Goal: Task Accomplishment & Management: Manage account settings

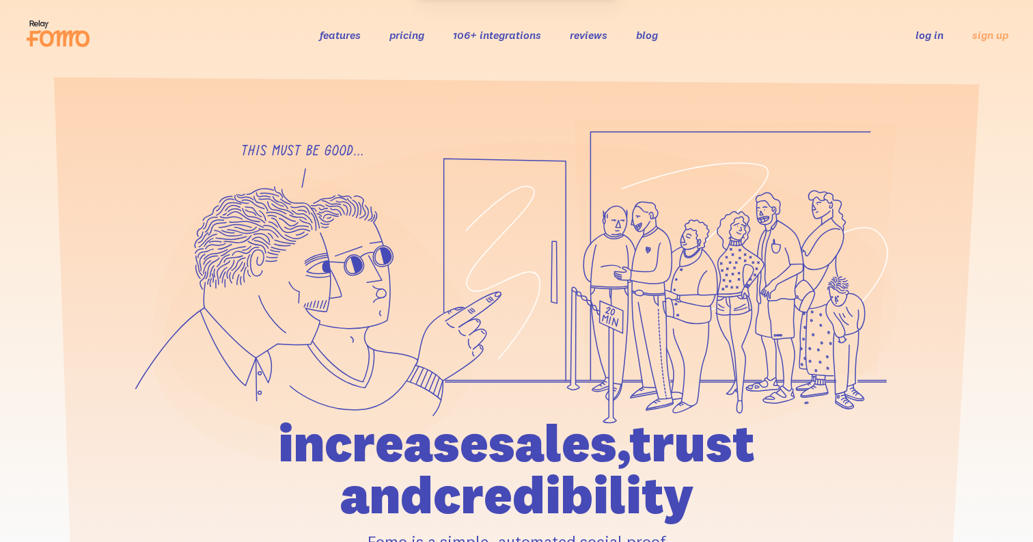
click at [922, 36] on link "log in" at bounding box center [930, 35] width 28 height 14
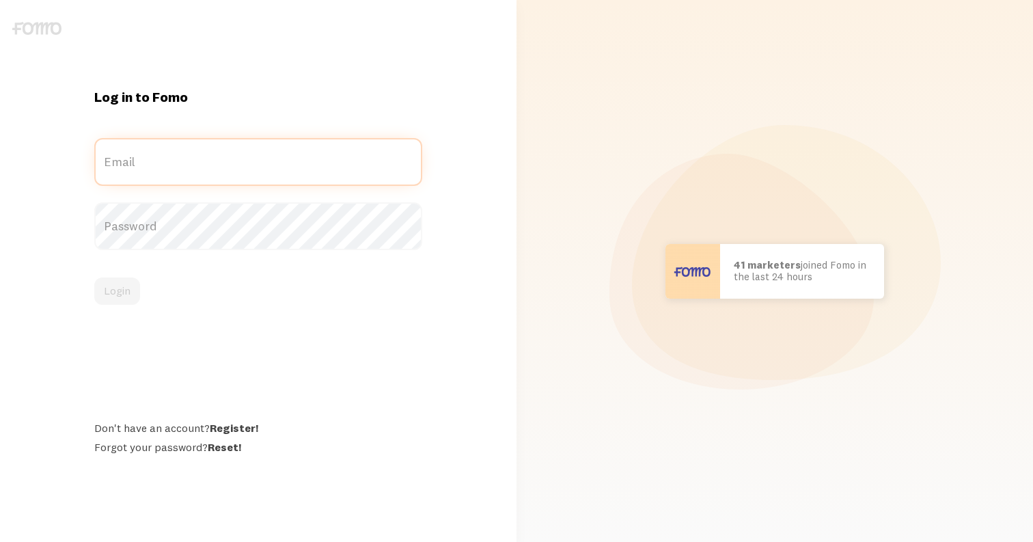
type input "[EMAIL_ADDRESS][DOMAIN_NAME]"
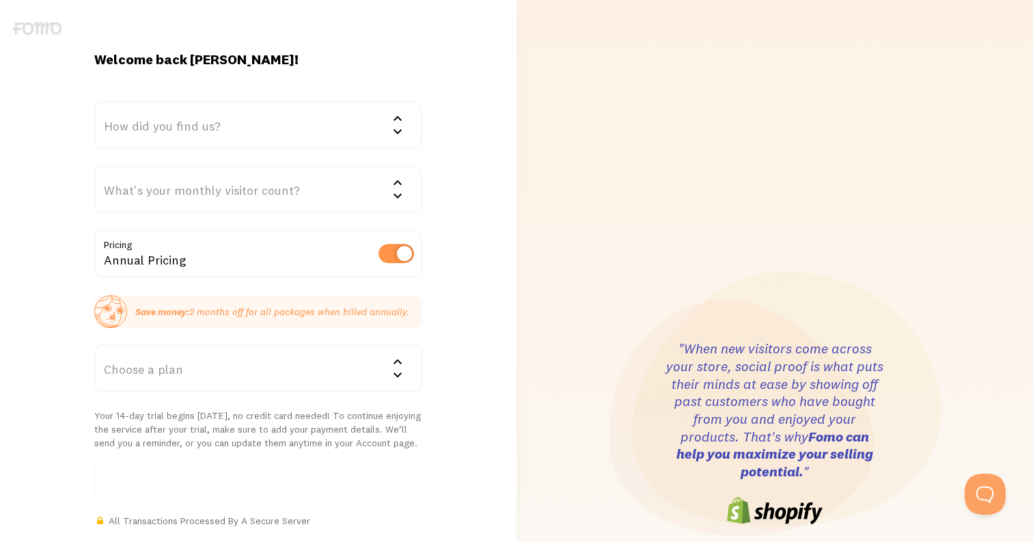
click at [272, 381] on div "Choose a plan" at bounding box center [258, 368] width 328 height 48
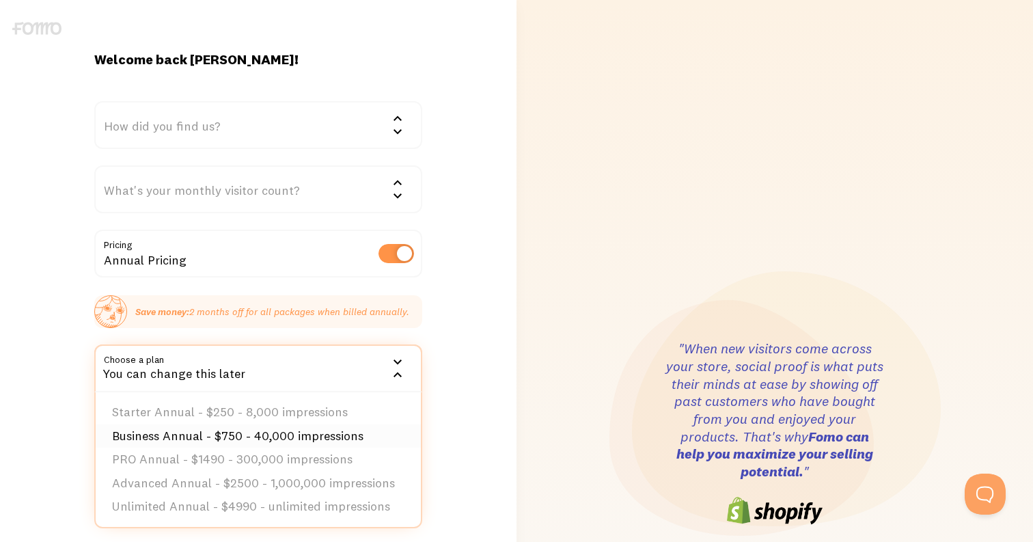
click at [192, 437] on li "Business Annual - $750 - 40,000 impressions" at bounding box center [258, 436] width 325 height 24
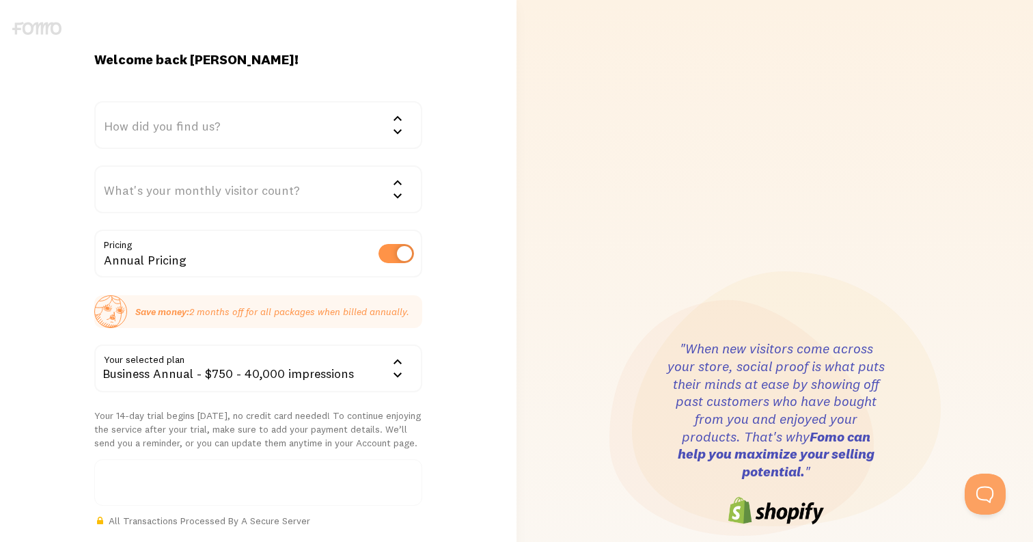
click at [394, 253] on label at bounding box center [397, 253] width 36 height 19
click at [394, 253] on input "checkbox" at bounding box center [397, 253] width 36 height 19
checkbox input "false"
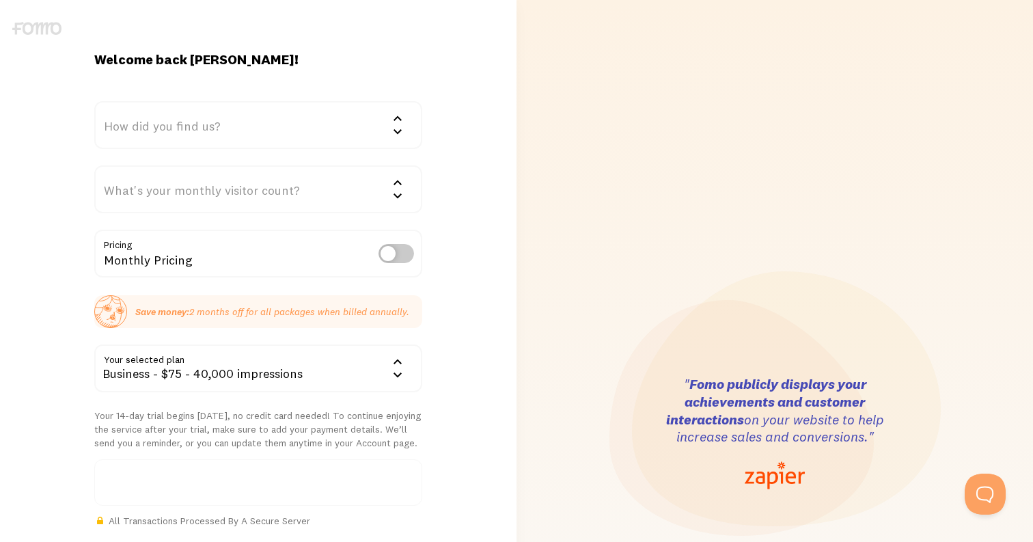
click at [197, 117] on div "How did you find us?" at bounding box center [258, 125] width 328 height 48
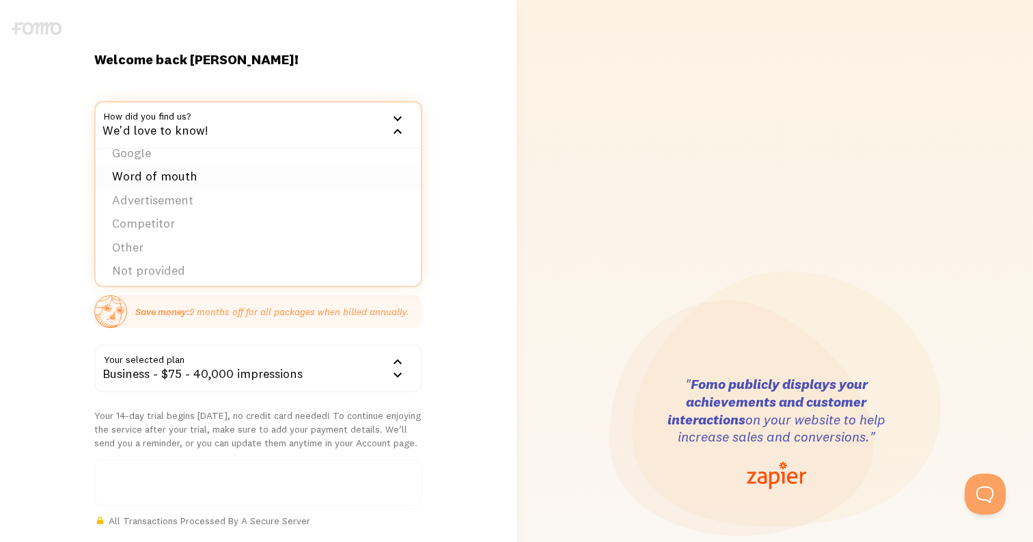
scroll to position [21, 0]
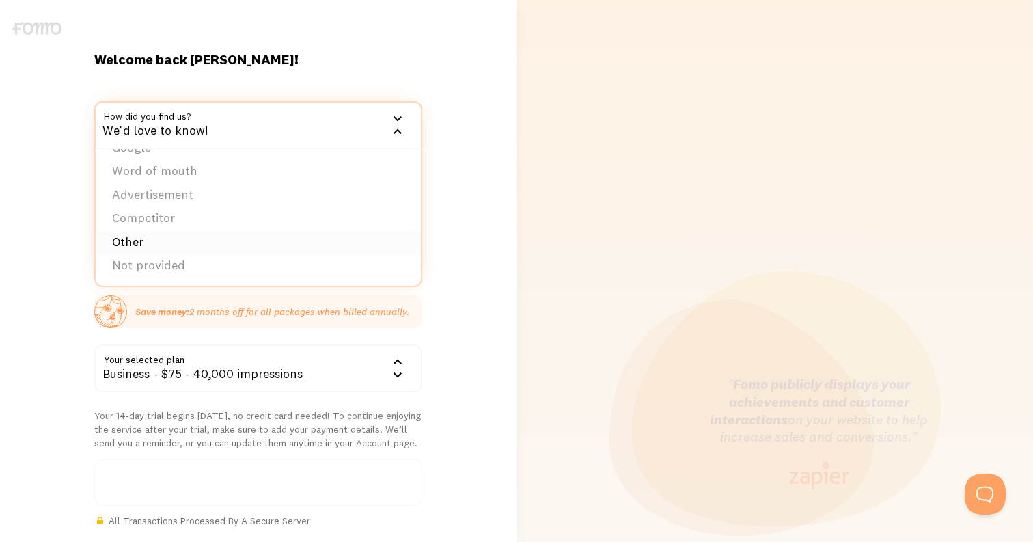
click at [205, 233] on li "Other" at bounding box center [258, 242] width 325 height 24
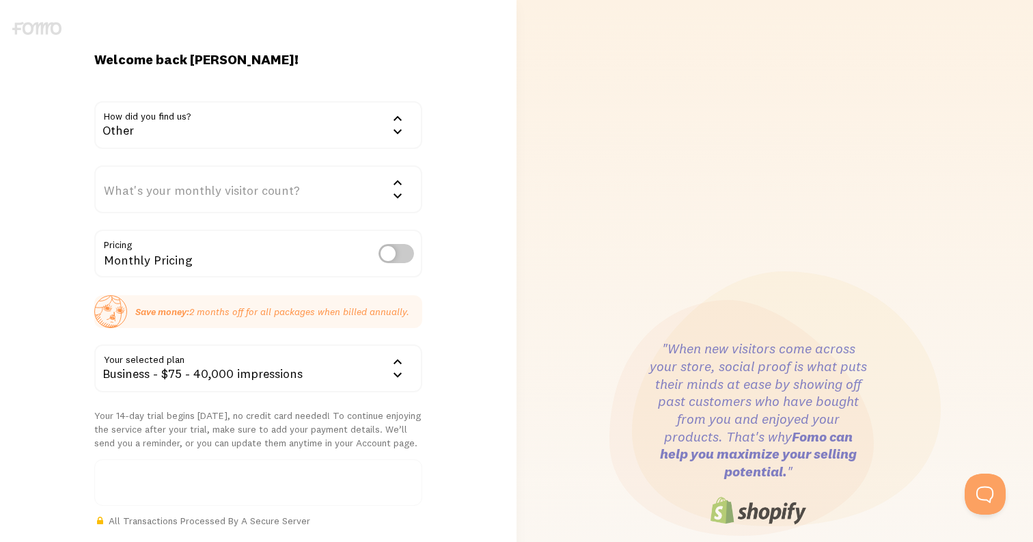
click at [211, 199] on div "What's your monthly visitor count?" at bounding box center [258, 189] width 328 height 48
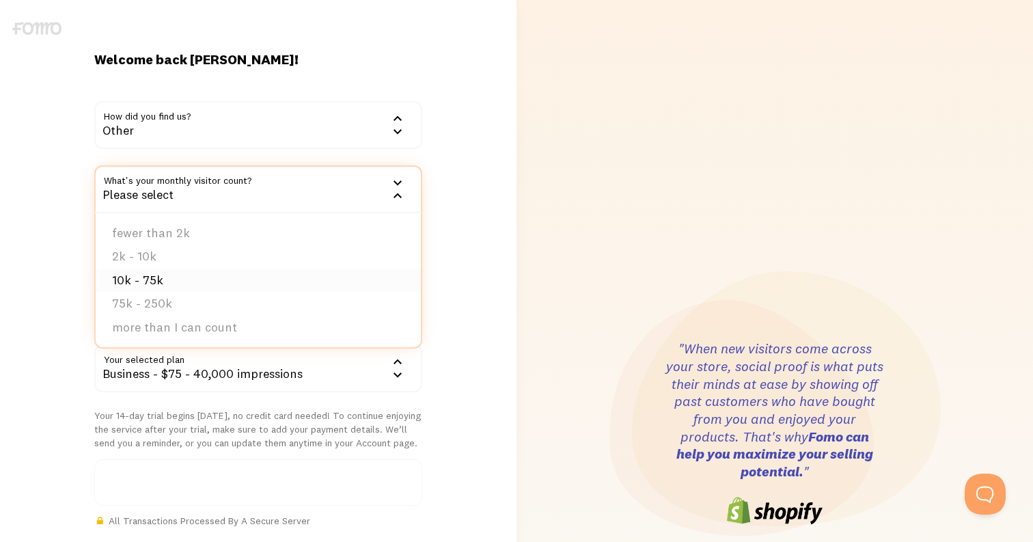
click at [166, 278] on li "10k - 75k" at bounding box center [258, 281] width 325 height 24
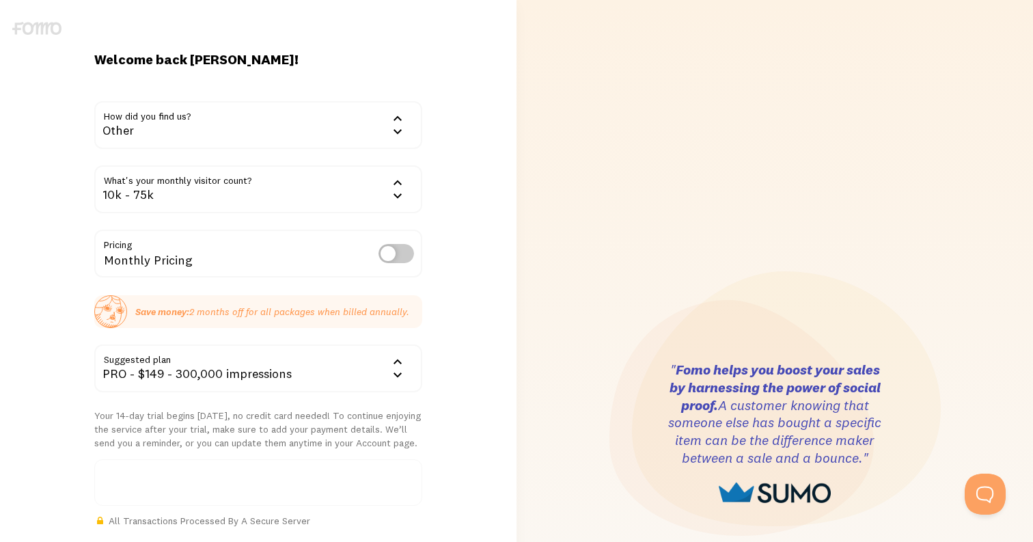
click at [200, 189] on div "10k - 75k" at bounding box center [258, 189] width 328 height 48
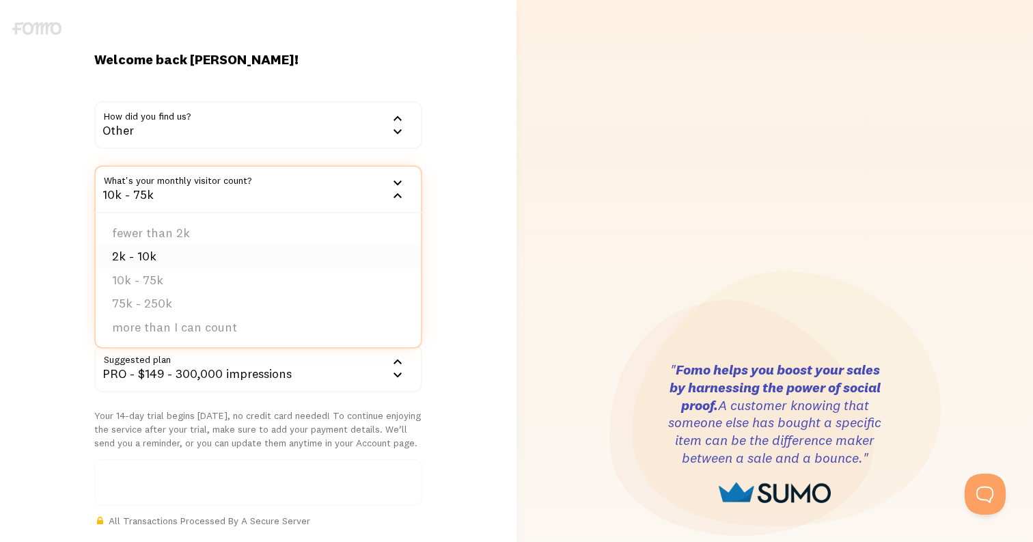
click at [181, 245] on li "2k - 10k" at bounding box center [258, 257] width 325 height 24
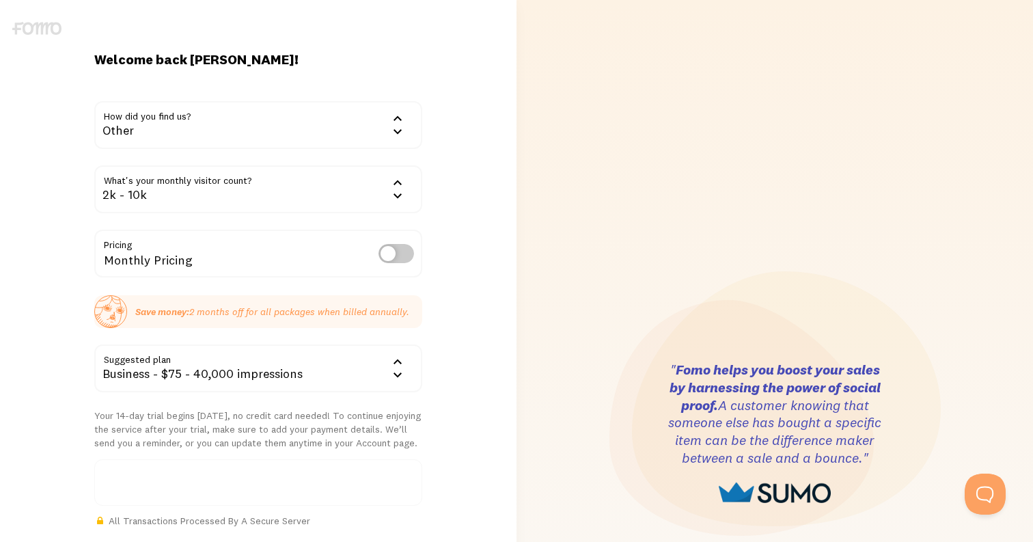
click at [225, 382] on div "Business - $75 - 40,000 impressions" at bounding box center [258, 368] width 328 height 48
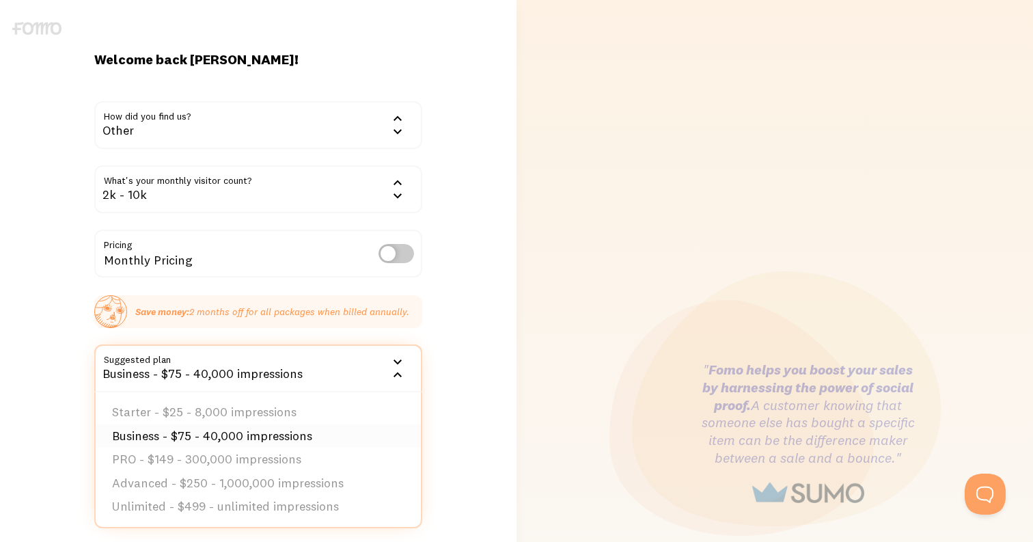
click at [213, 437] on li "Business - $75 - 40,000 impressions" at bounding box center [258, 436] width 325 height 24
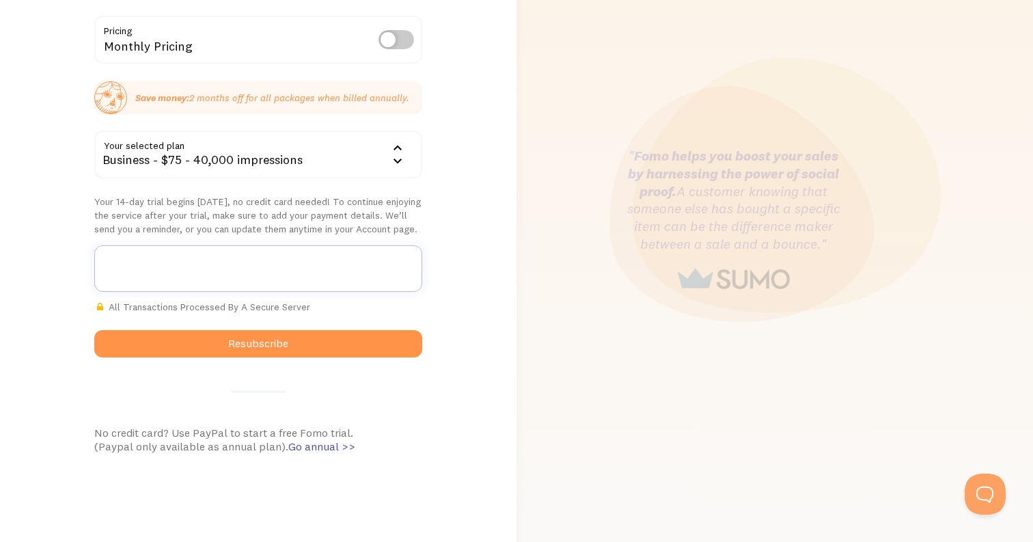
scroll to position [211, 0]
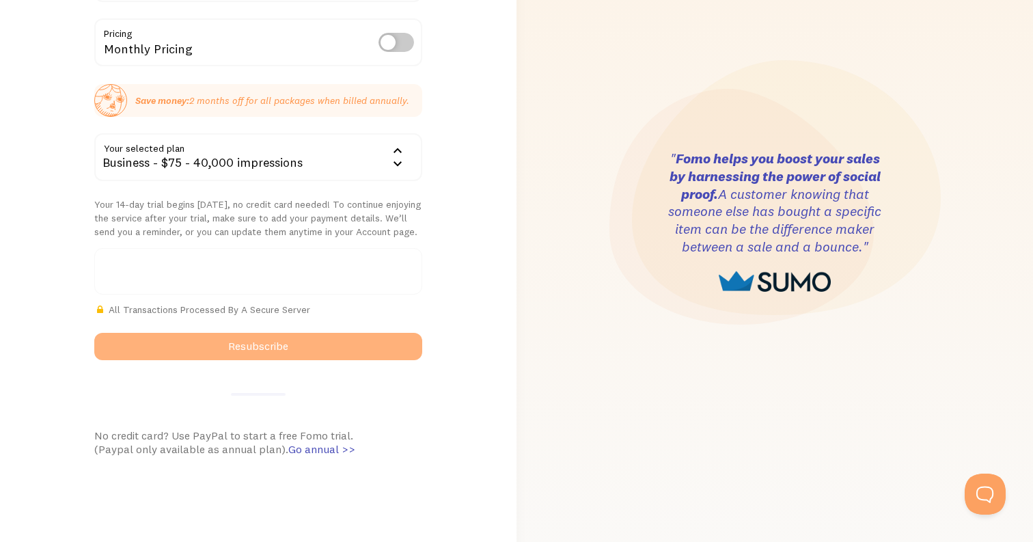
click at [278, 351] on button "Resubscribe" at bounding box center [258, 346] width 328 height 27
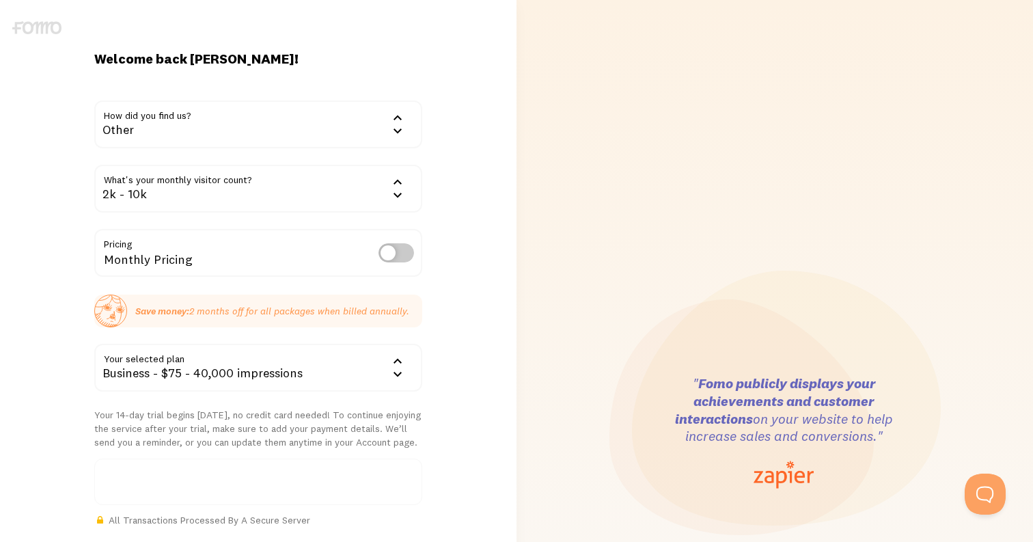
scroll to position [0, 0]
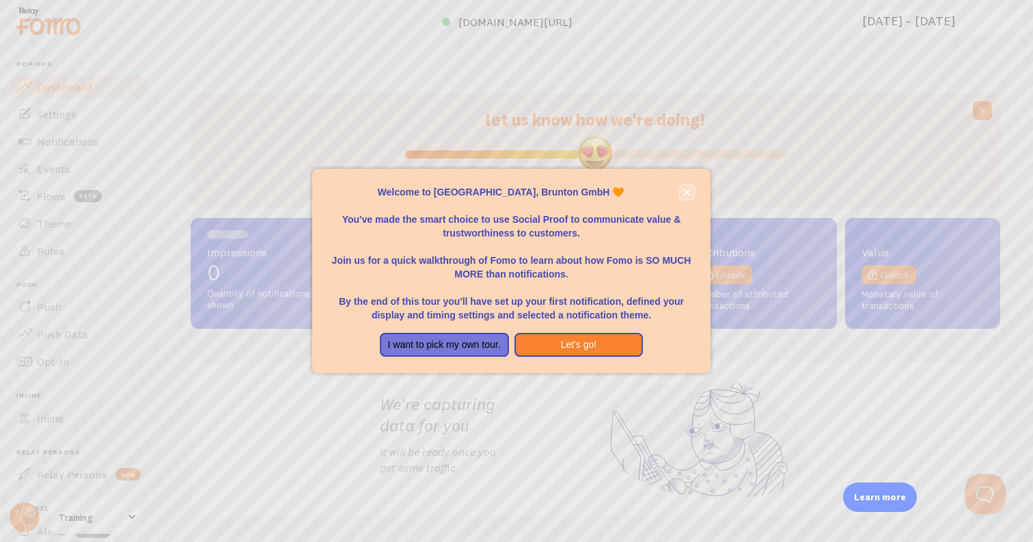
click at [684, 189] on icon "close," at bounding box center [687, 192] width 7 height 7
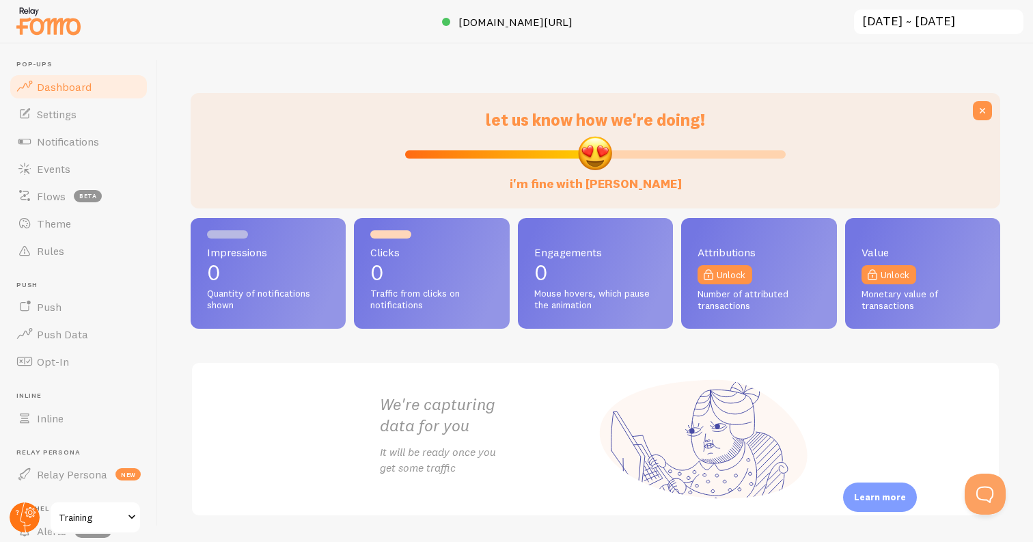
click at [26, 509] on circle at bounding box center [25, 517] width 30 height 30
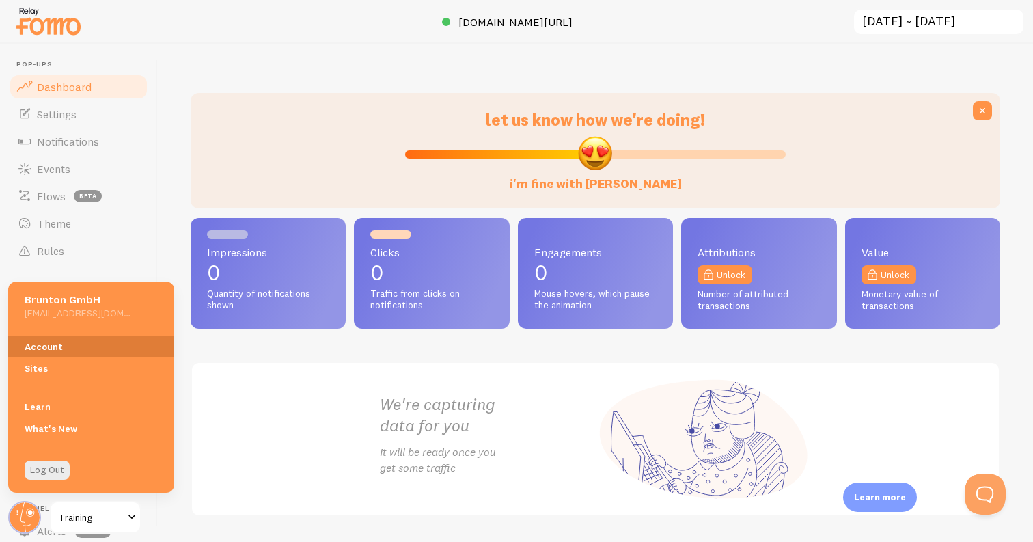
click at [69, 344] on link "Account" at bounding box center [91, 346] width 166 height 22
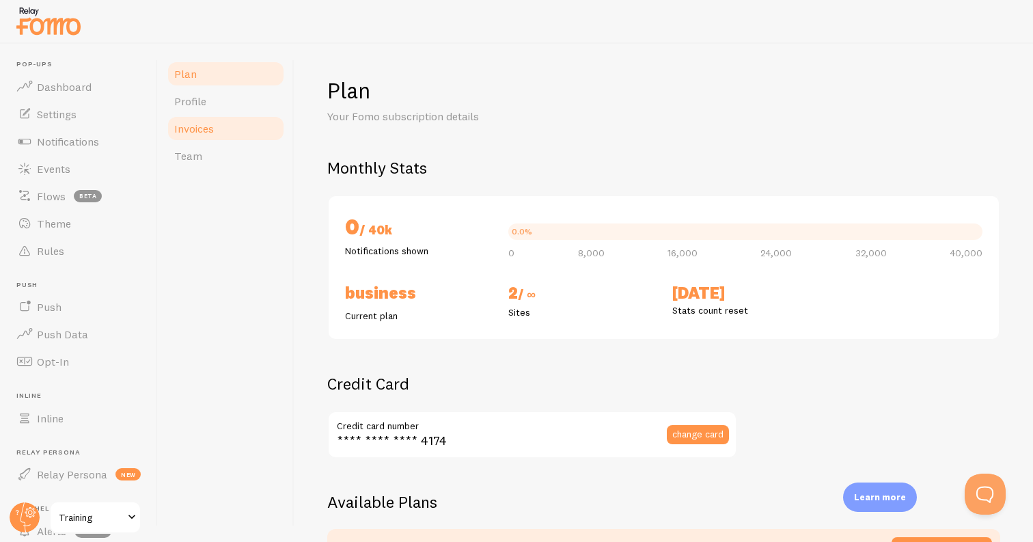
click at [201, 122] on span "Invoices" at bounding box center [194, 129] width 40 height 14
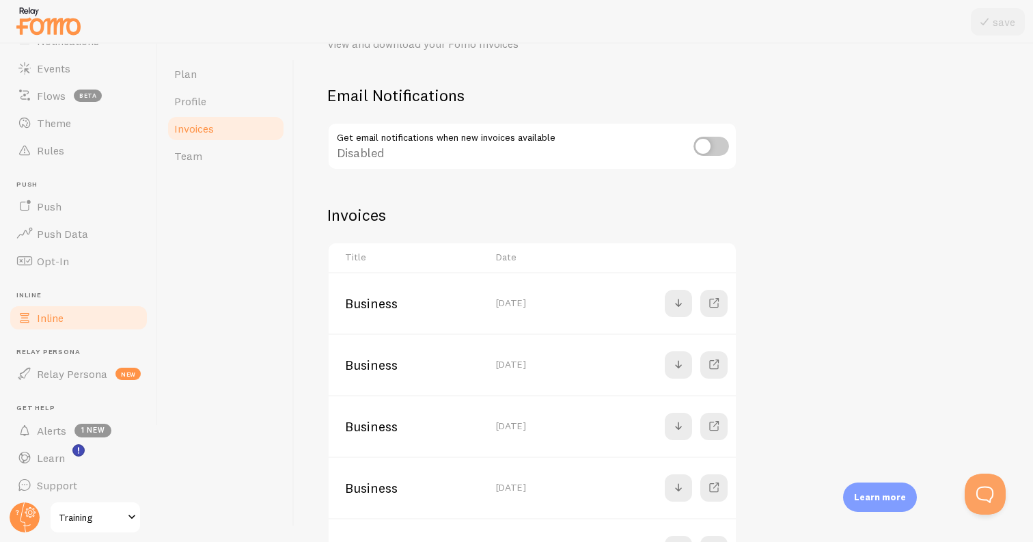
scroll to position [106, 0]
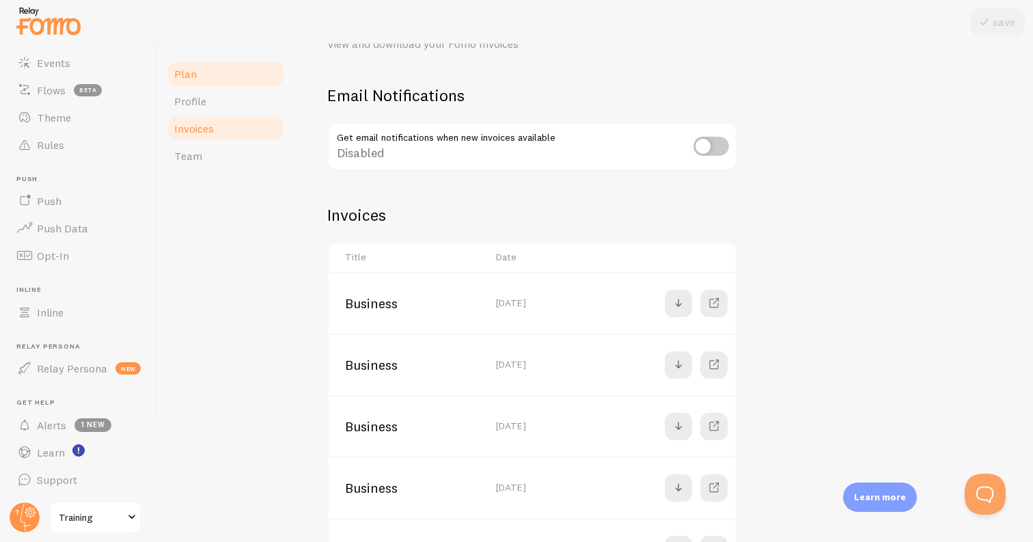
click at [207, 70] on link "Plan" at bounding box center [226, 73] width 120 height 27
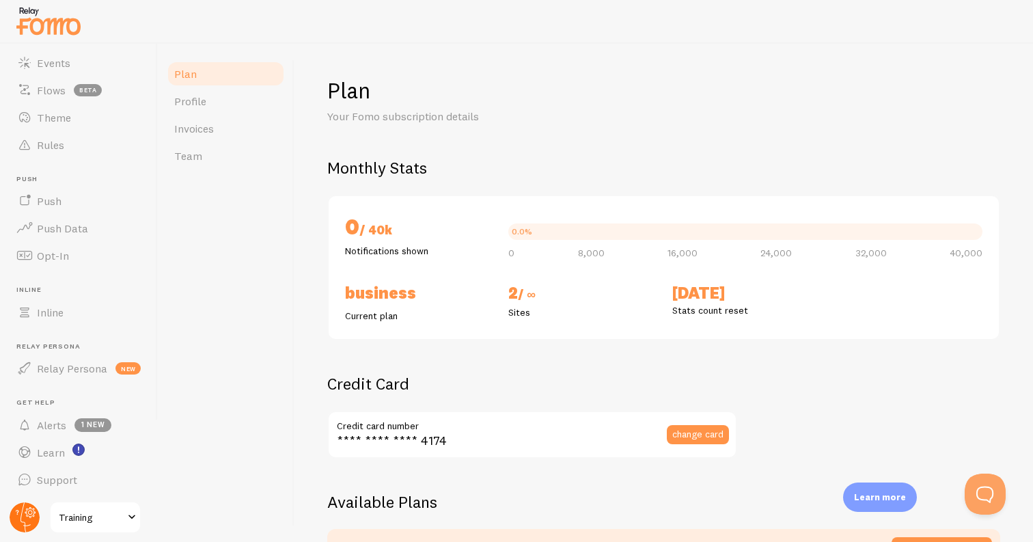
click at [25, 510] on circle at bounding box center [25, 517] width 30 height 30
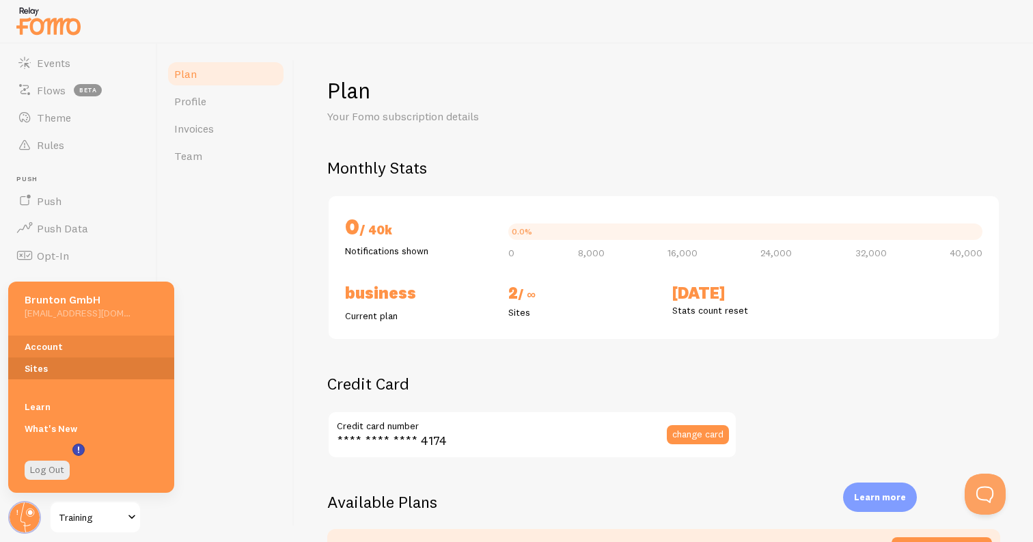
click at [76, 365] on link "Sites" at bounding box center [91, 368] width 166 height 22
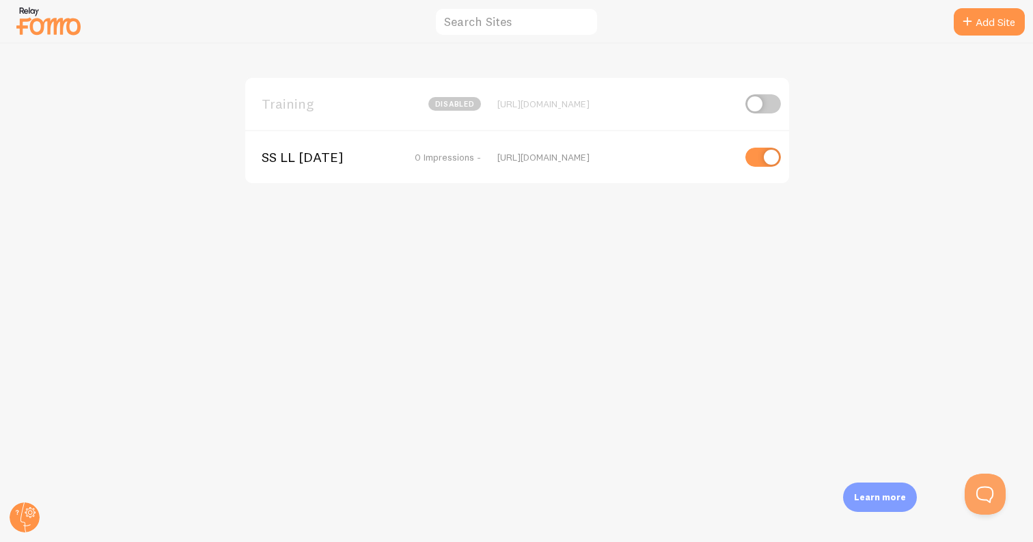
click at [775, 159] on input "checkbox" at bounding box center [763, 157] width 36 height 19
checkbox input "false"
click at [987, 25] on link "Add Site" at bounding box center [989, 21] width 71 height 27
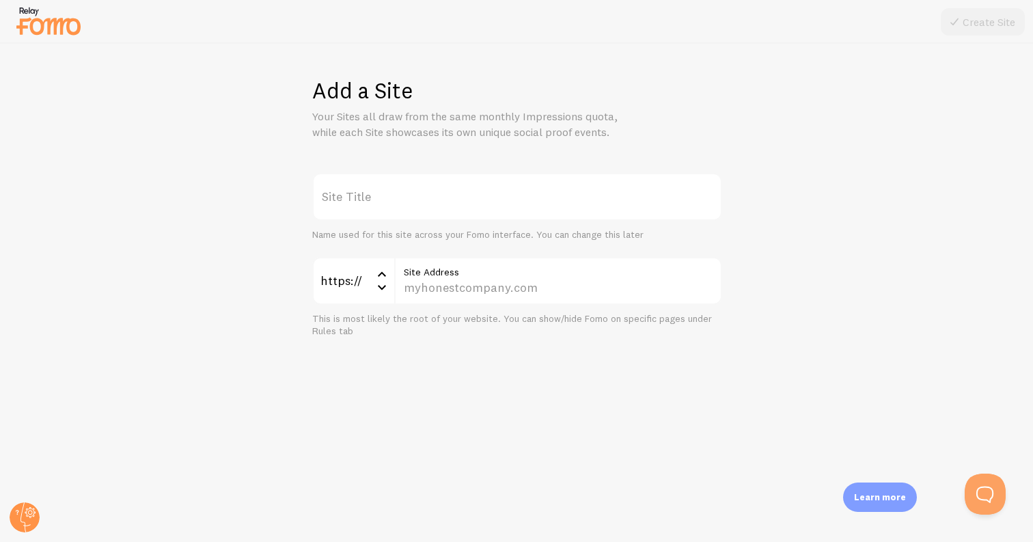
click at [363, 193] on label "Site Title" at bounding box center [517, 197] width 410 height 48
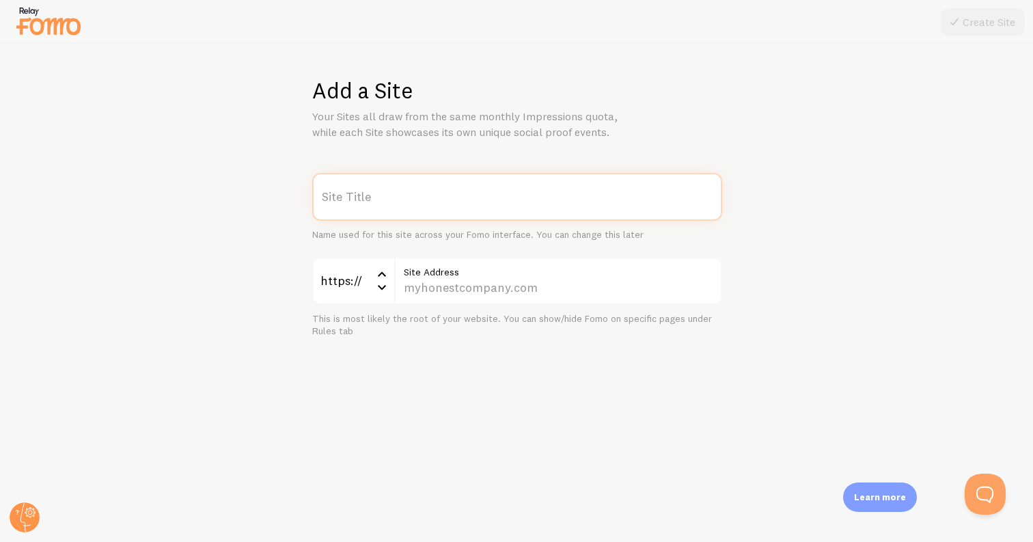
click at [363, 193] on input "Site Title" at bounding box center [517, 197] width 410 height 48
type input "Bootcamp"
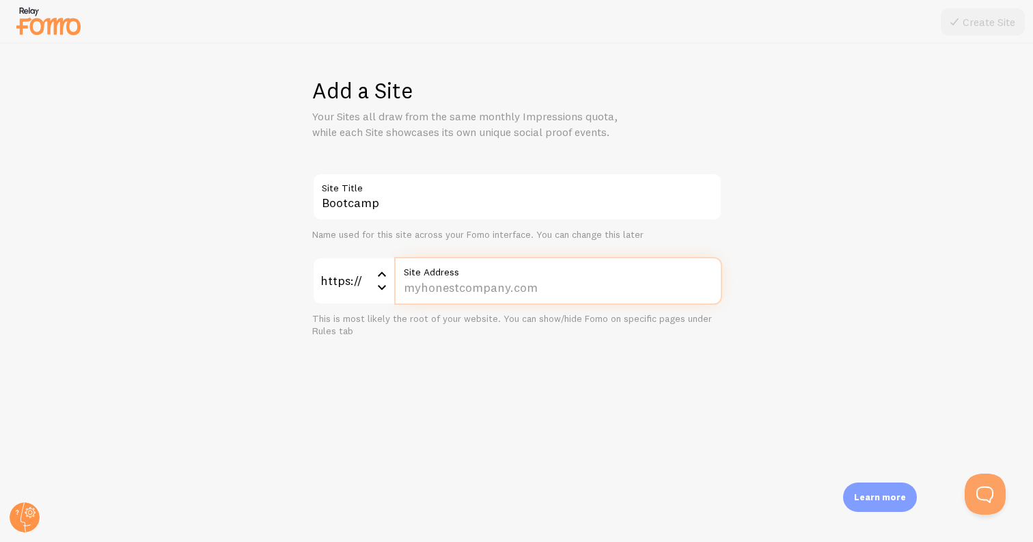
click at [493, 288] on input "Site Address" at bounding box center [558, 281] width 328 height 48
type input "[DOMAIN_NAME][URL]"
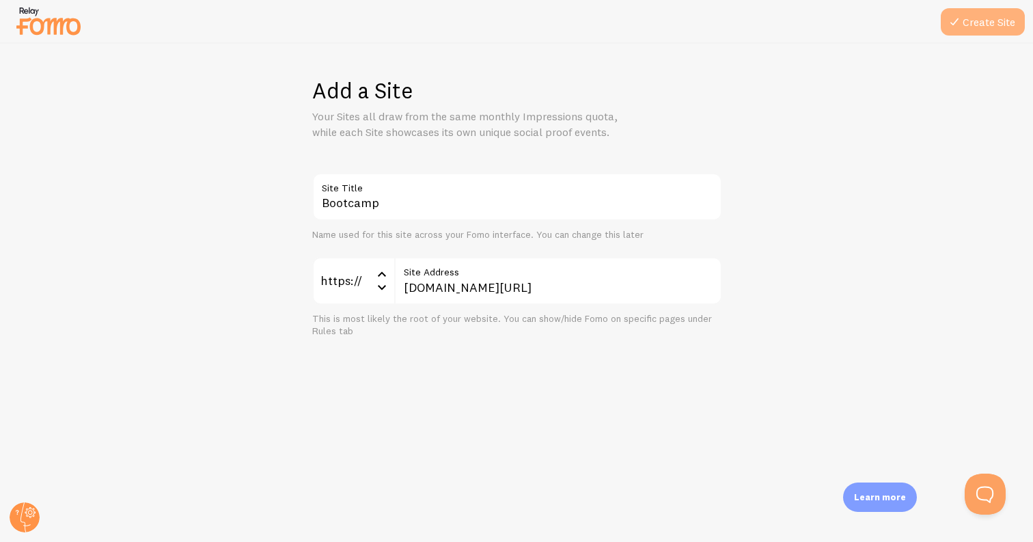
click at [972, 31] on button "Create Site" at bounding box center [983, 21] width 84 height 27
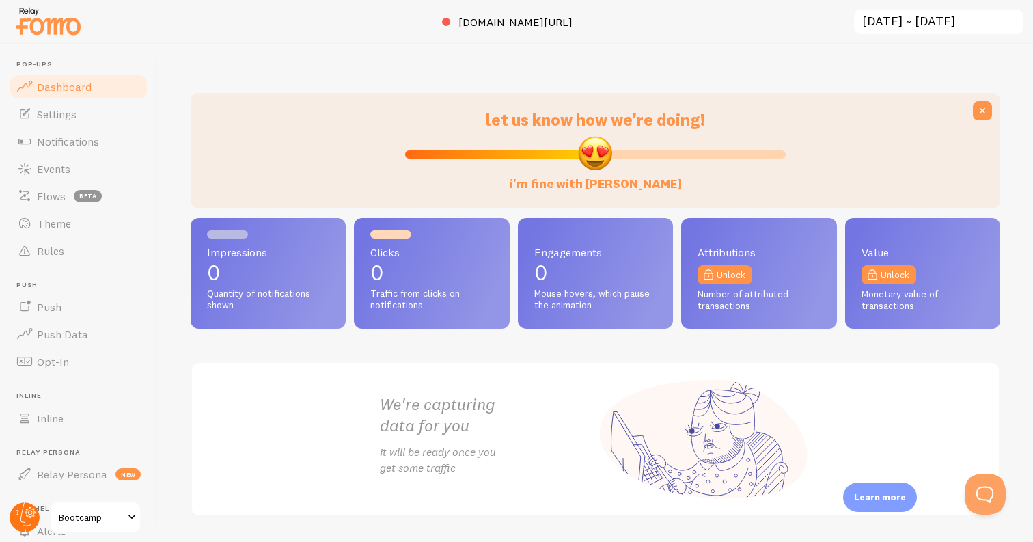
click at [20, 516] on icon at bounding box center [25, 517] width 10 height 30
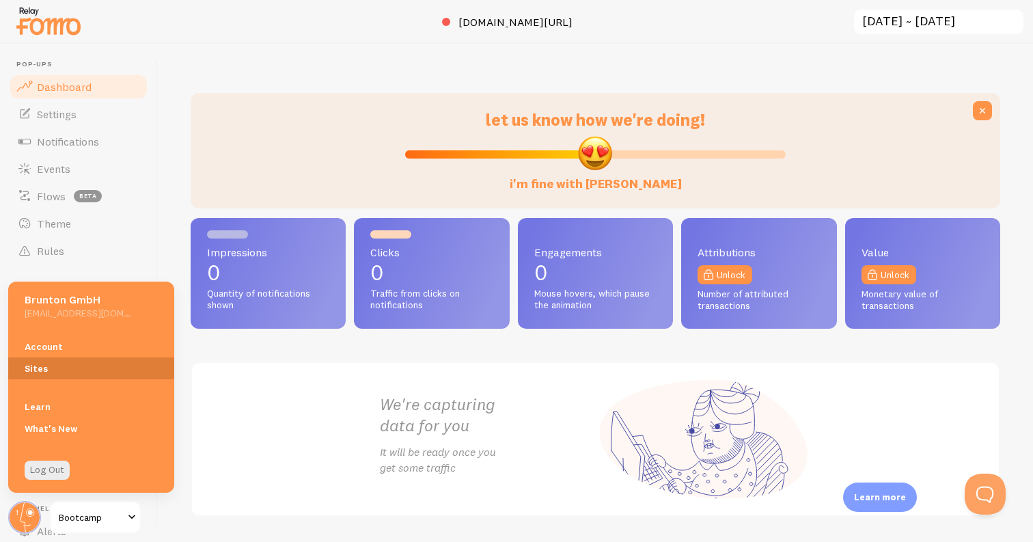
click at [61, 370] on link "Sites" at bounding box center [91, 368] width 166 height 22
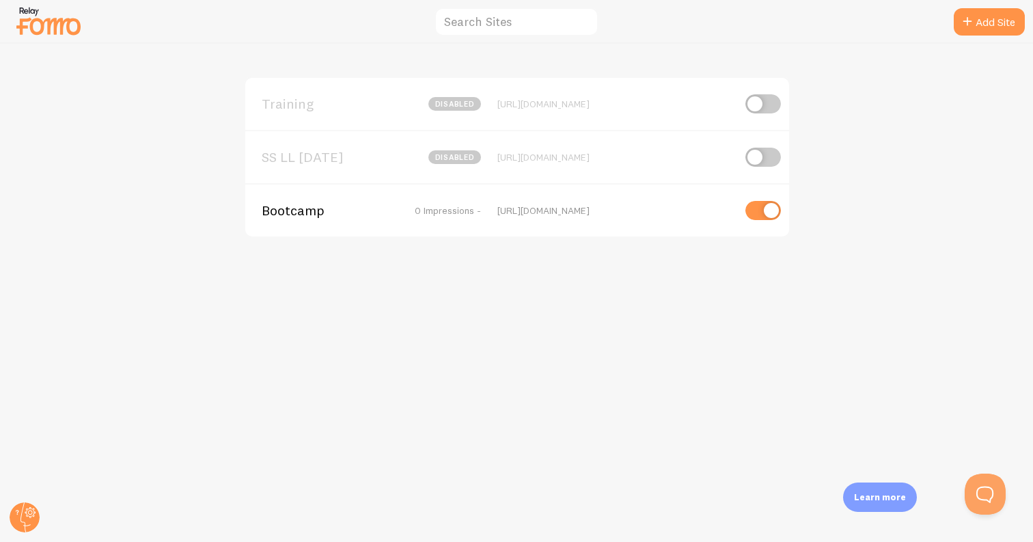
click at [766, 208] on input "checkbox" at bounding box center [763, 210] width 36 height 19
checkbox input "false"
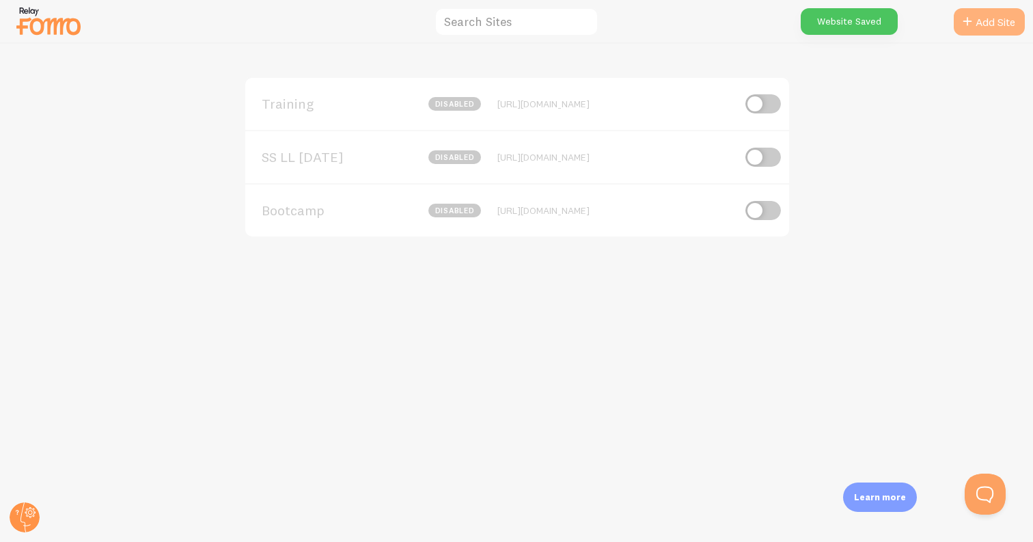
click at [985, 17] on link "Add Site" at bounding box center [989, 21] width 71 height 27
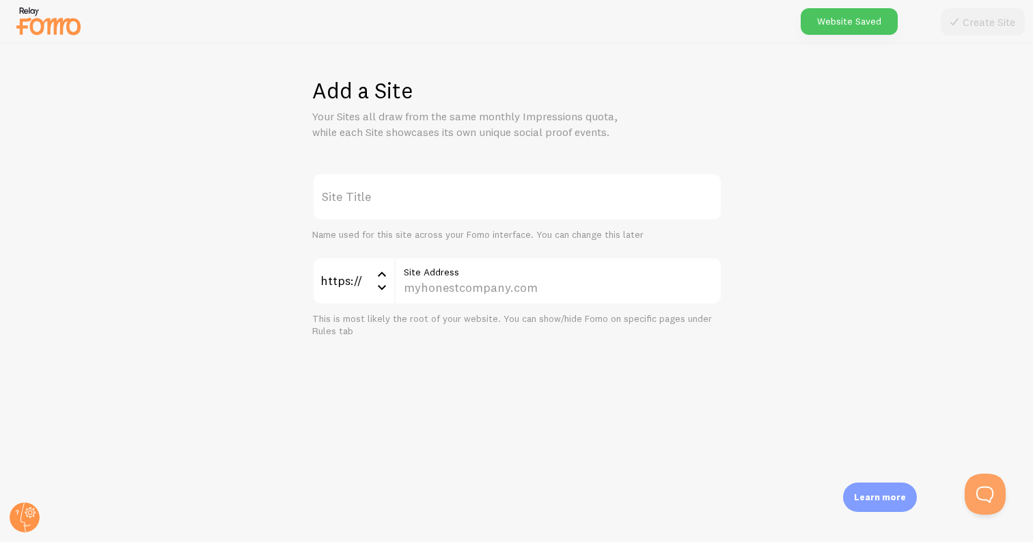
click at [355, 201] on label "Site Title" at bounding box center [517, 197] width 410 height 48
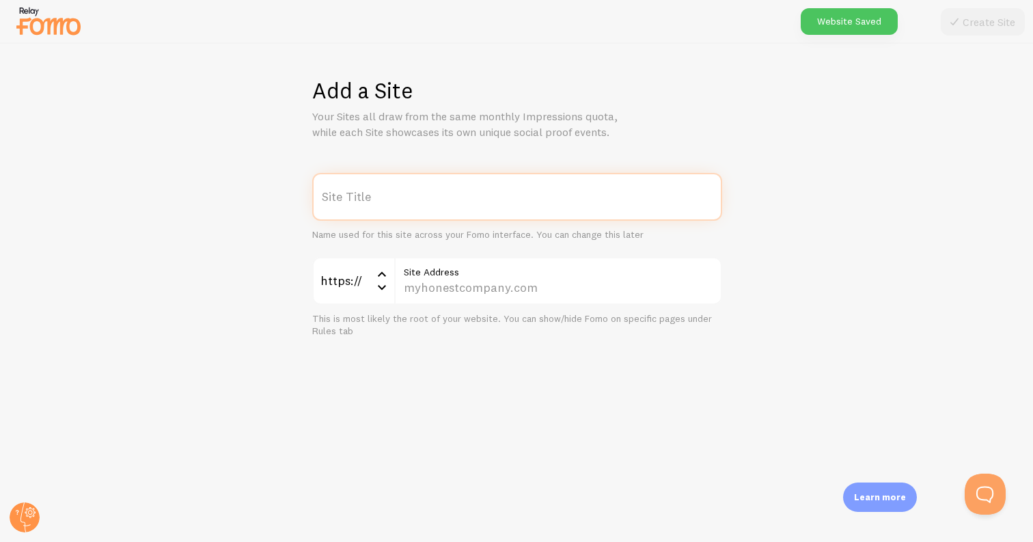
click at [355, 201] on input "Site Title" at bounding box center [517, 197] width 410 height 48
type input "SSB LL [DATE]"
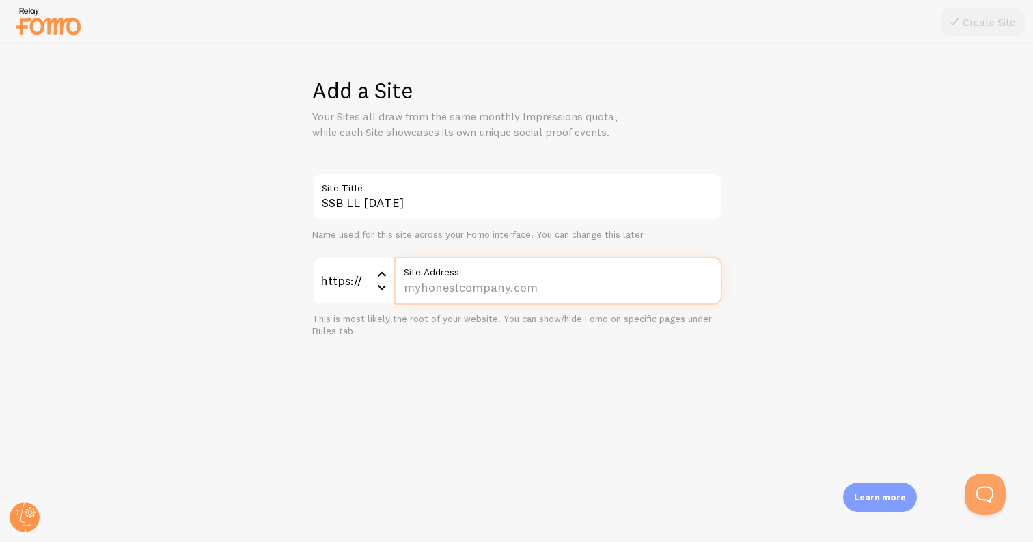
click at [465, 292] on input "Site Address" at bounding box center [558, 281] width 328 height 48
type input "paigebrunton.com"
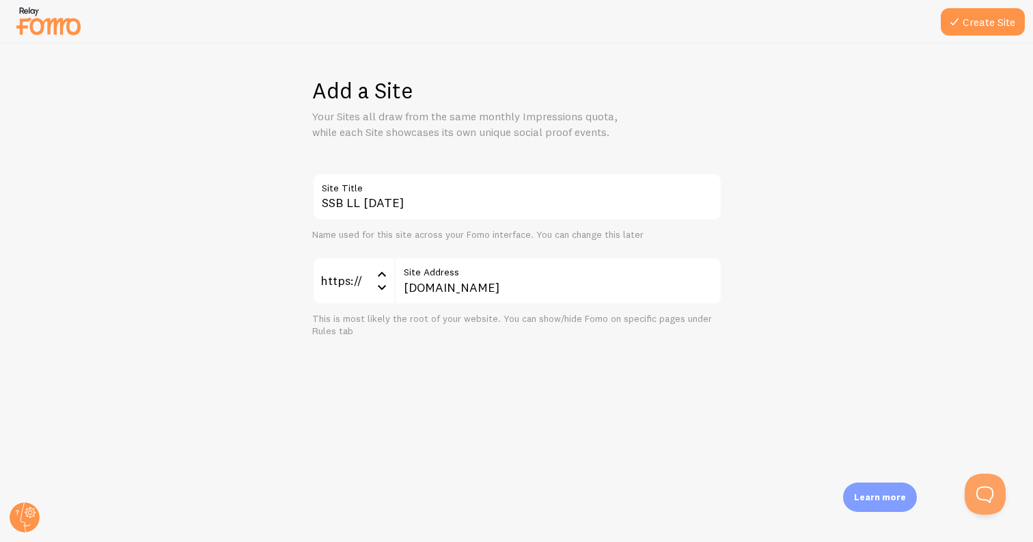
click at [840, 316] on div "SSB LL Sep '25 Site Title Name used for this site across your Fomo interface. Y…" at bounding box center [516, 255] width 967 height 165
click at [993, 31] on button "Create Site" at bounding box center [983, 21] width 84 height 27
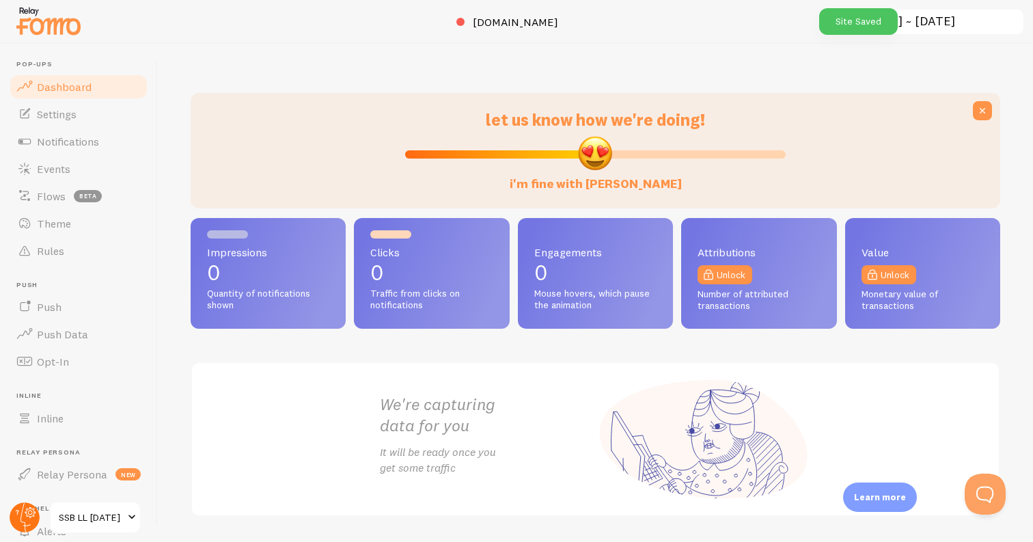
click at [18, 519] on circle at bounding box center [25, 517] width 30 height 30
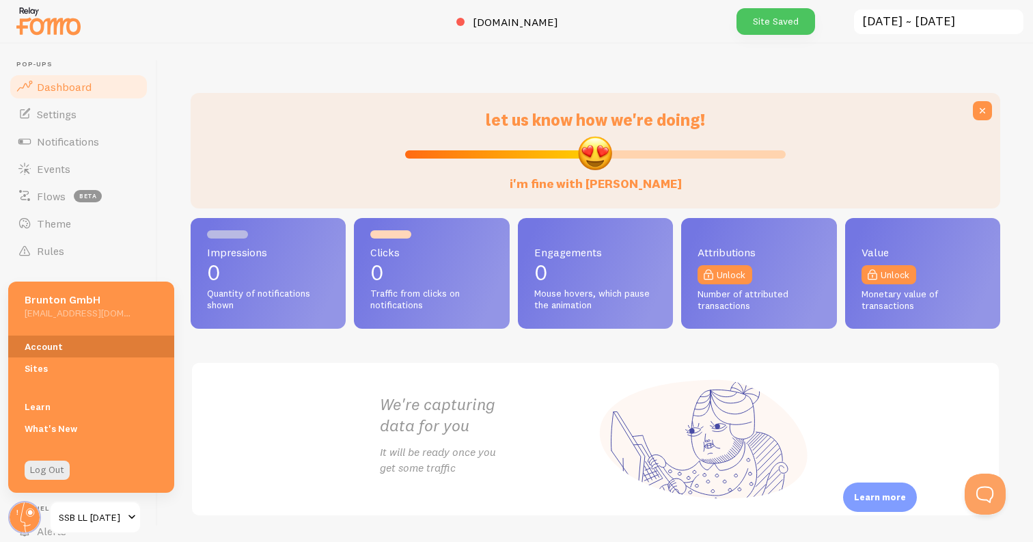
click at [75, 341] on link "Account" at bounding box center [91, 346] width 166 height 22
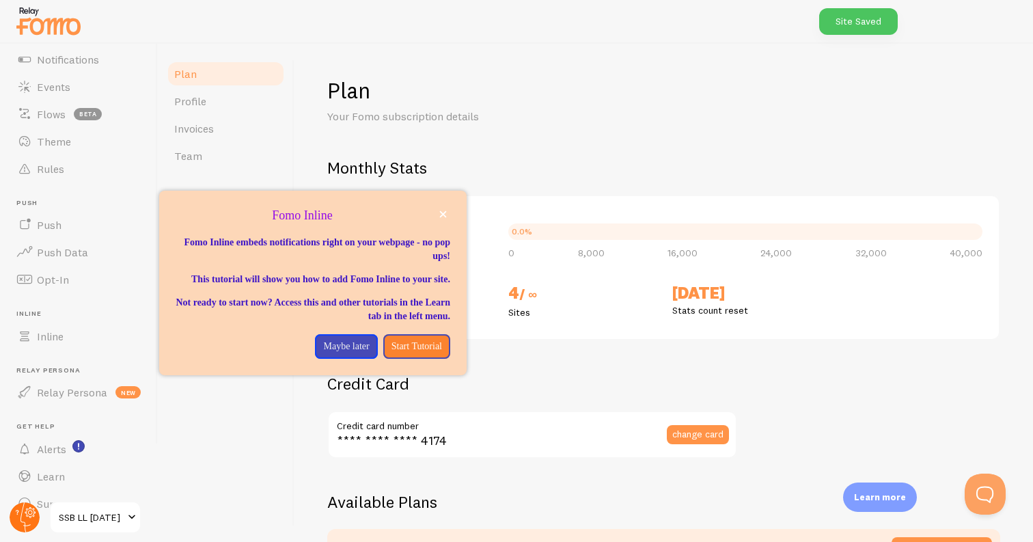
scroll to position [106, 0]
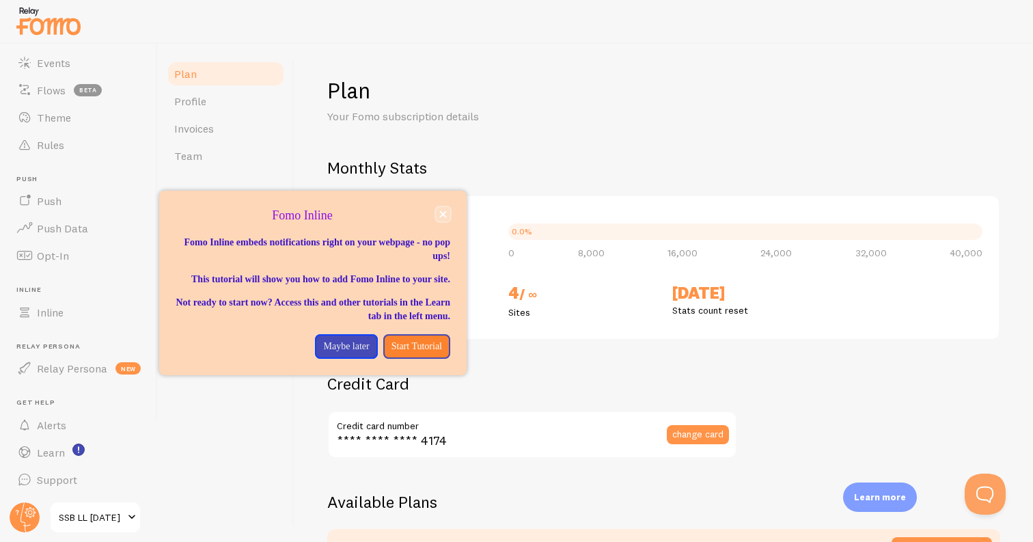
click at [443, 213] on icon "close," at bounding box center [443, 214] width 8 height 8
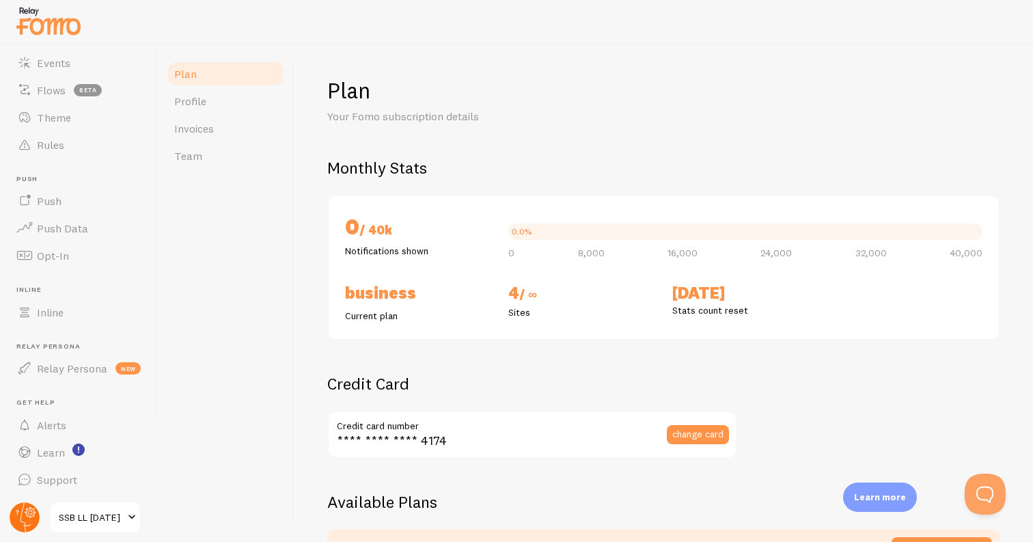
click at [27, 518] on circle at bounding box center [25, 517] width 30 height 30
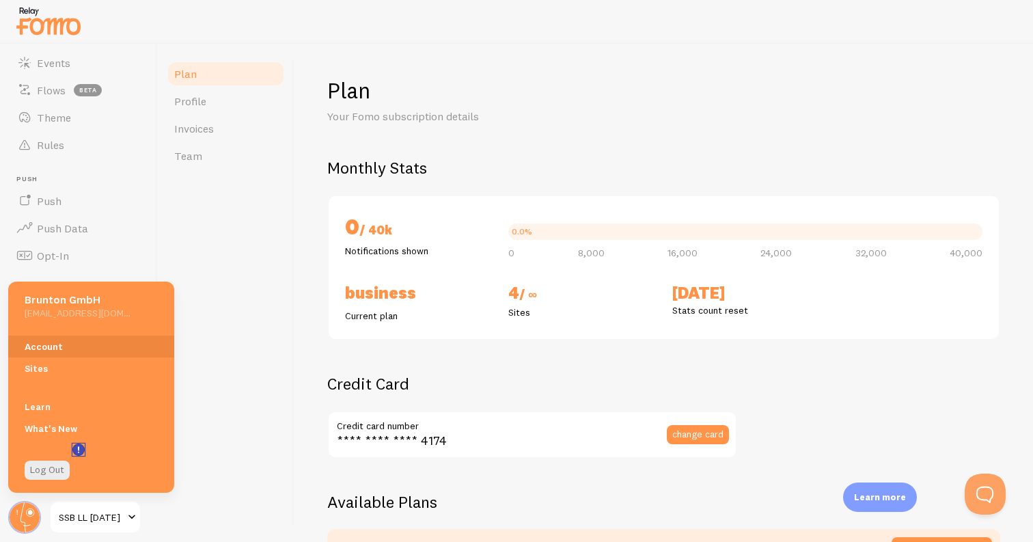
click at [79, 450] on icon "<p>Watch New Feature Tutorials!</p>" at bounding box center [78, 449] width 1 height 7
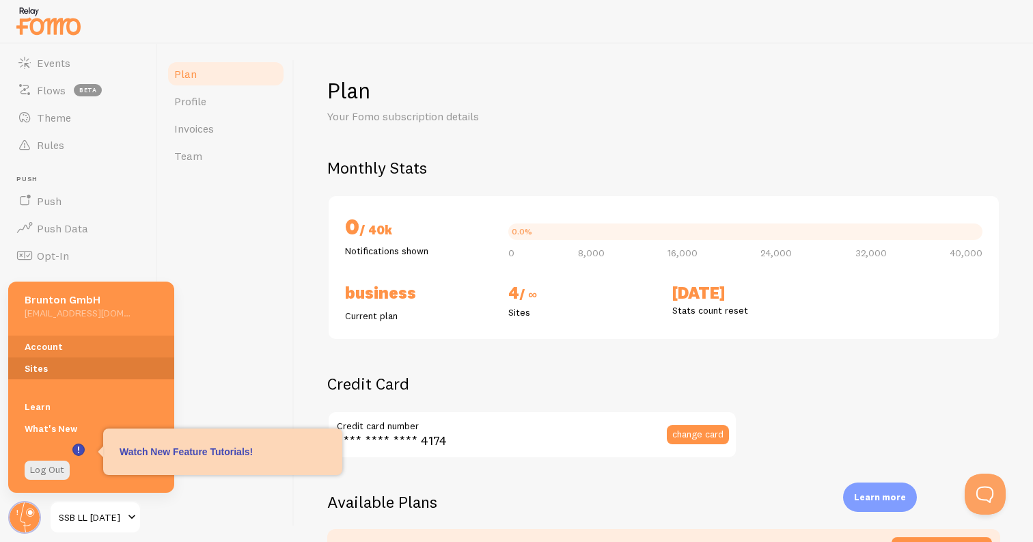
click at [54, 374] on link "Sites" at bounding box center [91, 368] width 166 height 22
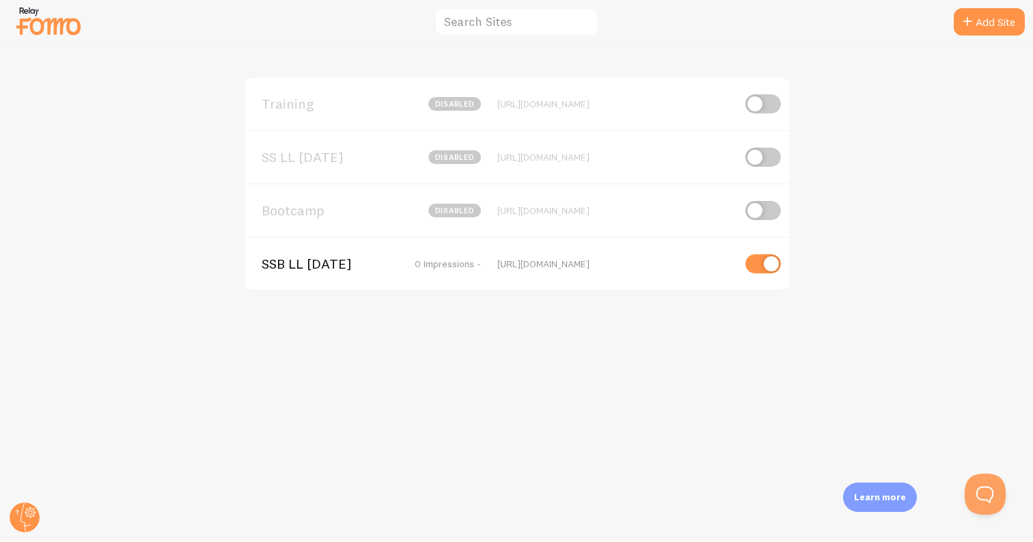
click at [761, 266] on input "checkbox" at bounding box center [763, 263] width 36 height 19
checkbox input "false"
click at [660, 217] on div "Bootcamp disabled [URL][DOMAIN_NAME]" at bounding box center [517, 209] width 544 height 53
click at [294, 212] on span "Bootcamp" at bounding box center [317, 210] width 110 height 12
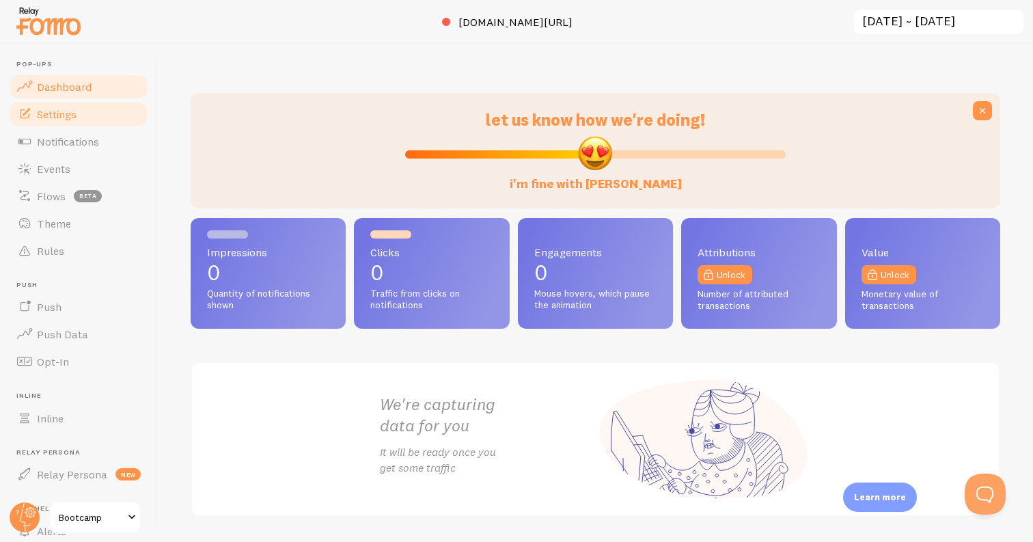
click at [77, 114] on link "Settings" at bounding box center [78, 113] width 141 height 27
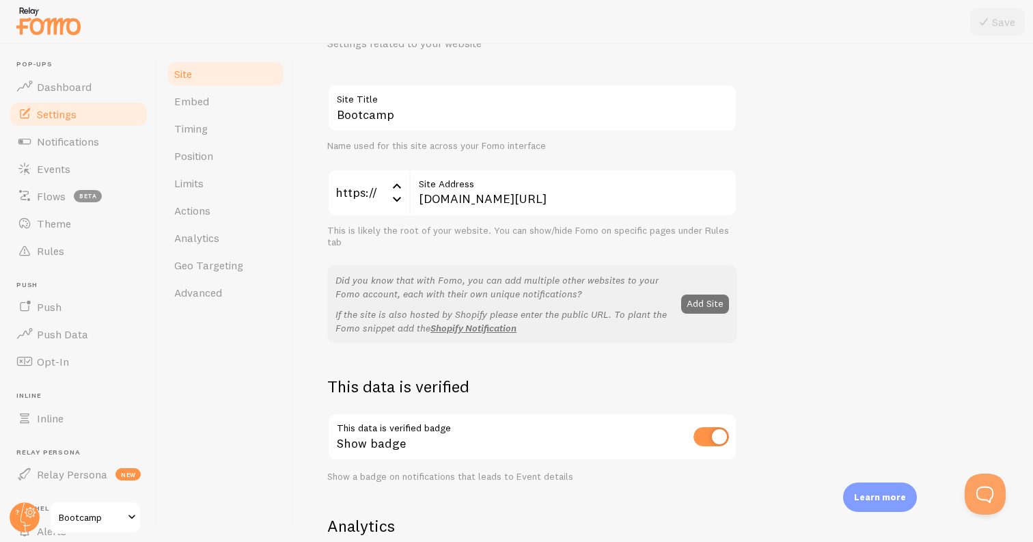
scroll to position [194, 0]
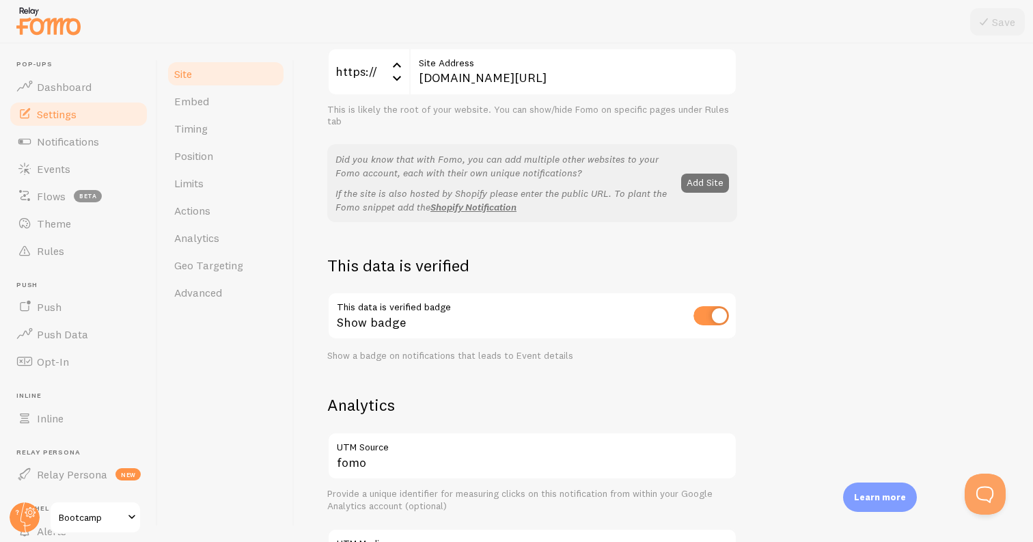
click at [722, 312] on input "checkbox" at bounding box center [712, 315] width 36 height 19
checkbox input "false"
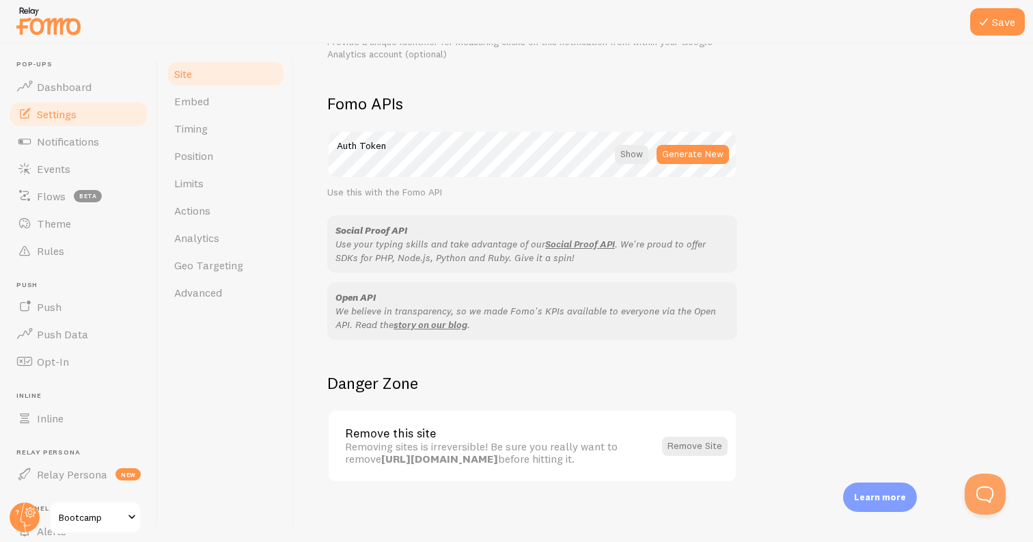
scroll to position [739, 0]
click at [202, 85] on link "Site" at bounding box center [226, 73] width 120 height 27
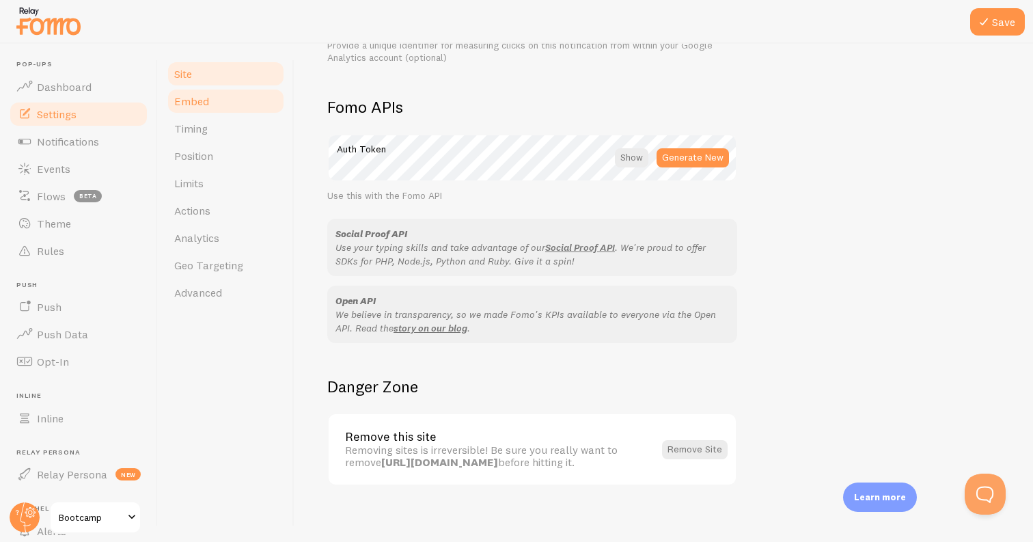
click at [204, 107] on span "Embed" at bounding box center [191, 101] width 35 height 14
click at [1001, 21] on button "Save" at bounding box center [997, 21] width 55 height 27
click at [216, 103] on link "Embed" at bounding box center [226, 100] width 120 height 27
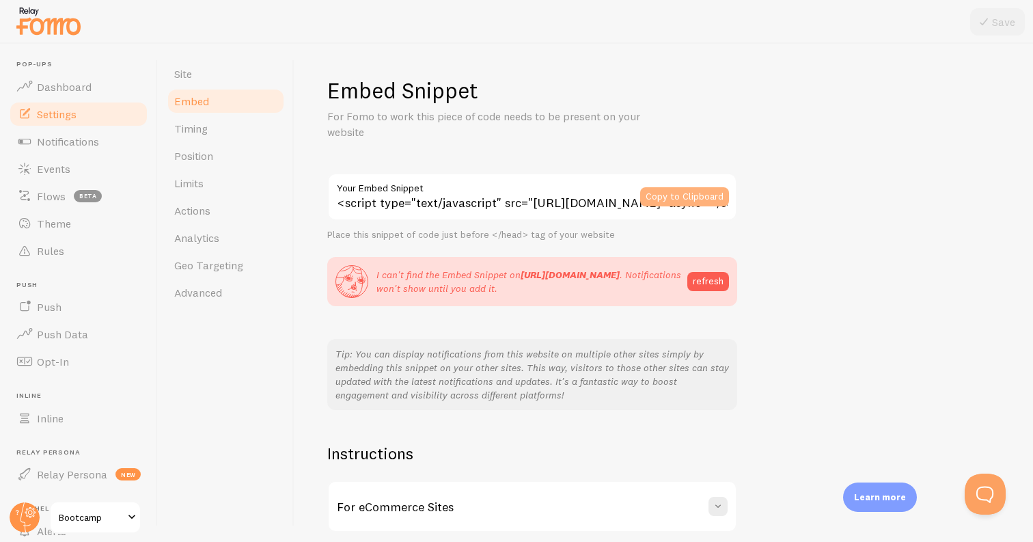
click at [678, 200] on button "Copy to Clipboard" at bounding box center [684, 196] width 89 height 19
click at [684, 189] on button "Copy to Clipboard" at bounding box center [684, 196] width 89 height 19
click at [185, 120] on link "Timing" at bounding box center [226, 128] width 120 height 27
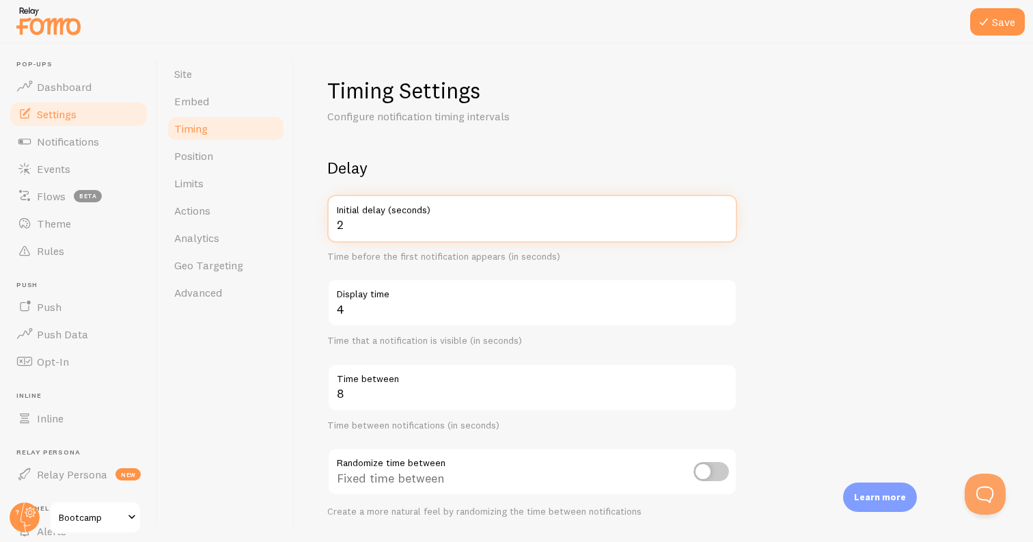
type input "2"
click at [723, 228] on input "2" at bounding box center [532, 219] width 410 height 48
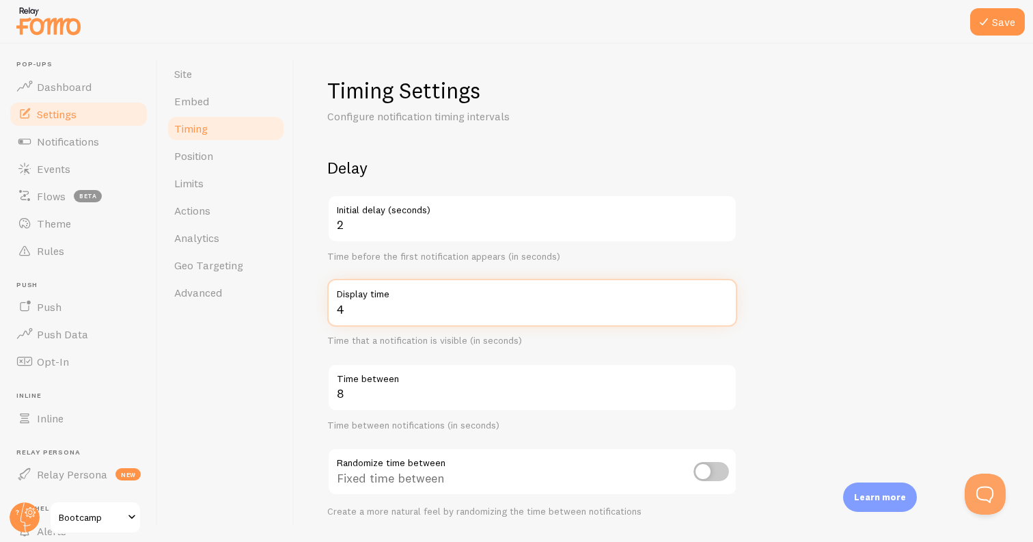
click at [717, 305] on input "4" at bounding box center [532, 303] width 410 height 48
type input "5"
click at [722, 306] on input "5" at bounding box center [532, 303] width 410 height 48
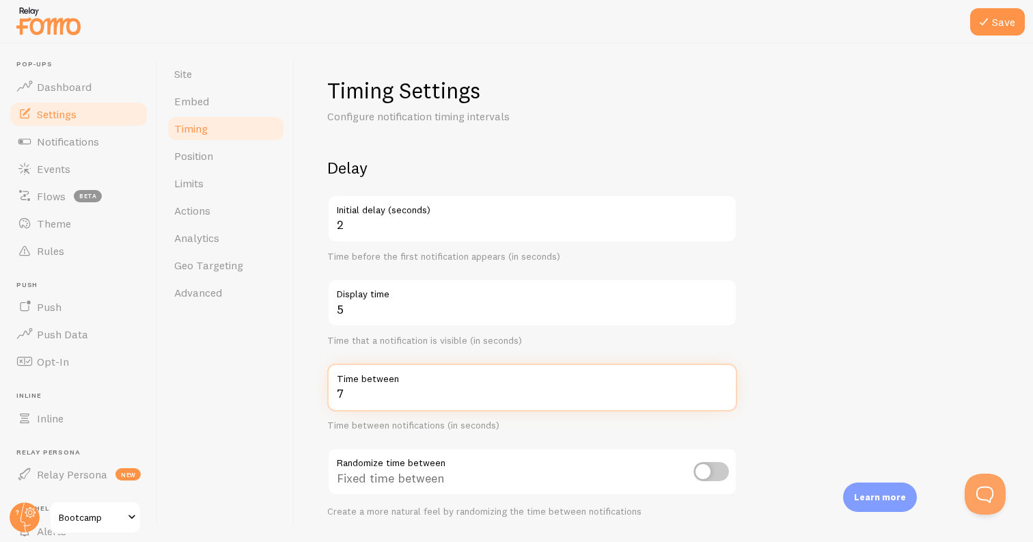
click at [723, 395] on input "7" at bounding box center [532, 387] width 410 height 48
click at [723, 395] on input "6" at bounding box center [532, 387] width 410 height 48
click at [723, 395] on input "5" at bounding box center [532, 387] width 410 height 48
click at [723, 395] on input "4" at bounding box center [532, 387] width 410 height 48
click at [723, 395] on input "3" at bounding box center [532, 387] width 410 height 48
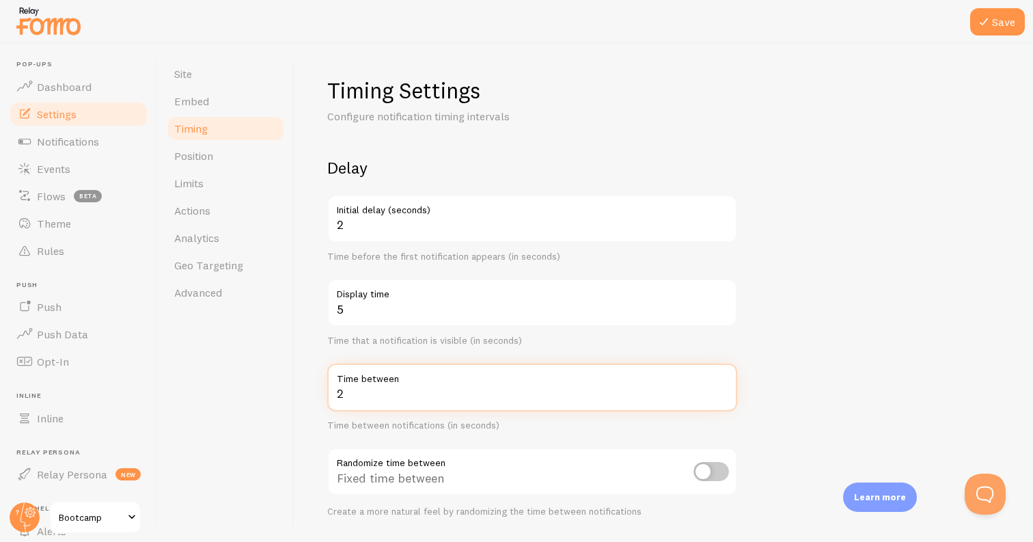
type input "2"
click at [723, 395] on input "2" at bounding box center [532, 387] width 410 height 48
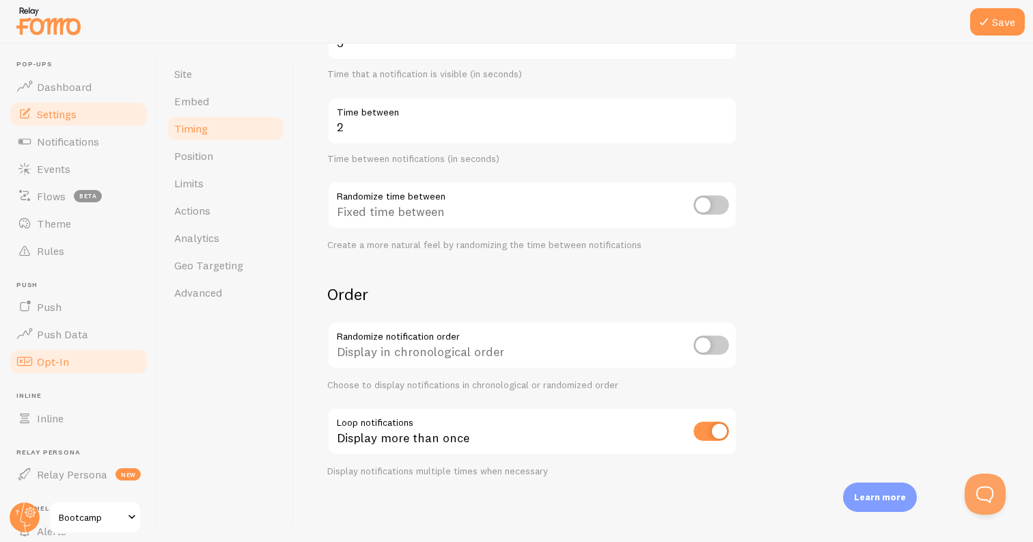
scroll to position [267, 0]
click at [704, 343] on input "checkbox" at bounding box center [712, 344] width 36 height 19
checkbox input "true"
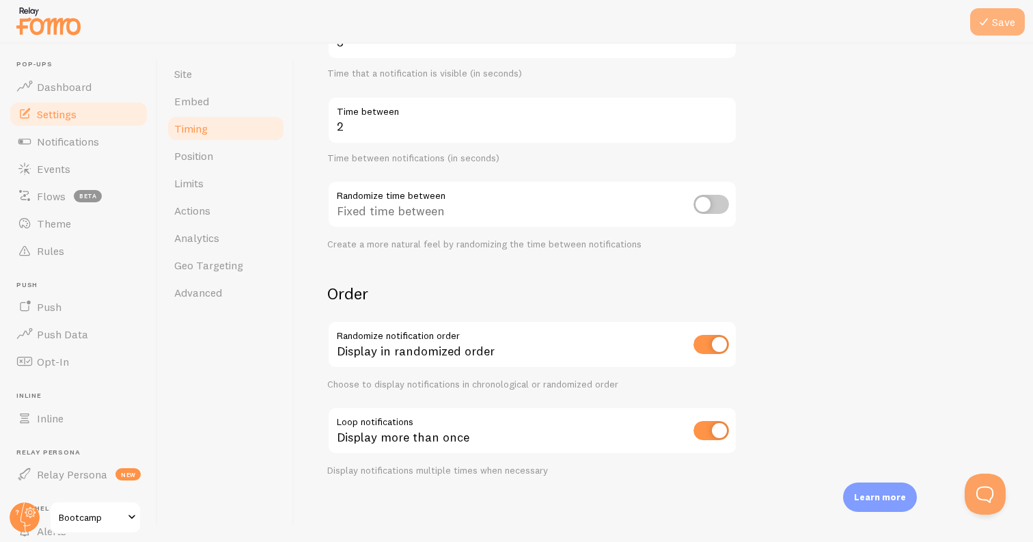
click at [987, 23] on icon at bounding box center [984, 22] width 16 height 16
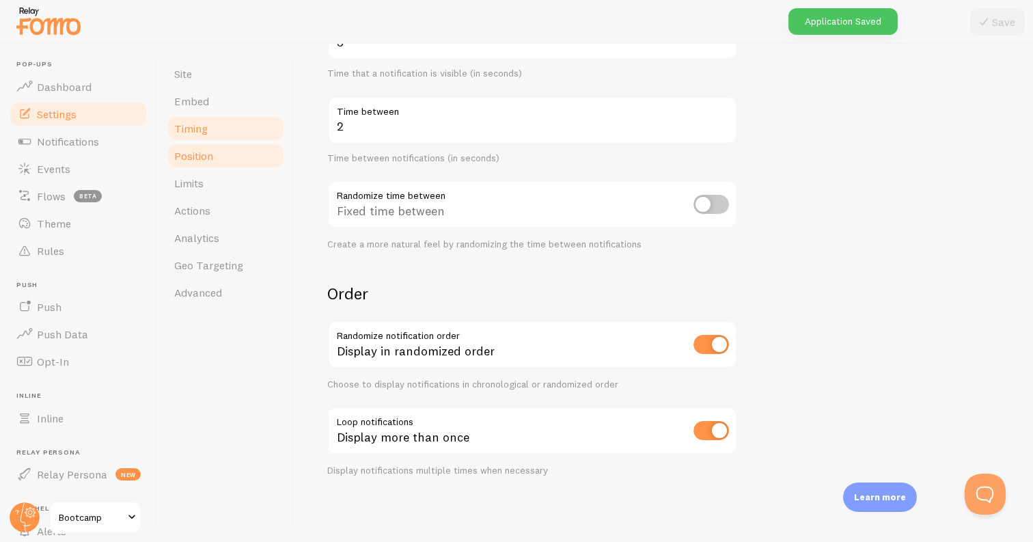
click at [245, 149] on link "Position" at bounding box center [226, 155] width 120 height 27
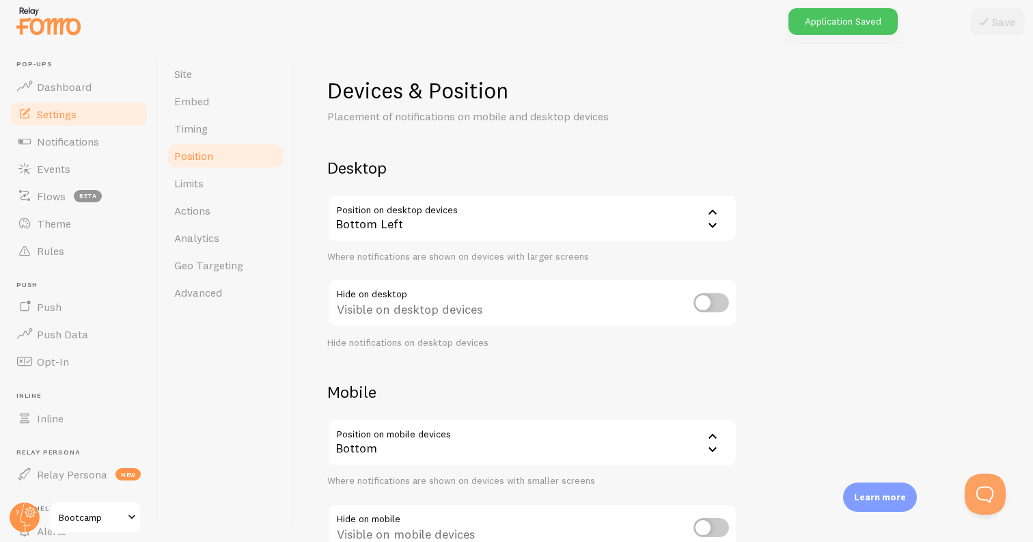
click at [523, 215] on div "Bottom Left" at bounding box center [532, 219] width 410 height 48
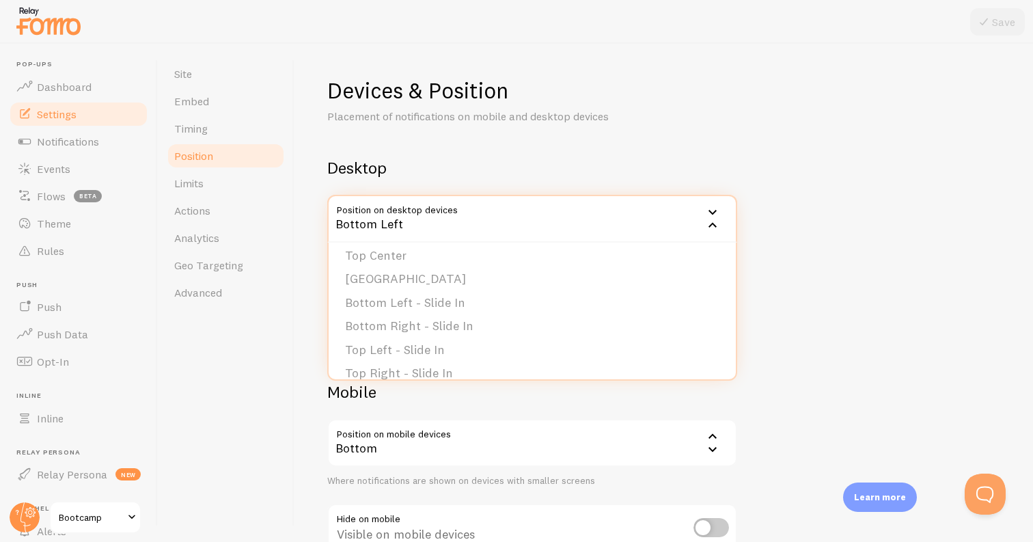
scroll to position [109, 0]
click at [489, 296] on li "Bottom Left - Slide In" at bounding box center [532, 295] width 407 height 24
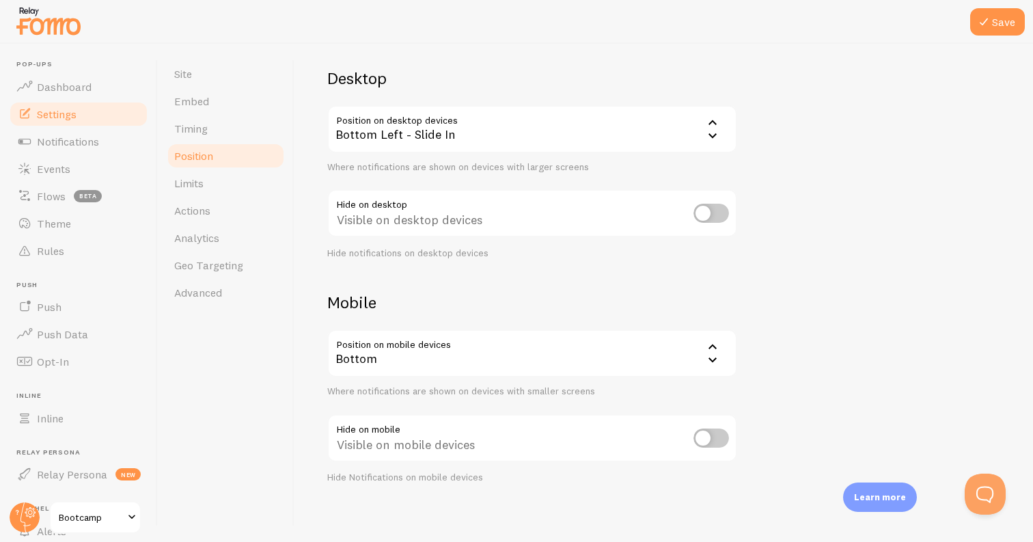
scroll to position [96, 0]
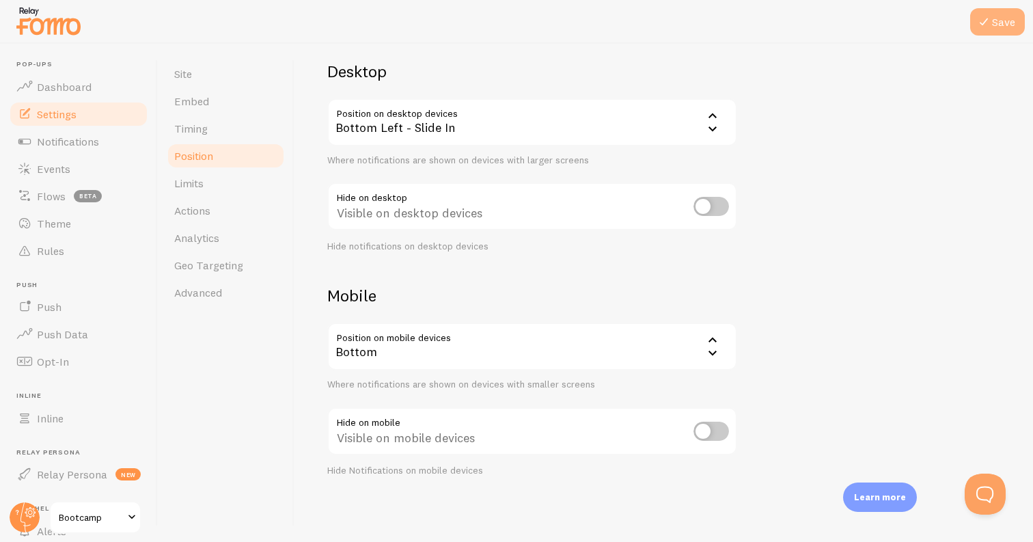
click at [996, 15] on button "Save" at bounding box center [997, 21] width 55 height 27
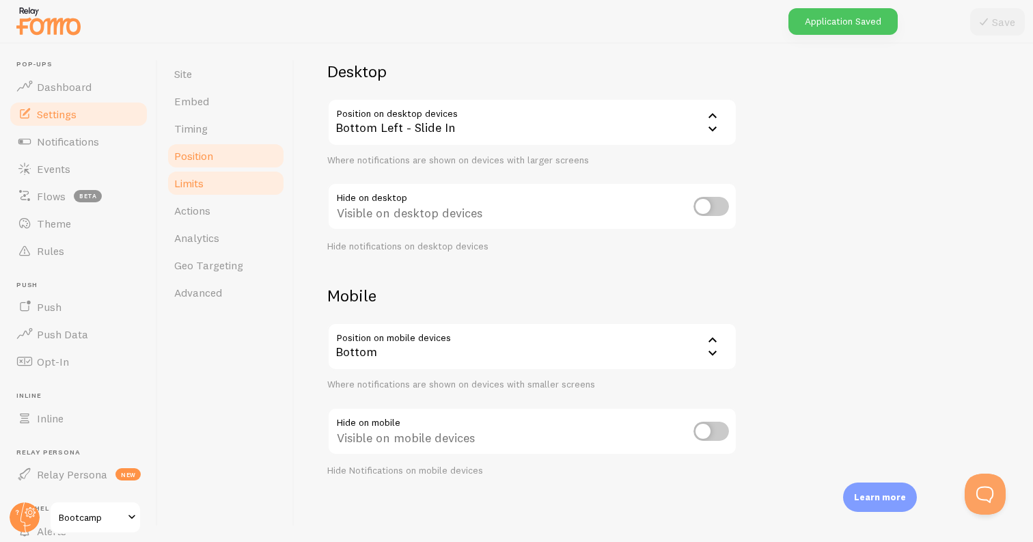
click at [229, 182] on link "Limits" at bounding box center [226, 182] width 120 height 27
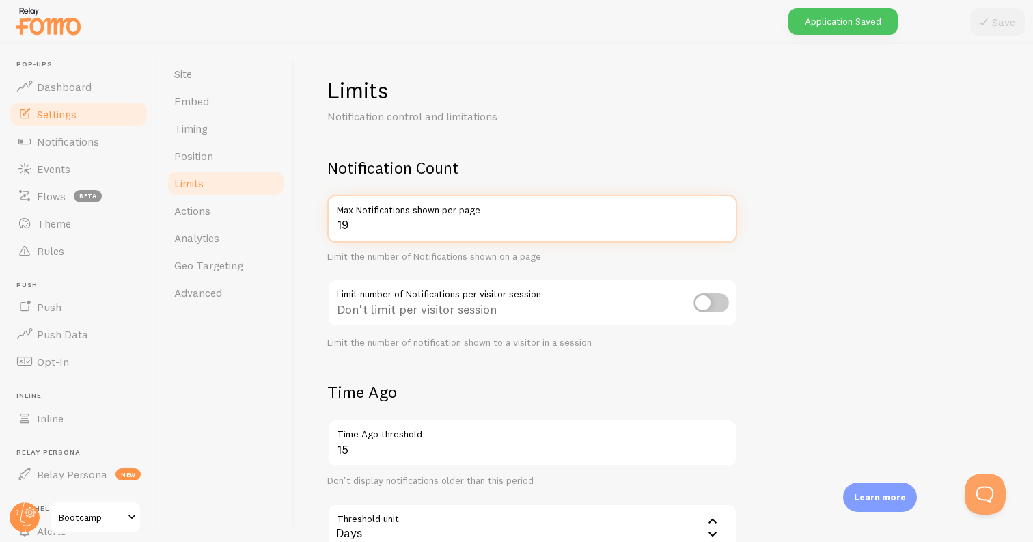
click at [722, 225] on input "19" at bounding box center [532, 219] width 410 height 48
click at [722, 226] on input "18" at bounding box center [532, 219] width 410 height 48
click at [722, 226] on input "17" at bounding box center [532, 219] width 410 height 48
click at [722, 226] on input "16" at bounding box center [532, 219] width 410 height 48
click at [722, 226] on input "15" at bounding box center [532, 219] width 410 height 48
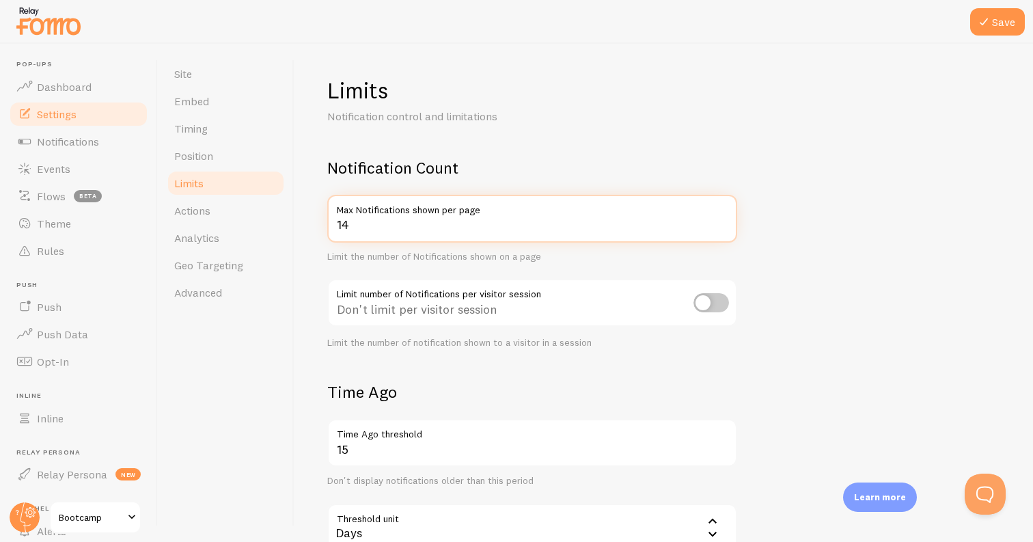
click at [722, 226] on input "14" at bounding box center [532, 219] width 410 height 48
click at [722, 226] on input "13" at bounding box center [532, 219] width 410 height 48
type input "12"
click at [722, 226] on input "12" at bounding box center [532, 219] width 410 height 48
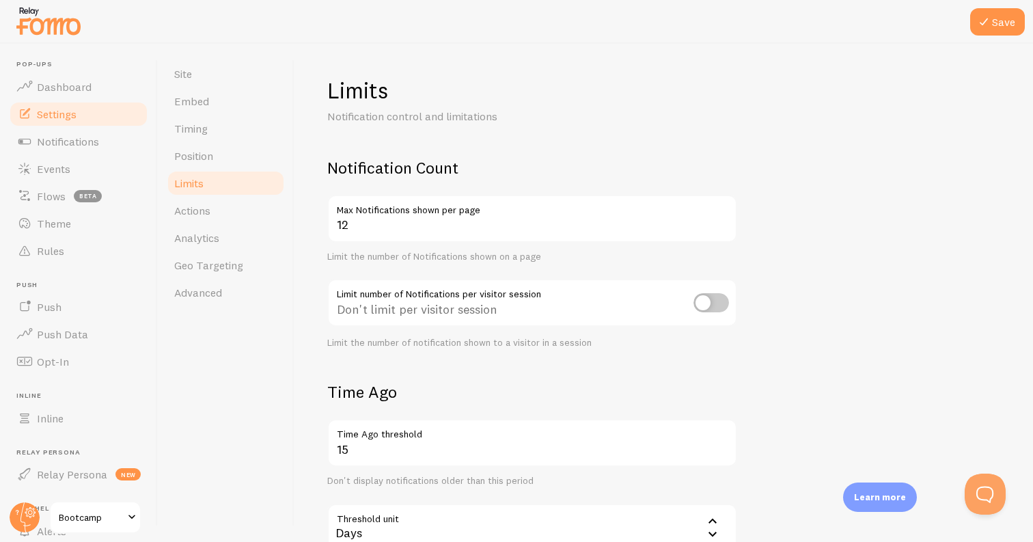
click at [698, 294] on input "checkbox" at bounding box center [712, 302] width 36 height 19
checkbox input "true"
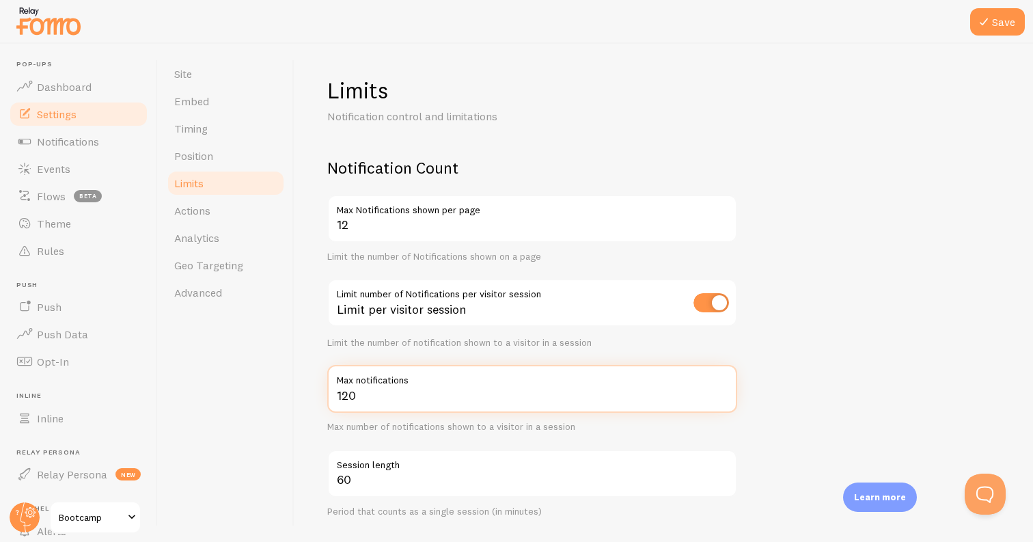
click at [451, 389] on input "120" at bounding box center [532, 389] width 410 height 48
click at [447, 389] on input "120" at bounding box center [532, 389] width 410 height 48
type input "12"
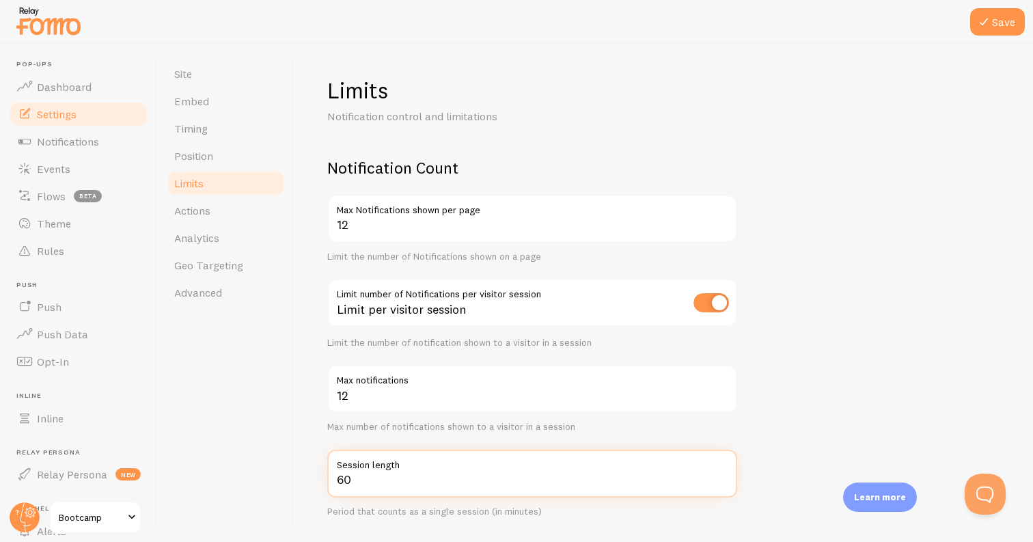
drag, startPoint x: 369, startPoint y: 480, endPoint x: 360, endPoint y: 480, distance: 8.9
click at [368, 480] on input "60" at bounding box center [532, 474] width 410 height 48
click at [344, 478] on input "60" at bounding box center [532, 474] width 410 height 48
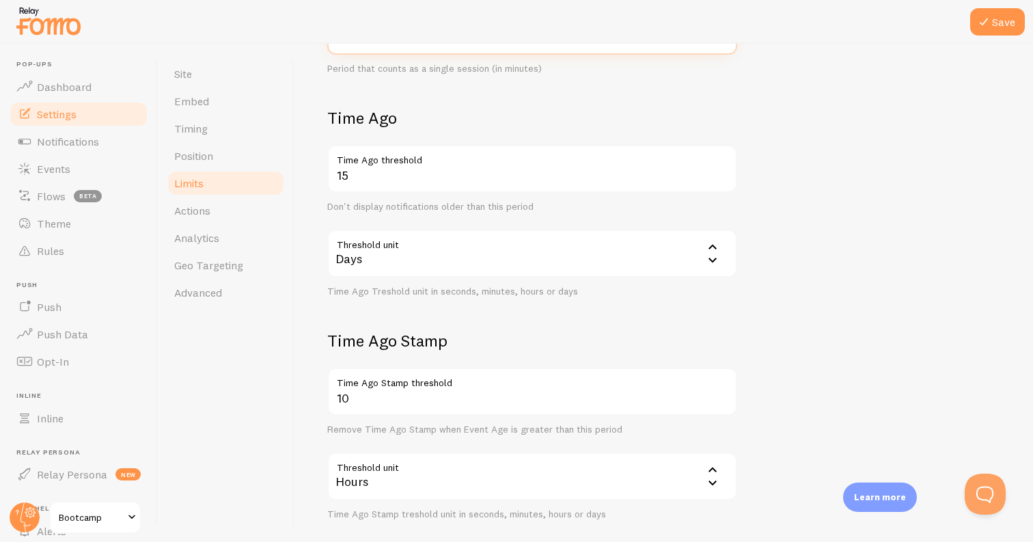
scroll to position [448, 0]
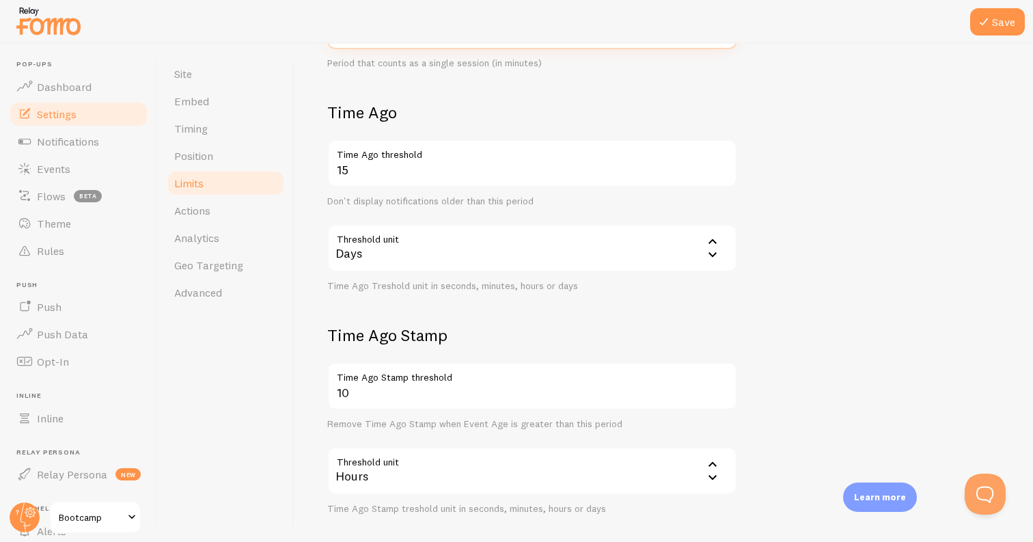
type input "30"
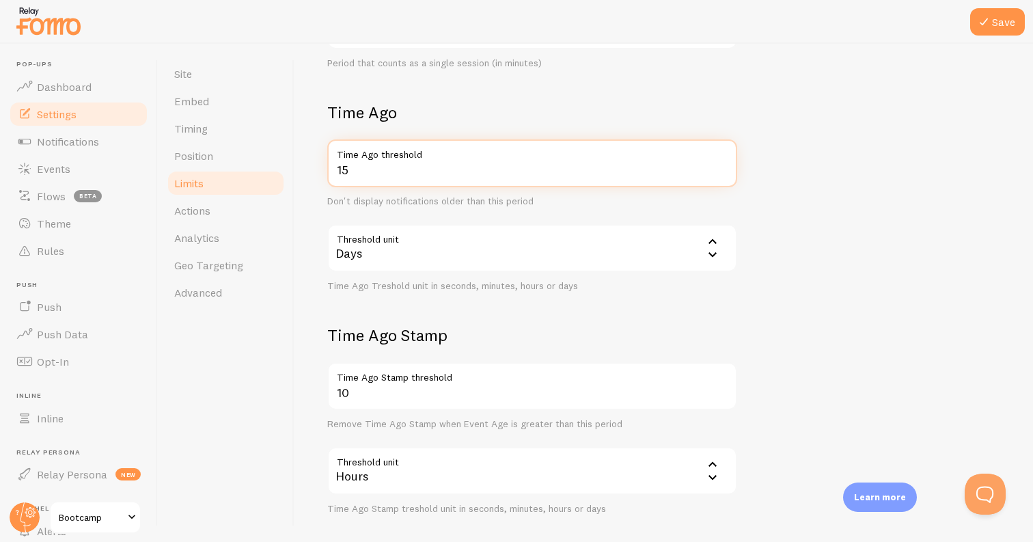
click at [387, 172] on input "15" at bounding box center [532, 163] width 410 height 48
click at [386, 172] on input "15" at bounding box center [532, 163] width 410 height 48
type input "1"
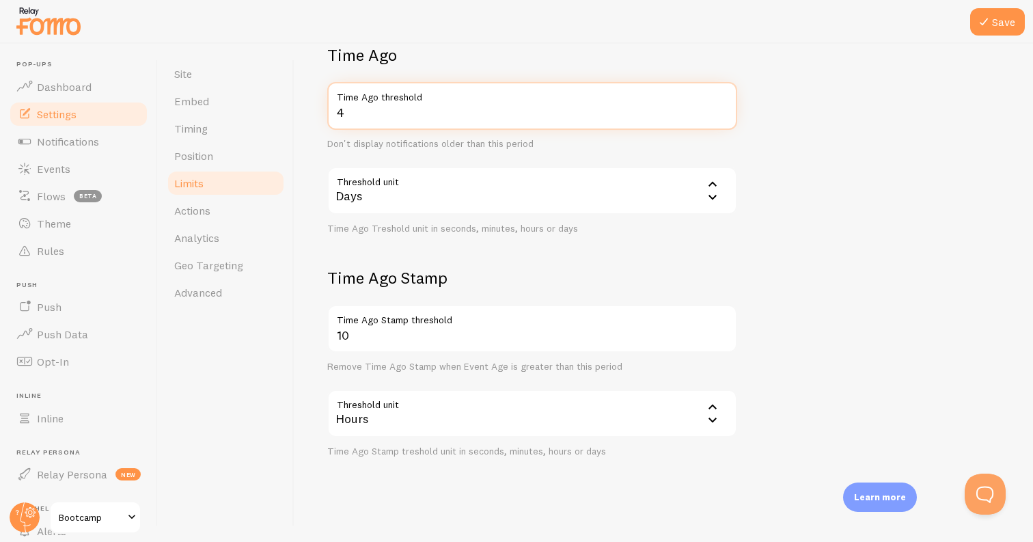
scroll to position [512, 0]
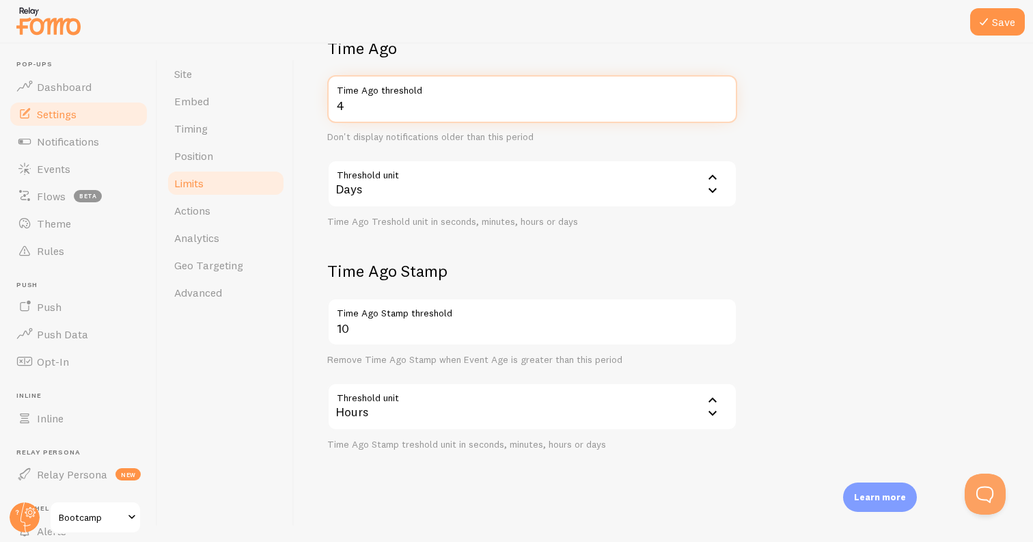
type input "4"
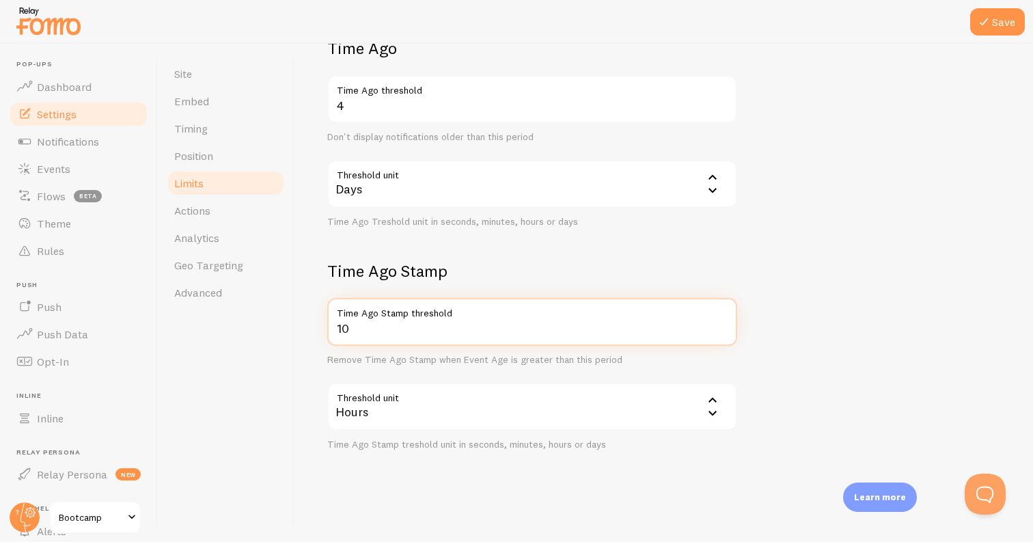
click at [361, 325] on input "10" at bounding box center [532, 322] width 410 height 48
type input "1"
type input "12"
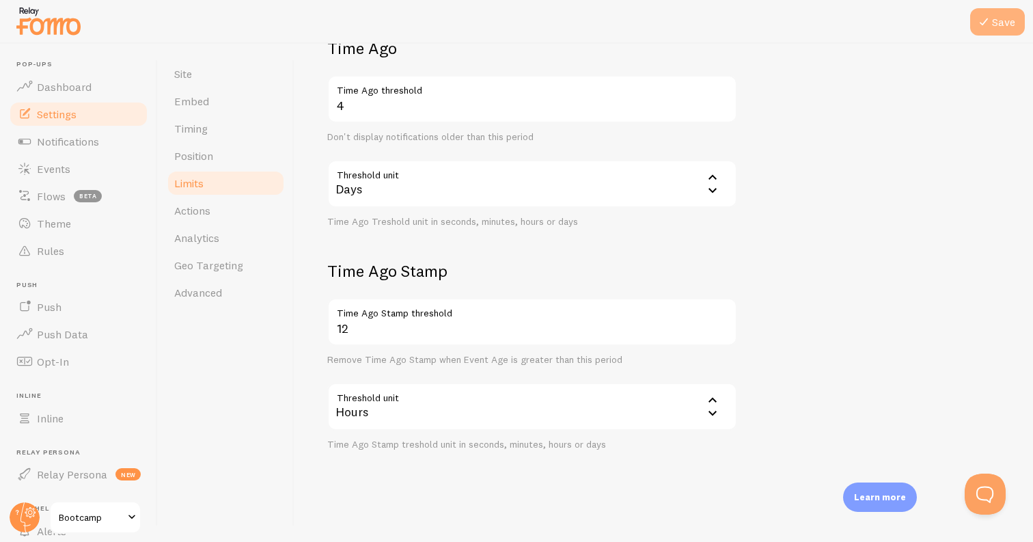
drag, startPoint x: 961, startPoint y: 132, endPoint x: 1012, endPoint y: 22, distance: 121.1
click at [961, 127] on form "Notification Count 12 Max Notifications shown per page Limit the number of Noti…" at bounding box center [663, 48] width 673 height 806
click at [1013, 21] on button "Save" at bounding box center [997, 21] width 55 height 27
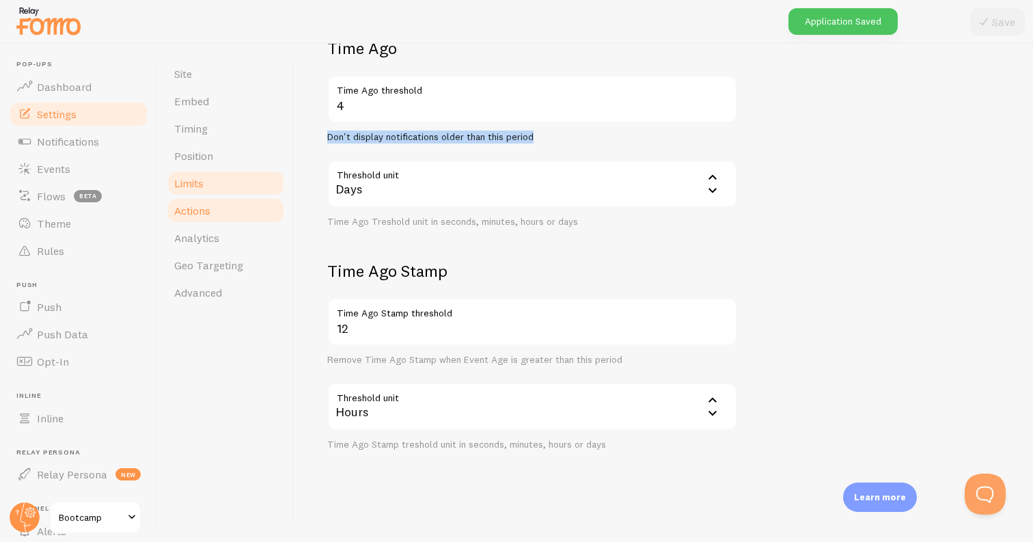
click at [212, 219] on link "Actions" at bounding box center [226, 210] width 120 height 27
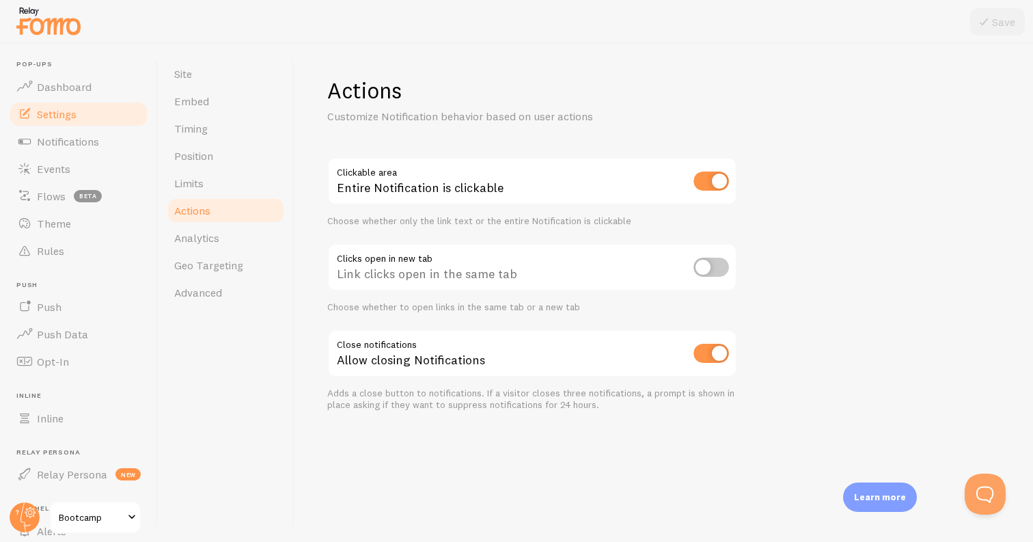
click at [712, 180] on input "checkbox" at bounding box center [712, 180] width 36 height 19
checkbox input "false"
click at [1007, 42] on div at bounding box center [516, 22] width 1033 height 44
drag, startPoint x: 986, startPoint y: 16, endPoint x: 621, endPoint y: 85, distance: 371.5
click at [986, 16] on icon at bounding box center [984, 22] width 16 height 16
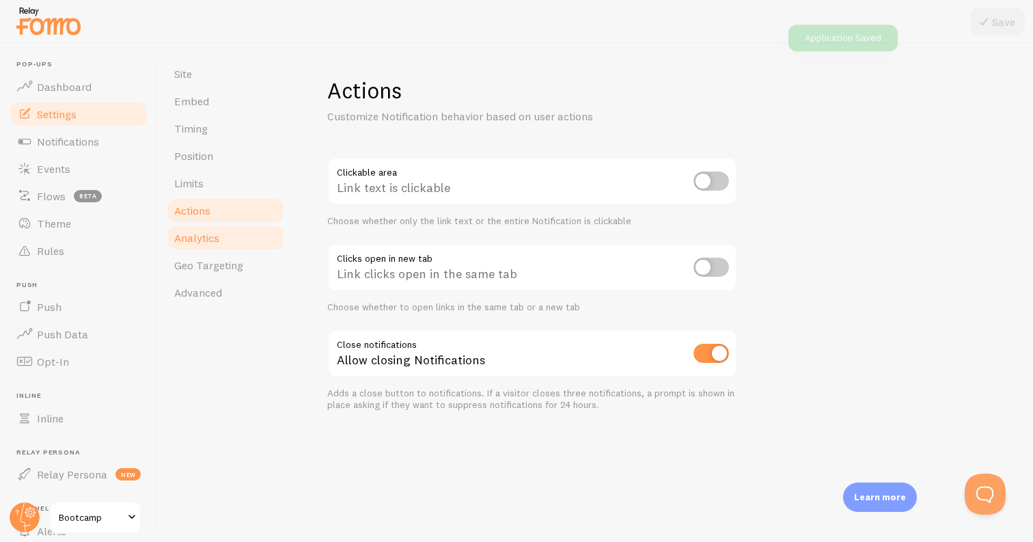
click at [209, 235] on span "Analytics" at bounding box center [196, 238] width 45 height 14
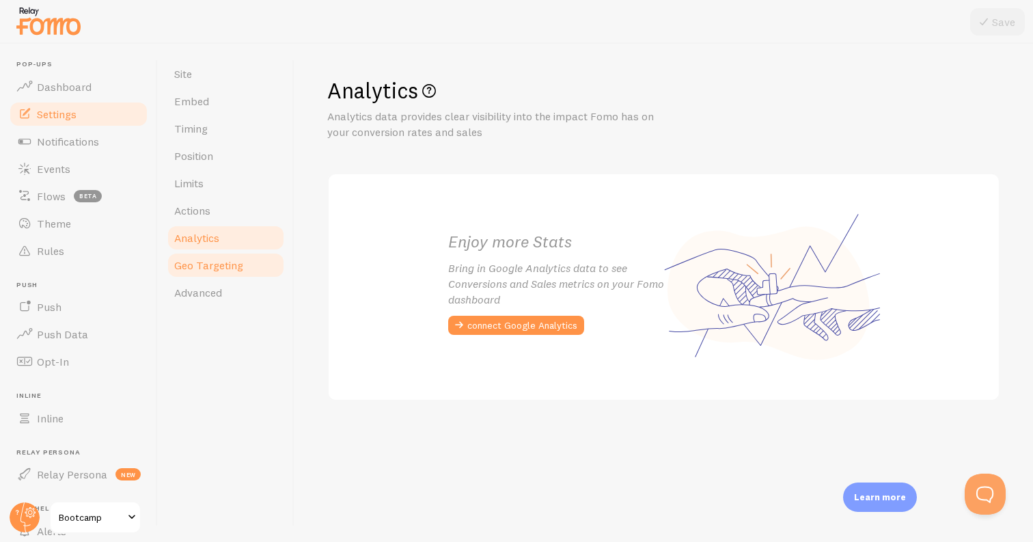
click at [218, 271] on span "Geo Targeting" at bounding box center [208, 265] width 69 height 14
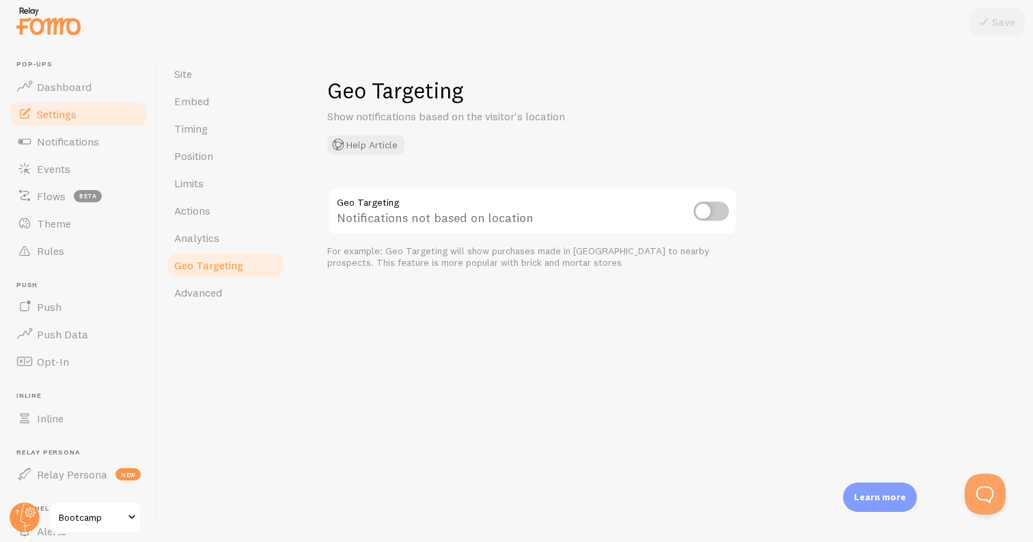
drag, startPoint x: 204, startPoint y: 294, endPoint x: 158, endPoint y: 305, distance: 47.1
click at [203, 294] on span "Advanced" at bounding box center [198, 293] width 48 height 14
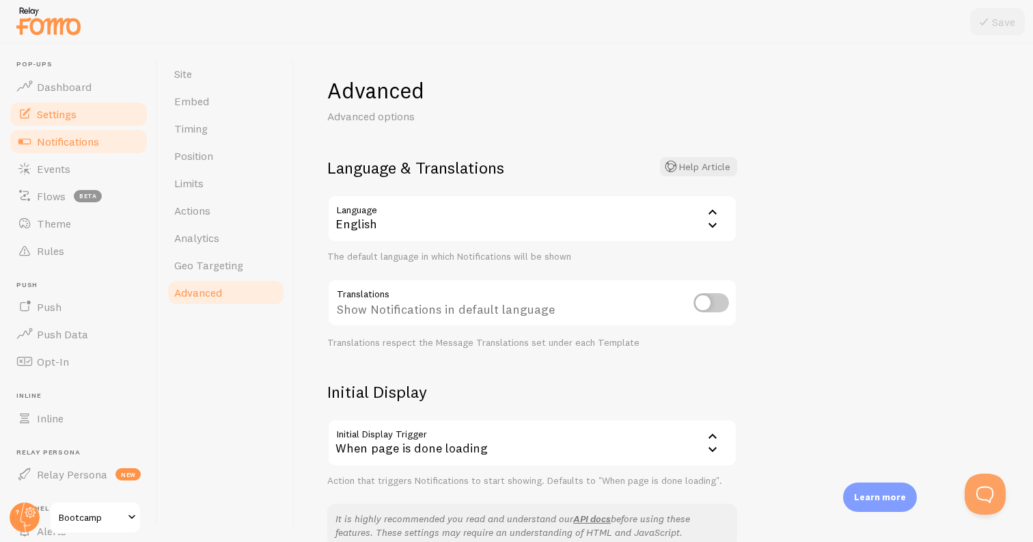
click at [109, 134] on link "Notifications" at bounding box center [78, 141] width 141 height 27
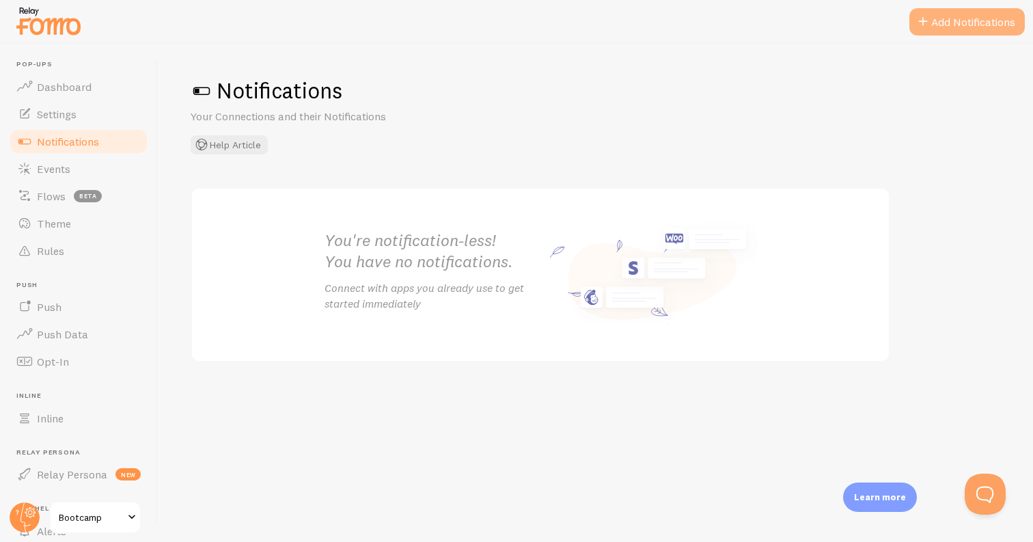
click at [940, 11] on button "Add Notifications" at bounding box center [966, 21] width 115 height 27
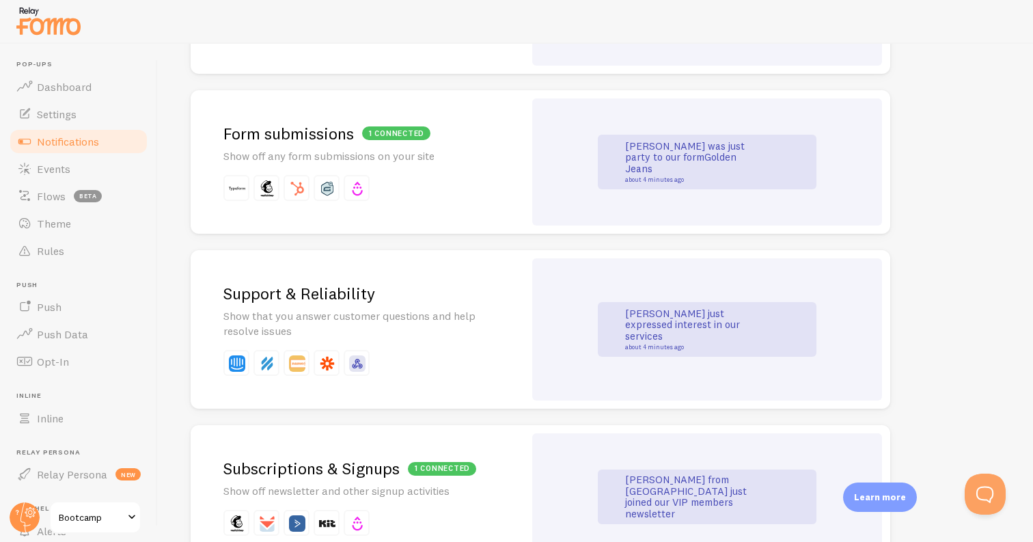
scroll to position [1261, 0]
click at [487, 191] on p at bounding box center [357, 189] width 268 height 26
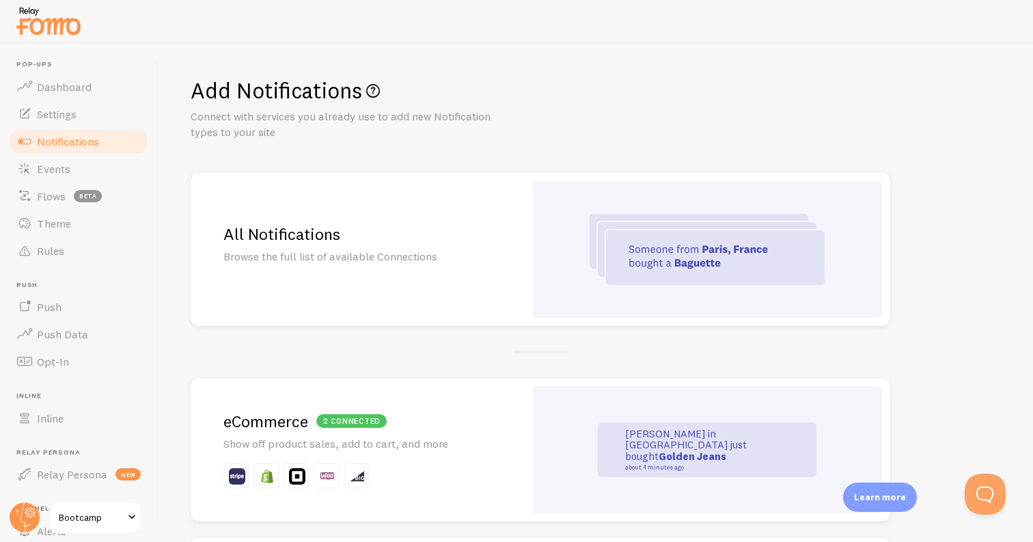
click at [393, 247] on div "All Notifications Browse the full list of available Connections" at bounding box center [357, 249] width 333 height 153
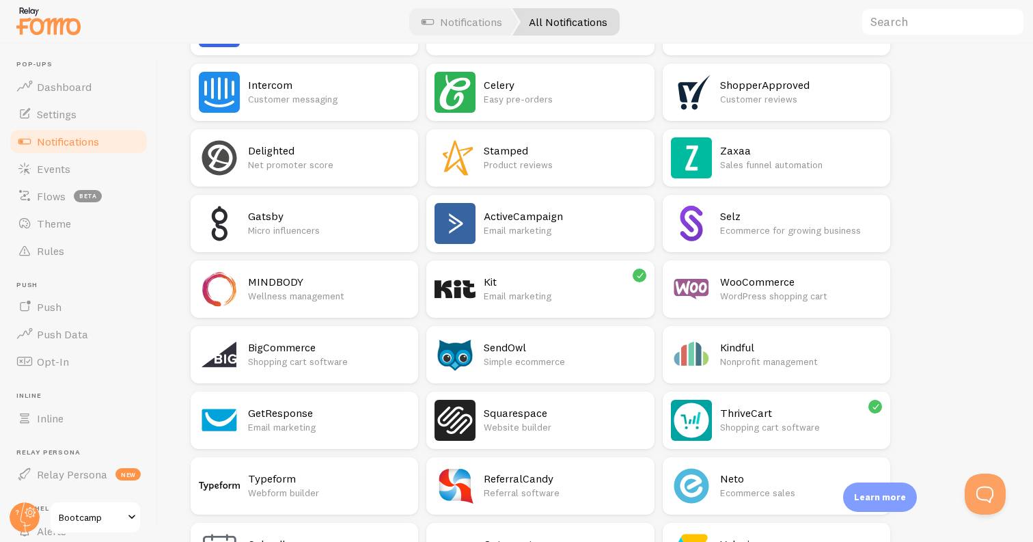
scroll to position [970, 0]
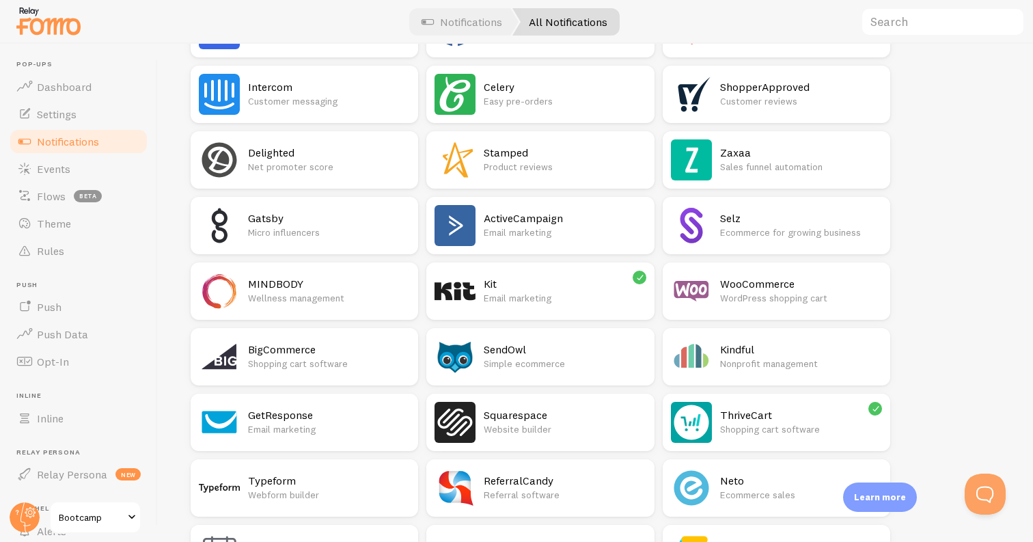
click at [519, 295] on p "Email marketing" at bounding box center [565, 298] width 162 height 14
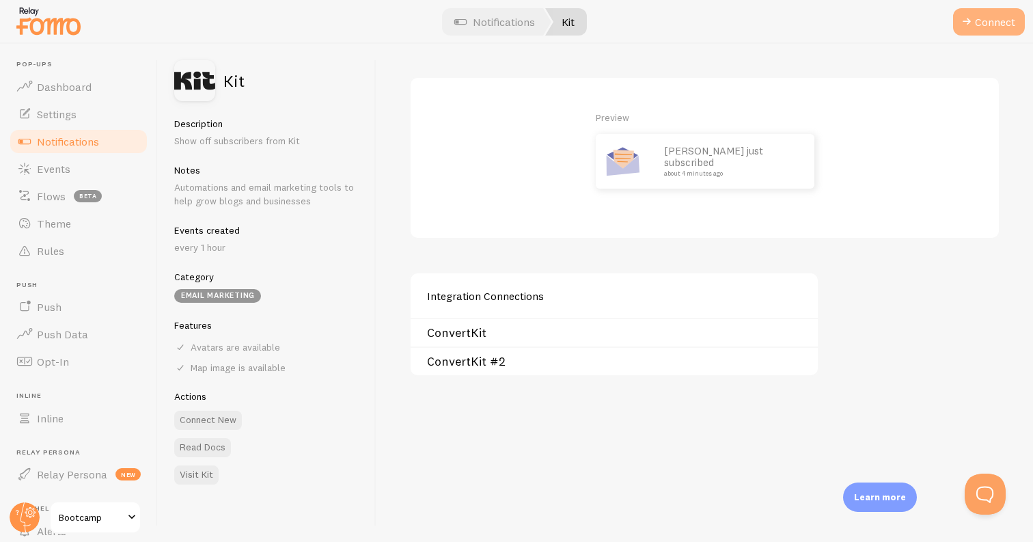
click at [981, 26] on button "Connect" at bounding box center [989, 21] width 72 height 27
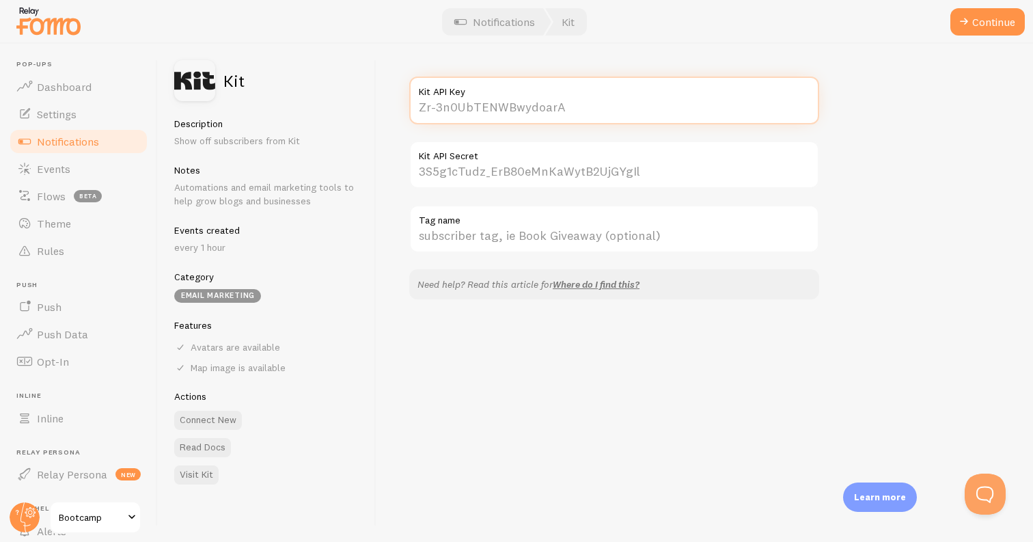
click at [449, 103] on input "Kit API Key" at bounding box center [614, 101] width 410 height 48
paste input "ex-XZ5LGTH7ErvQ7Tsb0Ew"
type input "ex-XZ5LGTH7ErvQ7Tsb0Ew"
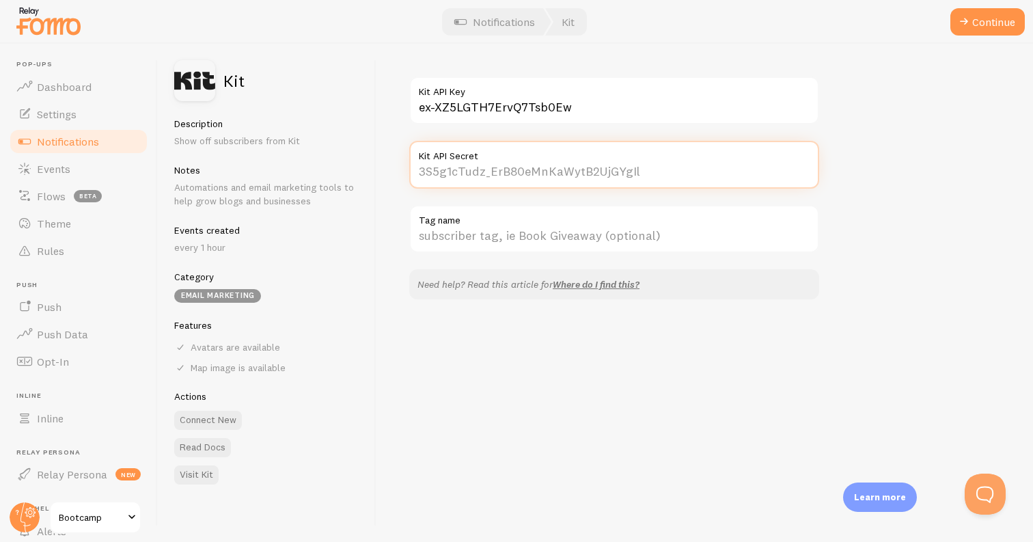
click at [545, 171] on input "Kit API Secret" at bounding box center [614, 165] width 410 height 48
paste input "93WHz28Qn9rcMiHngj2THY30wv2NDydHpPTShknIMow"
type input "93WHz28Qn9rcMiHngj2THY30wv2NDydHpPTShknIMow"
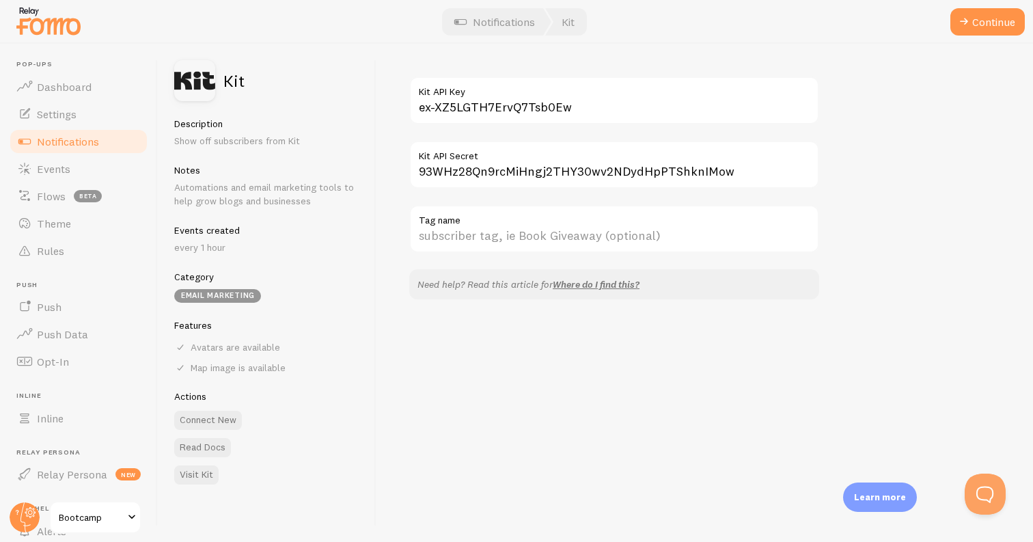
click at [538, 368] on div "ex-XZ5LGTH7ErvQ7Tsb0Ew Kit API Key 93WHz28Qn9rcMiHngj2THY30wv2NDydHpPTShknIMow …" at bounding box center [704, 293] width 657 height 498
click at [972, 20] on button "Continue" at bounding box center [987, 21] width 74 height 27
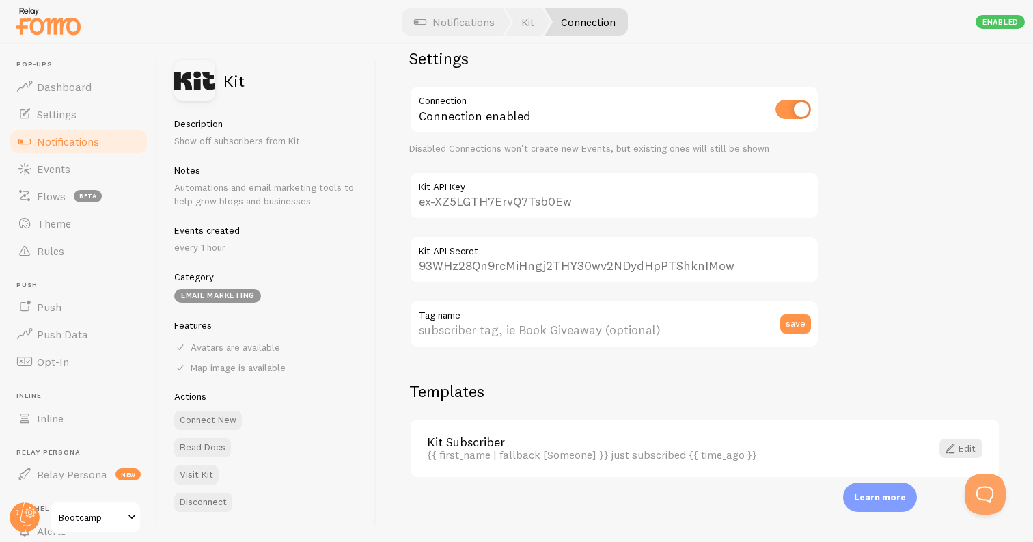
scroll to position [95, 0]
click at [947, 451] on span at bounding box center [950, 446] width 16 height 16
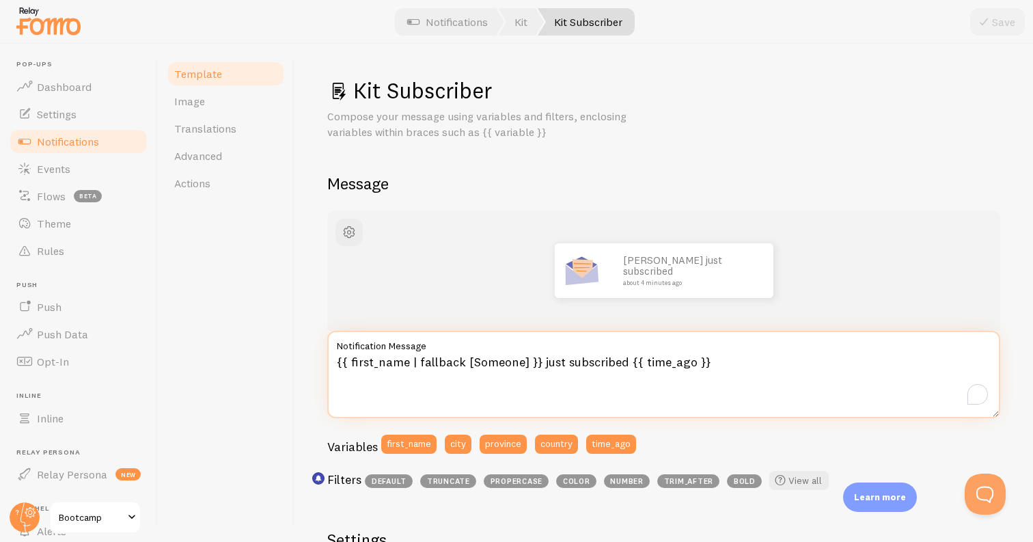
drag, startPoint x: 564, startPoint y: 359, endPoint x: 622, endPoint y: 359, distance: 58.8
click at [622, 359] on textarea "{{ first_name | fallback [Someone] }} just subscribed {{ time_ago }}" at bounding box center [663, 374] width 673 height 87
click at [697, 358] on textarea "{{ first_name | fallback [Someone] }} just registered for the FREE bootcamp! {{…" at bounding box center [663, 374] width 673 height 87
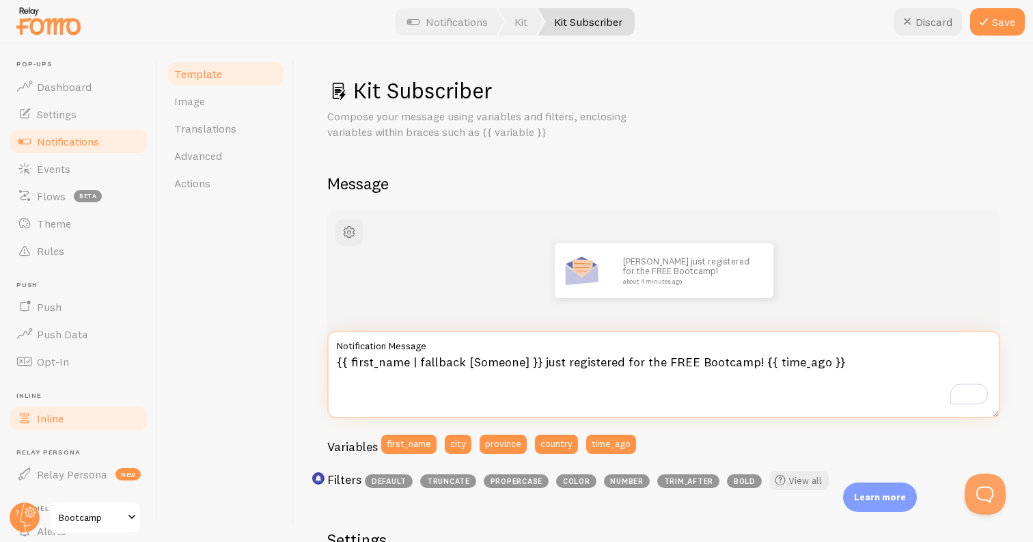
type textarea "{{ first_name | fallback [Someone] }} just registered for the FREE Bootcamp! {{…"
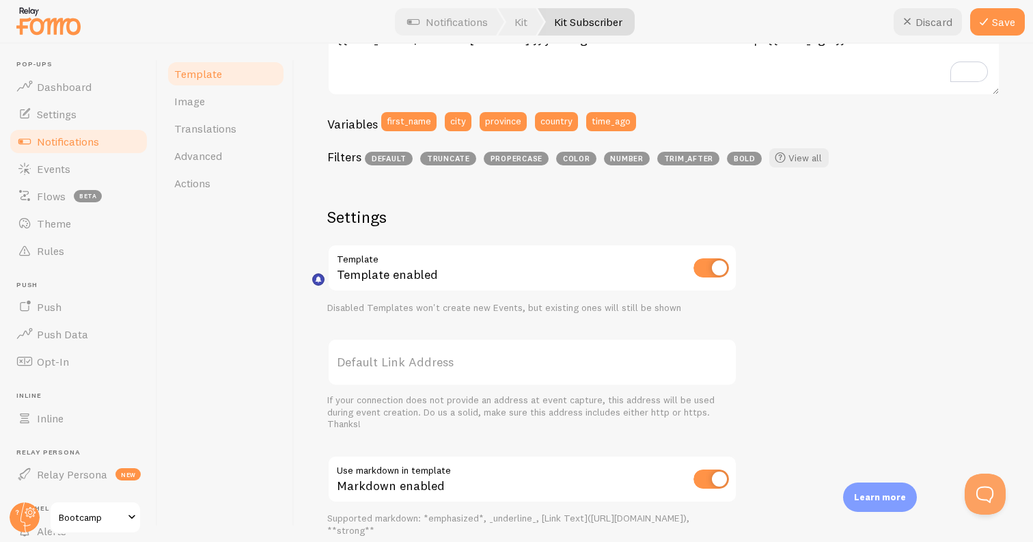
scroll to position [392, 0]
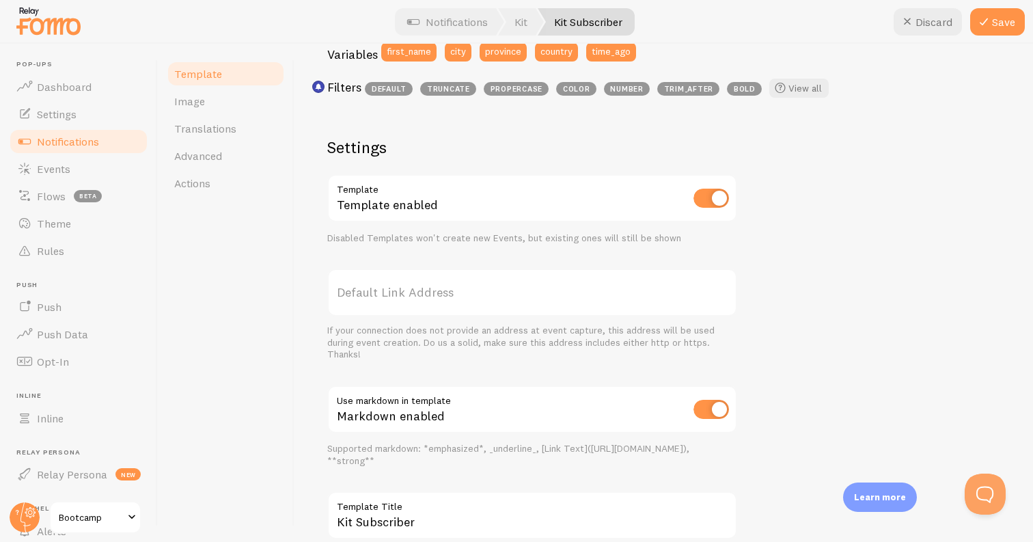
click at [502, 293] on label "Default Link Address" at bounding box center [532, 293] width 410 height 48
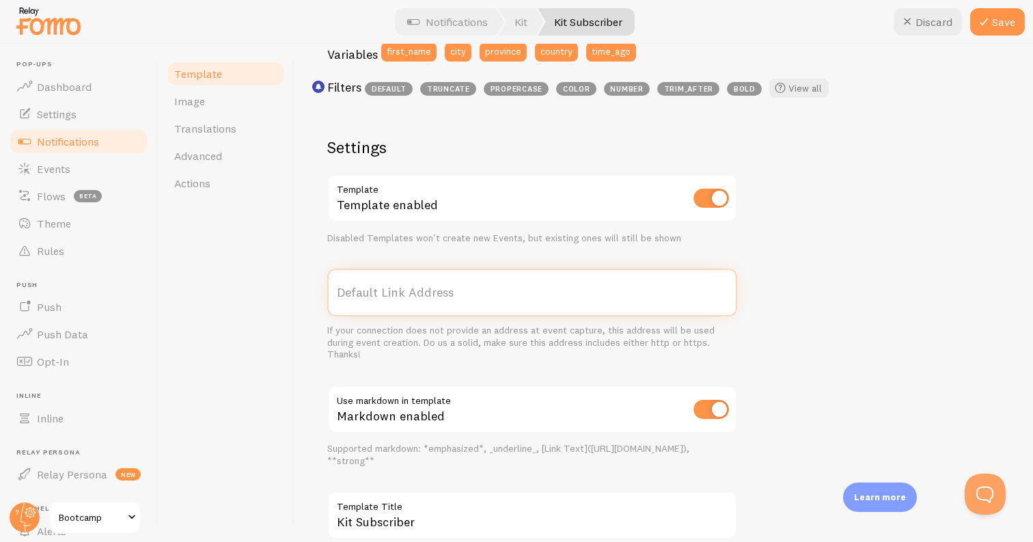
click at [502, 293] on input "Default Link Address" at bounding box center [532, 293] width 410 height 48
type input "[DOMAIN_NAME][URL]"
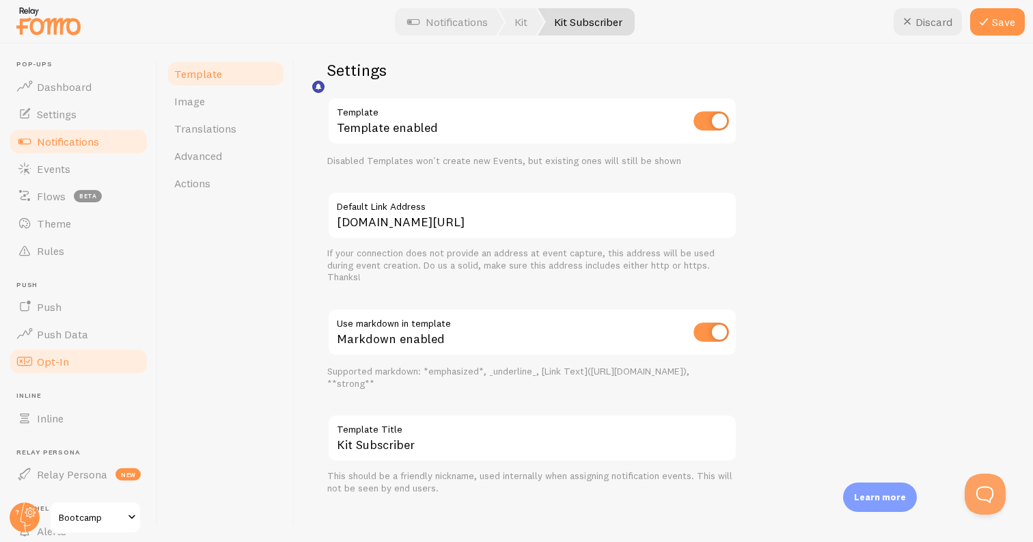
scroll to position [479, 0]
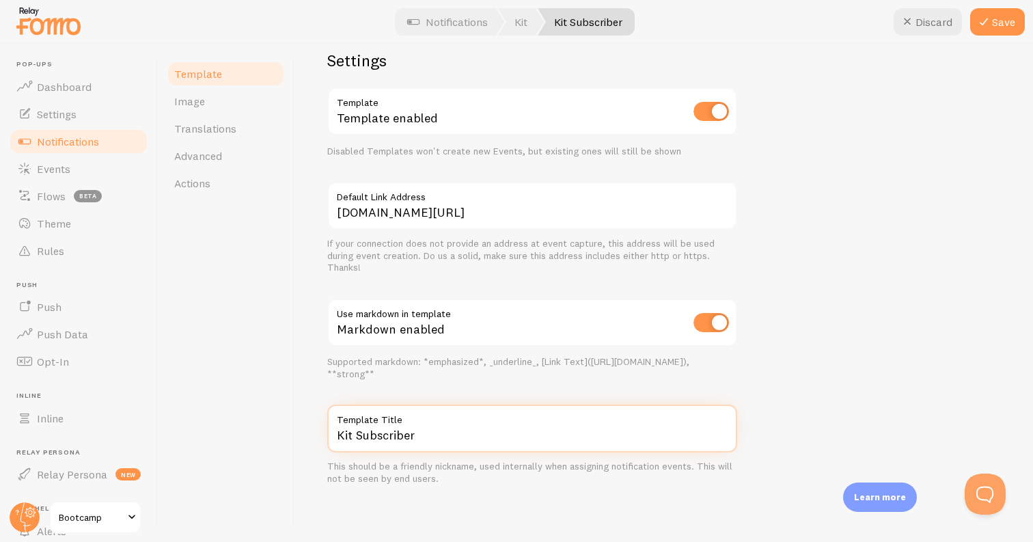
click at [356, 435] on input "Kit Subscriber" at bounding box center [532, 428] width 410 height 48
type input "Kit Bootcamp Subscriber"
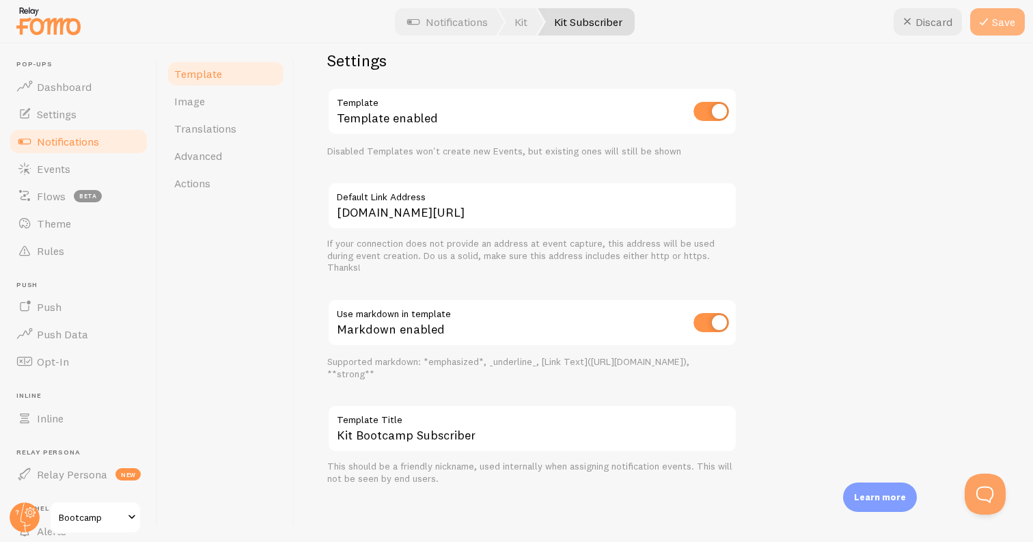
click at [993, 27] on button "Save" at bounding box center [997, 21] width 55 height 27
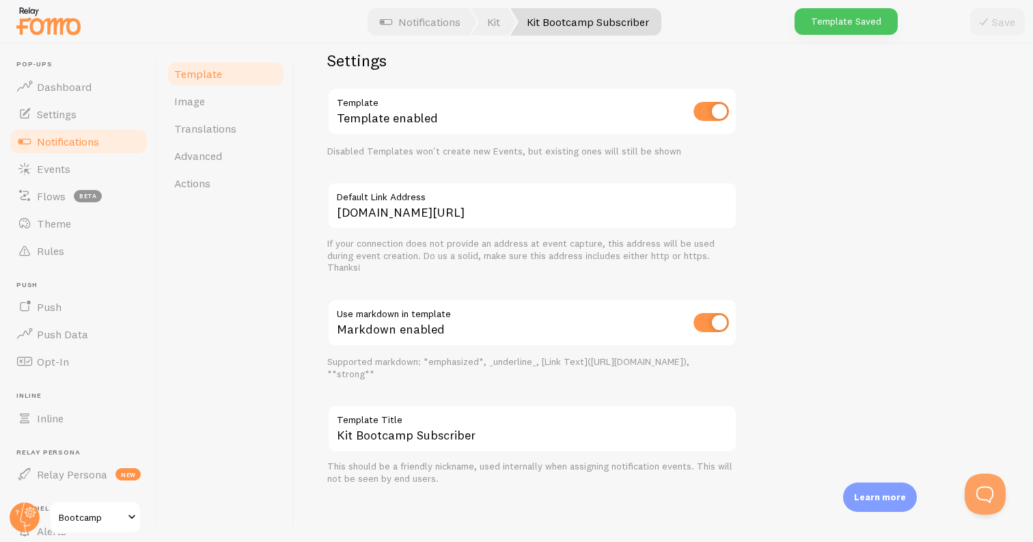
click at [223, 91] on link "Image" at bounding box center [226, 100] width 120 height 27
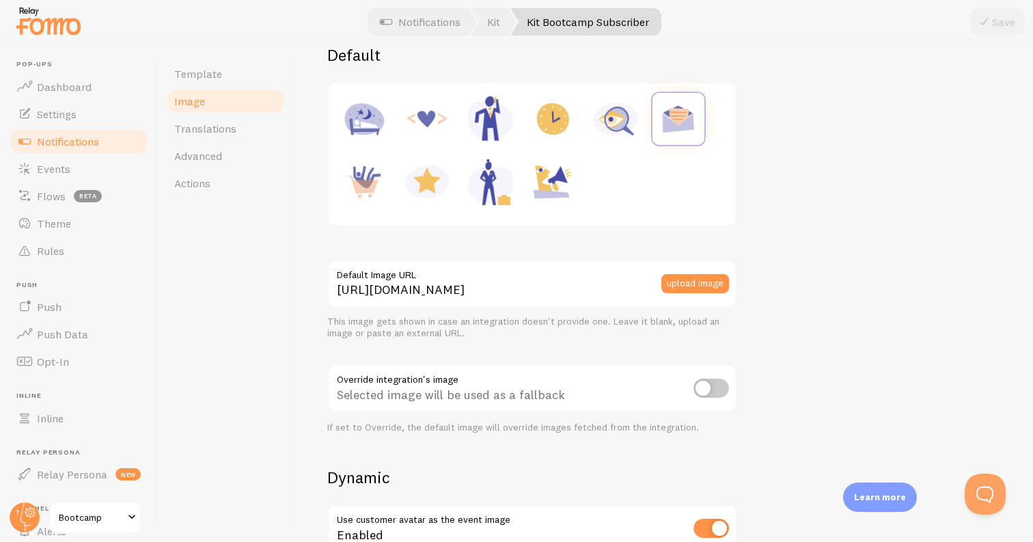
scroll to position [148, 0]
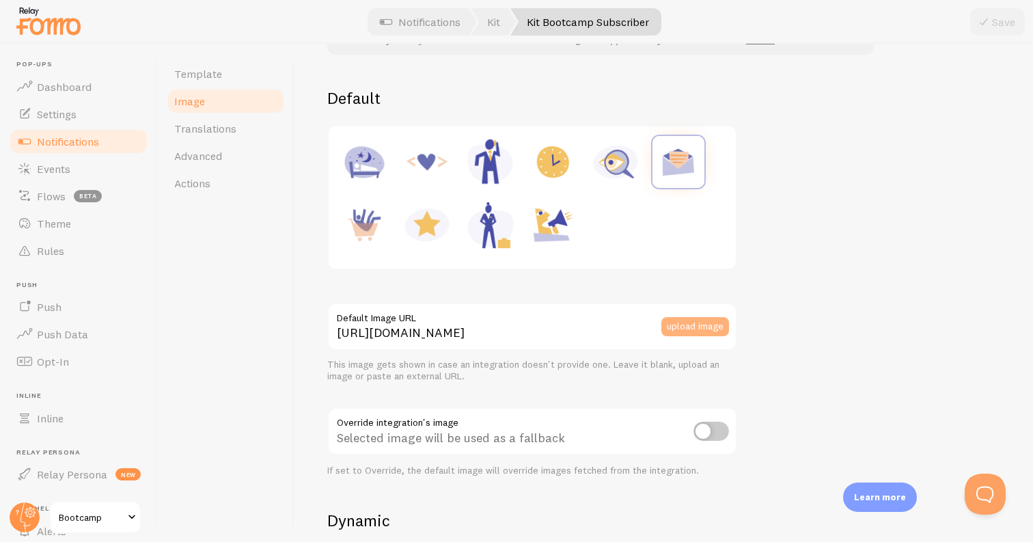
click at [680, 320] on button "upload image" at bounding box center [695, 326] width 68 height 19
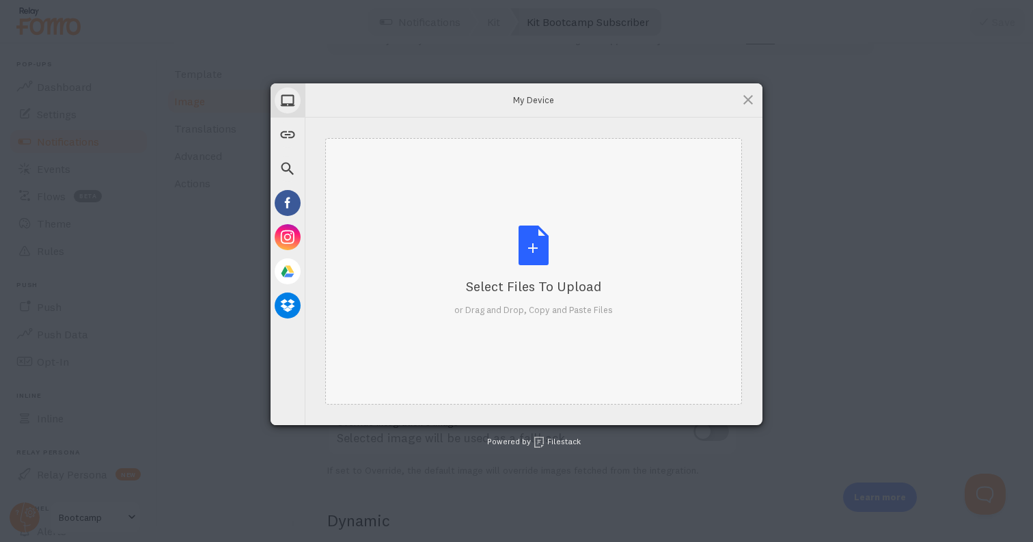
click at [540, 222] on div "Select Files to Upload or Drag and Drop, Copy and Paste Files" at bounding box center [533, 271] width 417 height 266
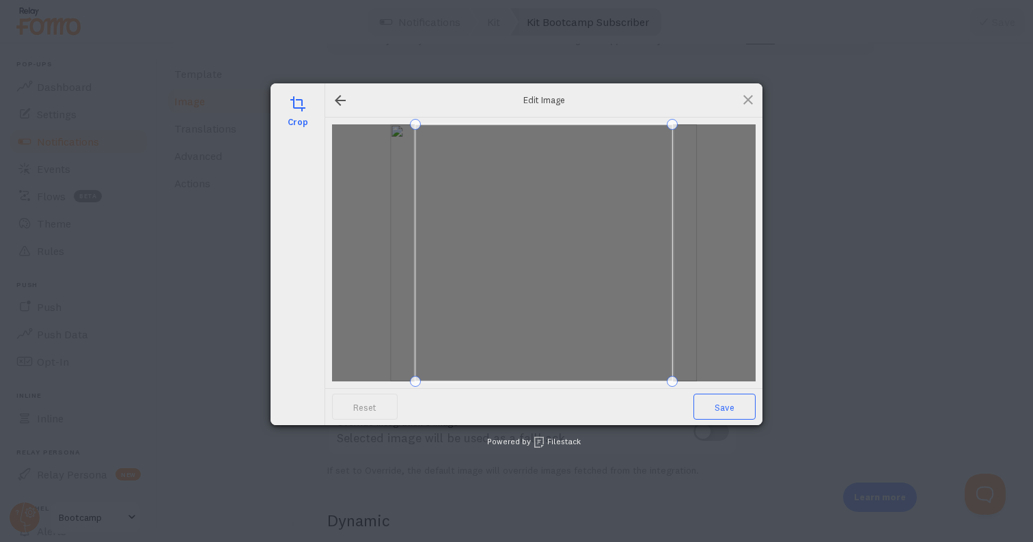
click at [735, 417] on span "Save" at bounding box center [725, 407] width 62 height 26
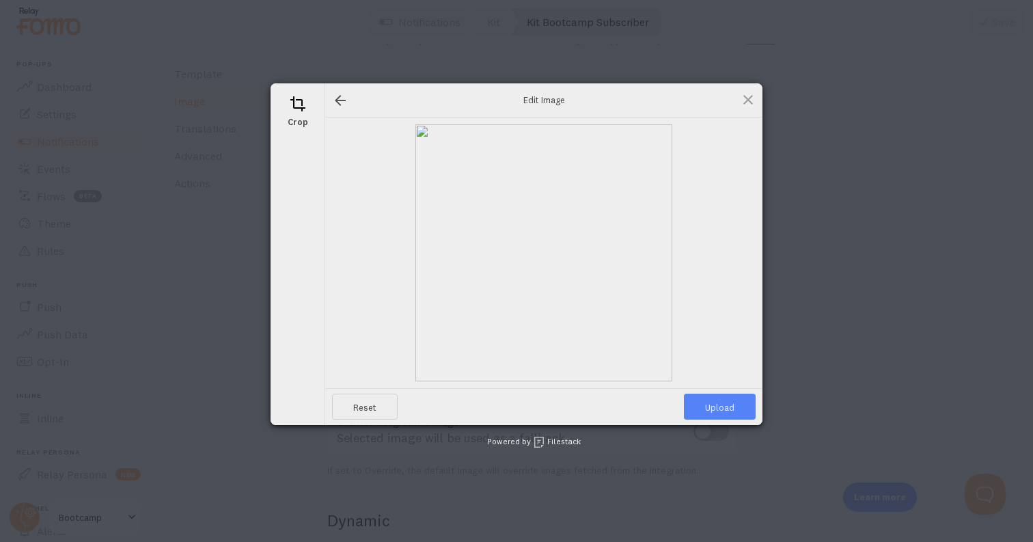
click at [729, 402] on span "Upload" at bounding box center [720, 407] width 72 height 26
type input "https://process.filestackapi.com/ApqhzE1ldTzuKSj33adqez/resize=width:170,height…"
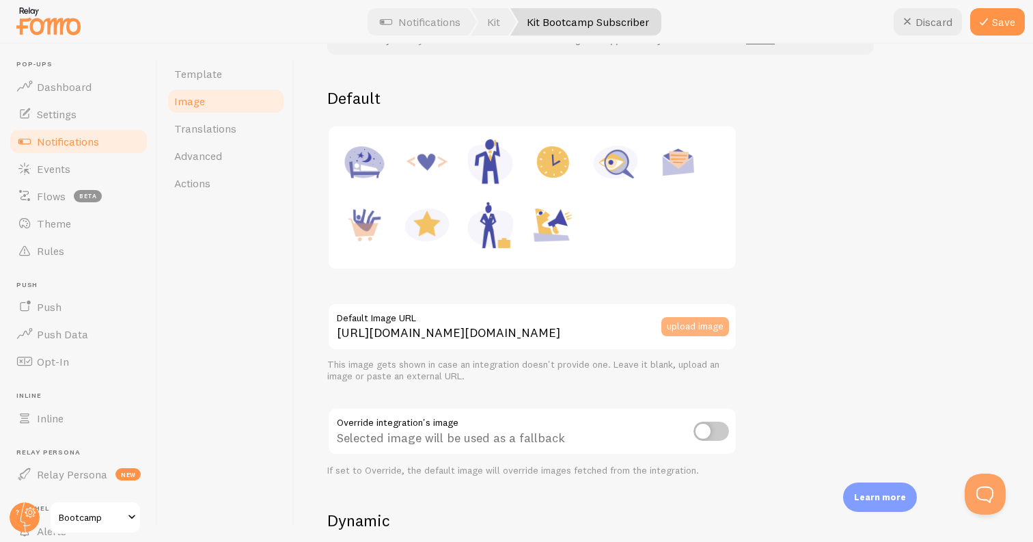
click at [699, 326] on button "upload image" at bounding box center [695, 326] width 68 height 19
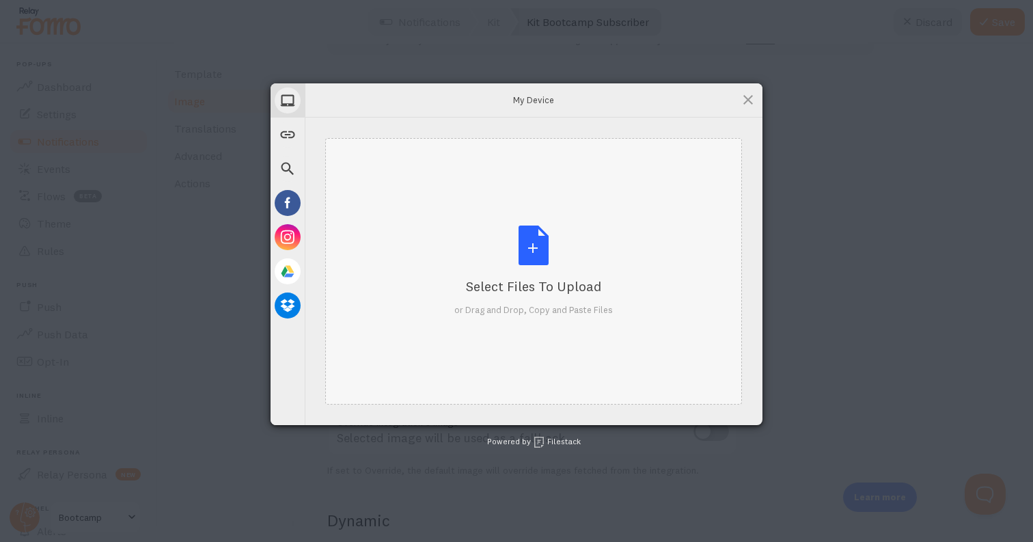
click at [596, 282] on div "Select Files to Upload" at bounding box center [533, 286] width 159 height 19
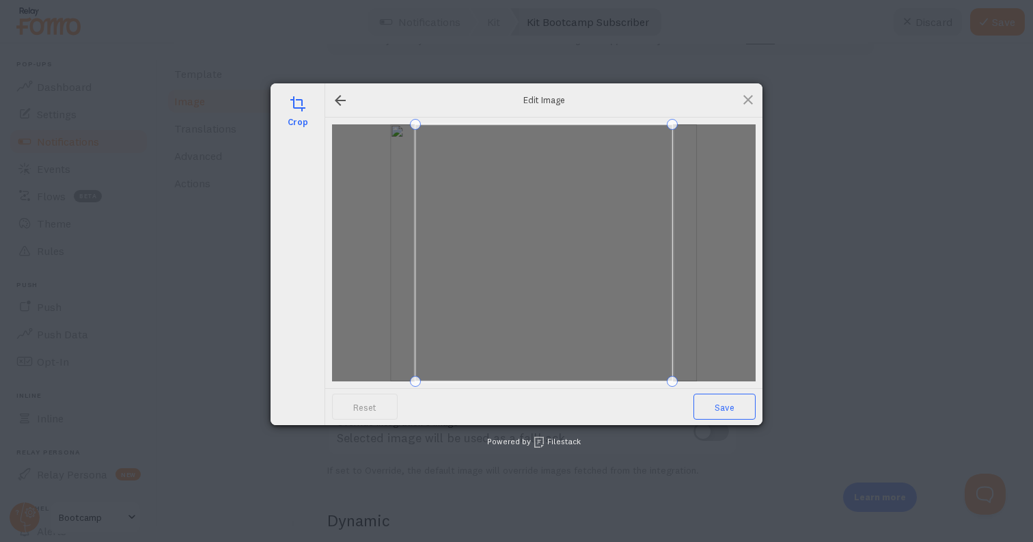
click at [723, 404] on span "Save" at bounding box center [725, 407] width 62 height 26
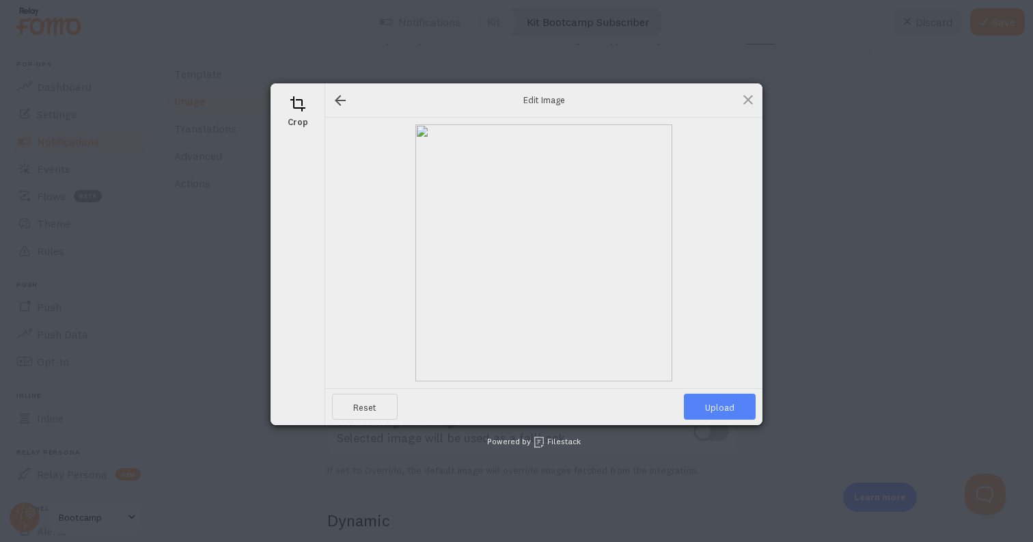
click at [718, 404] on span "Upload" at bounding box center [720, 407] width 72 height 26
type input "https://process.filestackapi.com/ApqhzE1ldTzuKSj33adqez/resize=width:170,height…"
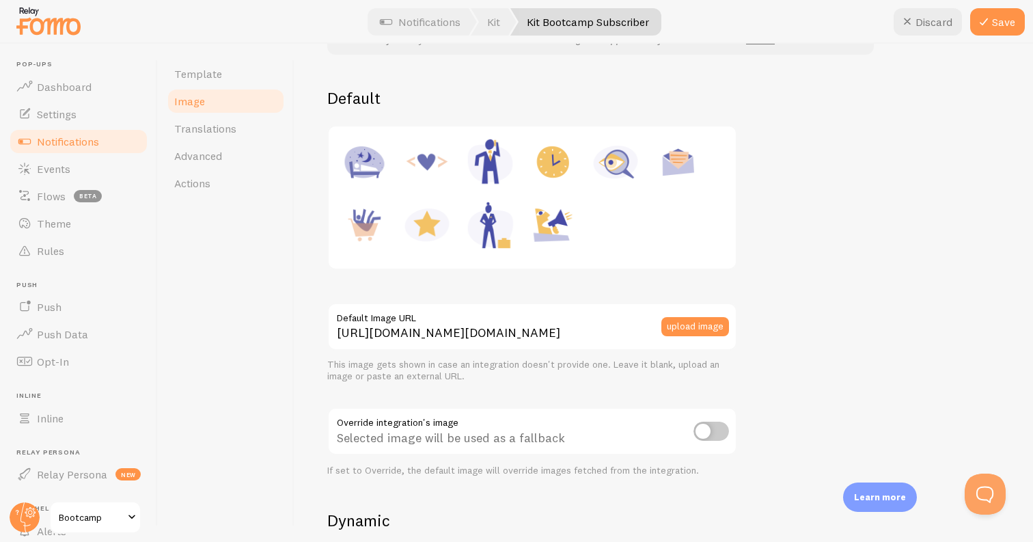
scroll to position [0, 0]
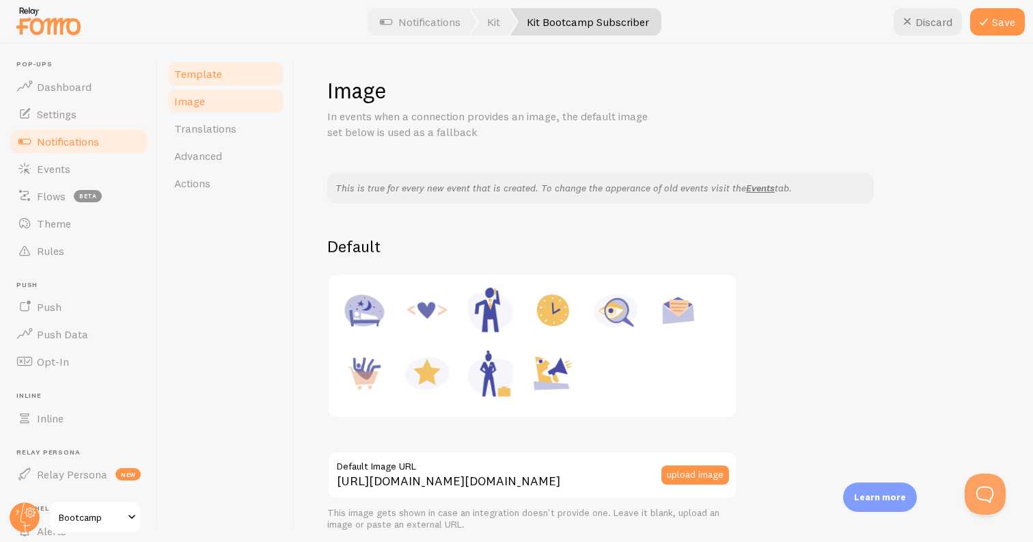
click at [236, 66] on link "Template" at bounding box center [226, 73] width 120 height 27
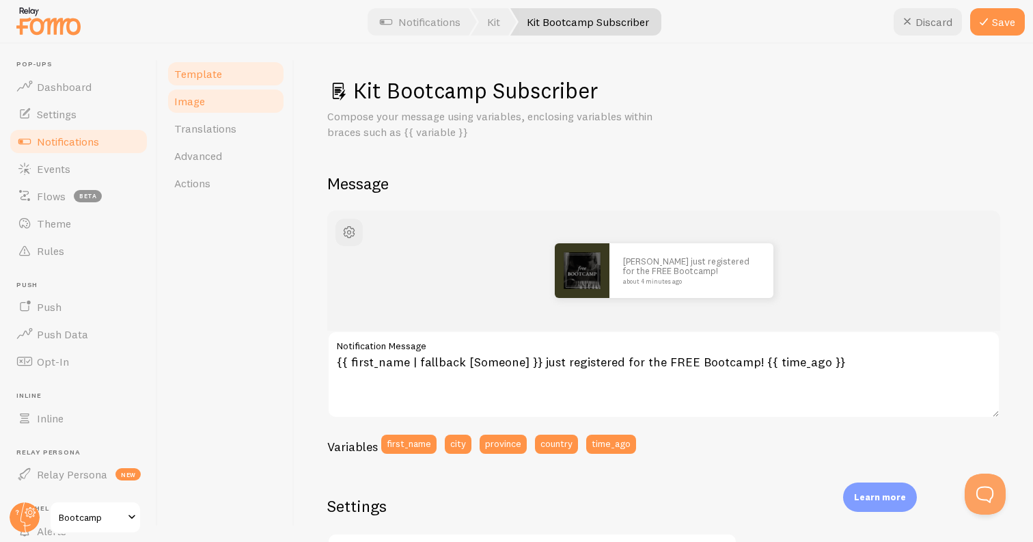
click at [239, 99] on link "Image" at bounding box center [226, 100] width 120 height 27
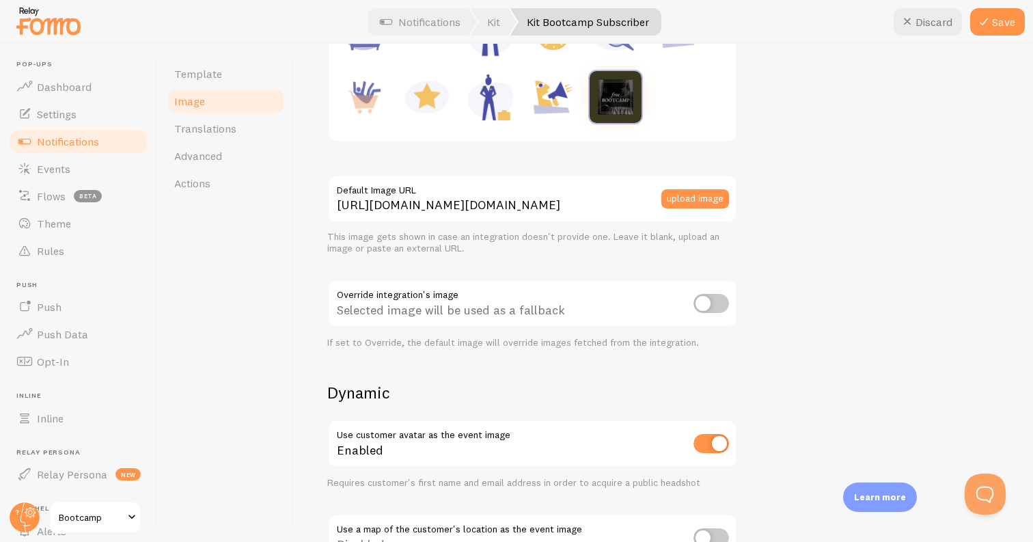
scroll to position [349, 0]
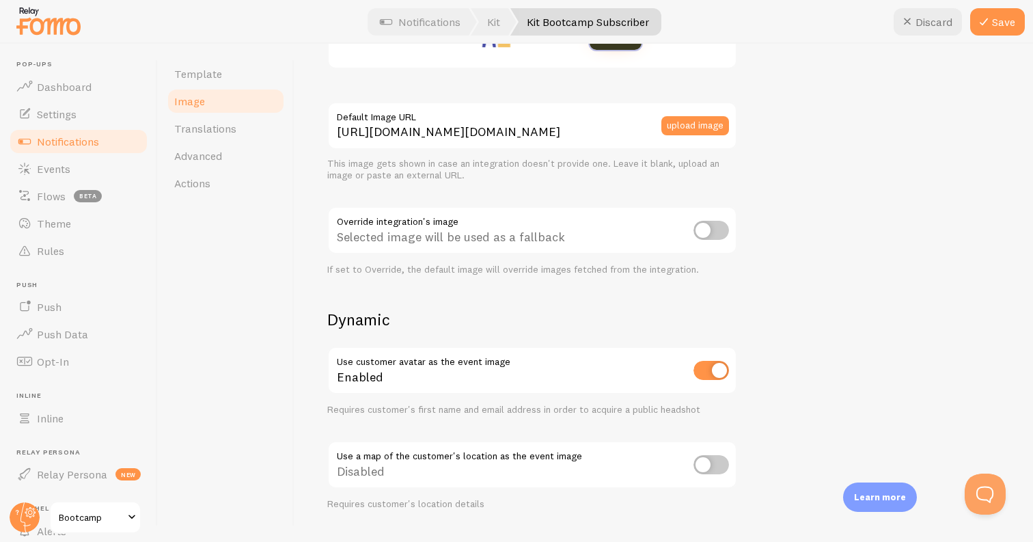
click at [704, 374] on input "checkbox" at bounding box center [712, 370] width 36 height 19
checkbox input "false"
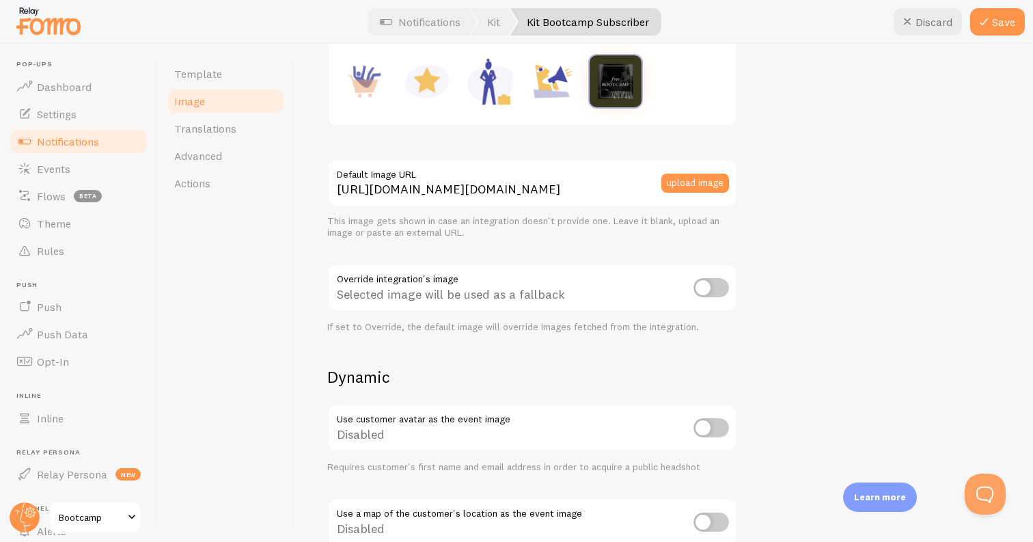
scroll to position [162, 0]
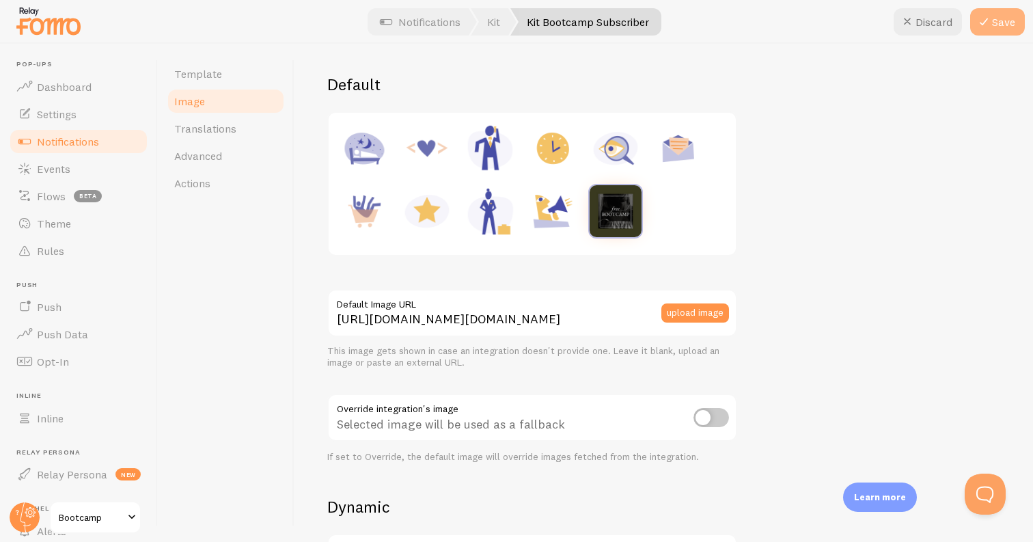
click at [1013, 17] on button "Save" at bounding box center [997, 21] width 55 height 27
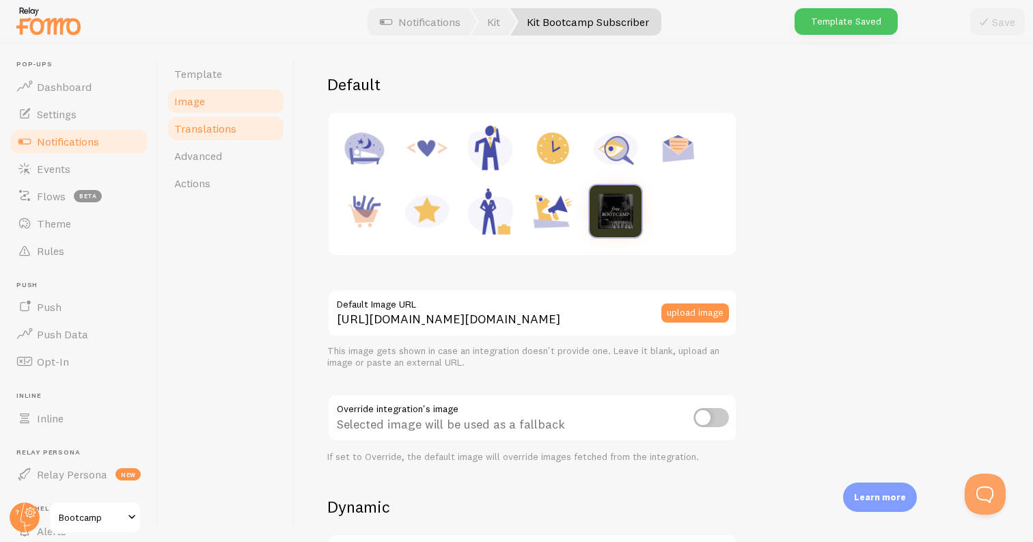
click at [242, 122] on link "Translations" at bounding box center [226, 128] width 120 height 27
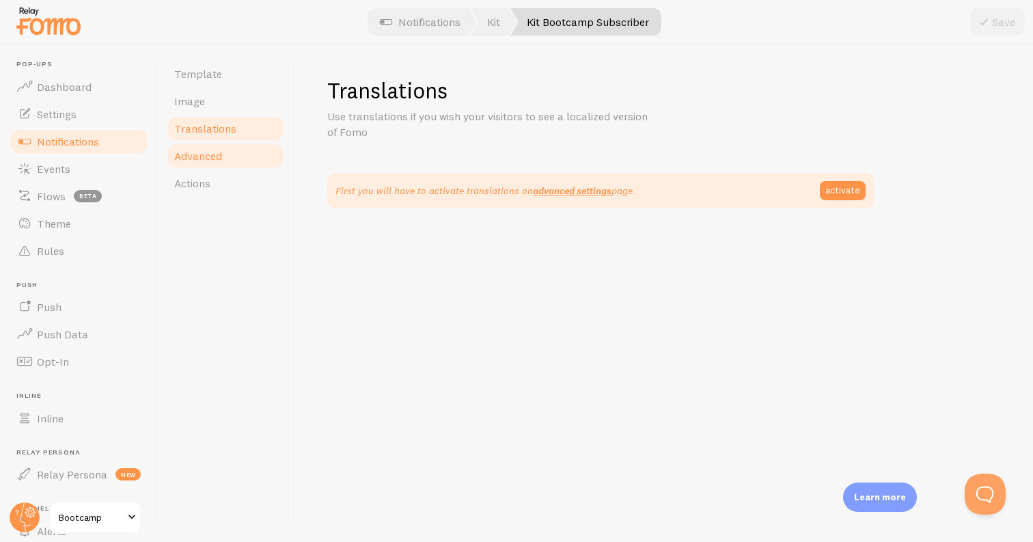
click at [250, 163] on link "Advanced" at bounding box center [226, 155] width 120 height 27
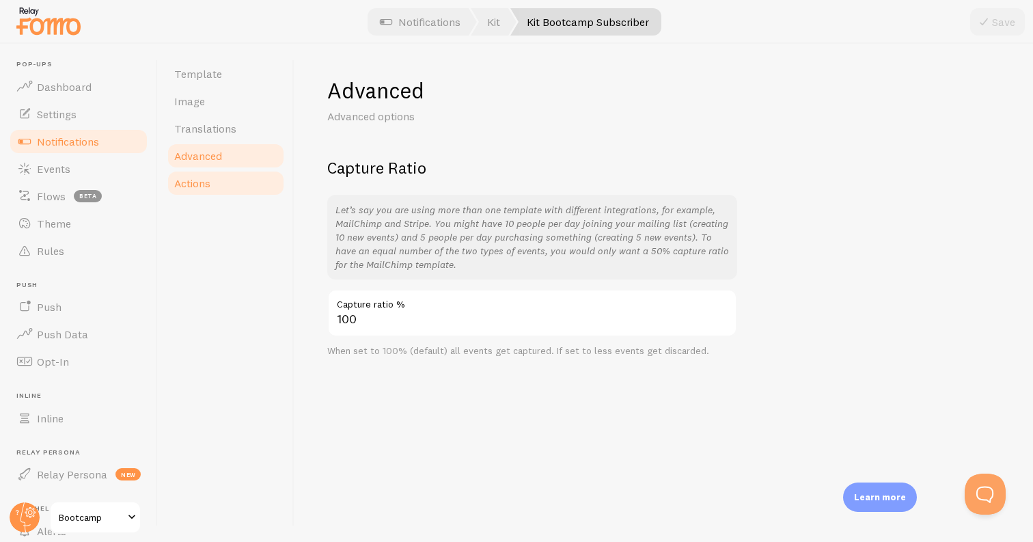
click at [206, 182] on span "Actions" at bounding box center [192, 183] width 36 height 14
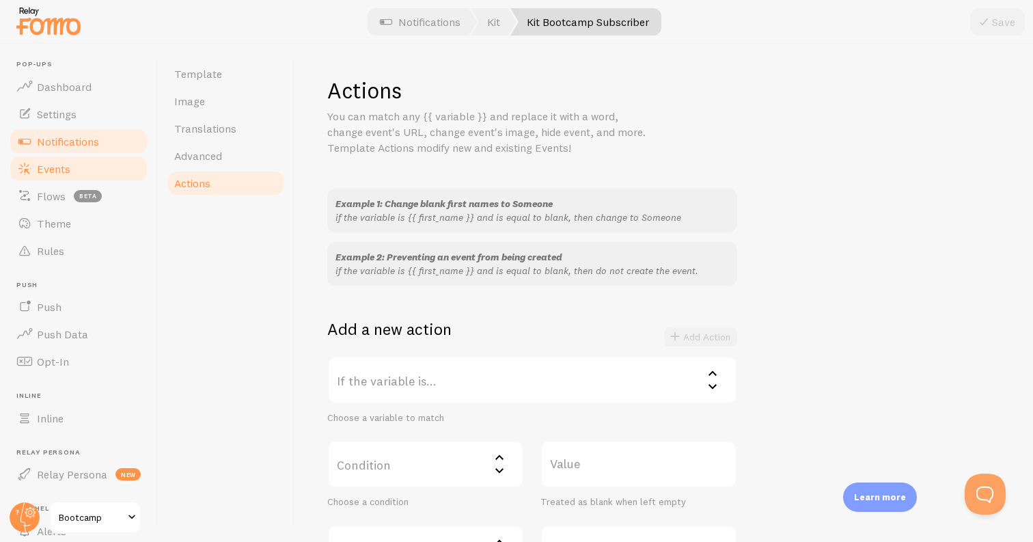
click at [52, 167] on span "Events" at bounding box center [53, 169] width 33 height 14
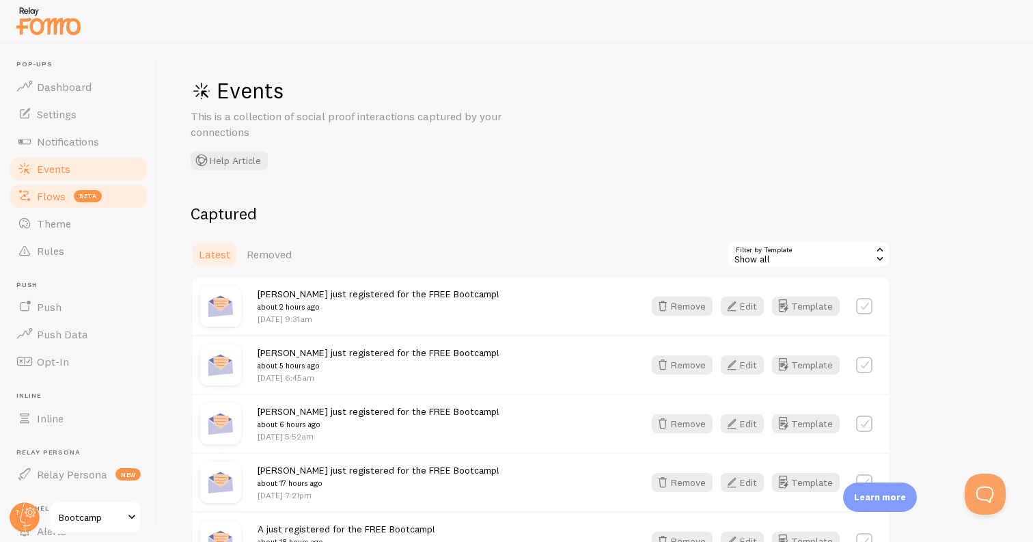
click at [44, 191] on span "Flows" at bounding box center [51, 196] width 29 height 14
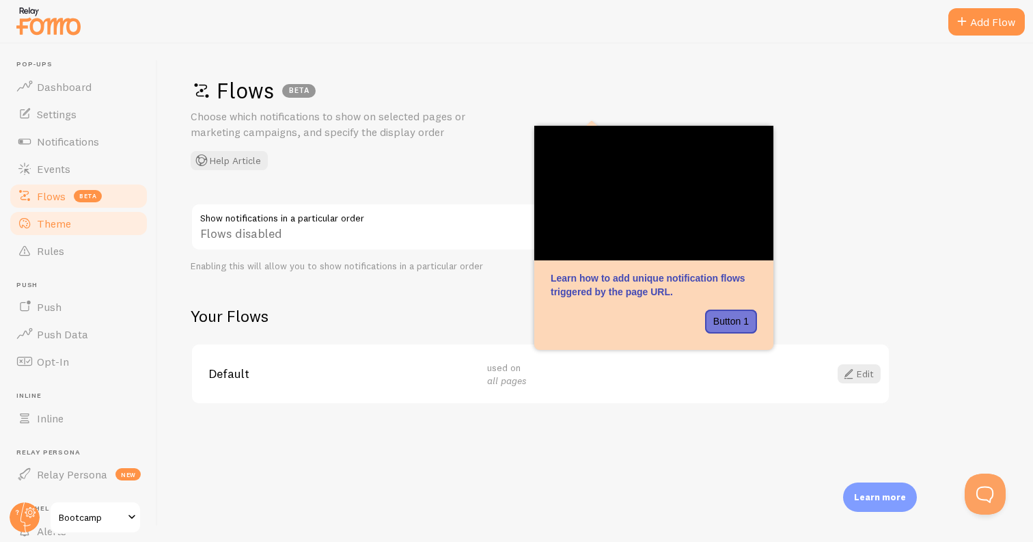
click at [55, 221] on span "Theme" at bounding box center [54, 224] width 34 height 14
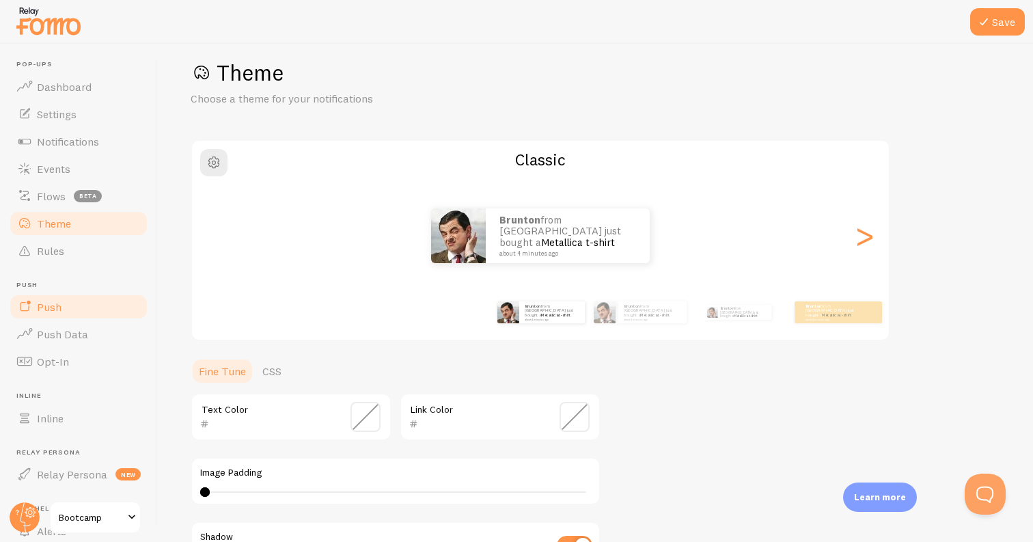
scroll to position [18, 0]
click at [368, 414] on span at bounding box center [366, 417] width 30 height 30
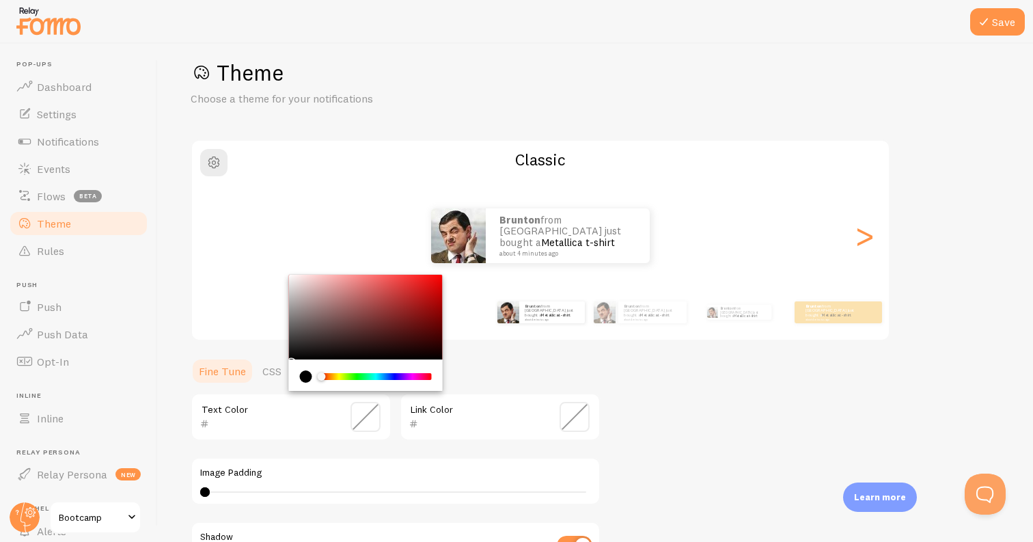
drag, startPoint x: 247, startPoint y: 426, endPoint x: 213, endPoint y: 422, distance: 34.4
click at [247, 426] on input "text" at bounding box center [271, 423] width 125 height 16
click at [276, 428] on input "626439" at bounding box center [271, 423] width 125 height 16
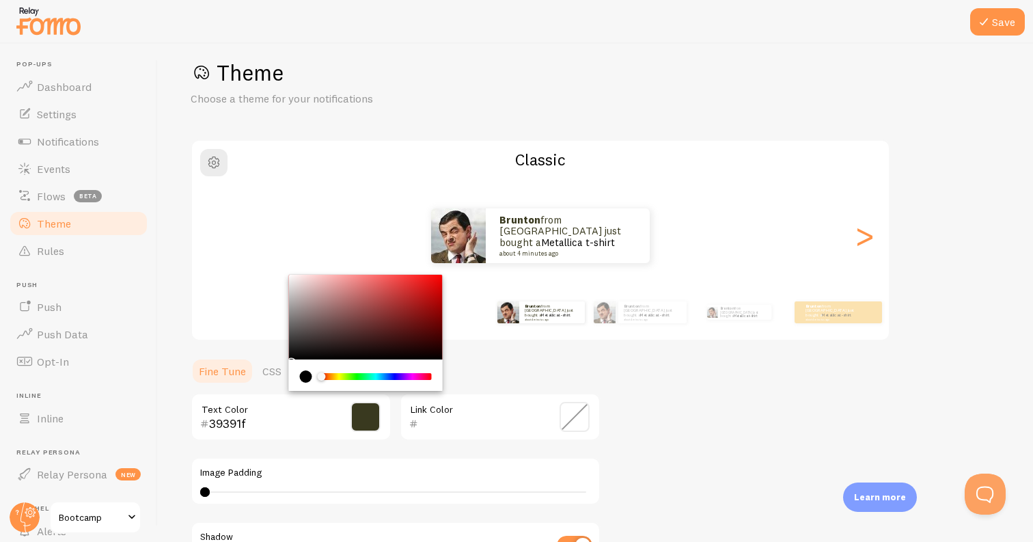
type input "39391f"
click at [581, 411] on span at bounding box center [575, 417] width 30 height 30
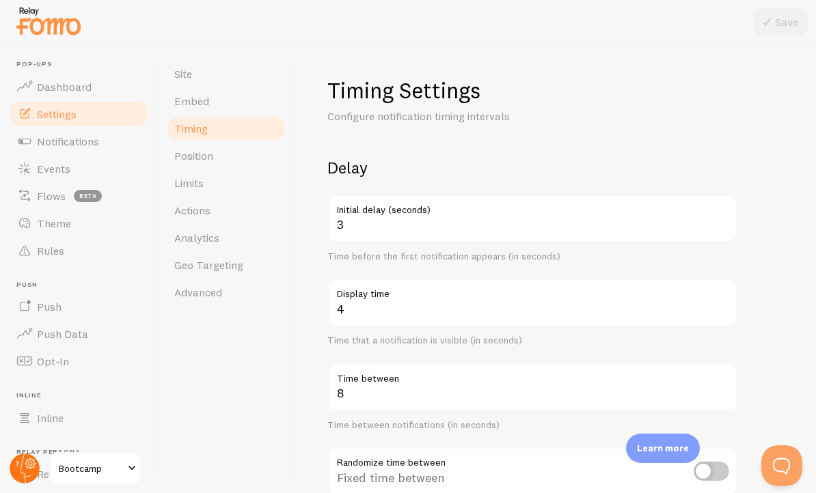
click at [17, 477] on circle at bounding box center [25, 469] width 30 height 30
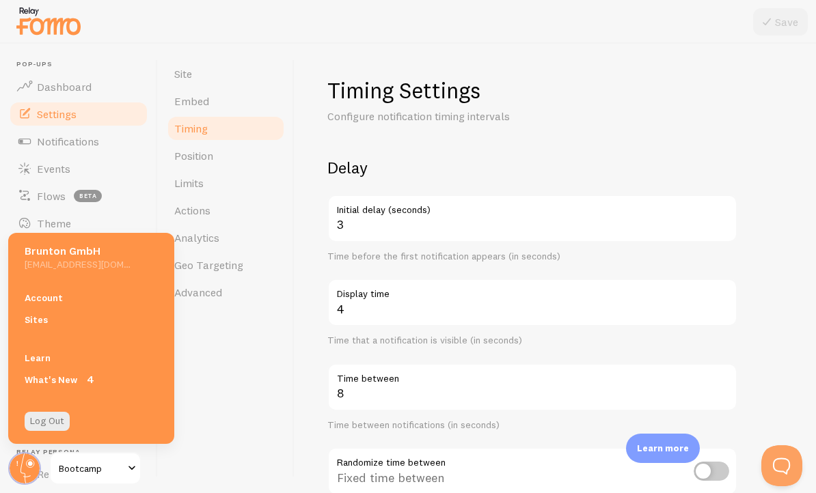
click at [126, 469] on span at bounding box center [132, 469] width 16 height 16
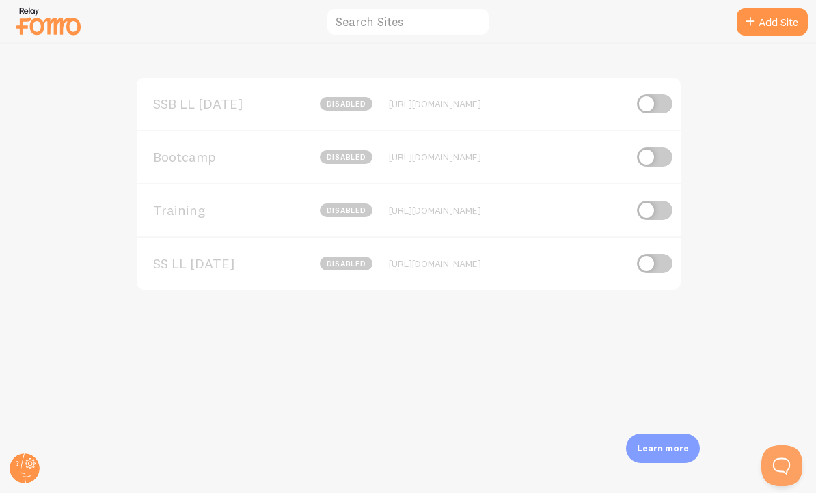
click at [183, 209] on span "Training" at bounding box center [208, 210] width 110 height 12
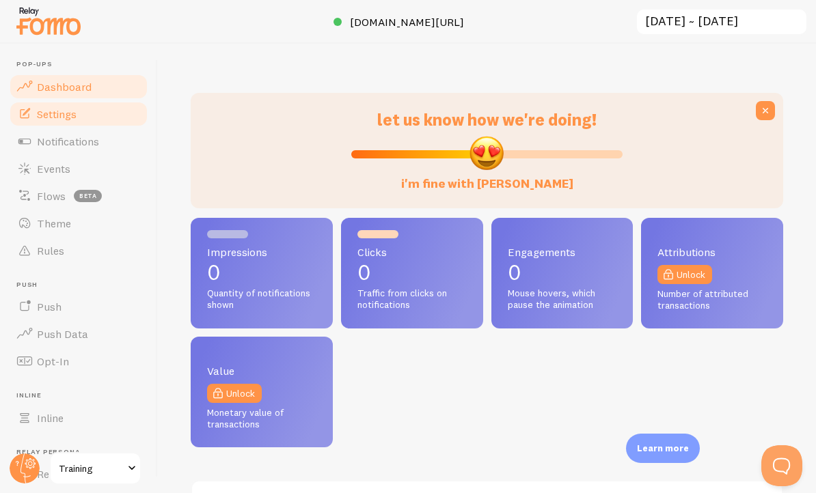
click at [75, 116] on span "Settings" at bounding box center [57, 114] width 40 height 14
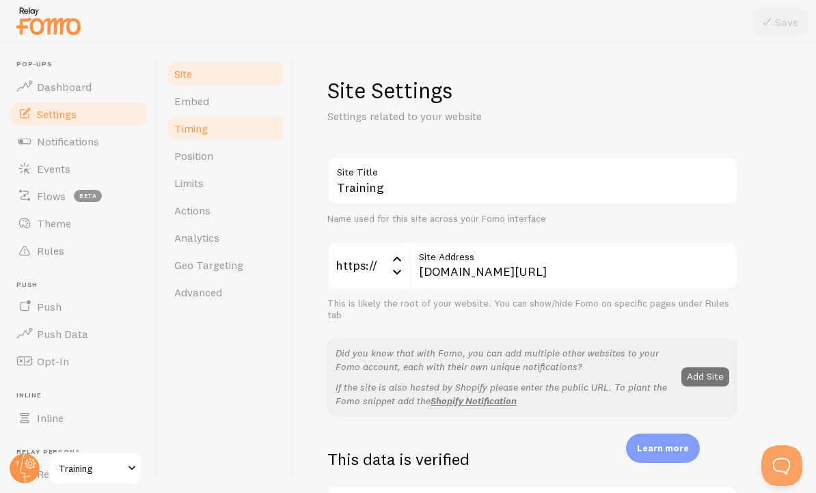
click at [210, 130] on link "Timing" at bounding box center [226, 128] width 120 height 27
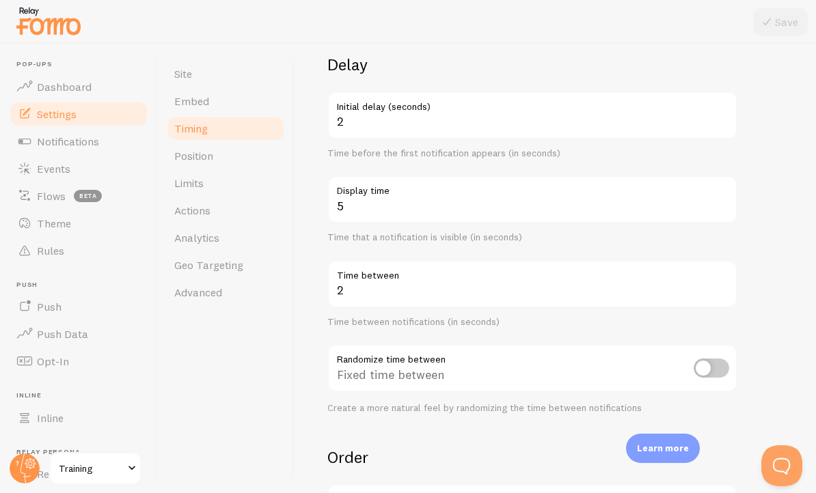
scroll to position [106, 0]
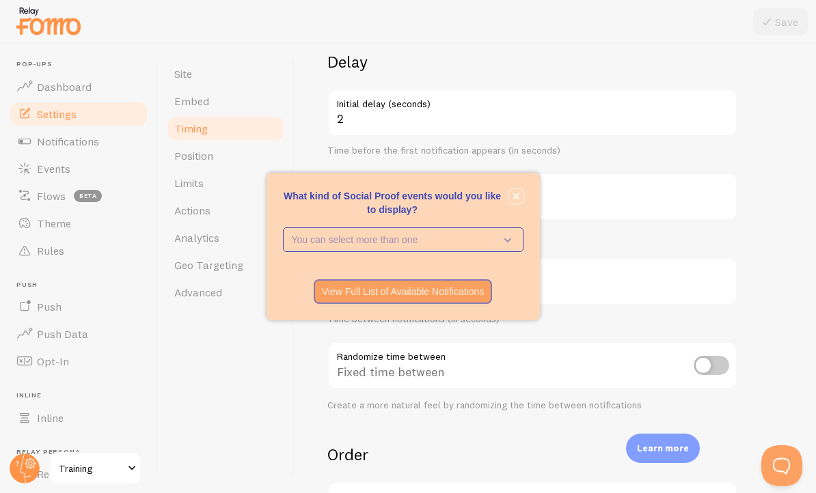
click at [511, 193] on button "close," at bounding box center [516, 196] width 14 height 14
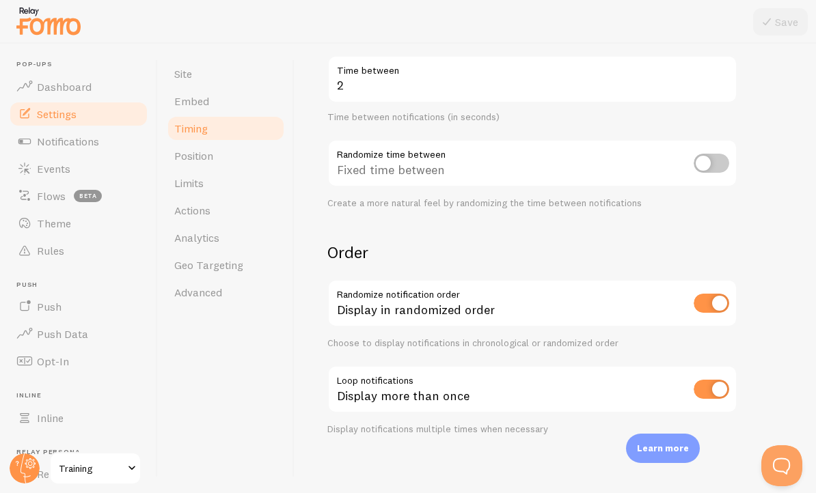
scroll to position [316, 0]
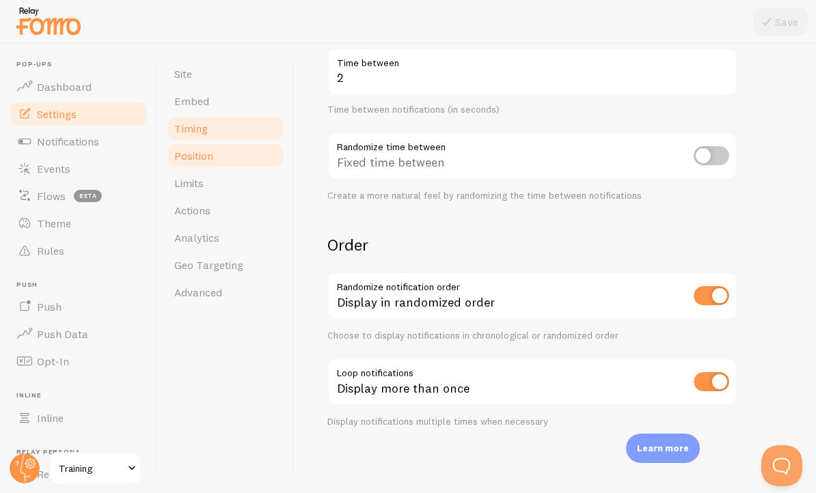
click at [229, 149] on link "Position" at bounding box center [226, 155] width 120 height 27
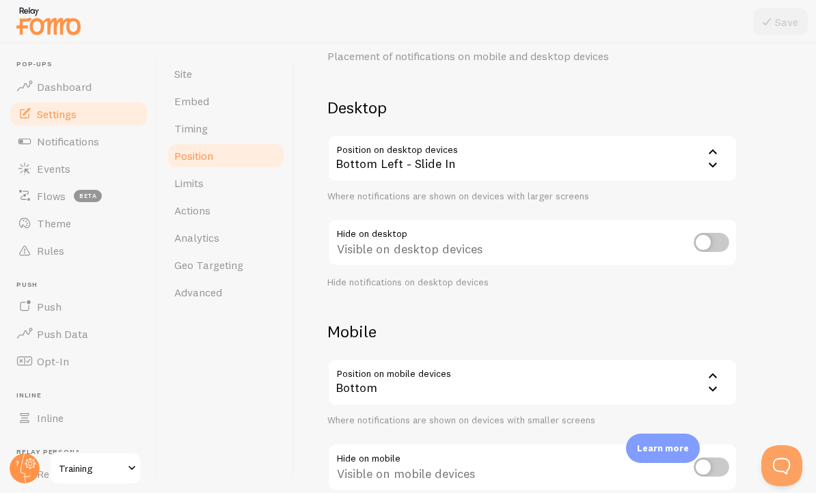
scroll to position [145, 0]
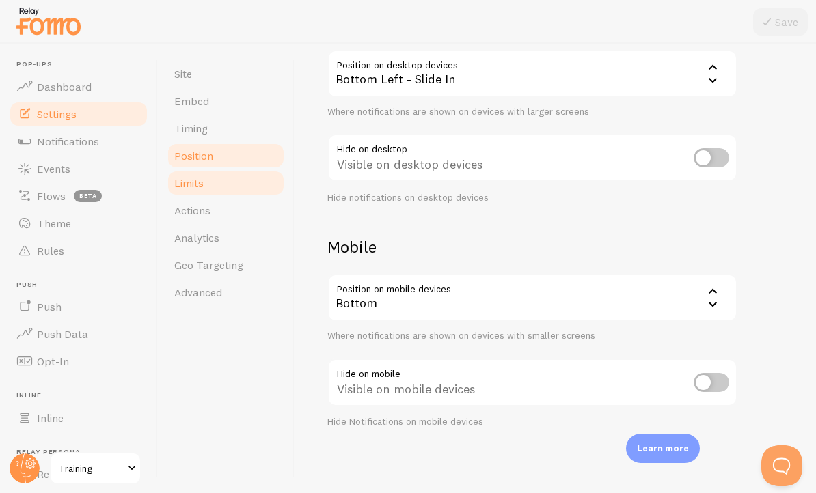
click at [191, 179] on span "Limits" at bounding box center [188, 183] width 29 height 14
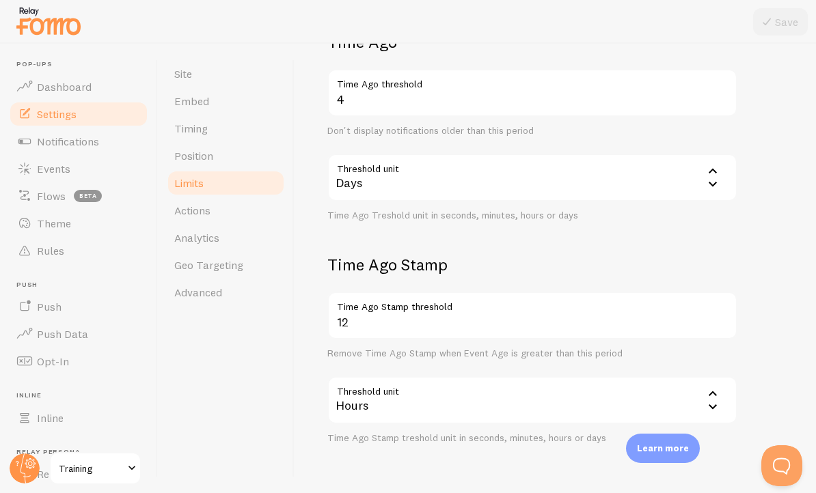
scroll to position [554, 0]
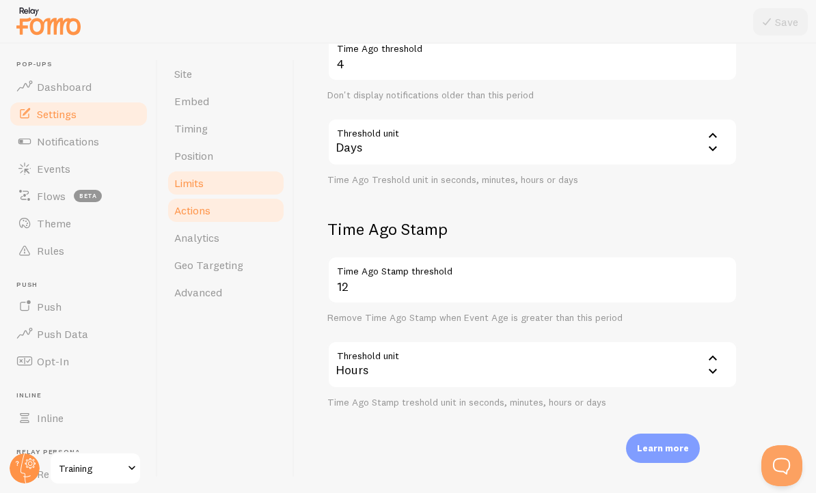
click at [187, 210] on span "Actions" at bounding box center [192, 211] width 36 height 14
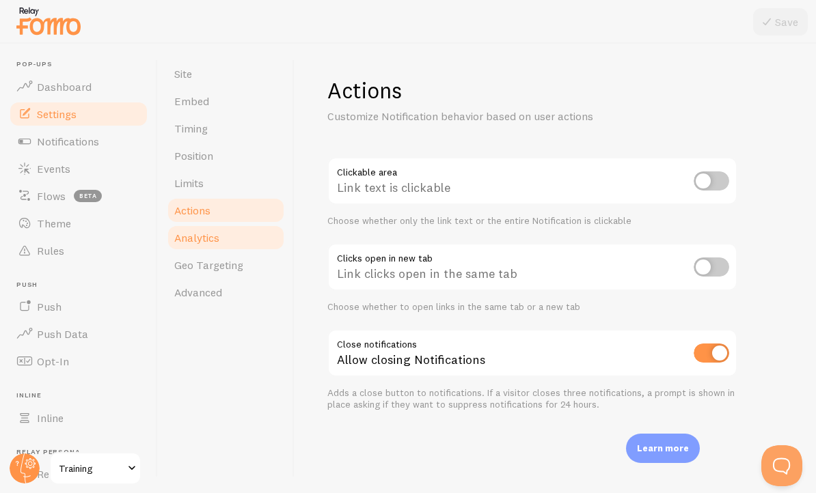
click at [192, 233] on span "Analytics" at bounding box center [196, 238] width 45 height 14
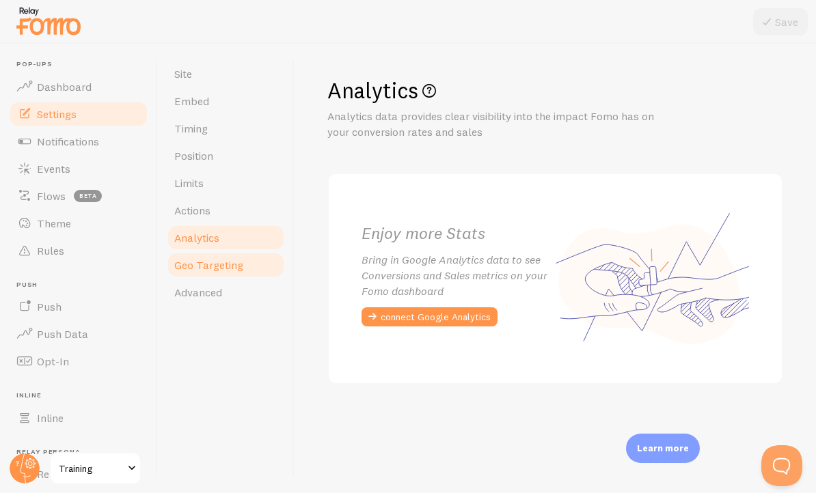
click at [206, 261] on span "Geo Targeting" at bounding box center [208, 265] width 69 height 14
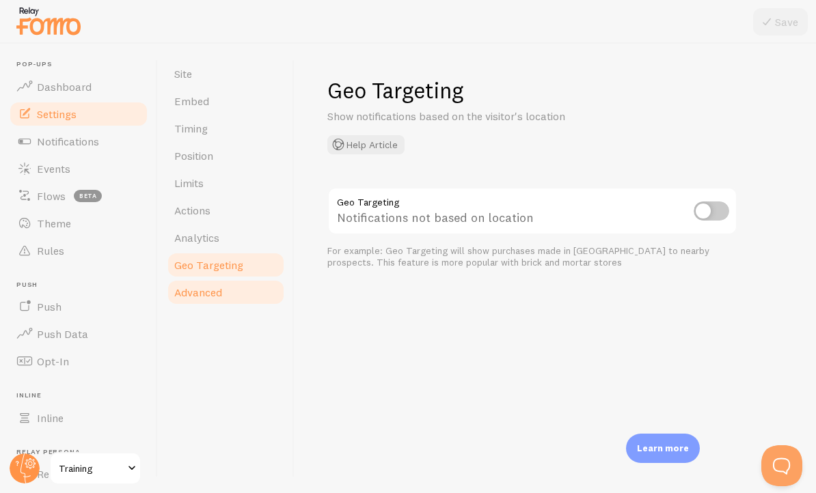
click at [214, 297] on span "Advanced" at bounding box center [198, 293] width 48 height 14
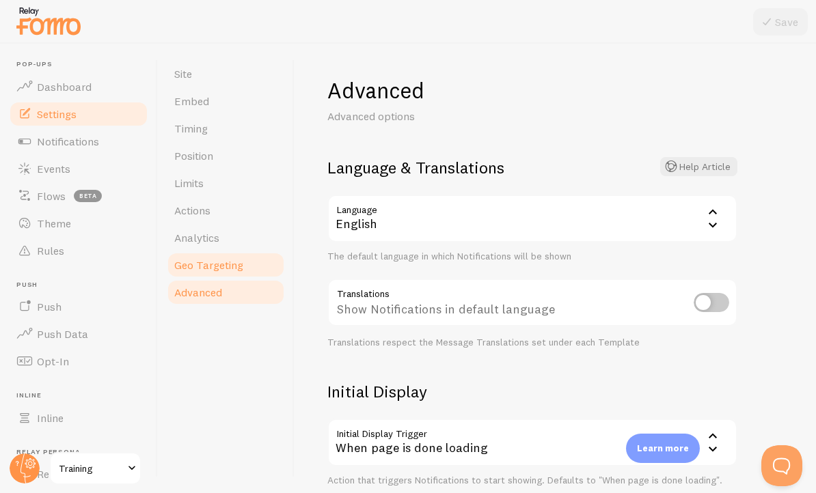
click at [246, 260] on link "Geo Targeting" at bounding box center [226, 264] width 120 height 27
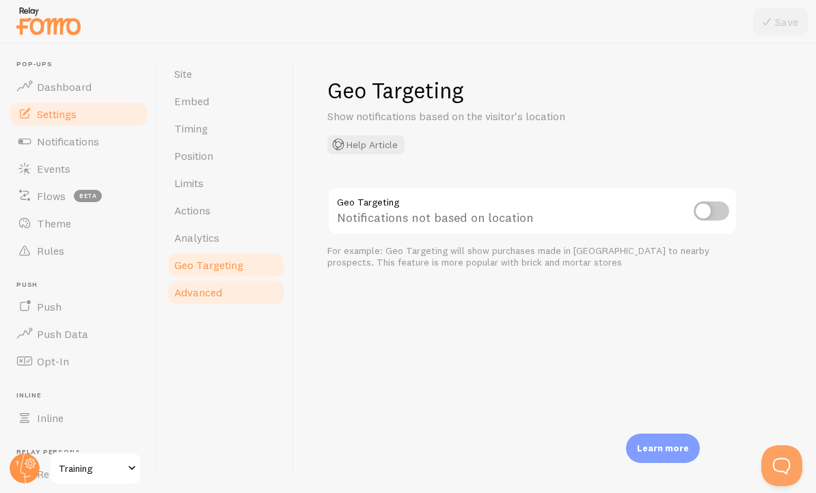
click at [199, 288] on span "Advanced" at bounding box center [198, 293] width 48 height 14
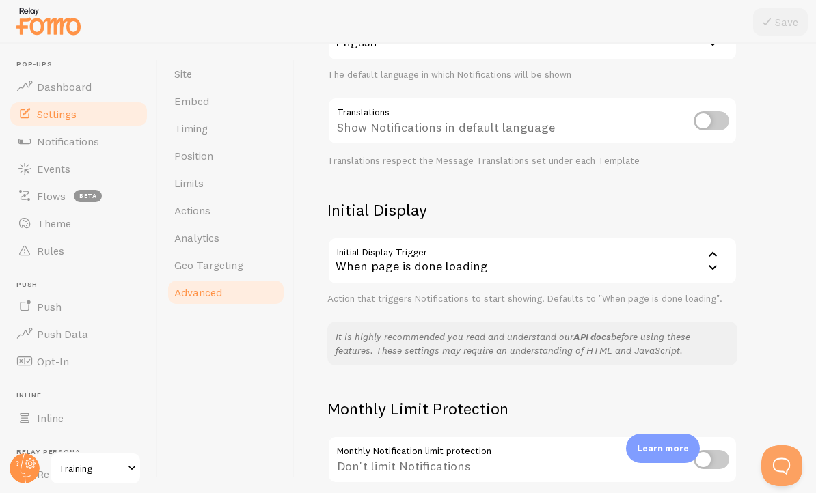
scroll to position [299, 0]
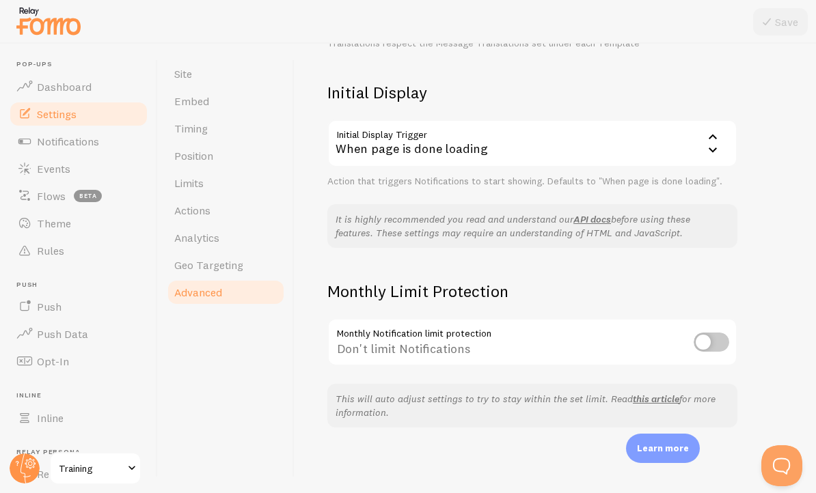
click at [548, 66] on form "Language & Translations Help Article Language en English English Arabic Bulgari…" at bounding box center [532, 23] width 410 height 330
click at [88, 138] on span "Notifications" at bounding box center [68, 142] width 62 height 14
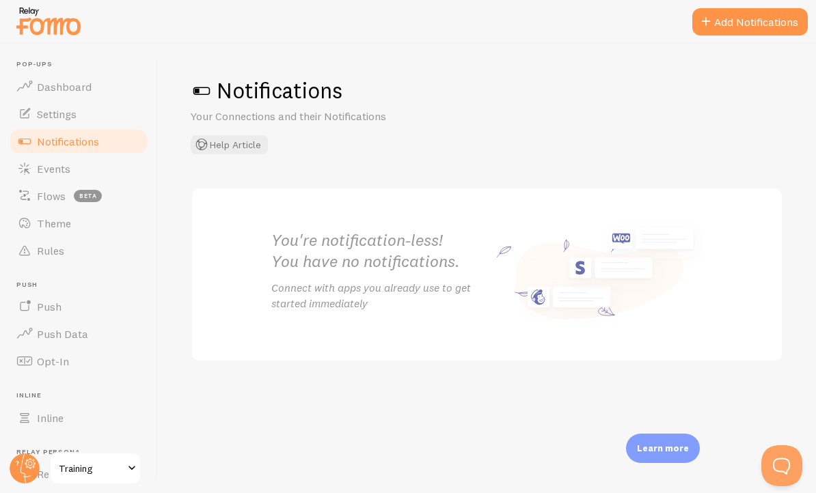
click at [83, 468] on span "Training" at bounding box center [91, 469] width 65 height 16
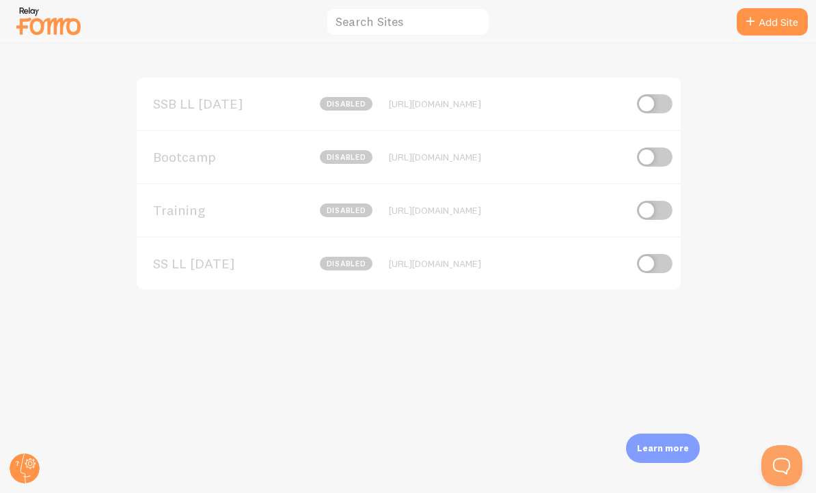
click at [244, 97] on div "SSB LL Sep '25 disabled" at bounding box center [262, 104] width 219 height 14
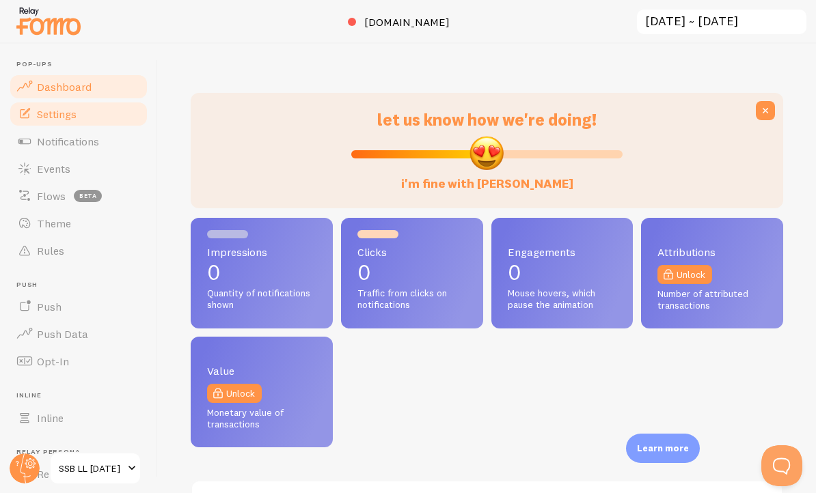
click at [96, 116] on link "Settings" at bounding box center [78, 113] width 141 height 27
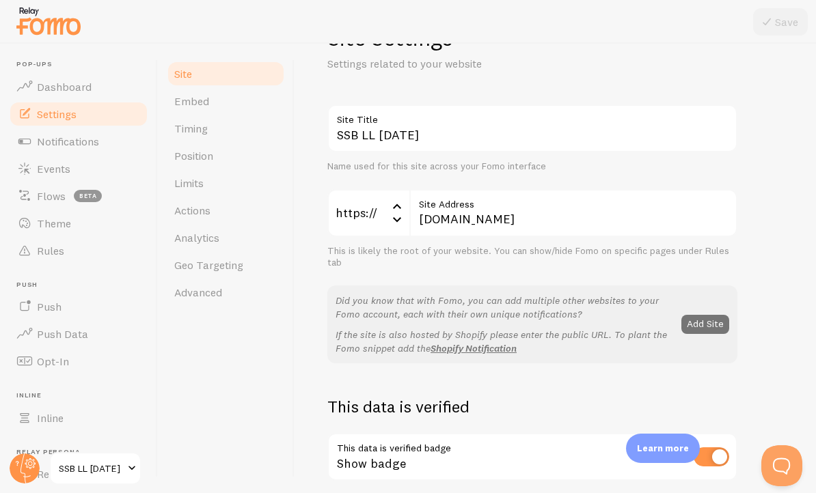
scroll to position [124, 0]
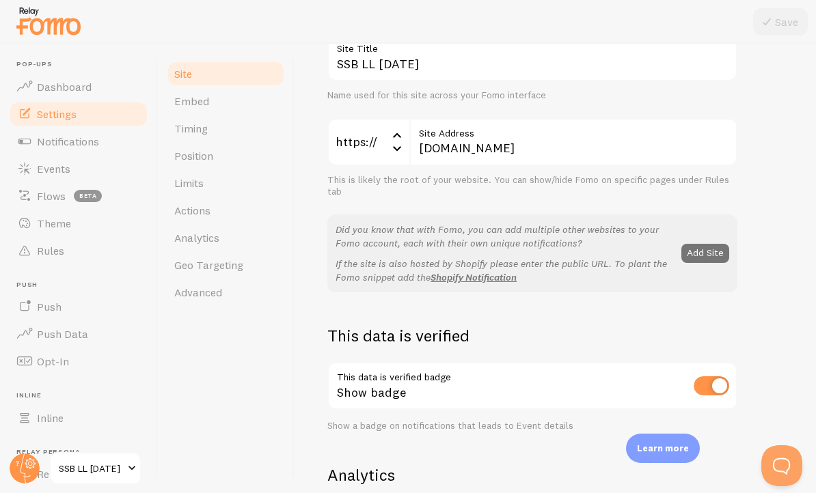
click at [714, 390] on input "checkbox" at bounding box center [712, 385] width 36 height 19
checkbox input "false"
click at [767, 18] on icon at bounding box center [766, 22] width 16 height 16
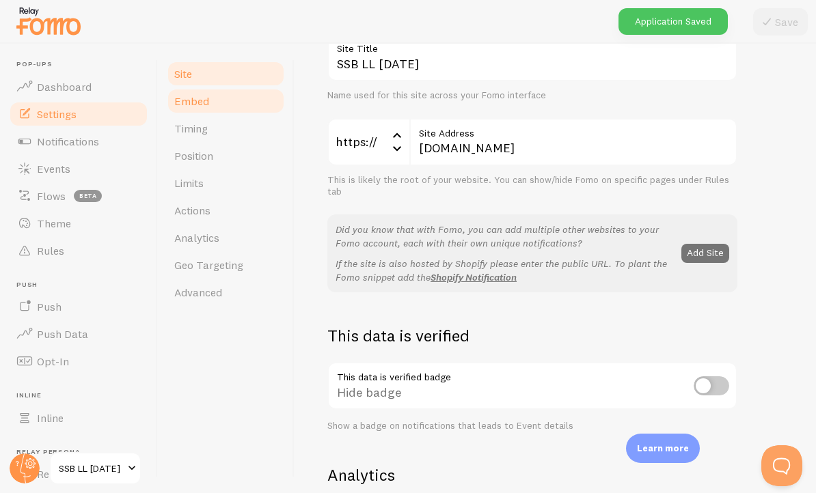
click at [204, 109] on link "Embed" at bounding box center [226, 100] width 120 height 27
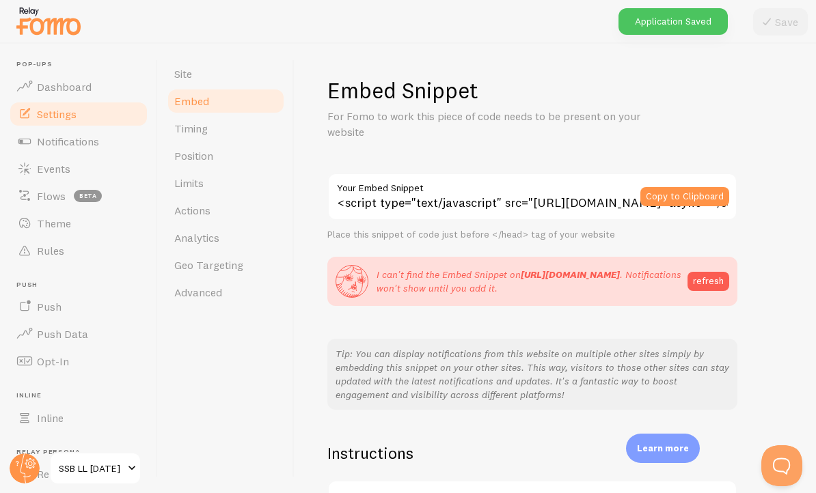
scroll to position [173, 0]
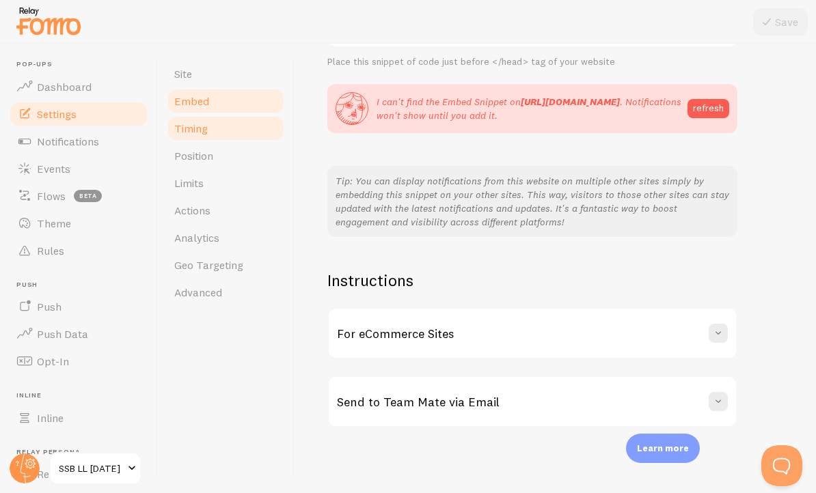
click at [220, 123] on link "Timing" at bounding box center [226, 128] width 120 height 27
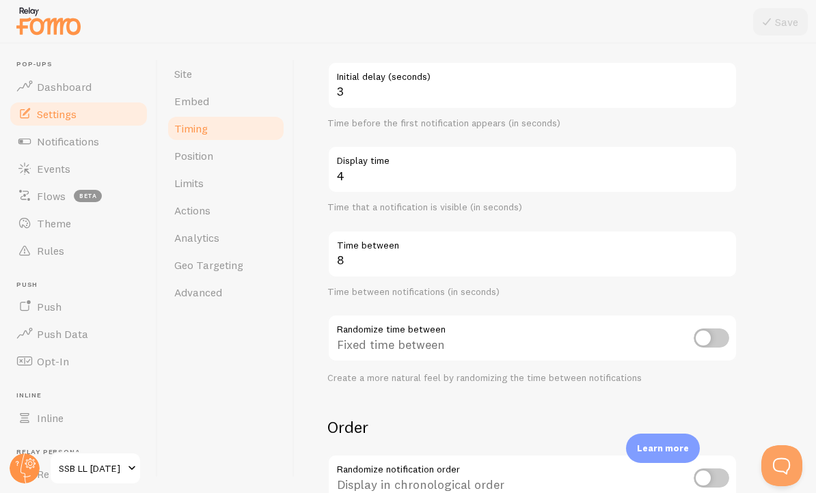
scroll to position [171, 0]
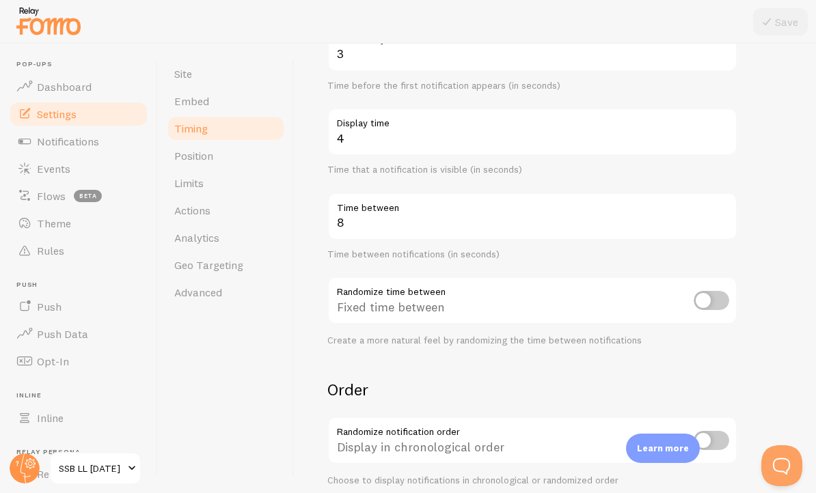
click at [109, 464] on span "SSB LL [DATE]" at bounding box center [91, 469] width 65 height 16
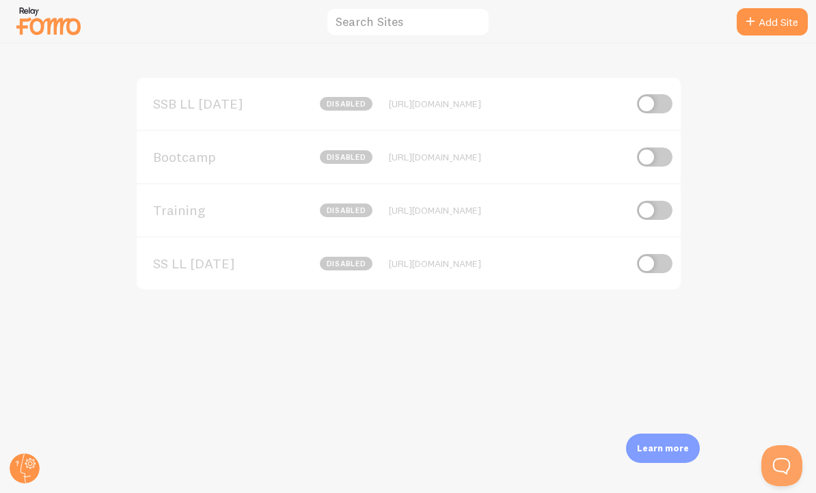
click at [216, 264] on span "SS LL [DATE]" at bounding box center [208, 264] width 110 height 12
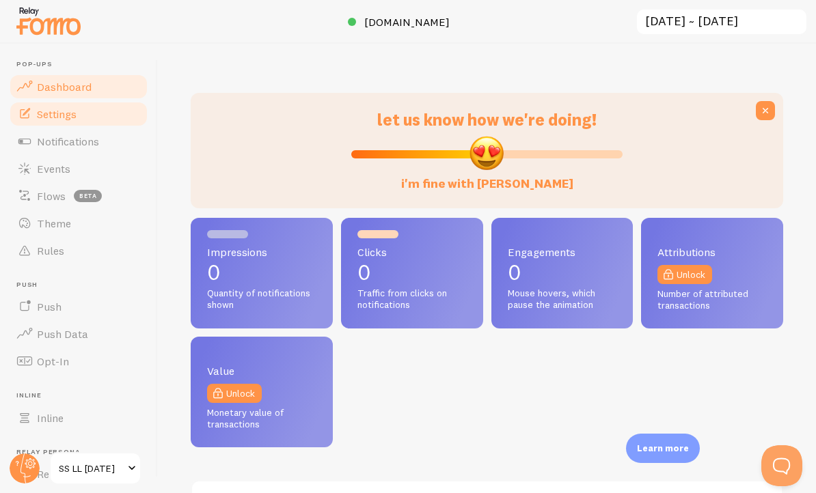
click at [83, 109] on link "Settings" at bounding box center [78, 113] width 141 height 27
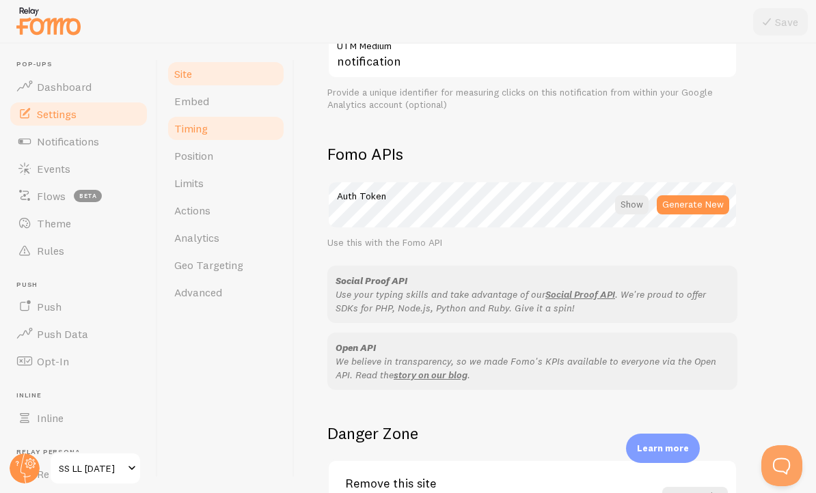
scroll to position [565, 0]
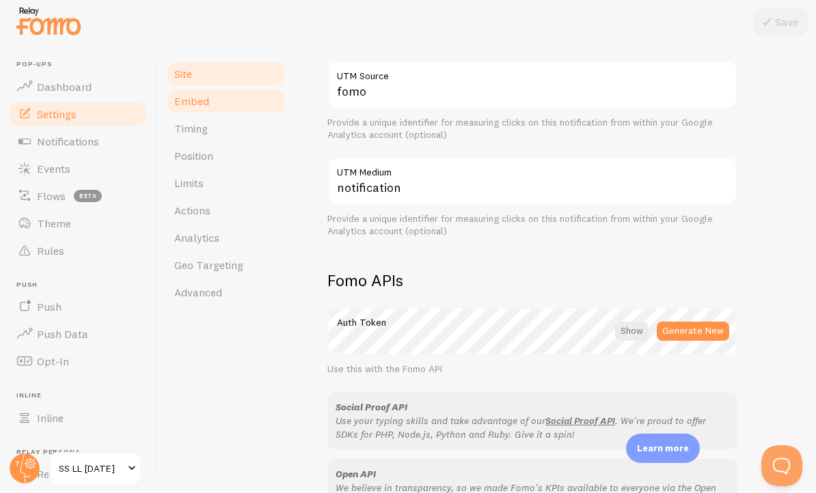
click at [212, 98] on link "Embed" at bounding box center [226, 100] width 120 height 27
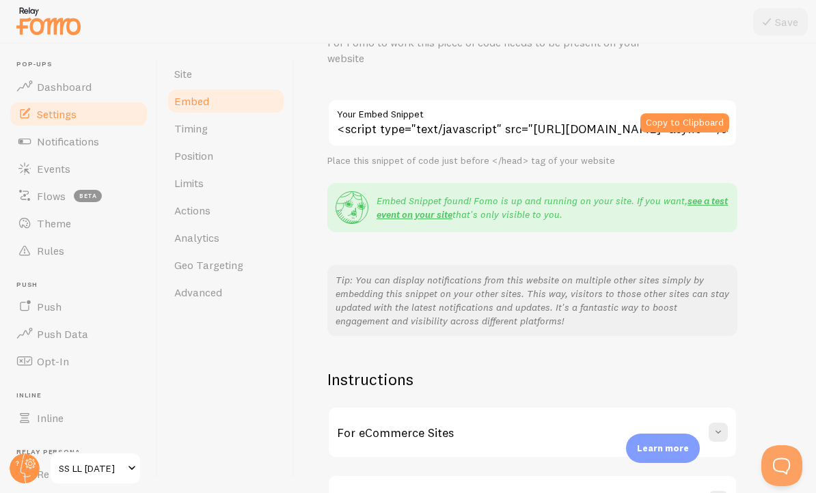
scroll to position [173, 0]
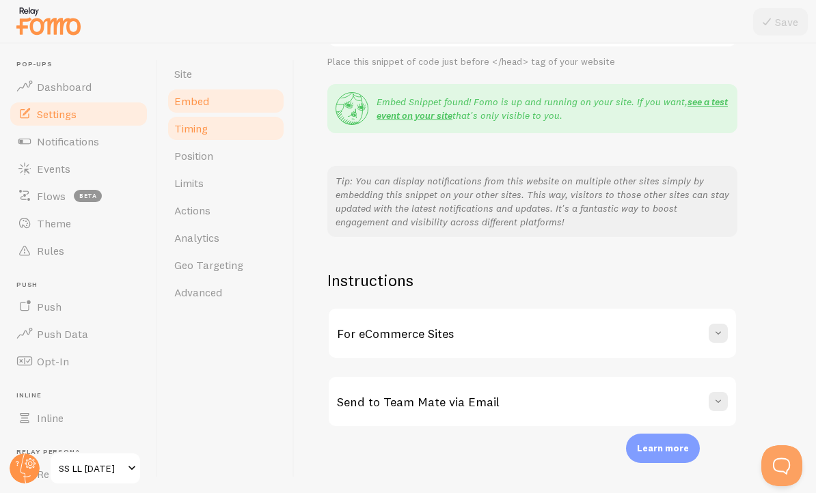
click at [205, 126] on span "Timing" at bounding box center [190, 129] width 33 height 14
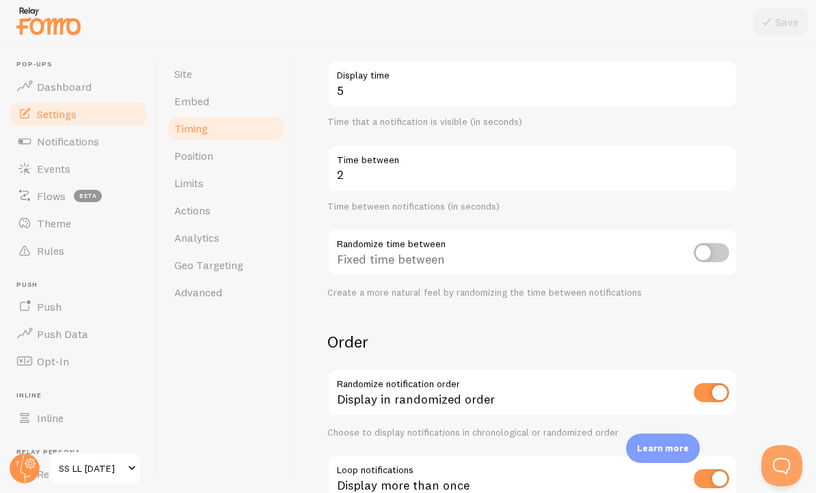
scroll to position [316, 0]
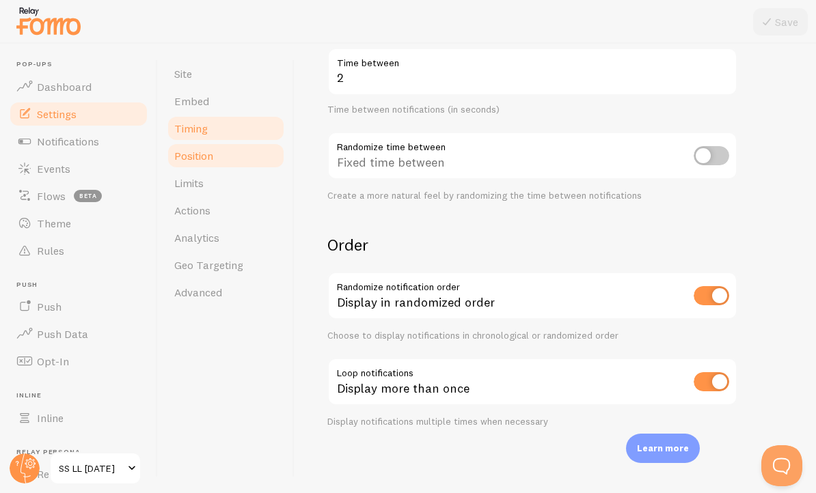
click at [221, 153] on link "Position" at bounding box center [226, 155] width 120 height 27
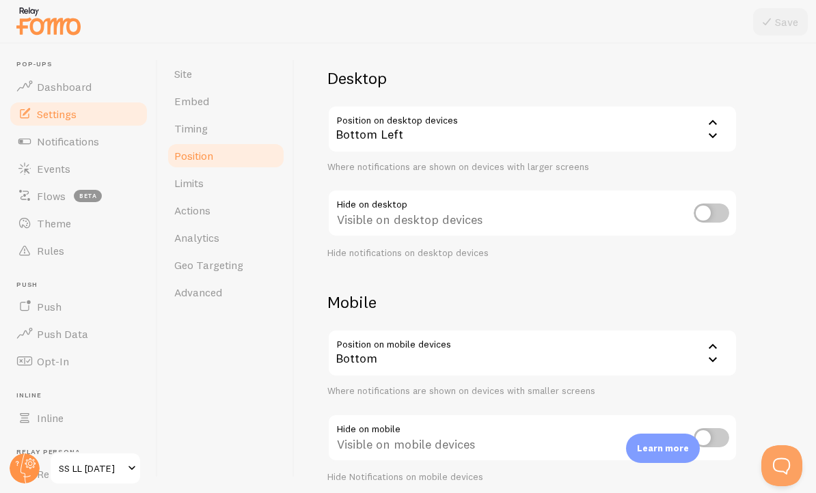
scroll to position [145, 0]
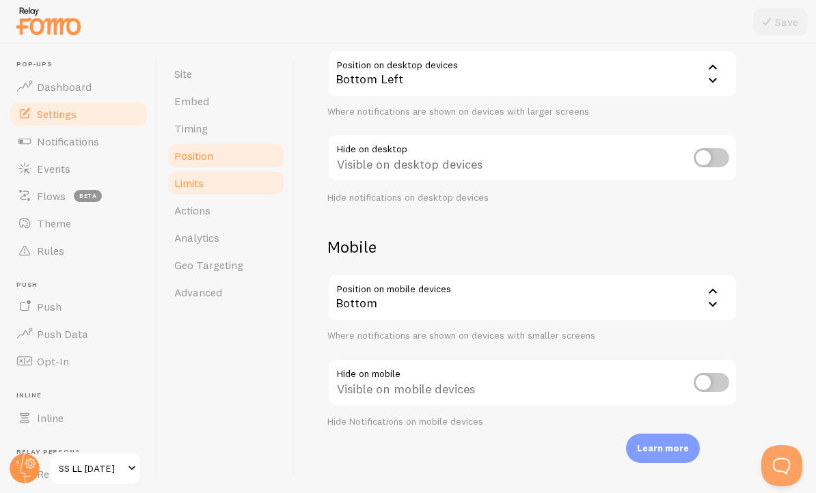
click at [242, 192] on link "Limits" at bounding box center [226, 182] width 120 height 27
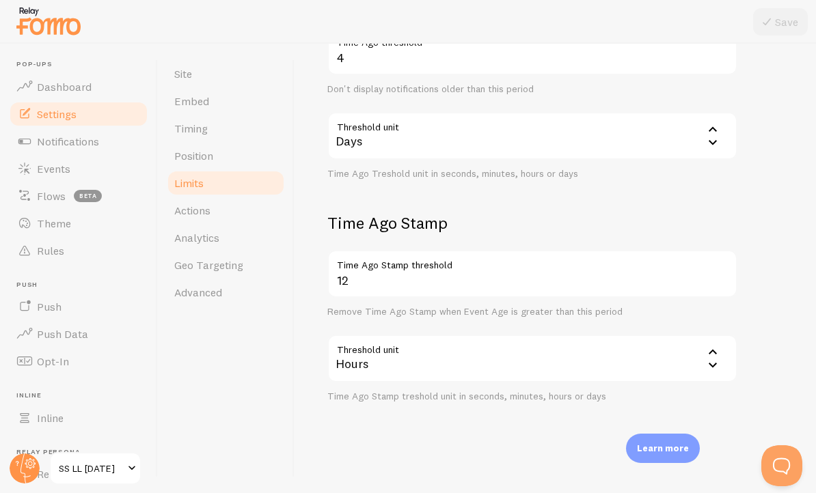
scroll to position [561, 0]
click at [246, 210] on link "Actions" at bounding box center [226, 210] width 120 height 27
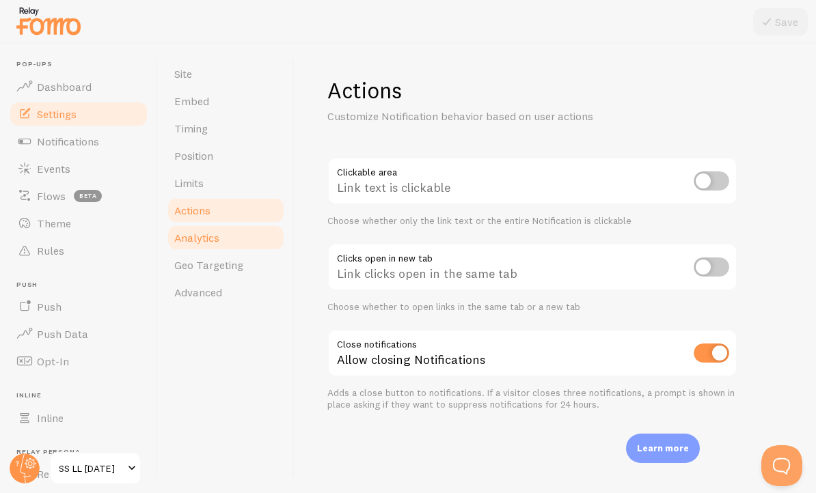
click at [217, 231] on span "Analytics" at bounding box center [196, 238] width 45 height 14
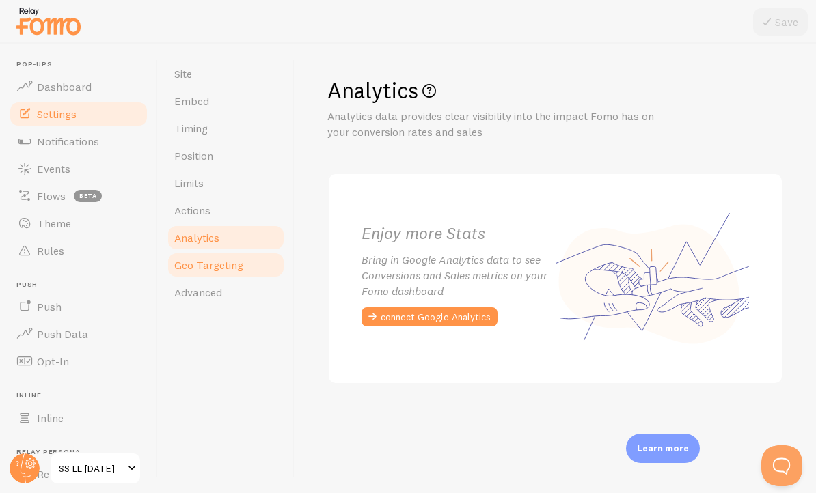
click at [229, 256] on link "Geo Targeting" at bounding box center [226, 264] width 120 height 27
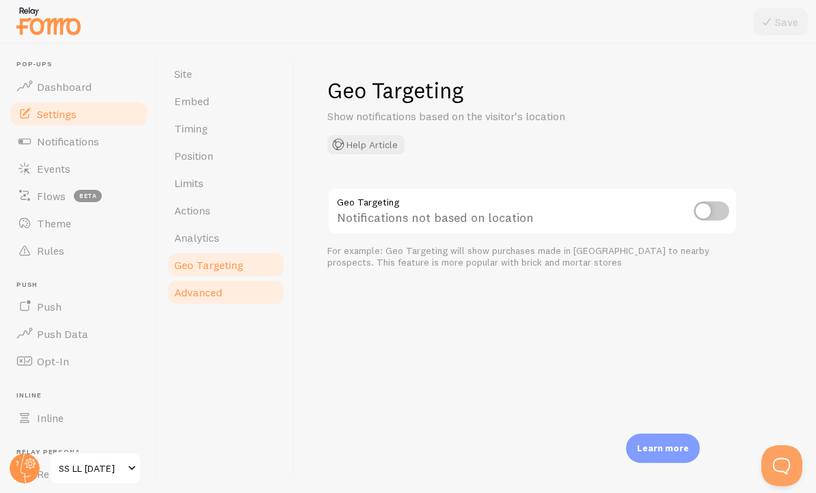
click at [213, 289] on span "Advanced" at bounding box center [198, 293] width 48 height 14
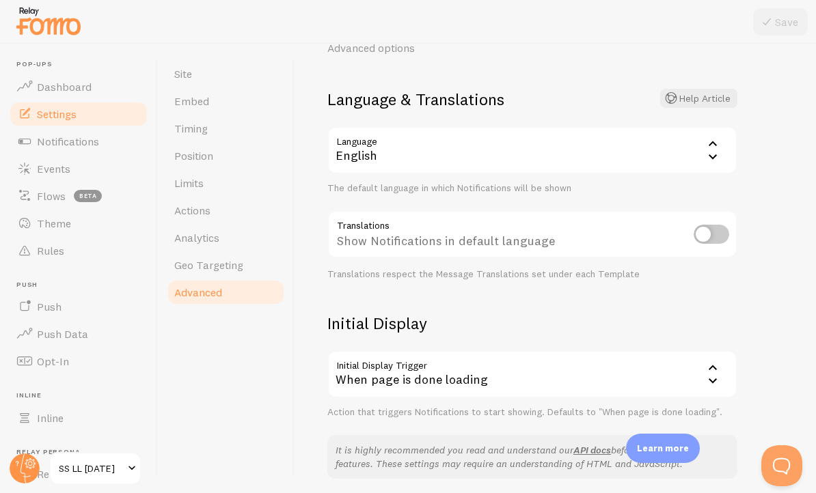
scroll to position [299, 0]
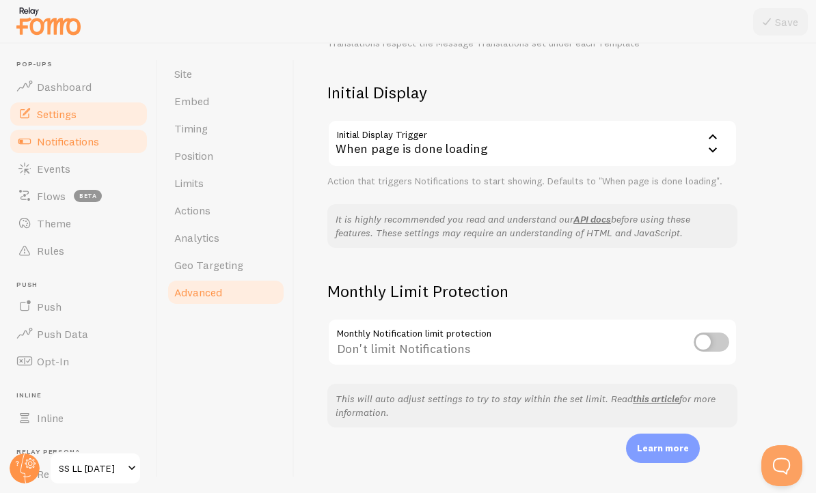
click at [110, 139] on link "Notifications" at bounding box center [78, 141] width 141 height 27
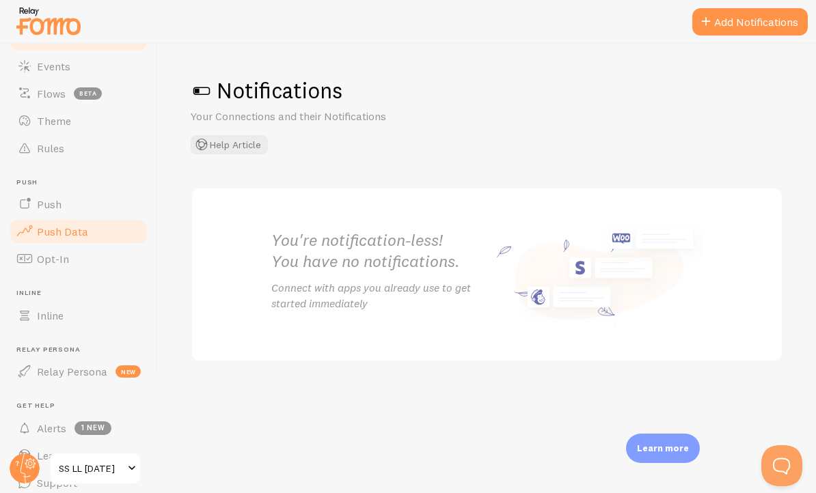
scroll to position [79, 0]
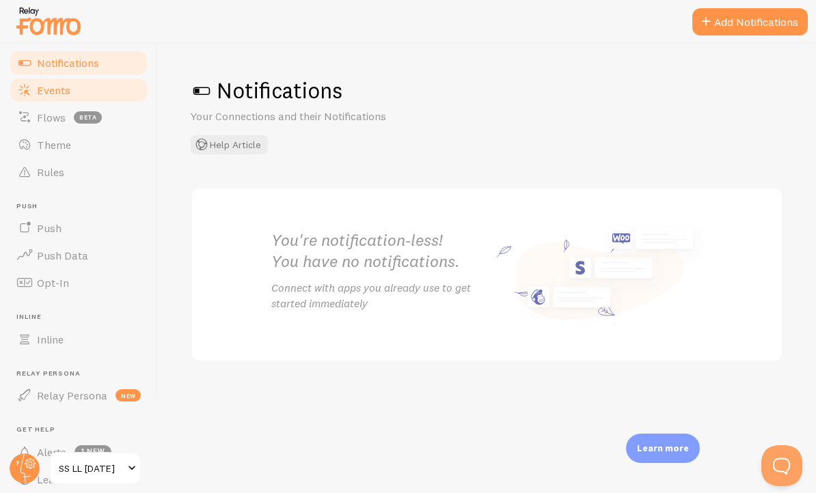
click at [90, 90] on link "Events" at bounding box center [78, 90] width 141 height 27
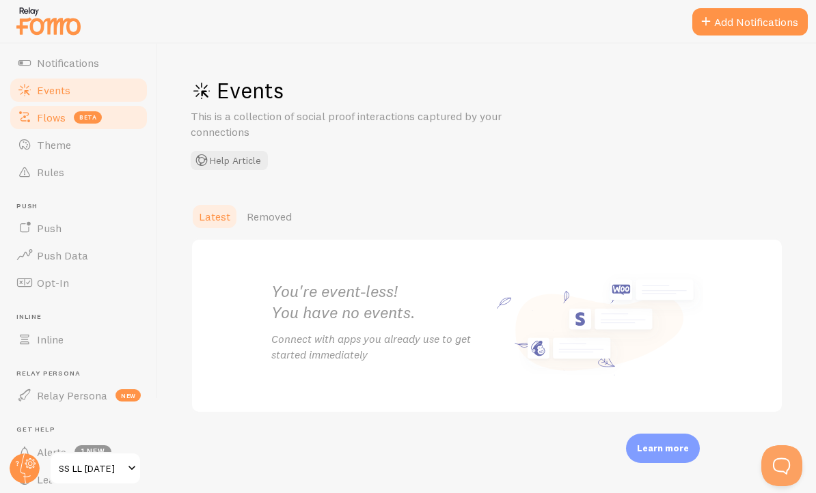
click at [42, 116] on span "Flows" at bounding box center [51, 118] width 29 height 14
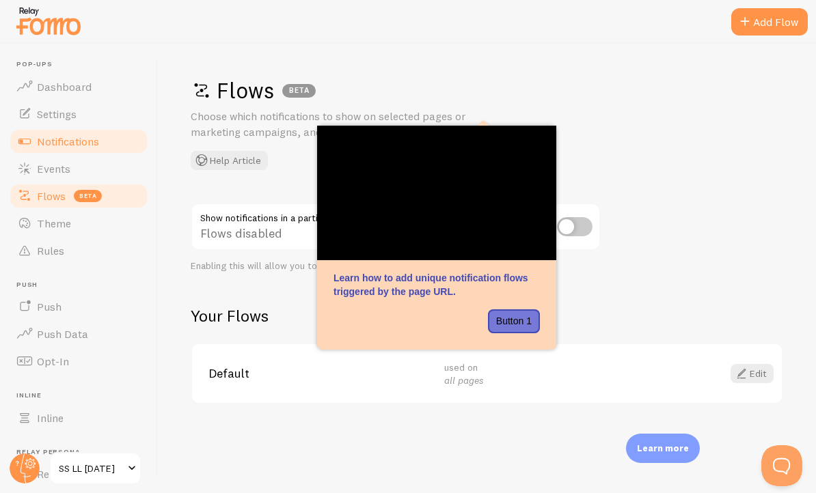
click at [68, 144] on span "Notifications" at bounding box center [68, 142] width 62 height 14
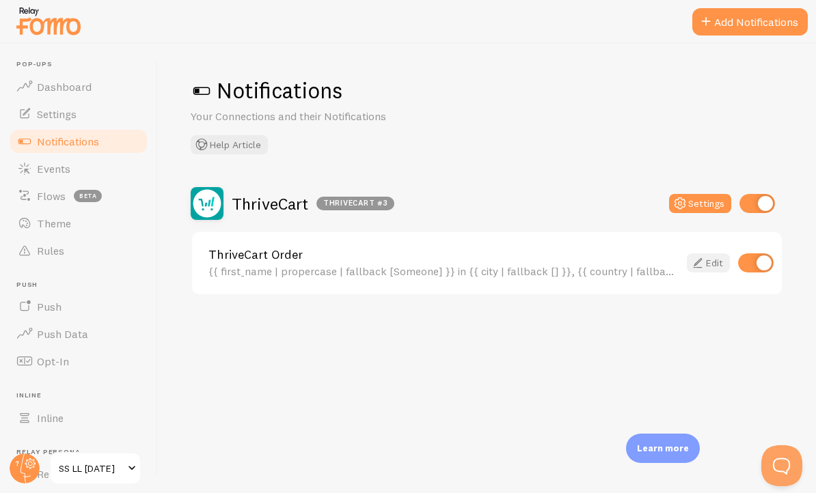
click at [704, 268] on icon at bounding box center [697, 263] width 16 height 16
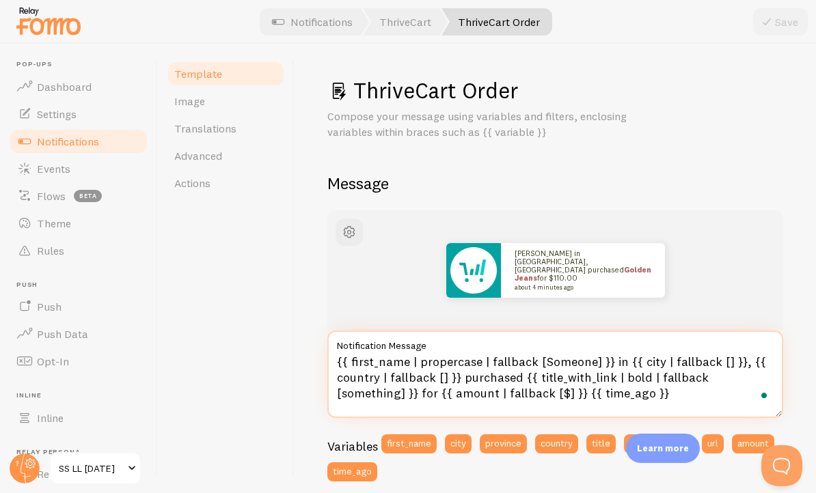
drag, startPoint x: 650, startPoint y: 396, endPoint x: 331, endPoint y: 358, distance: 321.3
click at [331, 358] on textarea "{{ first_name | propercase | fallback [Someone] }} in {{ city | fallback [] }},…" at bounding box center [555, 374] width 456 height 87
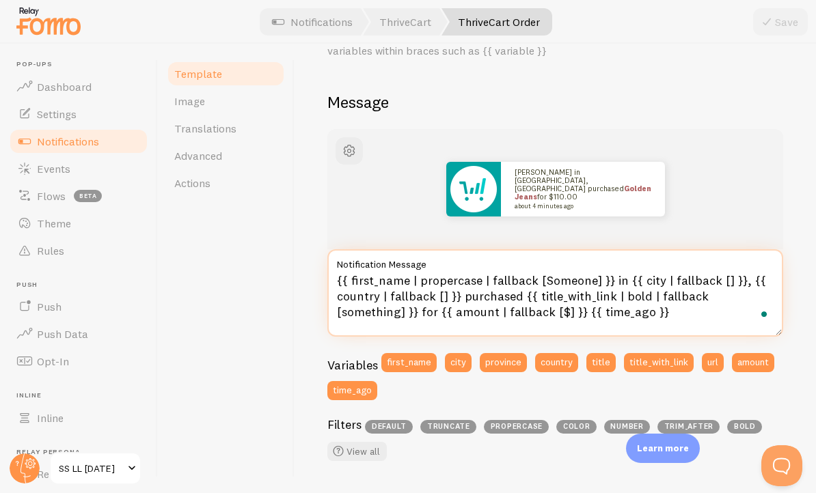
scroll to position [22, 0]
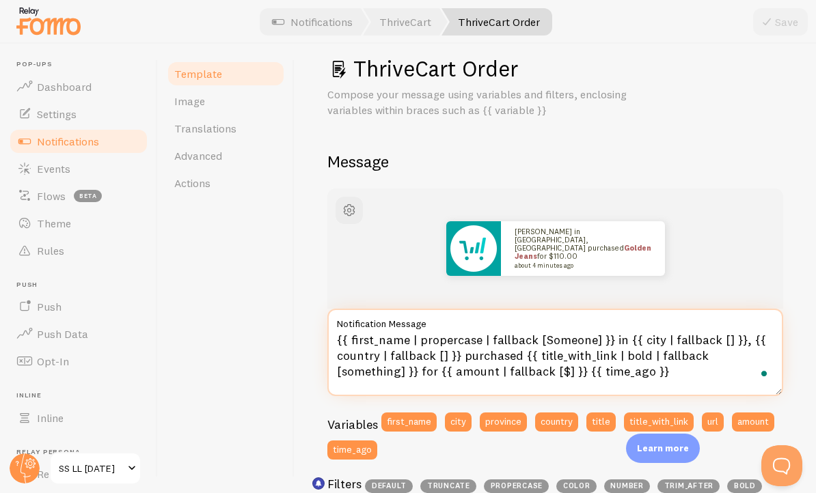
click at [629, 378] on textarea "{{ first_name | propercase | fallback [Someone] }} in {{ city | fallback [] }},…" at bounding box center [555, 352] width 456 height 87
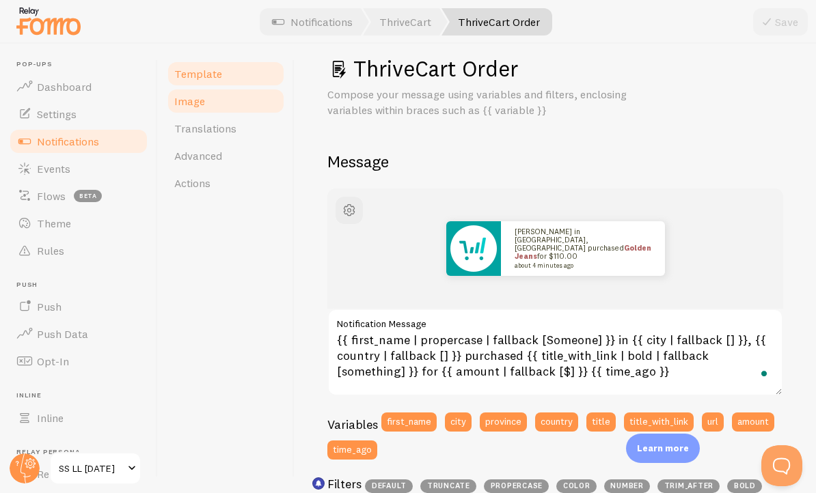
click at [214, 109] on link "Image" at bounding box center [226, 100] width 120 height 27
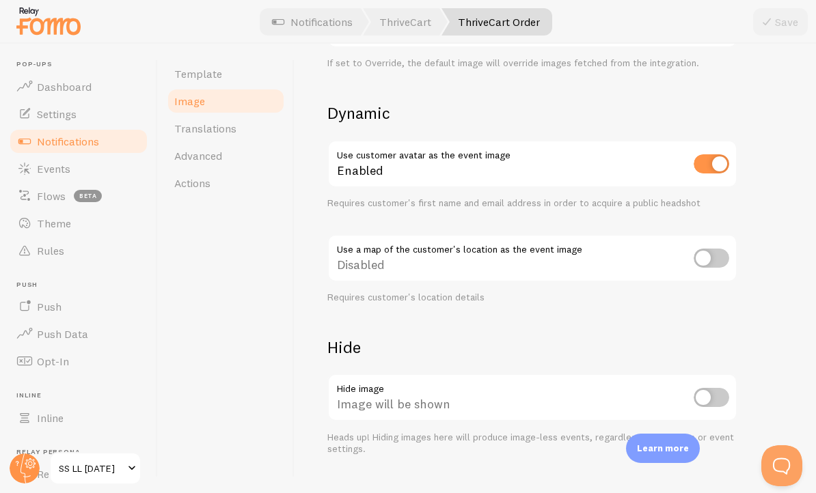
scroll to position [597, 0]
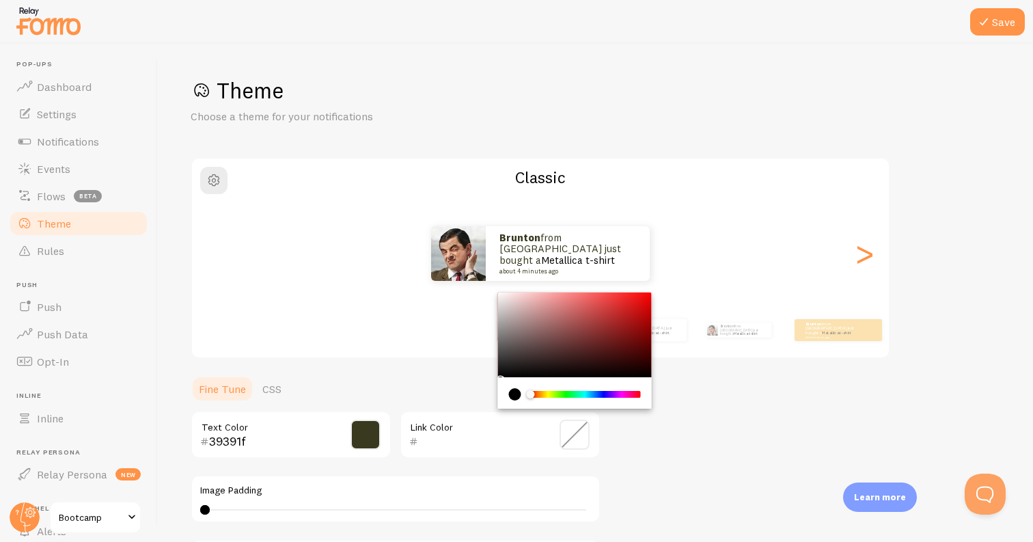
scroll to position [18, 0]
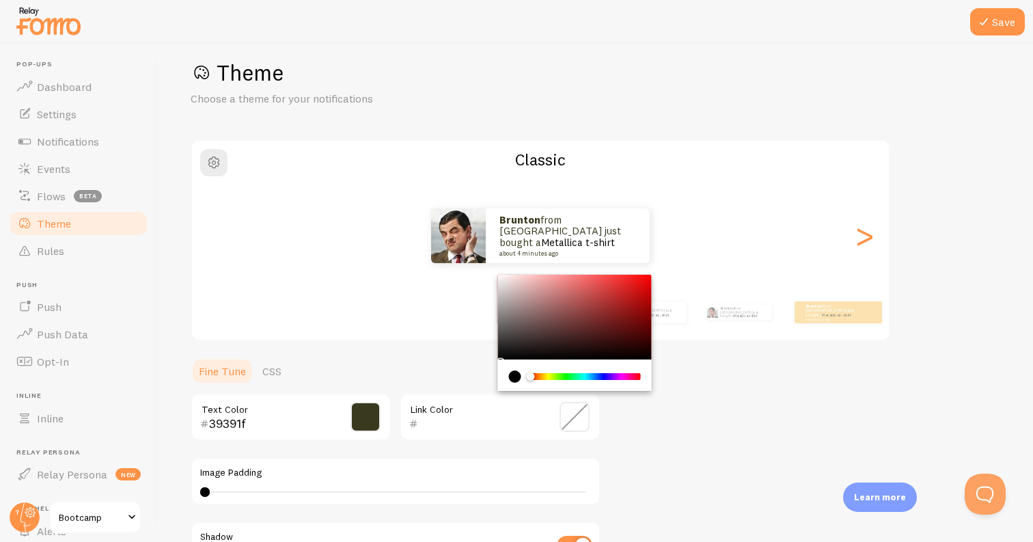
click at [441, 419] on input "text" at bounding box center [480, 423] width 125 height 16
click at [454, 426] on input "b1bfb5" at bounding box center [480, 423] width 125 height 16
type input "6"
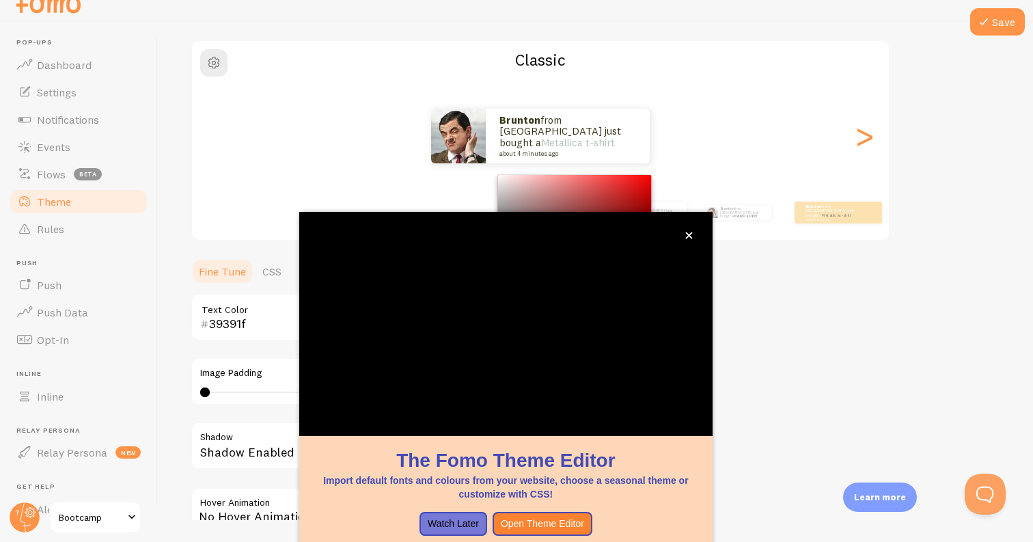
scroll to position [96, 0]
type input "b1bfb5"
click at [691, 234] on icon "close," at bounding box center [688, 235] width 7 height 7
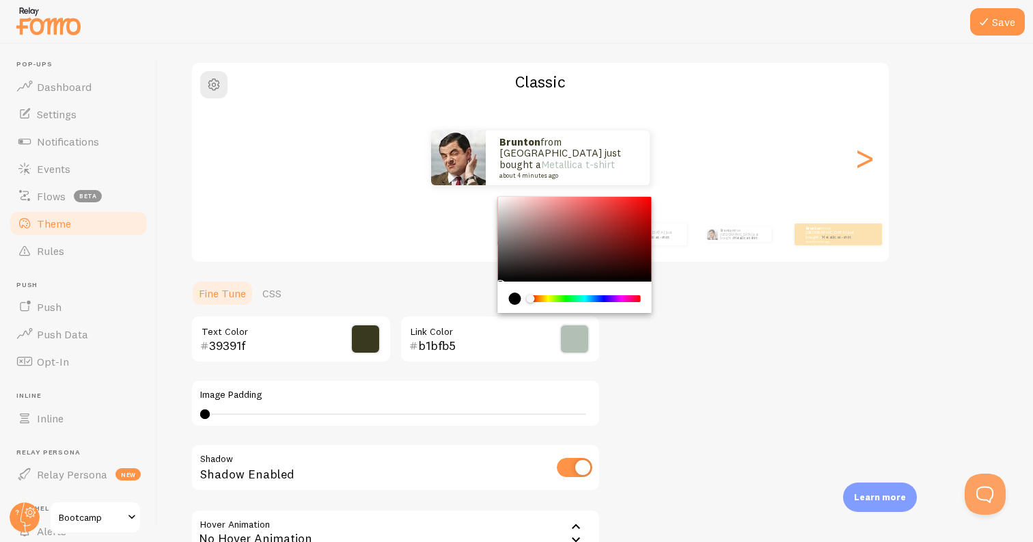
scroll to position [0, 0]
click at [708, 424] on div "Theme Choose a theme for your notifications Classic Brunton from [GEOGRAPHIC_DA…" at bounding box center [596, 305] width 810 height 648
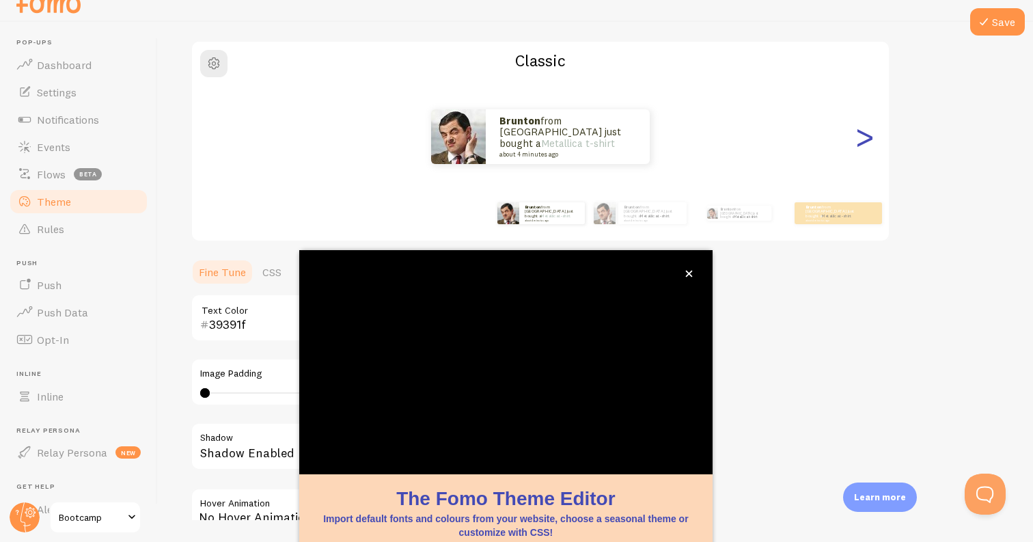
scroll to position [96, 0]
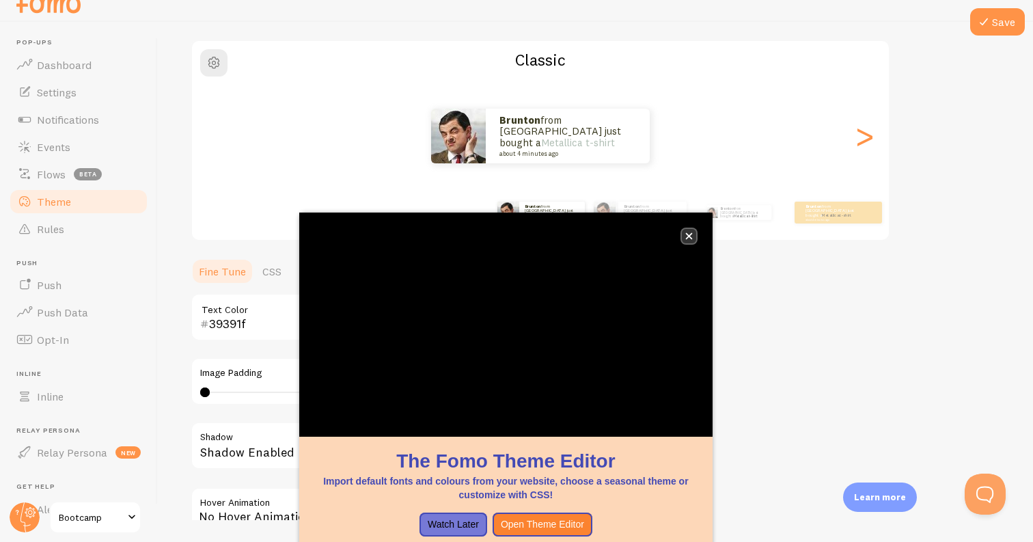
click at [691, 236] on icon "close," at bounding box center [689, 236] width 8 height 8
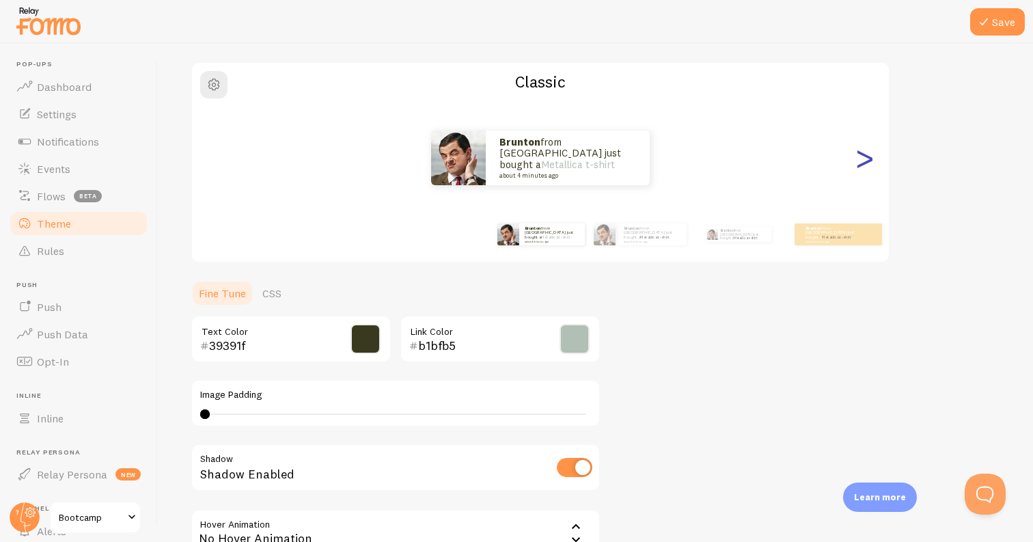
click at [868, 150] on div ">" at bounding box center [864, 158] width 16 height 98
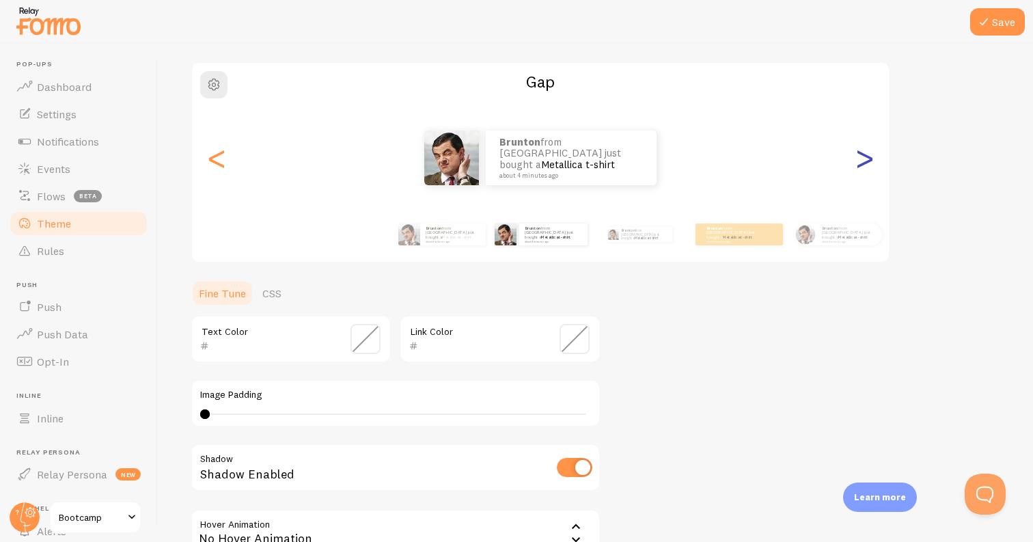
click at [868, 151] on div ">" at bounding box center [864, 158] width 16 height 98
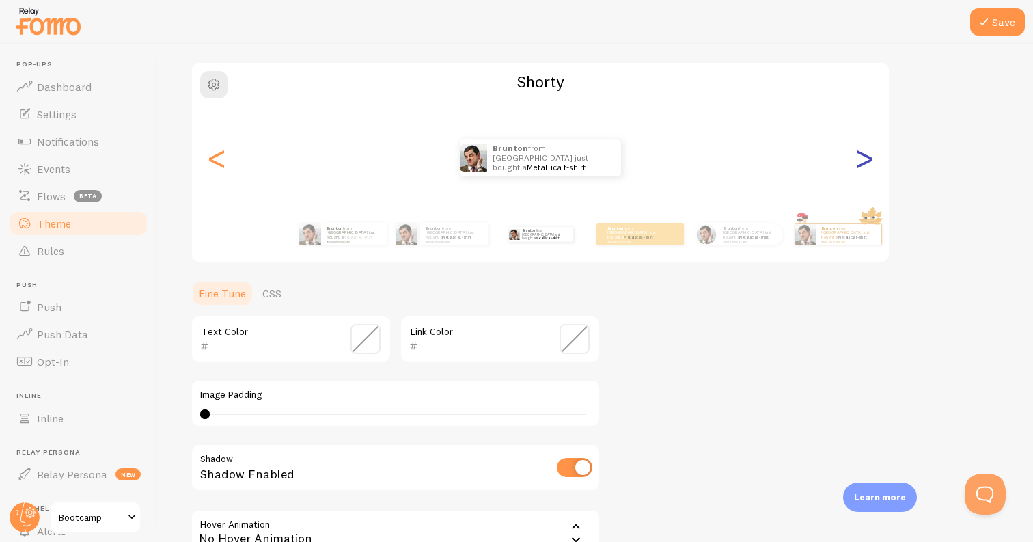
click at [864, 152] on div ">" at bounding box center [864, 158] width 16 height 98
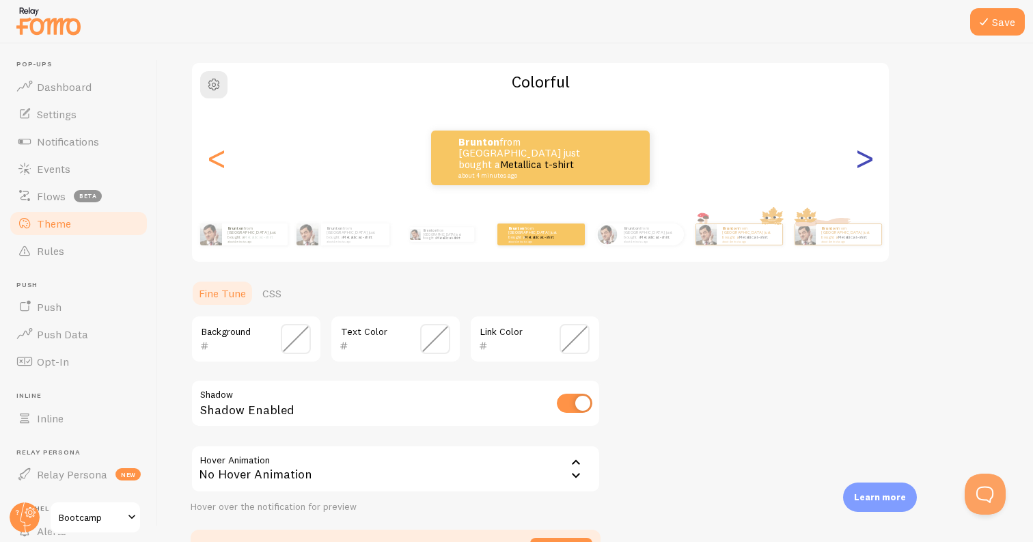
click at [864, 152] on div ">" at bounding box center [864, 158] width 16 height 98
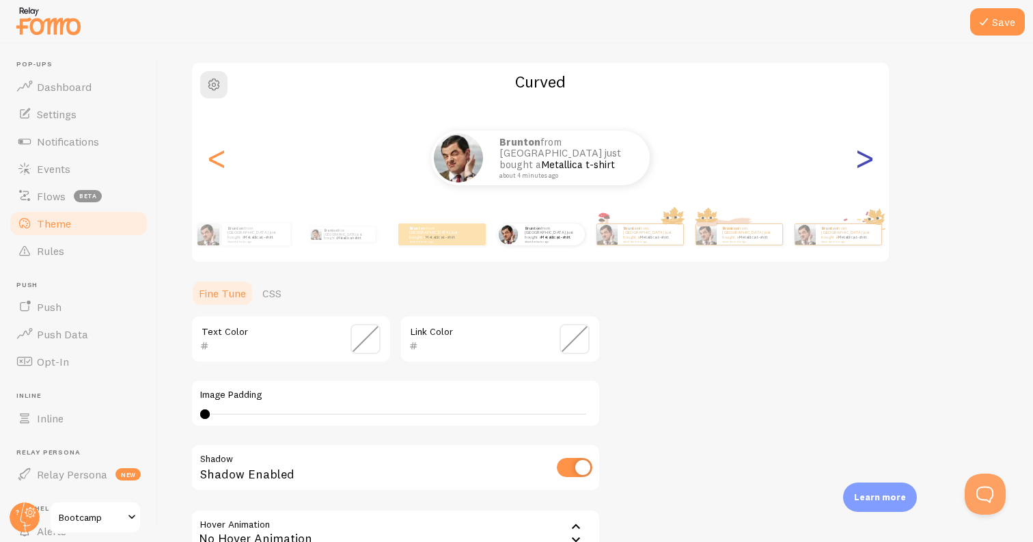
click at [862, 152] on div ">" at bounding box center [864, 158] width 16 height 98
type input "0"
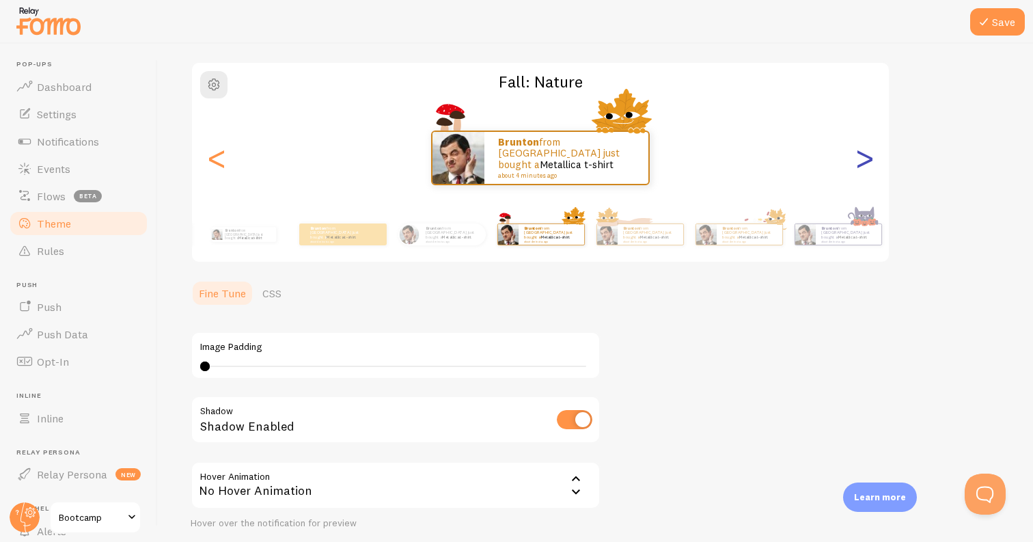
click at [862, 152] on div ">" at bounding box center [864, 158] width 16 height 98
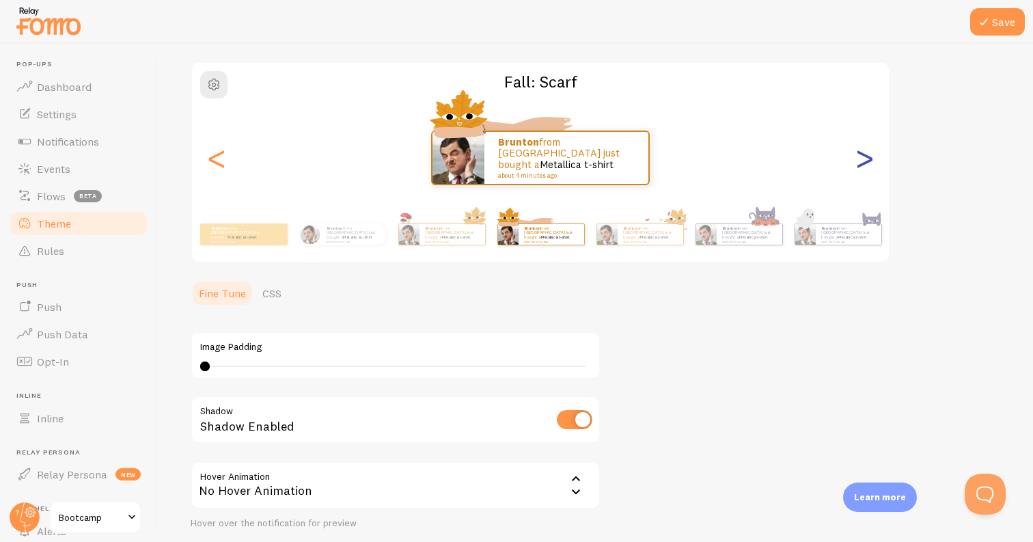
click at [862, 152] on div ">" at bounding box center [864, 158] width 16 height 98
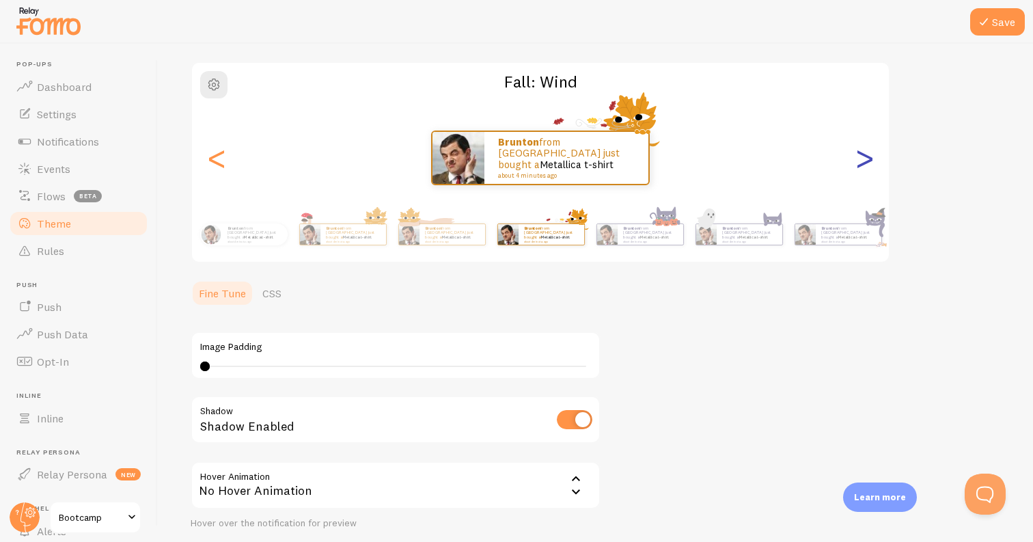
click at [862, 152] on div ">" at bounding box center [864, 158] width 16 height 98
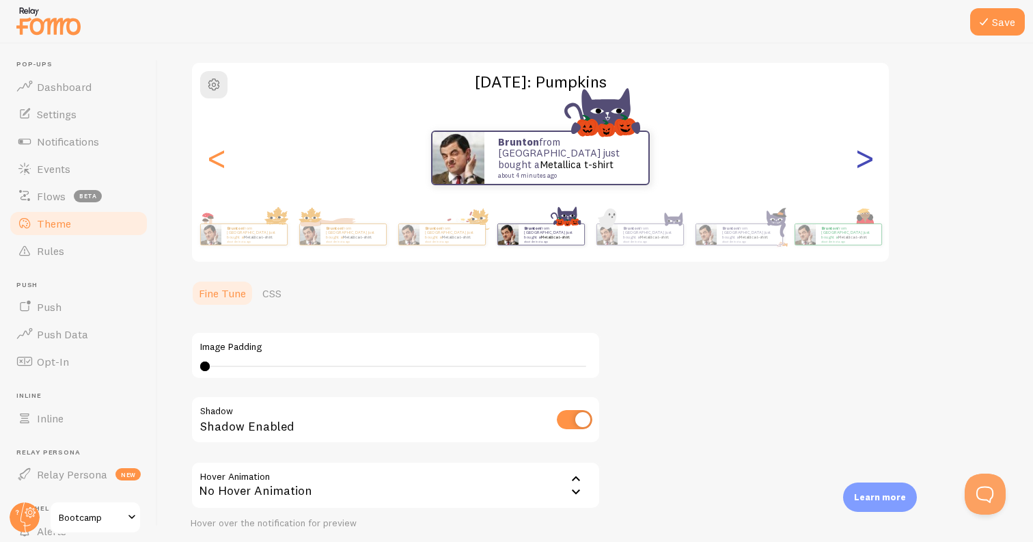
click at [862, 152] on div ">" at bounding box center [864, 158] width 16 height 98
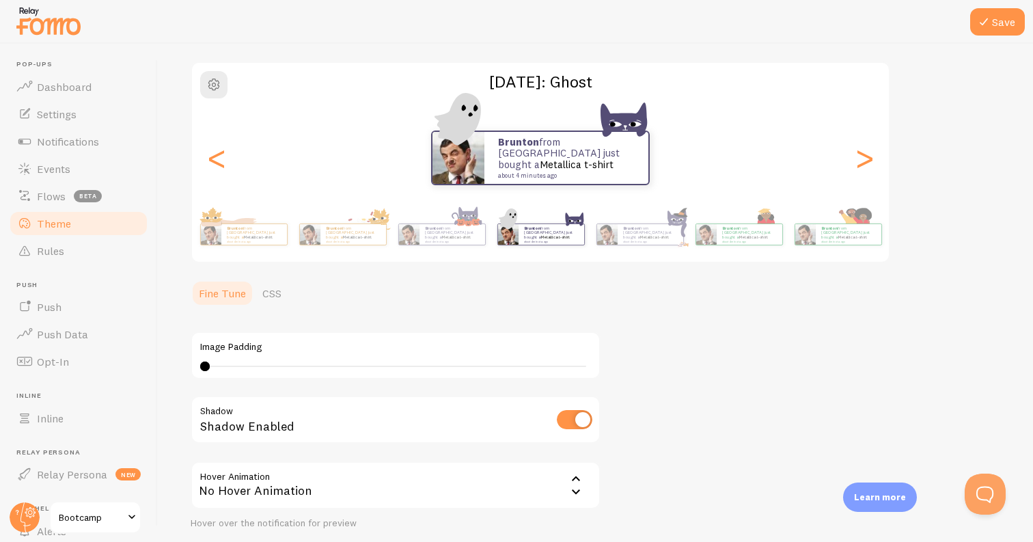
click at [863, 154] on div ">" at bounding box center [864, 158] width 16 height 98
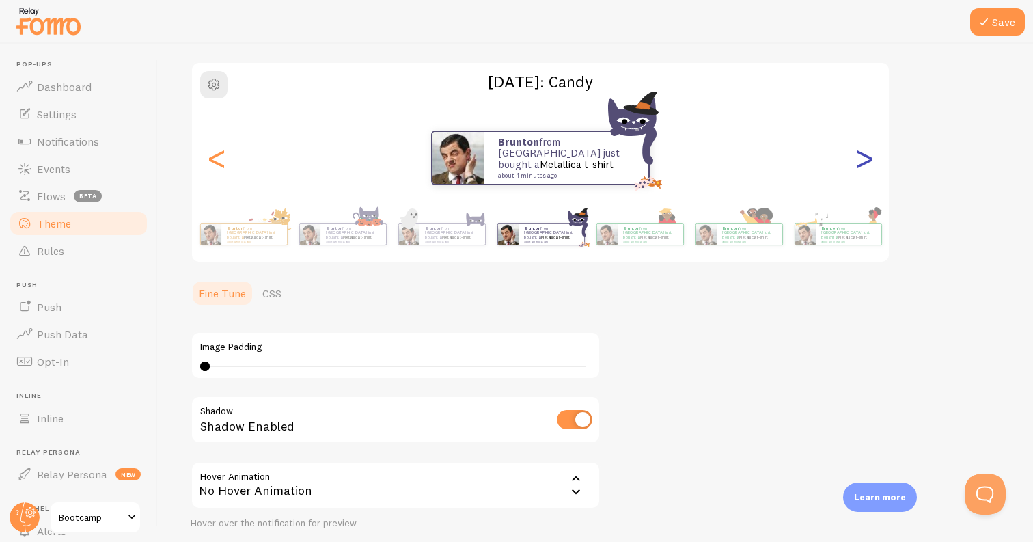
click at [859, 161] on div ">" at bounding box center [864, 158] width 16 height 98
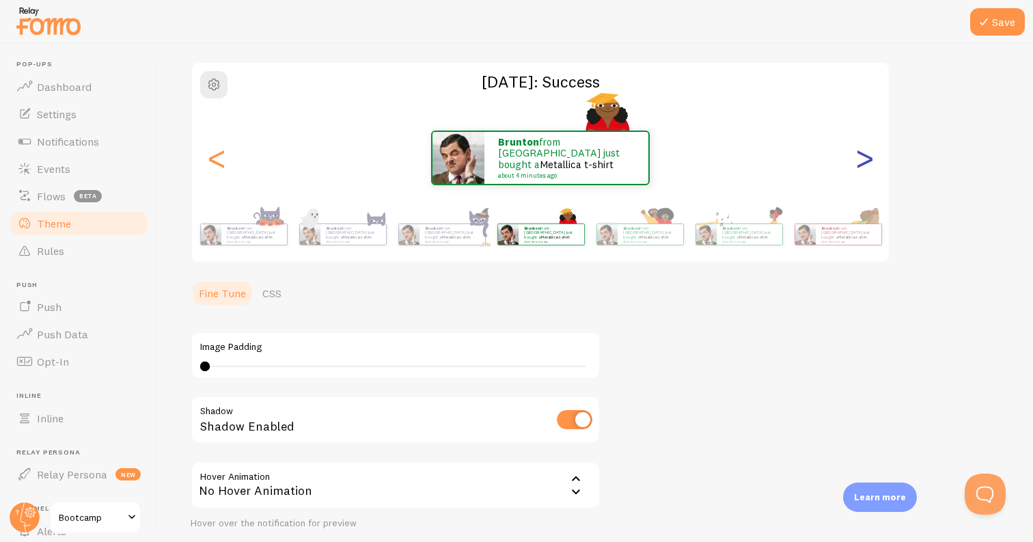
click at [861, 162] on div ">" at bounding box center [864, 158] width 16 height 98
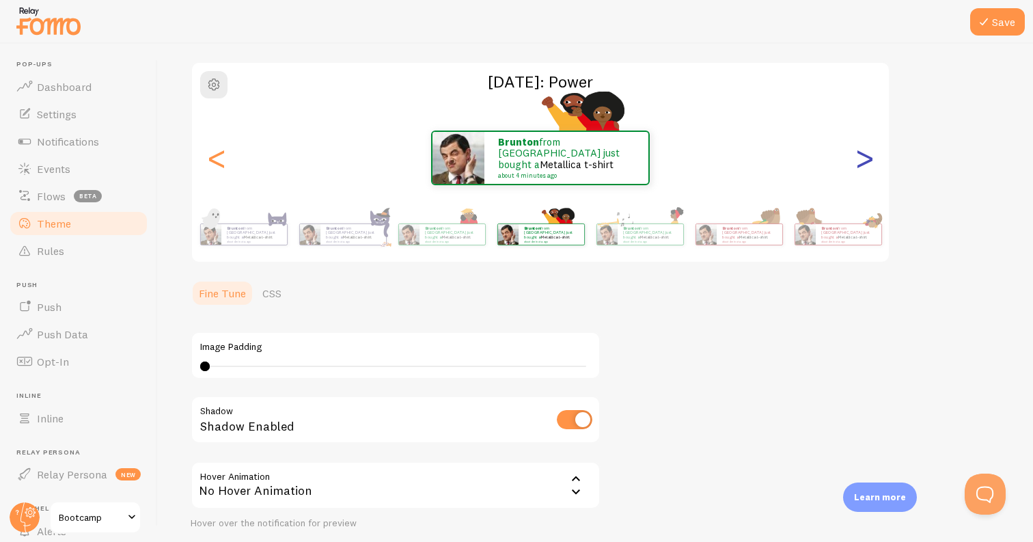
click at [861, 162] on div ">" at bounding box center [864, 158] width 16 height 98
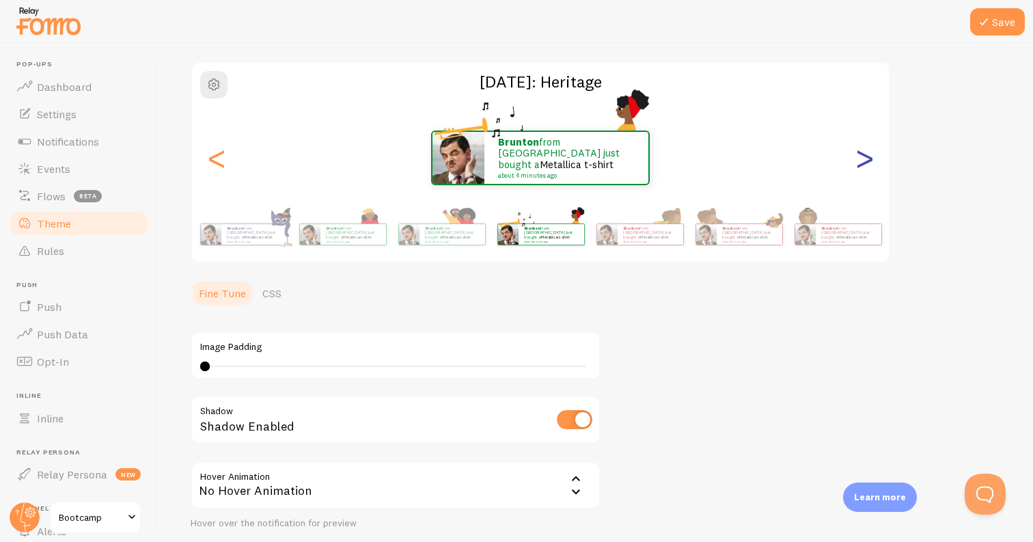
click at [861, 162] on div ">" at bounding box center [864, 158] width 16 height 98
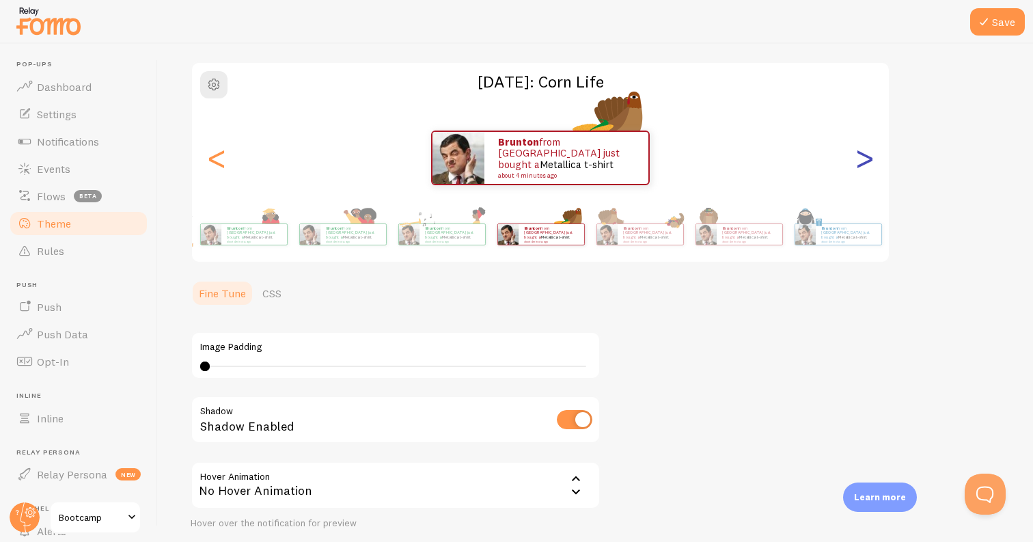
click at [861, 162] on div ">" at bounding box center [864, 158] width 16 height 98
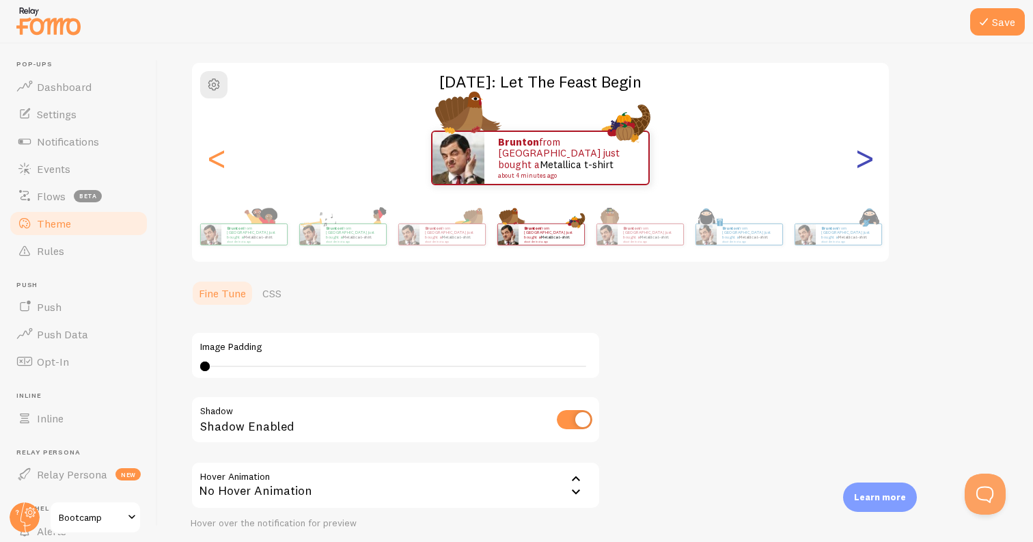
click at [861, 162] on div ">" at bounding box center [864, 158] width 16 height 98
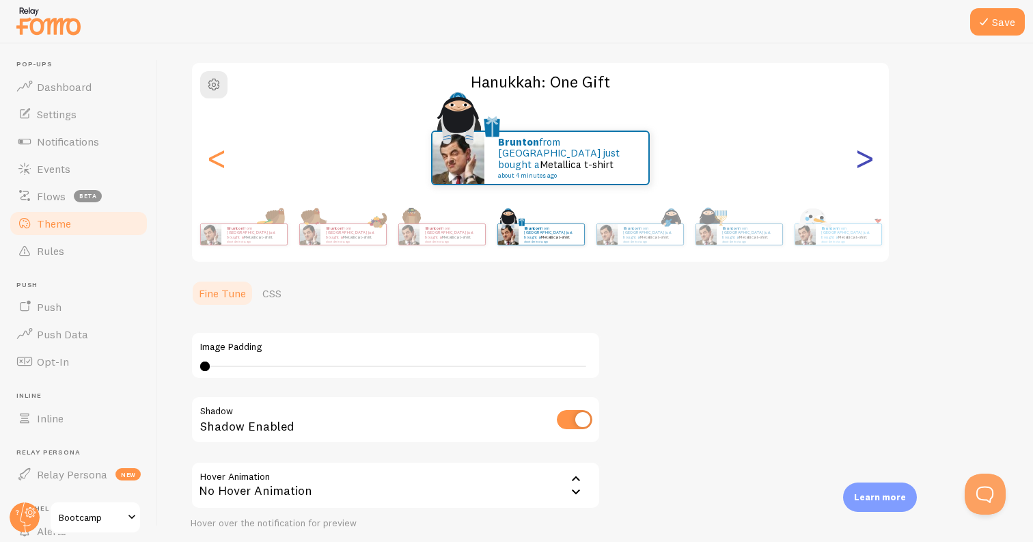
click at [863, 159] on div ">" at bounding box center [864, 158] width 16 height 98
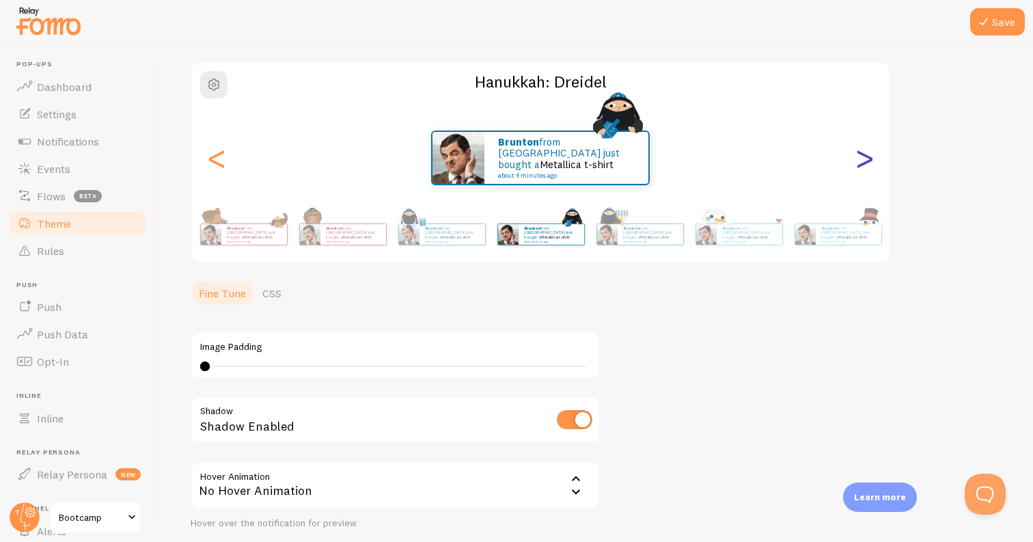
click at [863, 159] on div ">" at bounding box center [864, 158] width 16 height 98
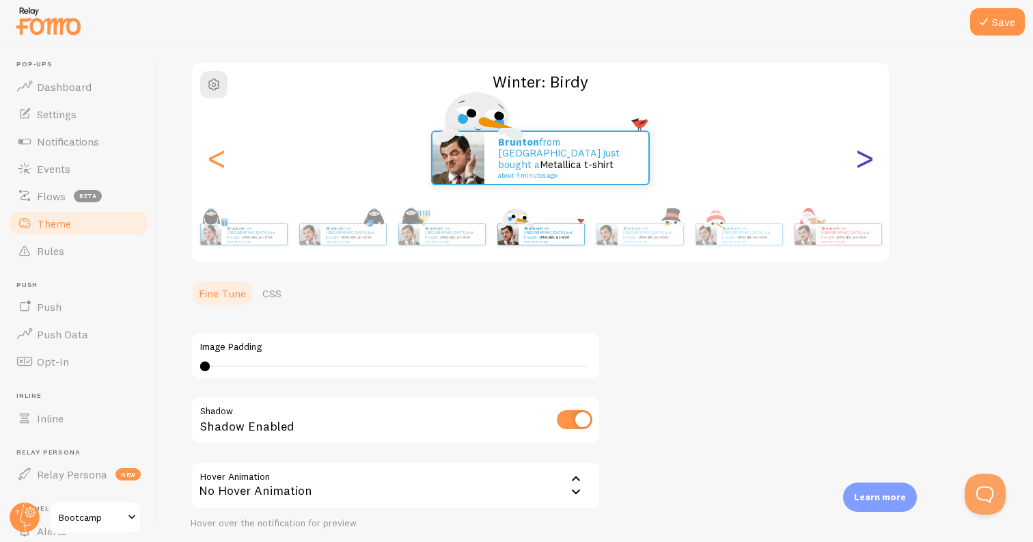
click at [863, 159] on div ">" at bounding box center [864, 158] width 16 height 98
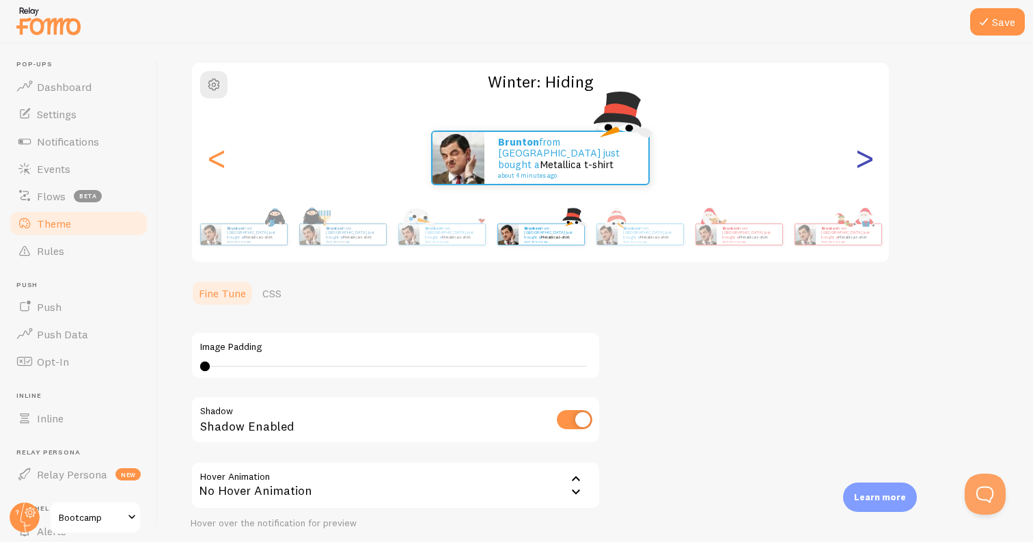
click at [863, 159] on div ">" at bounding box center [864, 158] width 16 height 98
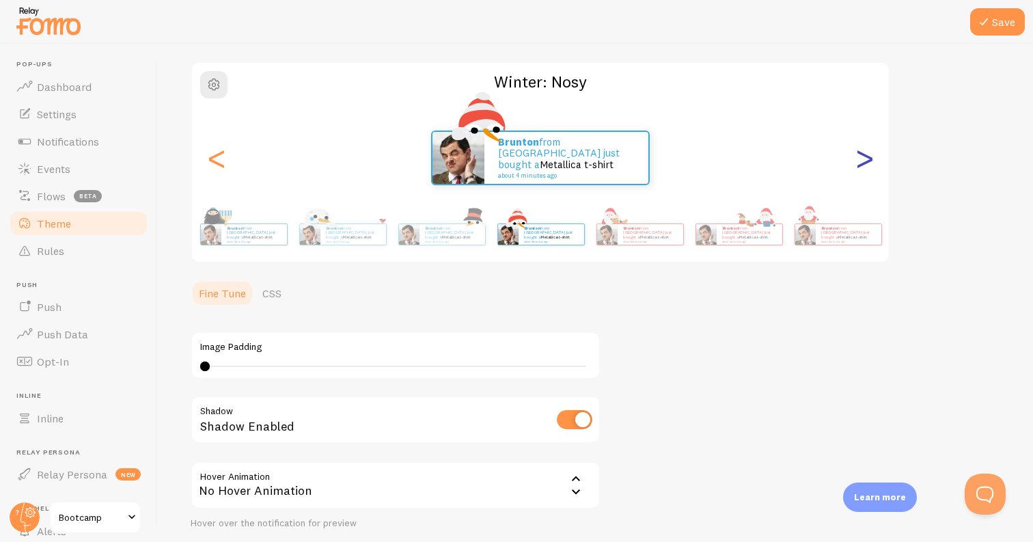
click at [863, 159] on div ">" at bounding box center [864, 158] width 16 height 98
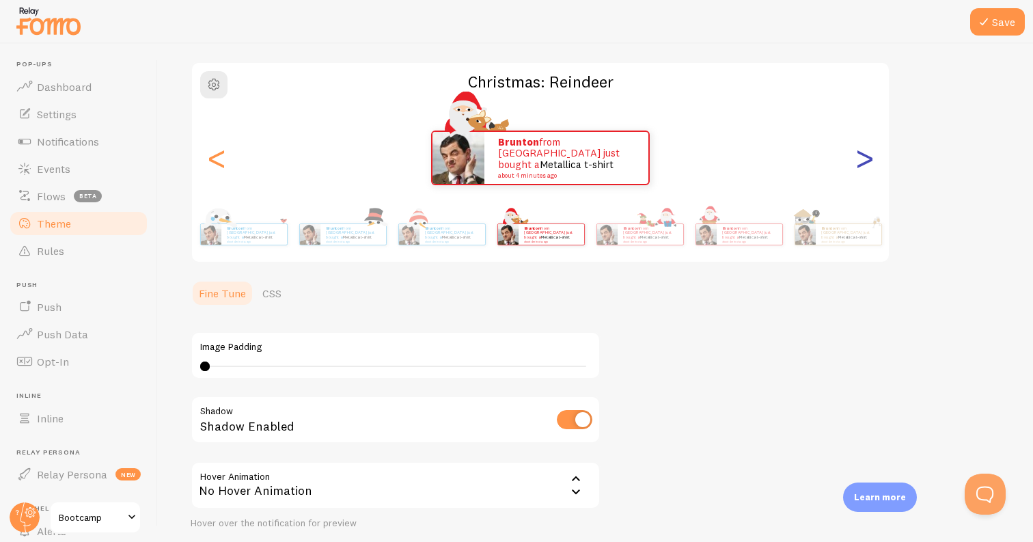
click at [863, 159] on div ">" at bounding box center [864, 158] width 16 height 98
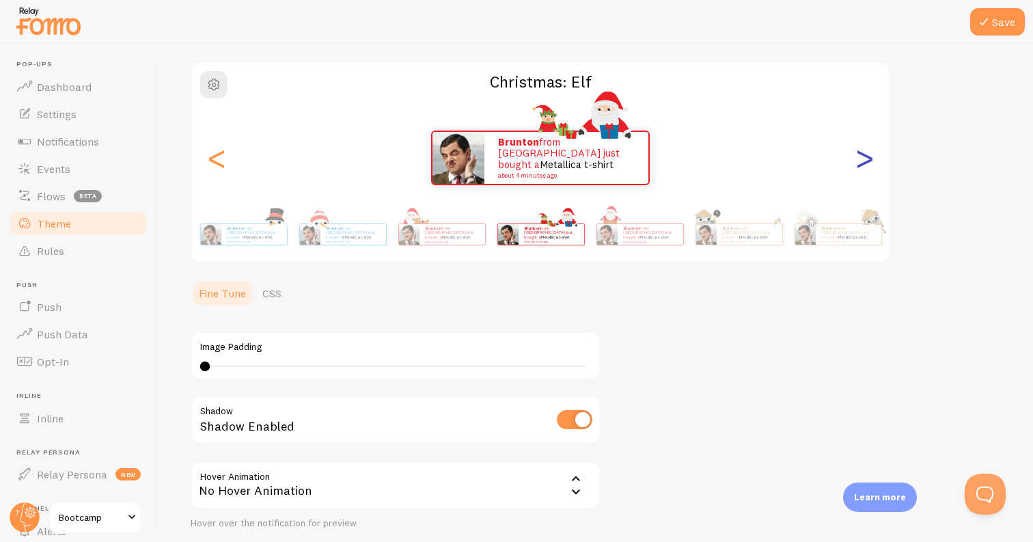
click at [863, 159] on div ">" at bounding box center [864, 158] width 16 height 98
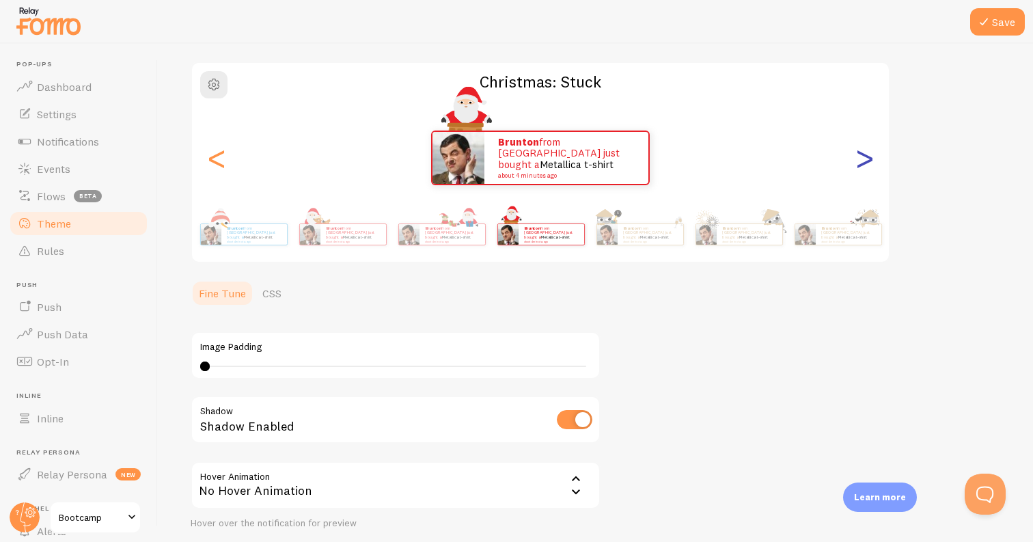
click at [863, 159] on div ">" at bounding box center [864, 158] width 16 height 98
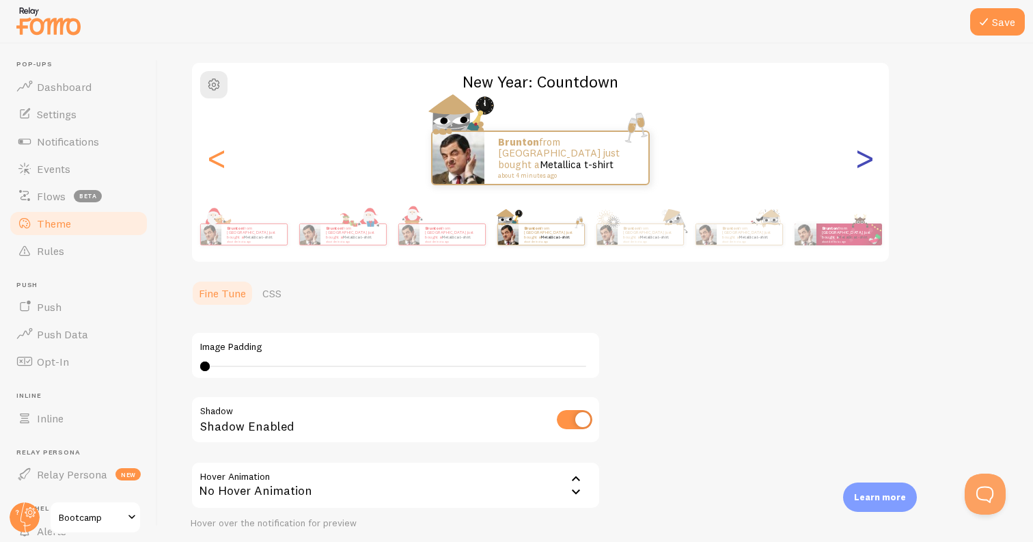
click at [863, 159] on div ">" at bounding box center [864, 158] width 16 height 98
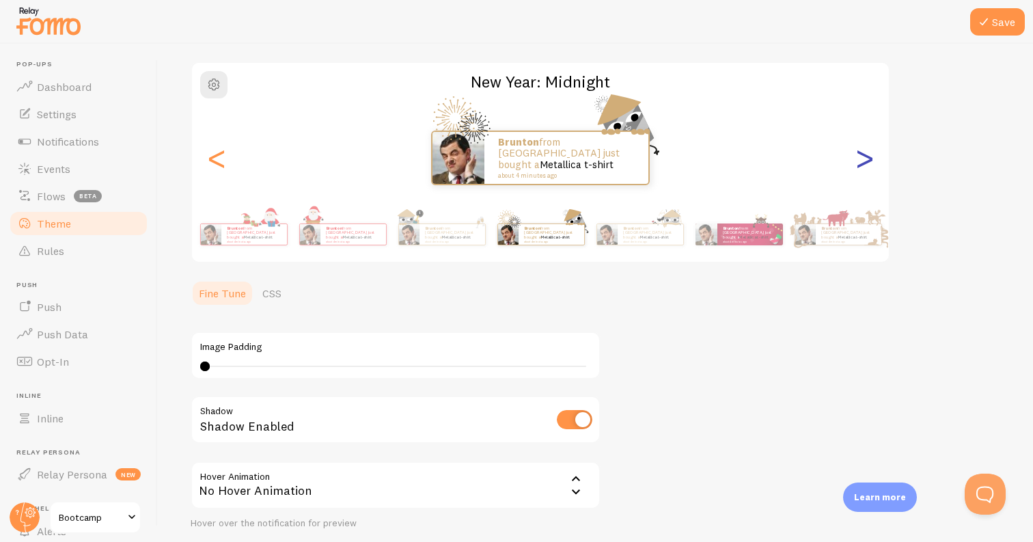
click at [863, 159] on div ">" at bounding box center [864, 158] width 16 height 98
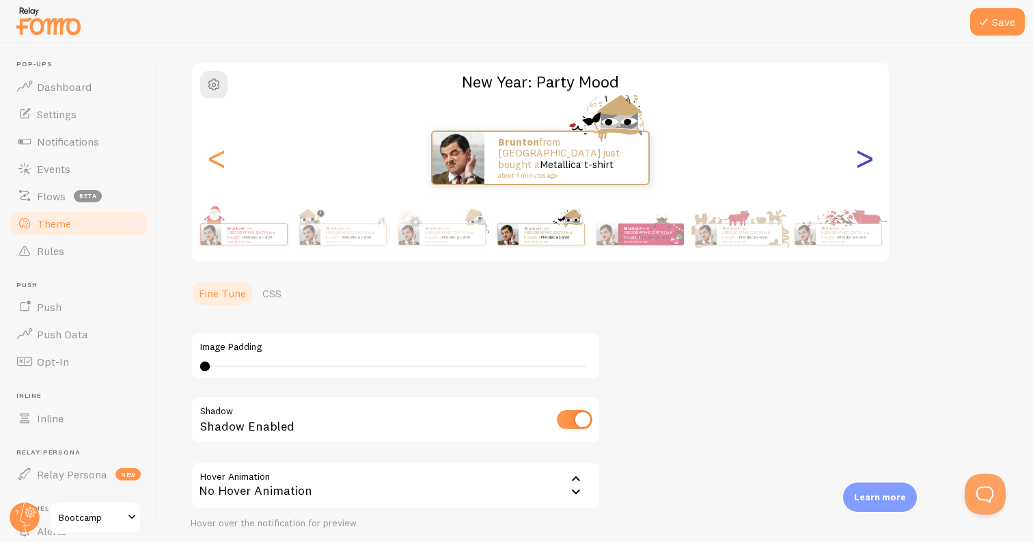
click at [863, 159] on div ">" at bounding box center [864, 158] width 16 height 98
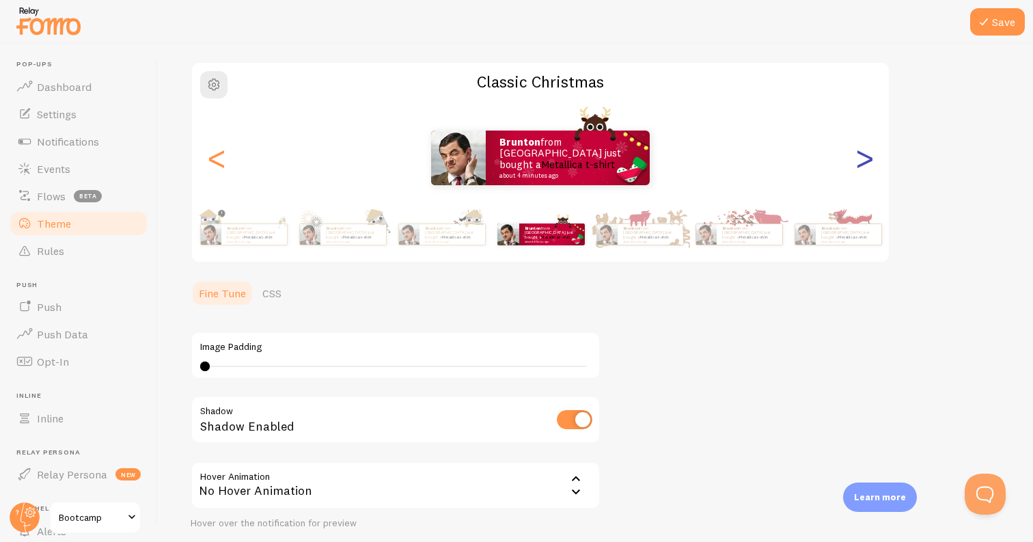
click at [863, 159] on div ">" at bounding box center [864, 158] width 16 height 98
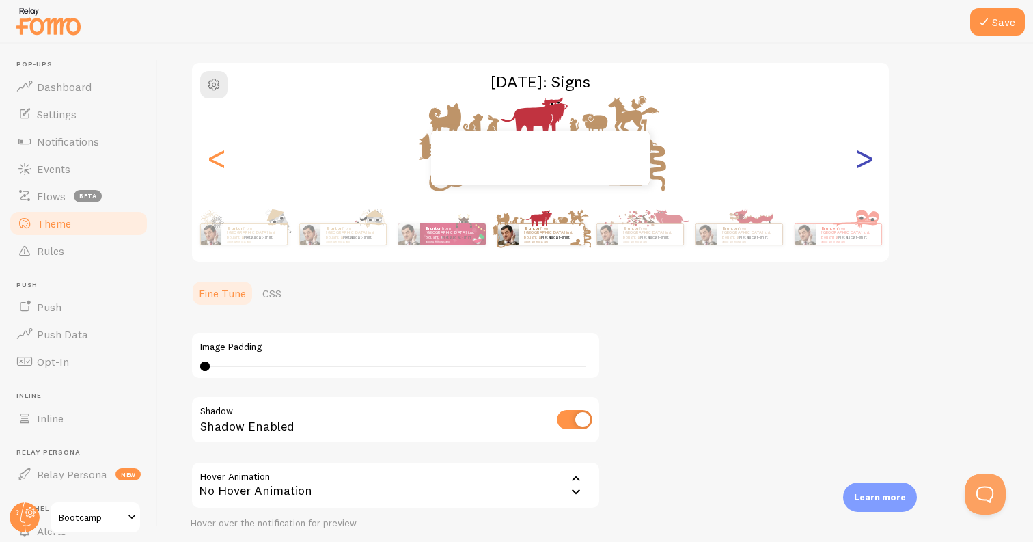
click at [863, 159] on div ">" at bounding box center [864, 158] width 16 height 98
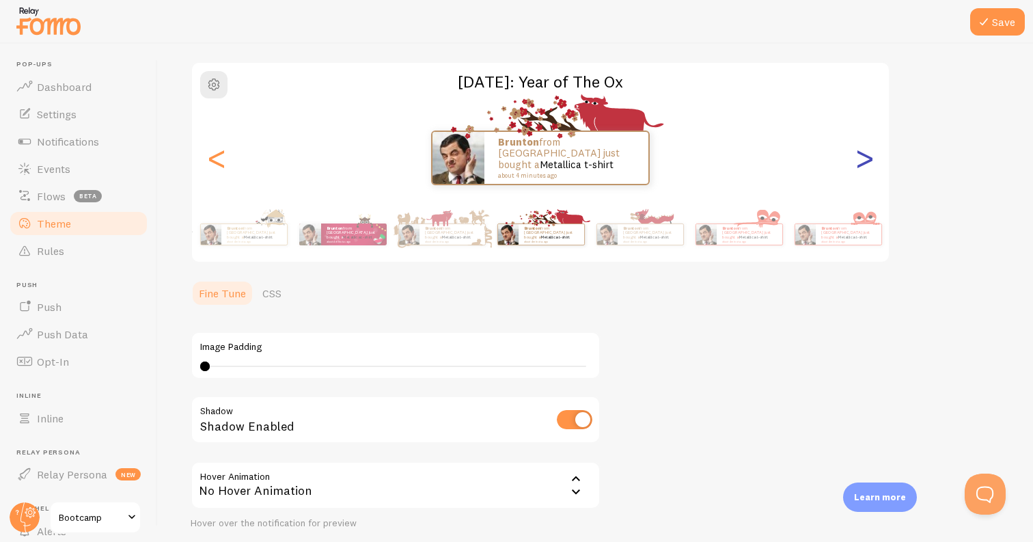
click at [863, 159] on div ">" at bounding box center [864, 158] width 16 height 98
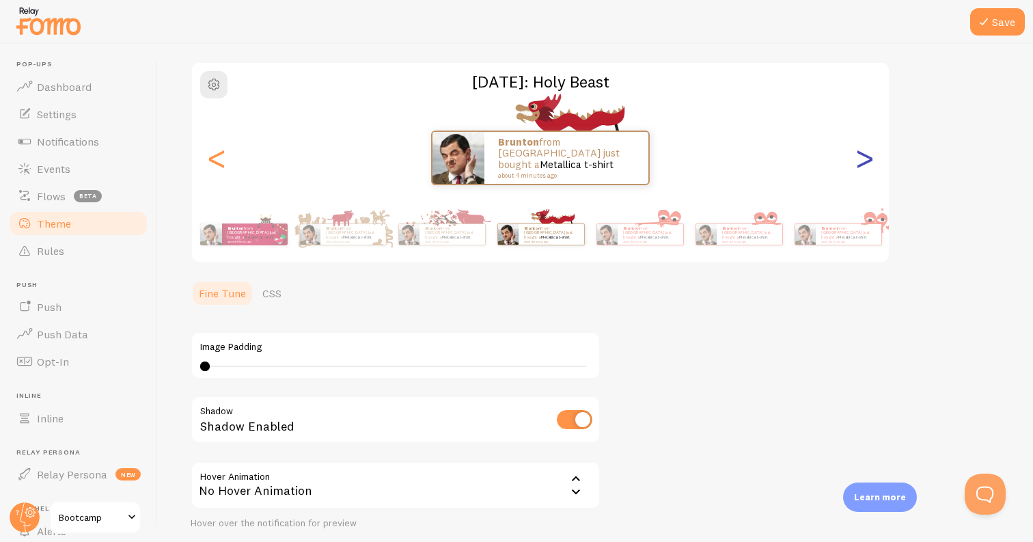
click at [863, 159] on div ">" at bounding box center [864, 158] width 16 height 98
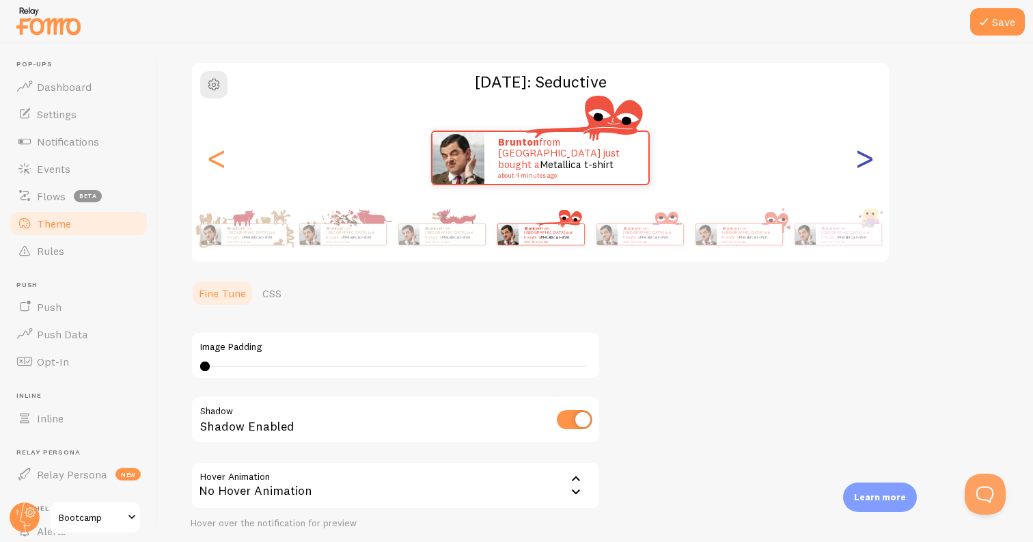
click at [865, 158] on div ">" at bounding box center [864, 158] width 16 height 98
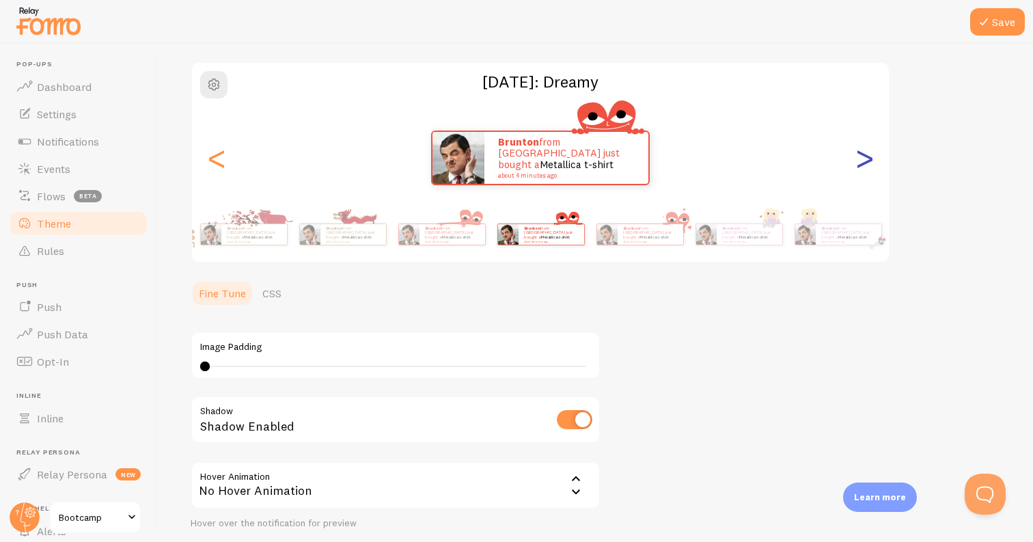
click at [865, 158] on div ">" at bounding box center [864, 158] width 16 height 98
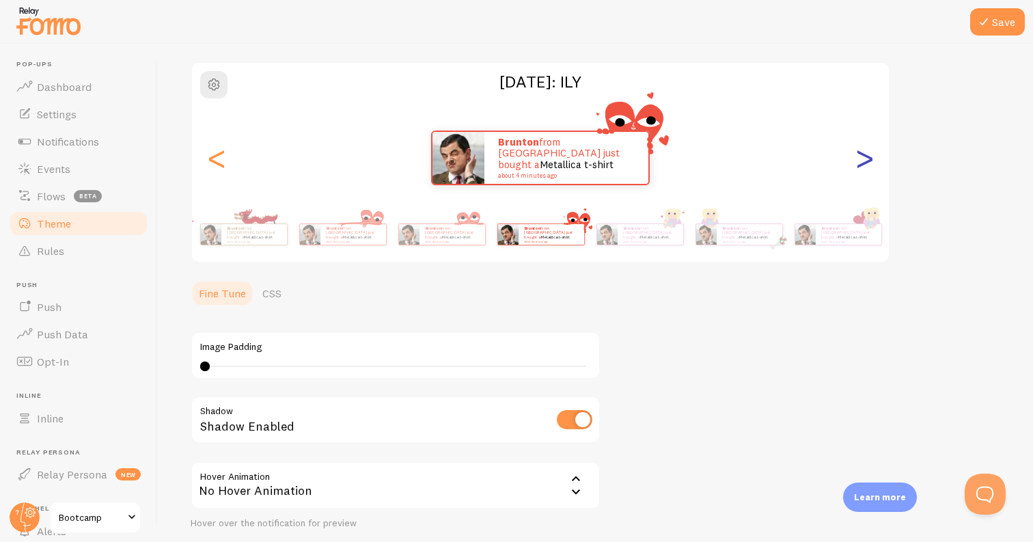
click at [865, 158] on div ">" at bounding box center [864, 158] width 16 height 98
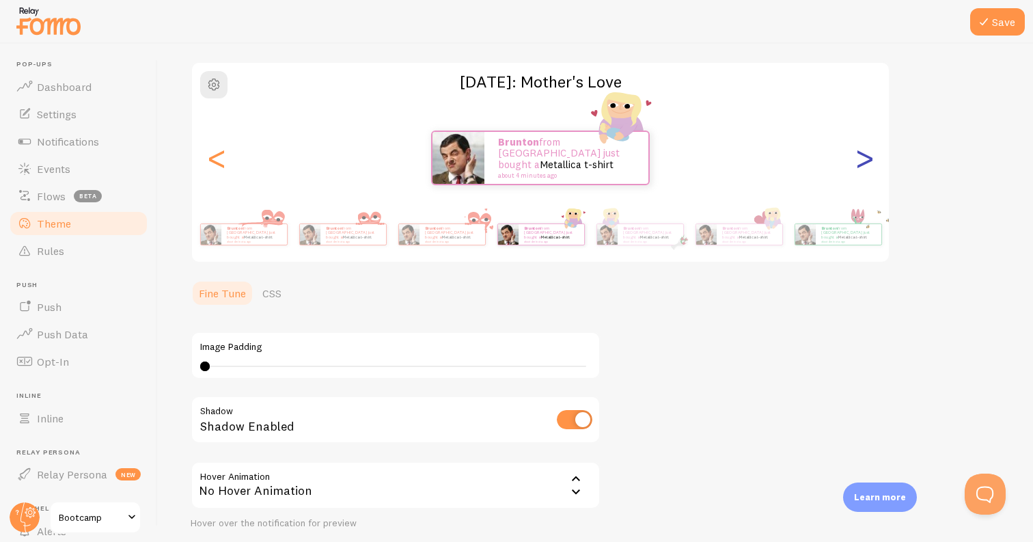
click at [865, 158] on div ">" at bounding box center [864, 158] width 16 height 98
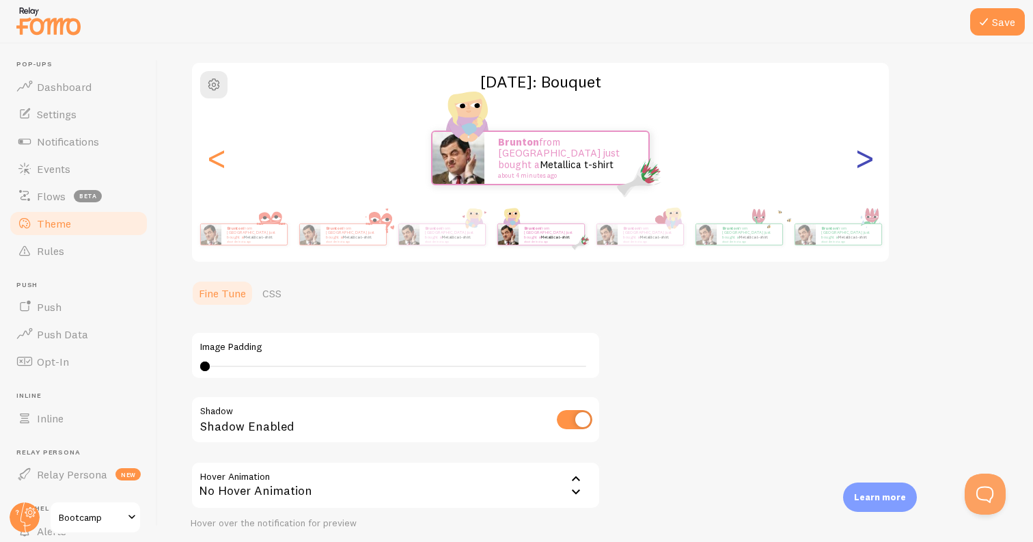
click at [865, 158] on div ">" at bounding box center [864, 158] width 16 height 98
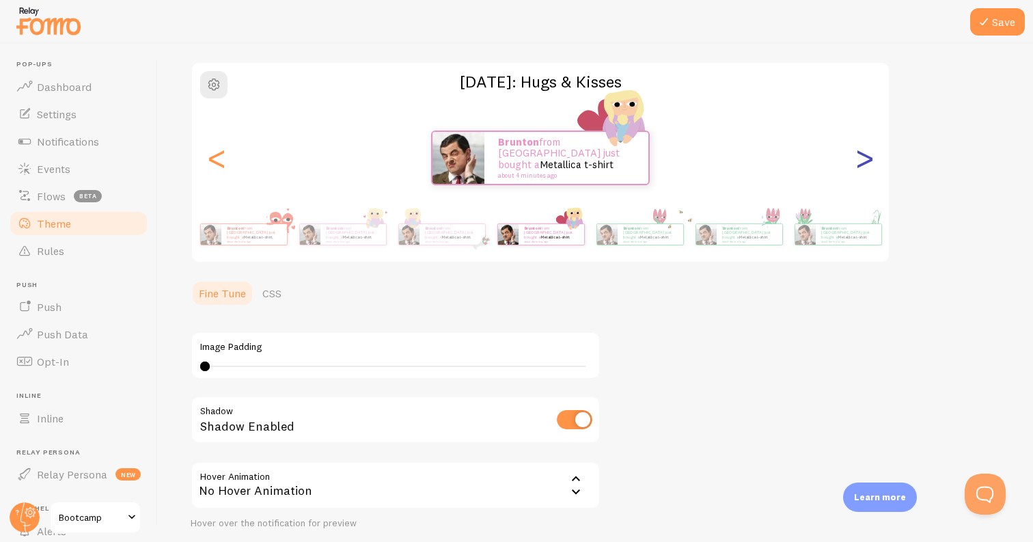
click at [865, 158] on div ">" at bounding box center [864, 158] width 16 height 98
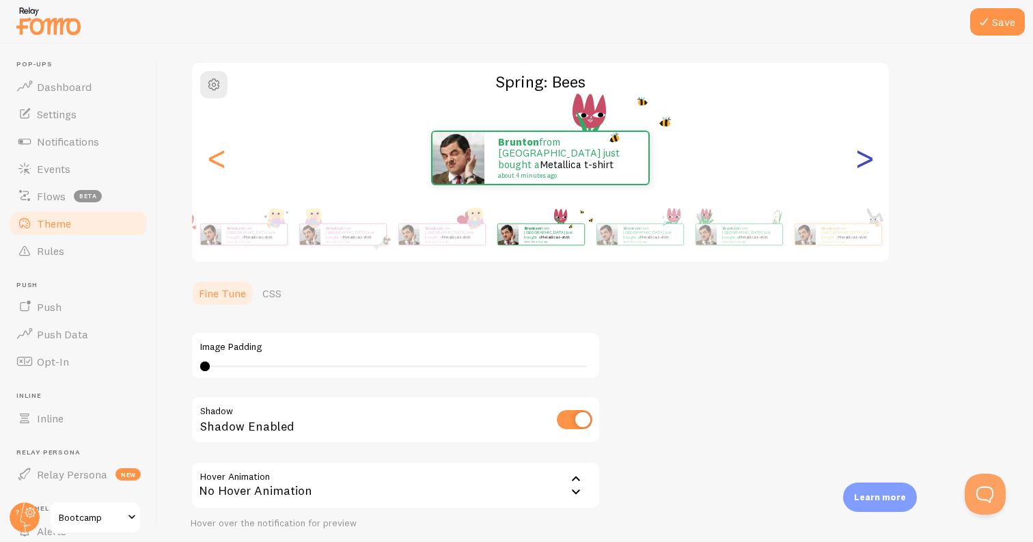
click at [865, 158] on div ">" at bounding box center [864, 158] width 16 height 98
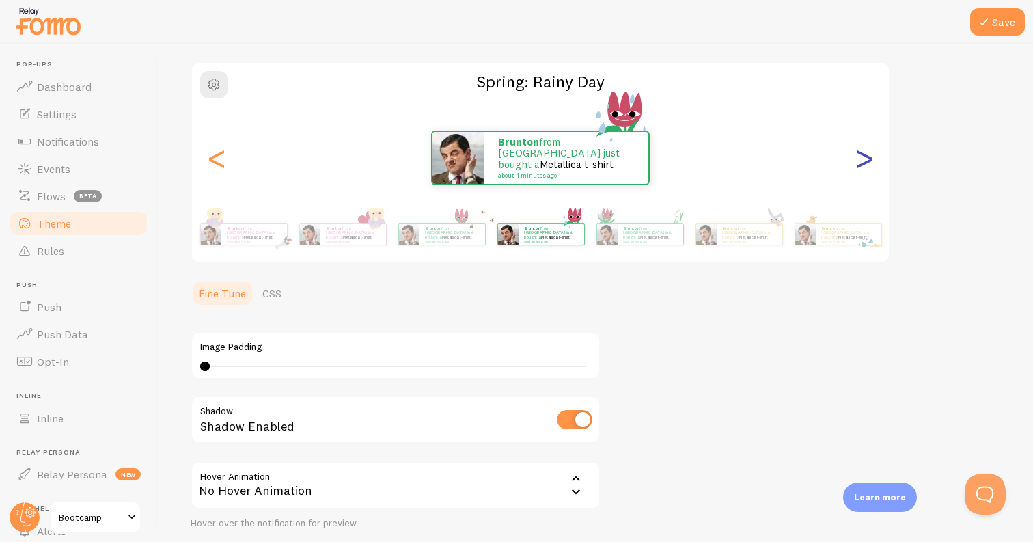
click at [865, 158] on div ">" at bounding box center [864, 158] width 16 height 98
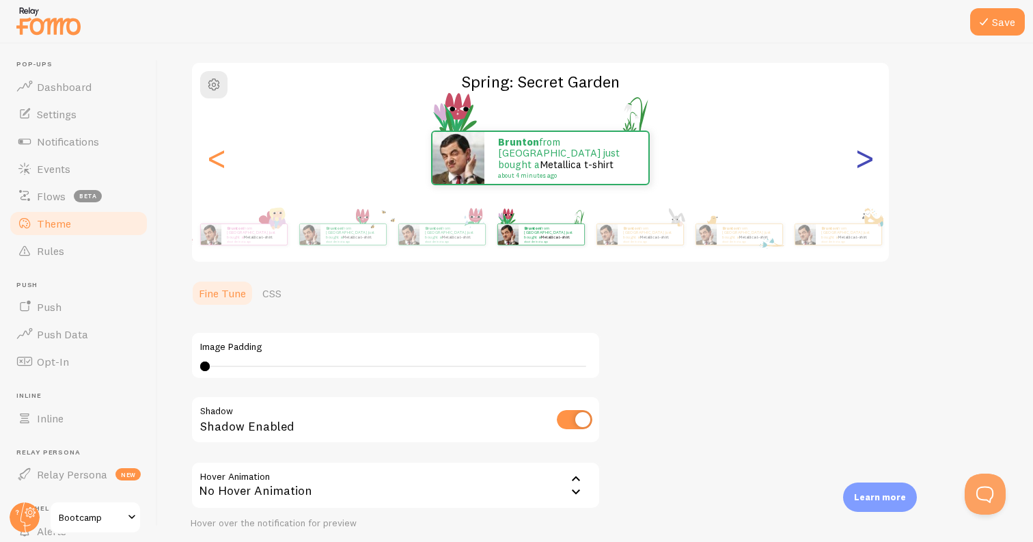
click at [865, 158] on div ">" at bounding box center [864, 158] width 16 height 98
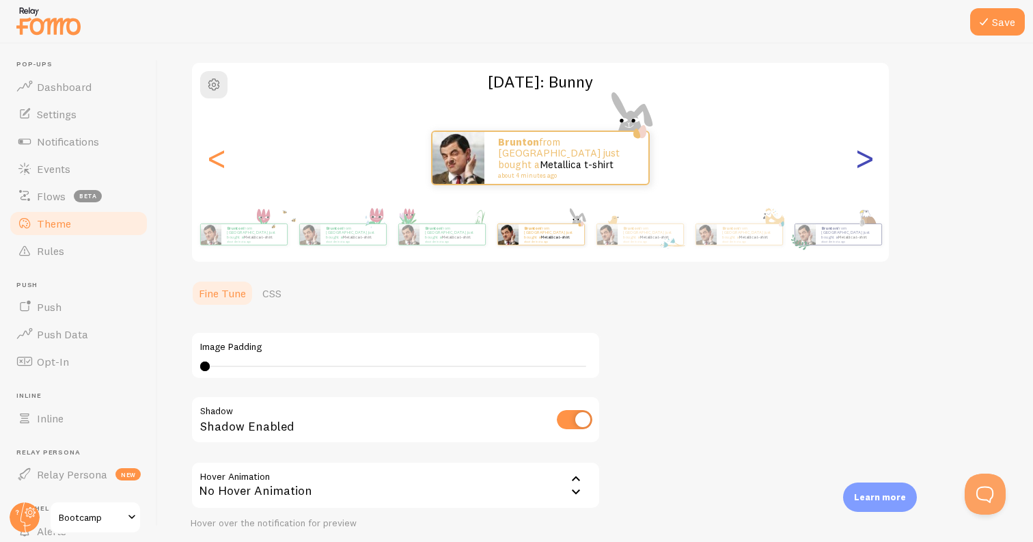
click at [865, 158] on div ">" at bounding box center [864, 158] width 16 height 98
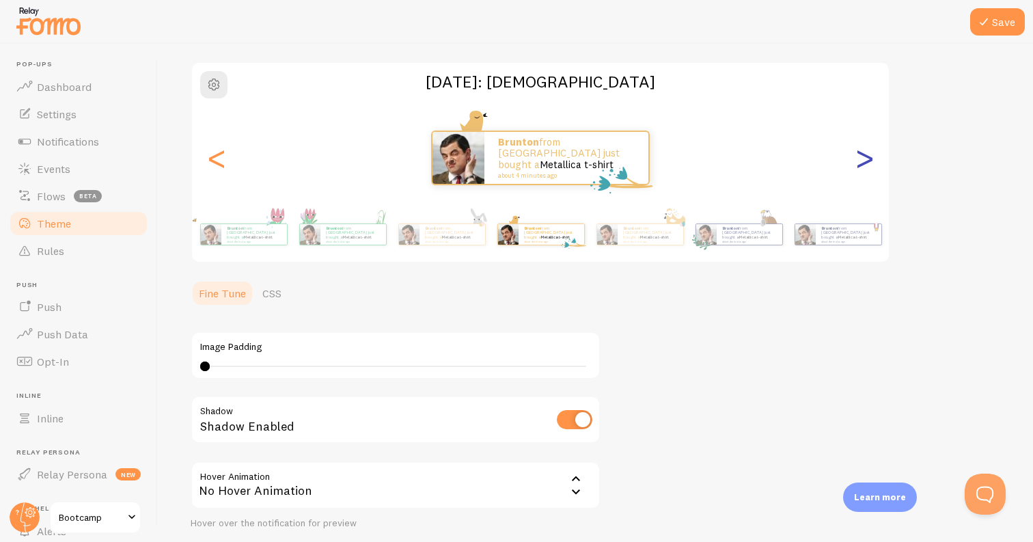
click at [865, 158] on div ">" at bounding box center [864, 158] width 16 height 98
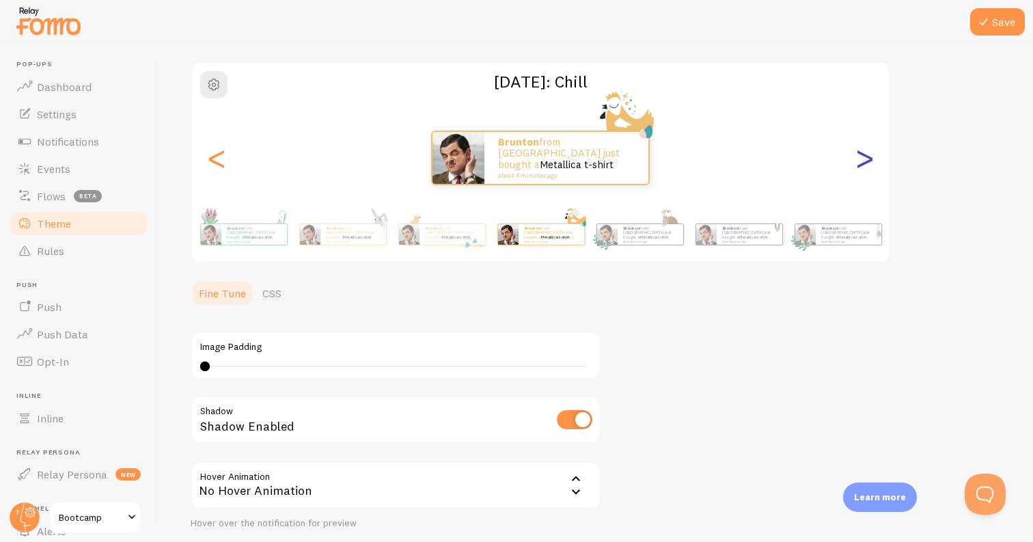
click at [865, 158] on div ">" at bounding box center [864, 158] width 16 height 98
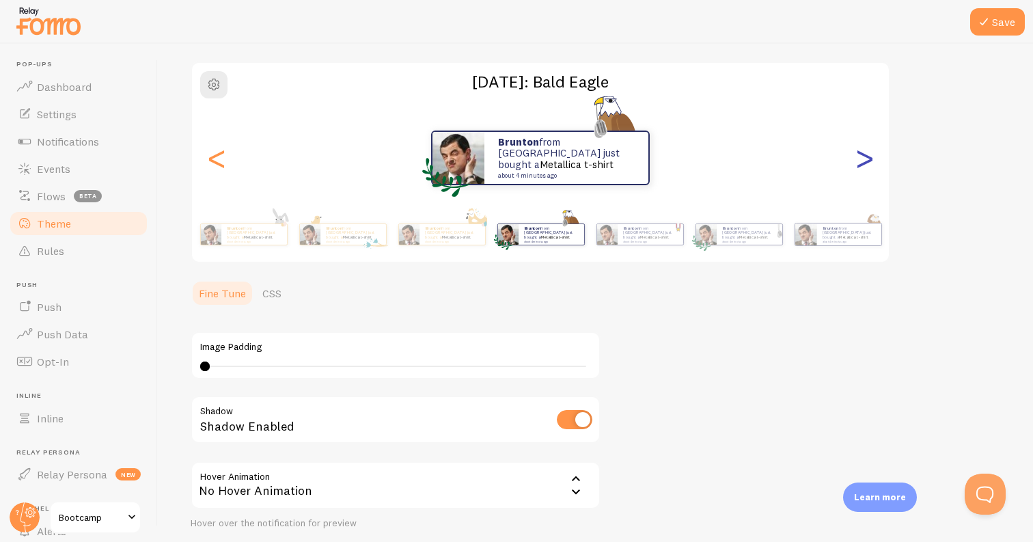
click at [865, 158] on div ">" at bounding box center [864, 158] width 16 height 98
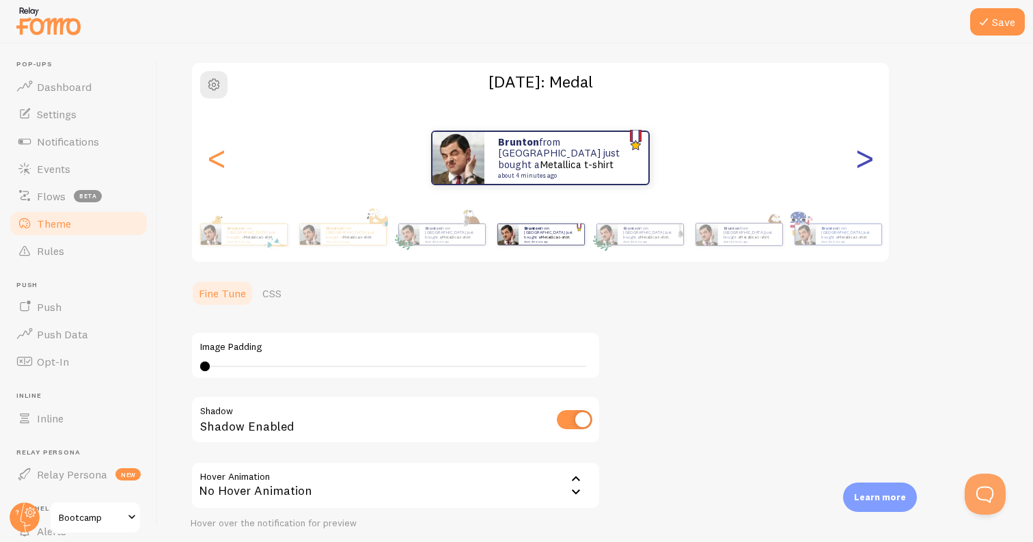
click at [865, 158] on div ">" at bounding box center [864, 158] width 16 height 98
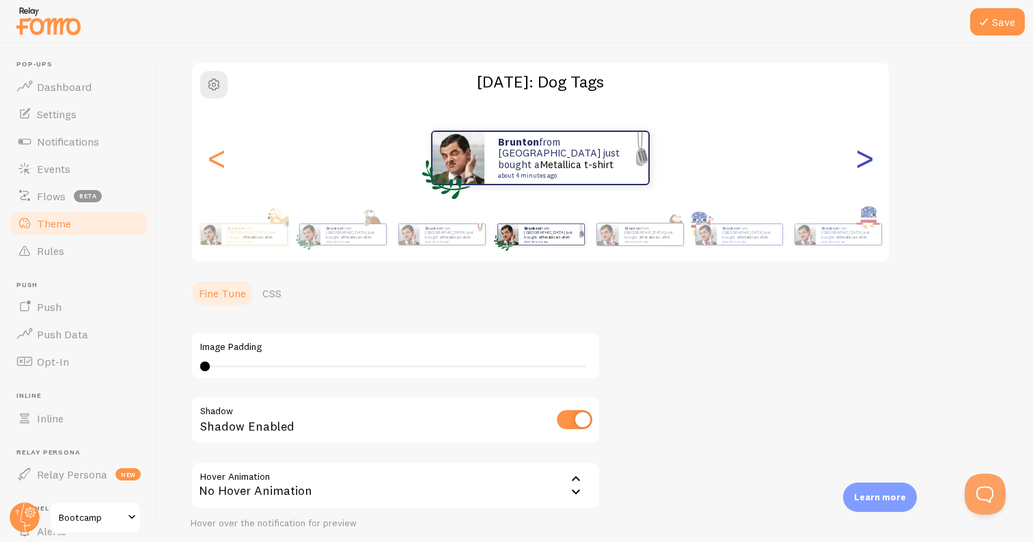
click at [865, 158] on div ">" at bounding box center [864, 158] width 16 height 98
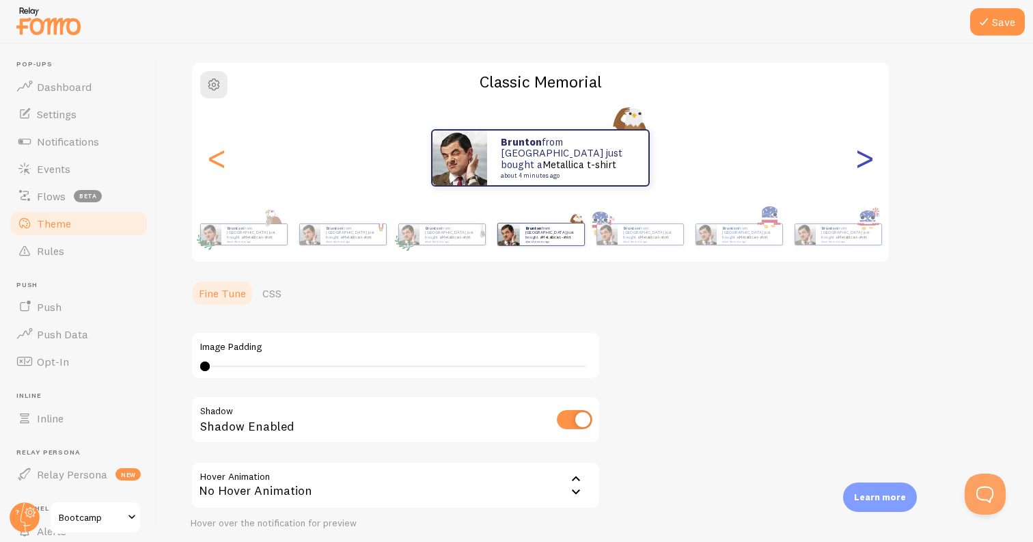
click at [865, 158] on div ">" at bounding box center [864, 158] width 16 height 98
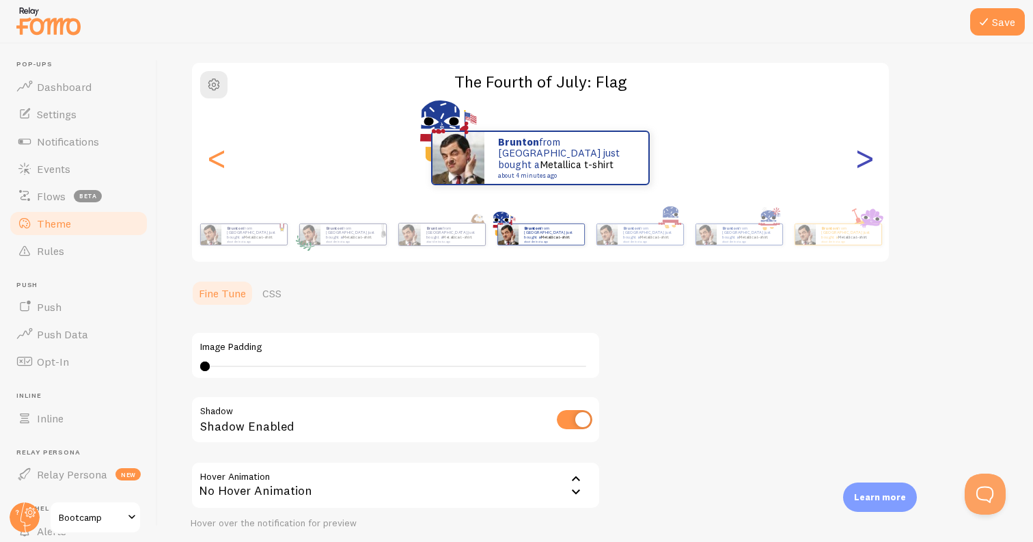
click at [865, 149] on div ">" at bounding box center [864, 158] width 16 height 98
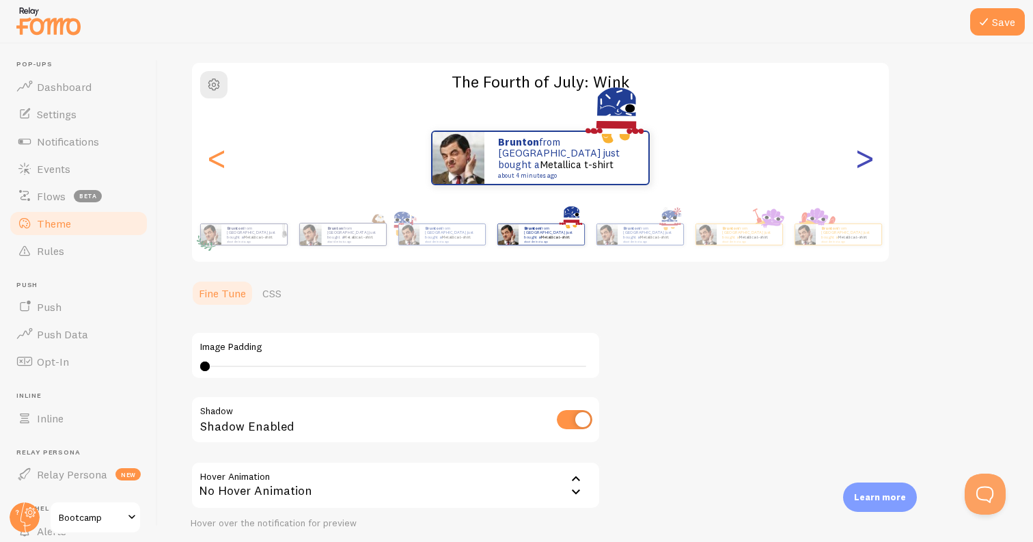
click at [866, 149] on div ">" at bounding box center [864, 158] width 16 height 98
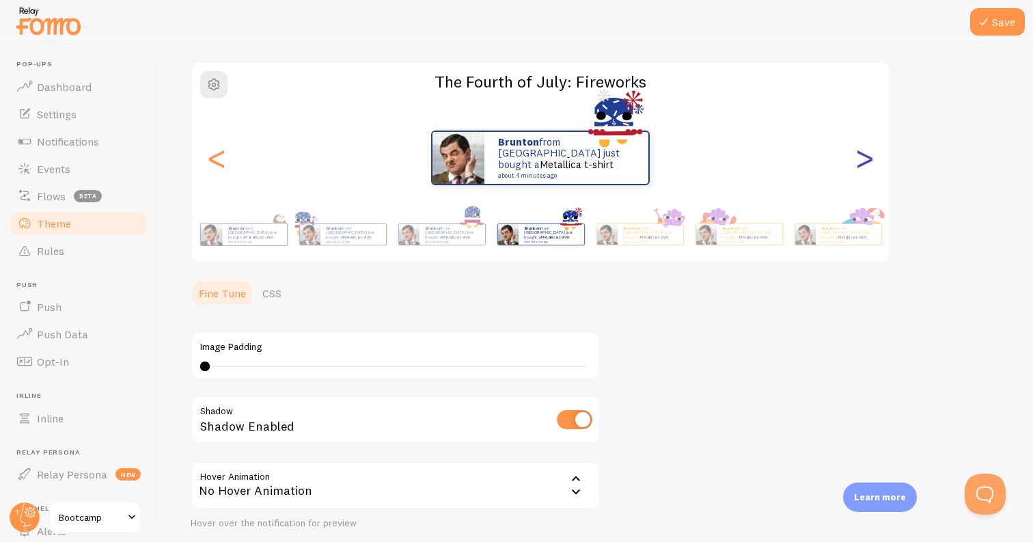
click at [866, 149] on div ">" at bounding box center [864, 158] width 16 height 98
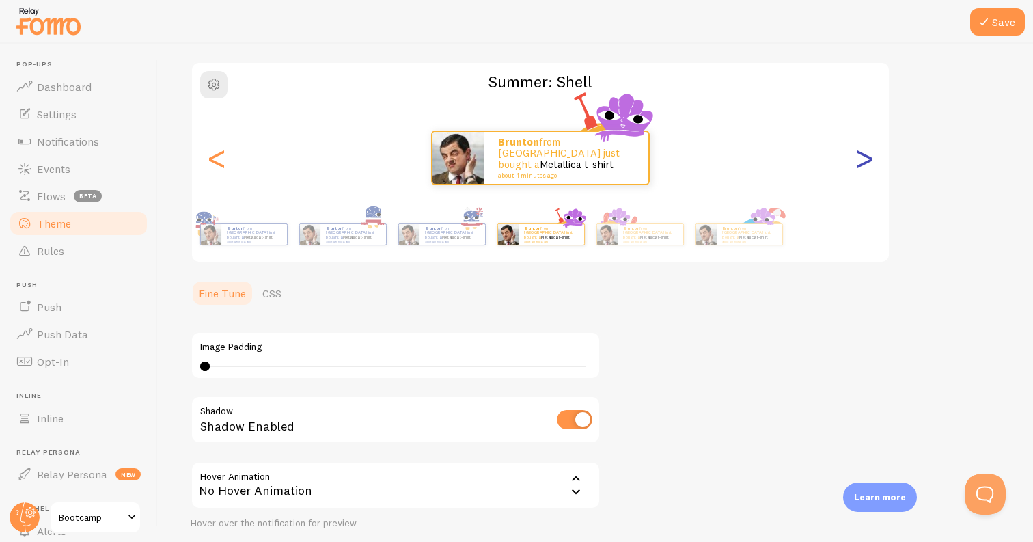
click at [866, 149] on div ">" at bounding box center [864, 158] width 16 height 98
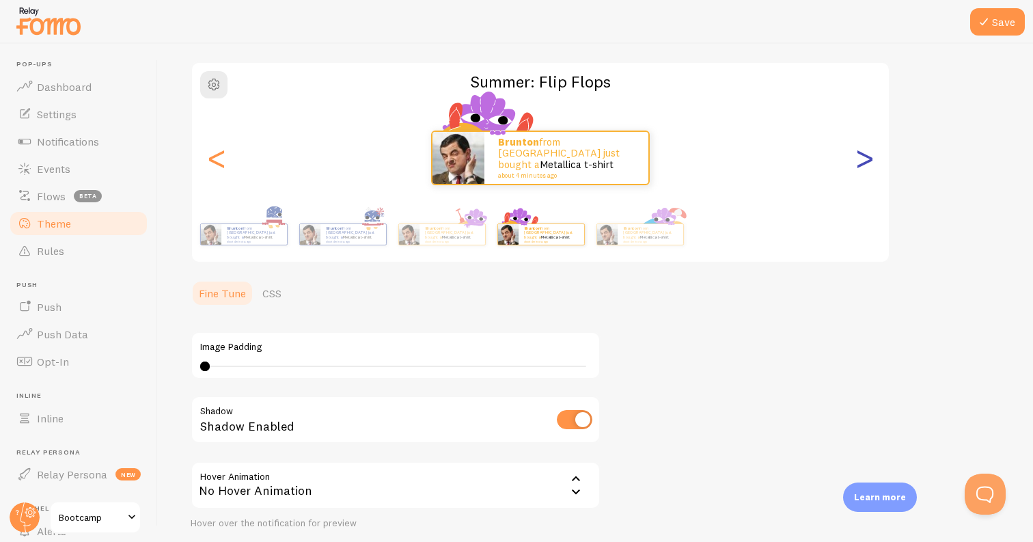
click at [866, 149] on div ">" at bounding box center [864, 158] width 16 height 98
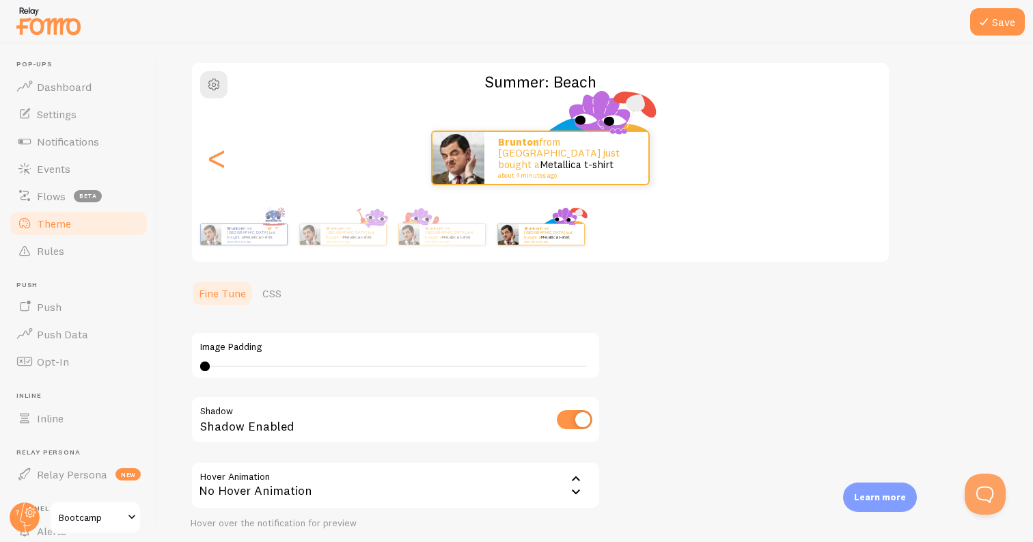
click at [866, 149] on div "Brunton from United States just bought a Metallica t-shirt about 4 minutes ago" at bounding box center [540, 158] width 697 height 55
click at [217, 157] on div "<" at bounding box center [216, 158] width 16 height 98
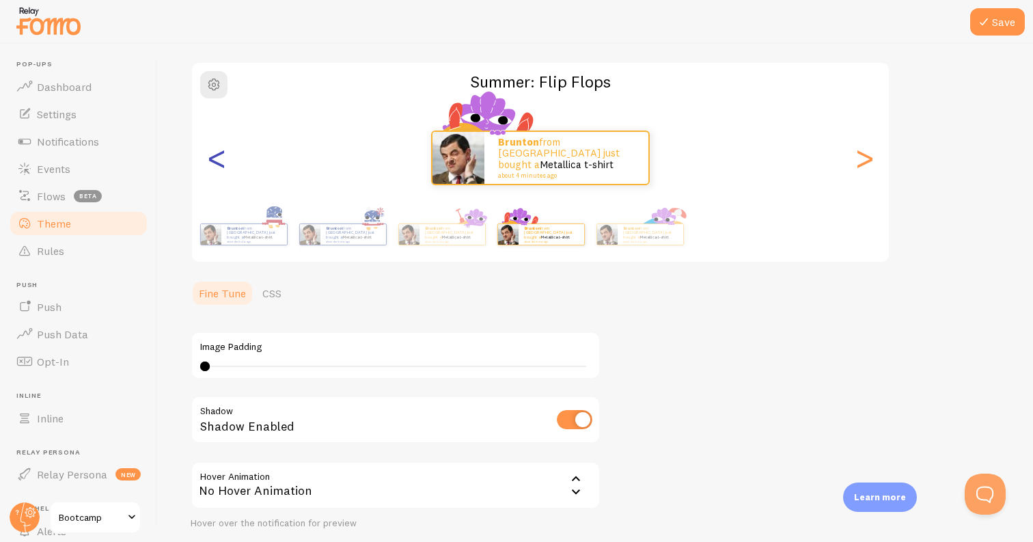
click at [217, 157] on div "<" at bounding box center [216, 158] width 16 height 98
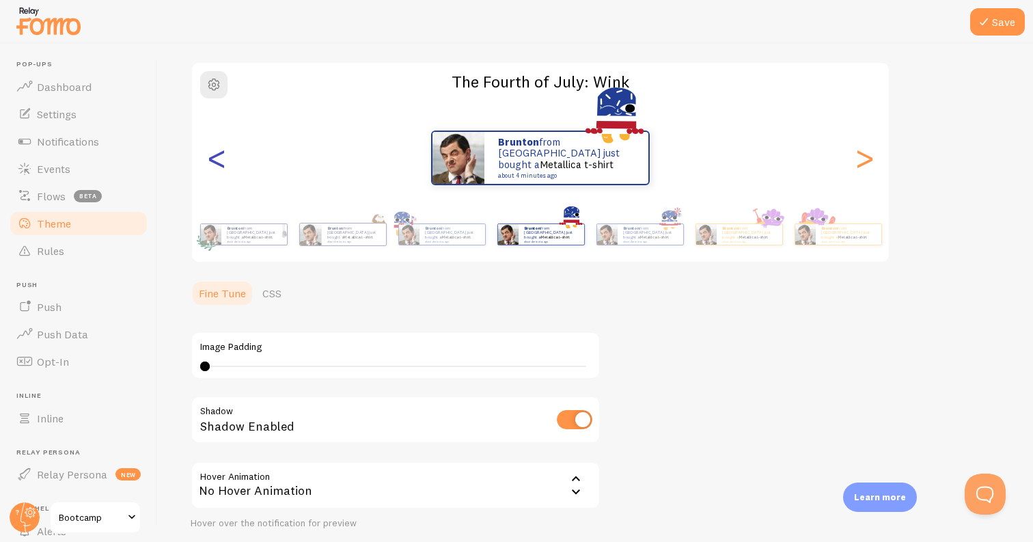
click at [217, 157] on div "<" at bounding box center [216, 158] width 16 height 98
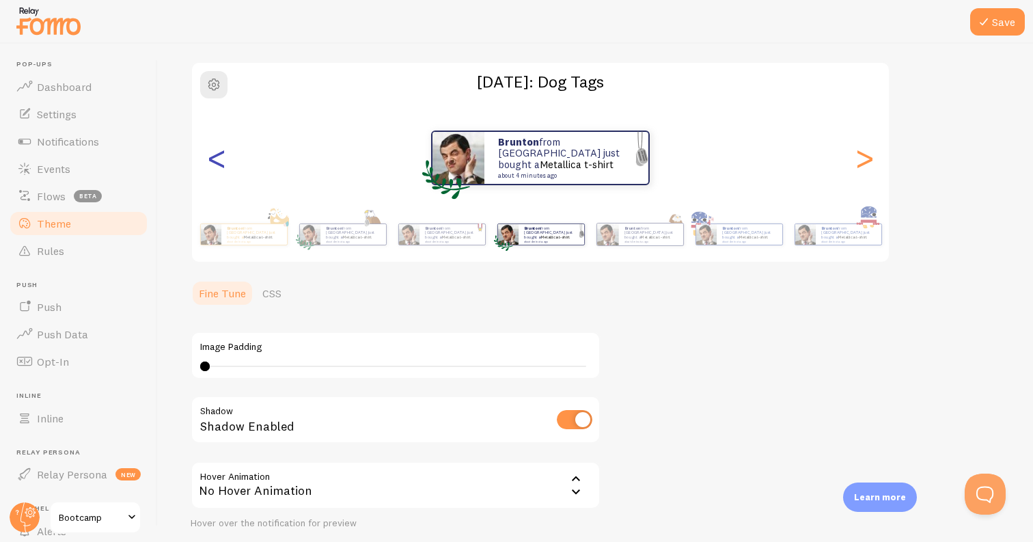
click at [217, 157] on div "<" at bounding box center [216, 158] width 16 height 98
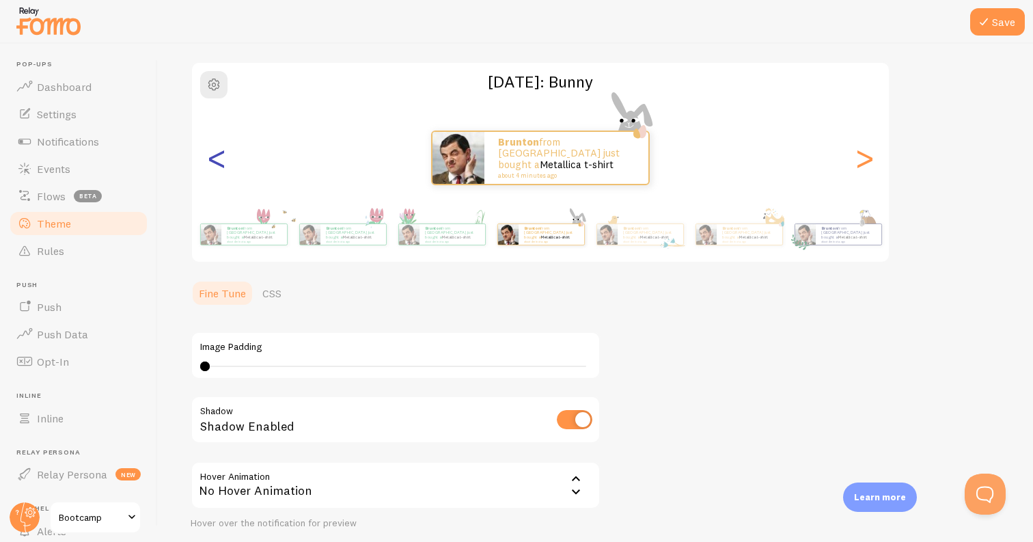
click at [217, 157] on div "<" at bounding box center [216, 158] width 16 height 98
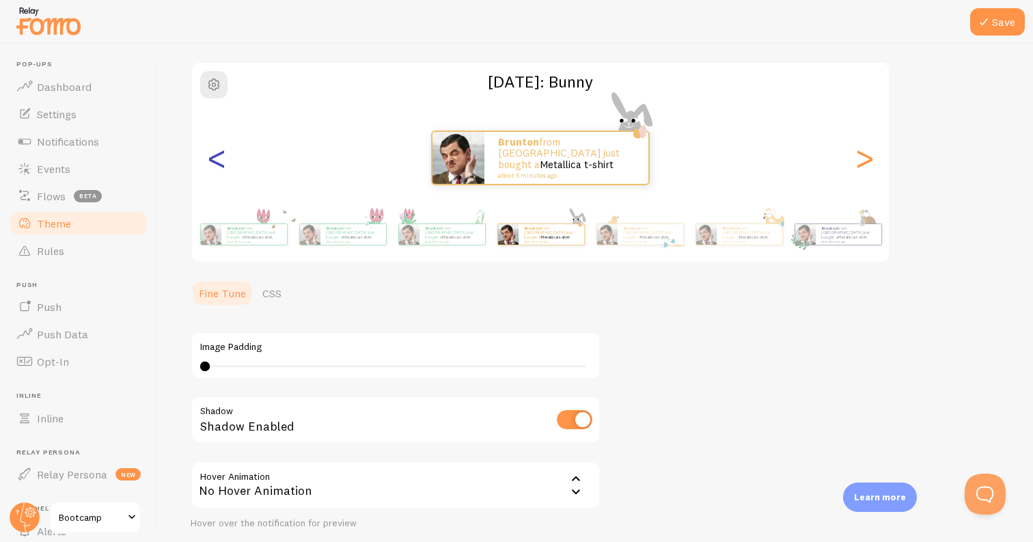
click at [217, 157] on div "<" at bounding box center [216, 158] width 16 height 98
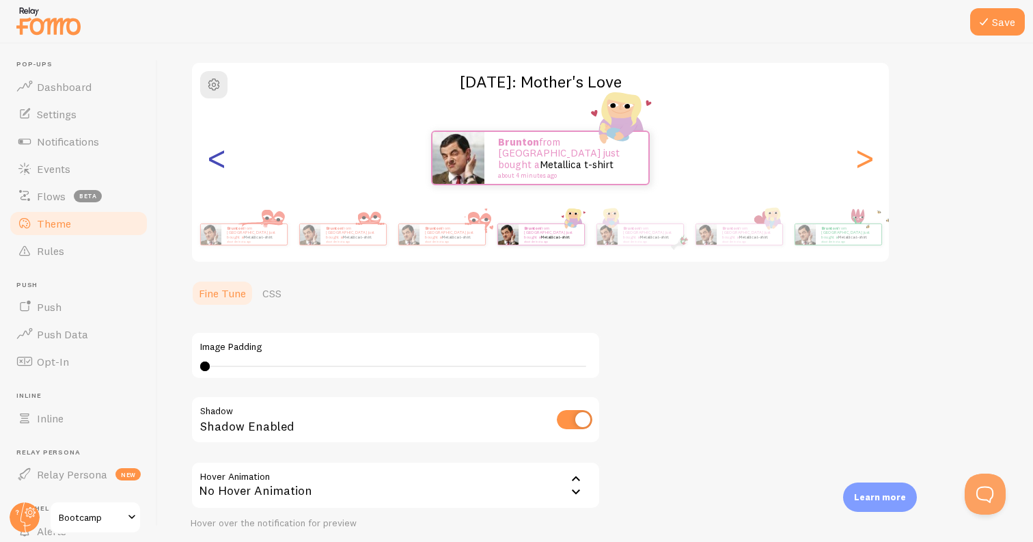
click at [217, 157] on div "<" at bounding box center [216, 158] width 16 height 98
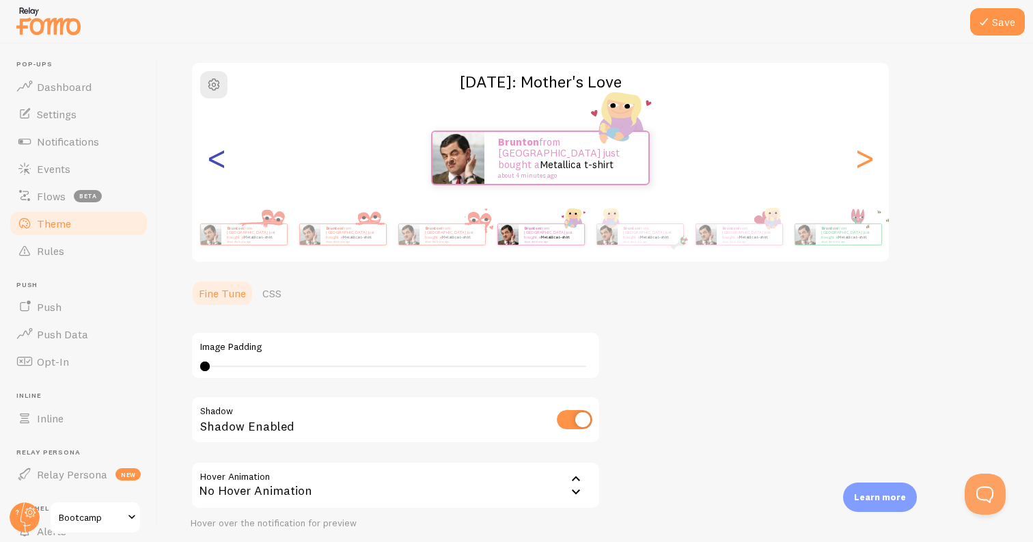
click at [217, 157] on div "<" at bounding box center [216, 158] width 16 height 98
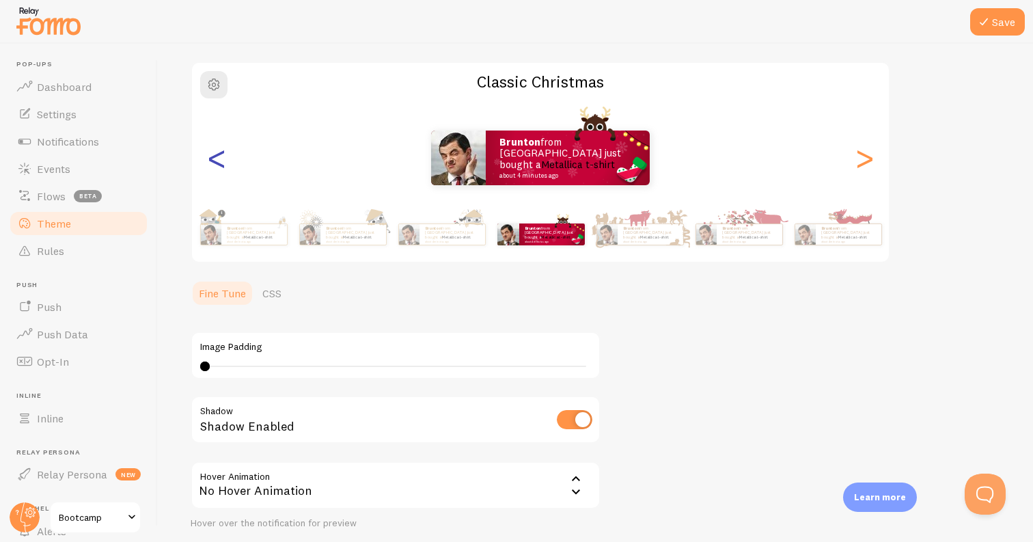
click at [217, 157] on div "<" at bounding box center [216, 158] width 16 height 98
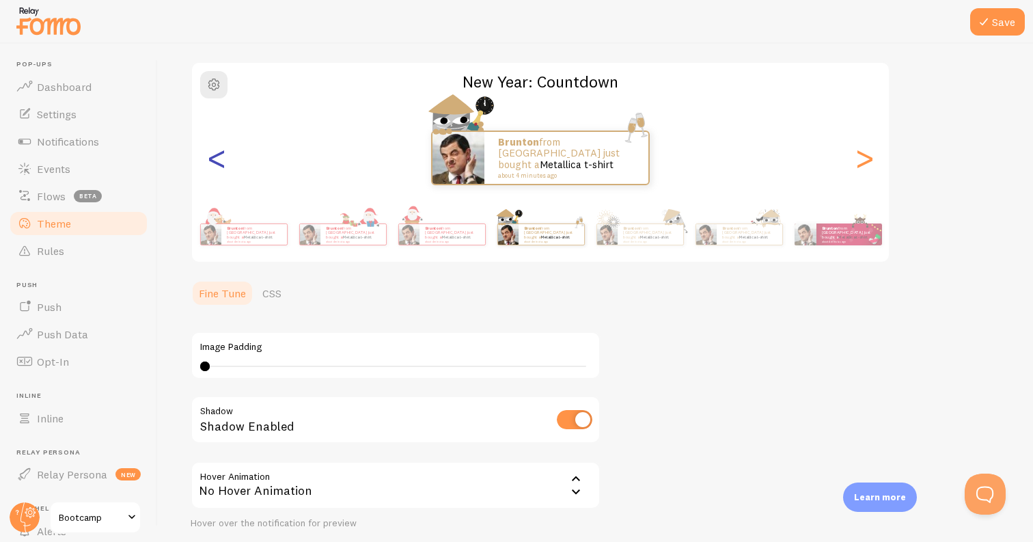
click at [217, 157] on div "<" at bounding box center [216, 158] width 16 height 98
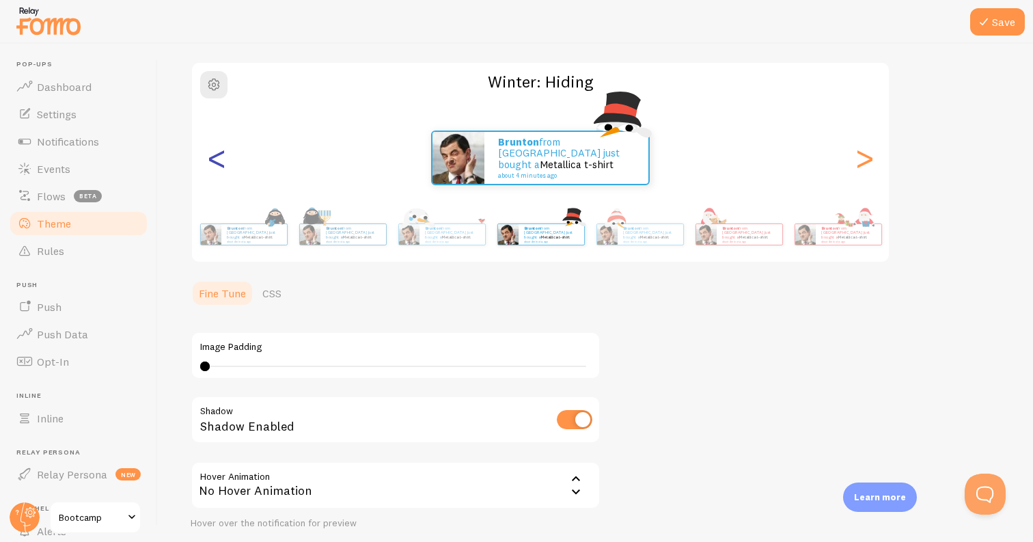
click at [217, 157] on div "<" at bounding box center [216, 158] width 16 height 98
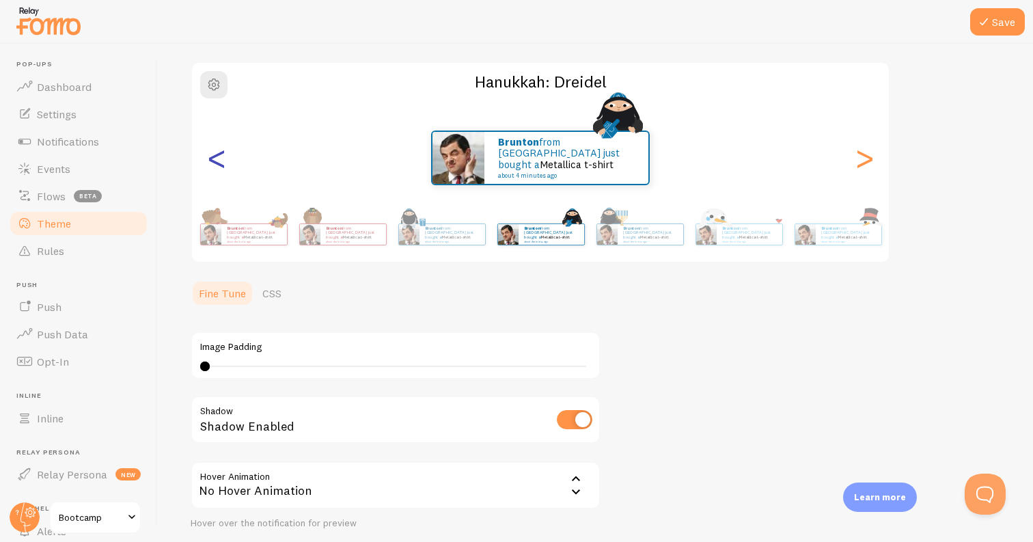
click at [217, 157] on div "<" at bounding box center [216, 158] width 16 height 98
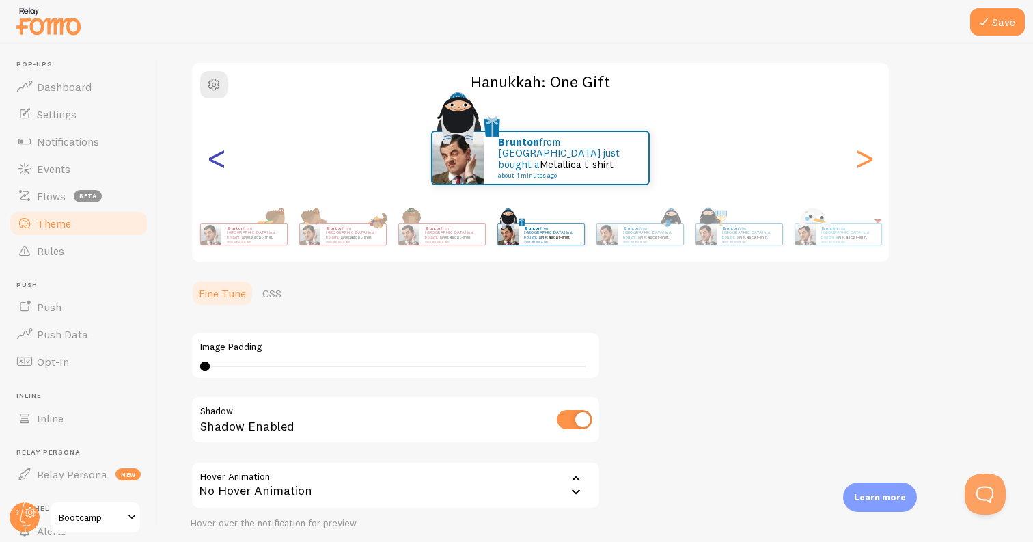
click at [217, 157] on div "<" at bounding box center [216, 158] width 16 height 98
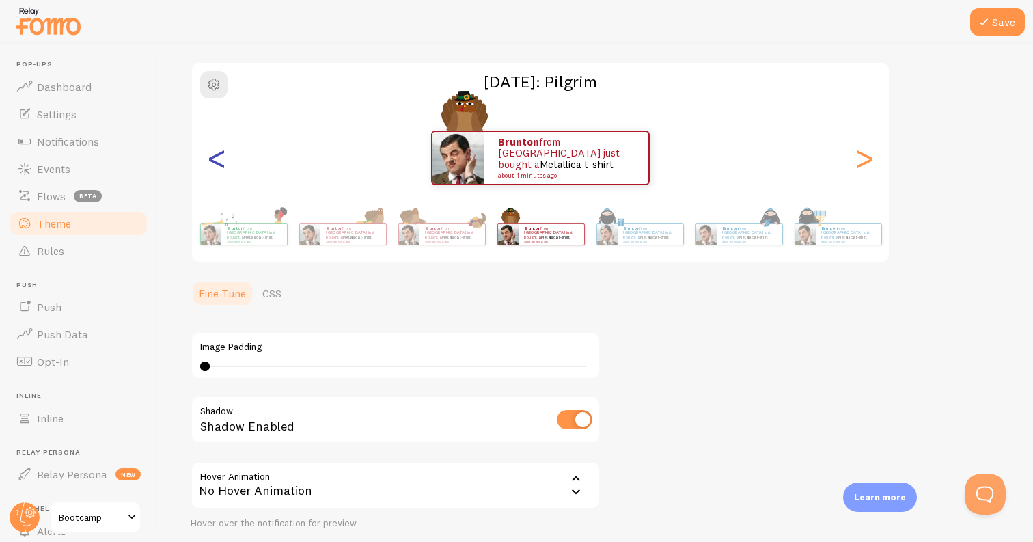
click at [217, 157] on div "<" at bounding box center [216, 158] width 16 height 98
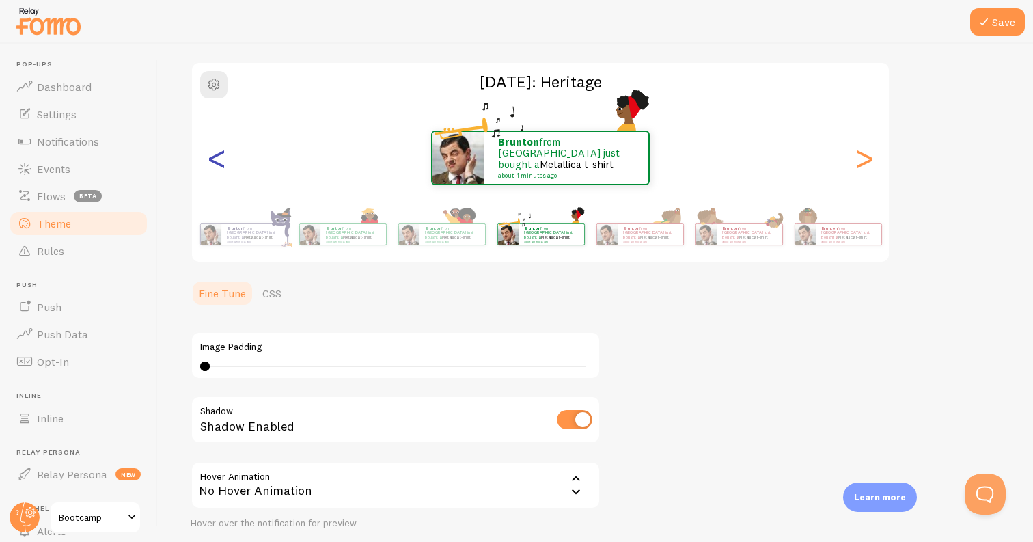
click at [217, 157] on div "<" at bounding box center [216, 158] width 16 height 98
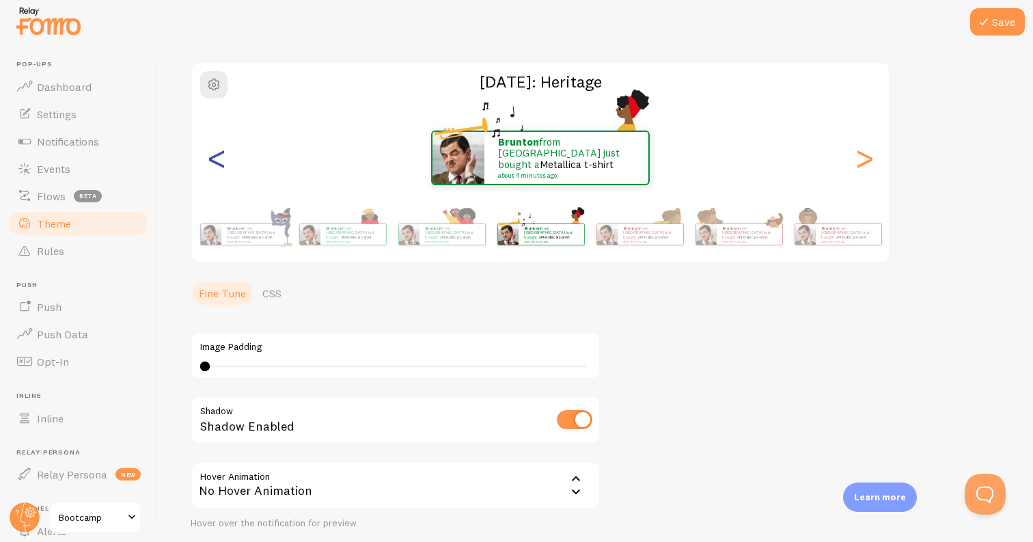
click at [217, 157] on div "<" at bounding box center [216, 158] width 16 height 98
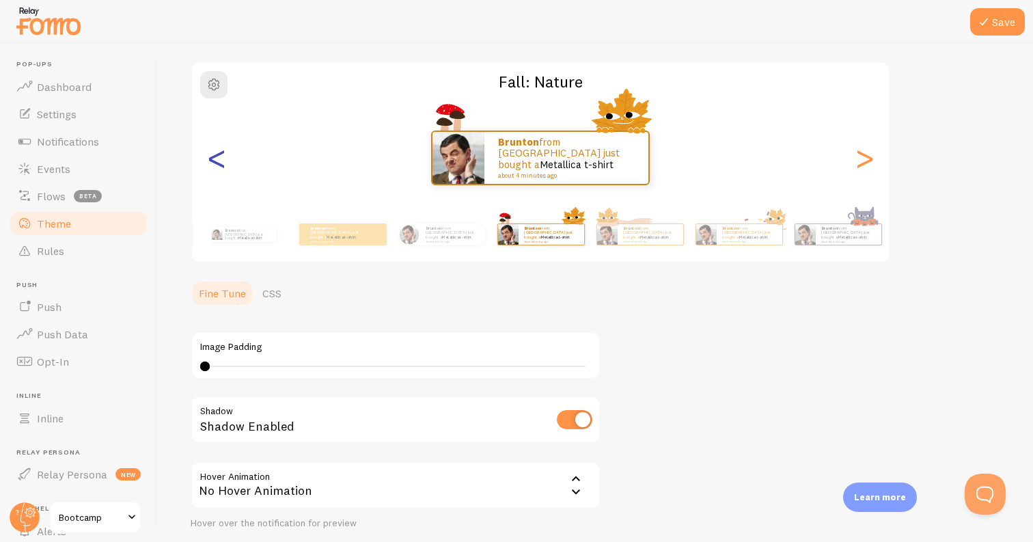
click at [217, 157] on div "<" at bounding box center [216, 158] width 16 height 98
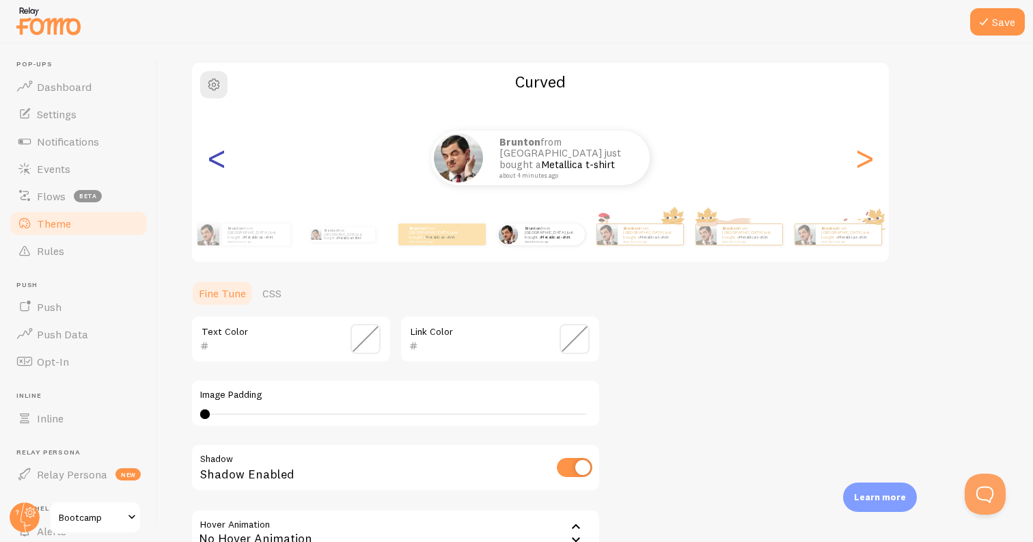
click at [217, 157] on div "<" at bounding box center [216, 158] width 16 height 98
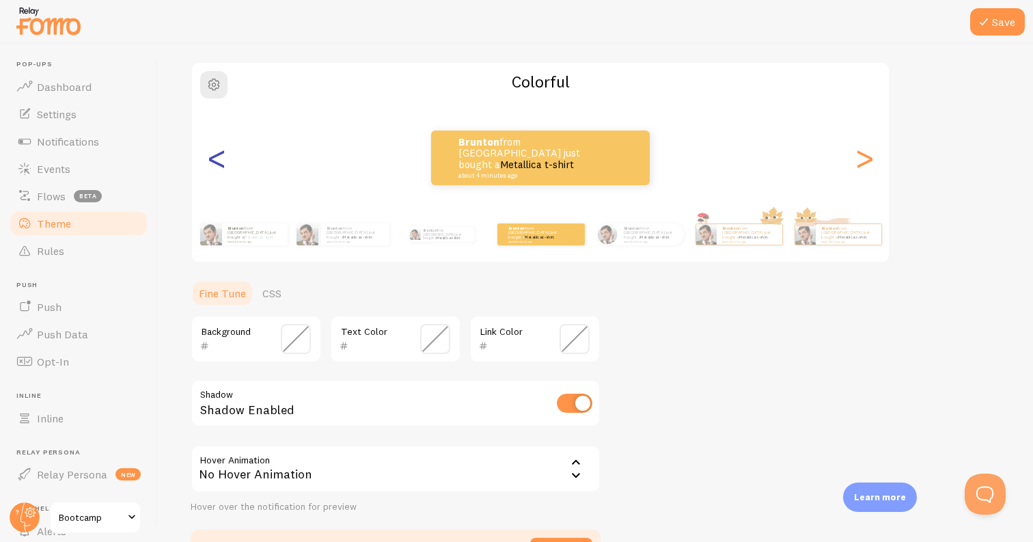
click at [217, 157] on div "<" at bounding box center [216, 158] width 16 height 98
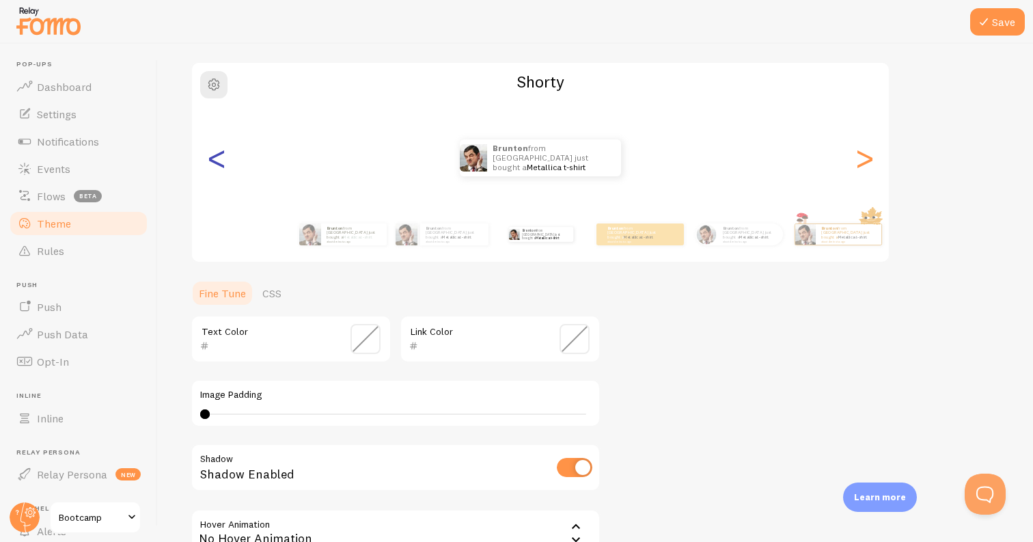
click at [217, 157] on div "<" at bounding box center [216, 158] width 16 height 98
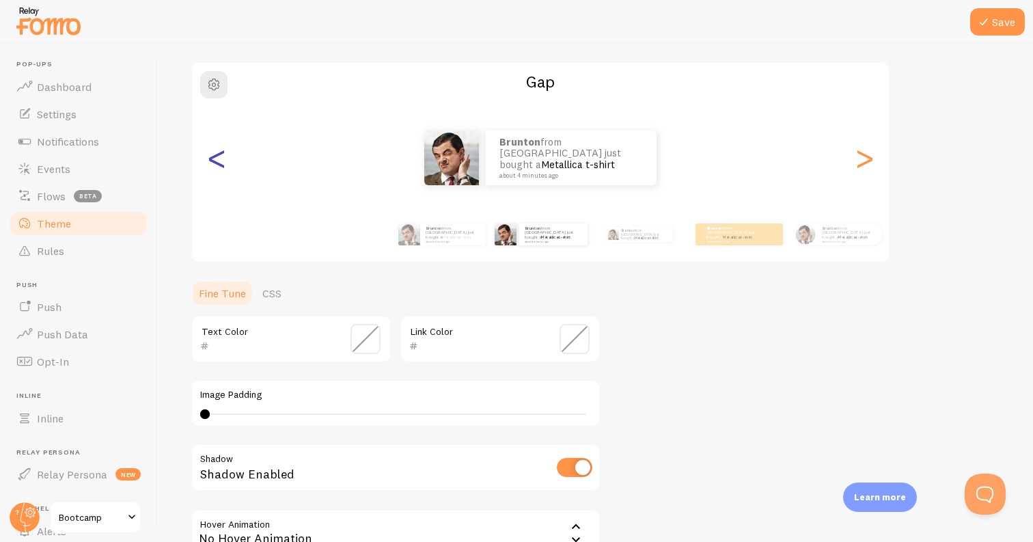
click at [217, 157] on div "<" at bounding box center [216, 158] width 16 height 98
type input "39391f"
type input "b1bfb5"
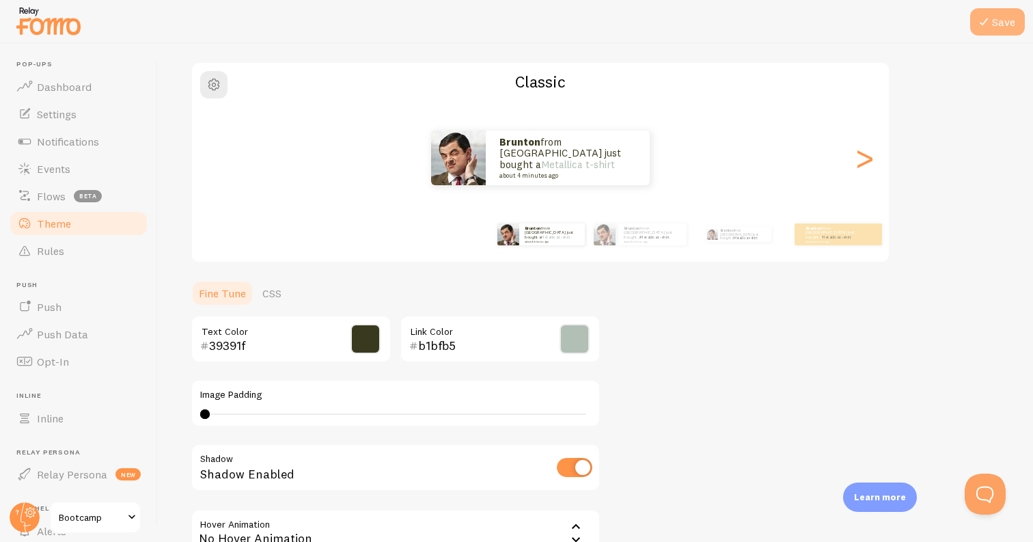
click at [1003, 17] on button "Save" at bounding box center [997, 21] width 55 height 27
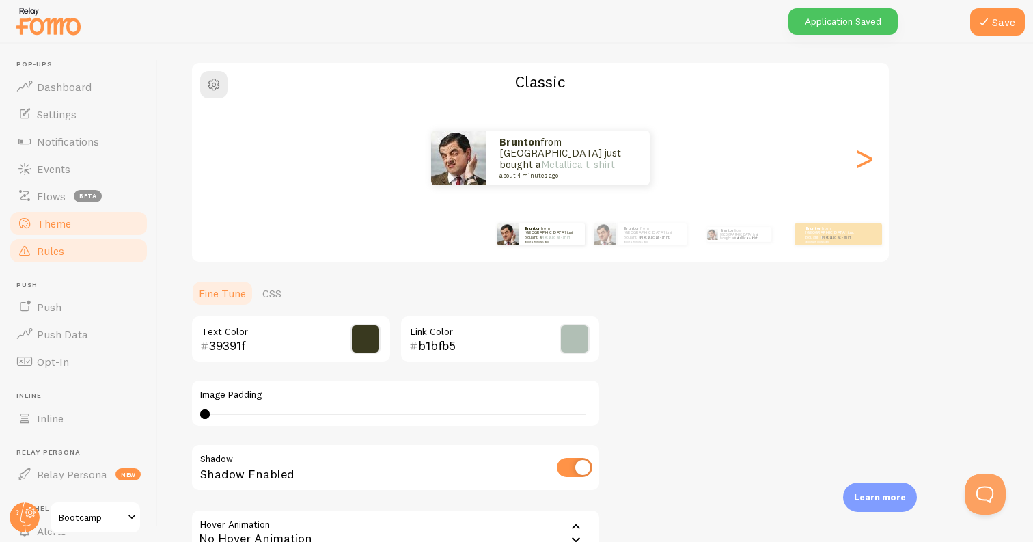
click at [81, 258] on link "Rules" at bounding box center [78, 250] width 141 height 27
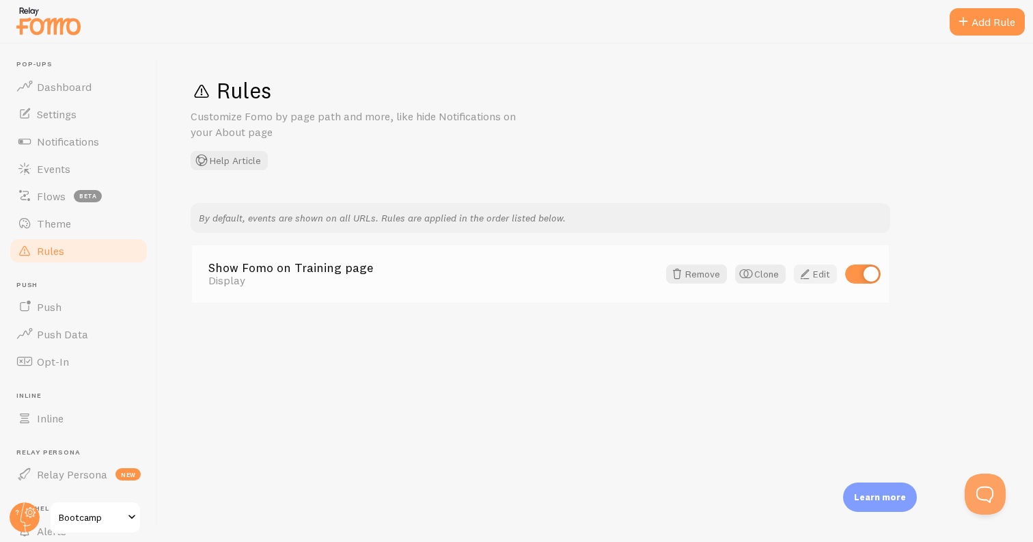
click at [816, 278] on link "Edit" at bounding box center [815, 273] width 43 height 19
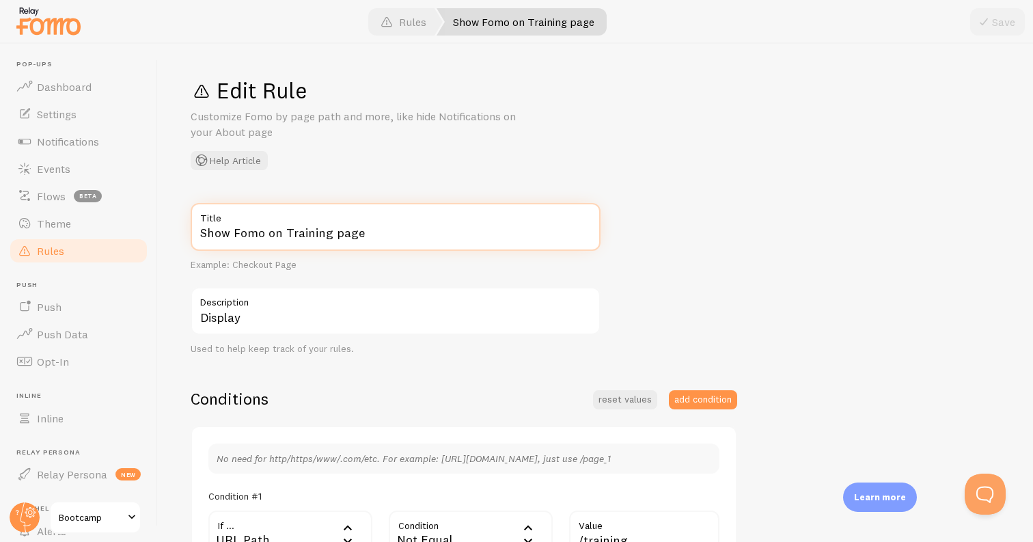
drag, startPoint x: 327, startPoint y: 228, endPoint x: 283, endPoint y: 228, distance: 44.4
click at [283, 228] on input "Show Fomo on Training page" at bounding box center [396, 227] width 410 height 48
type input "Show Fomo on Bootcamp page"
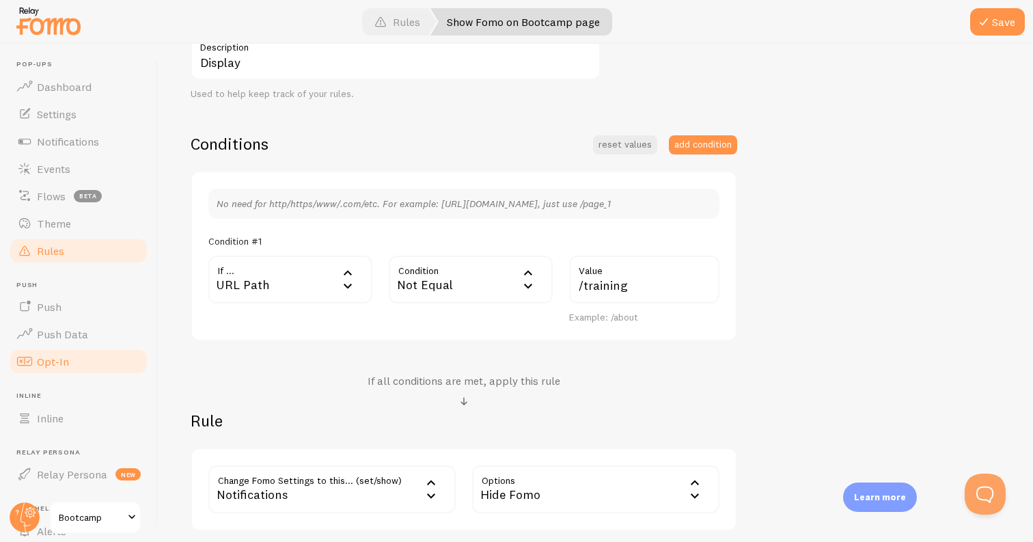
scroll to position [297, 0]
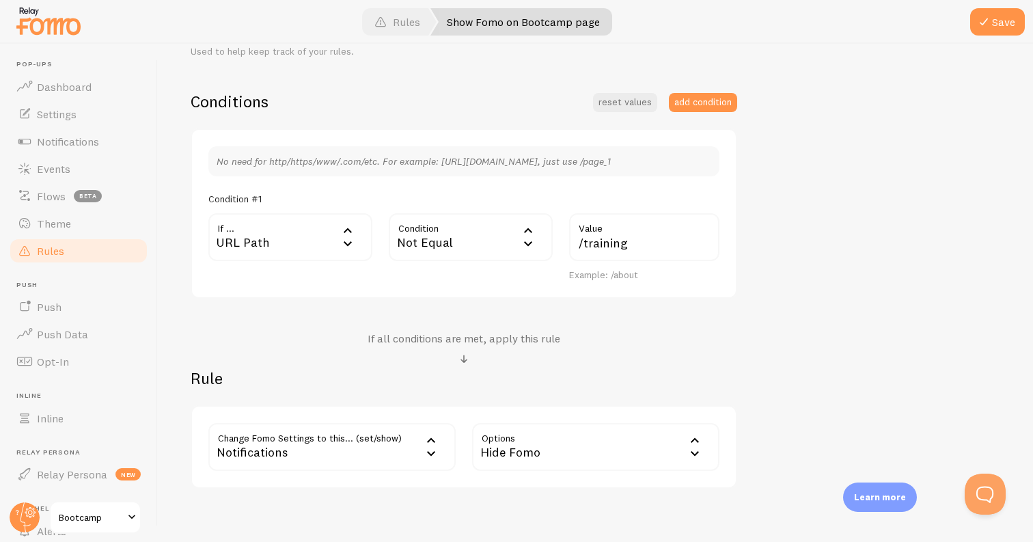
click at [459, 234] on div "Not Equal" at bounding box center [471, 237] width 164 height 48
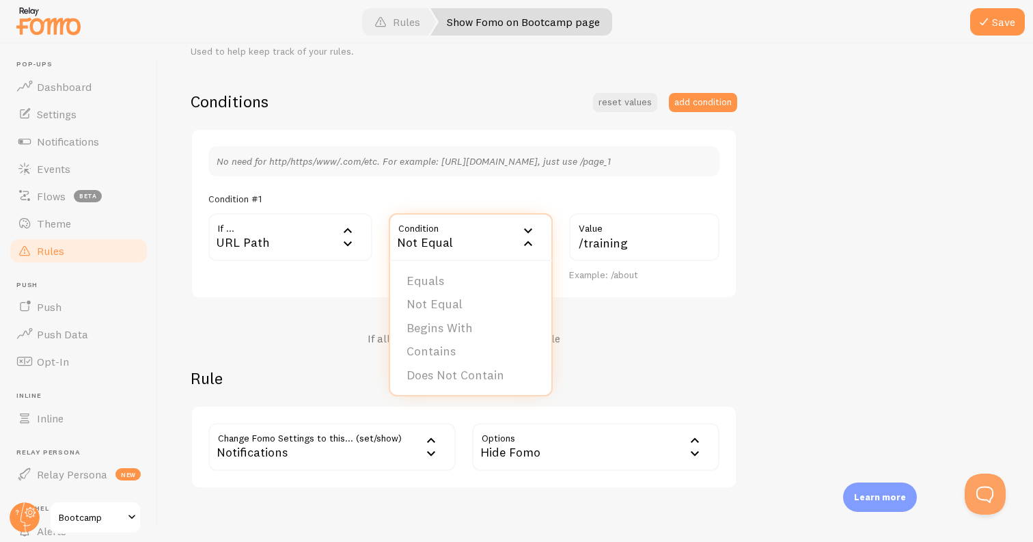
drag, startPoint x: 448, startPoint y: 273, endPoint x: 519, endPoint y: 260, distance: 72.8
click at [448, 273] on li "Equals" at bounding box center [470, 281] width 161 height 24
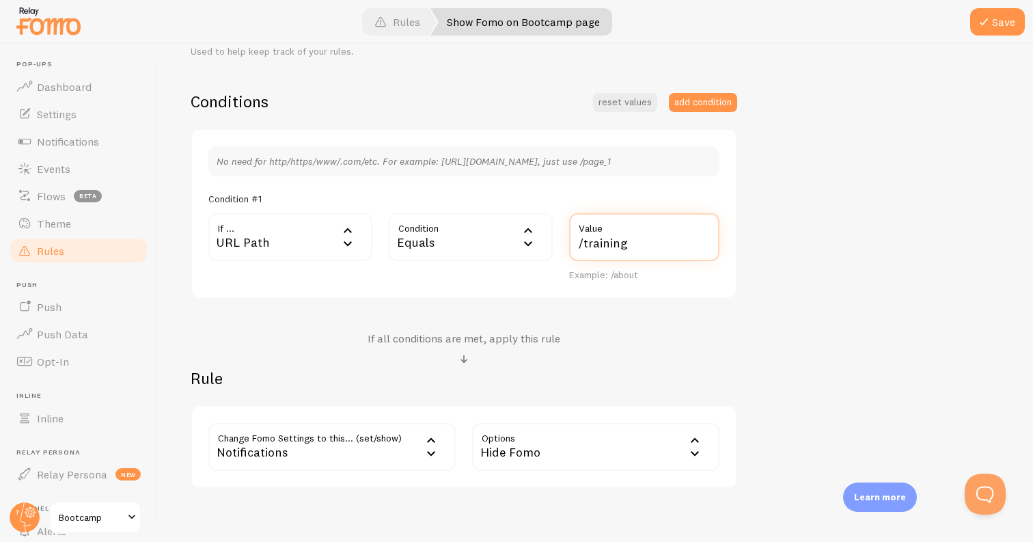
drag, startPoint x: 644, startPoint y: 243, endPoint x: 583, endPoint y: 245, distance: 60.9
click at [583, 245] on input "/training" at bounding box center [644, 237] width 150 height 48
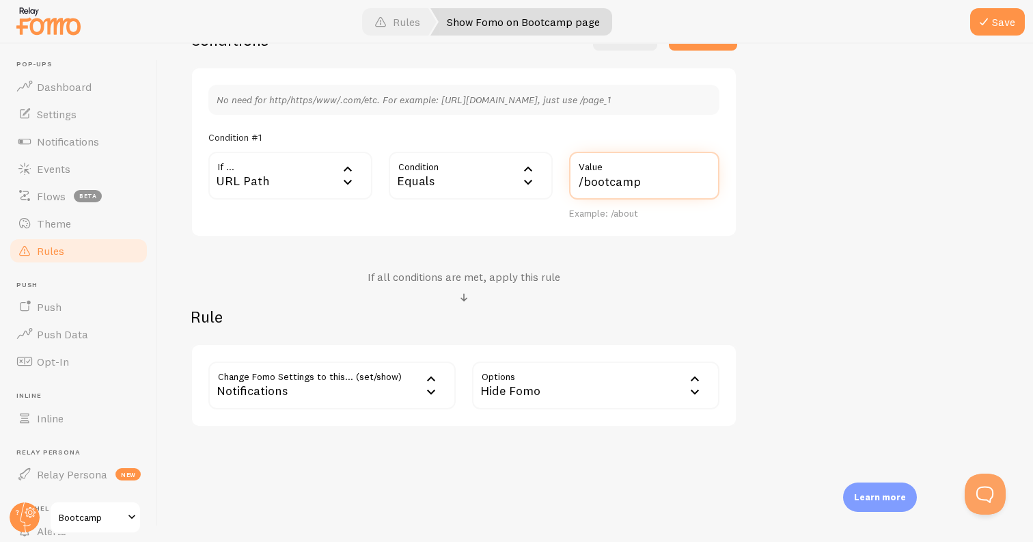
scroll to position [363, 0]
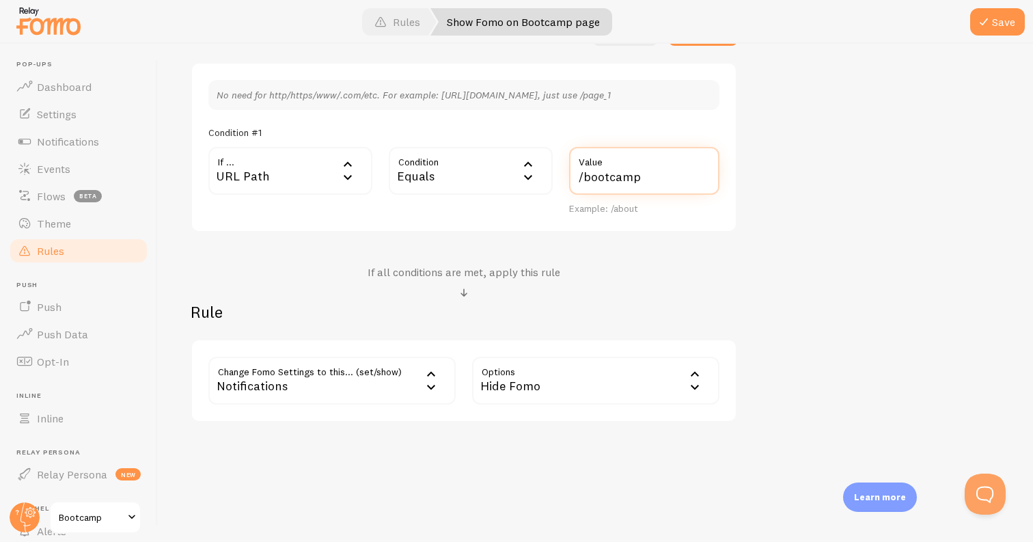
type input "/bootcamp"
click at [309, 377] on div "Notifications" at bounding box center [331, 381] width 247 height 48
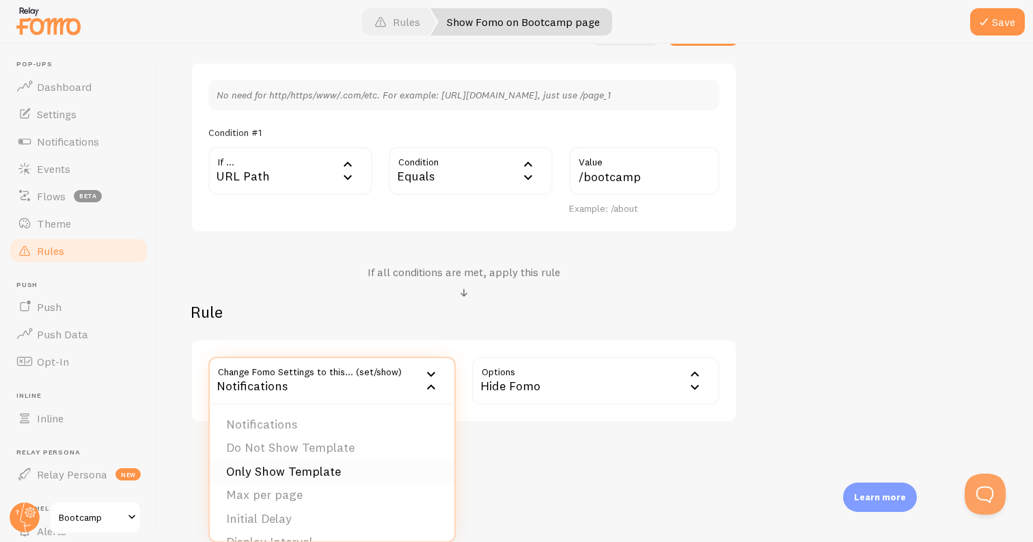
click at [326, 465] on li "Only Show Template" at bounding box center [332, 472] width 245 height 24
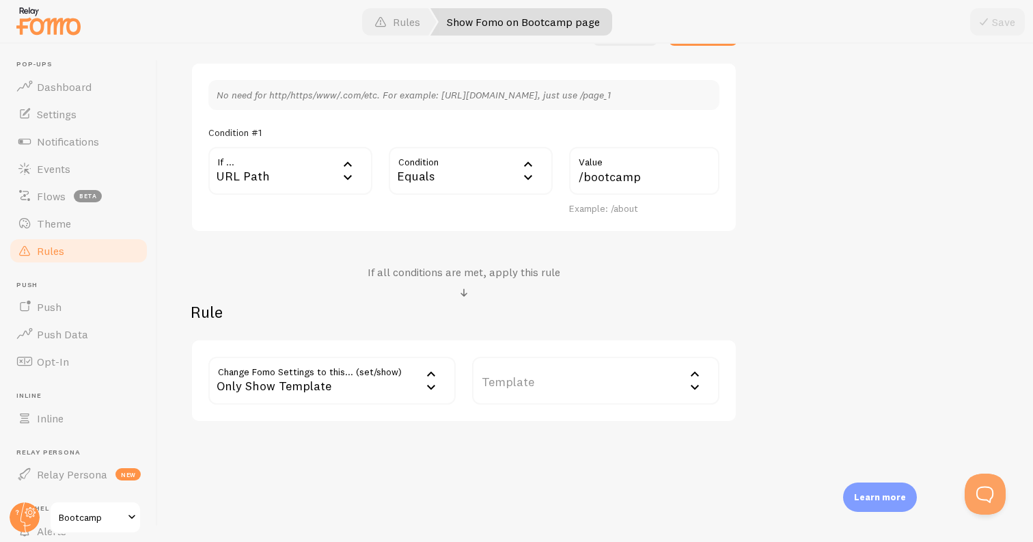
click at [599, 387] on label "Template" at bounding box center [595, 381] width 247 height 48
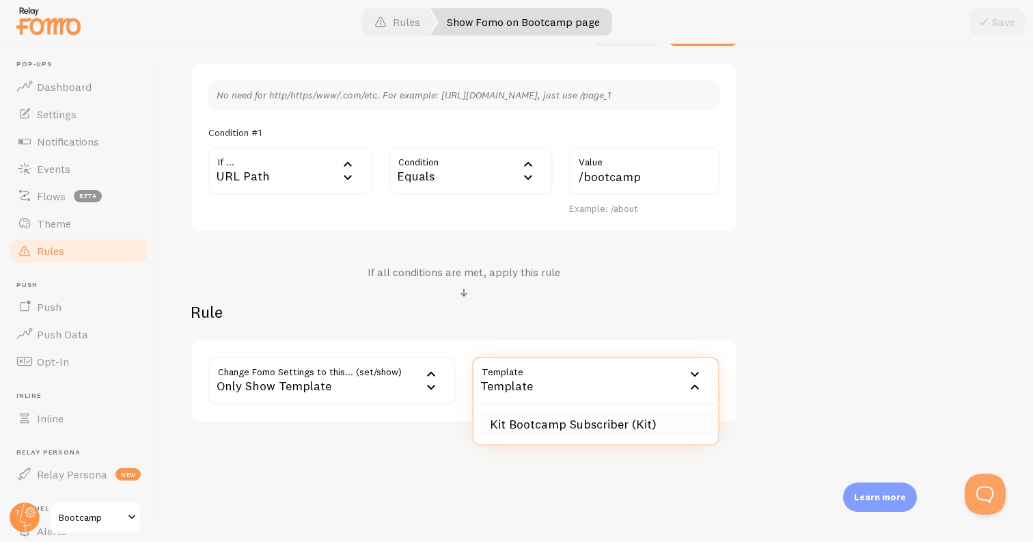
click at [612, 421] on li "Kit Bootcamp Subscriber (Kit)" at bounding box center [595, 425] width 245 height 24
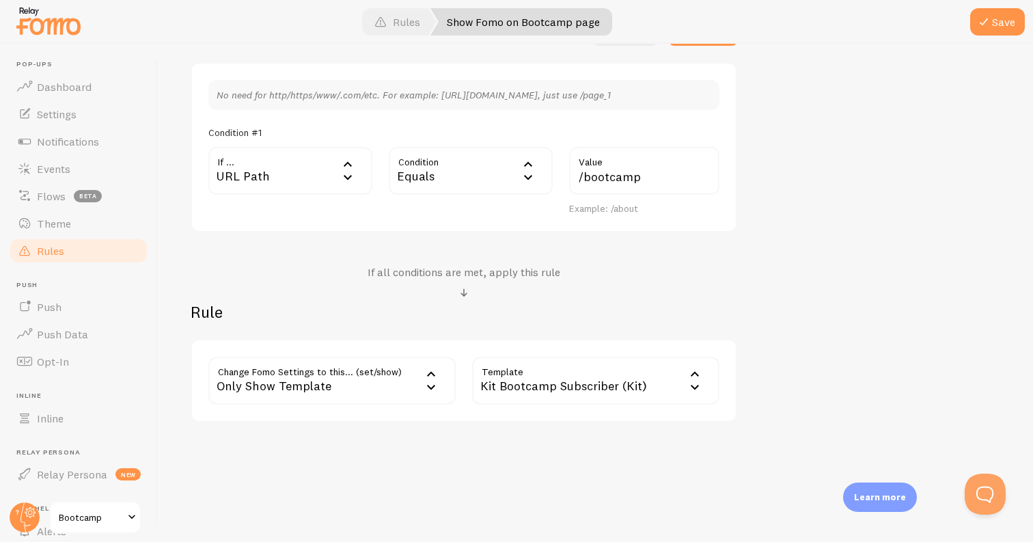
click at [963, 313] on div "Show Fomo on Bootcamp page Title Example: Checkout Page Display Description Use…" at bounding box center [596, 130] width 810 height 583
click at [1002, 29] on button "Save" at bounding box center [997, 21] width 55 height 27
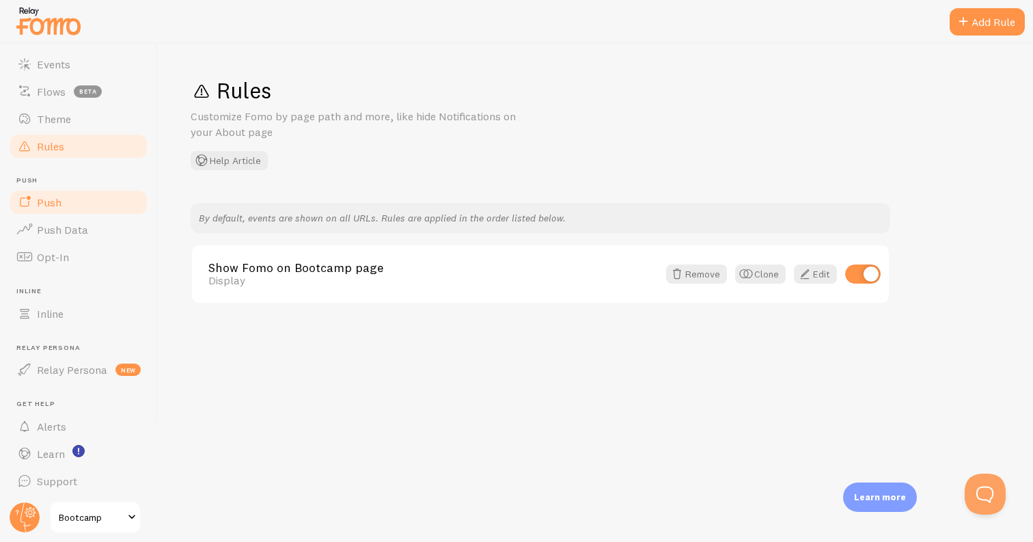
scroll to position [106, 0]
click at [74, 518] on span "Bootcamp" at bounding box center [91, 517] width 65 height 16
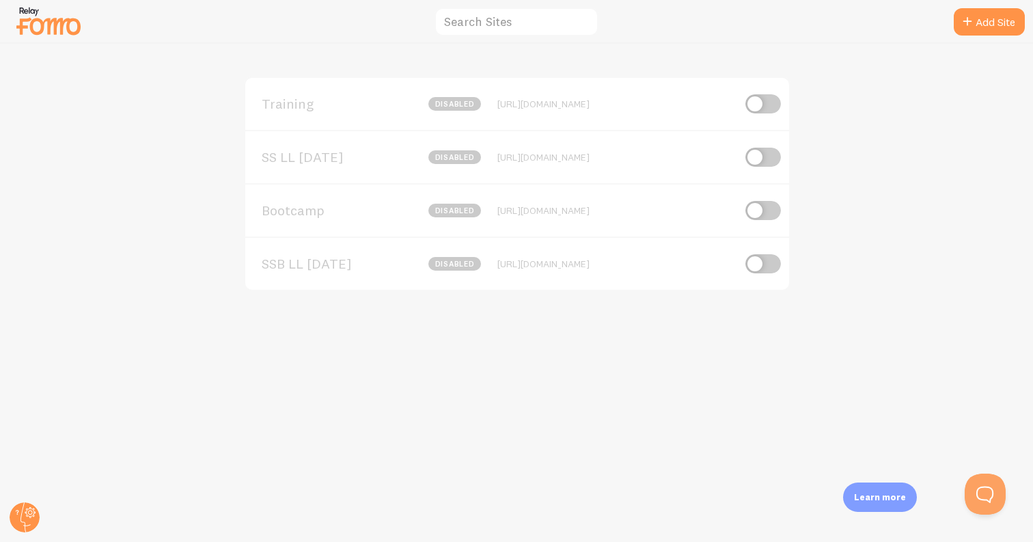
click at [331, 264] on span "SSB LL [DATE]" at bounding box center [317, 264] width 110 height 12
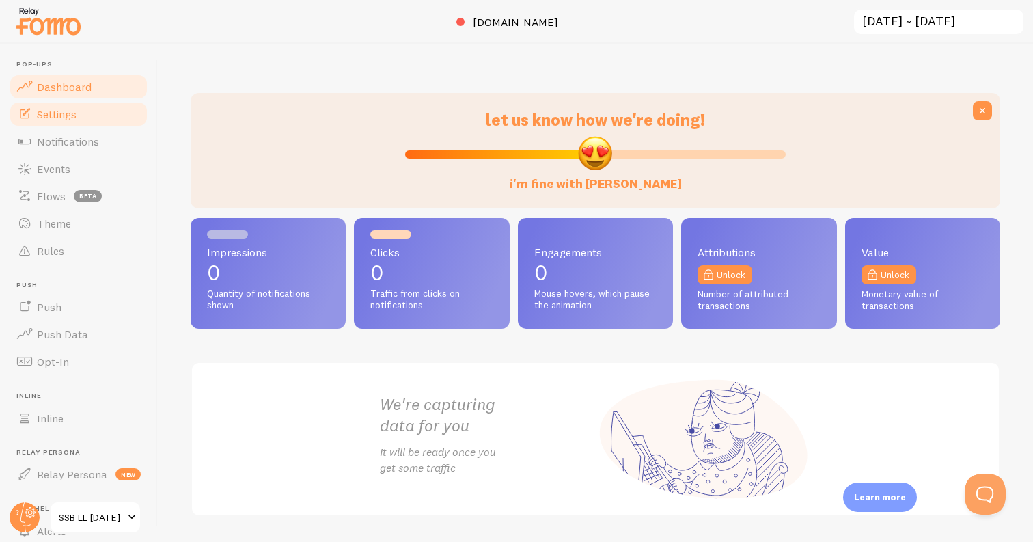
click at [99, 107] on link "Settings" at bounding box center [78, 113] width 141 height 27
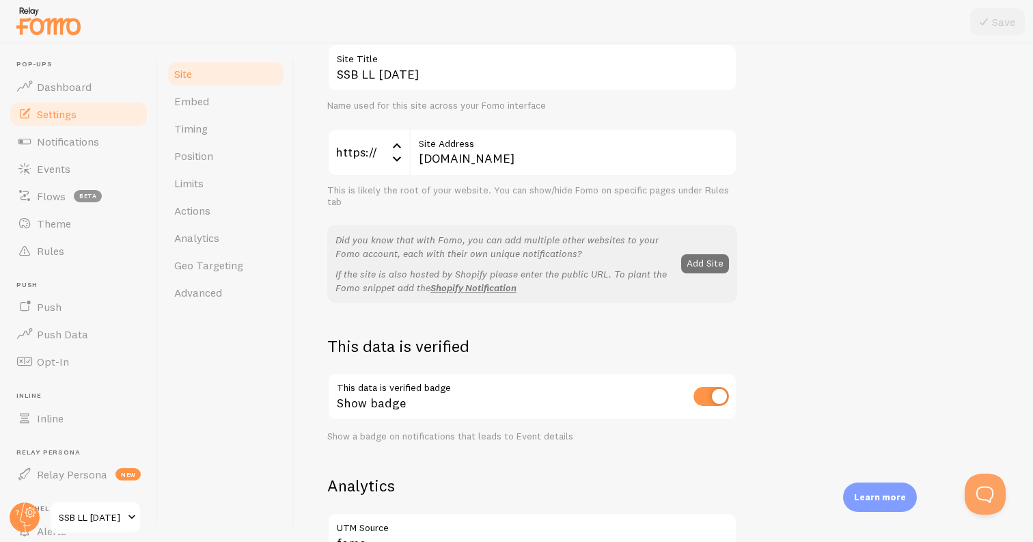
scroll to position [187, 0]
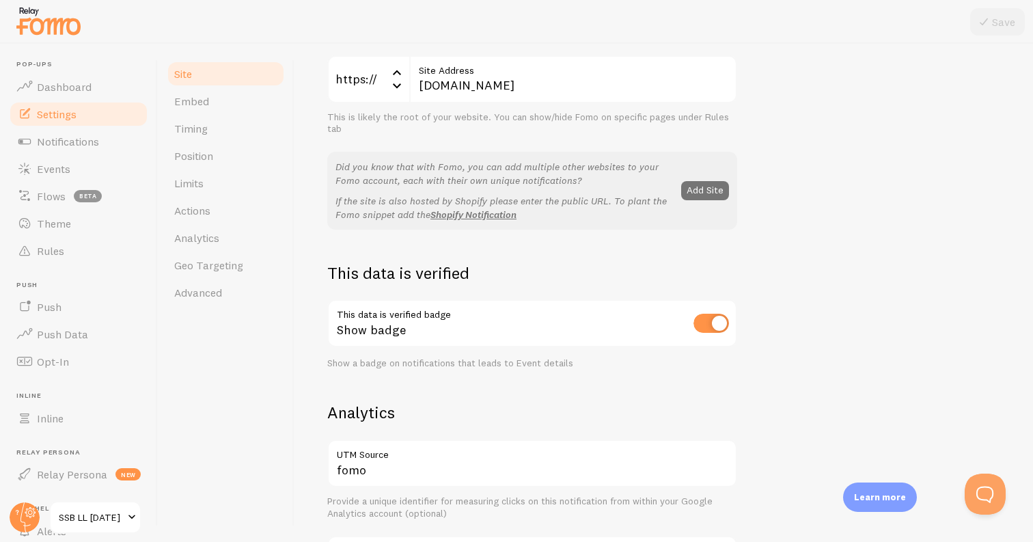
click at [714, 326] on input "checkbox" at bounding box center [712, 323] width 36 height 19
checkbox input "false"
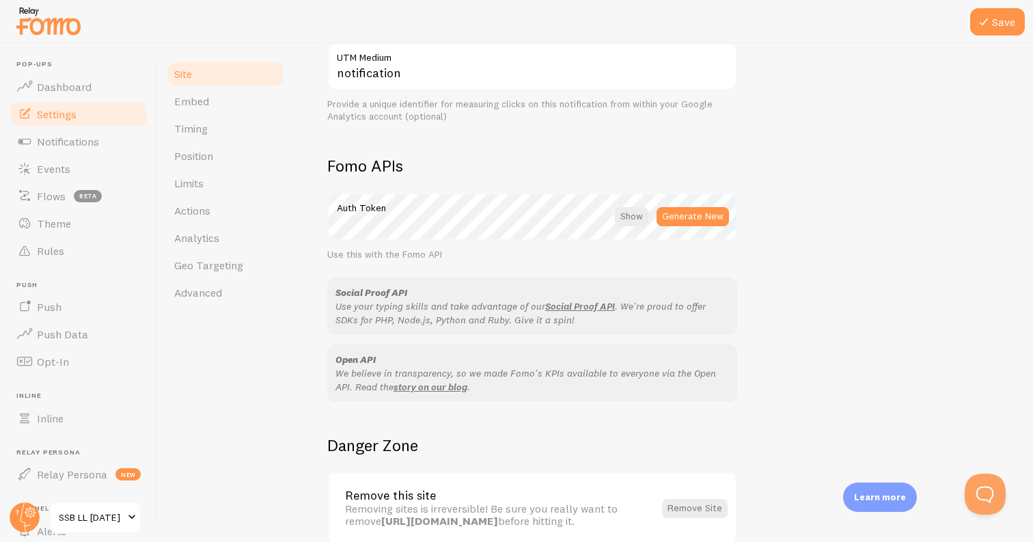
scroll to position [149, 0]
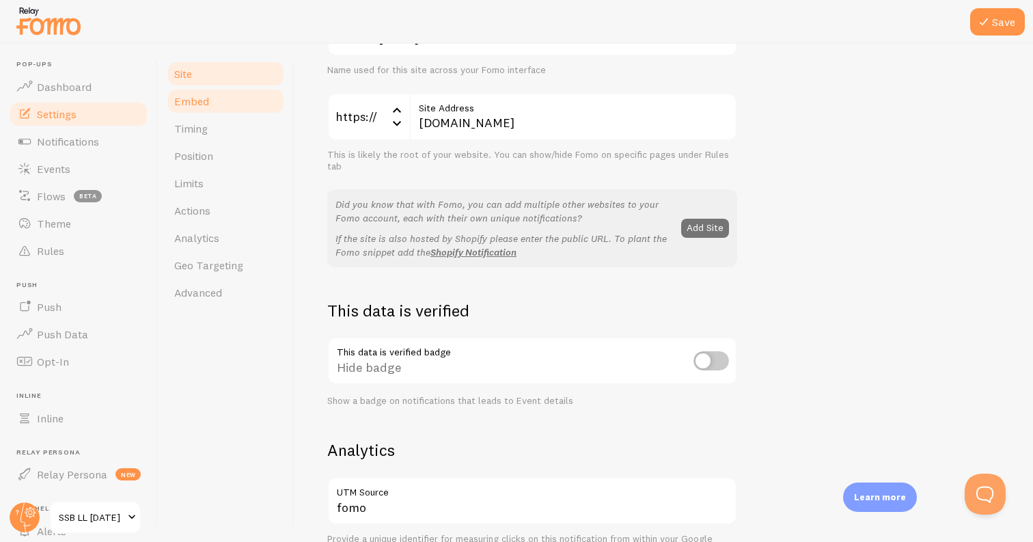
click at [228, 107] on link "Embed" at bounding box center [226, 100] width 120 height 27
click at [1008, 22] on button "Save" at bounding box center [997, 21] width 55 height 27
click at [221, 109] on link "Embed" at bounding box center [226, 100] width 120 height 27
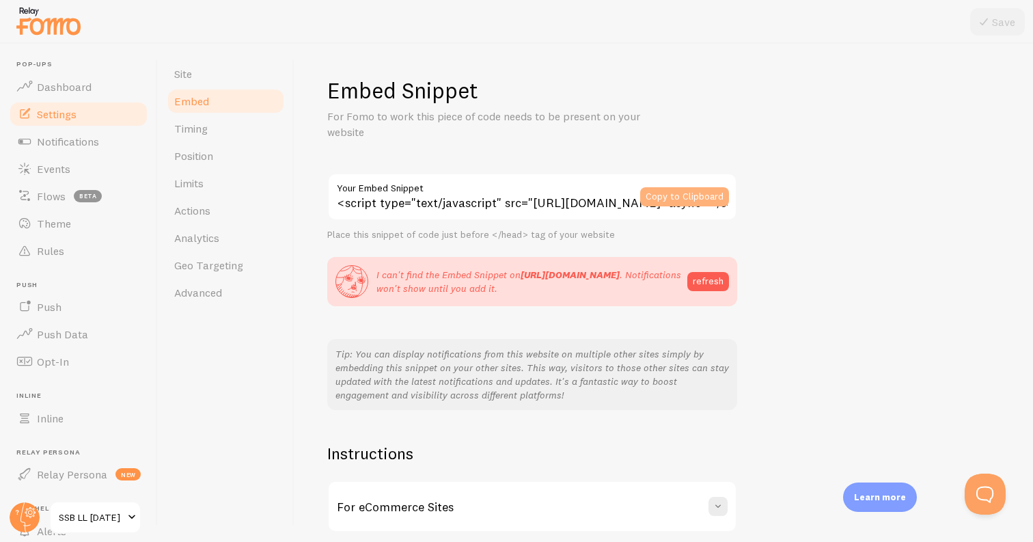
click at [724, 191] on button "Copy to Clipboard" at bounding box center [684, 196] width 89 height 19
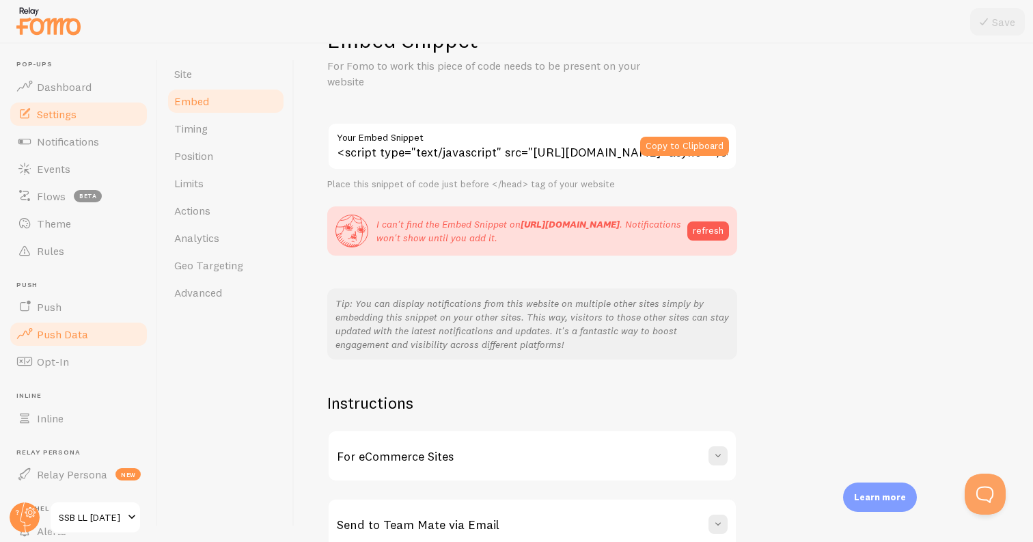
scroll to position [124, 0]
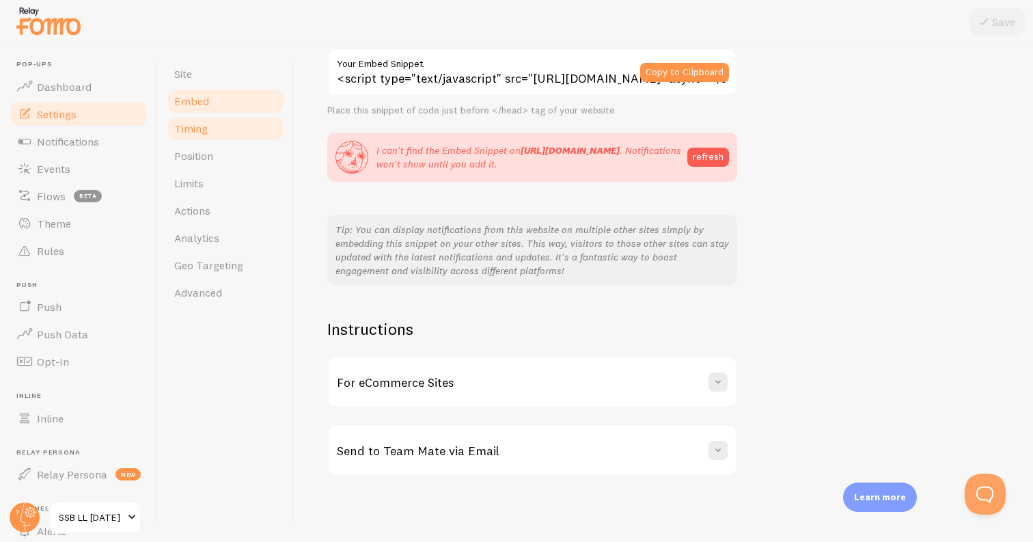
click at [205, 126] on span "Timing" at bounding box center [190, 129] width 33 height 14
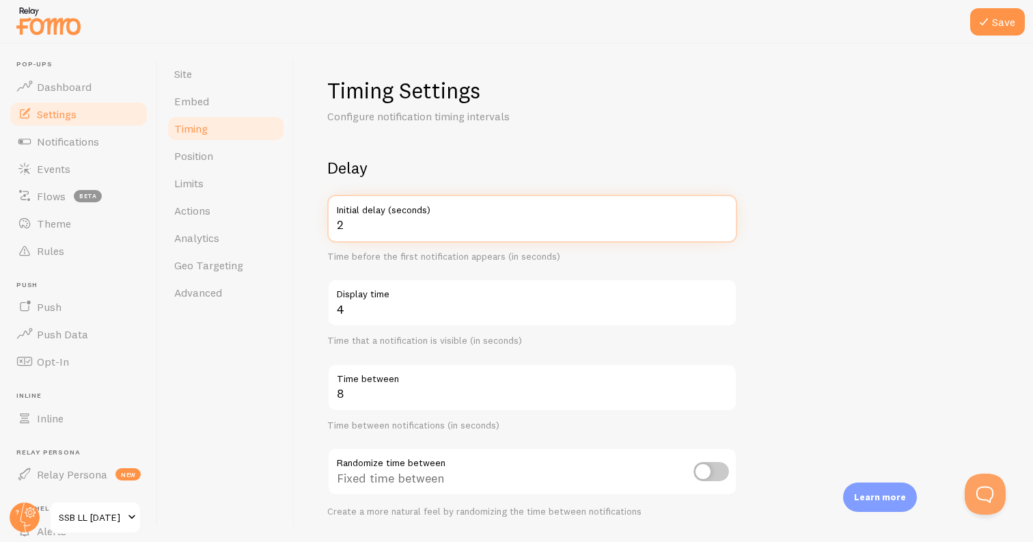
type input "2"
click at [720, 229] on input "2" at bounding box center [532, 219] width 410 height 48
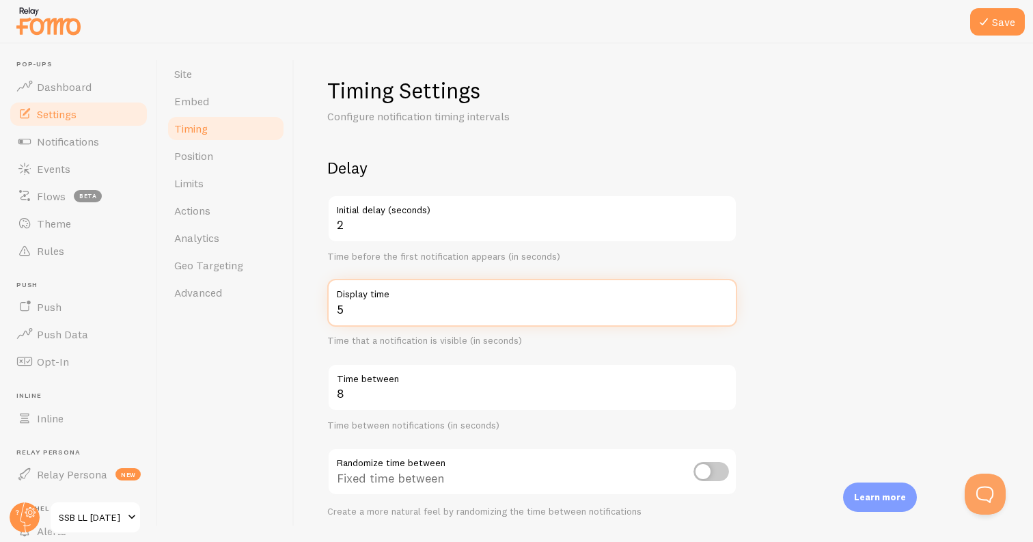
type input "5"
click at [723, 305] on input "5" at bounding box center [532, 303] width 410 height 48
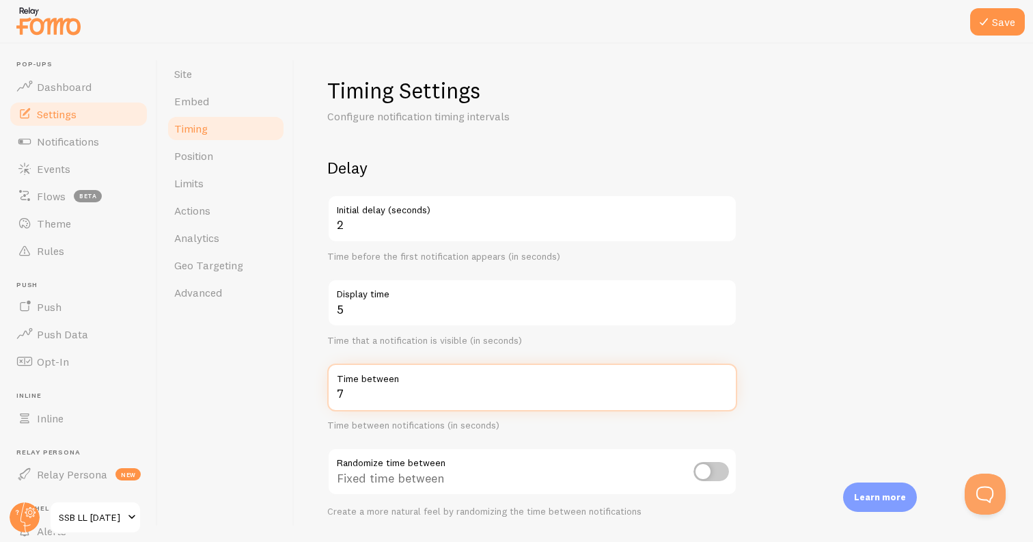
click at [721, 398] on input "7" at bounding box center [532, 387] width 410 height 48
click at [721, 398] on input "6" at bounding box center [532, 387] width 410 height 48
click at [721, 398] on input "5" at bounding box center [532, 387] width 410 height 48
click at [721, 398] on input "4" at bounding box center [532, 387] width 410 height 48
click at [721, 398] on input "3" at bounding box center [532, 387] width 410 height 48
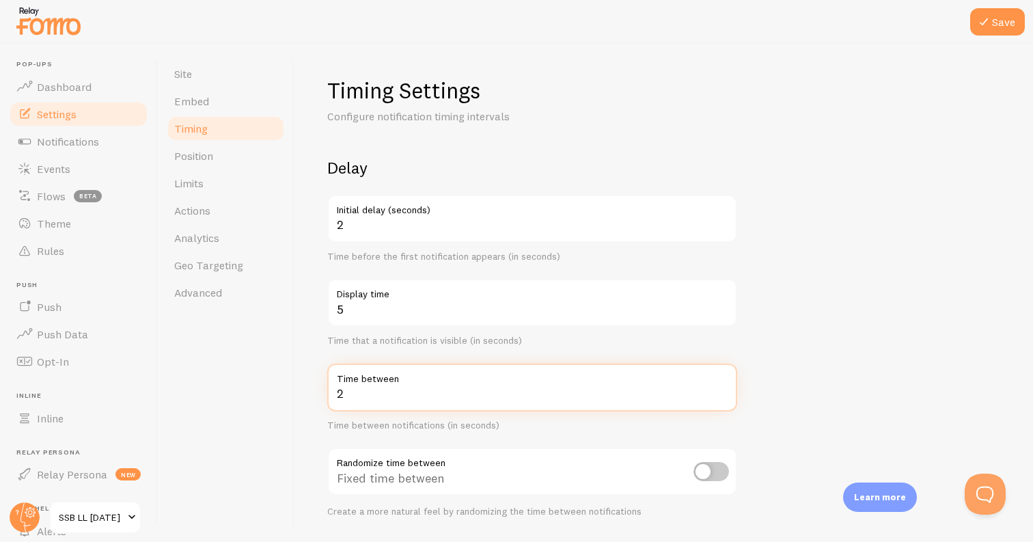
type input "2"
click at [721, 398] on input "2" at bounding box center [532, 387] width 410 height 48
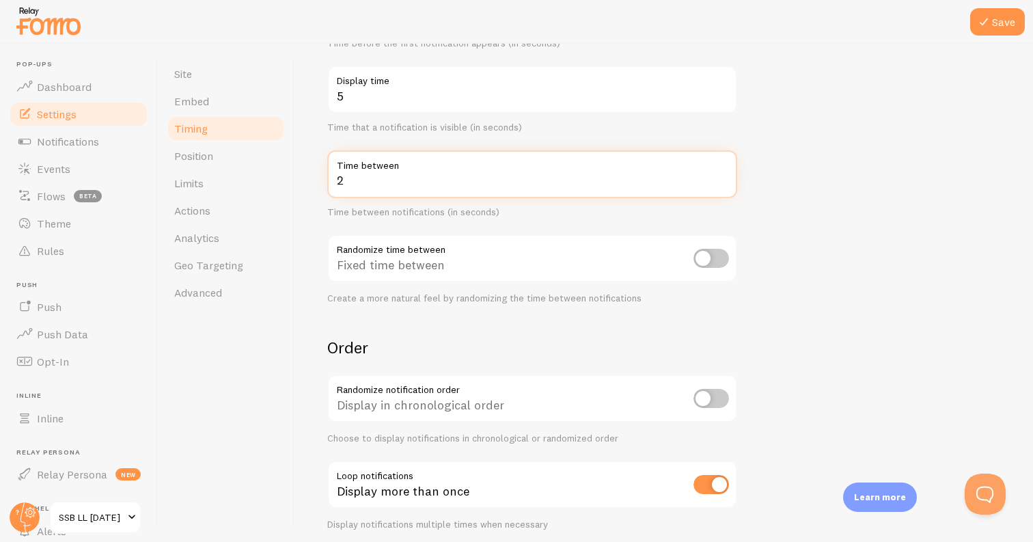
scroll to position [247, 0]
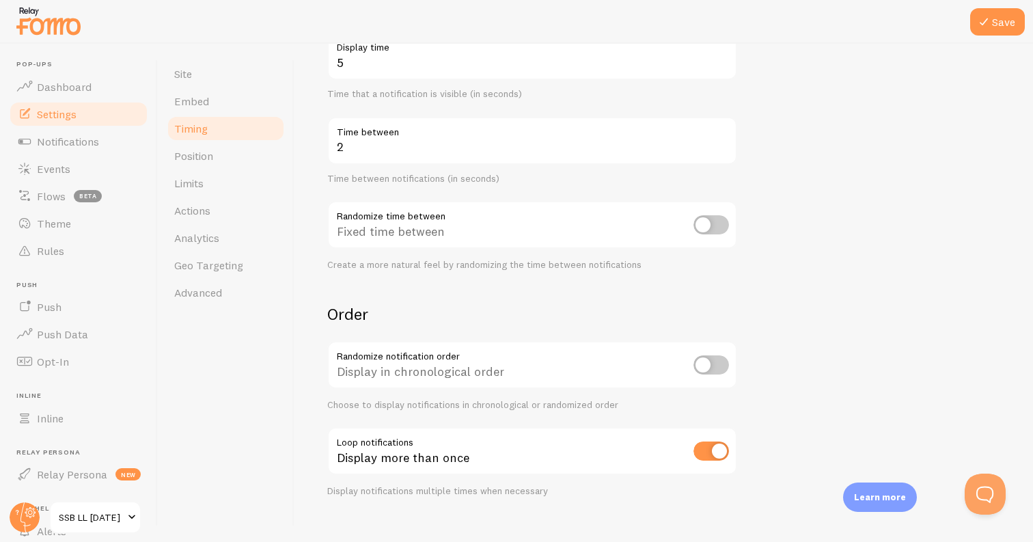
drag, startPoint x: 676, startPoint y: 416, endPoint x: 697, endPoint y: 361, distance: 58.4
click at [677, 413] on div "Order Randomize notification order Display in chronological order Choose to dis…" at bounding box center [532, 399] width 410 height 193
click at [700, 359] on input "checkbox" at bounding box center [712, 364] width 36 height 19
checkbox input "true"
click at [987, 23] on icon at bounding box center [984, 22] width 16 height 16
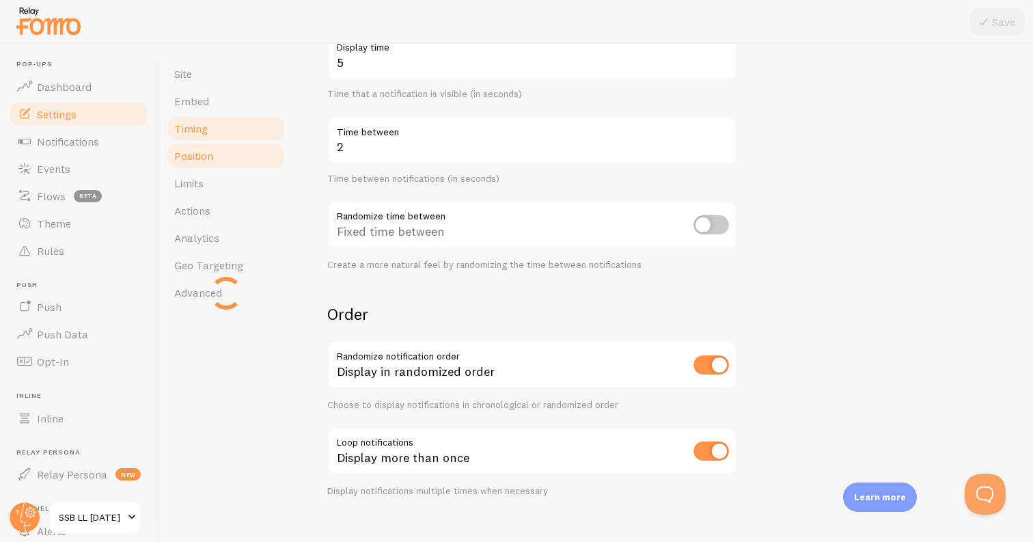
drag, startPoint x: 247, startPoint y: 163, endPoint x: 236, endPoint y: 163, distance: 10.9
click at [246, 163] on link "Position" at bounding box center [226, 155] width 120 height 27
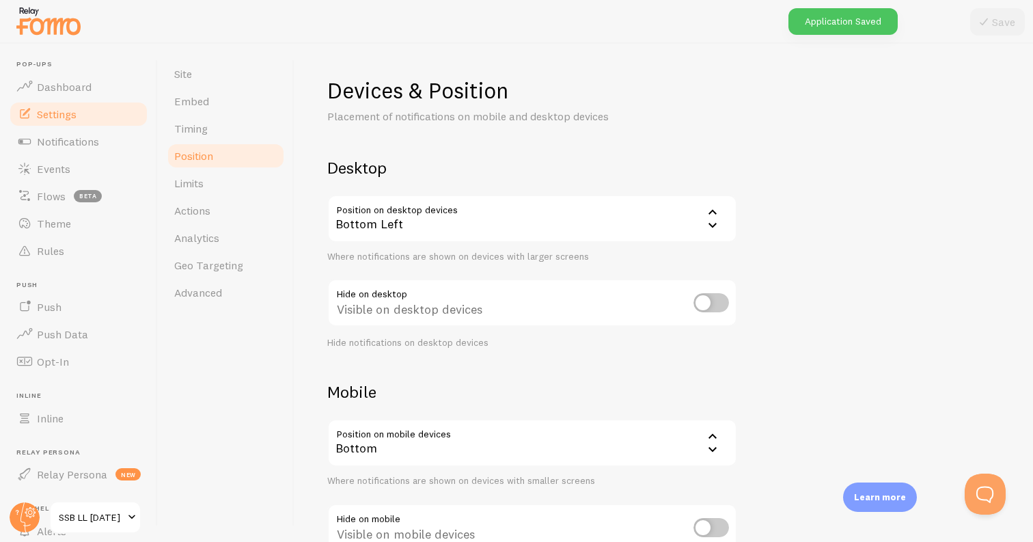
click at [425, 232] on div "Bottom Left" at bounding box center [532, 219] width 410 height 48
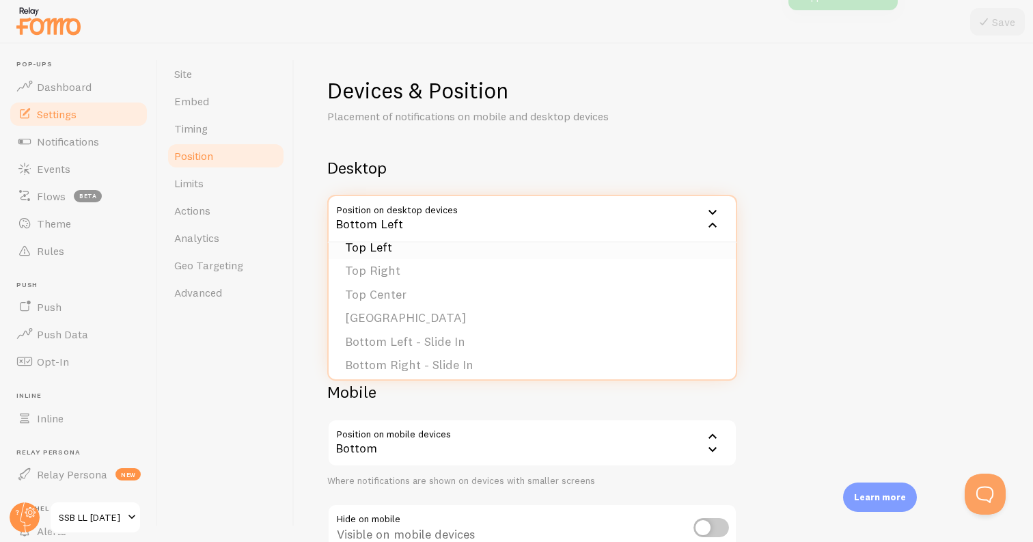
scroll to position [115, 0]
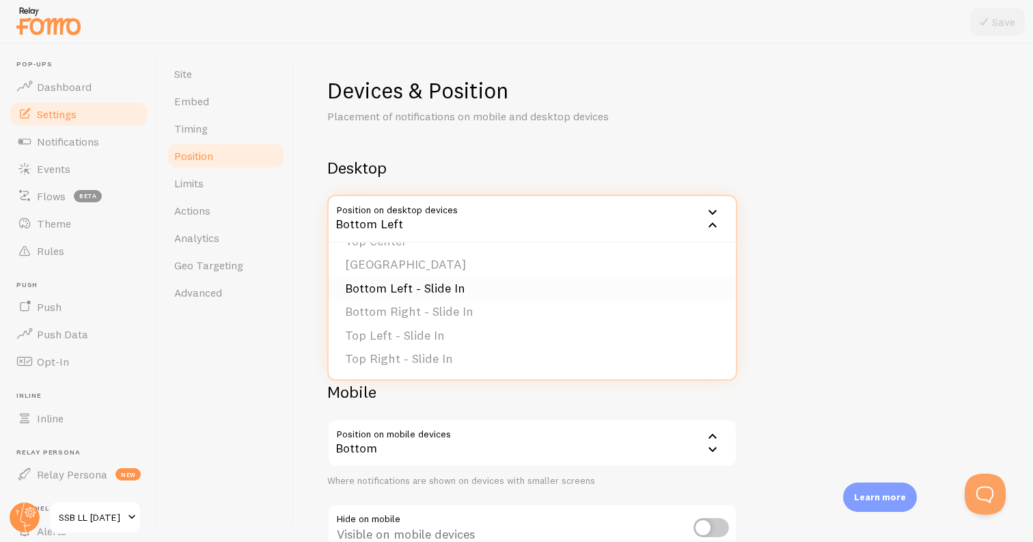
click at [482, 292] on li "Bottom Left - Slide In" at bounding box center [532, 289] width 407 height 24
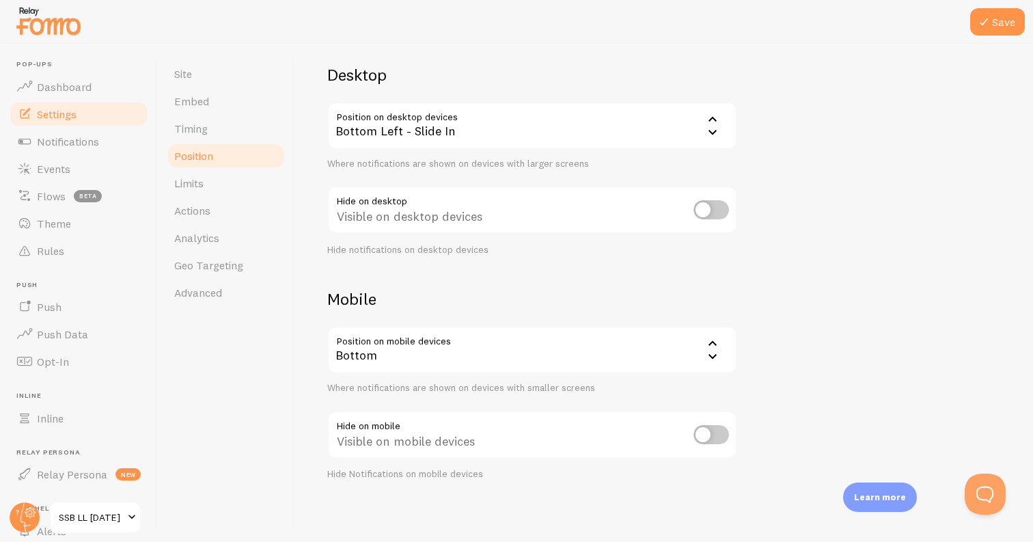
scroll to position [96, 0]
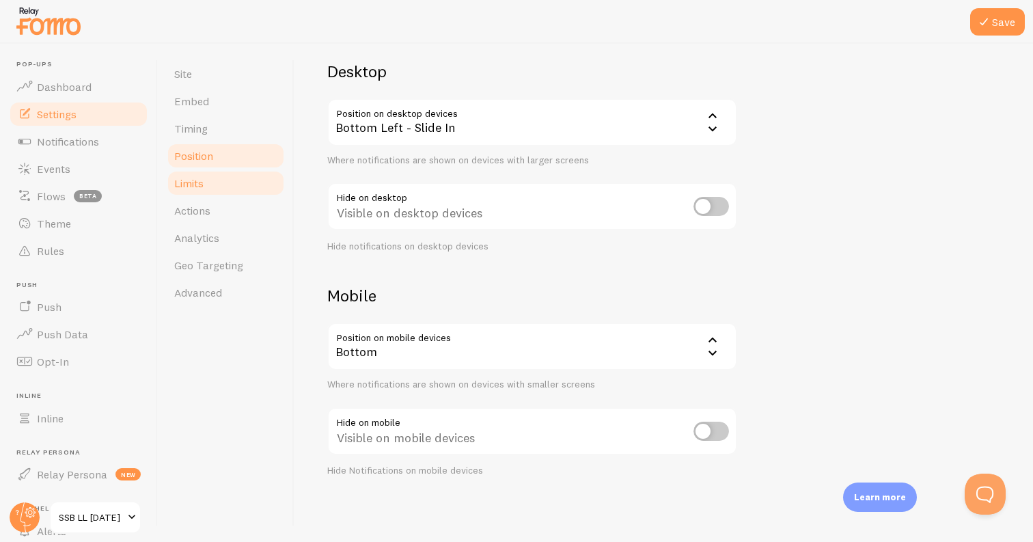
click at [225, 173] on link "Limits" at bounding box center [226, 182] width 120 height 27
drag, startPoint x: 1015, startPoint y: 15, endPoint x: 977, endPoint y: 23, distance: 38.5
click at [1013, 16] on button "Save" at bounding box center [997, 21] width 55 height 27
click at [192, 184] on span "Limits" at bounding box center [188, 183] width 29 height 14
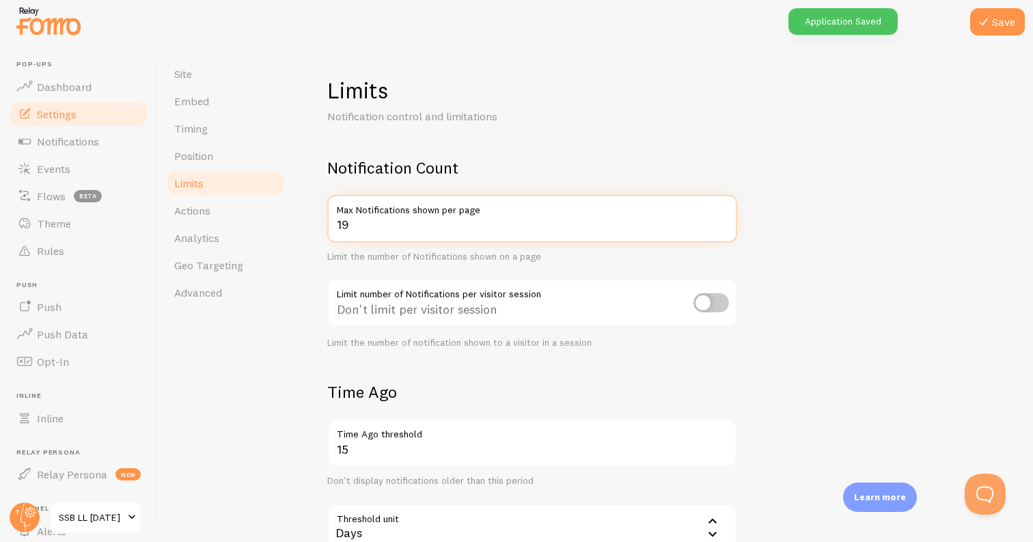
click at [724, 226] on input "19" at bounding box center [532, 219] width 410 height 48
click at [724, 227] on input "18" at bounding box center [532, 219] width 410 height 48
click at [724, 227] on input "17" at bounding box center [532, 219] width 410 height 48
click at [724, 227] on input "16" at bounding box center [532, 219] width 410 height 48
click at [724, 227] on input "15" at bounding box center [532, 219] width 410 height 48
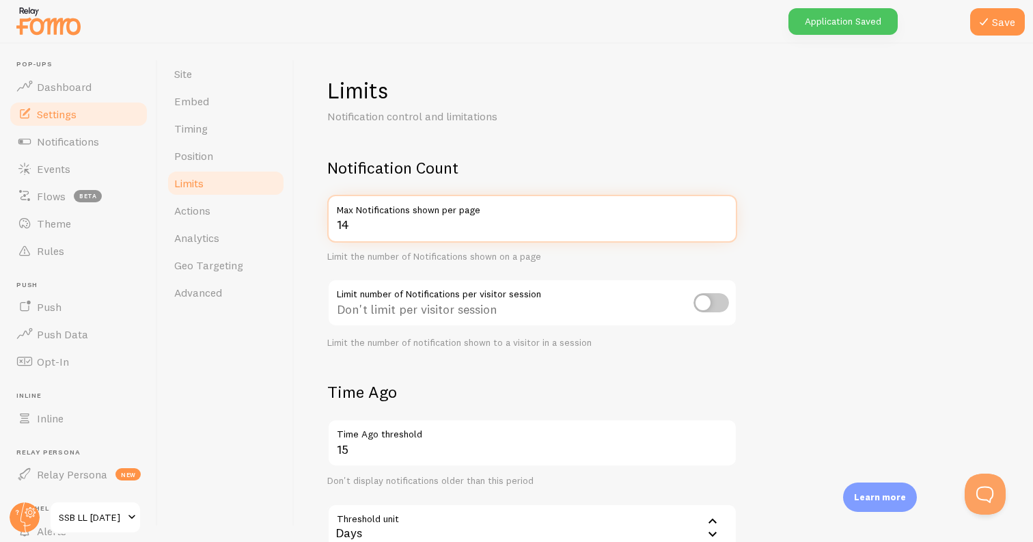
click at [724, 227] on input "14" at bounding box center [532, 219] width 410 height 48
click at [724, 227] on input "13" at bounding box center [532, 219] width 410 height 48
click at [724, 227] on input "12" at bounding box center [532, 219] width 410 height 48
click at [724, 227] on input "11" at bounding box center [532, 219] width 410 height 48
click at [724, 227] on input "10" at bounding box center [532, 219] width 410 height 48
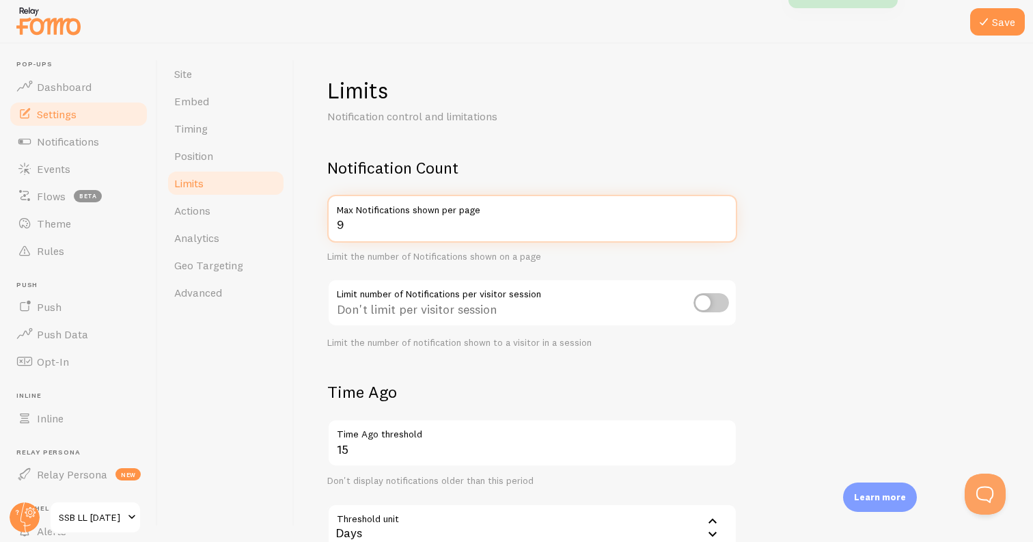
click at [724, 227] on input "9" at bounding box center [532, 219] width 410 height 48
type input "8"
click at [724, 227] on input "8" at bounding box center [532, 219] width 410 height 48
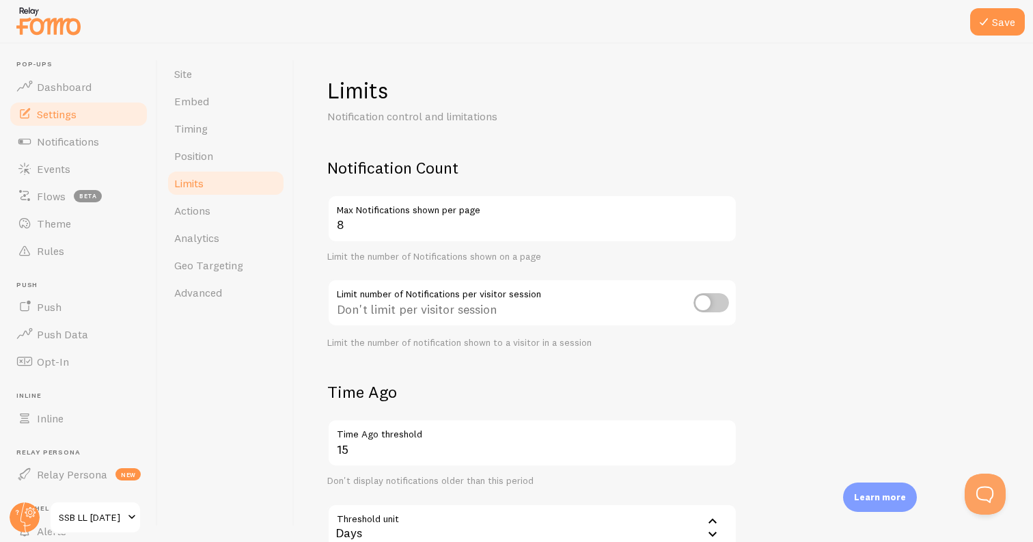
click at [721, 301] on input "checkbox" at bounding box center [712, 302] width 36 height 19
checkbox input "true"
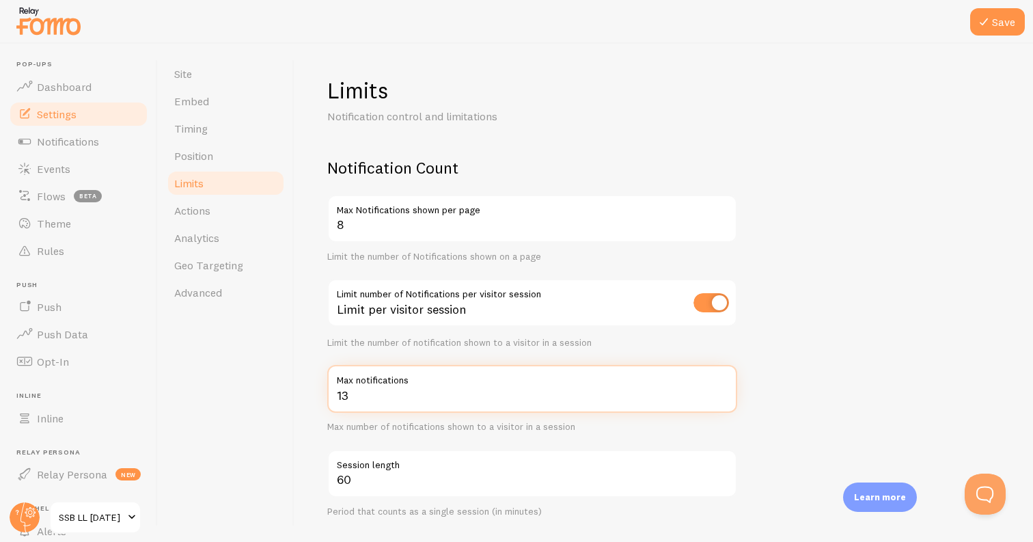
click at [722, 400] on input "13" at bounding box center [532, 389] width 410 height 48
click at [722, 400] on input "12" at bounding box center [532, 389] width 410 height 48
click at [722, 400] on input "11" at bounding box center [532, 389] width 410 height 48
click at [722, 400] on input "10" at bounding box center [532, 389] width 410 height 48
click at [722, 400] on input "9" at bounding box center [532, 389] width 410 height 48
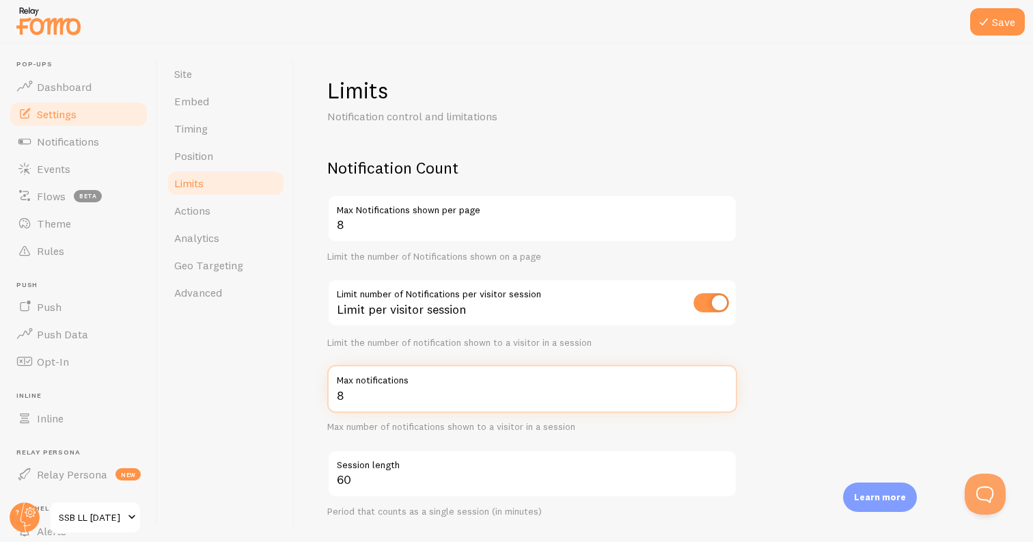
type input "8"
click at [722, 400] on input "8" at bounding box center [532, 389] width 410 height 48
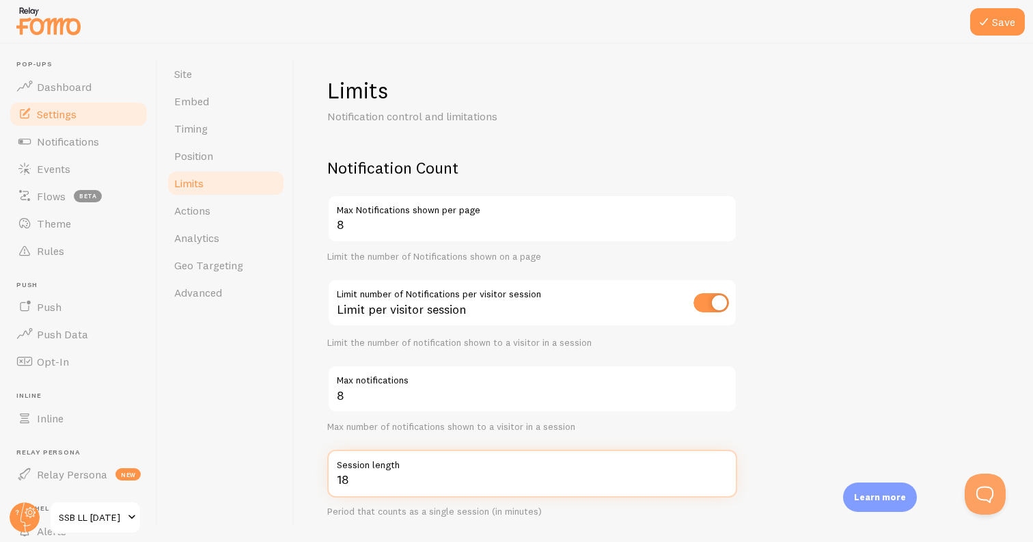
click at [720, 485] on input "18" at bounding box center [532, 474] width 410 height 48
click at [721, 473] on input "19" at bounding box center [532, 474] width 410 height 48
click at [721, 473] on input "20" at bounding box center [532, 474] width 410 height 48
click at [722, 473] on input "21" at bounding box center [532, 474] width 410 height 48
click at [722, 473] on input "22" at bounding box center [532, 474] width 410 height 48
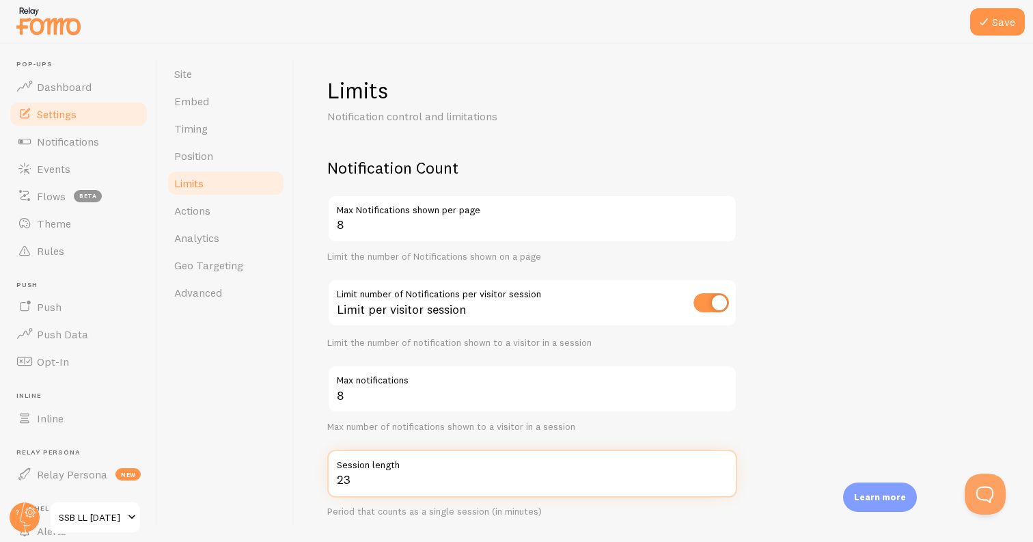
click at [722, 473] on input "23" at bounding box center [532, 474] width 410 height 48
click at [722, 474] on input "24" at bounding box center [532, 474] width 410 height 48
click at [722, 474] on input "25" at bounding box center [532, 474] width 410 height 48
click at [723, 476] on input "26" at bounding box center [532, 474] width 410 height 48
click at [723, 476] on input "27" at bounding box center [532, 474] width 410 height 48
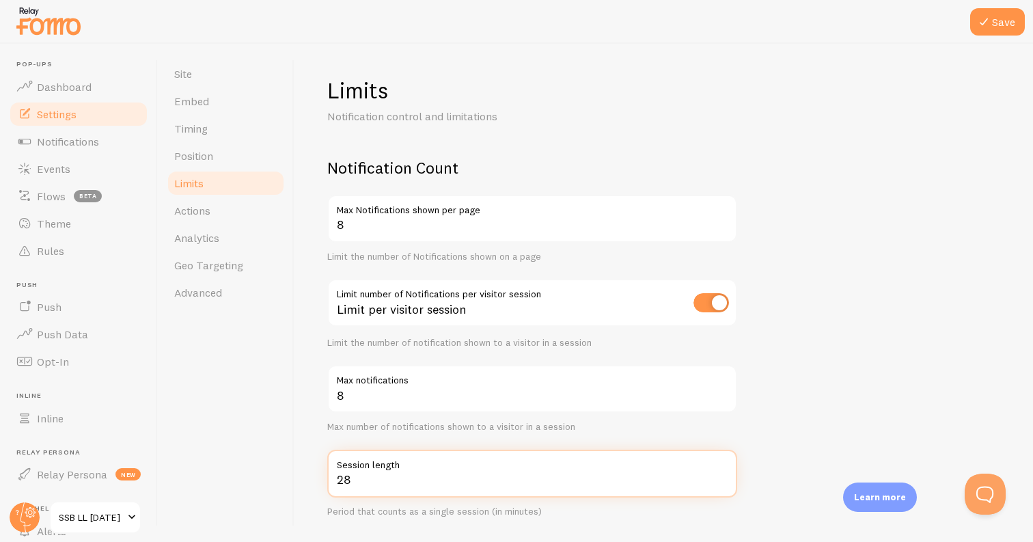
click at [723, 476] on input "28" at bounding box center [532, 474] width 410 height 48
click at [723, 476] on input "29" at bounding box center [532, 474] width 410 height 48
type input "30"
click at [723, 476] on input "30" at bounding box center [532, 474] width 410 height 48
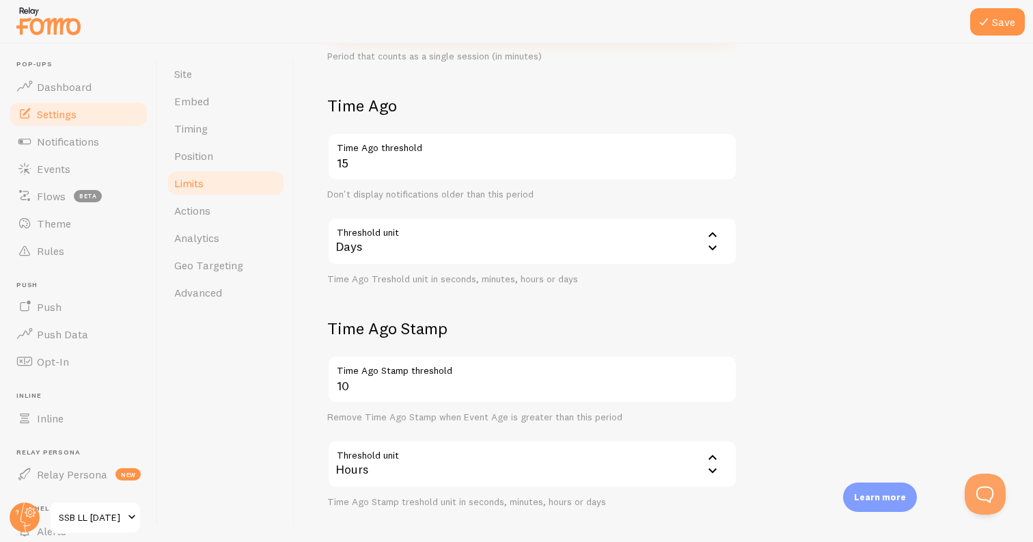
scroll to position [461, 0]
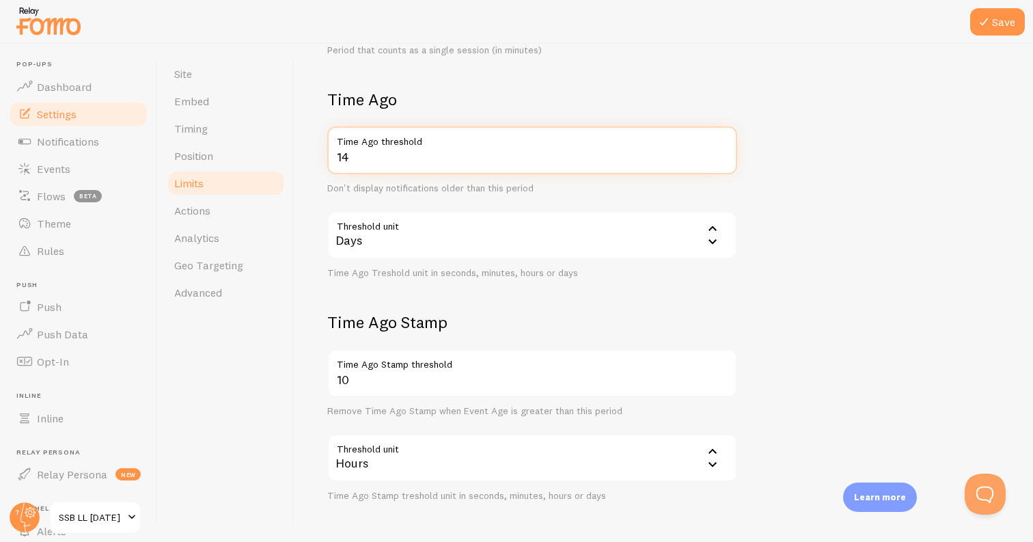
click at [720, 161] on input "14" at bounding box center [532, 150] width 410 height 48
click at [720, 161] on input "13" at bounding box center [532, 150] width 410 height 48
click at [720, 161] on input "12" at bounding box center [532, 150] width 410 height 48
click at [720, 161] on input "11" at bounding box center [532, 150] width 410 height 48
click at [720, 161] on input "10" at bounding box center [532, 150] width 410 height 48
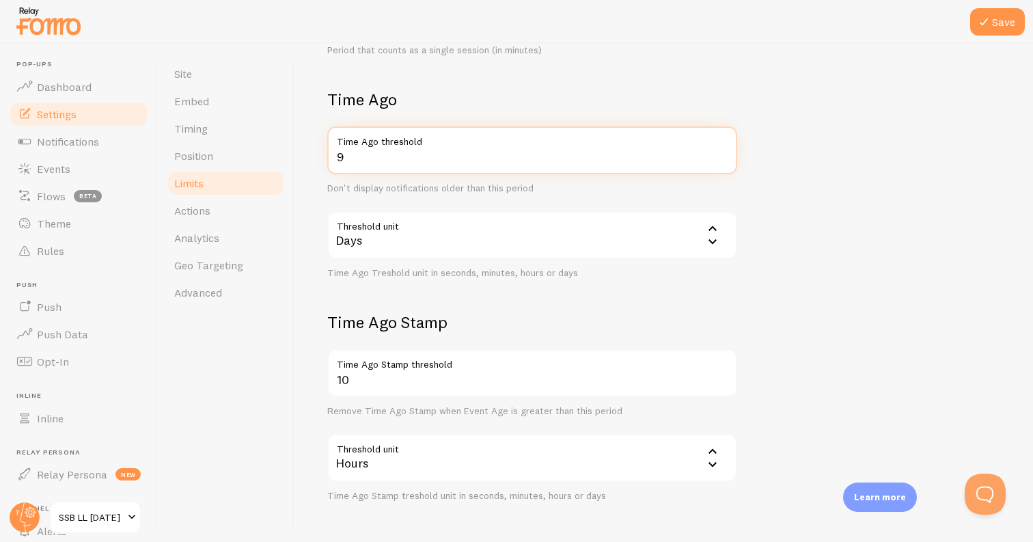
click at [720, 161] on input "9" at bounding box center [532, 150] width 410 height 48
click at [720, 161] on input "8" at bounding box center [532, 150] width 410 height 48
click at [720, 162] on input "7" at bounding box center [532, 150] width 410 height 48
click at [720, 162] on input "6" at bounding box center [532, 150] width 410 height 48
click at [719, 162] on input "5" at bounding box center [532, 150] width 410 height 48
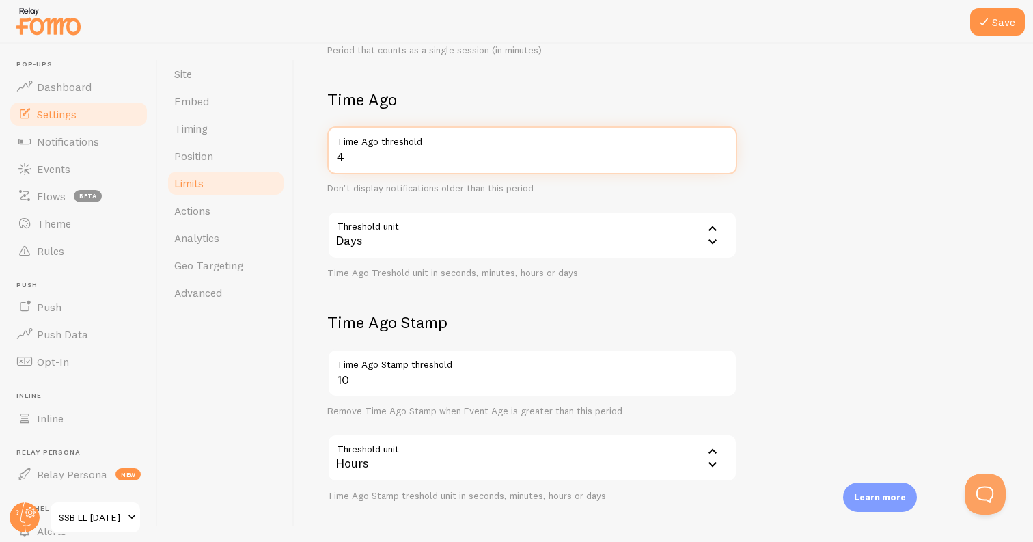
type input "4"
click at [719, 162] on input "4" at bounding box center [532, 150] width 410 height 48
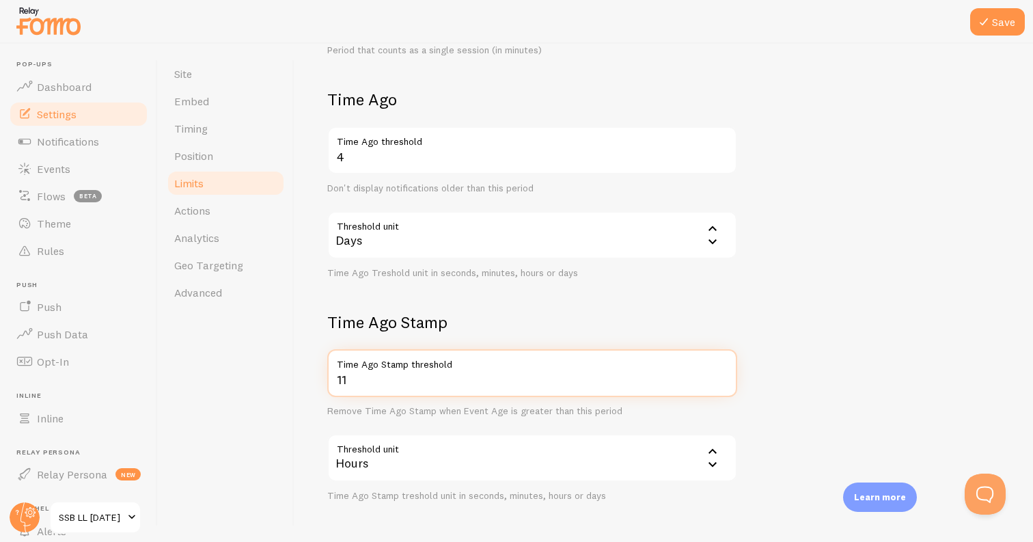
click at [724, 376] on input "11" at bounding box center [532, 373] width 410 height 48
type input "12"
click at [724, 376] on input "12" at bounding box center [532, 373] width 410 height 48
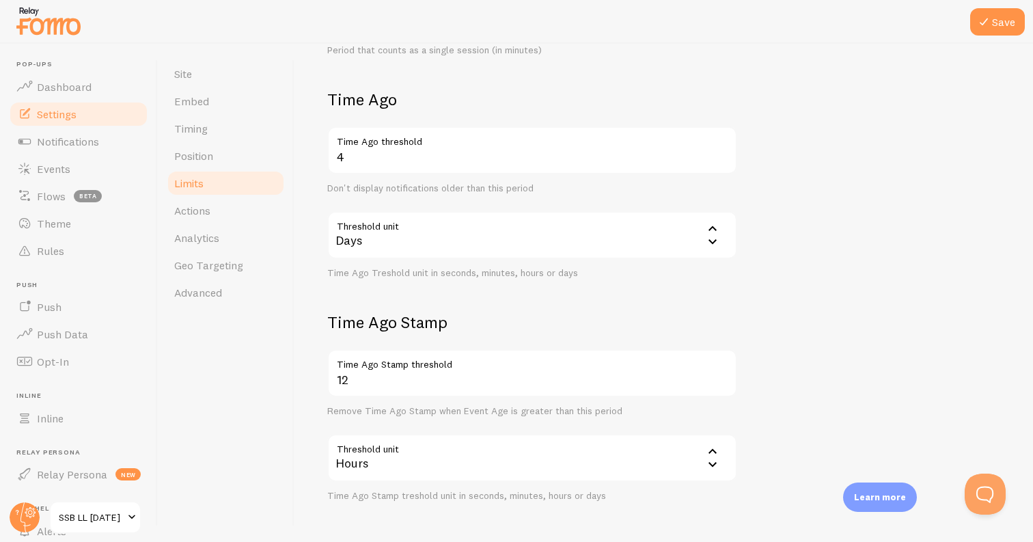
click at [922, 324] on form "Notification Count 8 Max Notifications shown per page Limit the number of Notif…" at bounding box center [663, 99] width 673 height 806
click at [998, 17] on button "Save" at bounding box center [997, 21] width 55 height 27
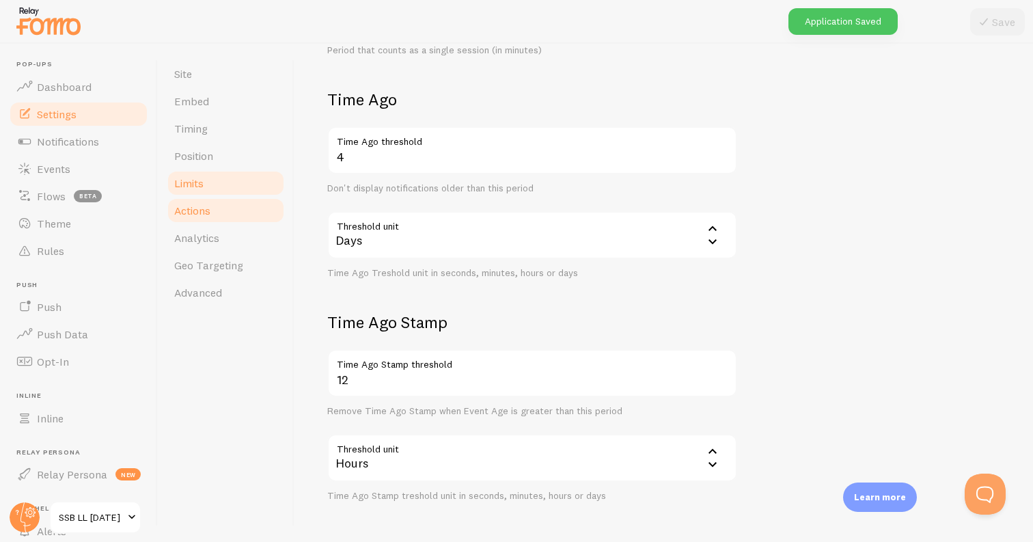
click at [236, 205] on link "Actions" at bounding box center [226, 210] width 120 height 27
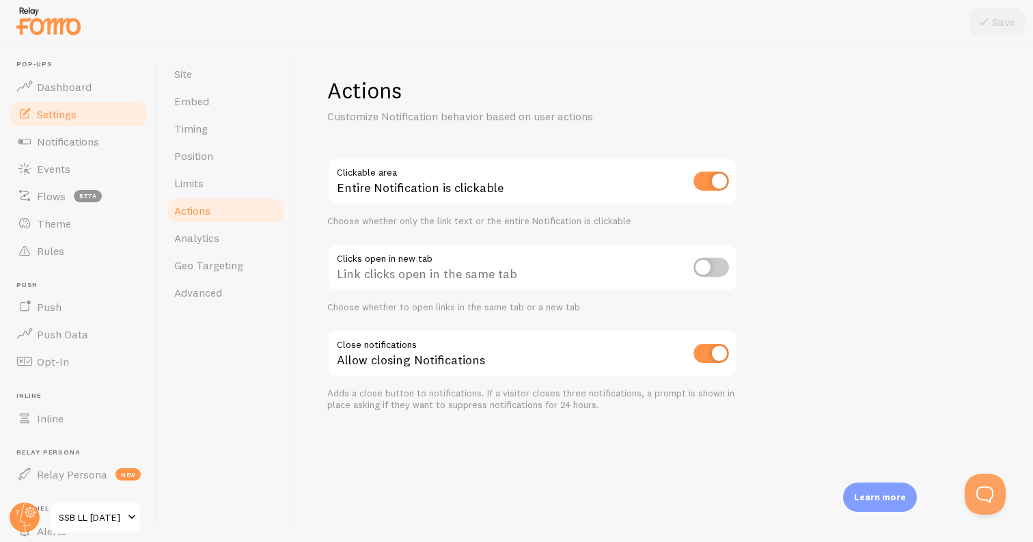
click at [717, 187] on input "checkbox" at bounding box center [712, 180] width 36 height 19
checkbox input "false"
click at [1008, 21] on button "Save" at bounding box center [997, 21] width 55 height 27
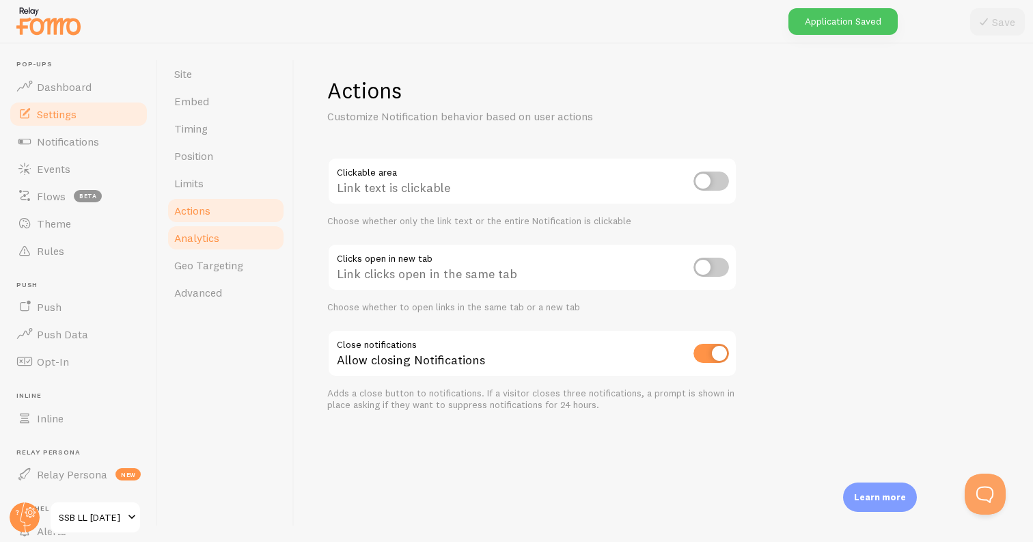
click at [222, 243] on link "Analytics" at bounding box center [226, 237] width 120 height 27
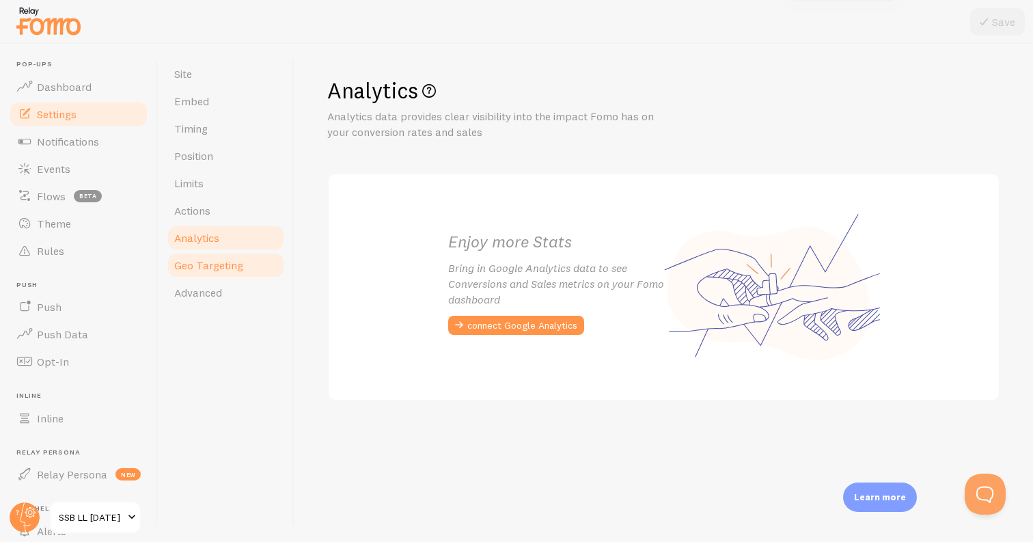
click at [202, 266] on span "Geo Targeting" at bounding box center [208, 265] width 69 height 14
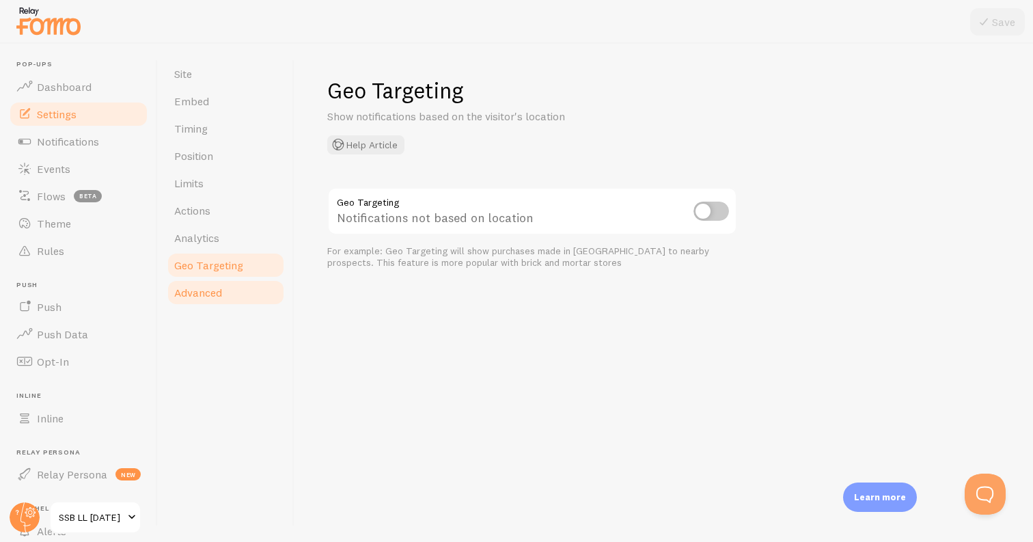
click at [203, 299] on link "Advanced" at bounding box center [226, 292] width 120 height 27
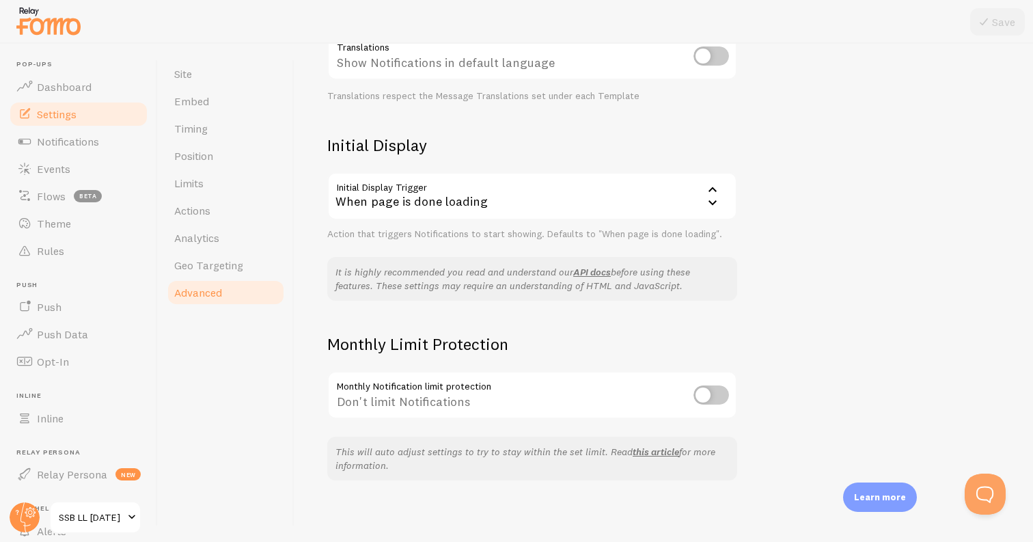
scroll to position [251, 0]
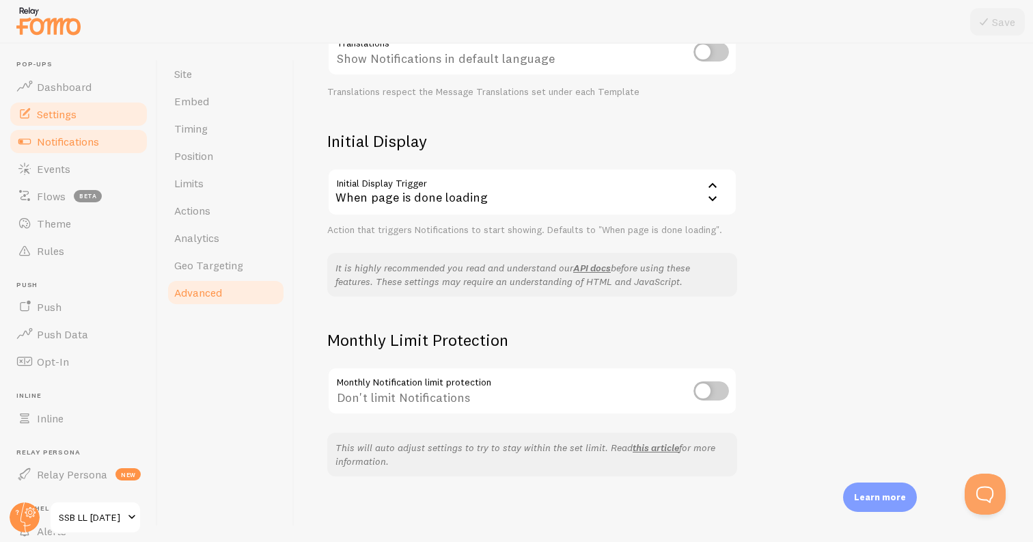
click at [109, 133] on link "Notifications" at bounding box center [78, 141] width 141 height 27
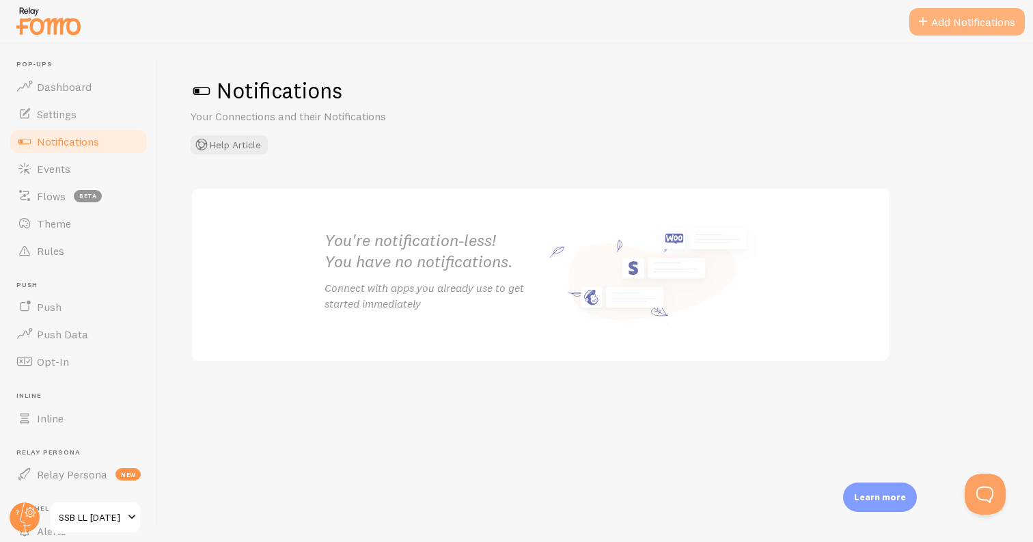
click at [959, 20] on button "Add Notifications" at bounding box center [966, 21] width 115 height 27
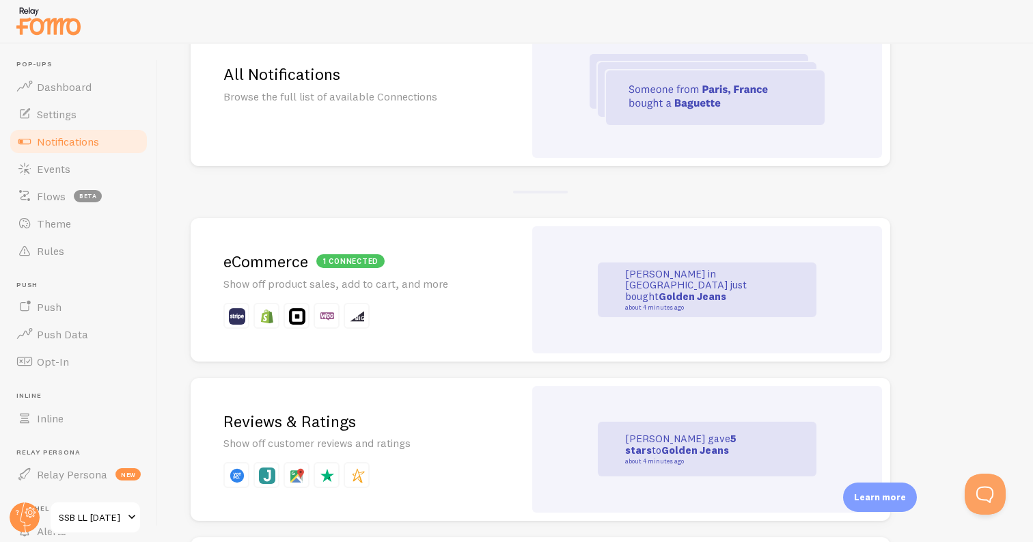
scroll to position [161, 0]
click at [473, 286] on p "Show off product sales, add to cart, and more" at bounding box center [357, 283] width 268 height 16
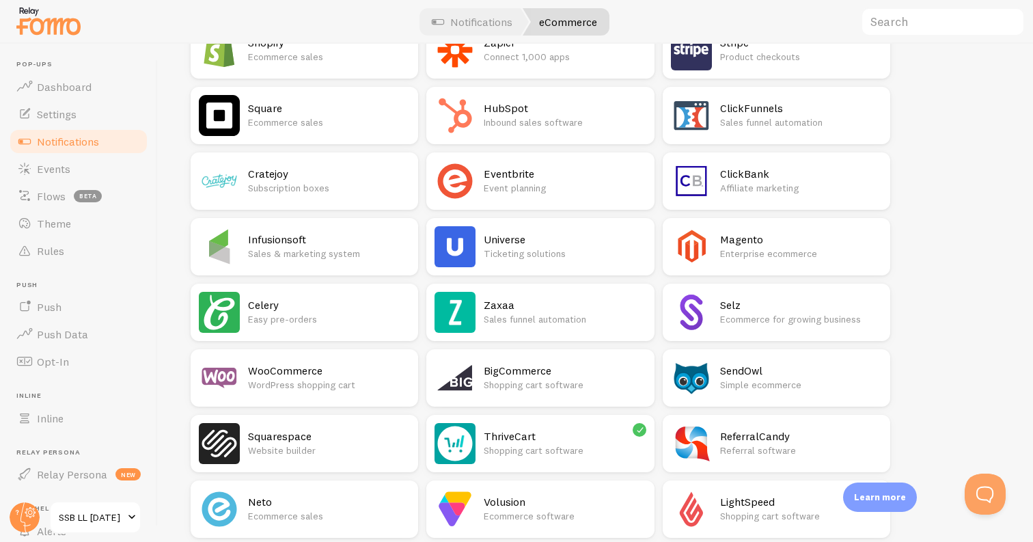
scroll to position [299, 0]
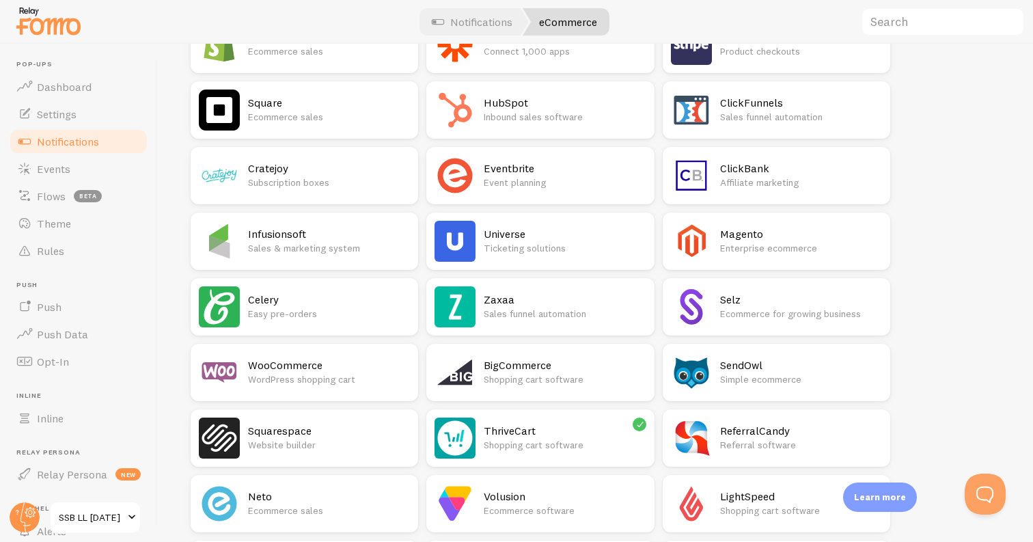
click at [604, 451] on p "Shopping cart software" at bounding box center [565, 445] width 162 height 14
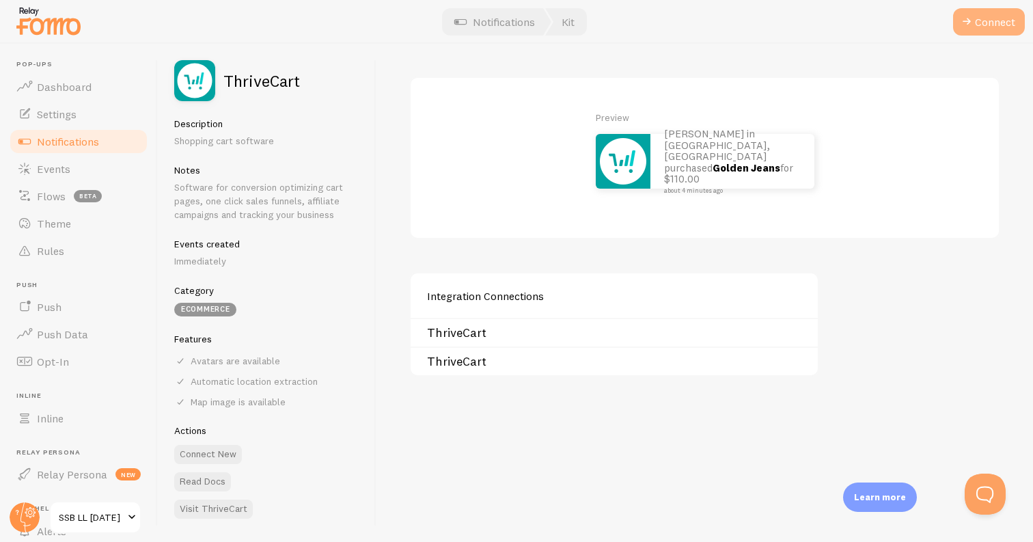
click at [983, 16] on button "Connect" at bounding box center [989, 21] width 72 height 27
click at [470, 361] on link "ThriveCart" at bounding box center [618, 361] width 383 height 11
click at [494, 389] on link "ThriveCart #3" at bounding box center [618, 390] width 383 height 11
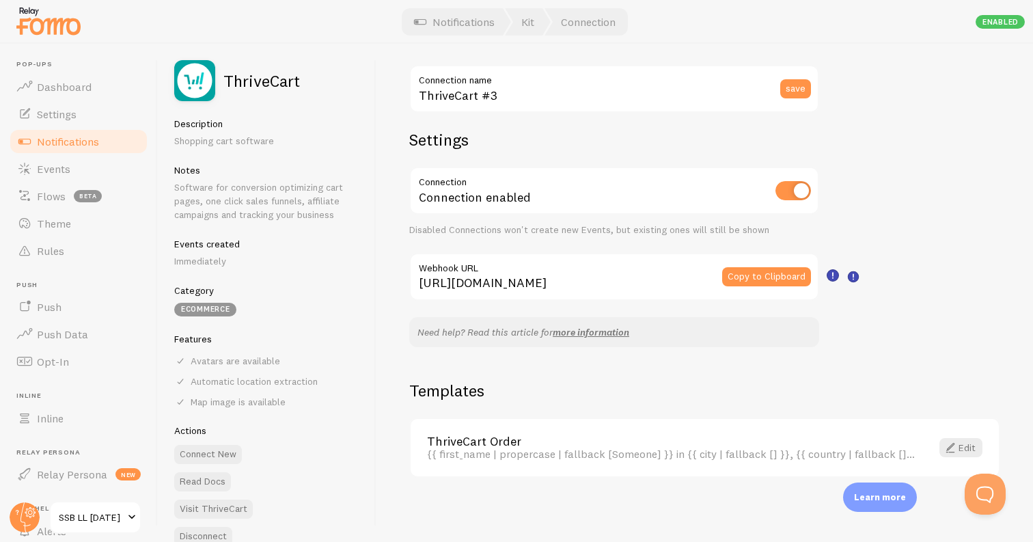
scroll to position [13, 0]
click at [954, 448] on span at bounding box center [950, 446] width 16 height 16
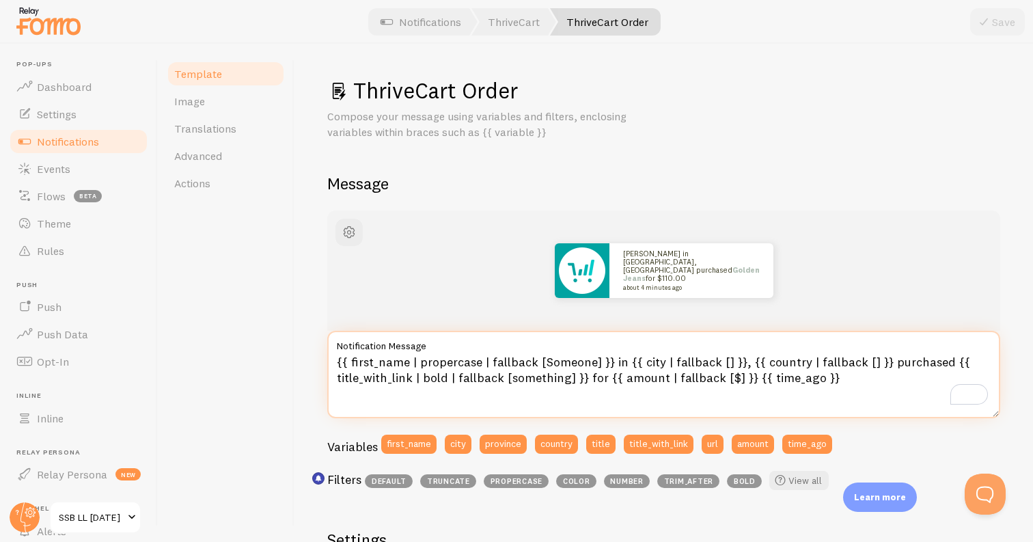
drag, startPoint x: 609, startPoint y: 359, endPoint x: 618, endPoint y: 359, distance: 8.9
click at [618, 359] on textarea "{{ first_name | propercase | fallback [Someone] }} in {{ city | fallback [] }},…" at bounding box center [663, 374] width 673 height 87
drag, startPoint x: 672, startPoint y: 359, endPoint x: 659, endPoint y: 357, distance: 13.1
click at [659, 357] on textarea "{{ first_name | propercase | fallback [Someone] }} from {{ city | fallback [] }…" at bounding box center [663, 374] width 673 height 87
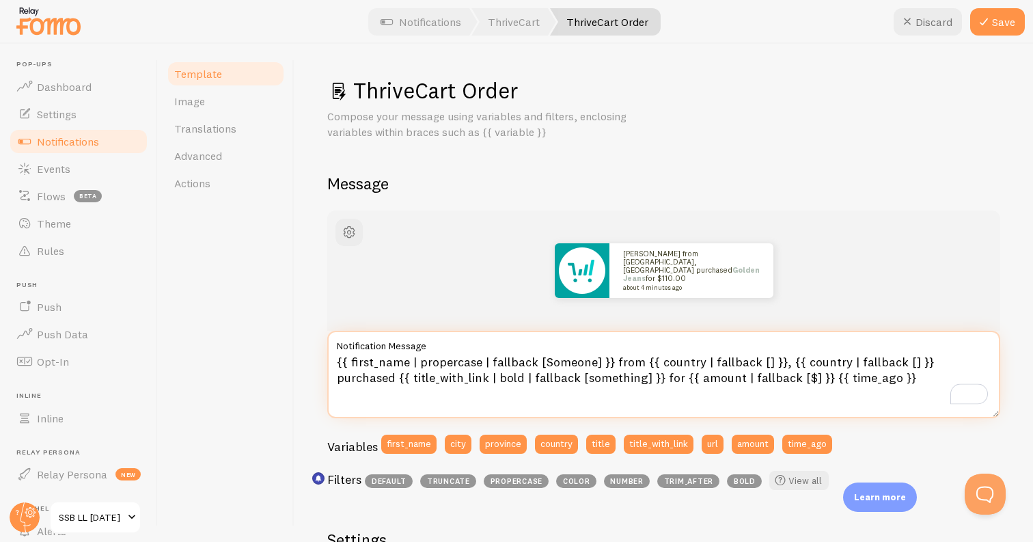
click at [779, 360] on textarea "{{ first_name | propercase | fallback [Someone] }} from {{ country | fallback […" at bounding box center [663, 374] width 673 height 87
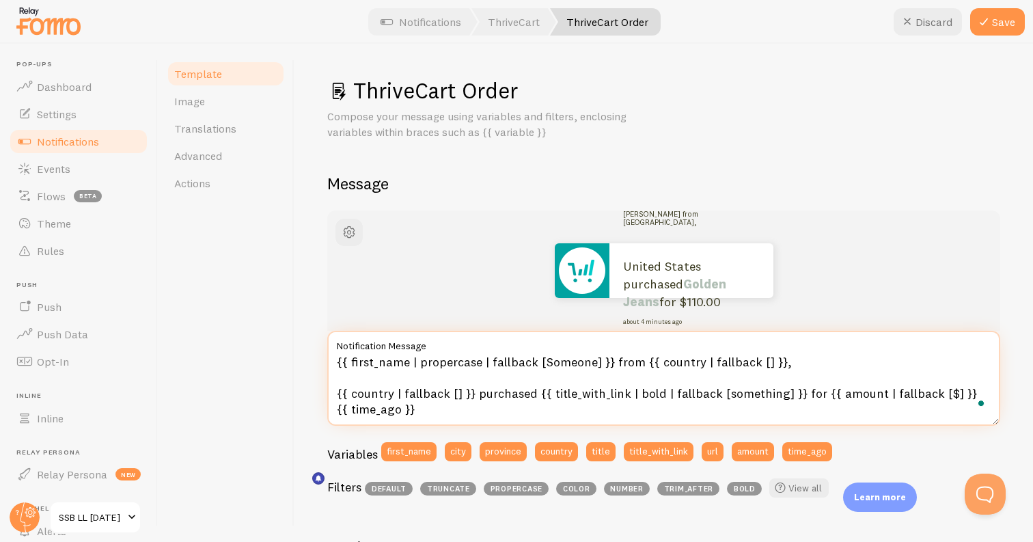
click at [788, 366] on textarea "{{ first_name | propercase | fallback [Someone] }} from {{ country | fallback […" at bounding box center [663, 378] width 673 height 95
drag, startPoint x: 532, startPoint y: 392, endPoint x: 332, endPoint y: 394, distance: 199.5
click at [332, 394] on textarea "{{ first_name | propercase | fallback [Someone] }} from {{ country | fallback […" at bounding box center [663, 378] width 673 height 95
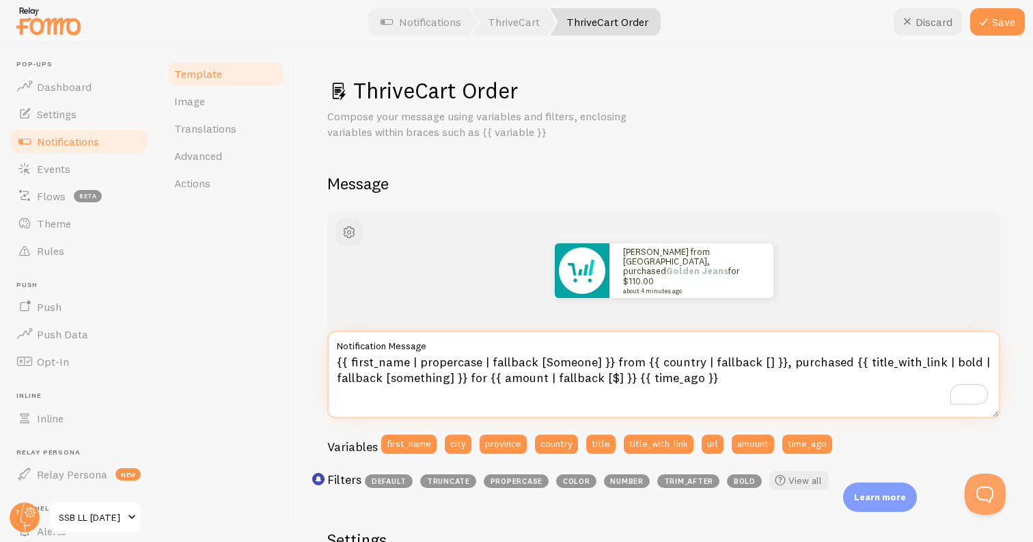
drag, startPoint x: 444, startPoint y: 376, endPoint x: 388, endPoint y: 372, distance: 56.1
click at [388, 372] on textarea "{{ first_name | propercase | fallback [Someone] }} from {{ country | fallback […" at bounding box center [663, 374] width 673 height 87
drag, startPoint x: 709, startPoint y: 376, endPoint x: 551, endPoint y: 371, distance: 157.9
click at [551, 371] on textarea "{{ first_name | propercase | fallback [Someone] }} from {{ country | fallback […" at bounding box center [663, 374] width 673 height 87
type textarea "{{ first_name | propercase | fallback [Someone] }} from {{ country | fallback […"
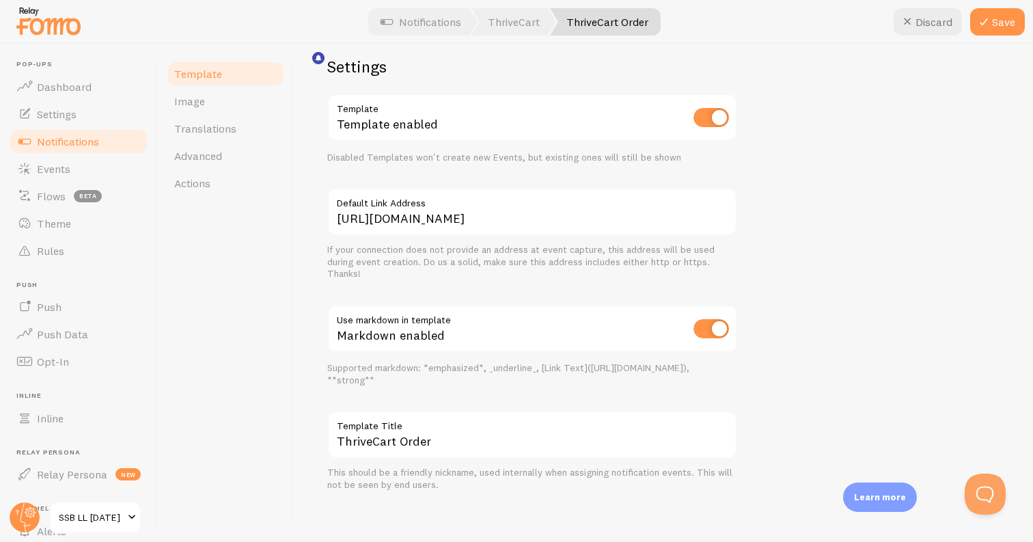
scroll to position [479, 0]
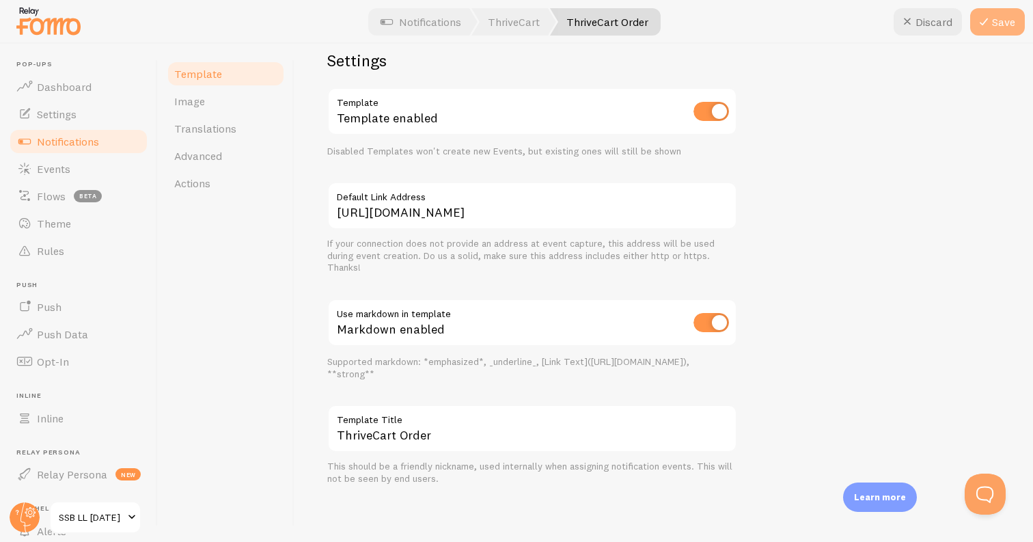
click at [996, 10] on button "Save" at bounding box center [997, 21] width 55 height 27
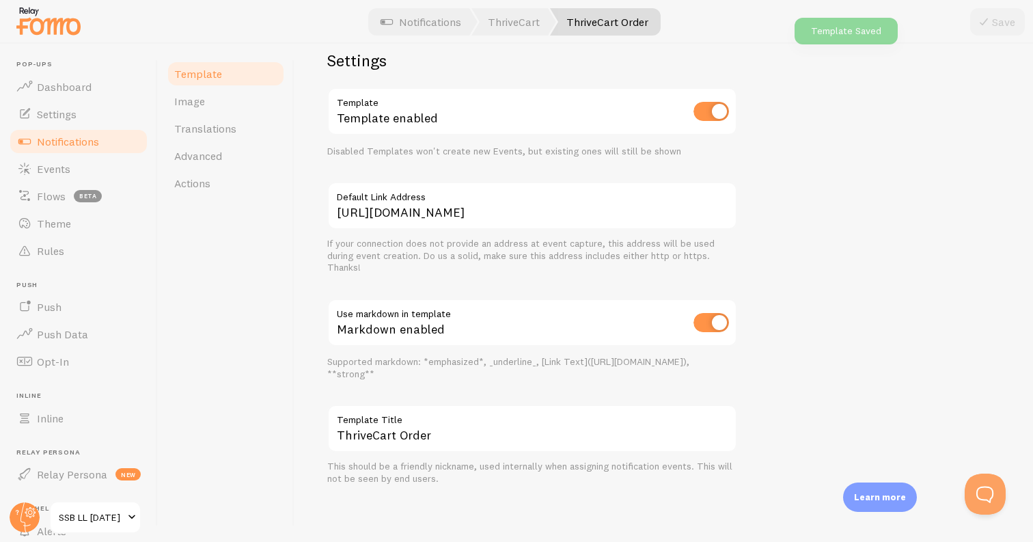
scroll to position [445, 0]
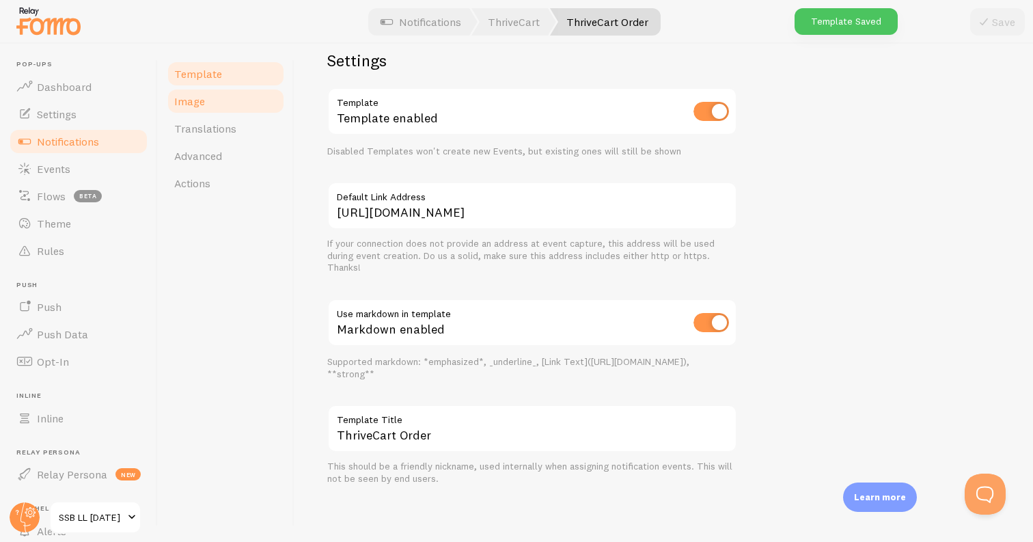
click at [209, 104] on link "Image" at bounding box center [226, 100] width 120 height 27
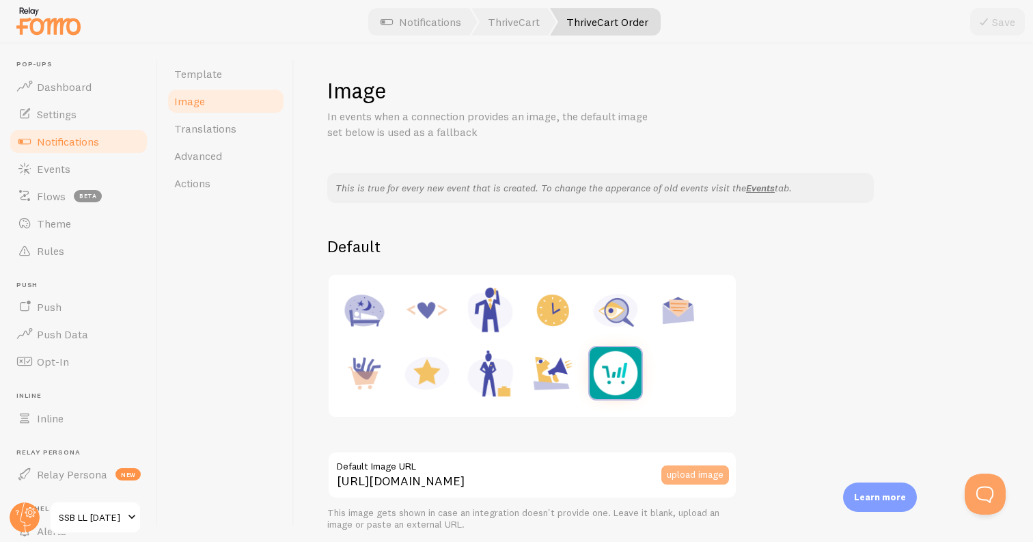
click at [691, 474] on button "upload image" at bounding box center [695, 474] width 68 height 19
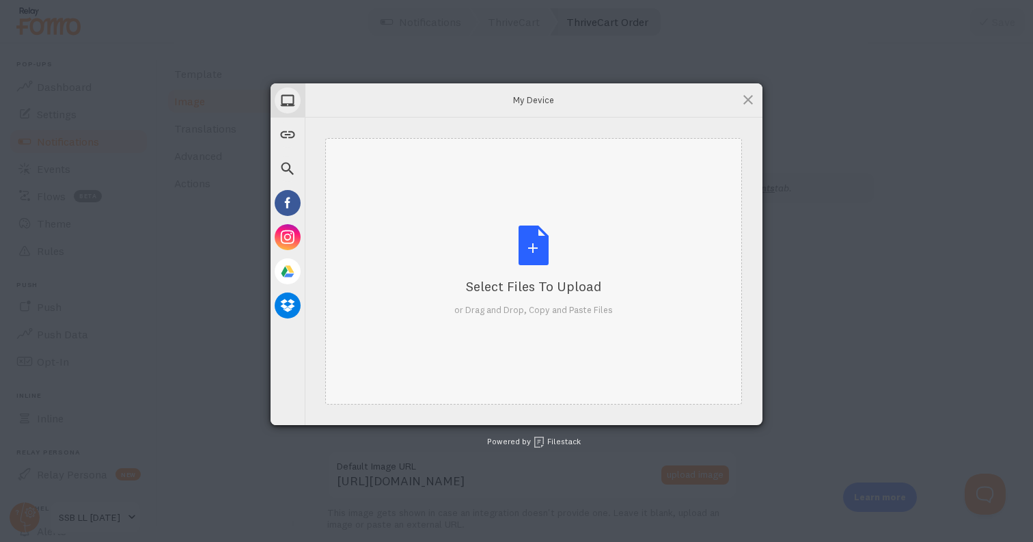
click at [621, 275] on div "Select Files to Upload or Drag and Drop, Copy and Paste Files" at bounding box center [533, 271] width 417 height 266
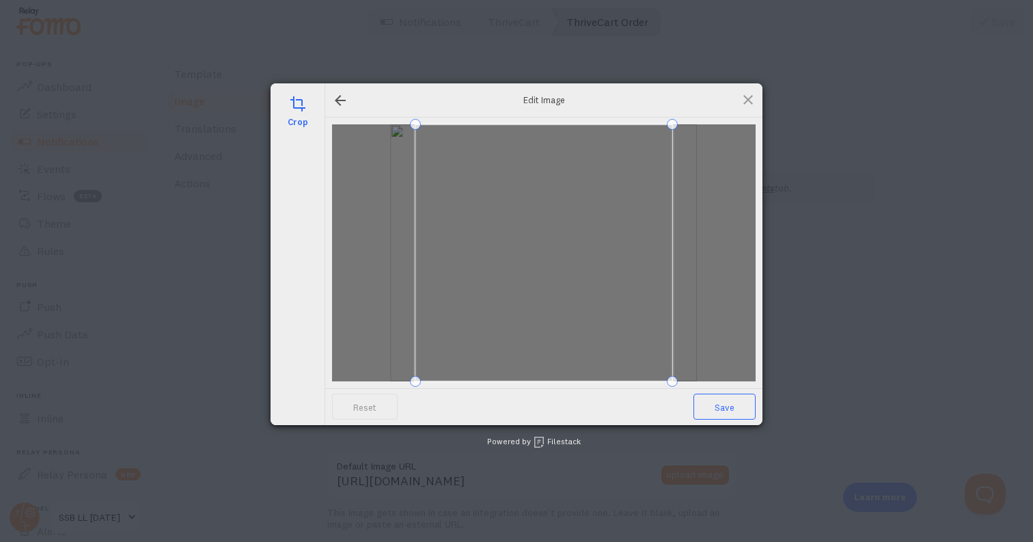
click at [735, 397] on span "Save" at bounding box center [725, 407] width 62 height 26
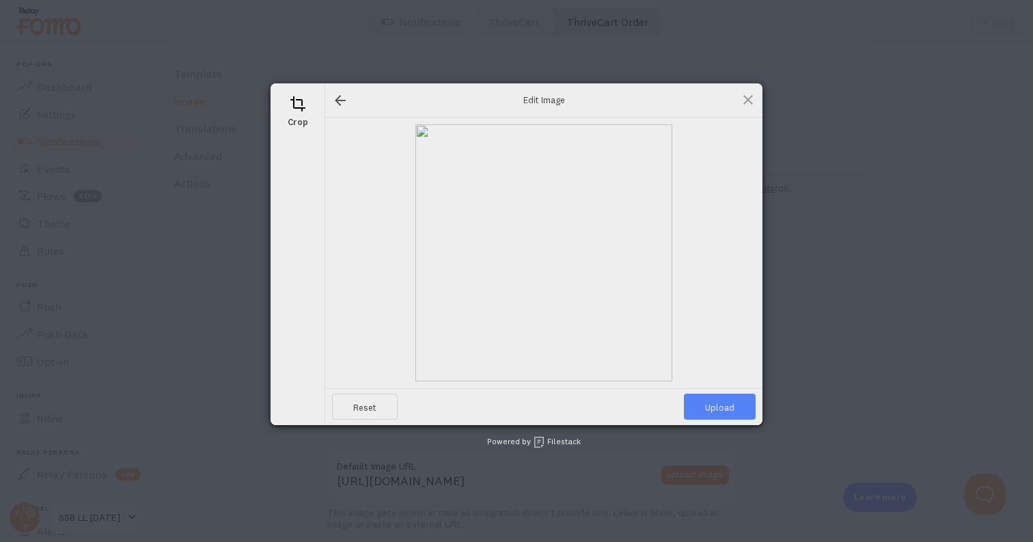
click at [731, 408] on span "Upload" at bounding box center [720, 407] width 72 height 26
type input "https://process.filestackapi.com/ApqhzE1ldTzuKSj33adqez/resize=width:170,height…"
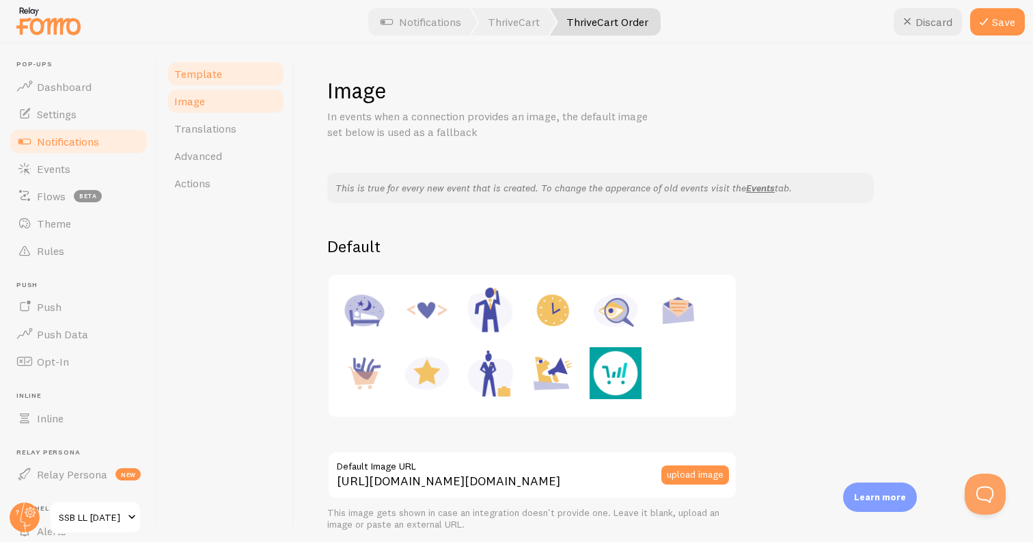
click at [212, 80] on span "Template" at bounding box center [198, 74] width 48 height 14
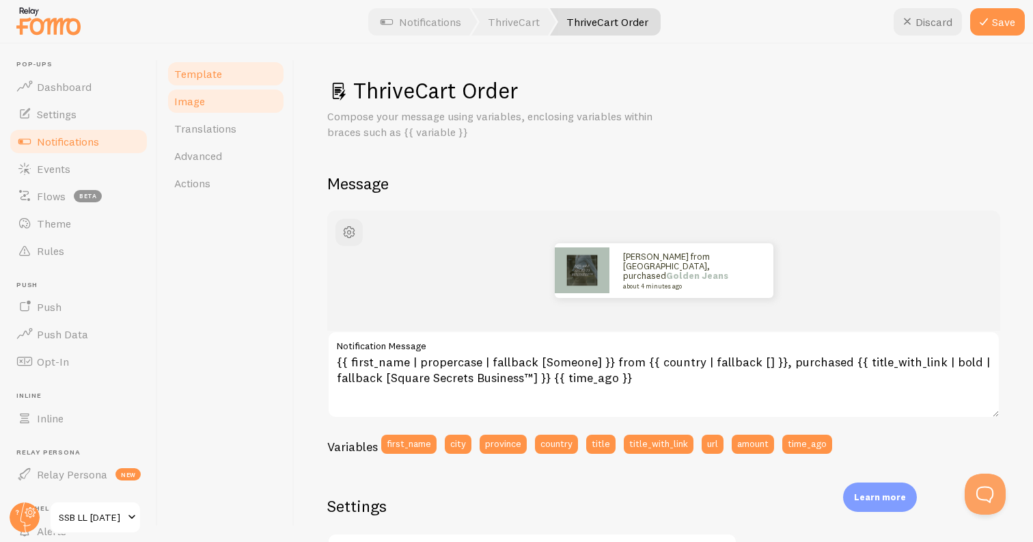
click at [222, 98] on link "Image" at bounding box center [226, 100] width 120 height 27
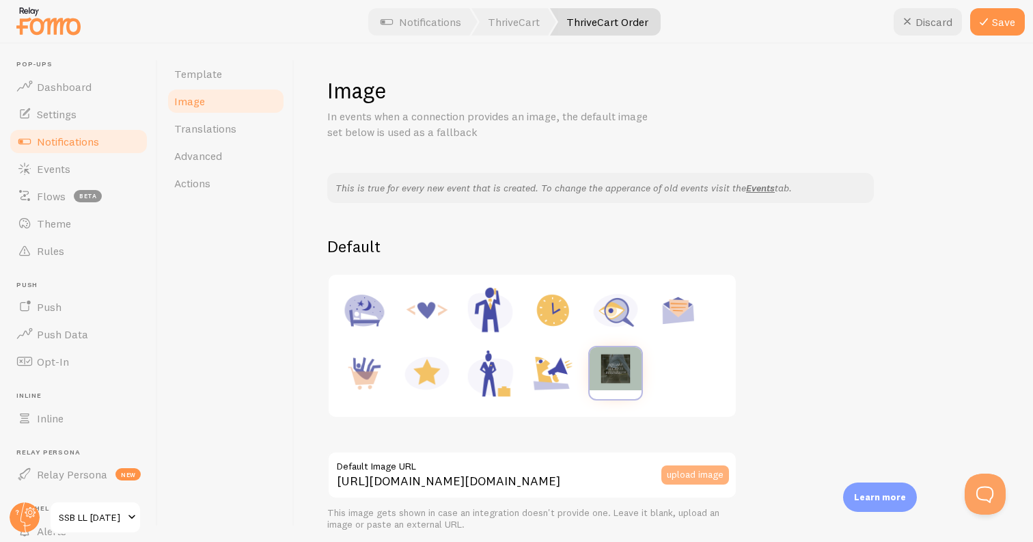
click at [698, 475] on button "upload image" at bounding box center [695, 474] width 68 height 19
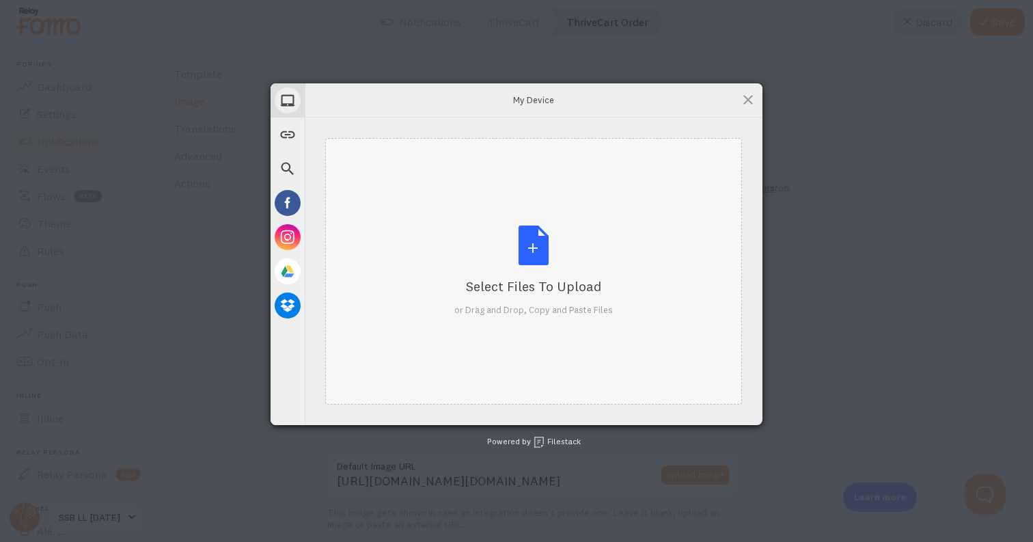
click at [576, 287] on div "Select Files to Upload" at bounding box center [533, 286] width 159 height 19
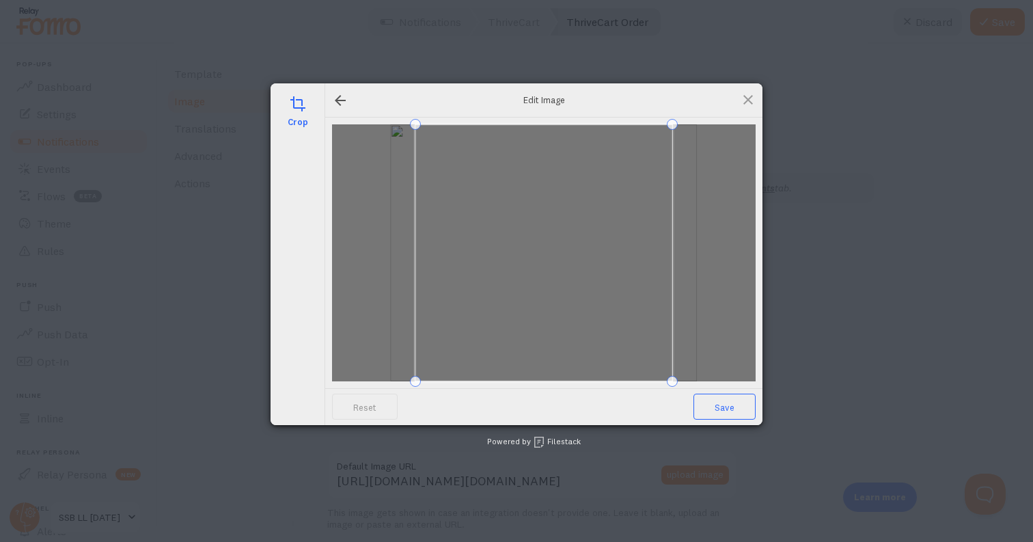
click at [732, 403] on span "Save" at bounding box center [725, 407] width 62 height 26
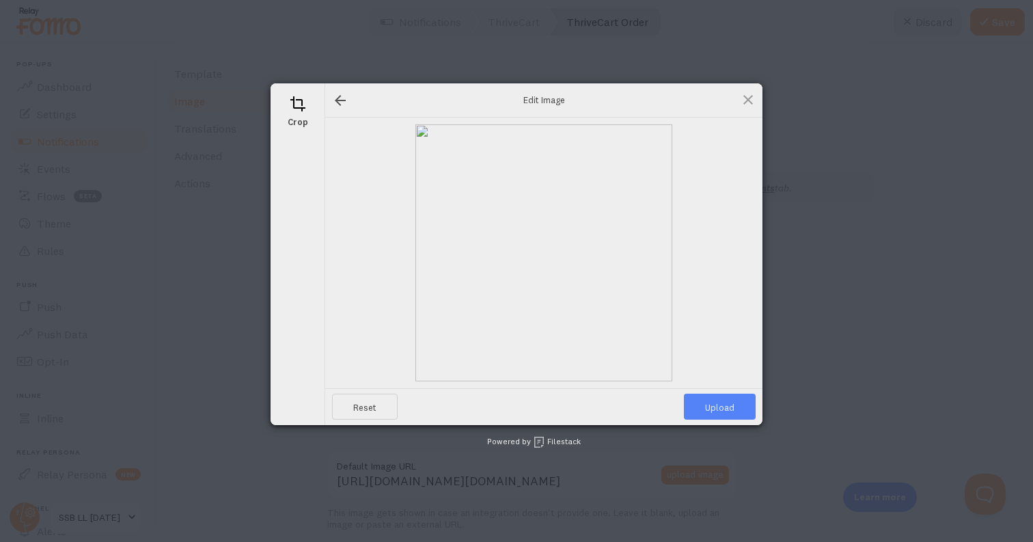
click at [722, 407] on span "Upload" at bounding box center [720, 407] width 72 height 26
type input "https://process.filestackapi.com/ApqhzE1ldTzuKSj33adqez/resize=width:170,height…"
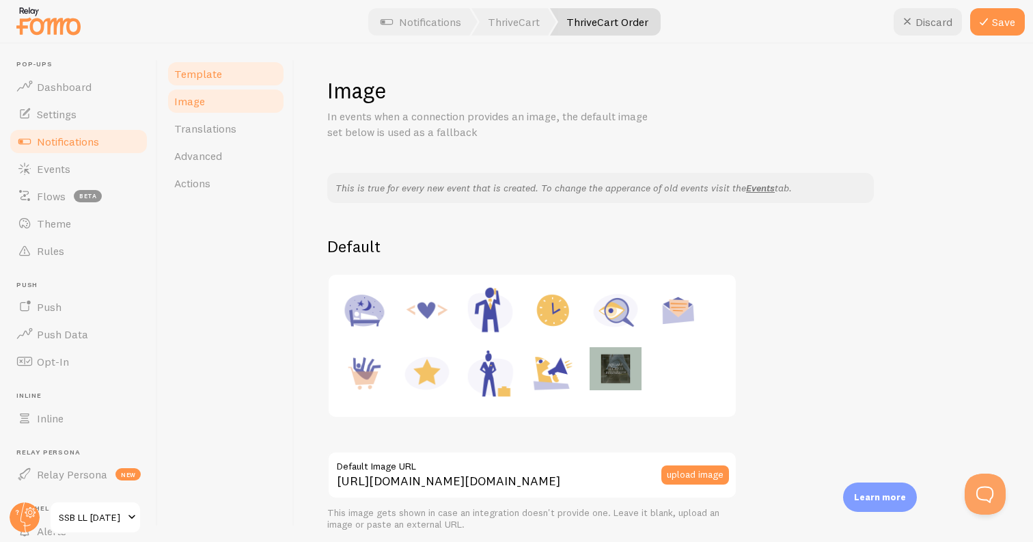
click at [249, 81] on link "Template" at bounding box center [226, 73] width 120 height 27
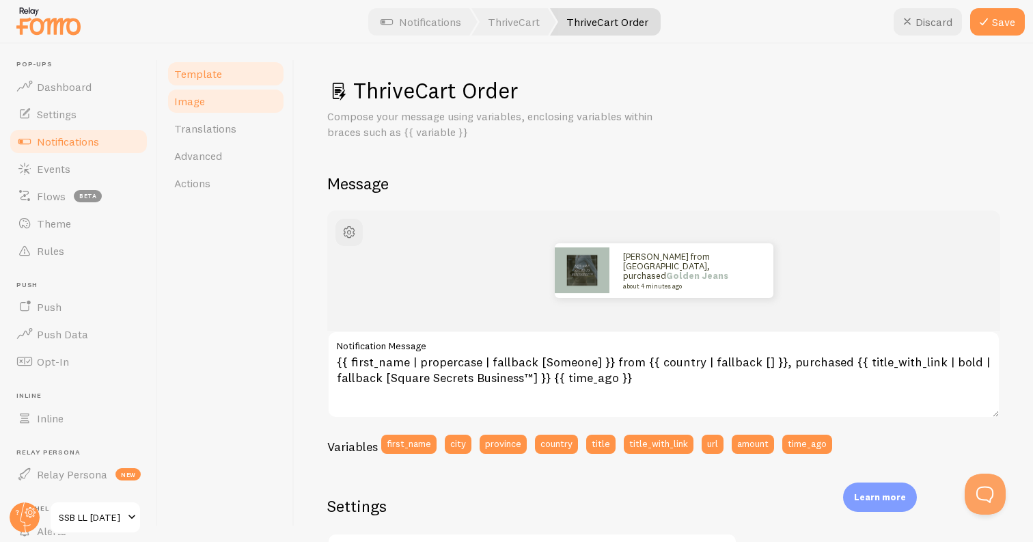
click at [245, 97] on link "Image" at bounding box center [226, 100] width 120 height 27
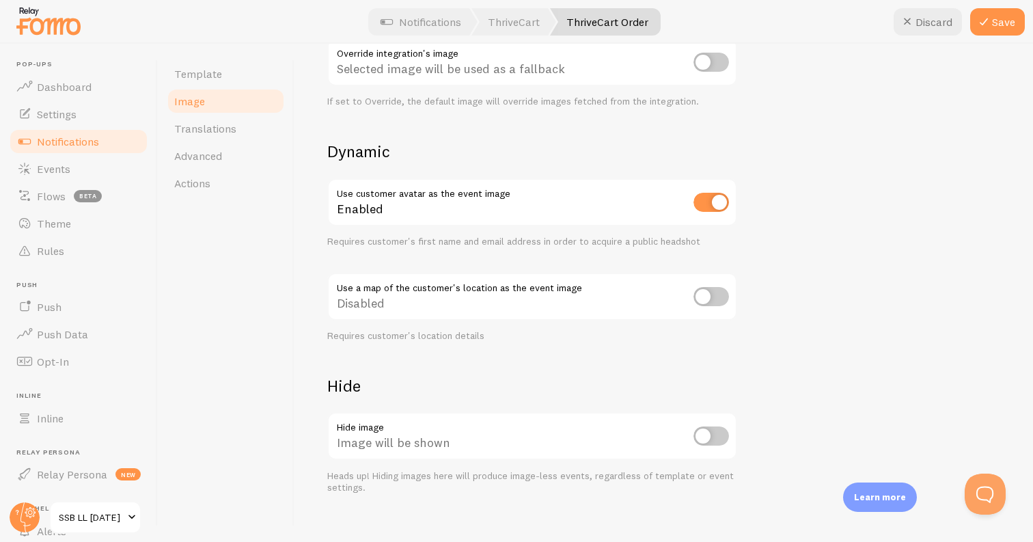
scroll to position [535, 0]
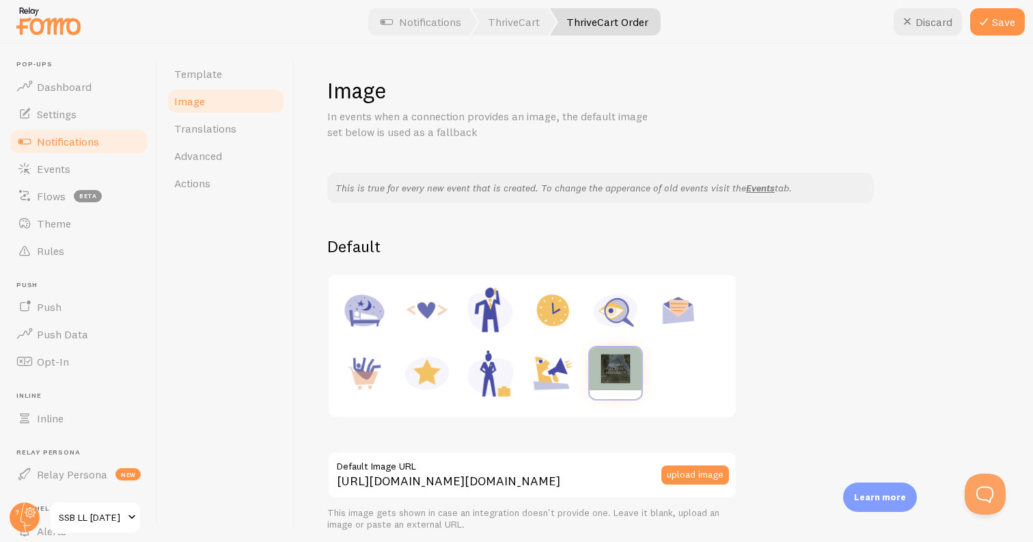
scroll to position [535, 0]
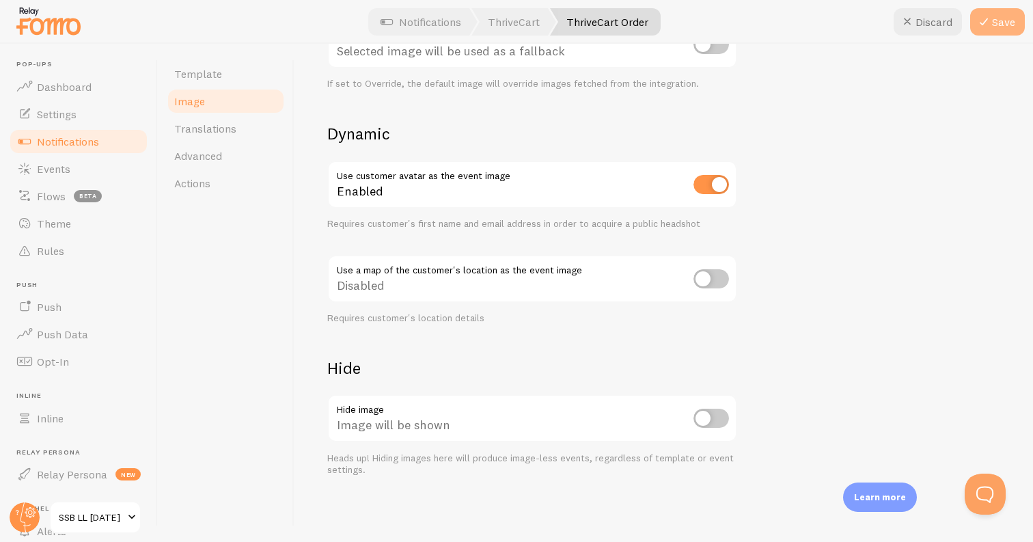
click at [993, 29] on button "Save" at bounding box center [997, 21] width 55 height 27
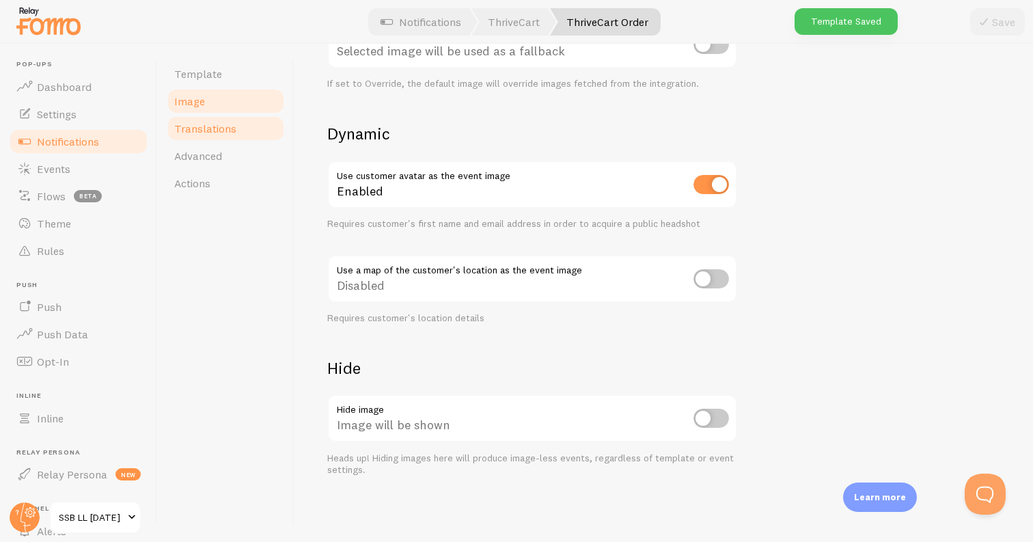
click at [232, 122] on span "Translations" at bounding box center [205, 129] width 62 height 14
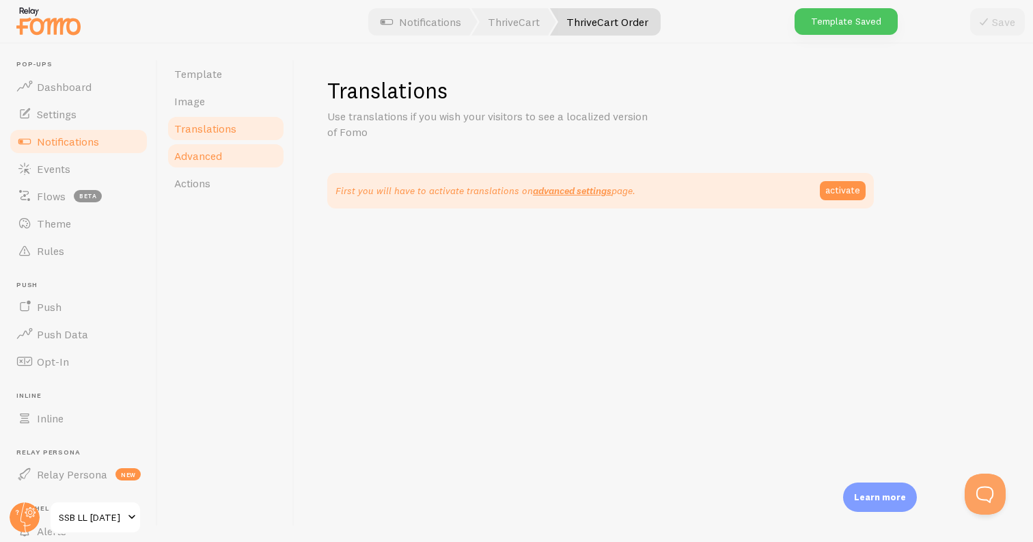
click at [230, 148] on link "Advanced" at bounding box center [226, 155] width 120 height 27
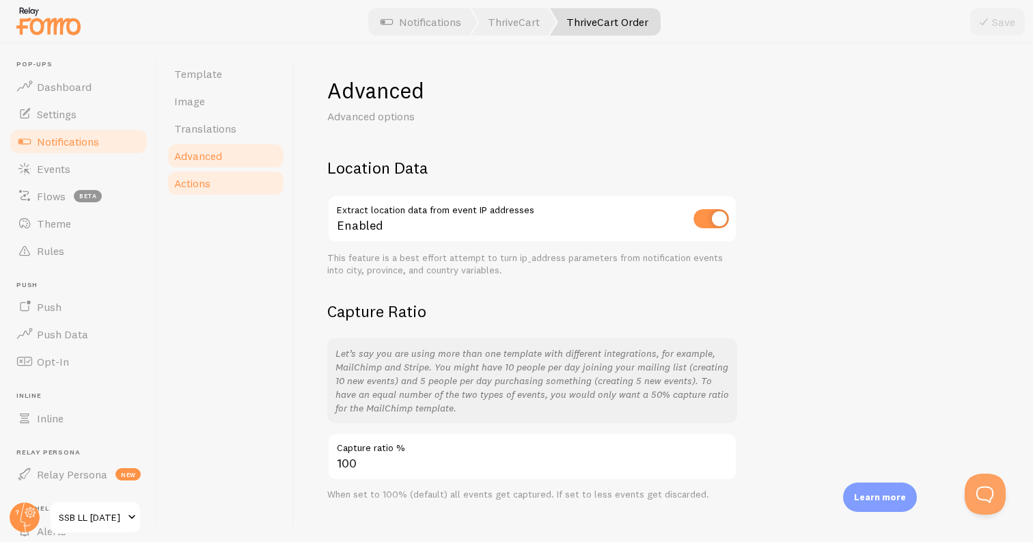
click at [210, 193] on link "Actions" at bounding box center [226, 182] width 120 height 27
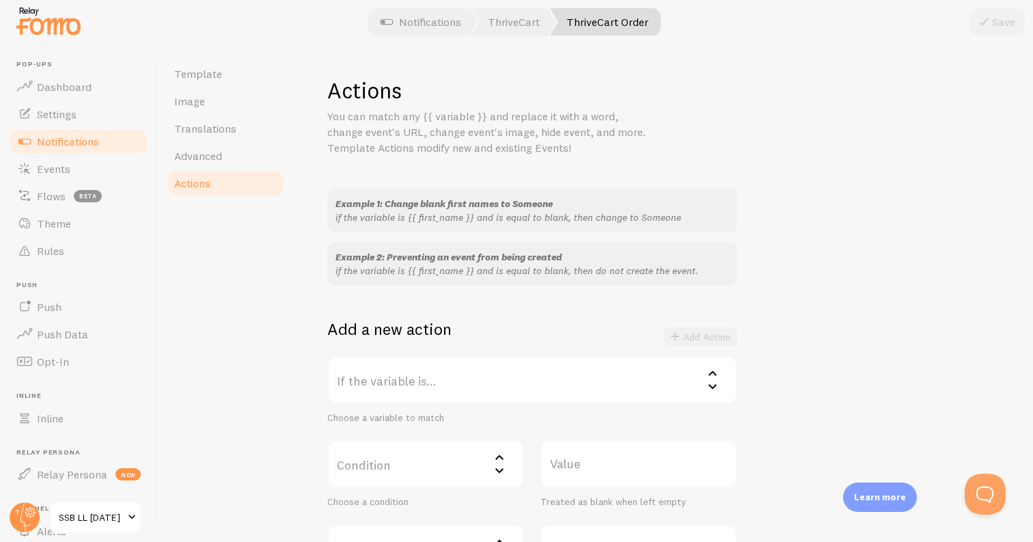
scroll to position [3, 0]
click at [57, 249] on span "Rules" at bounding box center [50, 248] width 27 height 14
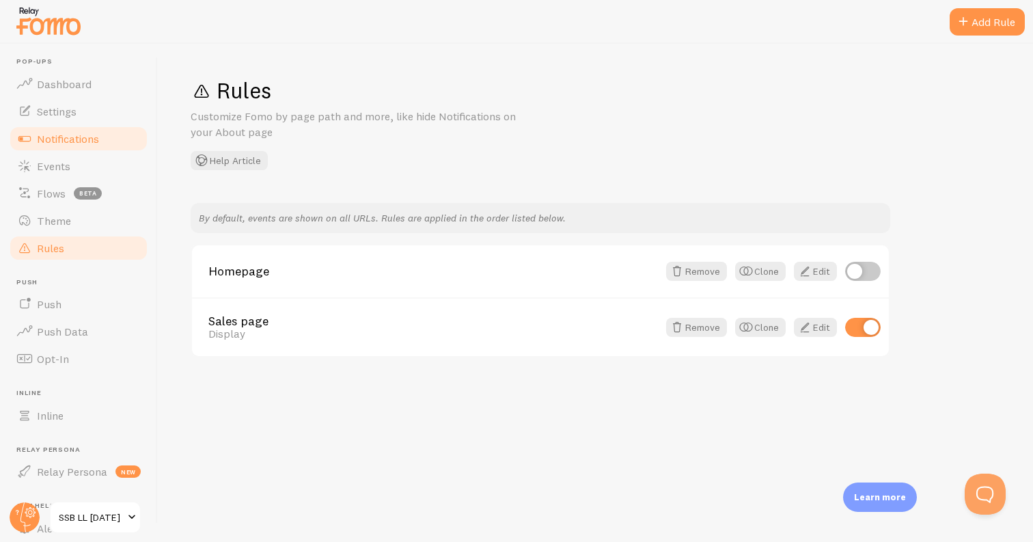
click at [85, 138] on span "Notifications" at bounding box center [68, 139] width 62 height 14
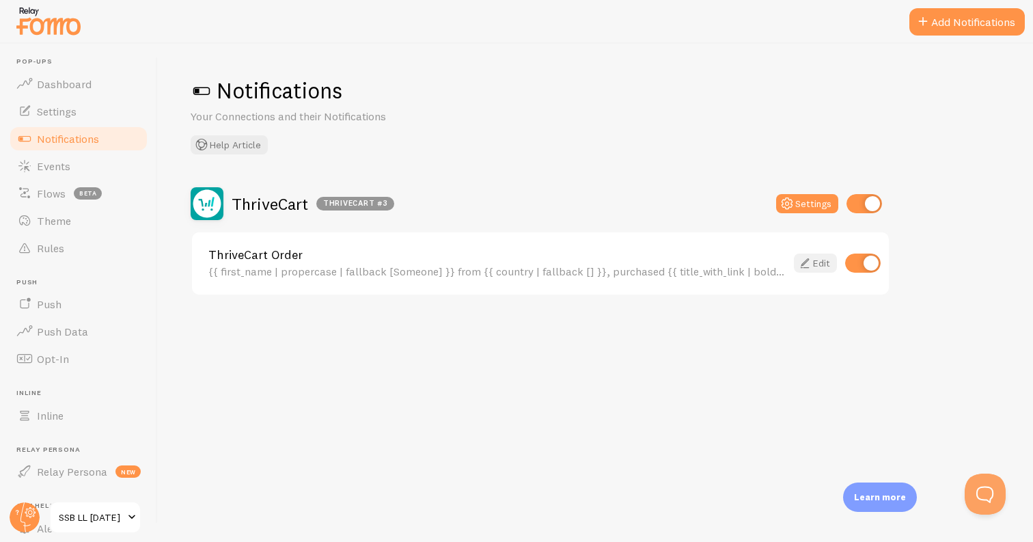
click at [836, 262] on link "Edit" at bounding box center [815, 262] width 43 height 19
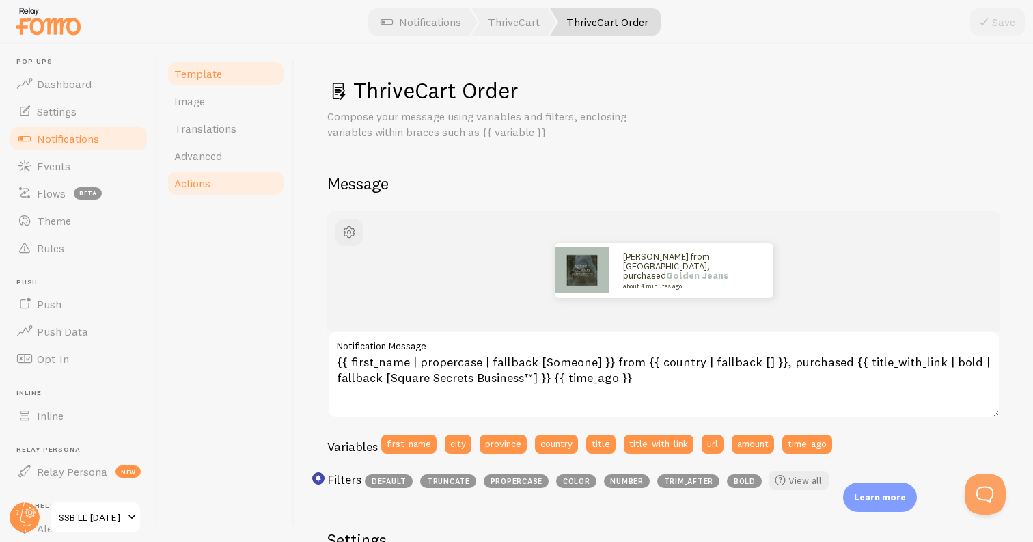
click at [215, 190] on link "Actions" at bounding box center [226, 182] width 120 height 27
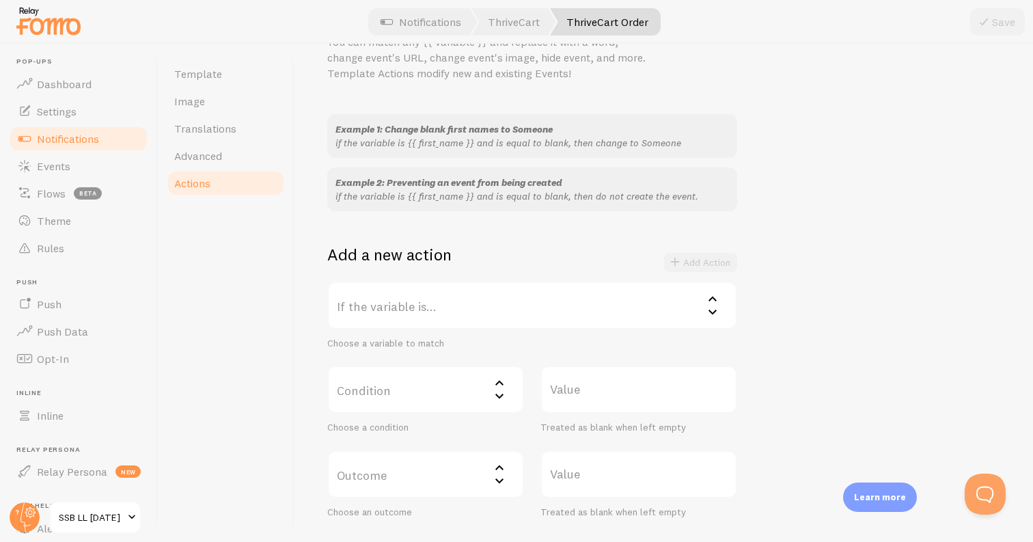
scroll to position [97, 0]
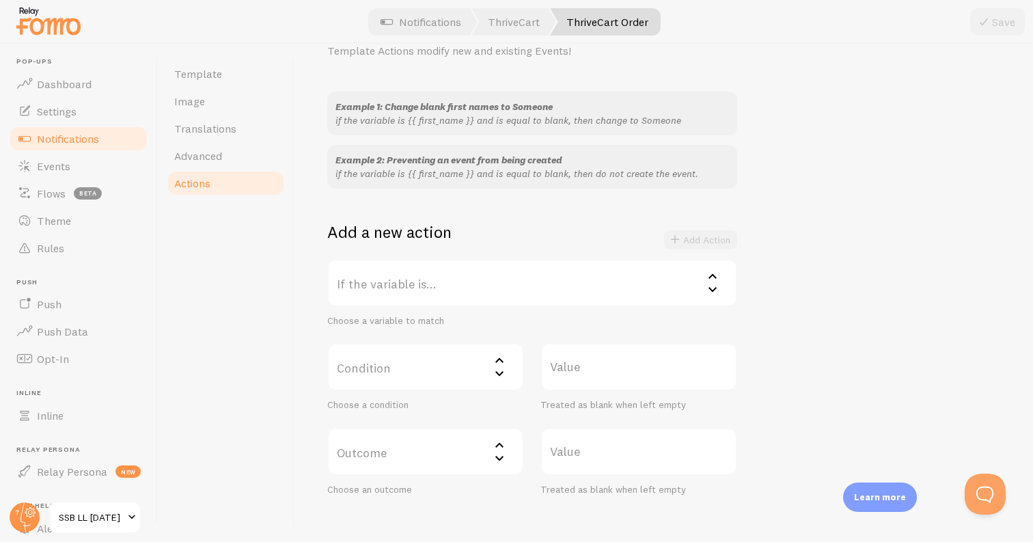
drag, startPoint x: 544, startPoint y: 305, endPoint x: 521, endPoint y: 295, distance: 25.4
click at [544, 306] on label "If the variable is..." at bounding box center [532, 283] width 410 height 48
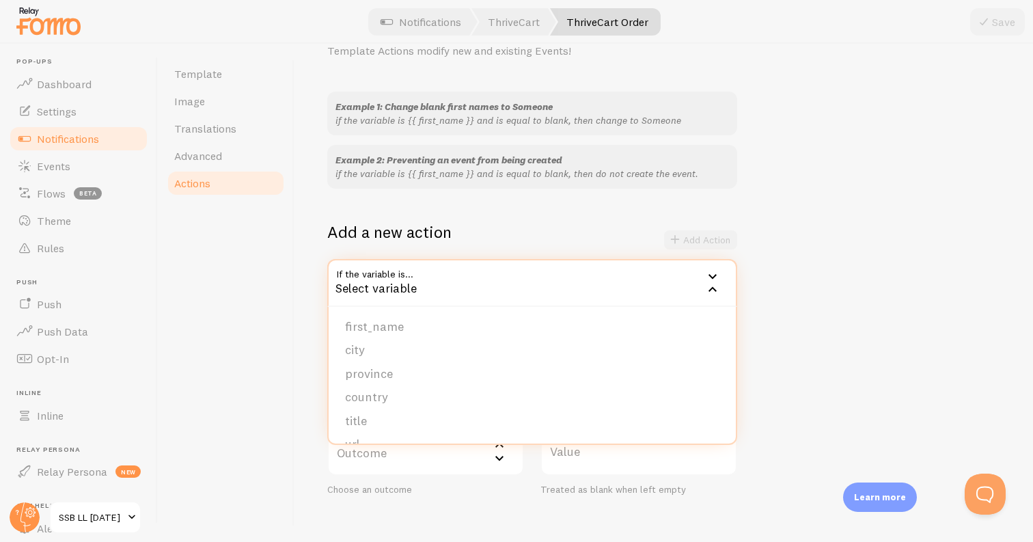
click at [444, 417] on li "title" at bounding box center [532, 421] width 407 height 24
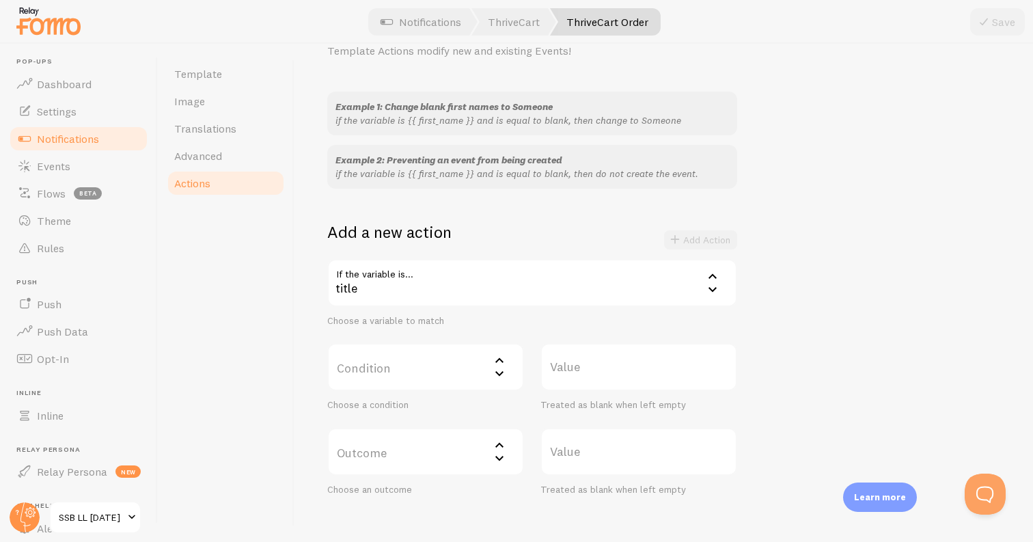
click at [400, 368] on label "Condition" at bounding box center [425, 367] width 197 height 48
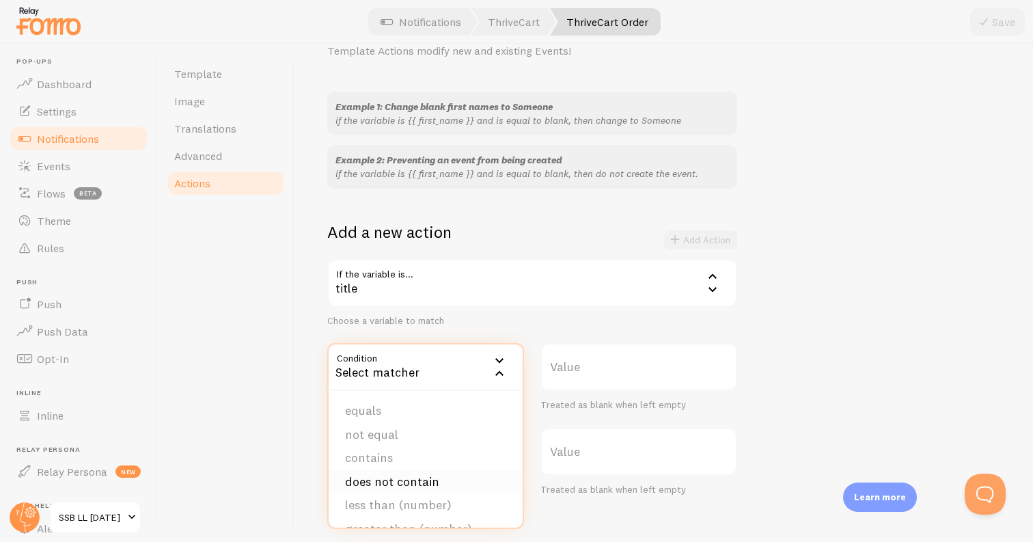
click at [411, 475] on li "does not contain" at bounding box center [426, 482] width 194 height 24
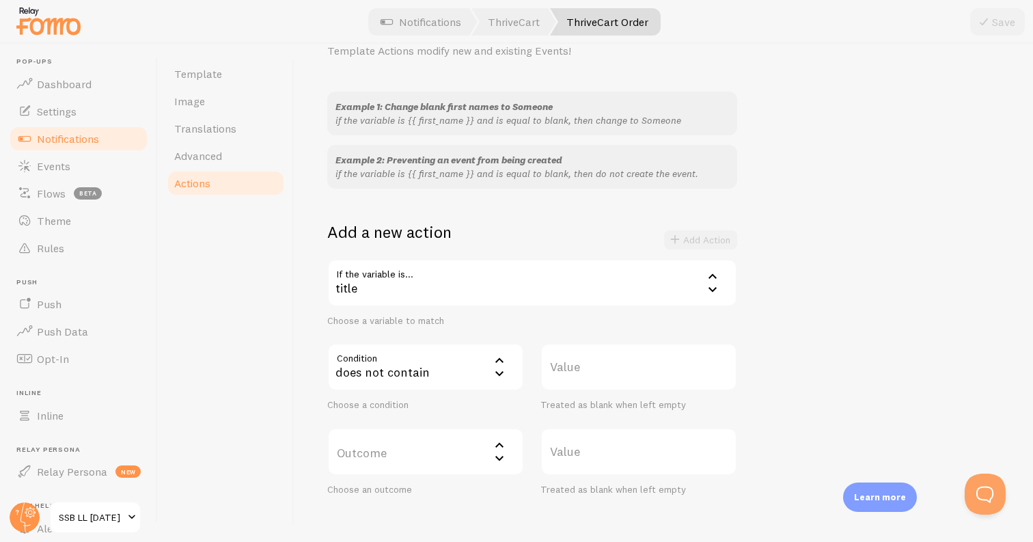
click at [620, 371] on label "Value" at bounding box center [638, 367] width 197 height 48
click at [620, 371] on input "Value" at bounding box center [638, 367] width 197 height 48
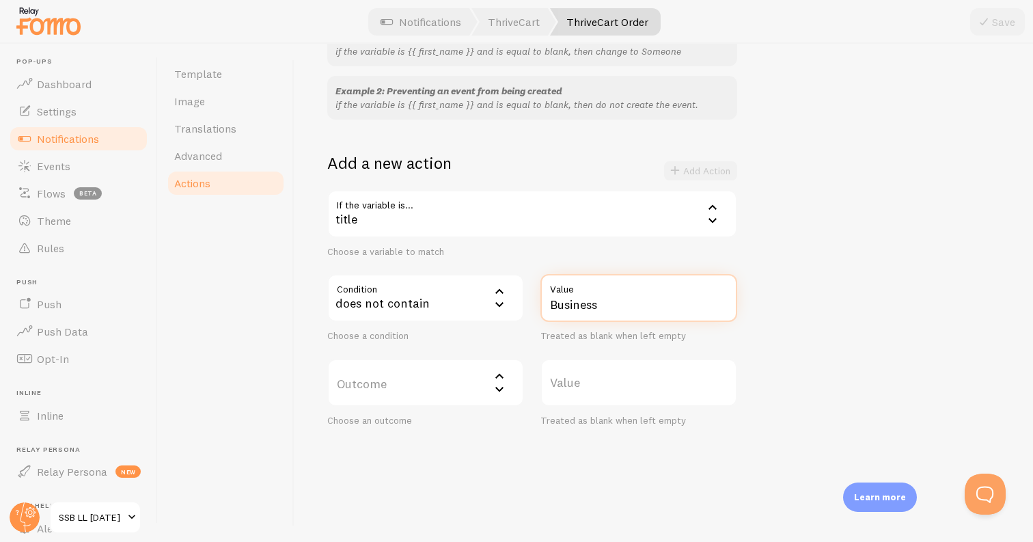
scroll to position [168, 0]
type input "Business"
click at [411, 375] on label "Outcome" at bounding box center [425, 381] width 197 height 48
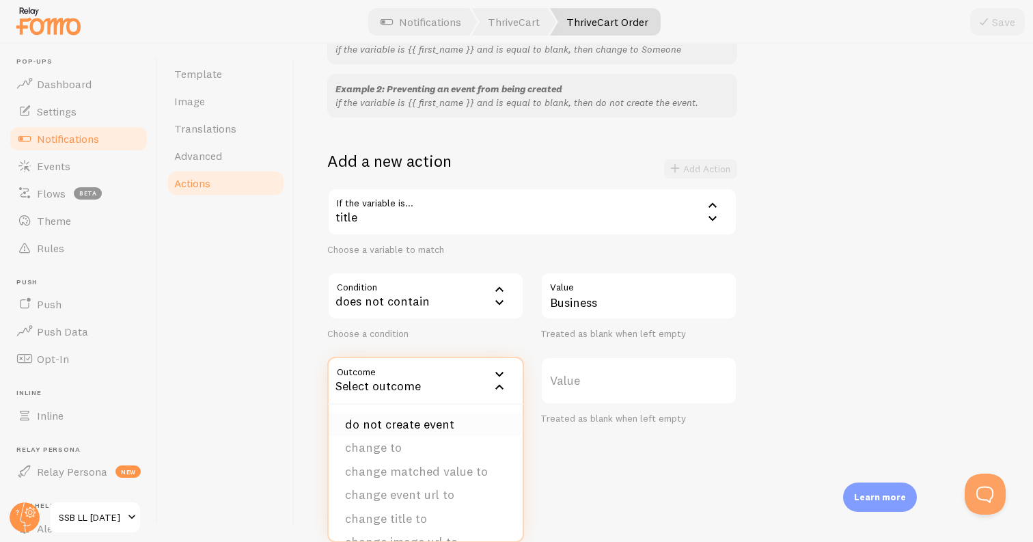
click at [445, 424] on li "do not create event" at bounding box center [426, 425] width 194 height 24
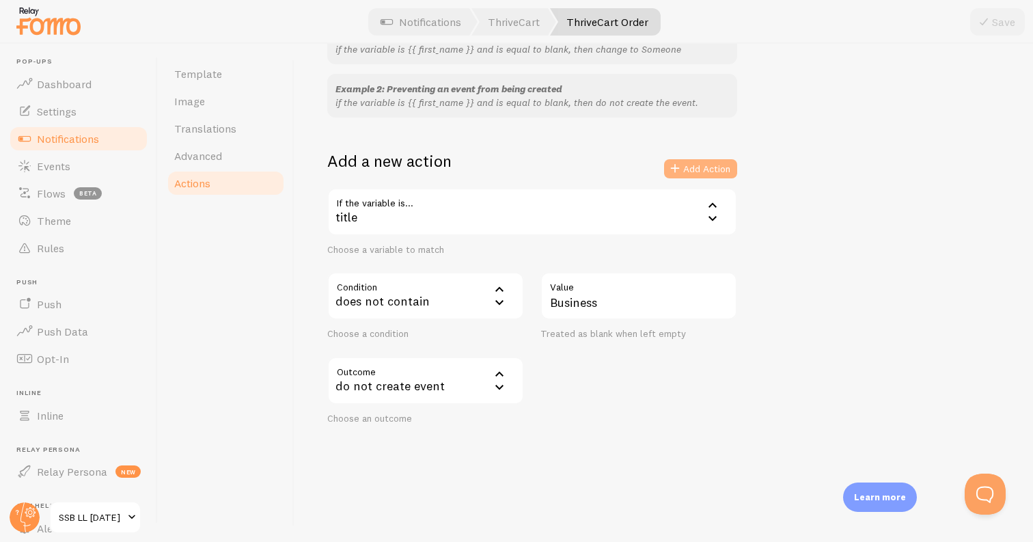
click at [688, 171] on button "Add Action" at bounding box center [700, 168] width 73 height 19
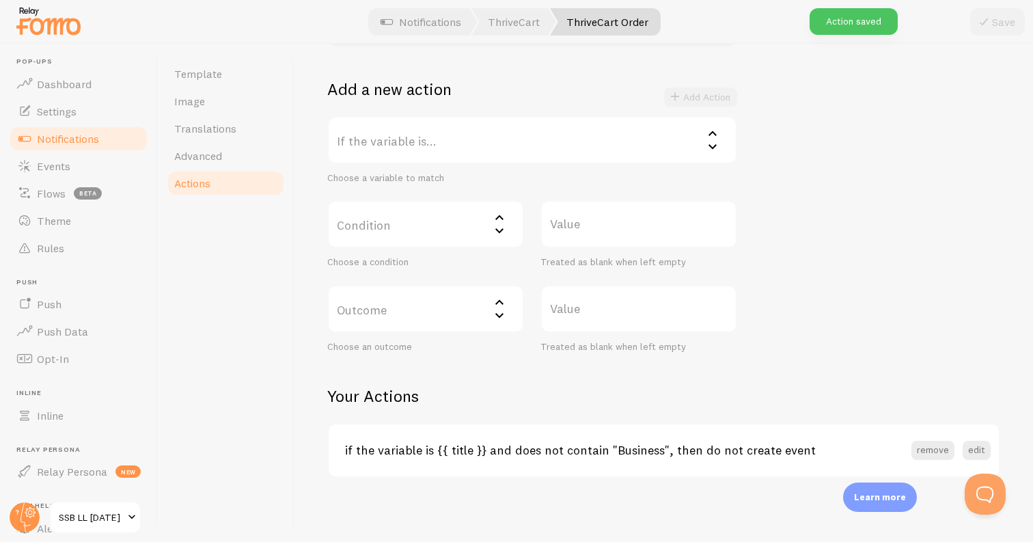
scroll to position [241, 0]
click at [384, 136] on label "If the variable is..." at bounding box center [532, 139] width 410 height 48
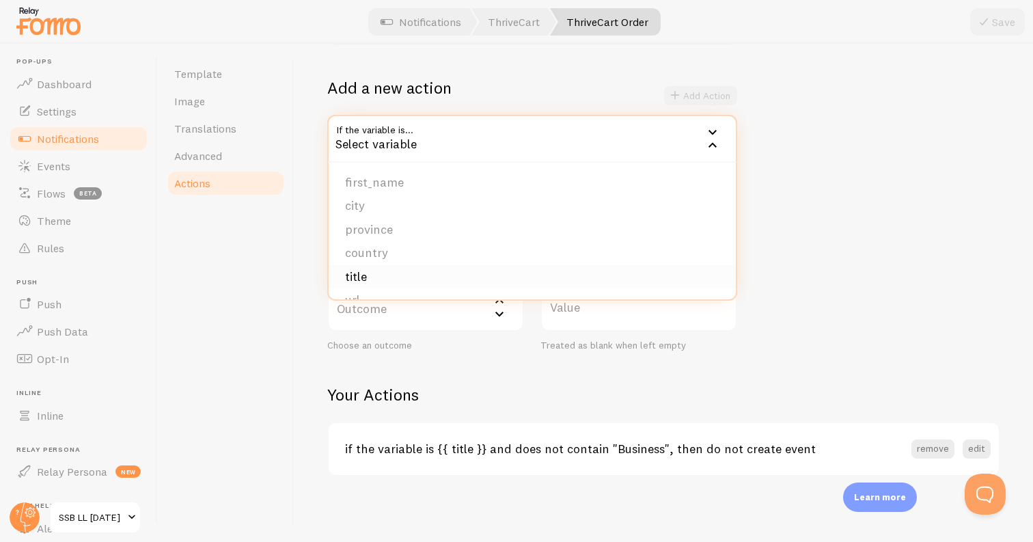
click at [411, 271] on li "title" at bounding box center [532, 277] width 407 height 24
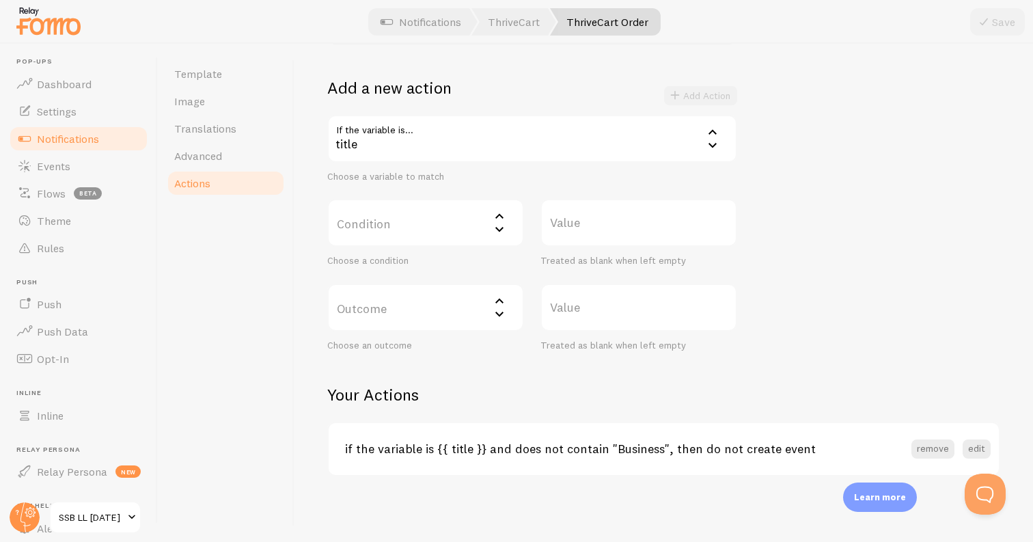
click at [411, 226] on label "Condition" at bounding box center [425, 223] width 197 height 48
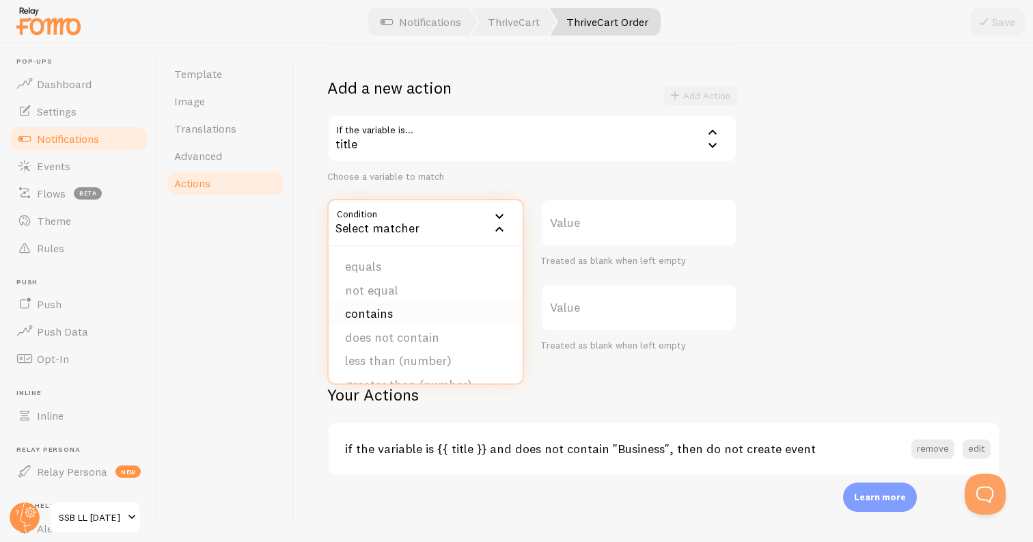
click at [420, 319] on li "contains" at bounding box center [426, 314] width 194 height 24
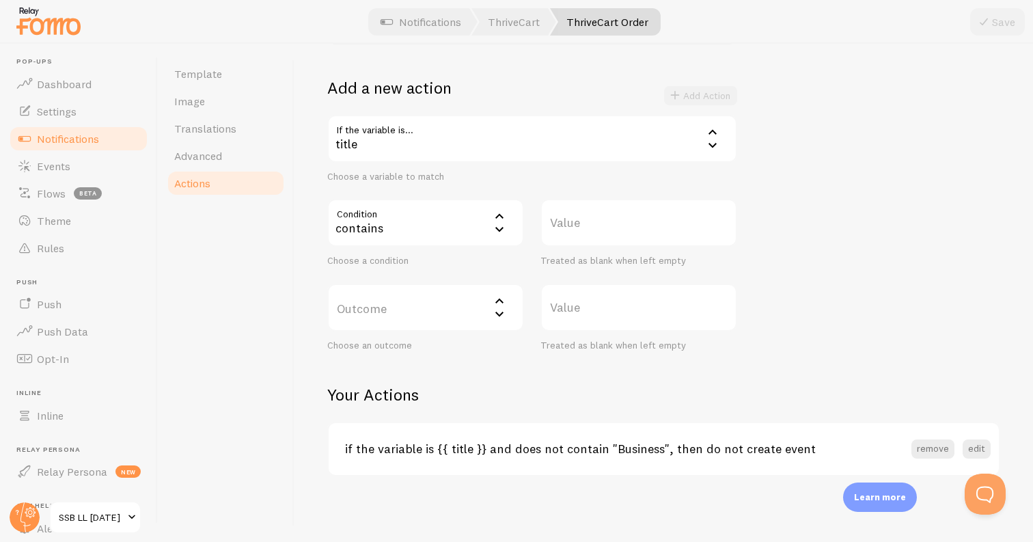
click at [605, 223] on label "Value" at bounding box center [638, 223] width 197 height 48
click at [605, 223] on input "Value" at bounding box center [638, 223] width 197 height 48
type input "BCC"
click at [394, 317] on label "Outcome" at bounding box center [425, 308] width 197 height 48
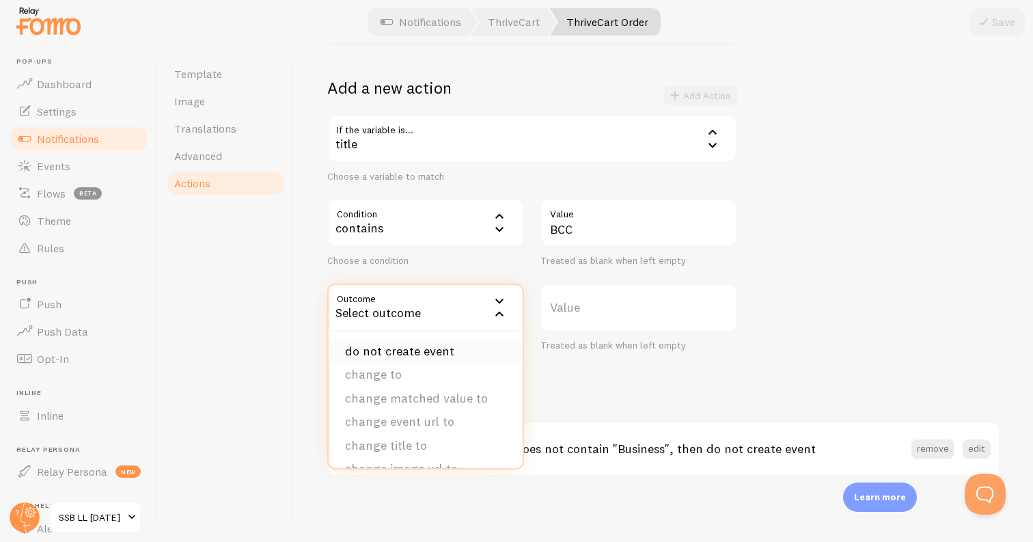
click at [441, 348] on li "do not create event" at bounding box center [426, 352] width 194 height 24
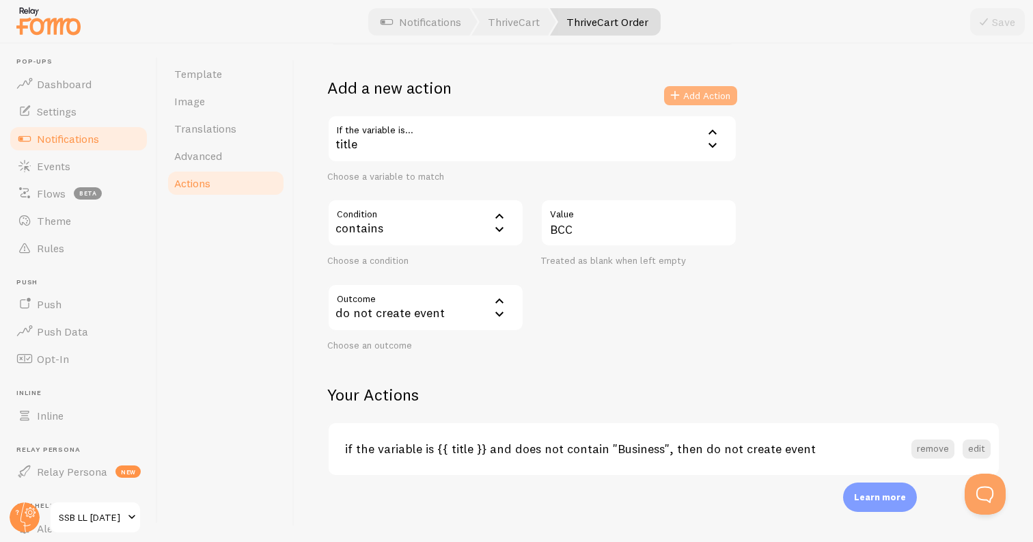
click at [689, 89] on button "Add Action" at bounding box center [700, 95] width 73 height 19
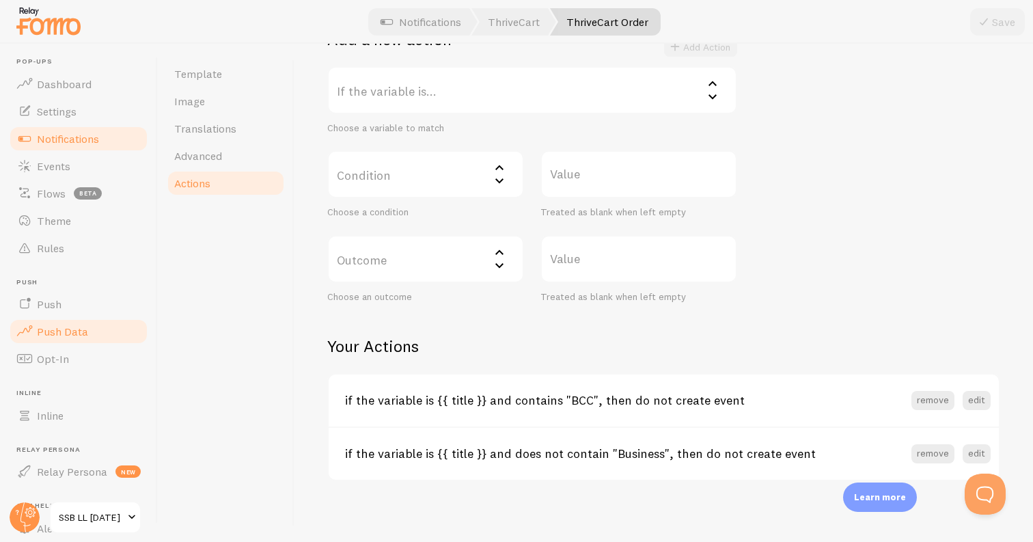
scroll to position [294, 0]
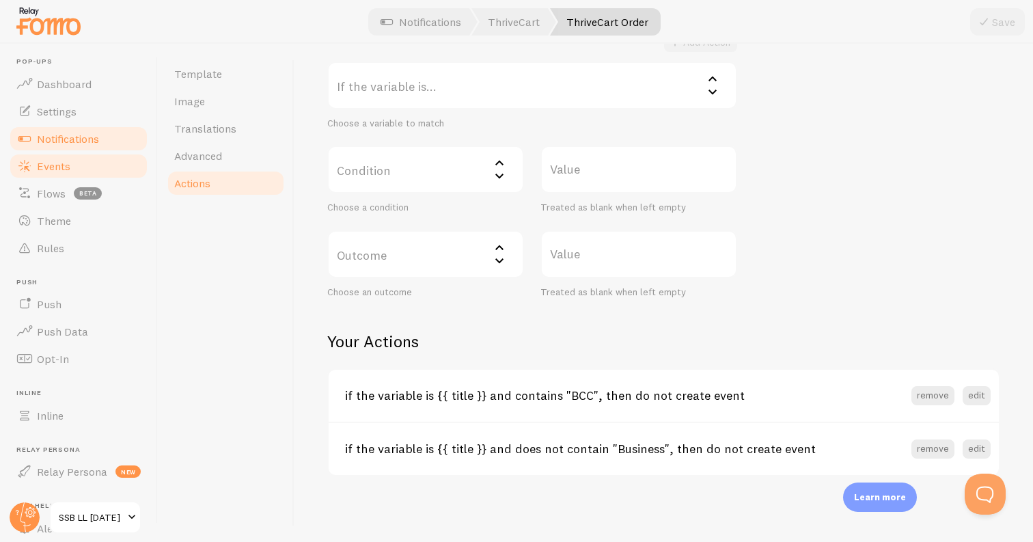
click at [78, 164] on link "Events" at bounding box center [78, 165] width 141 height 27
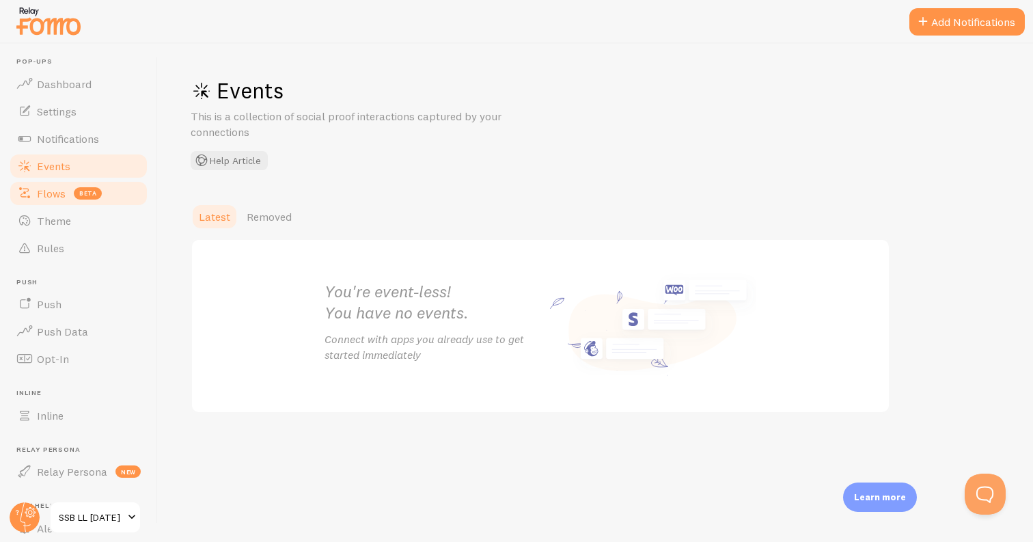
click at [64, 193] on span "Flows" at bounding box center [51, 194] width 29 height 14
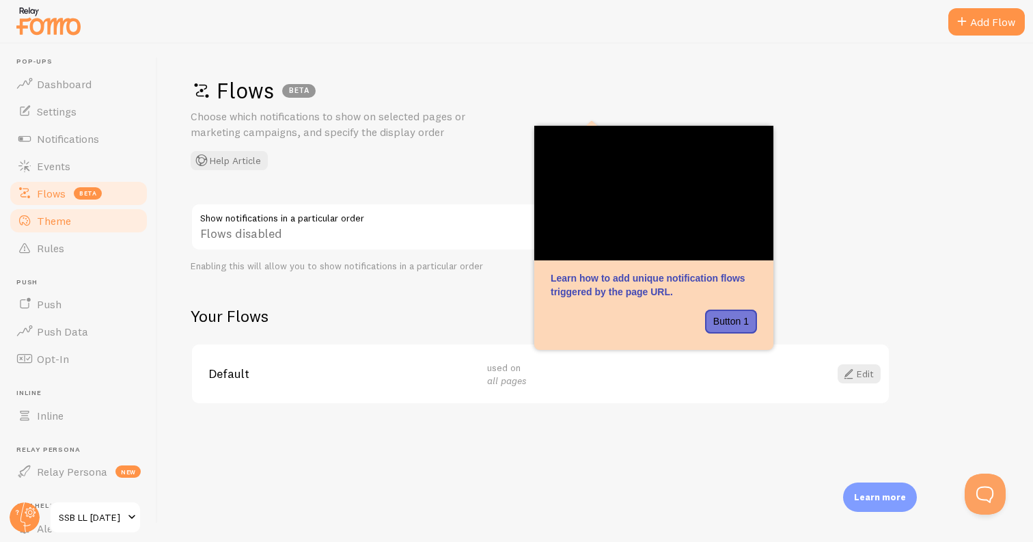
click at [75, 219] on link "Theme" at bounding box center [78, 220] width 141 height 27
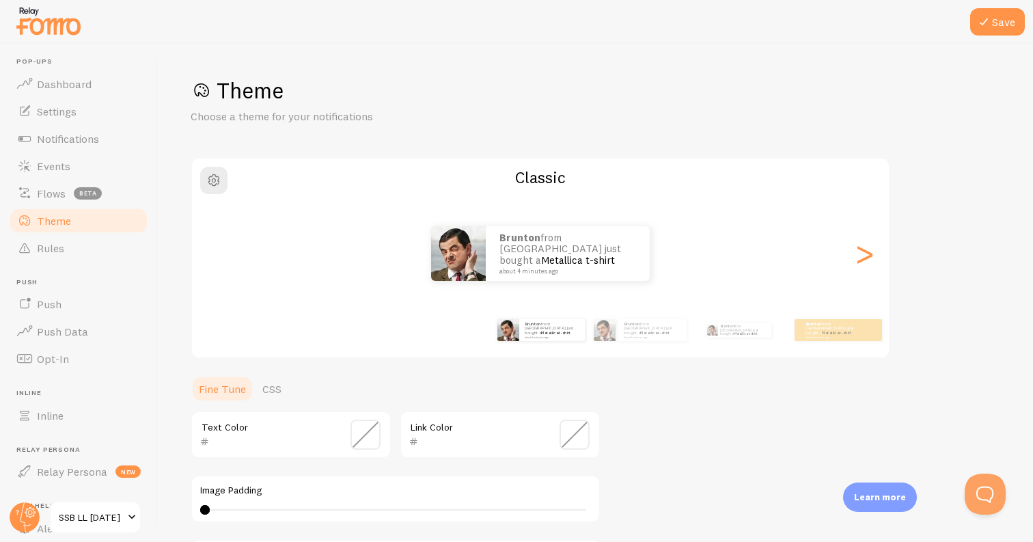
click at [310, 432] on div "Text Color" at bounding box center [291, 435] width 201 height 48
click at [295, 439] on input "text" at bounding box center [271, 441] width 125 height 16
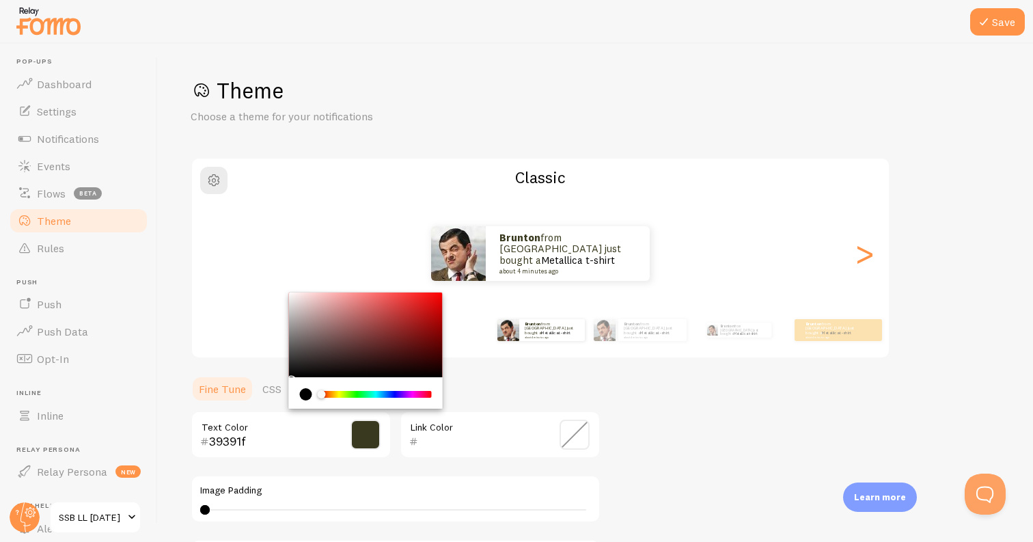
type input "39391f"
click at [491, 441] on input "text" at bounding box center [480, 441] width 125 height 16
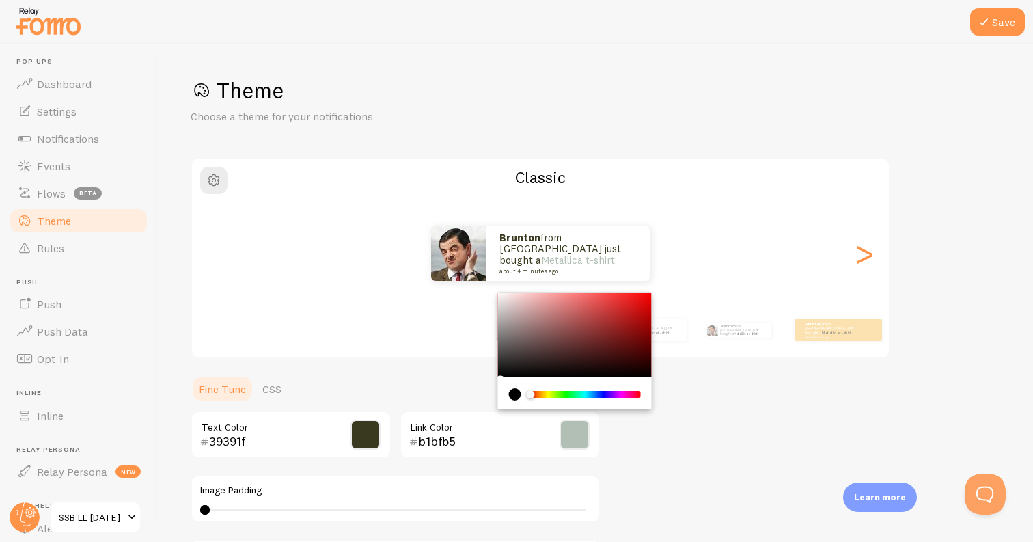
type input "b1bfb5"
click at [882, 396] on div "Theme Choose a theme for your notifications Classic Brunton from [GEOGRAPHIC_DA…" at bounding box center [596, 401] width 810 height 648
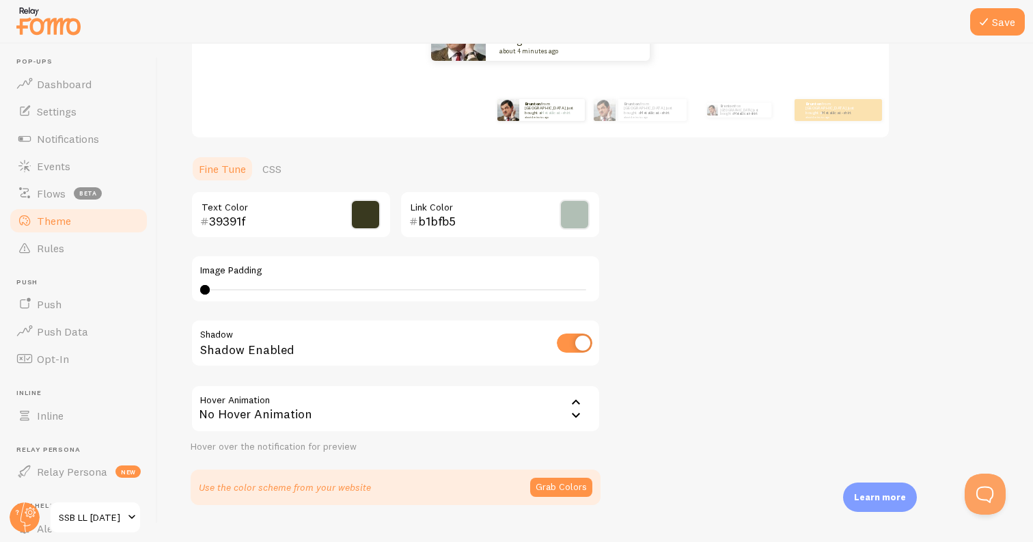
scroll to position [249, 0]
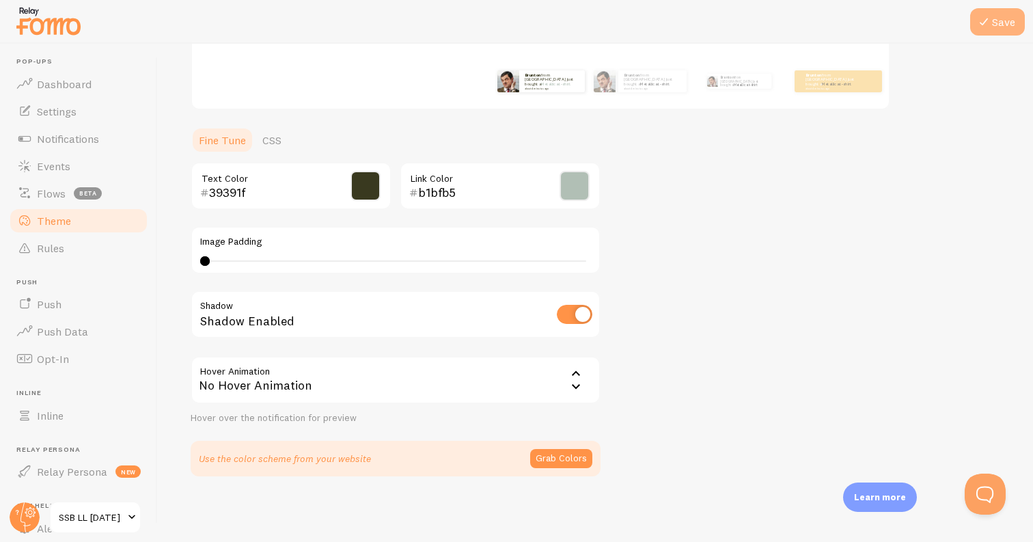
click at [987, 15] on icon at bounding box center [984, 22] width 16 height 16
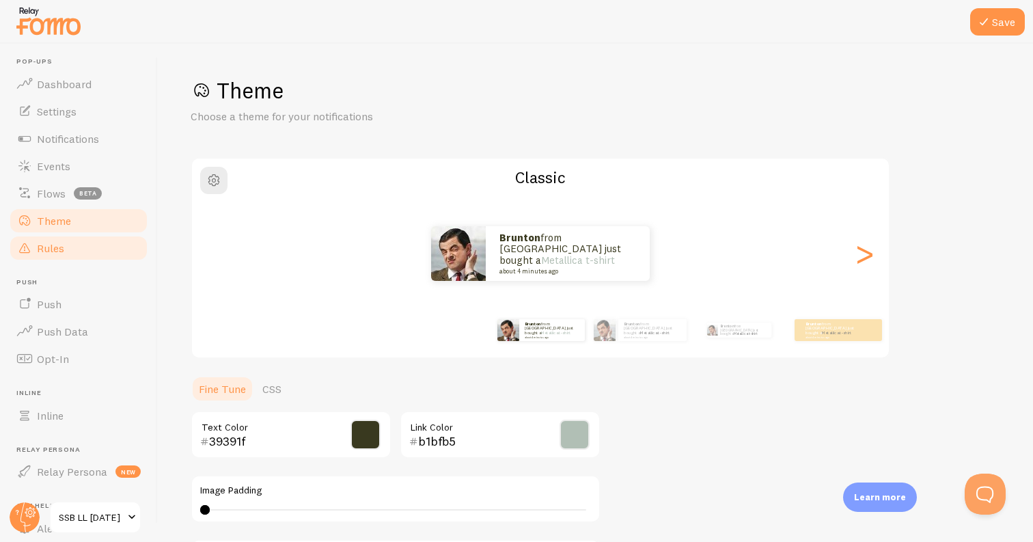
click at [118, 251] on link "Rules" at bounding box center [78, 247] width 141 height 27
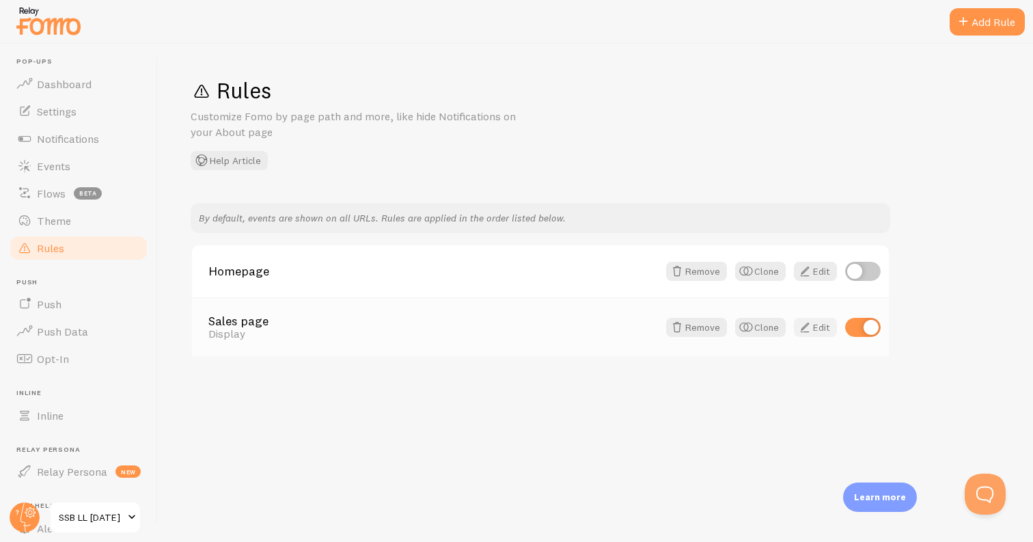
click at [814, 329] on link "Edit" at bounding box center [815, 327] width 43 height 19
click at [837, 277] on div "Remove Clone Edit" at bounding box center [769, 271] width 223 height 19
click at [817, 265] on link "Edit" at bounding box center [815, 271] width 43 height 19
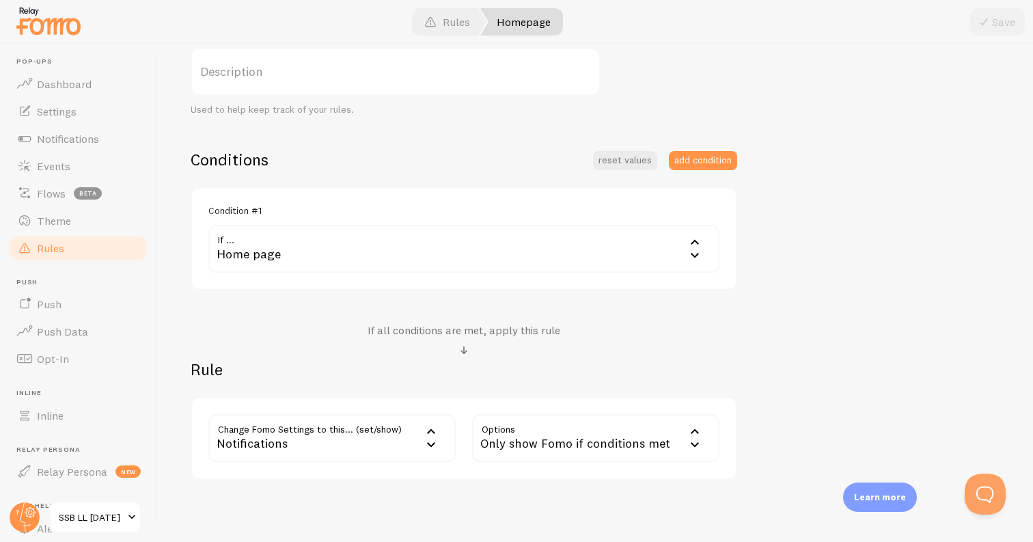
scroll to position [242, 0]
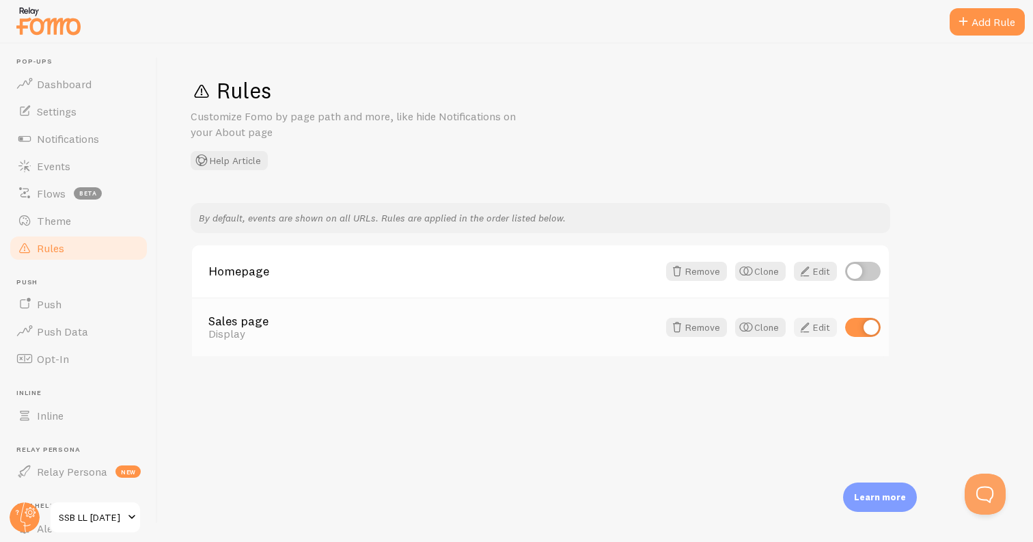
click at [816, 323] on link "Edit" at bounding box center [815, 327] width 43 height 19
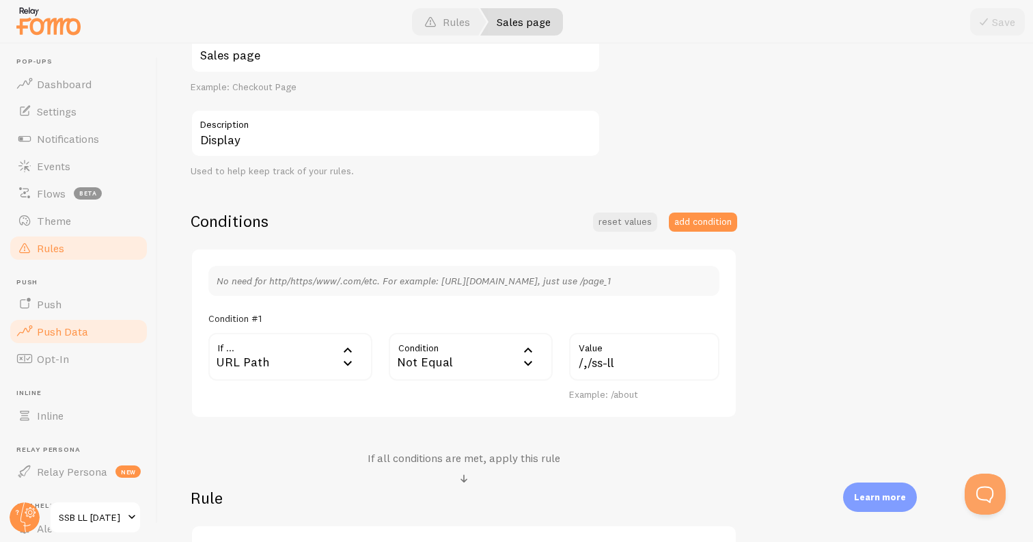
scroll to position [288, 0]
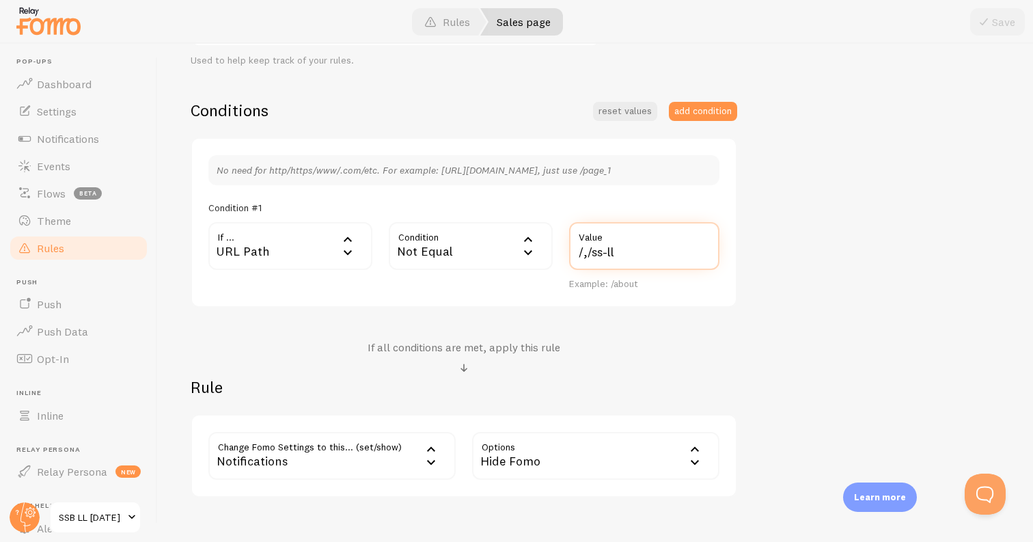
click at [602, 250] on input "/,/ss-ll" at bounding box center [644, 246] width 150 height 48
type input "/,/ssb-ll"
click at [993, 23] on button "Save" at bounding box center [997, 21] width 55 height 27
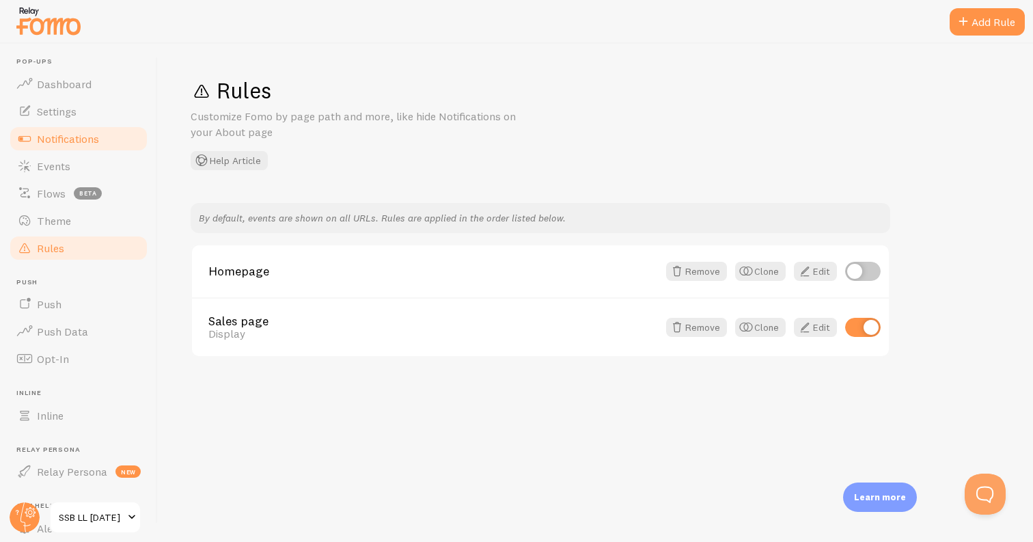
click at [97, 143] on span "Notifications" at bounding box center [68, 139] width 62 height 14
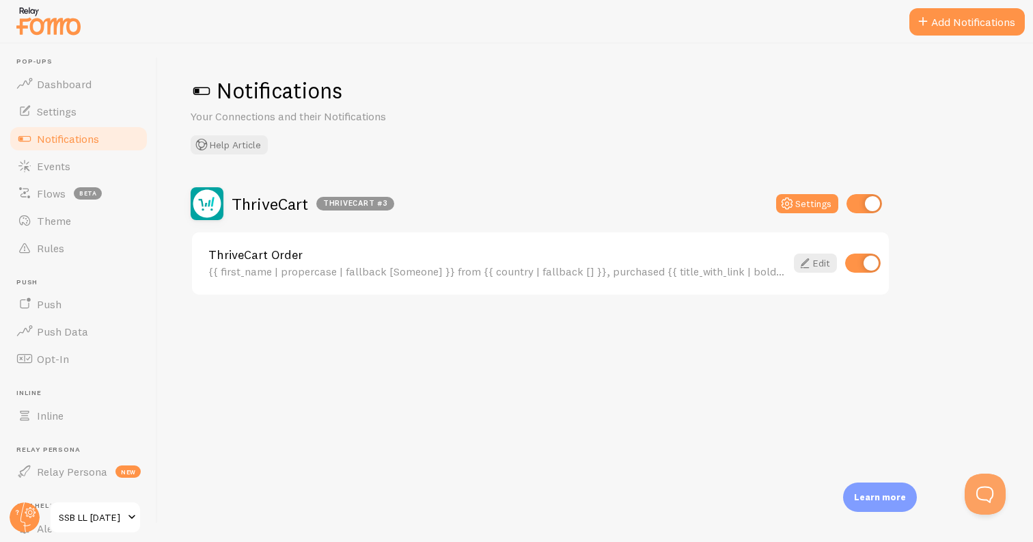
click at [289, 253] on link "ThriveCart Order" at bounding box center [496, 255] width 577 height 12
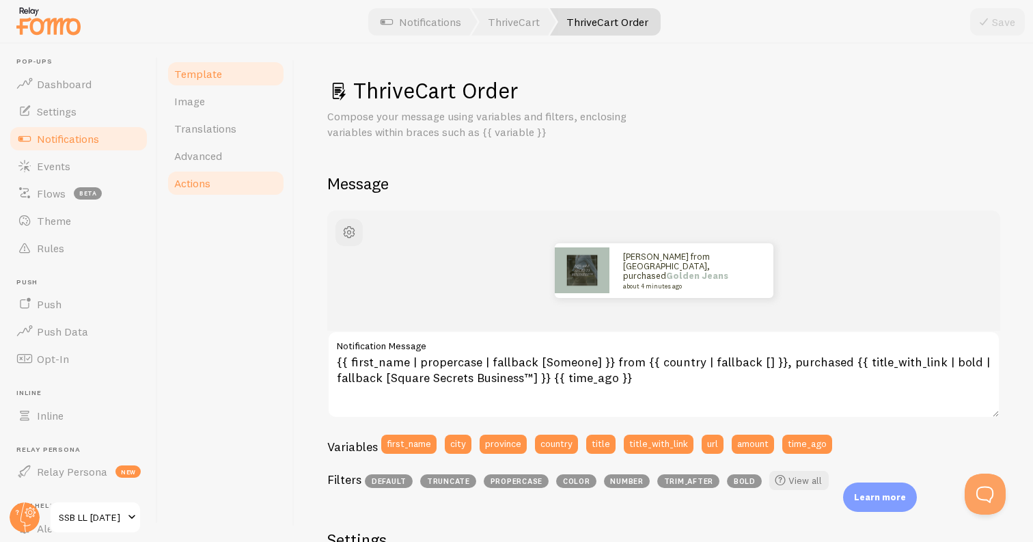
click at [215, 177] on link "Actions" at bounding box center [226, 182] width 120 height 27
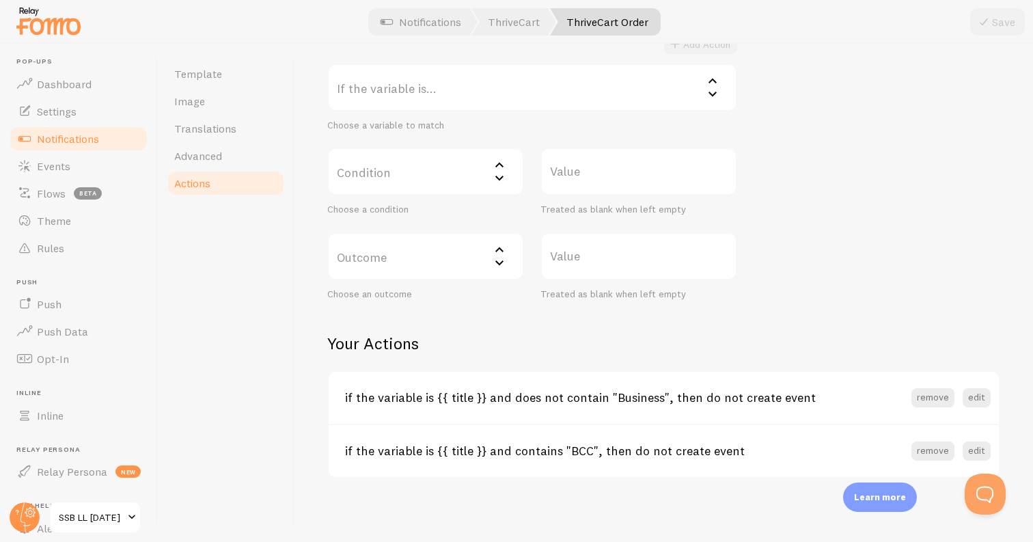
scroll to position [294, 0]
click at [27, 514] on circle at bounding box center [25, 517] width 30 height 30
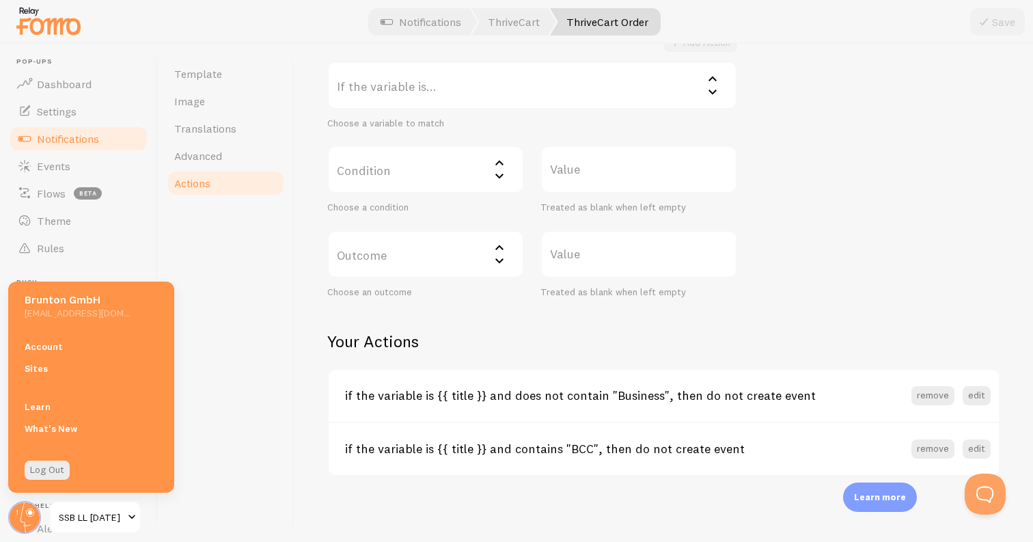
click at [76, 514] on span "SSB LL Sep '25" at bounding box center [91, 517] width 65 height 16
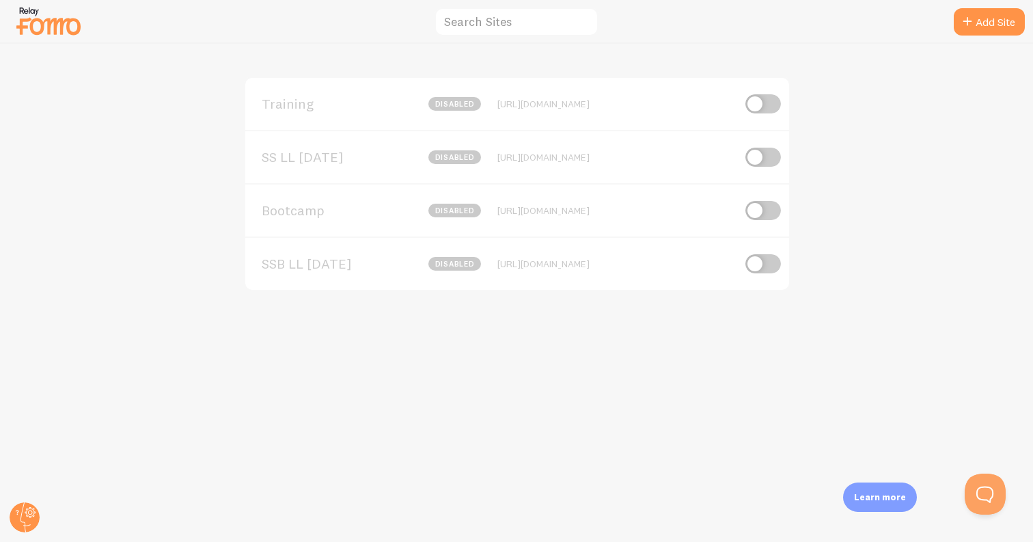
click at [304, 219] on div "Bootcamp disabled [URL][DOMAIN_NAME]" at bounding box center [517, 209] width 544 height 53
click at [297, 211] on span "Bootcamp" at bounding box center [317, 210] width 110 height 12
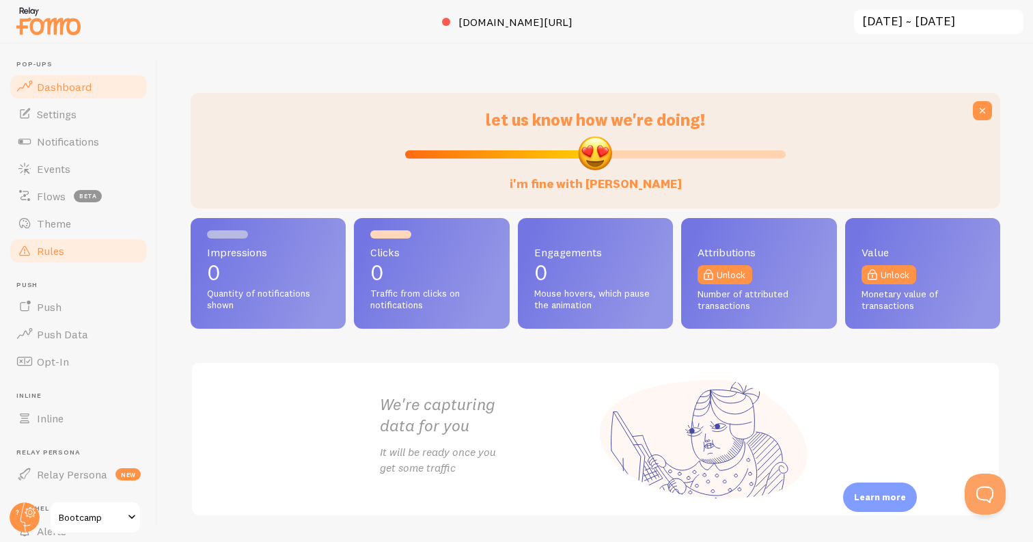
click at [56, 244] on span "Rules" at bounding box center [50, 251] width 27 height 14
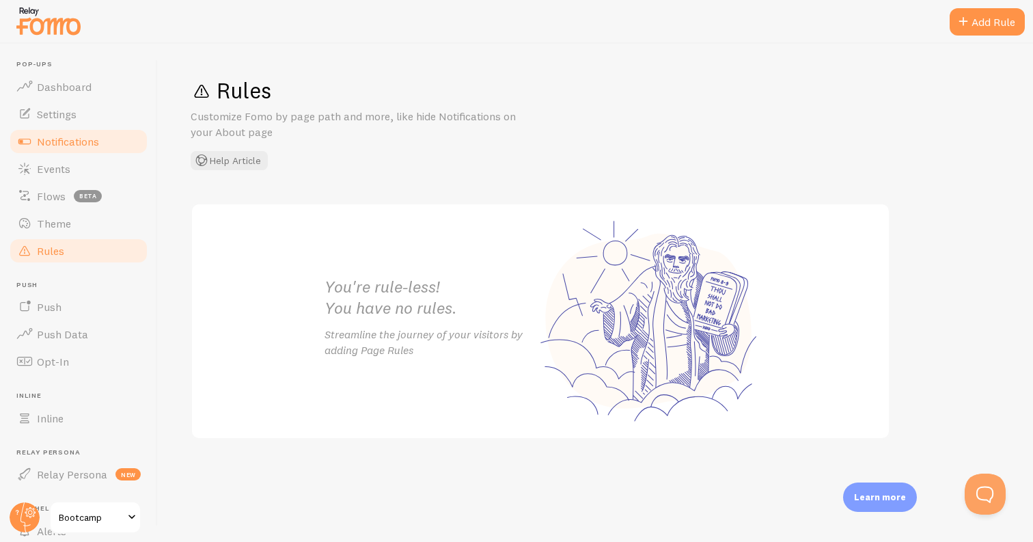
click at [83, 136] on span "Notifications" at bounding box center [68, 142] width 62 height 14
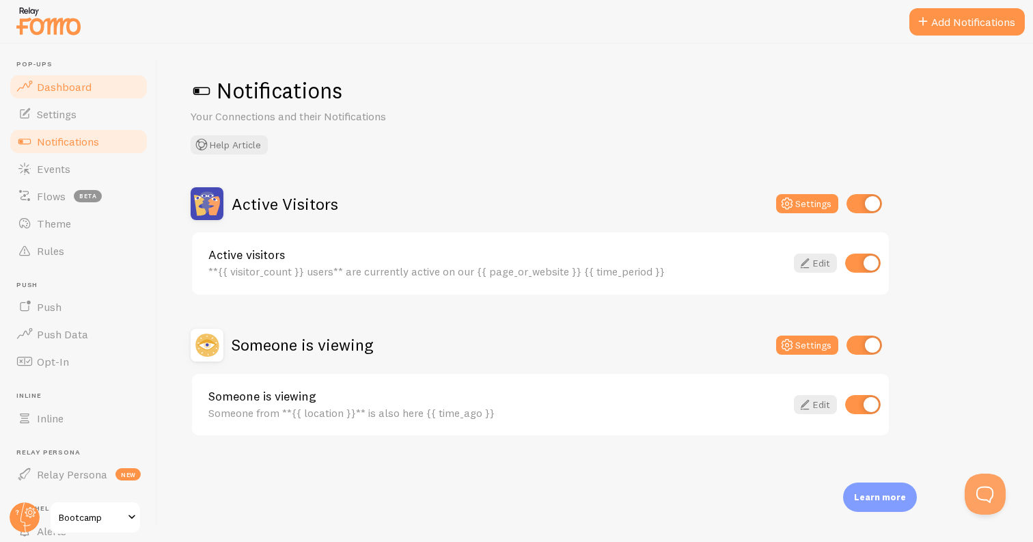
click at [99, 75] on link "Dashboard" at bounding box center [78, 86] width 141 height 27
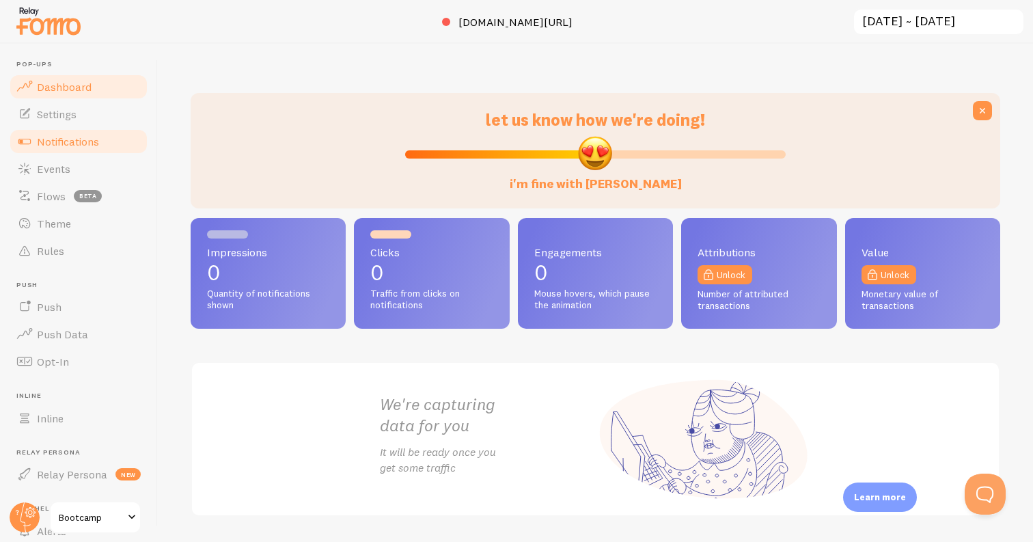
click at [96, 141] on span "Notifications" at bounding box center [68, 142] width 62 height 14
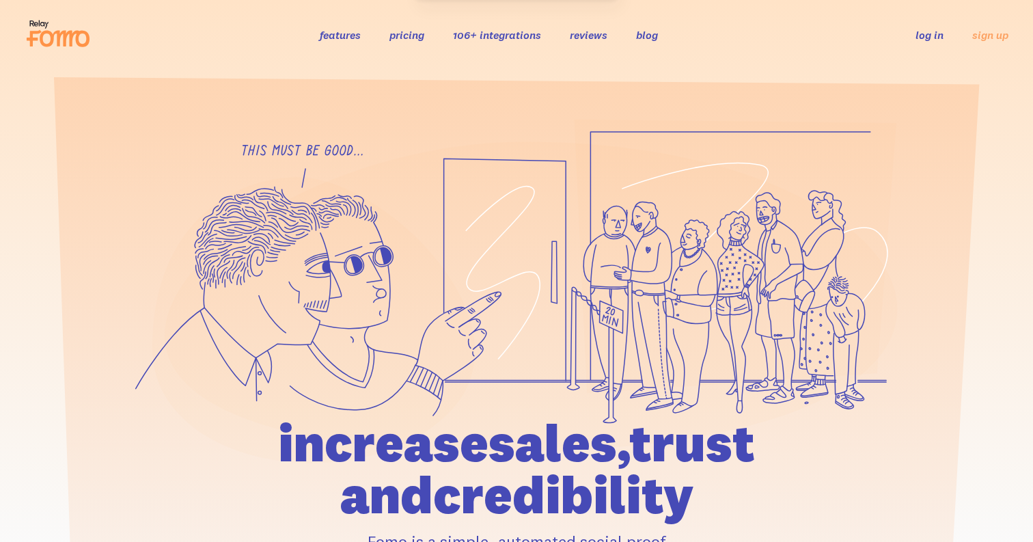
click at [920, 39] on link "log in" at bounding box center [930, 35] width 28 height 14
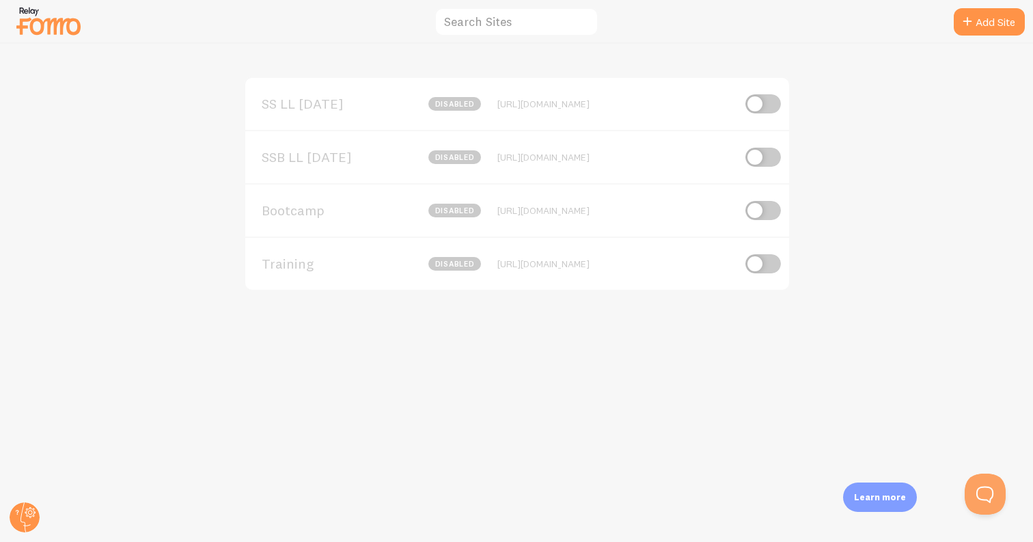
click at [301, 210] on span "Bootcamp" at bounding box center [317, 210] width 110 height 12
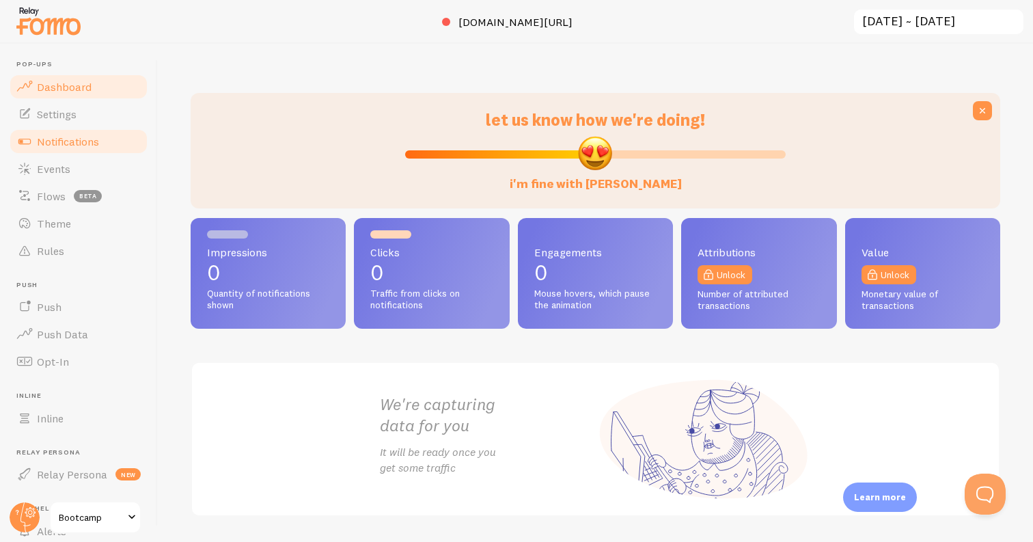
click at [67, 152] on link "Notifications" at bounding box center [78, 141] width 141 height 27
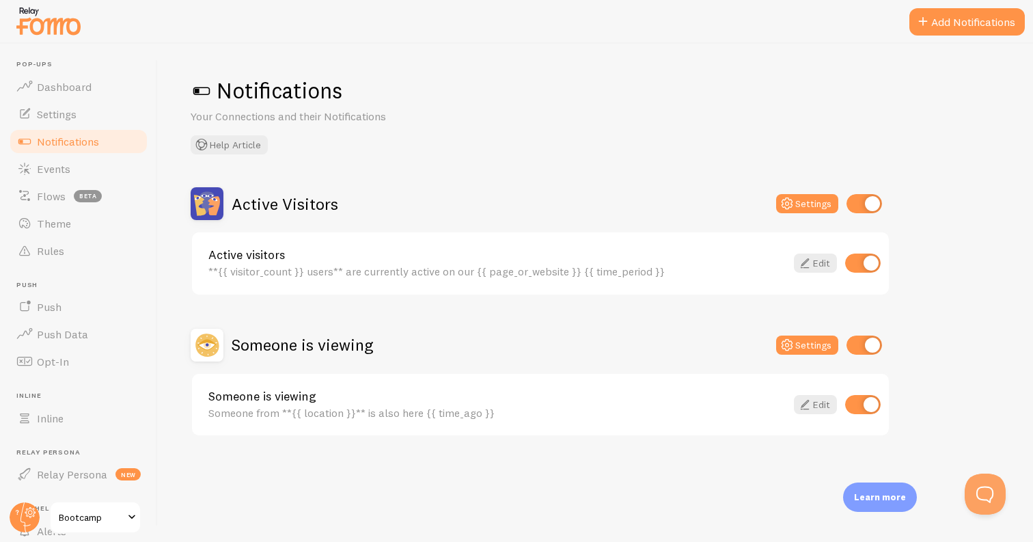
click at [866, 208] on input "checkbox" at bounding box center [865, 203] width 36 height 19
checkbox input "false"
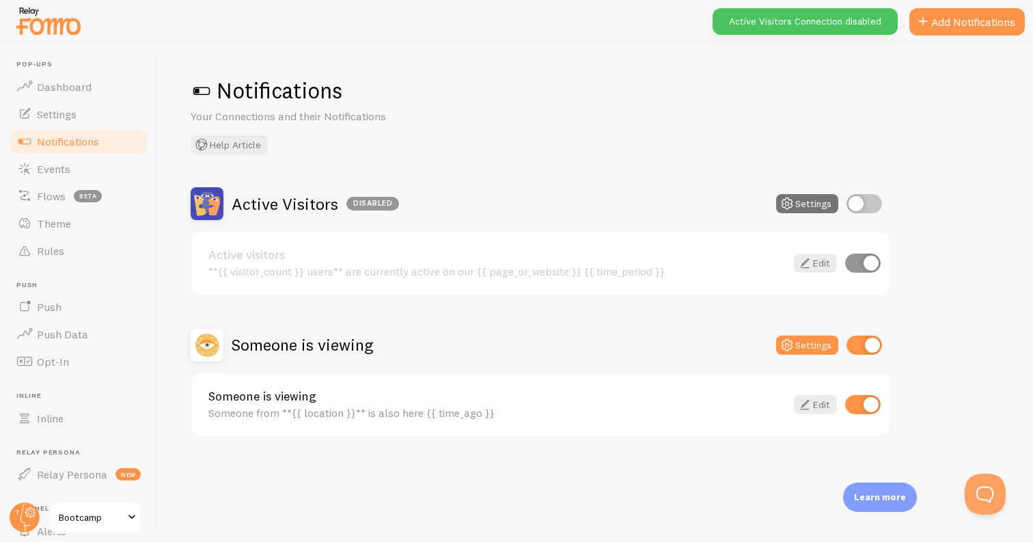
click at [867, 335] on input "checkbox" at bounding box center [865, 344] width 36 height 19
checkbox input "false"
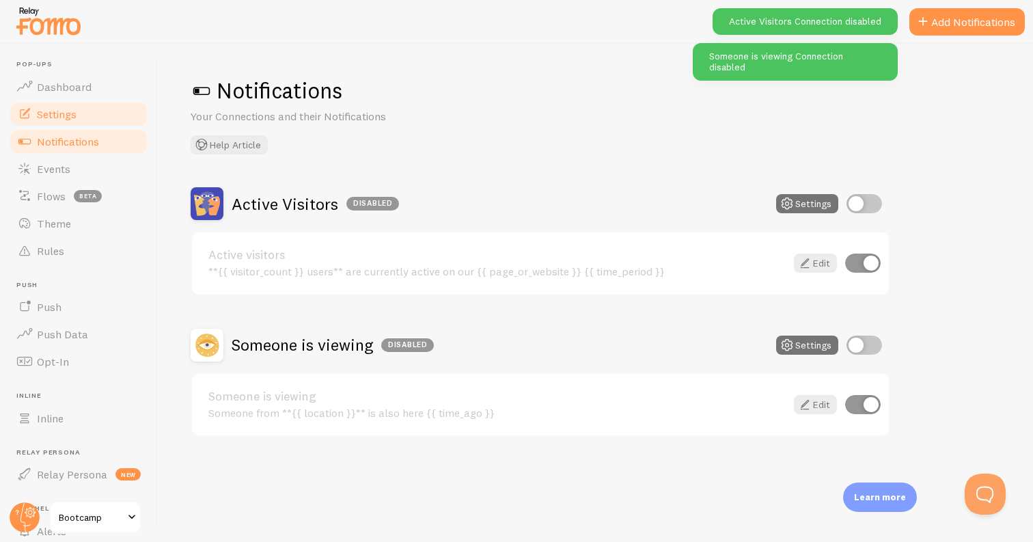
click at [106, 120] on link "Settings" at bounding box center [78, 113] width 141 height 27
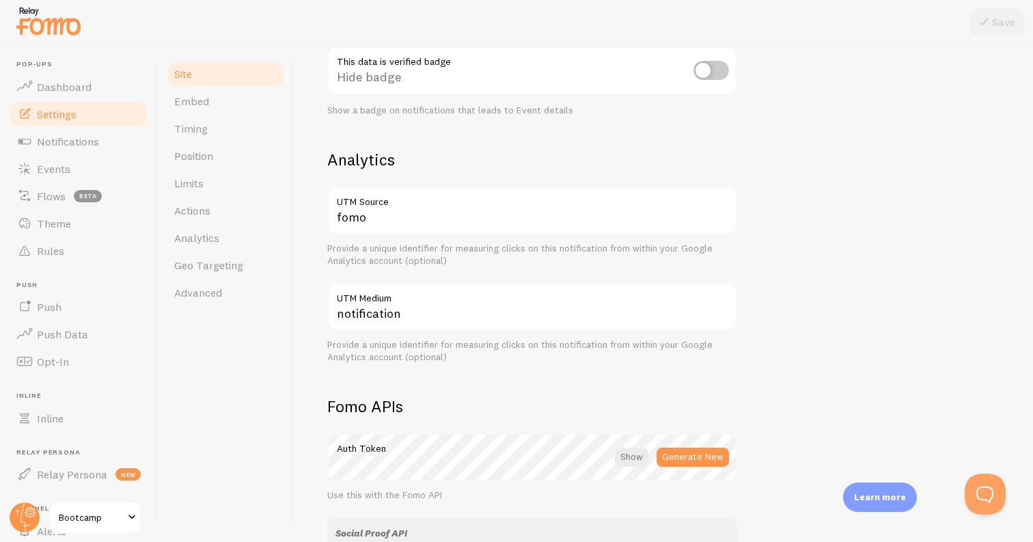
scroll to position [748, 0]
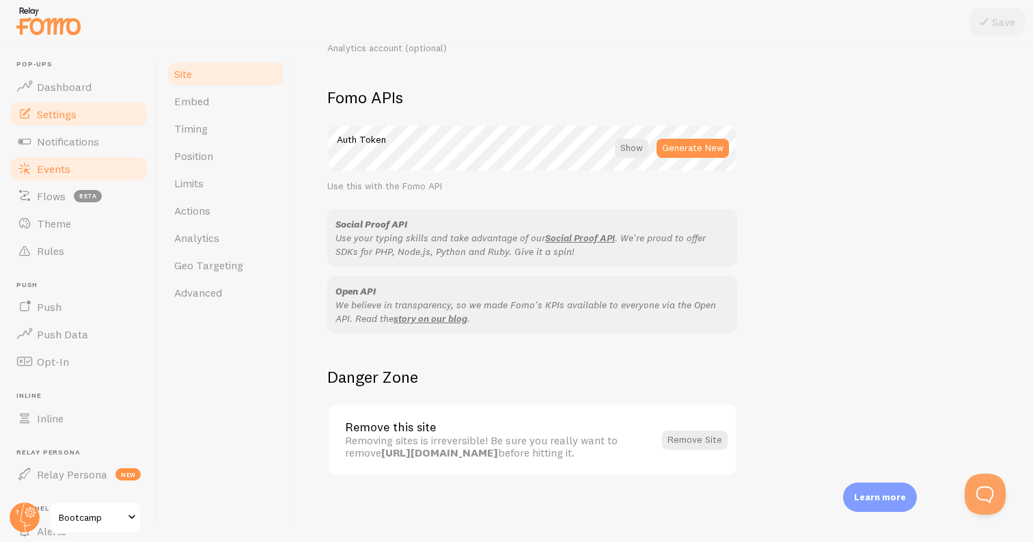
click at [73, 160] on link "Events" at bounding box center [78, 168] width 141 height 27
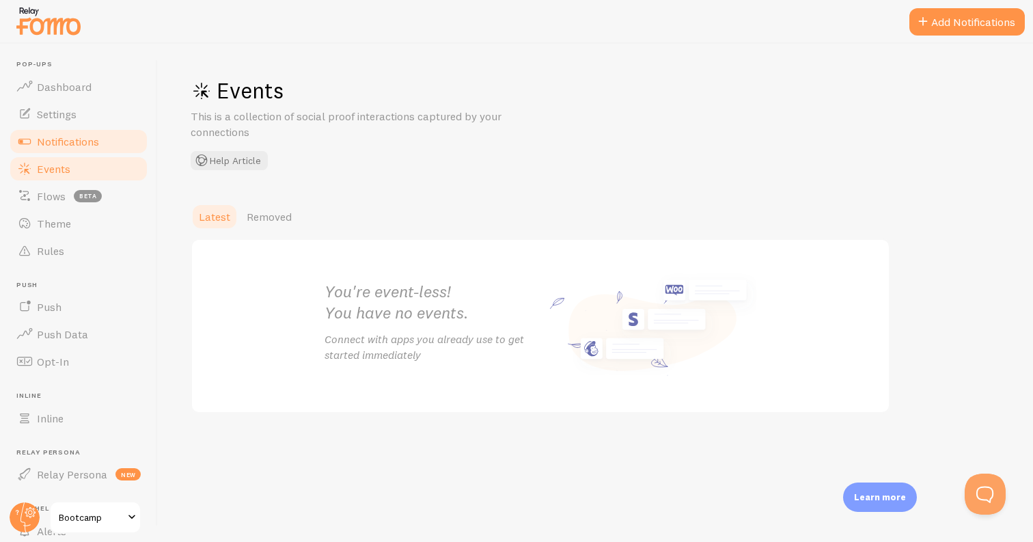
click at [85, 144] on span "Notifications" at bounding box center [68, 142] width 62 height 14
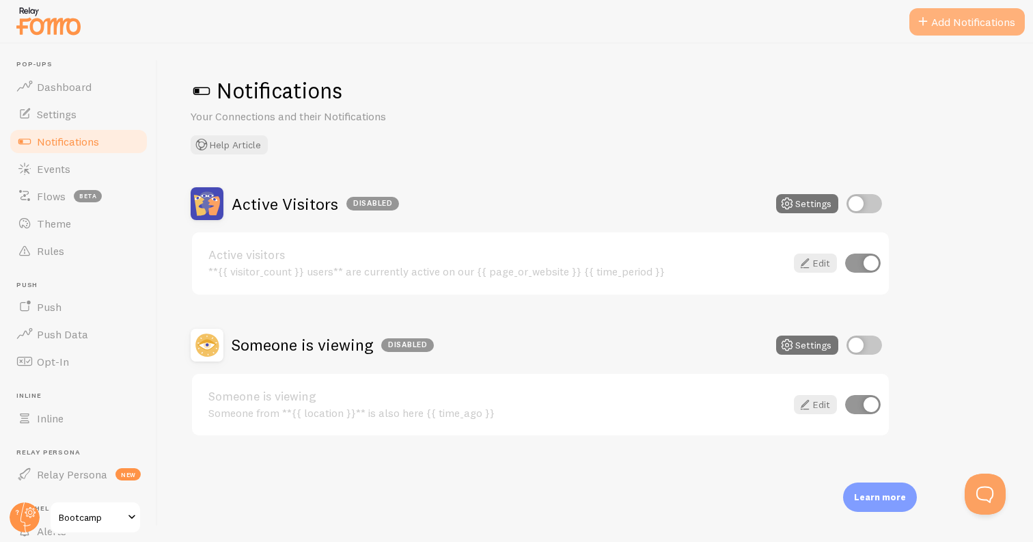
click at [968, 30] on button "Add Notifications" at bounding box center [966, 21] width 115 height 27
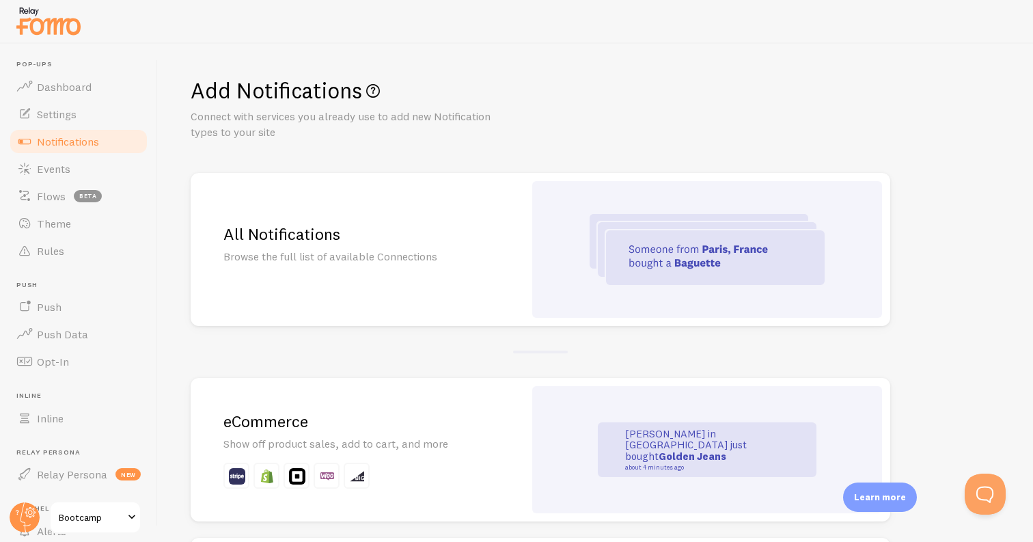
click at [422, 249] on p "Browse the full list of available Connections" at bounding box center [357, 257] width 268 height 16
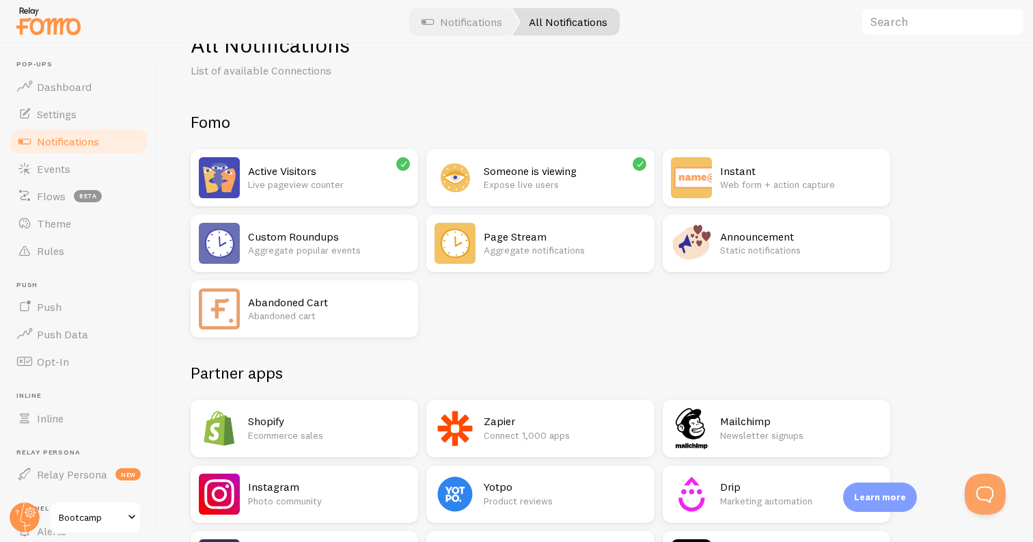
scroll to position [59, 0]
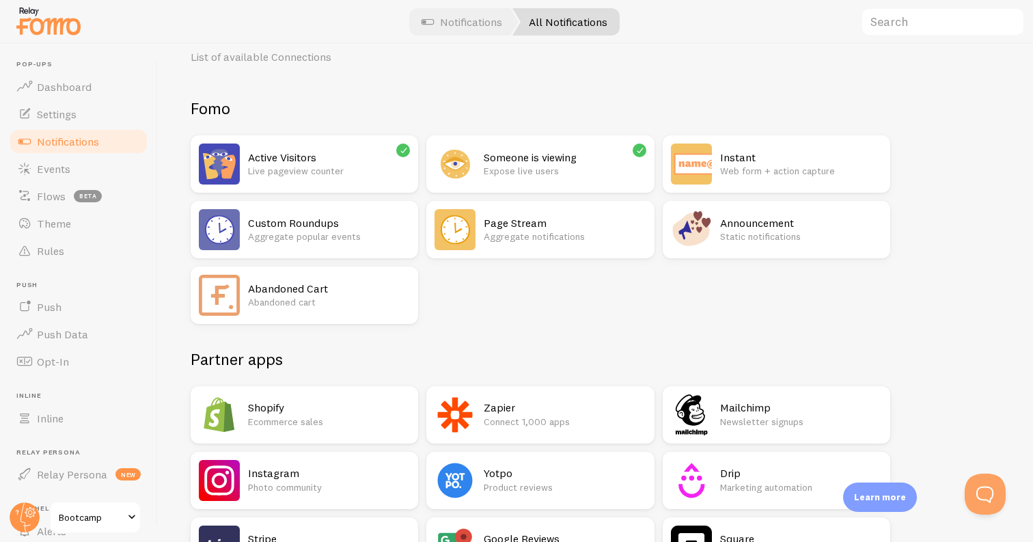
click at [331, 159] on h2 "Active Visitors" at bounding box center [329, 157] width 162 height 14
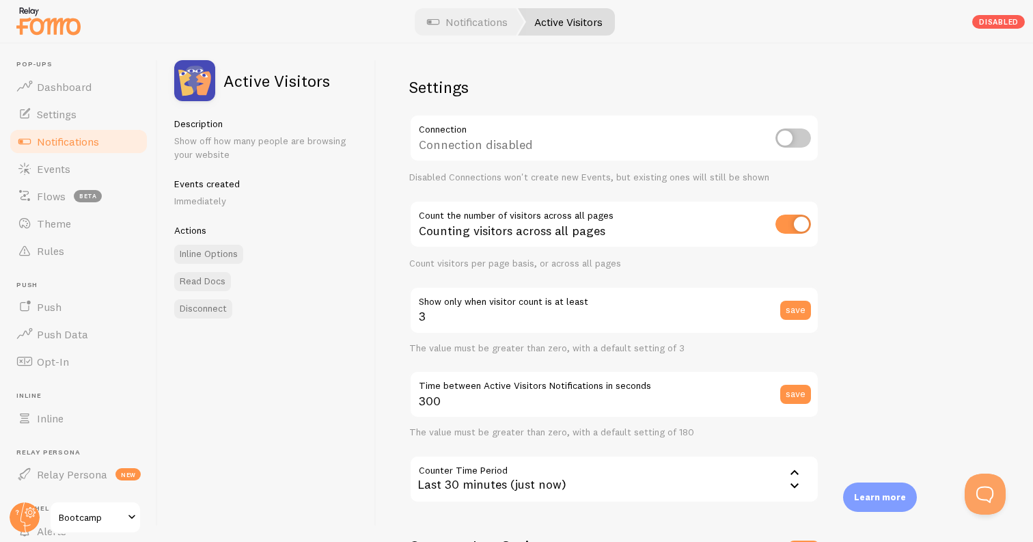
click at [102, 135] on link "Notifications" at bounding box center [78, 141] width 141 height 27
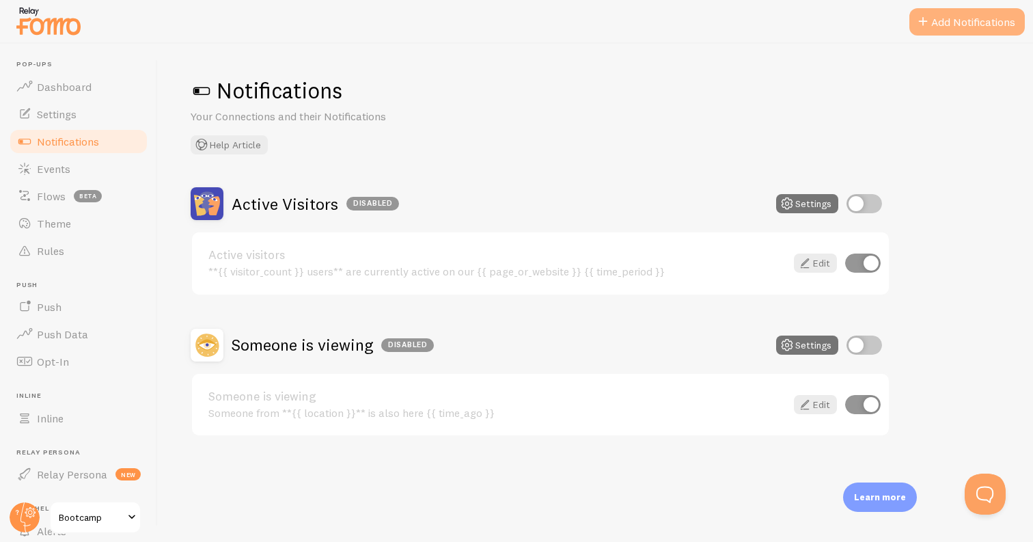
click at [978, 17] on button "Add Notifications" at bounding box center [966, 21] width 115 height 27
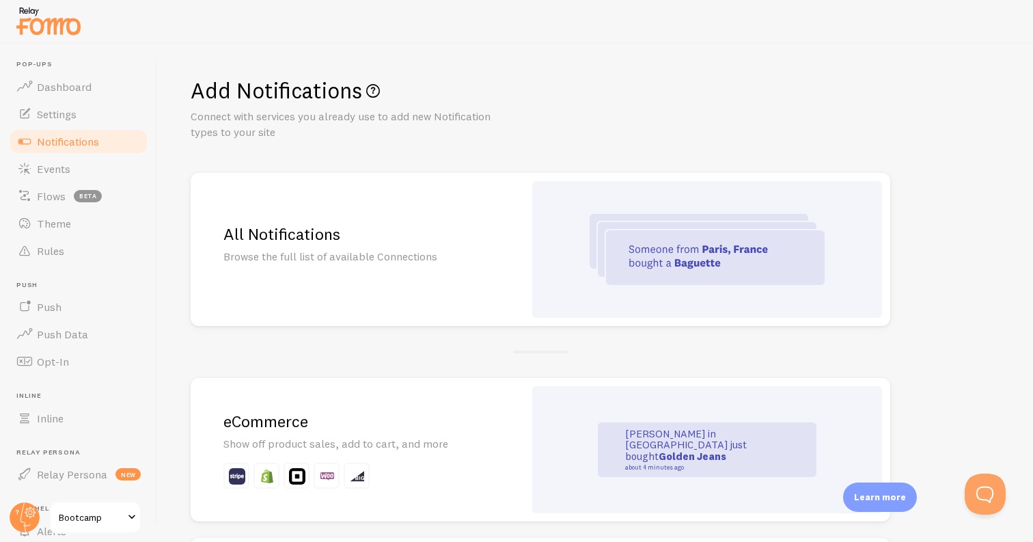
click at [446, 216] on div "All Notifications Browse the full list of available Connections" at bounding box center [357, 249] width 333 height 153
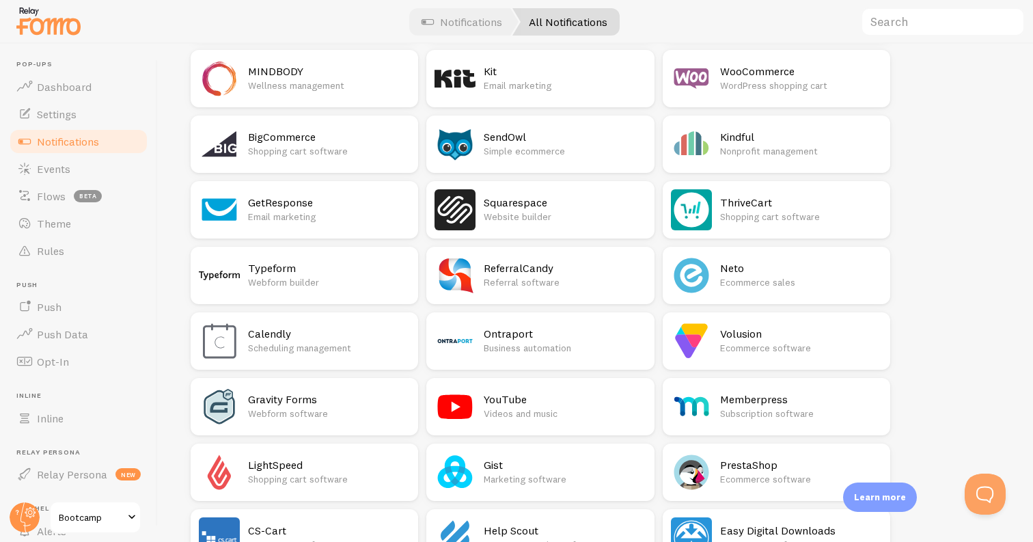
scroll to position [1097, 0]
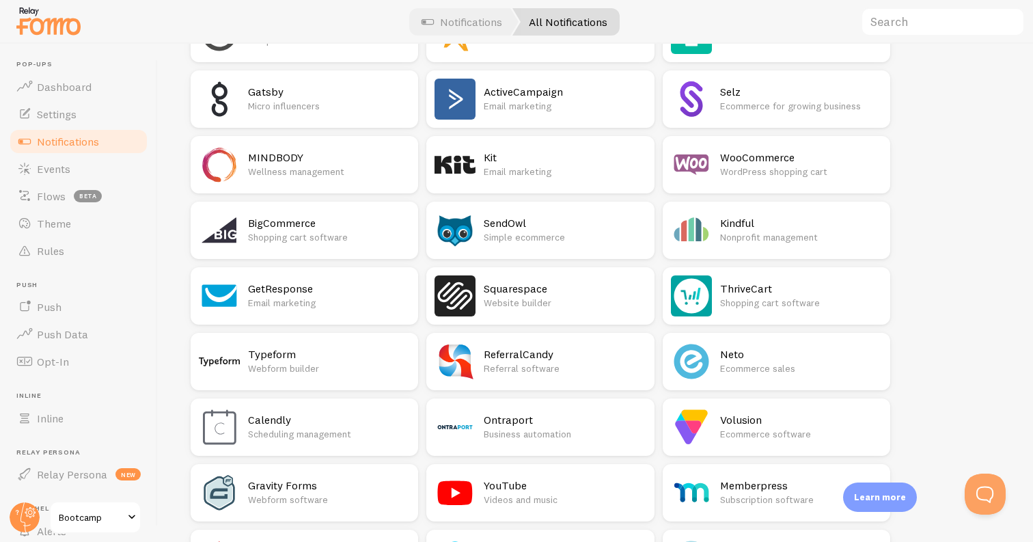
click at [562, 154] on h2 "Kit" at bounding box center [565, 157] width 162 height 14
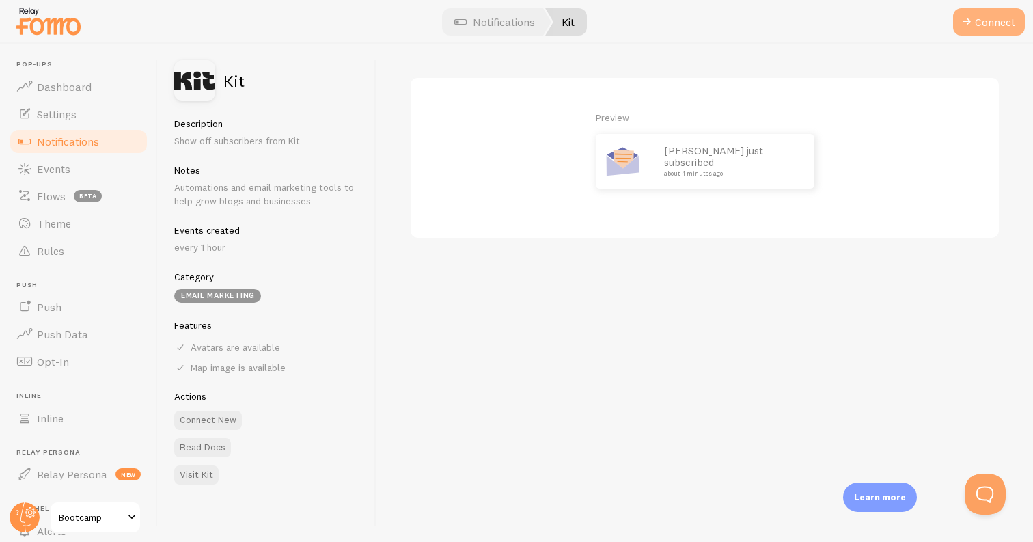
click at [983, 22] on button "Connect" at bounding box center [989, 21] width 72 height 27
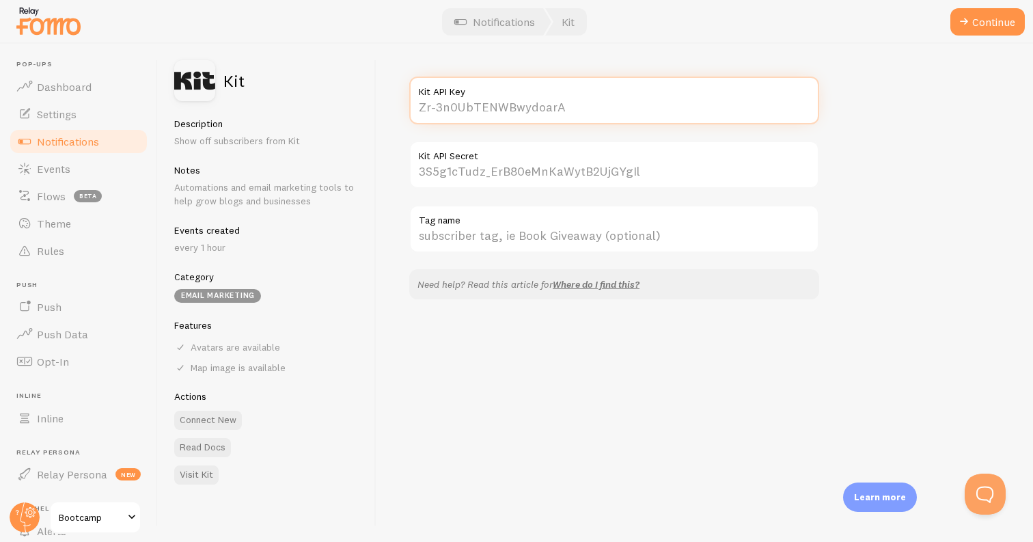
click at [495, 101] on input "Kit API Key" at bounding box center [614, 101] width 410 height 48
paste input "ex-XZ5LGTH7ErvQ7Tsb0Ew"
type input "ex-XZ5LGTH7ErvQ7Tsb0Ew"
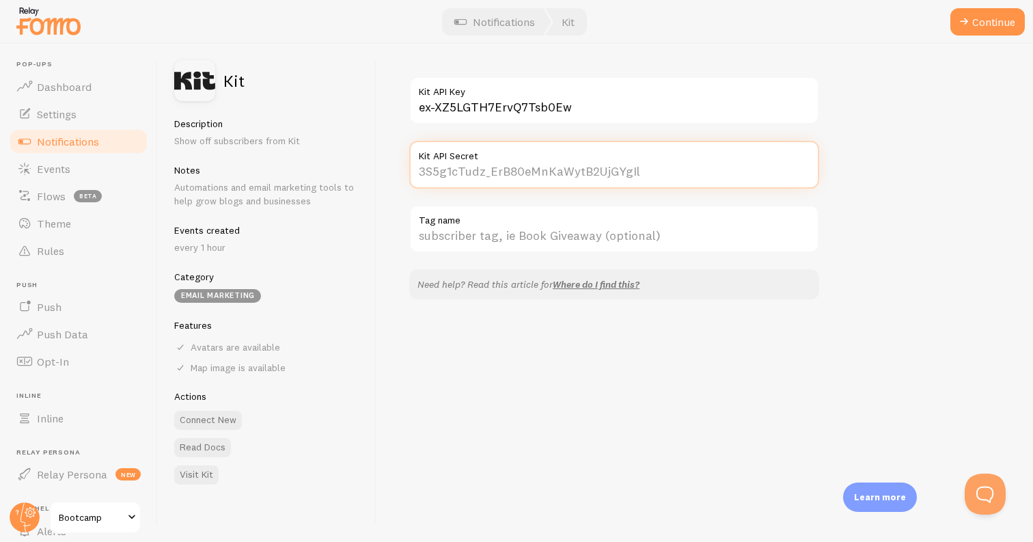
click at [451, 169] on input "Kit API Secret" at bounding box center [614, 165] width 410 height 48
paste input "93WHz28Qn9rcMiHngj2THY30wv2NDydHpPTShknIMow"
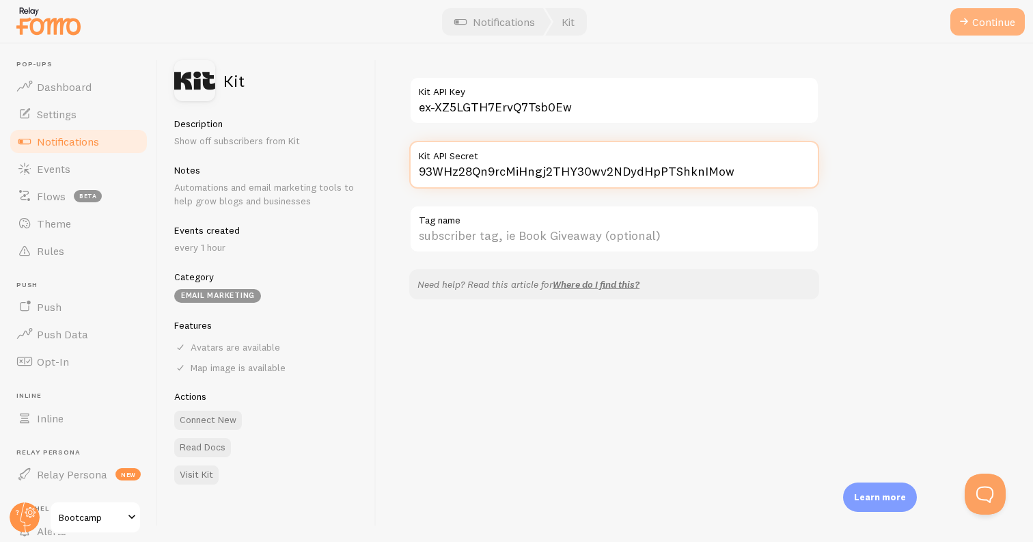
type input "93WHz28Qn9rcMiHngj2THY30wv2NDydHpPTShknIMow"
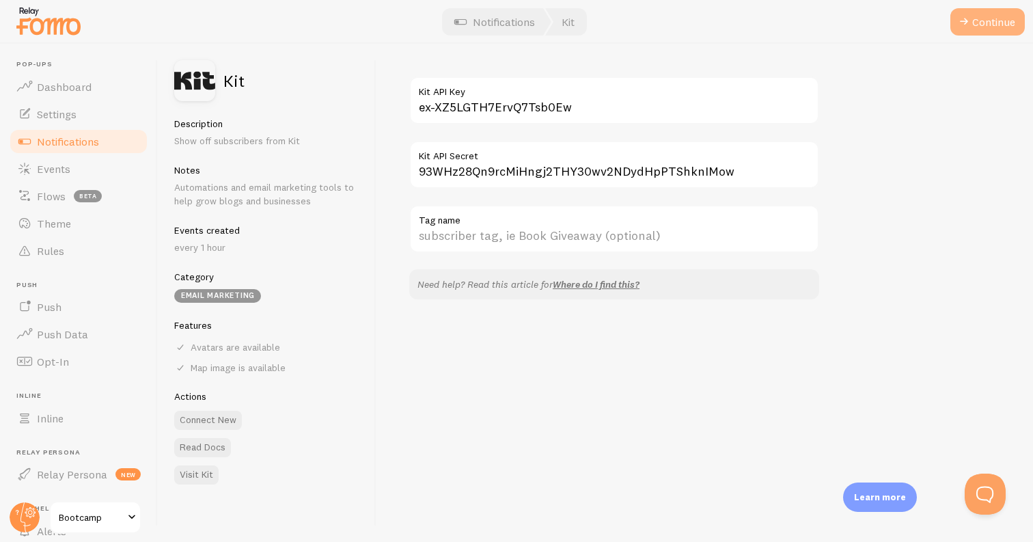
click at [992, 23] on button "Continue" at bounding box center [987, 21] width 74 height 27
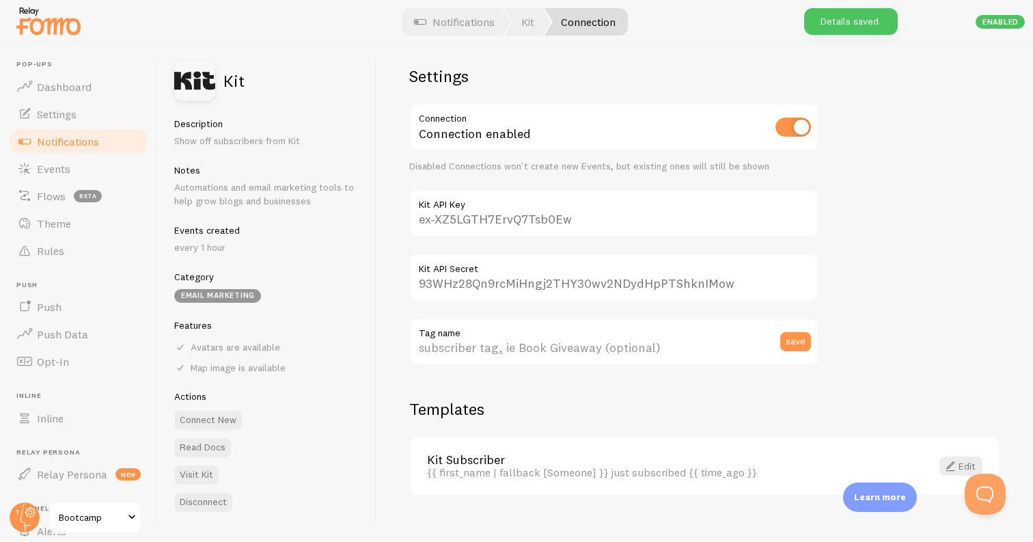
scroll to position [31, 0]
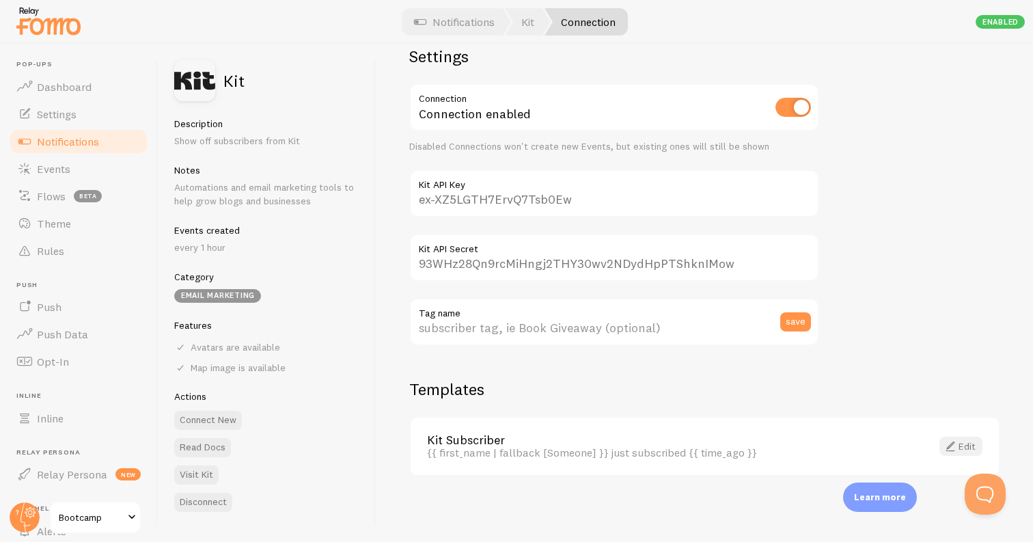
click at [944, 443] on span at bounding box center [950, 446] width 16 height 16
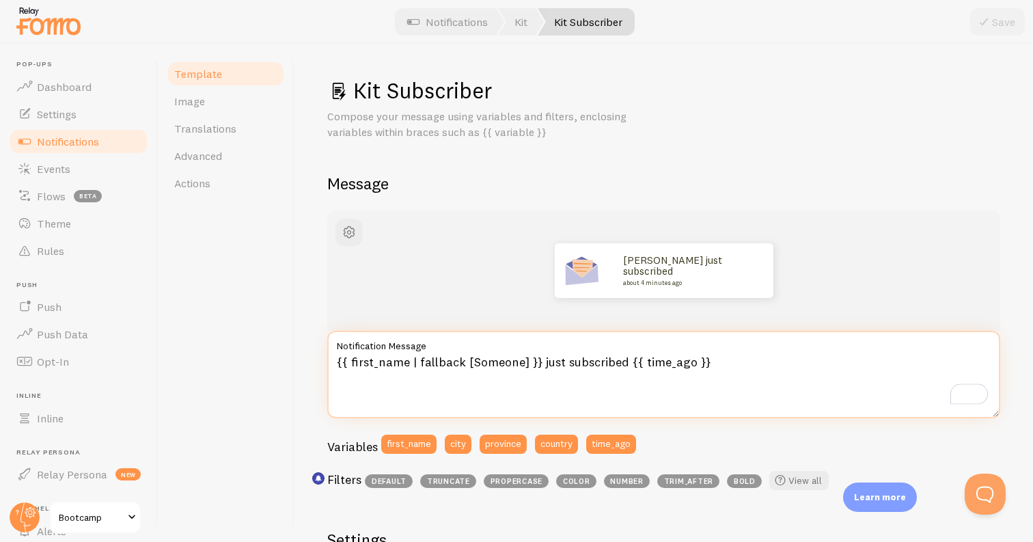
drag, startPoint x: 622, startPoint y: 357, endPoint x: 564, endPoint y: 354, distance: 58.8
click at [564, 354] on textarea "{{ first_name | fallback [Someone] }} just subscribed {{ time_ago }}" at bounding box center [663, 374] width 673 height 87
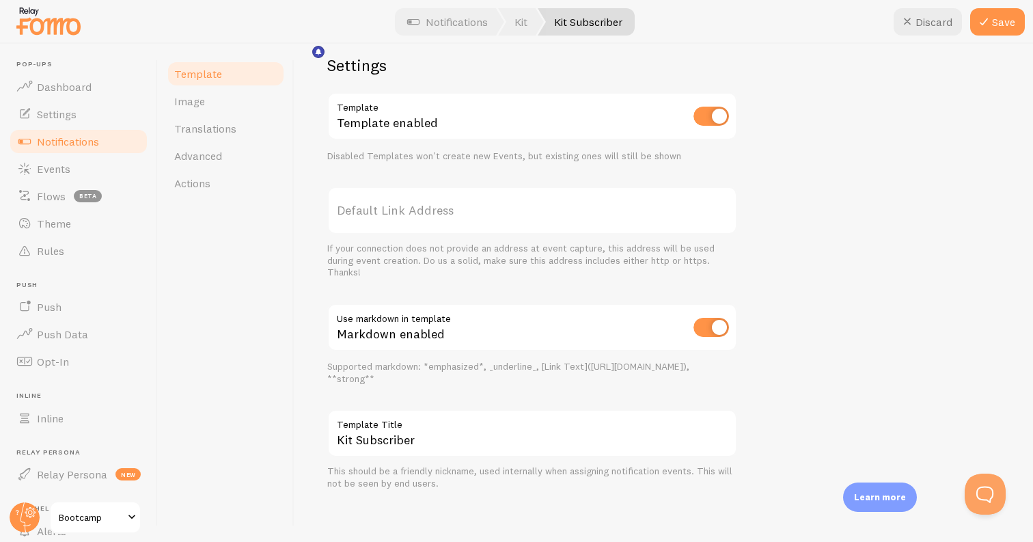
scroll to position [479, 0]
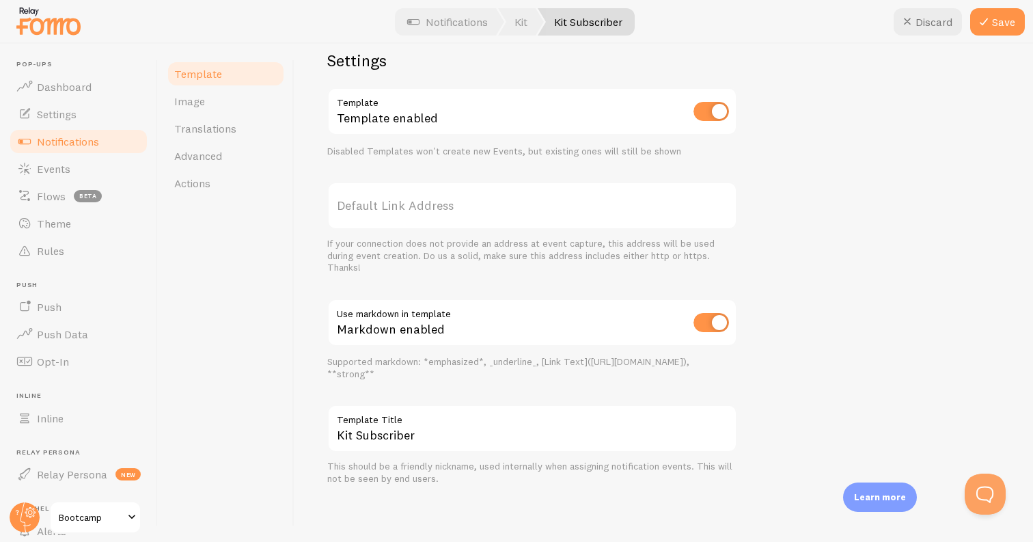
type textarea "{{ first_name | fallback [Someone] }} just registered for the FREE Bootcamp {{ …"
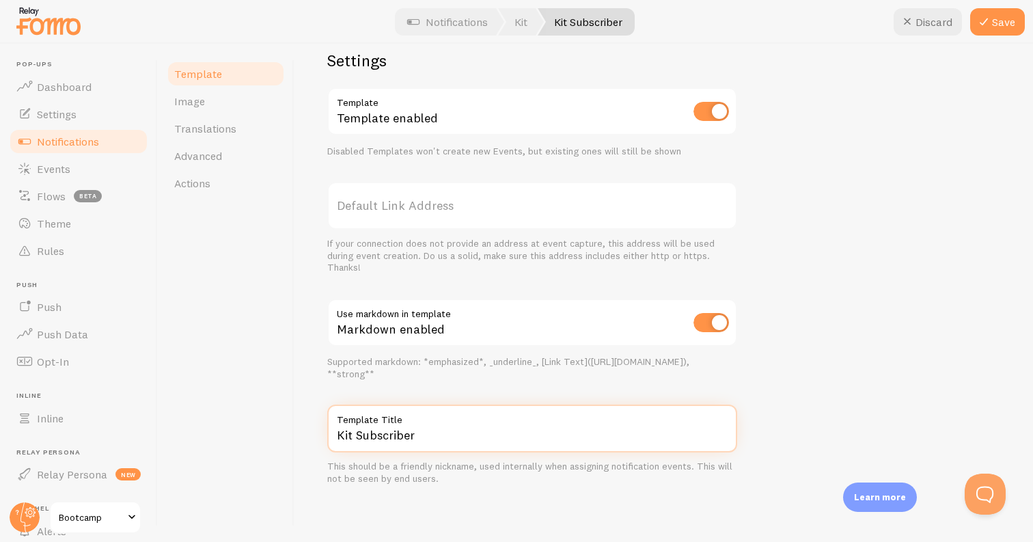
click at [356, 436] on input "Kit Subscriber" at bounding box center [532, 428] width 410 height 48
type input "Kit Bootcamp Subscriber"
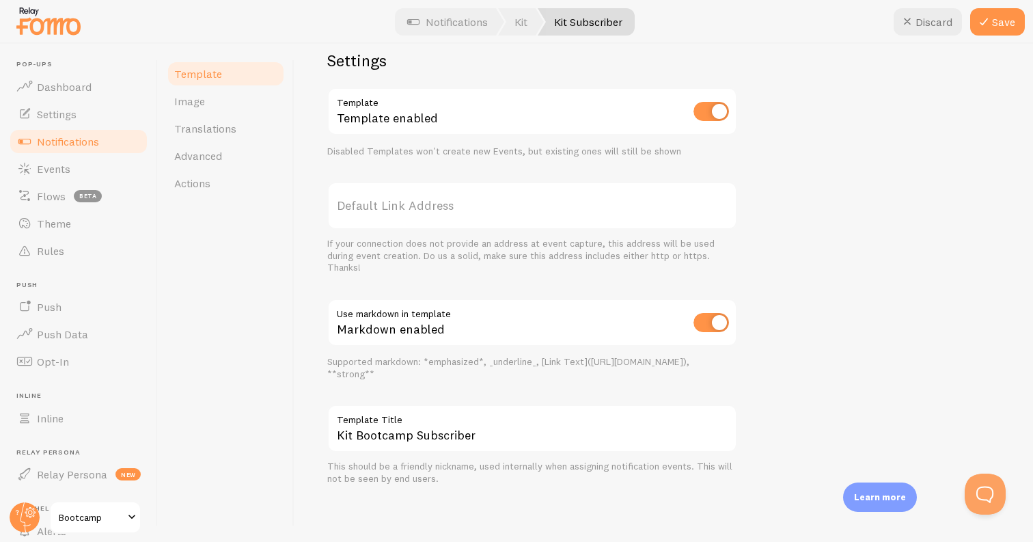
click at [426, 202] on label "Default Link Address" at bounding box center [532, 206] width 410 height 48
click at [426, 202] on input "Default Link Address" at bounding box center [532, 206] width 410 height 48
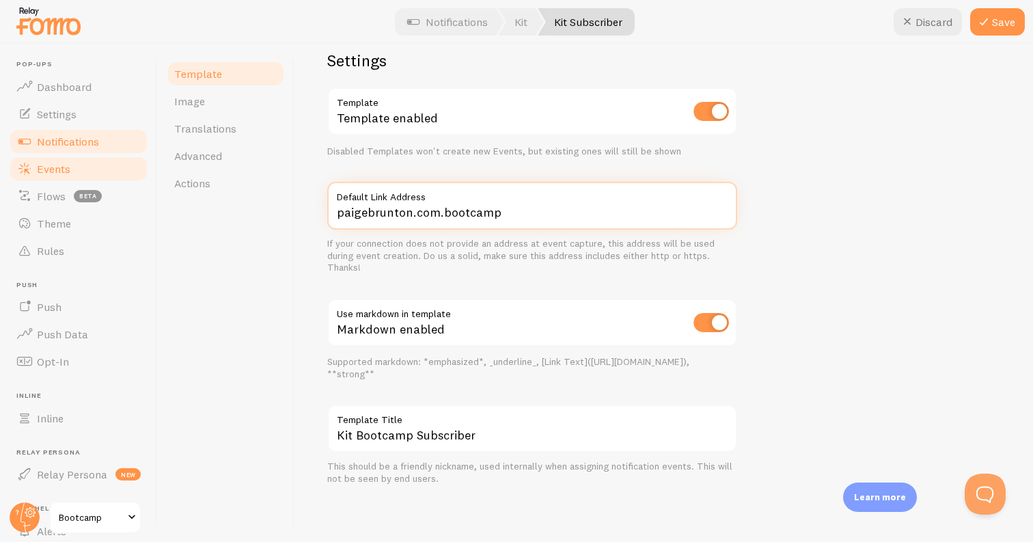
type input "paigebrunton.com.bootcamp"
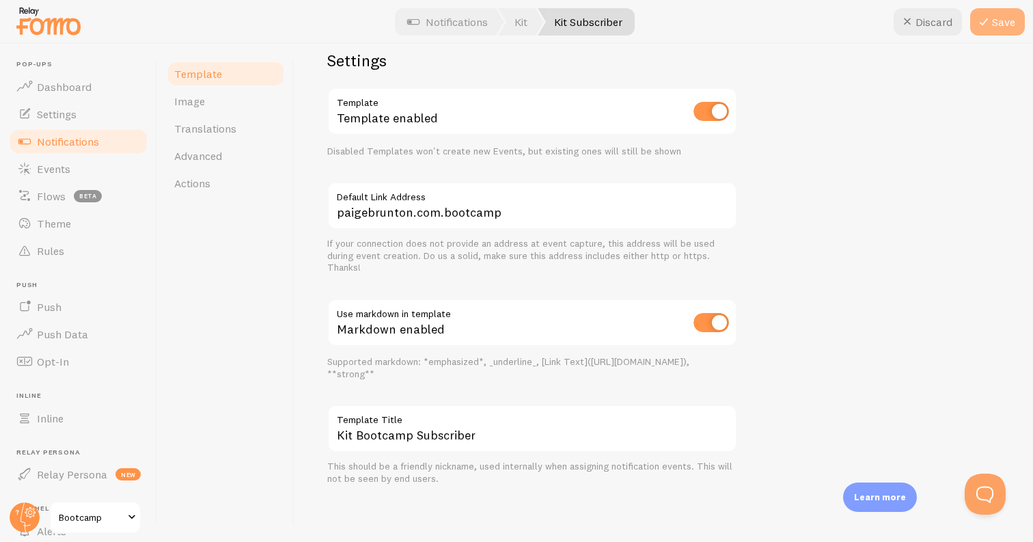
click at [1006, 28] on button "Save" at bounding box center [997, 21] width 55 height 27
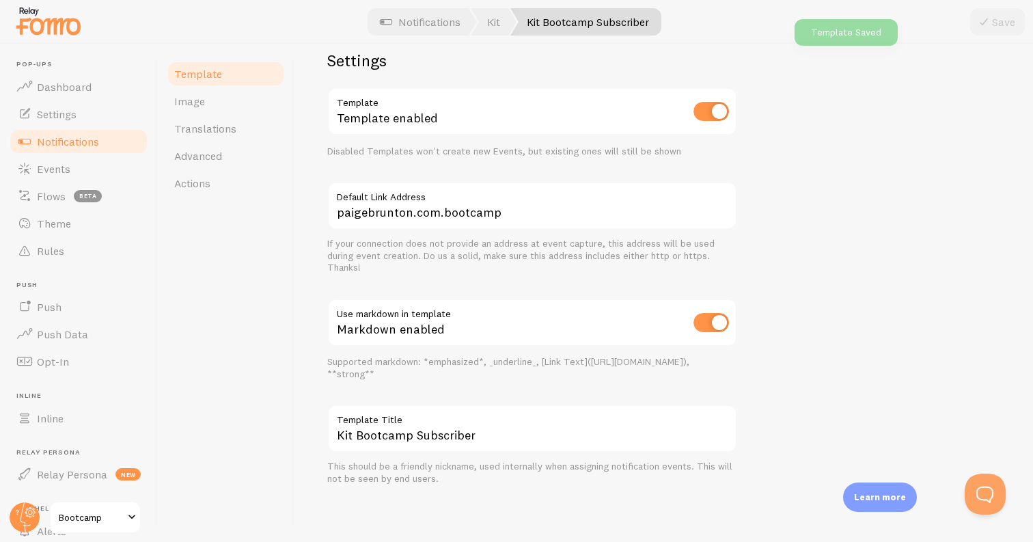
scroll to position [445, 0]
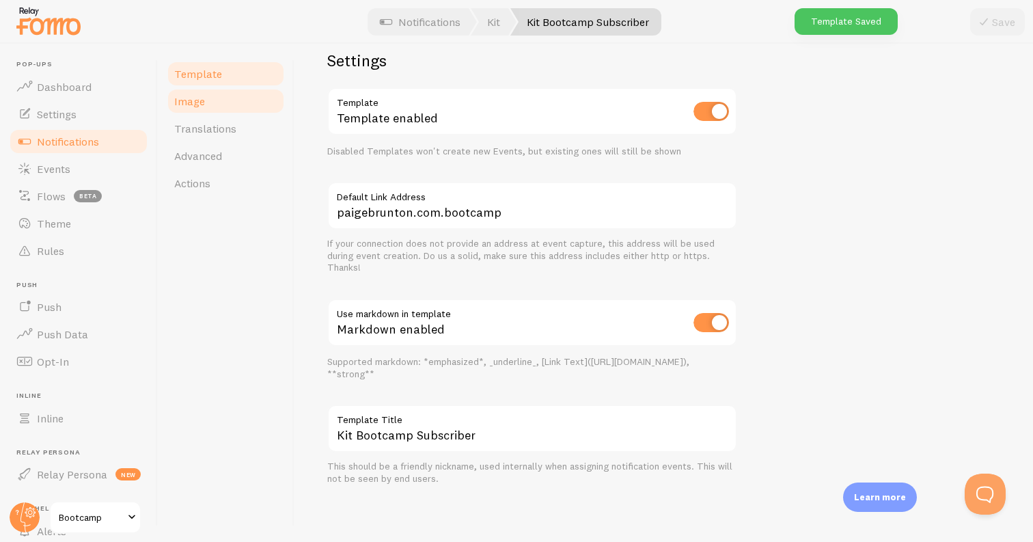
click at [176, 101] on span "Image" at bounding box center [189, 101] width 31 height 14
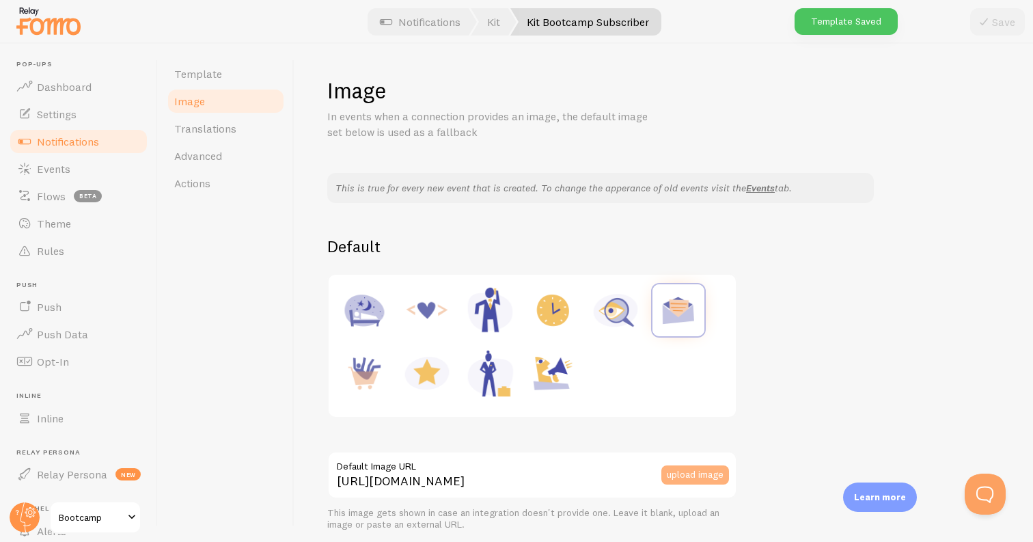
click at [683, 475] on button "upload image" at bounding box center [695, 474] width 68 height 19
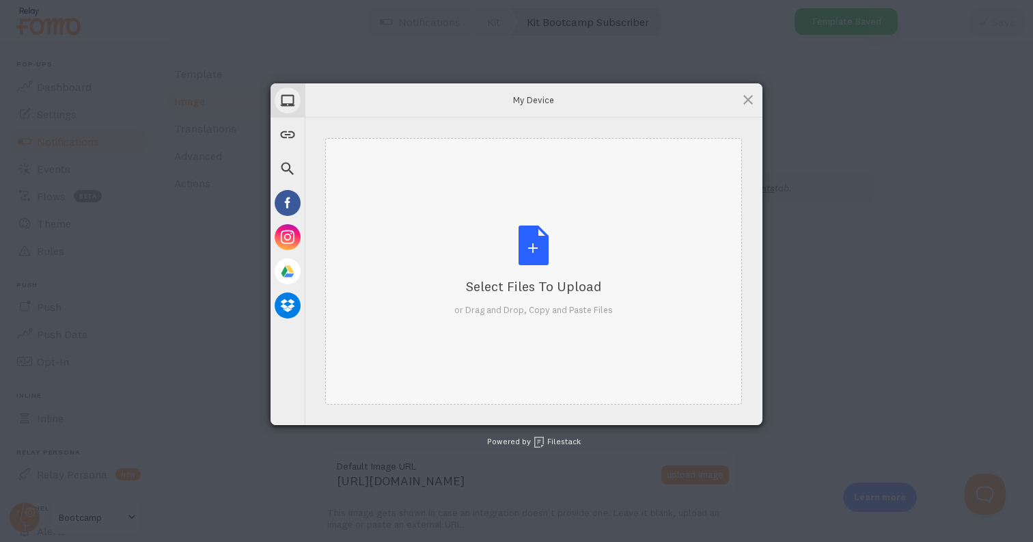
click at [566, 204] on div "Select Files to Upload or Drag and Drop, Copy and Paste Files" at bounding box center [533, 271] width 417 height 266
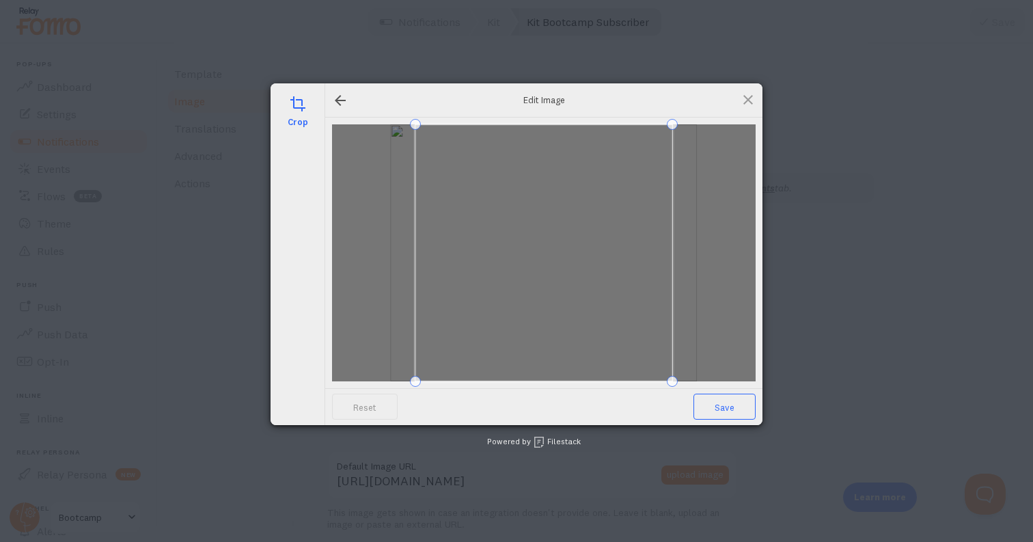
click at [736, 404] on span "Save" at bounding box center [725, 407] width 62 height 26
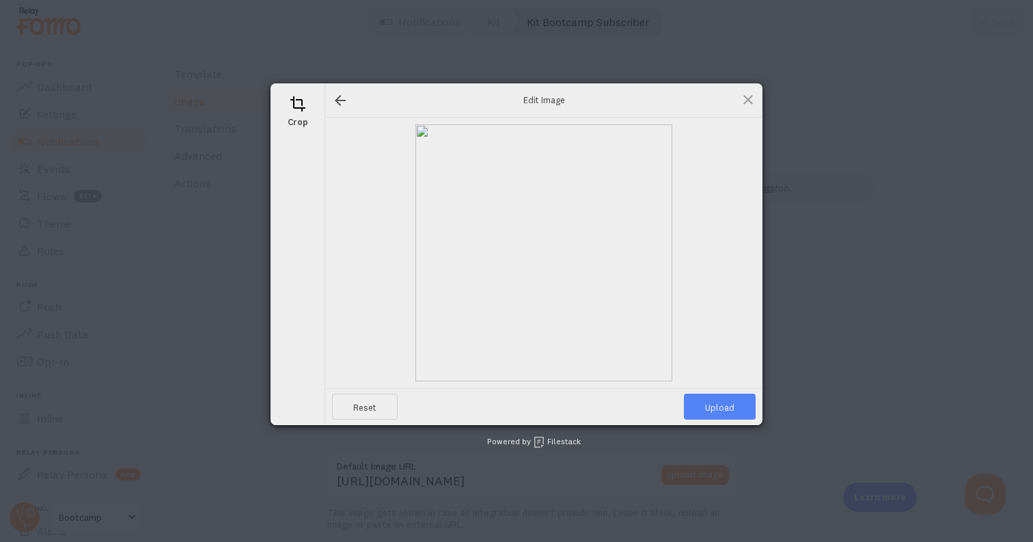
click at [723, 406] on span "Upload" at bounding box center [720, 407] width 72 height 26
type input "[URL][DOMAIN_NAME][DOMAIN_NAME]"
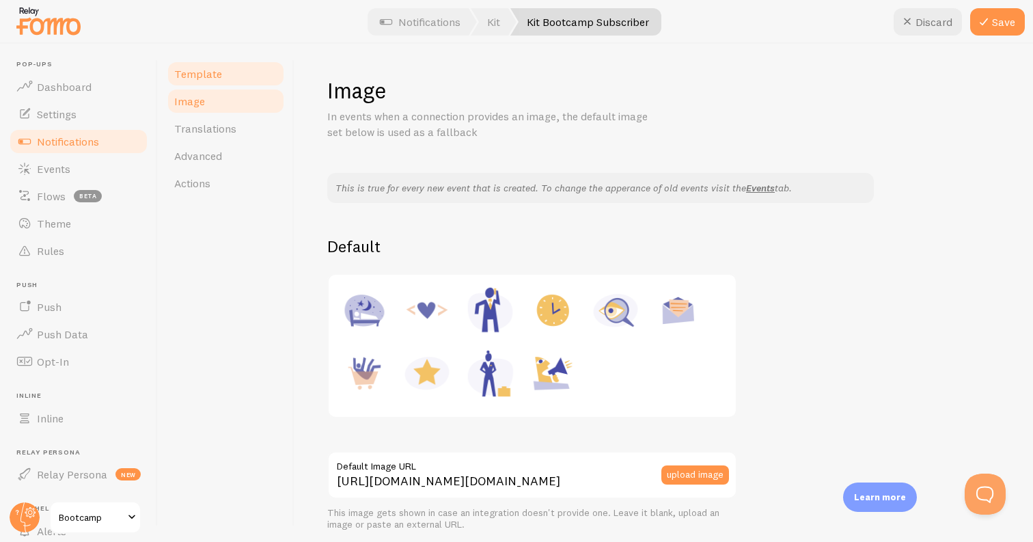
click at [208, 66] on link "Template" at bounding box center [226, 73] width 120 height 27
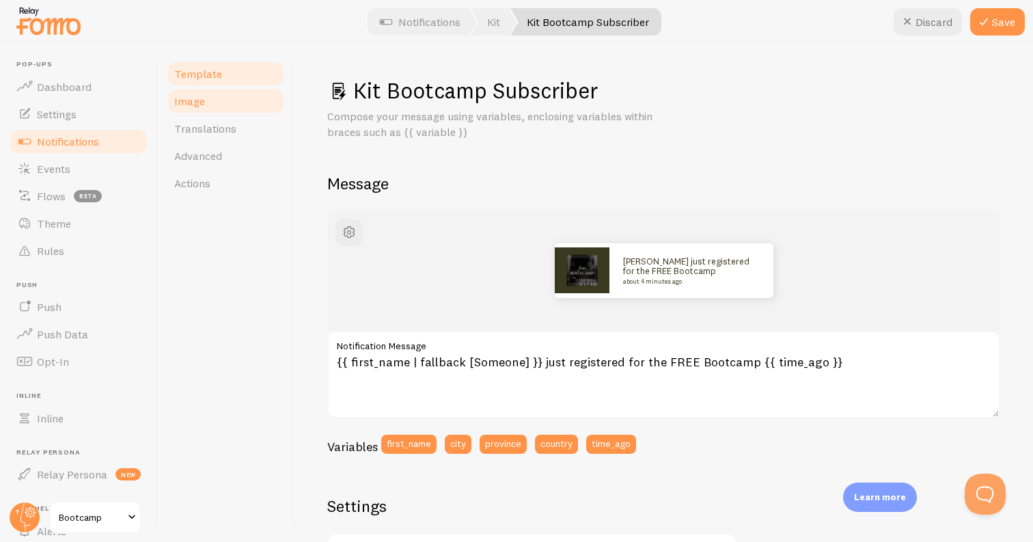
click at [209, 96] on link "Image" at bounding box center [226, 100] width 120 height 27
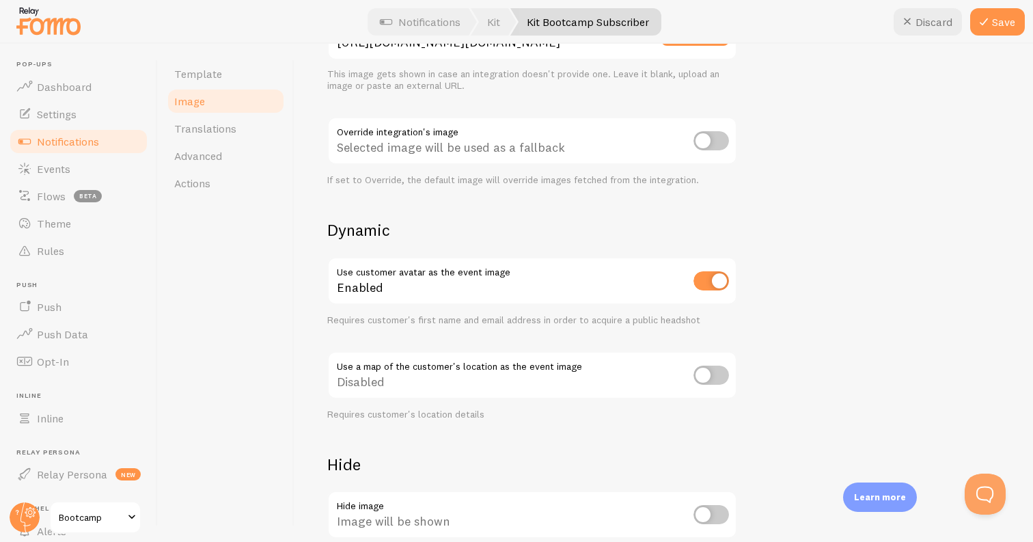
scroll to position [439, 0]
click at [707, 279] on input "checkbox" at bounding box center [712, 280] width 36 height 19
checkbox input "false"
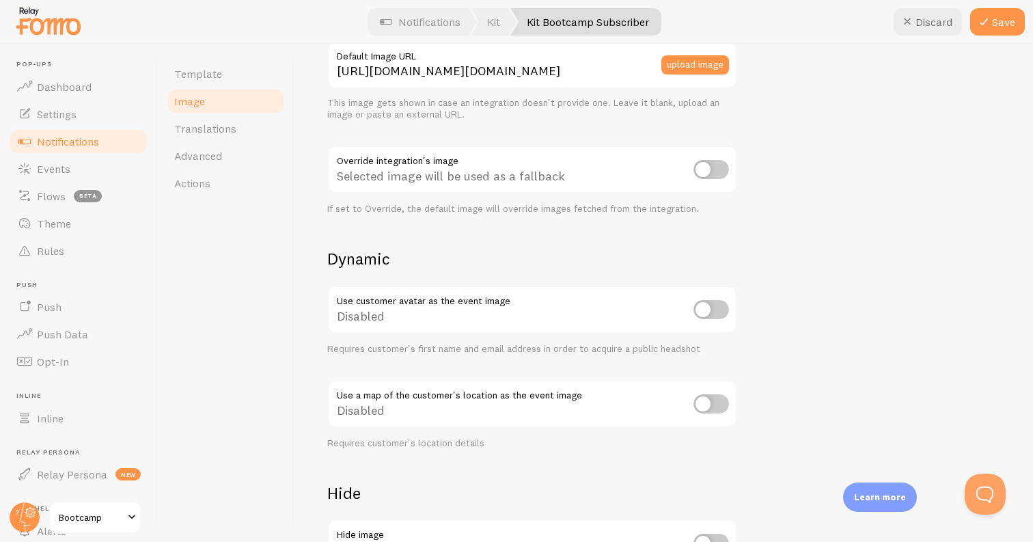
scroll to position [83, 0]
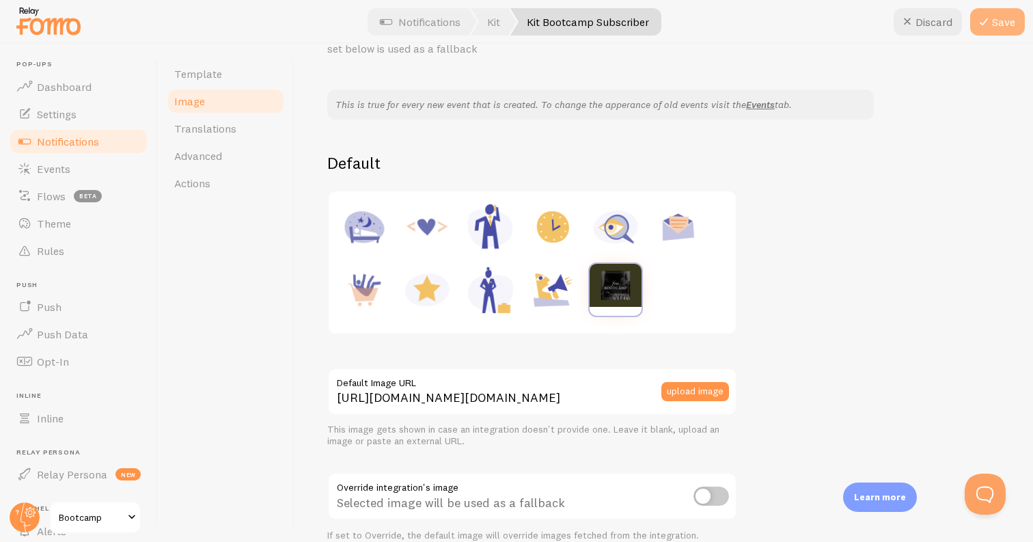
click at [996, 23] on button "Save" at bounding box center [997, 21] width 55 height 27
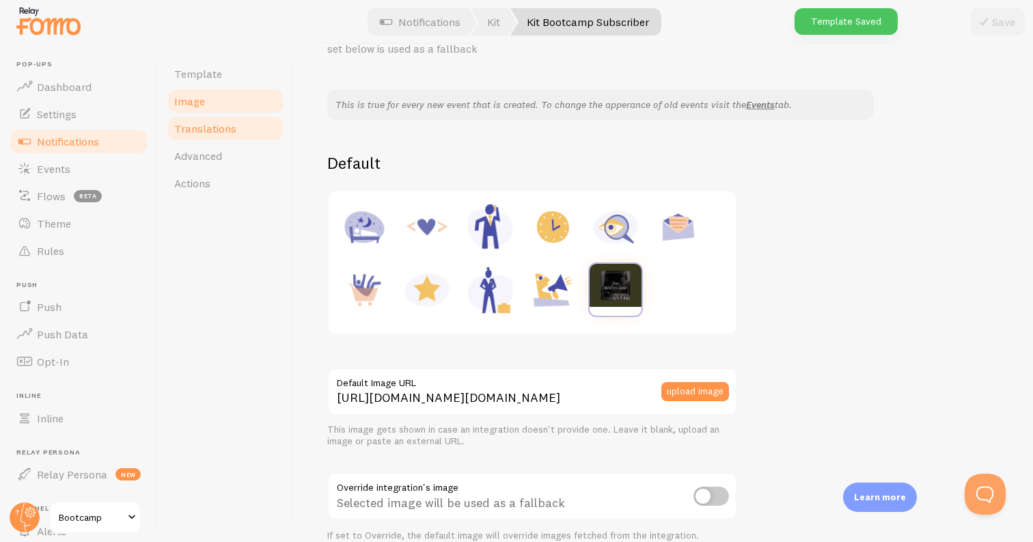
click at [223, 130] on span "Translations" at bounding box center [205, 129] width 62 height 14
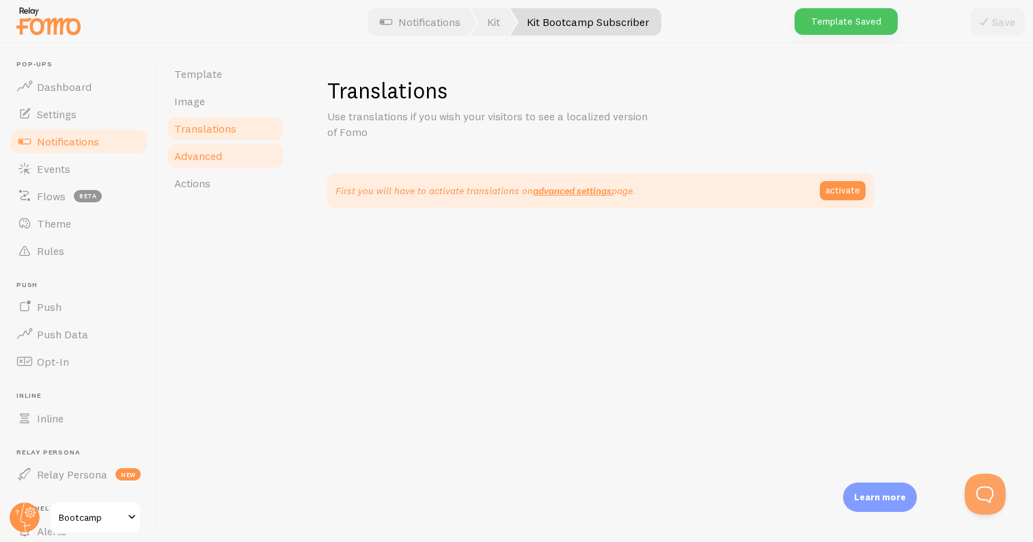
click at [210, 163] on link "Advanced" at bounding box center [226, 155] width 120 height 27
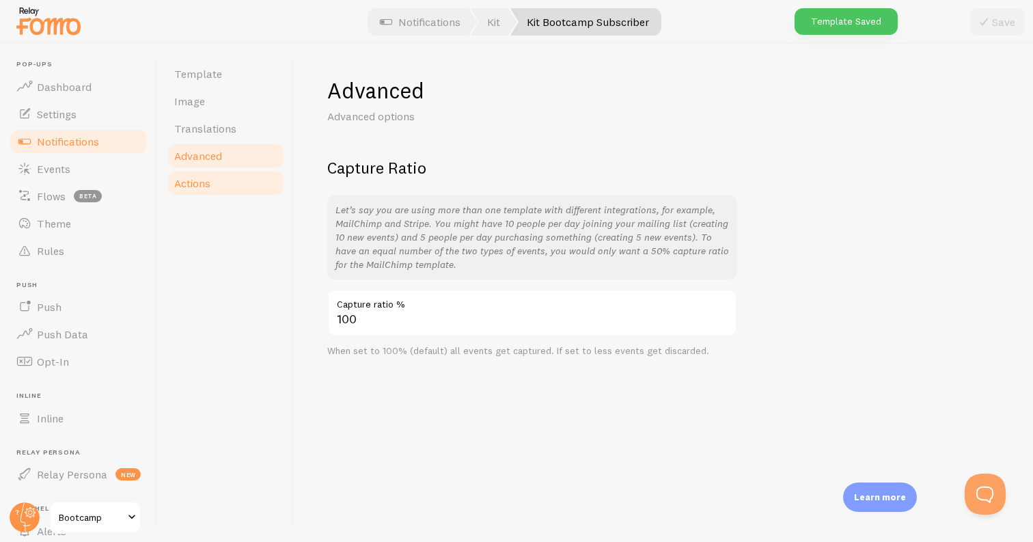
click at [225, 181] on link "Actions" at bounding box center [226, 182] width 120 height 27
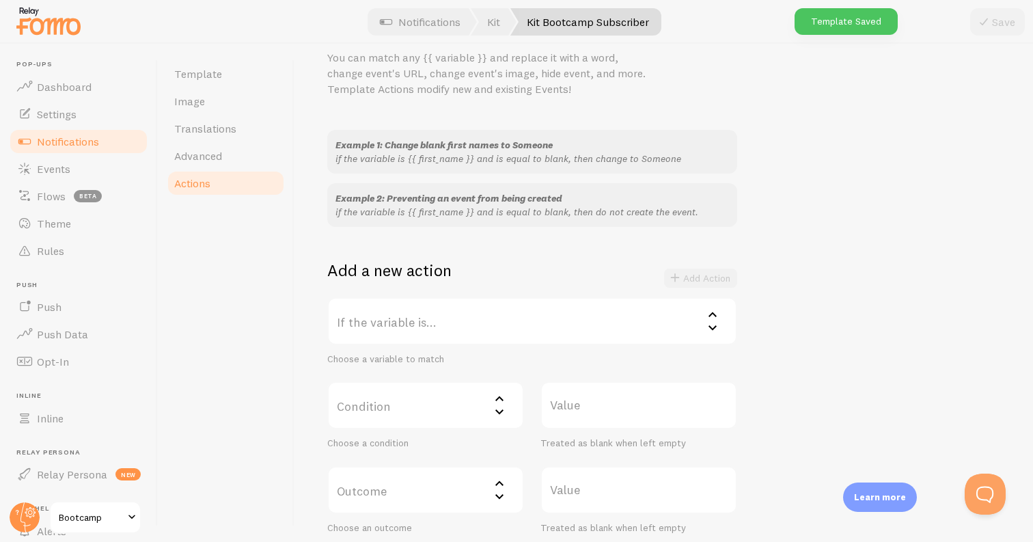
scroll to position [87, 0]
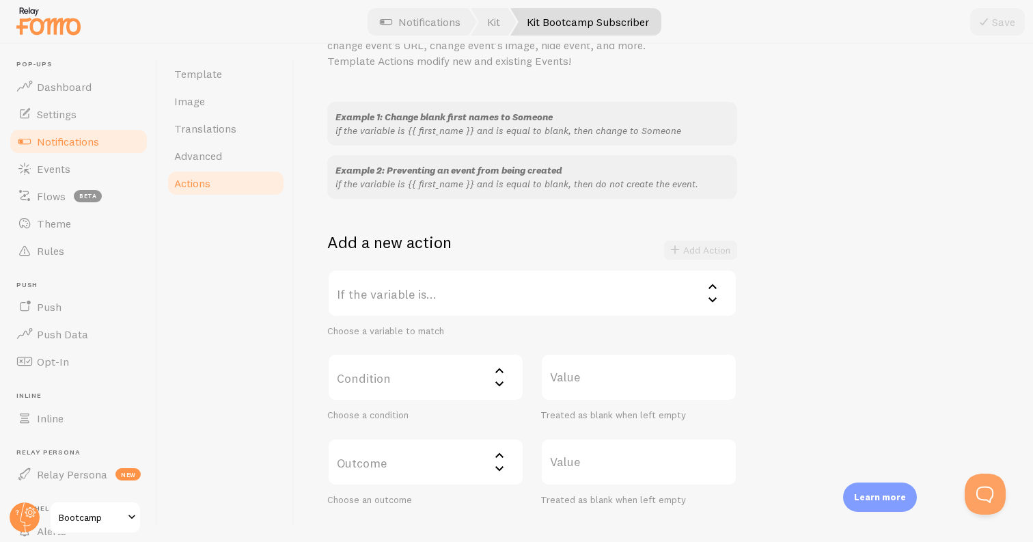
click at [379, 290] on label "If the variable is..." at bounding box center [532, 293] width 410 height 48
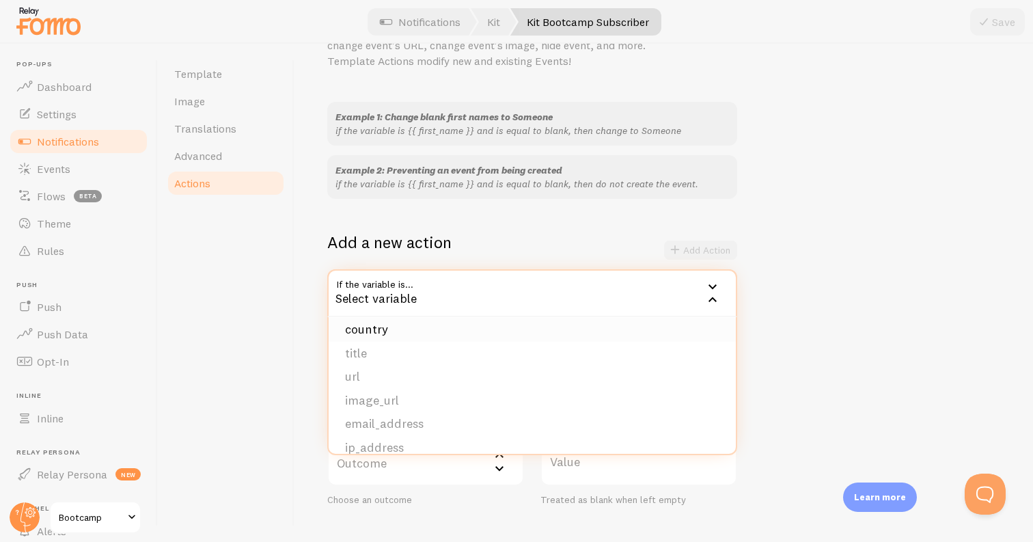
scroll to position [0, 0]
click at [282, 287] on div "Template Image Translations Advanced Actions" at bounding box center [226, 293] width 137 height 498
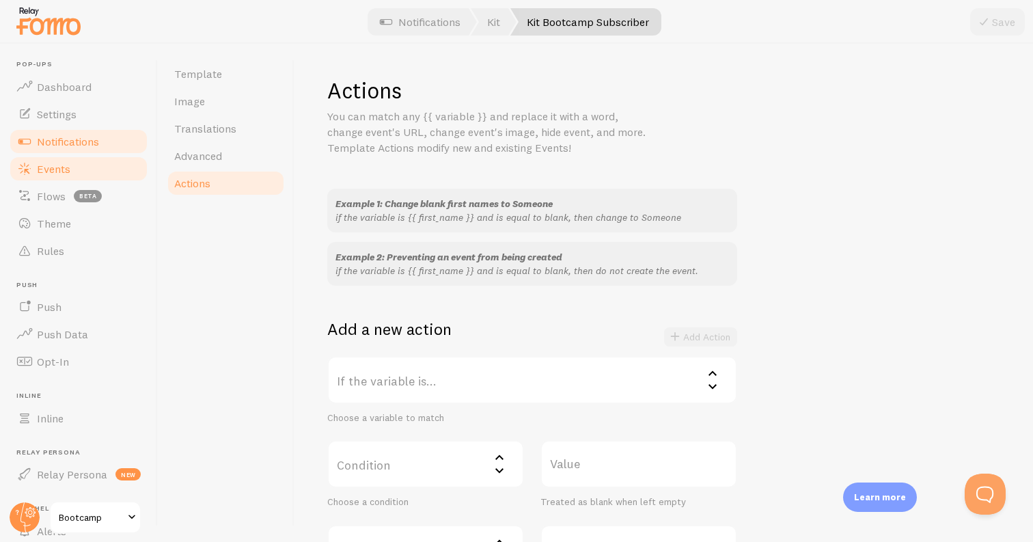
click at [93, 171] on link "Events" at bounding box center [78, 168] width 141 height 27
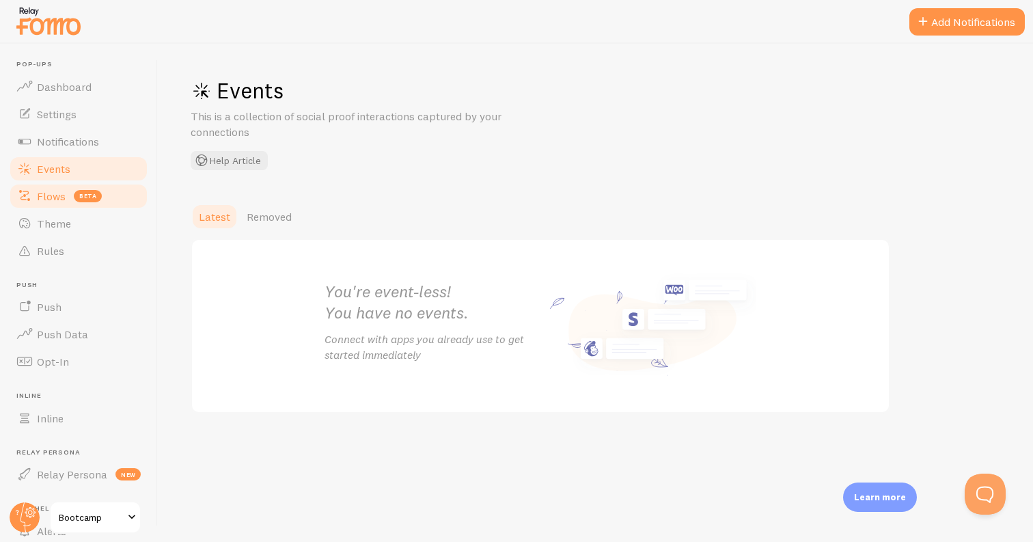
click at [50, 197] on span "Flows" at bounding box center [51, 196] width 29 height 14
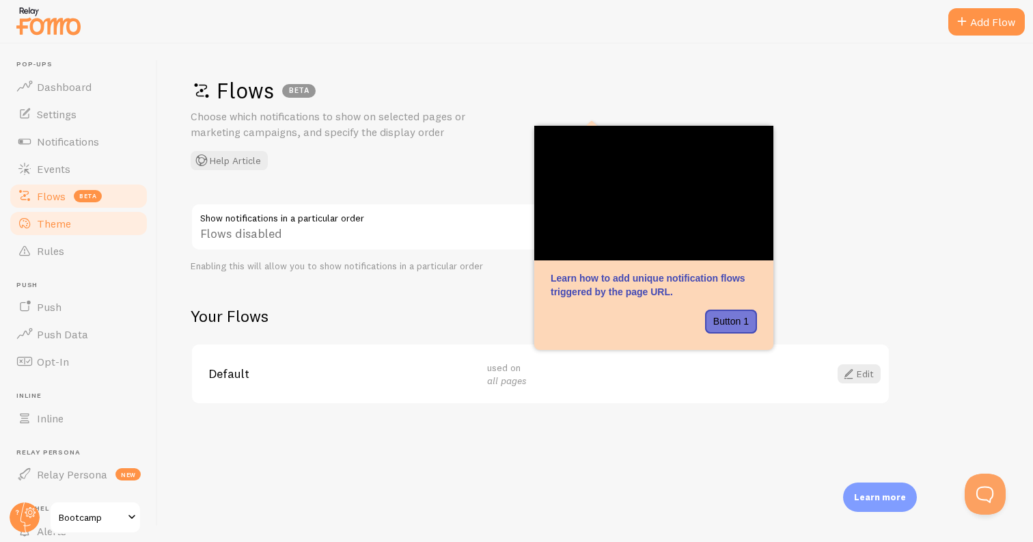
click at [79, 225] on link "Theme" at bounding box center [78, 223] width 141 height 27
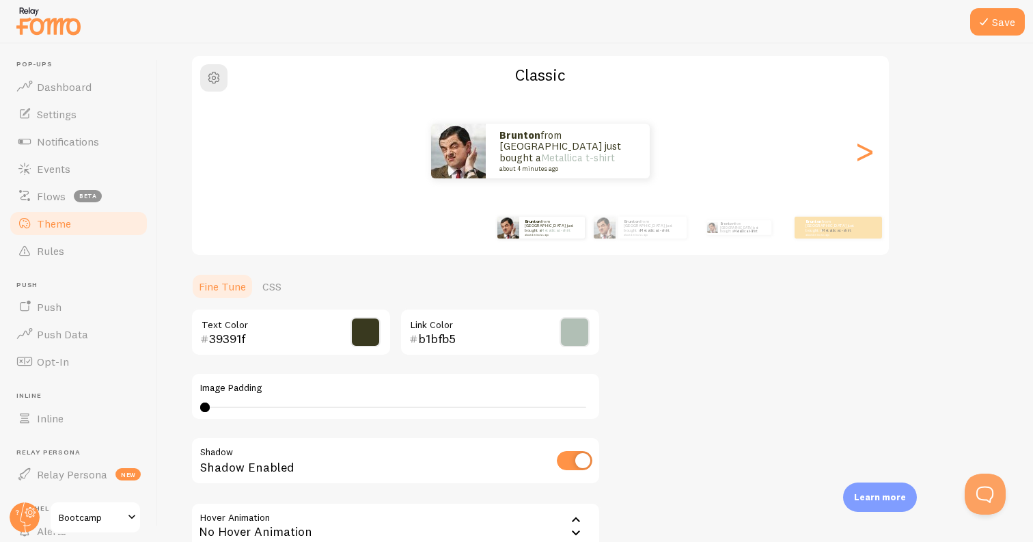
scroll to position [249, 0]
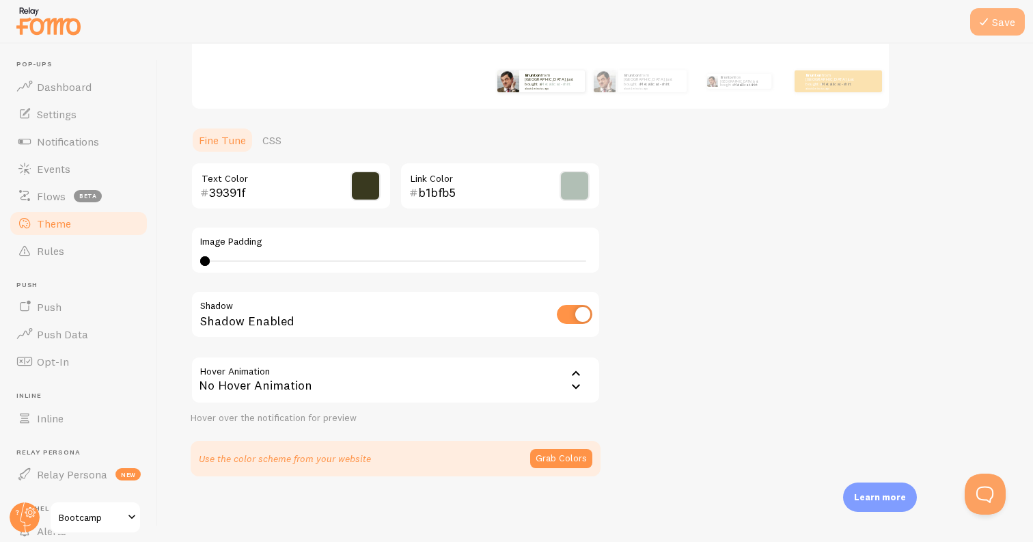
click at [982, 23] on icon at bounding box center [984, 22] width 16 height 16
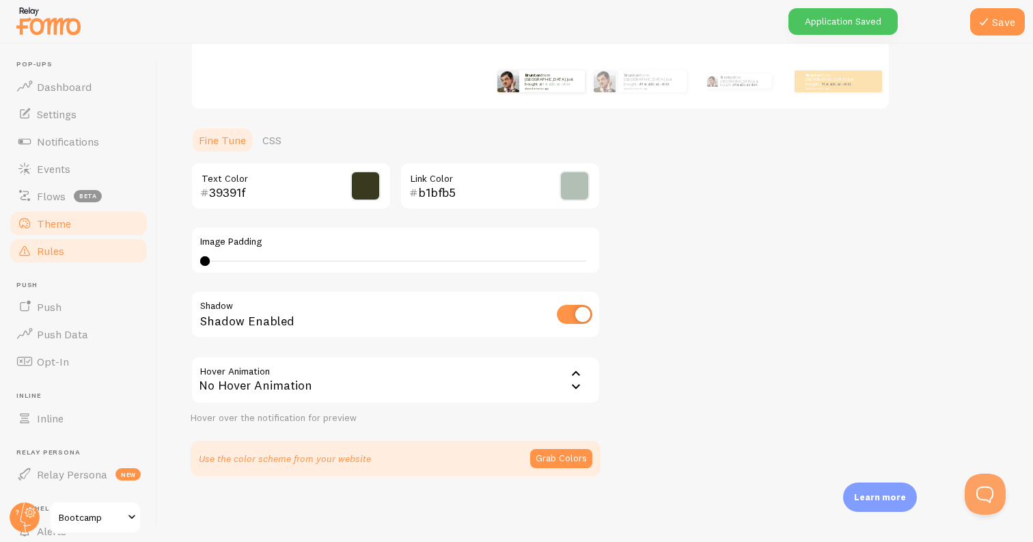
click at [96, 242] on link "Rules" at bounding box center [78, 250] width 141 height 27
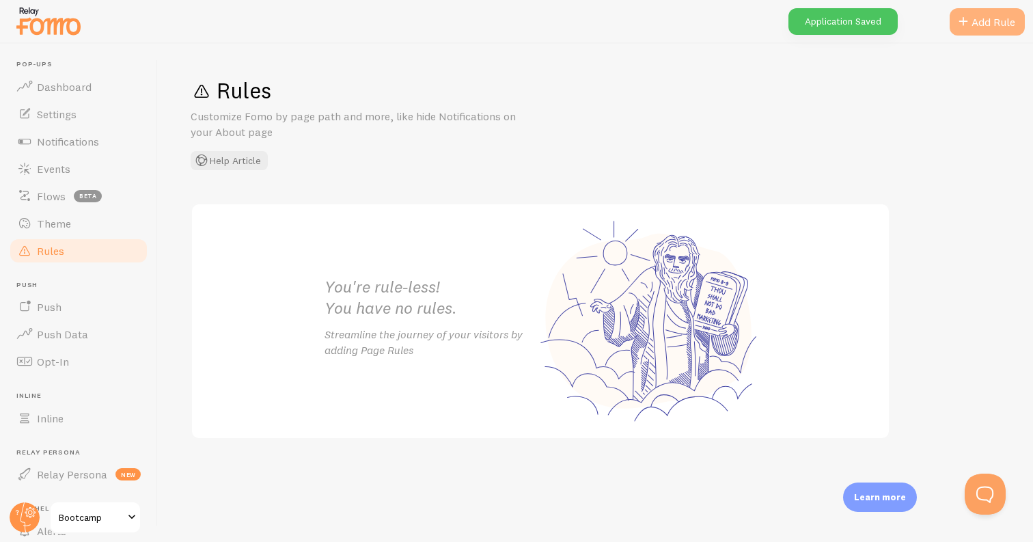
click at [991, 22] on div "Add Rule" at bounding box center [987, 21] width 75 height 27
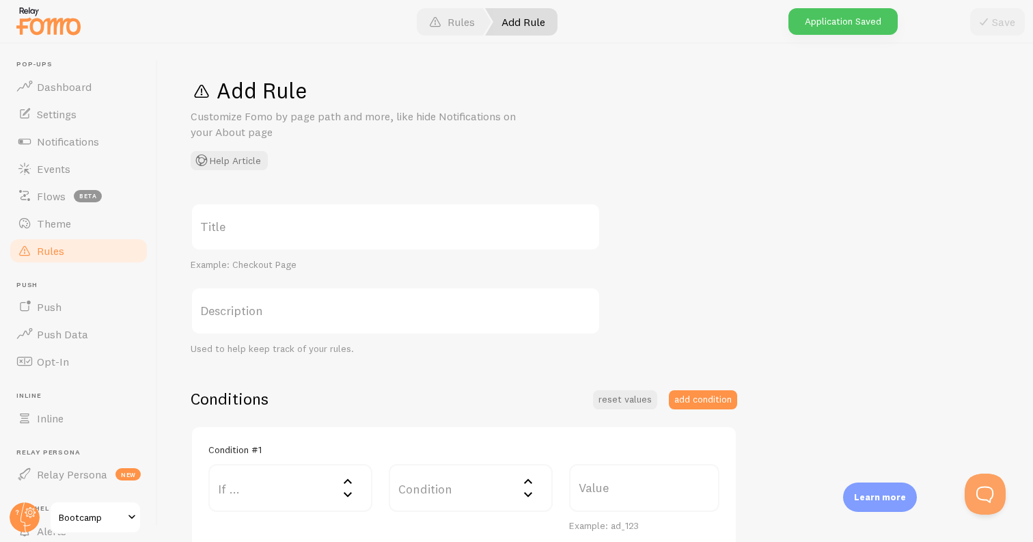
click at [293, 223] on label "Title" at bounding box center [396, 227] width 410 height 48
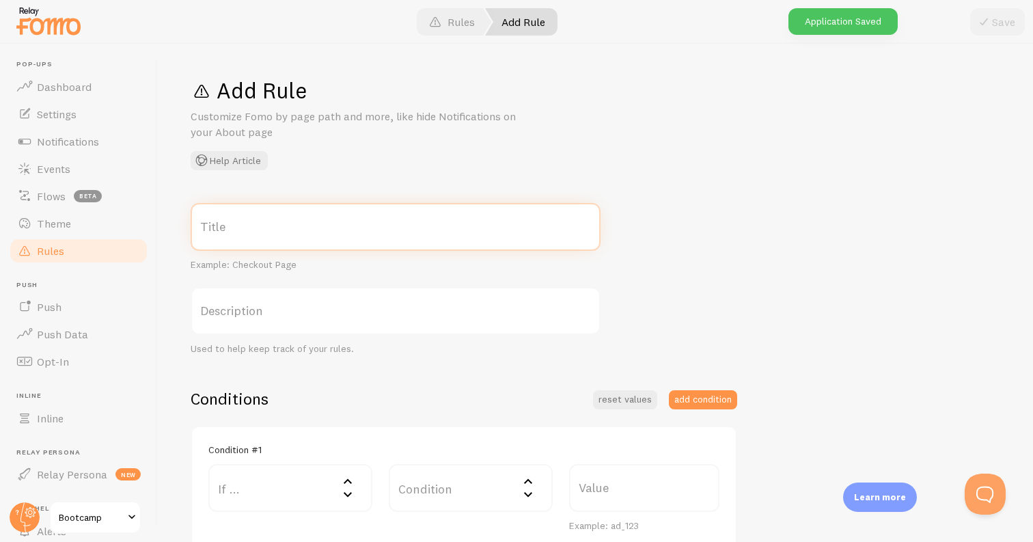
click at [293, 223] on input "Title" at bounding box center [396, 227] width 410 height 48
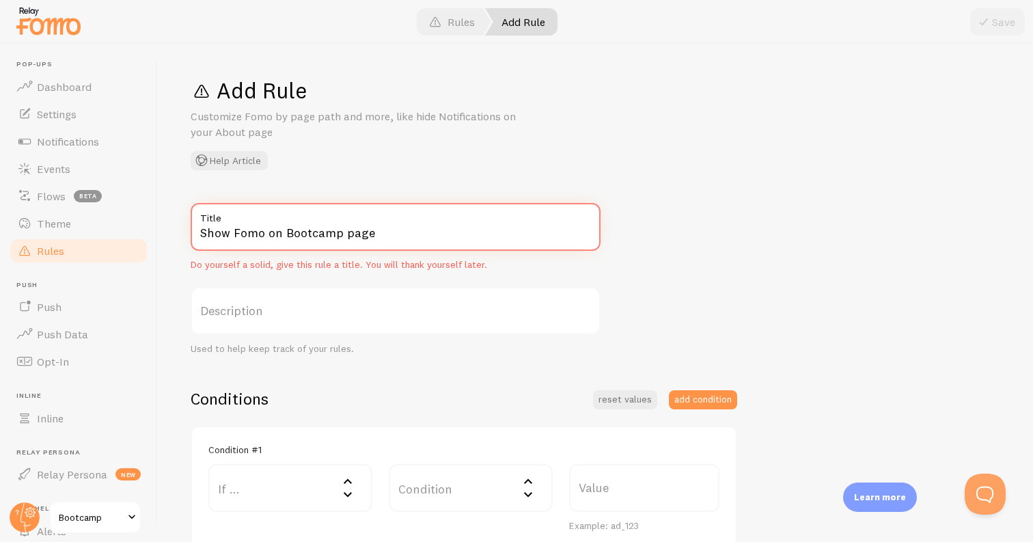
type input "Show Fomo on Bootcamp page"
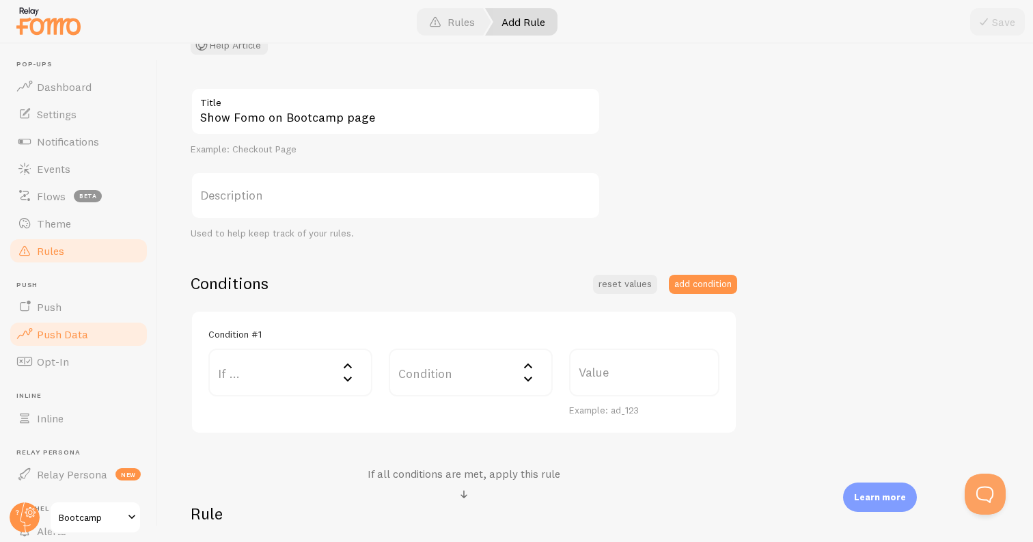
scroll to position [199, 0]
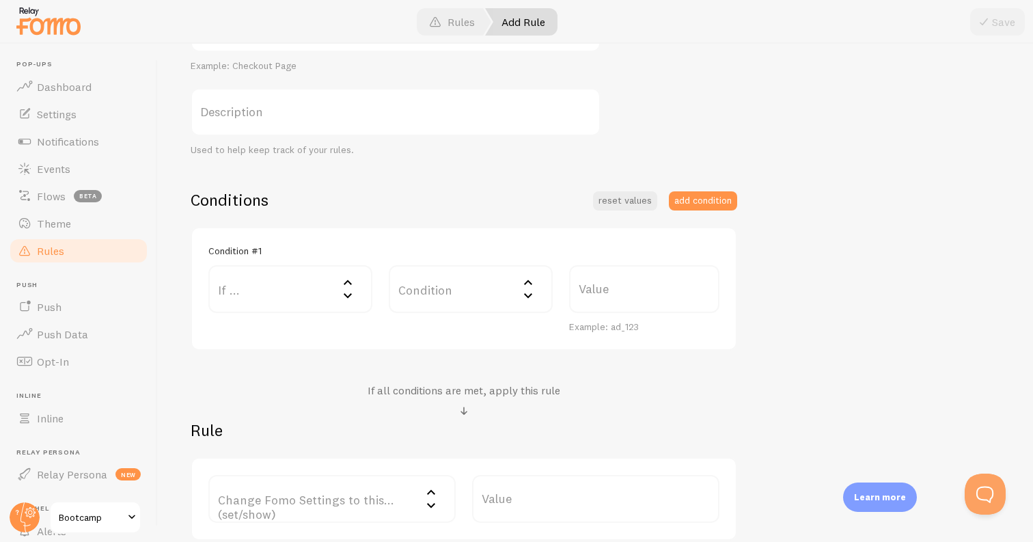
click at [283, 288] on label "If ..." at bounding box center [290, 289] width 164 height 48
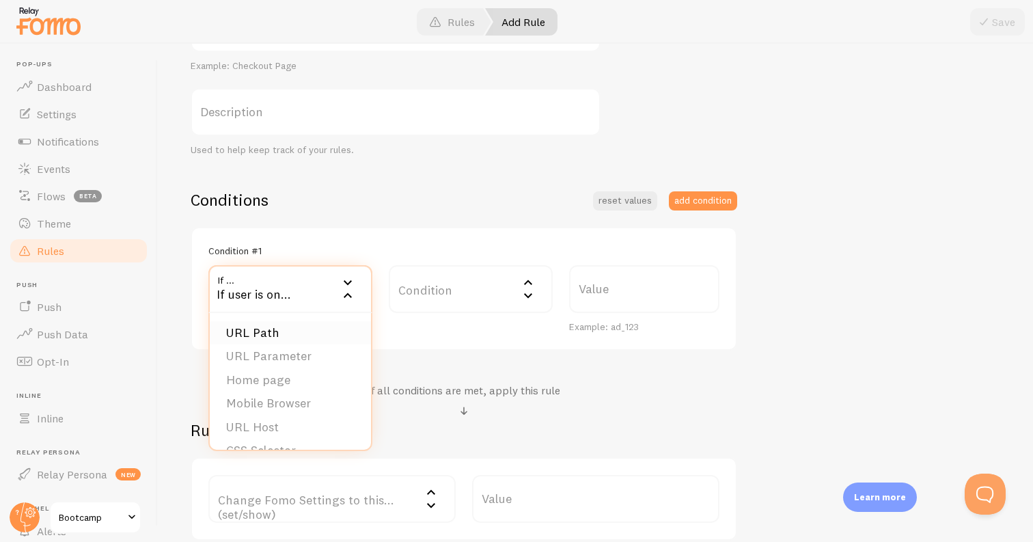
click at [267, 325] on li "URL Path" at bounding box center [290, 333] width 161 height 24
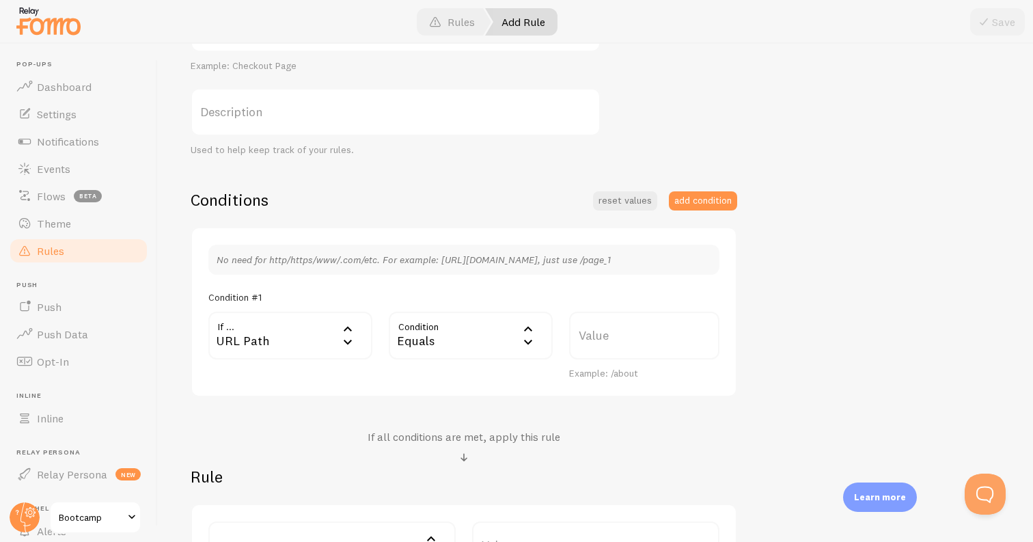
click at [490, 293] on div "Condition #1" at bounding box center [463, 297] width 511 height 12
click at [471, 348] on div "Equals" at bounding box center [471, 336] width 164 height 48
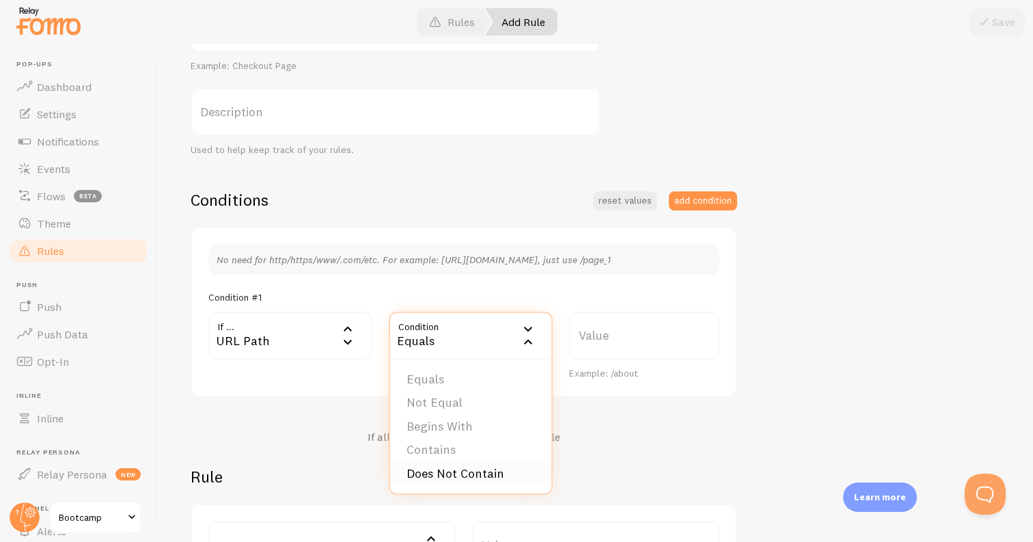
click at [473, 465] on li "Does Not Contain" at bounding box center [470, 474] width 161 height 24
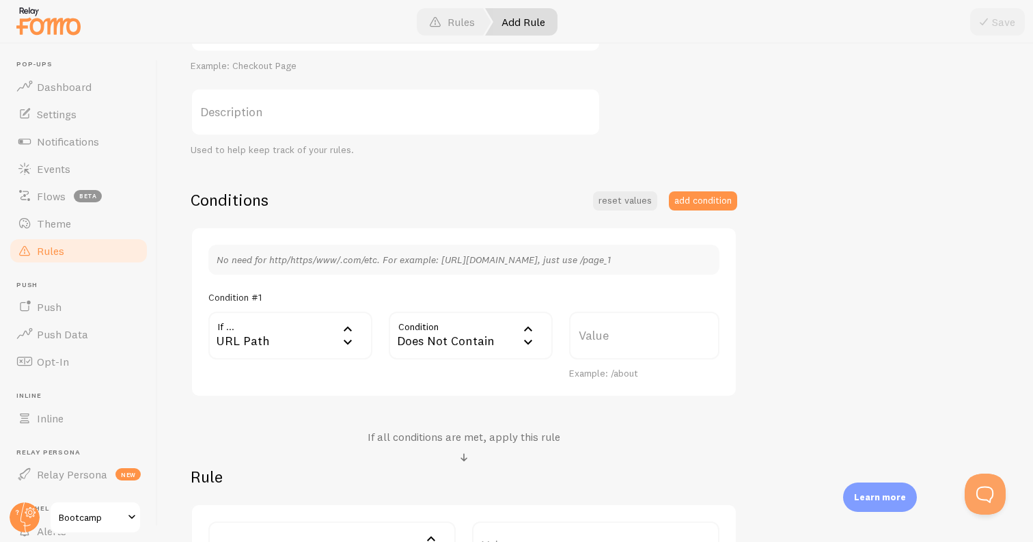
click at [618, 343] on label "Value" at bounding box center [644, 336] width 150 height 48
click at [618, 343] on input "Value" at bounding box center [644, 336] width 150 height 48
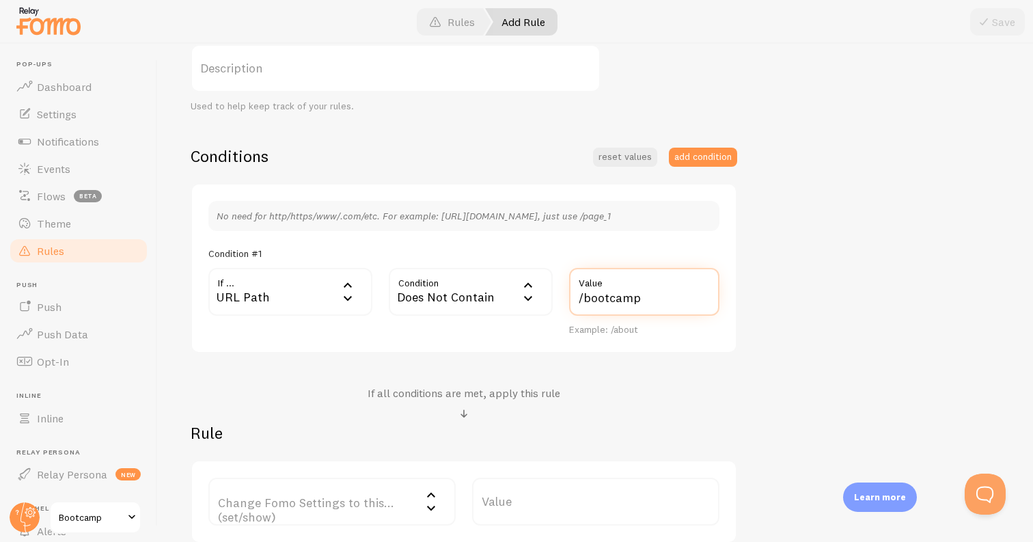
scroll to position [277, 0]
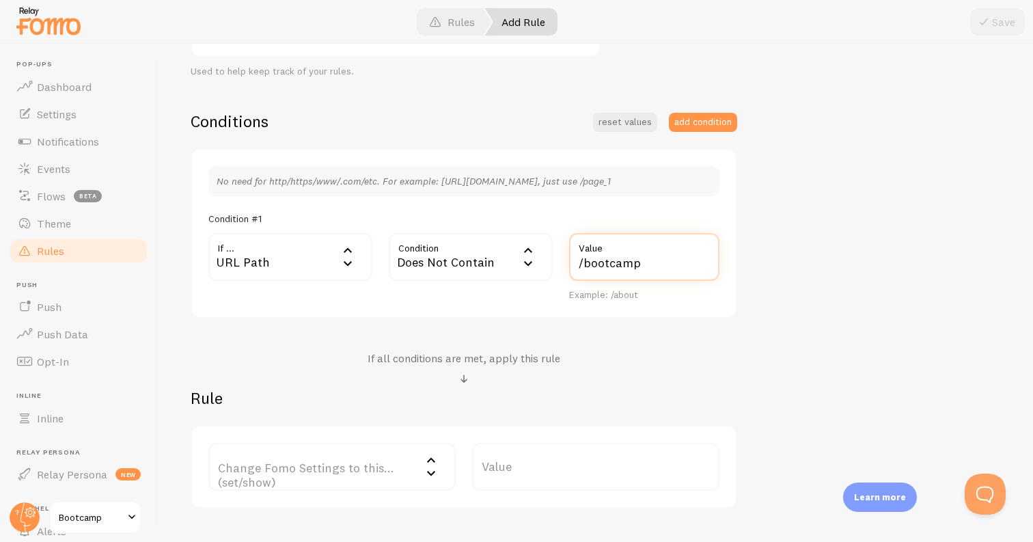
type input "/bootcamp"
click at [361, 481] on label "Change Fomo Settings to this... (set/show)" at bounding box center [331, 467] width 247 height 48
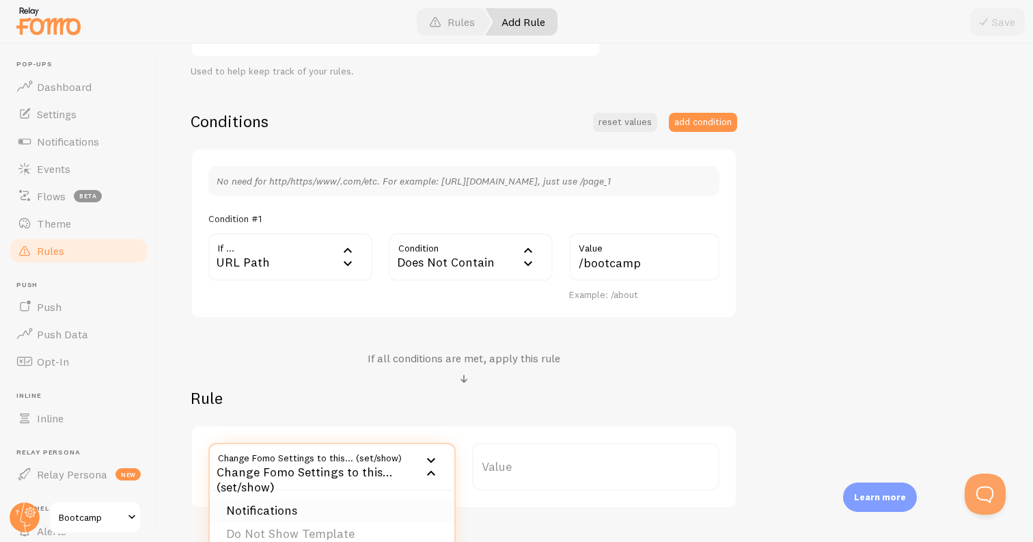
click at [336, 505] on li "Notifications" at bounding box center [332, 511] width 245 height 24
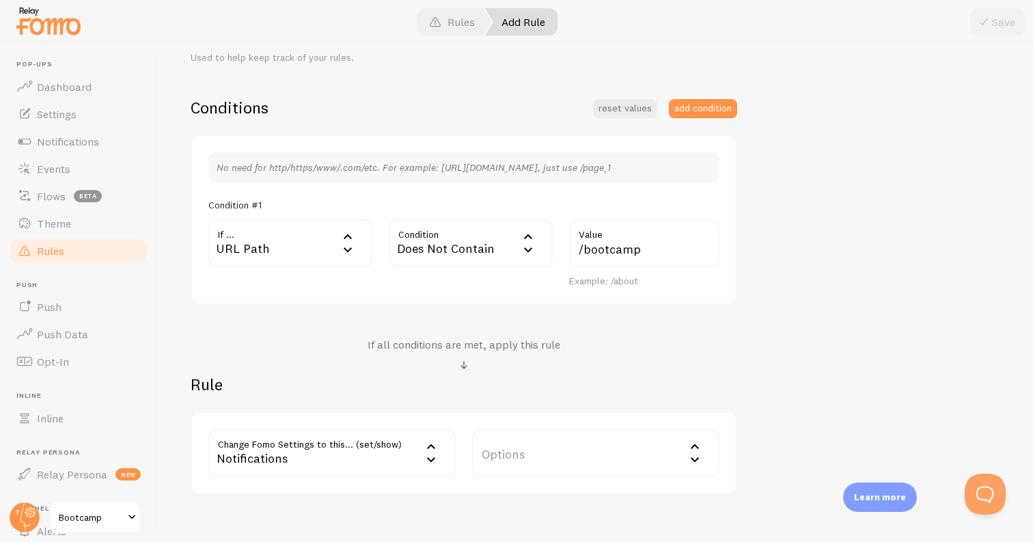
scroll to position [293, 0]
click at [625, 471] on label "Options" at bounding box center [595, 451] width 247 height 48
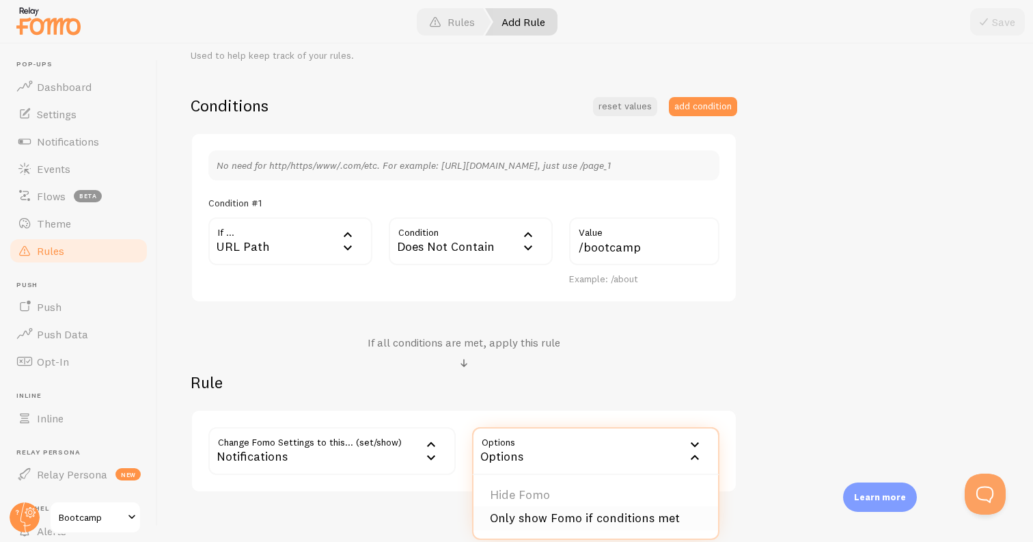
click at [577, 506] on li "Only show Fomo if conditions met" at bounding box center [595, 518] width 245 height 24
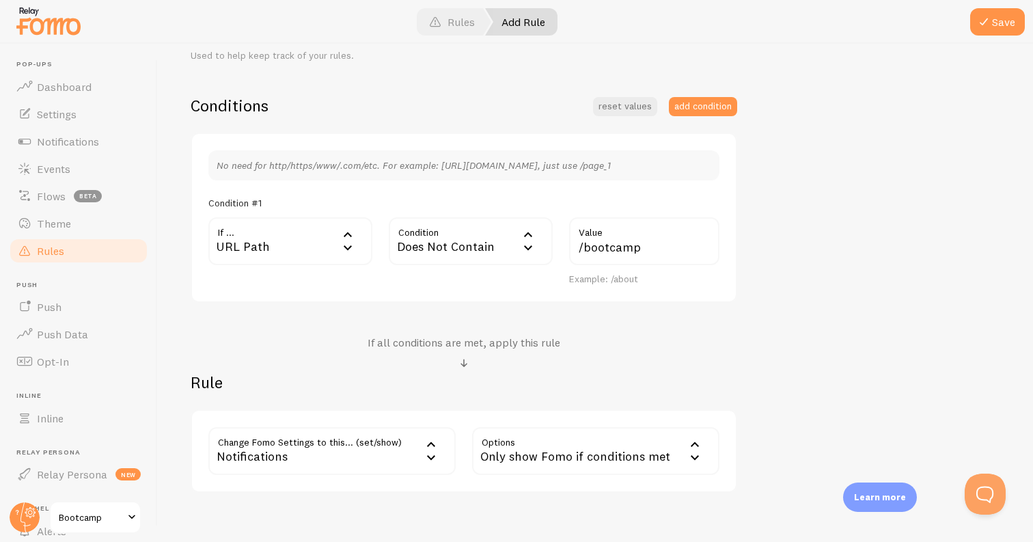
click at [552, 465] on div "Only show Fomo if conditions met" at bounding box center [595, 451] width 247 height 48
click at [538, 486] on li "Hide Fomo" at bounding box center [595, 495] width 245 height 24
click at [849, 394] on div "Show Fomo on Bootcamp page Title Example: Checkout Page Description Used to hel…" at bounding box center [596, 201] width 810 height 583
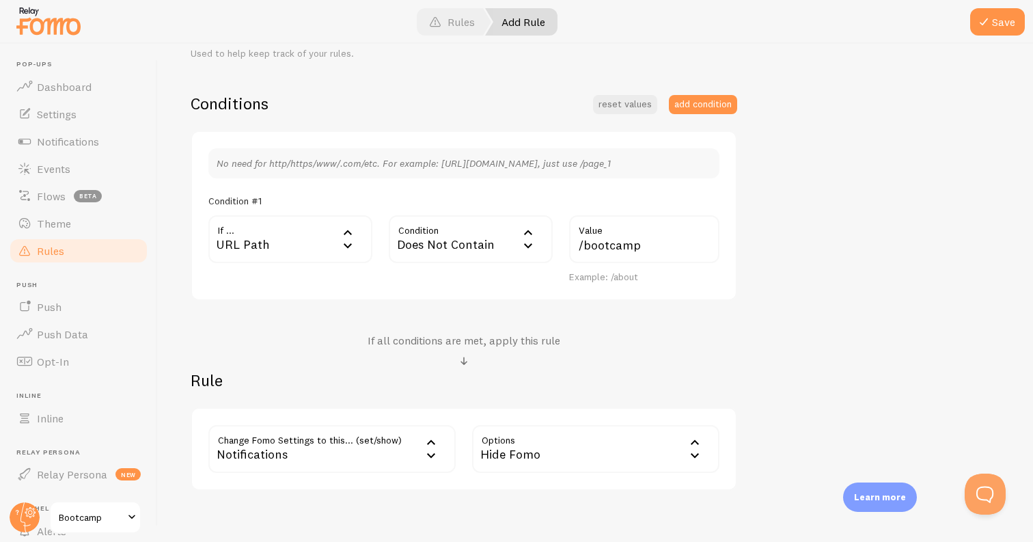
scroll to position [0, 0]
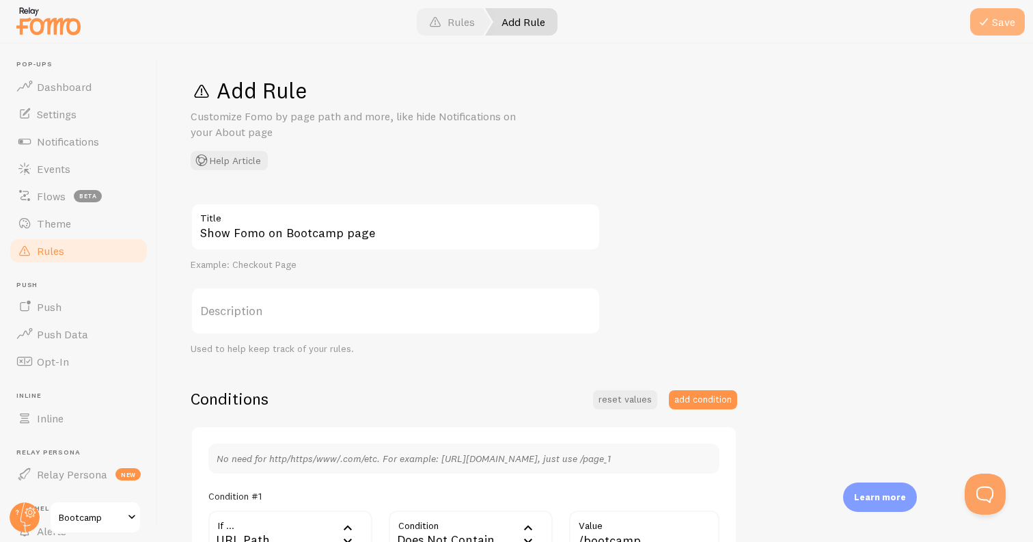
click at [1006, 14] on button "Save" at bounding box center [997, 21] width 55 height 27
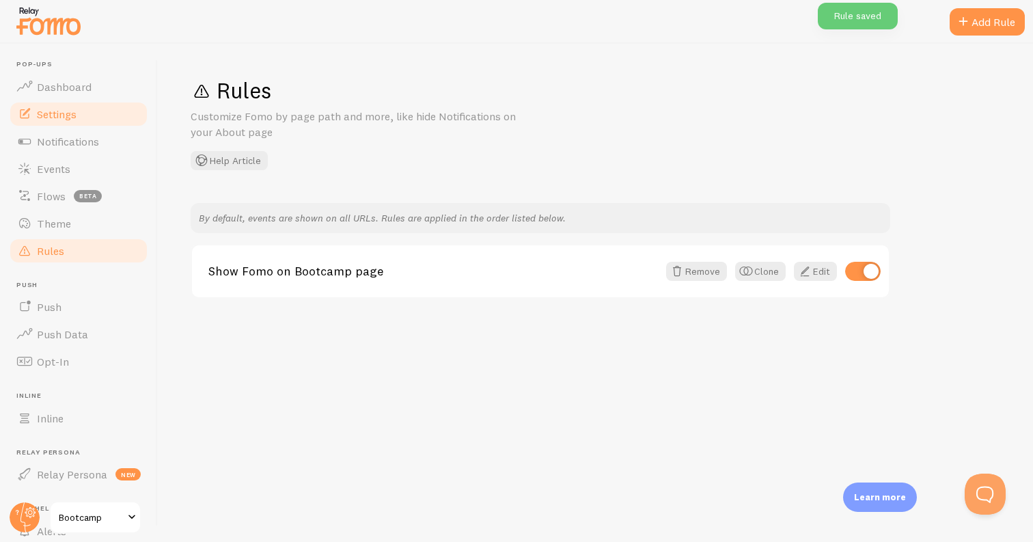
click at [89, 109] on link "Settings" at bounding box center [78, 113] width 141 height 27
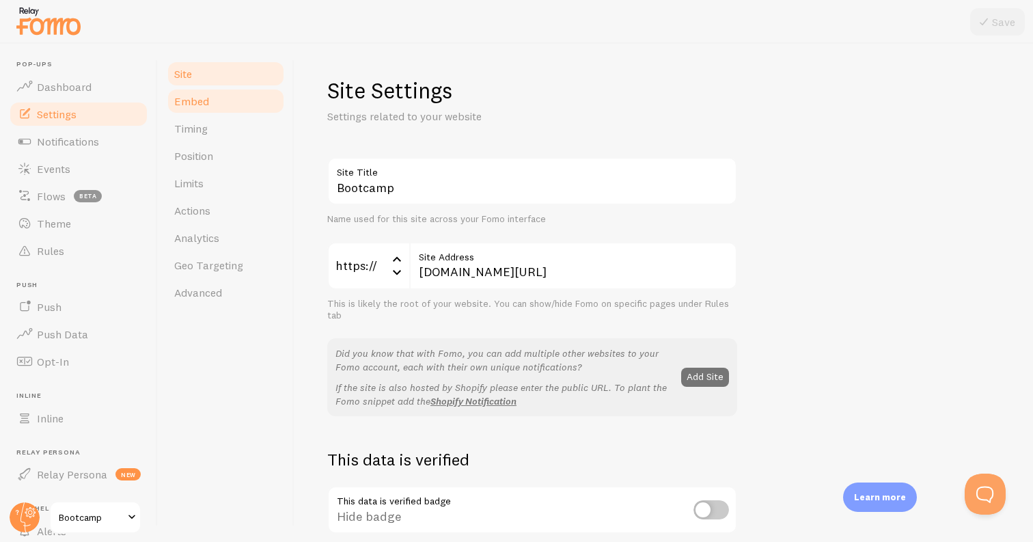
click at [257, 101] on link "Embed" at bounding box center [226, 100] width 120 height 27
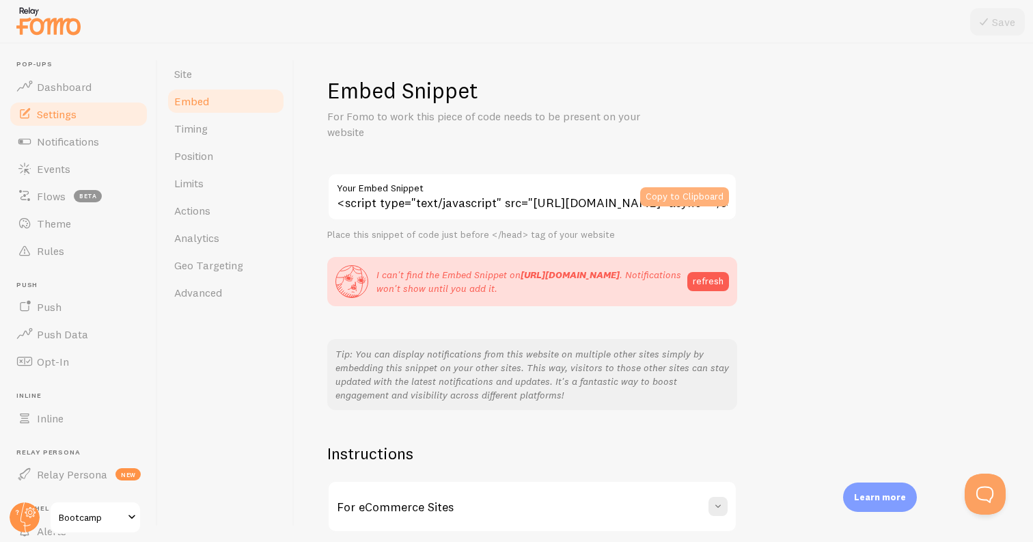
click at [665, 196] on button "Copy to Clipboard" at bounding box center [684, 196] width 89 height 19
click at [100, 521] on span "Bootcamp" at bounding box center [91, 517] width 65 height 16
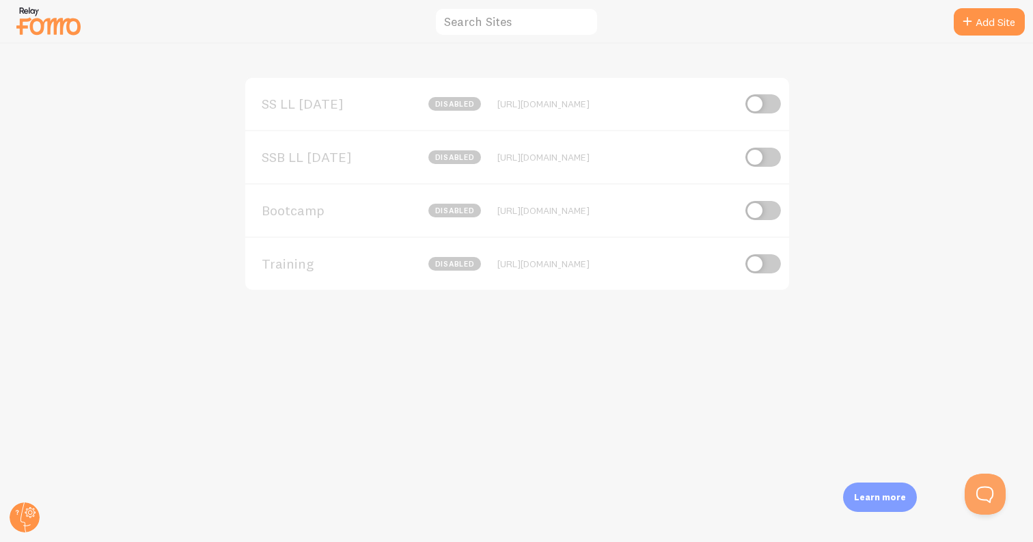
click at [359, 160] on span "SSB LL [DATE]" at bounding box center [317, 157] width 110 height 12
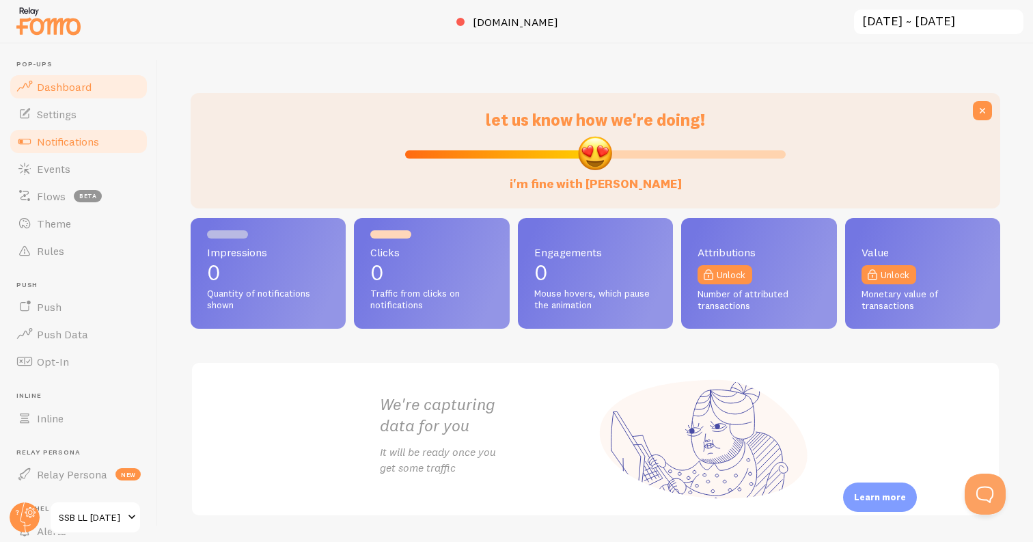
click at [97, 139] on span "Notifications" at bounding box center [68, 142] width 62 height 14
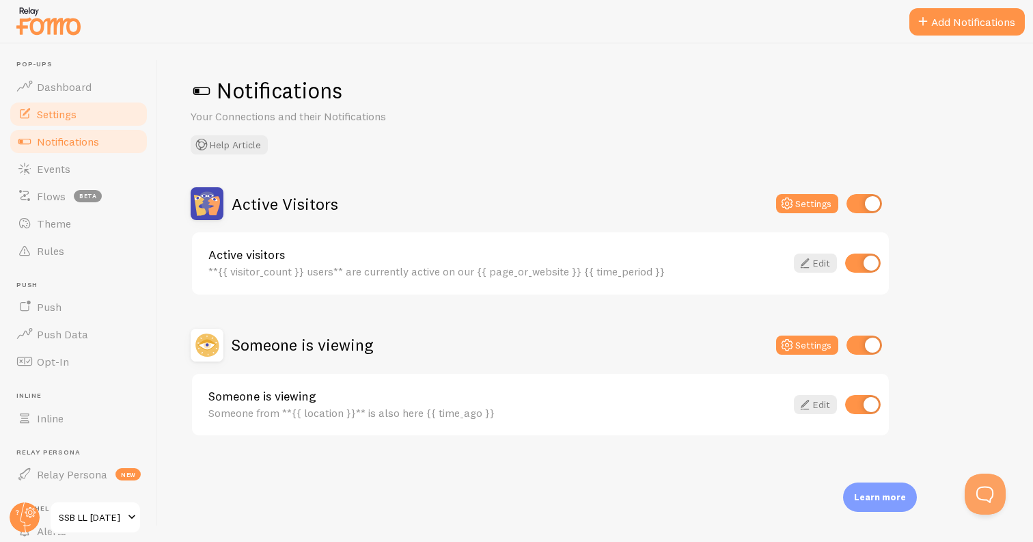
click at [87, 113] on link "Settings" at bounding box center [78, 113] width 141 height 27
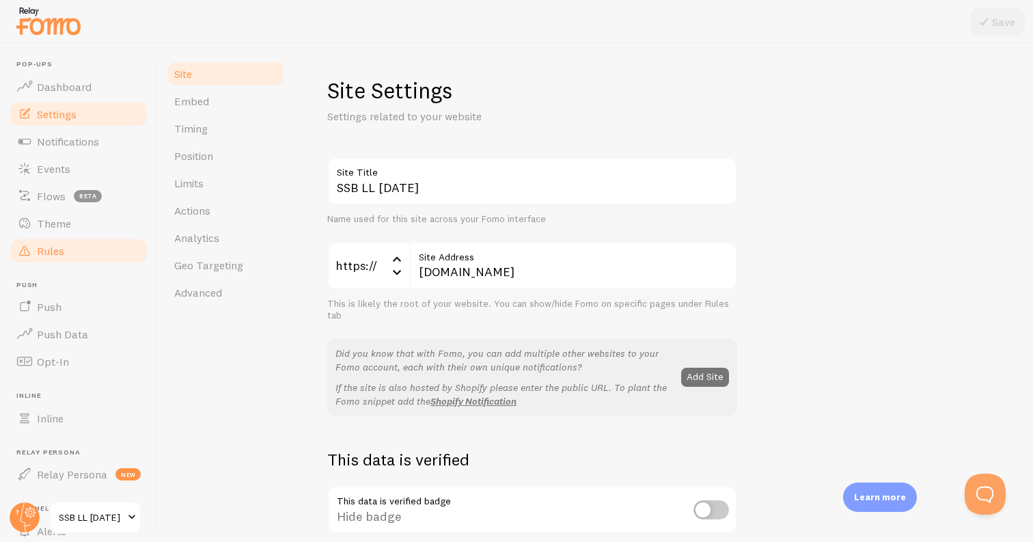
click at [112, 247] on link "Rules" at bounding box center [78, 250] width 141 height 27
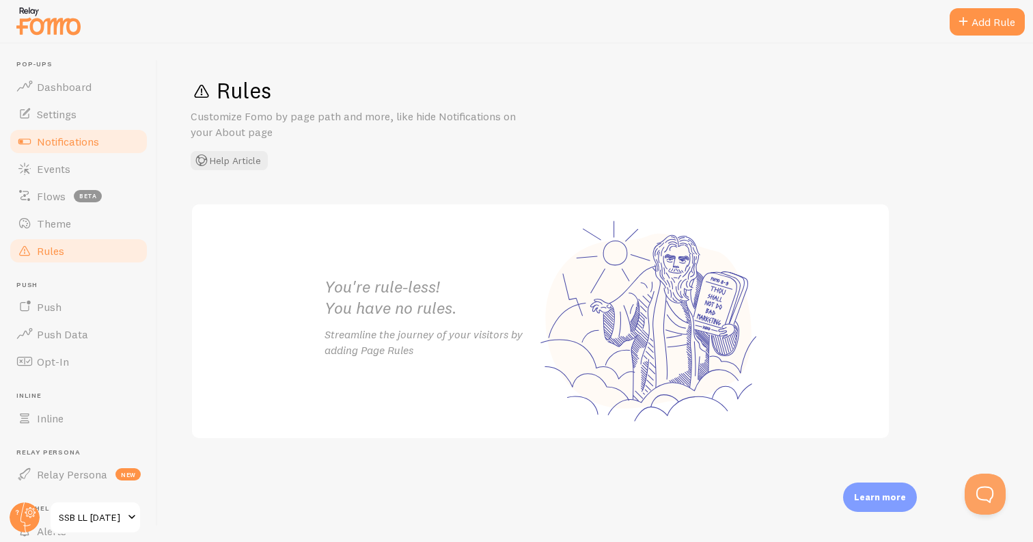
click at [77, 137] on span "Notifications" at bounding box center [68, 142] width 62 height 14
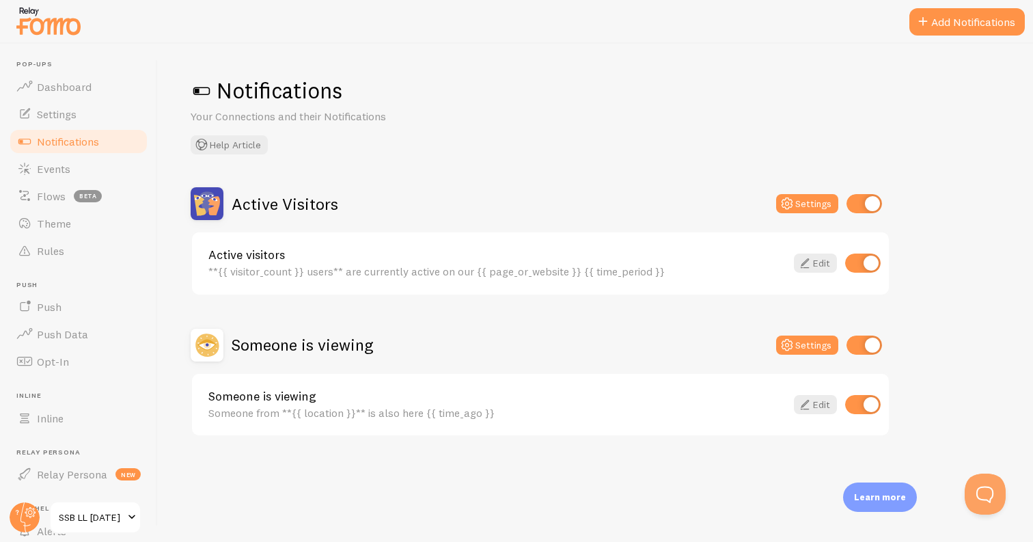
click at [841, 340] on div "Settings" at bounding box center [829, 344] width 106 height 19
drag, startPoint x: 866, startPoint y: 201, endPoint x: 870, endPoint y: 290, distance: 89.6
click at [866, 201] on input "checkbox" at bounding box center [865, 203] width 36 height 19
checkbox input "false"
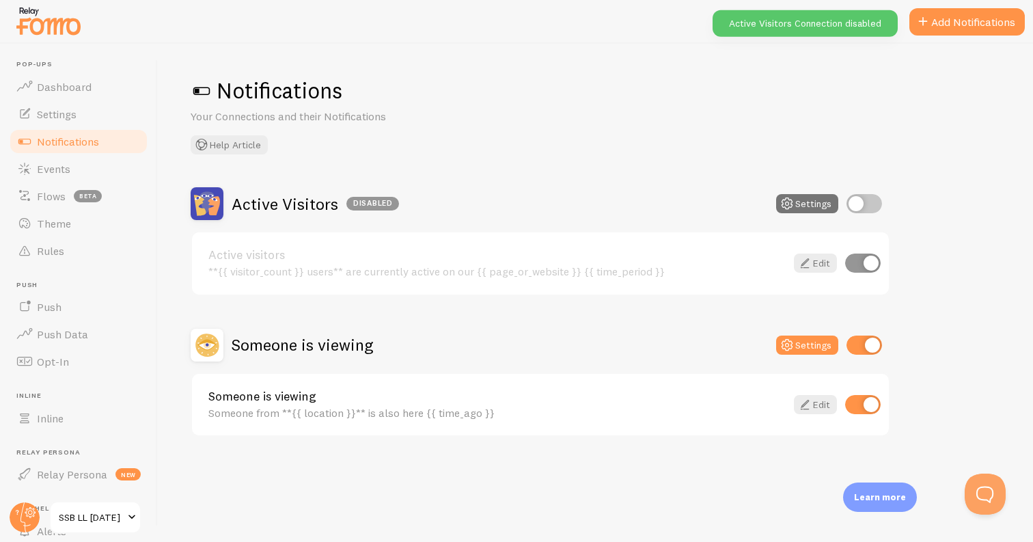
click at [868, 338] on input "checkbox" at bounding box center [865, 344] width 36 height 19
checkbox input "false"
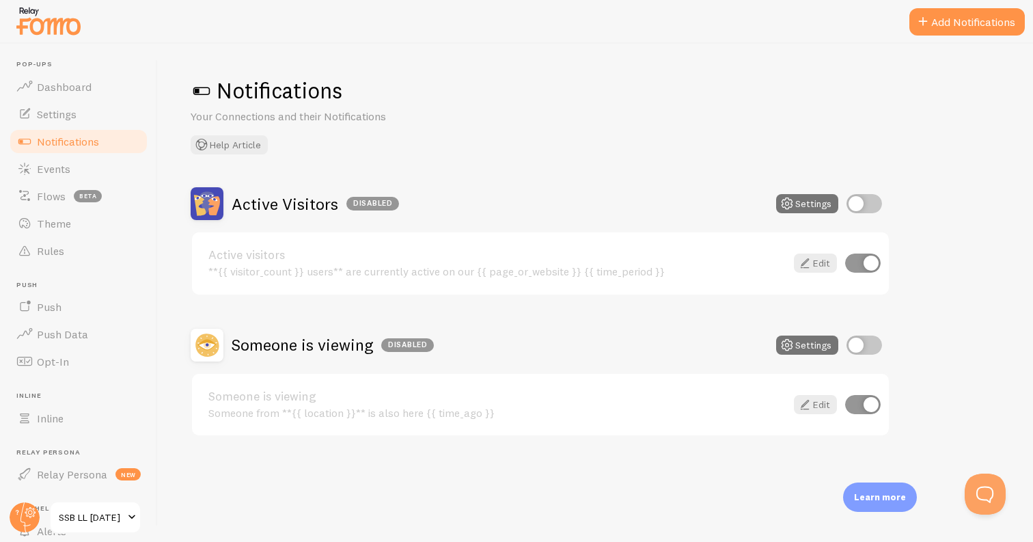
click at [105, 525] on span "SSB LL [DATE]" at bounding box center [91, 517] width 65 height 16
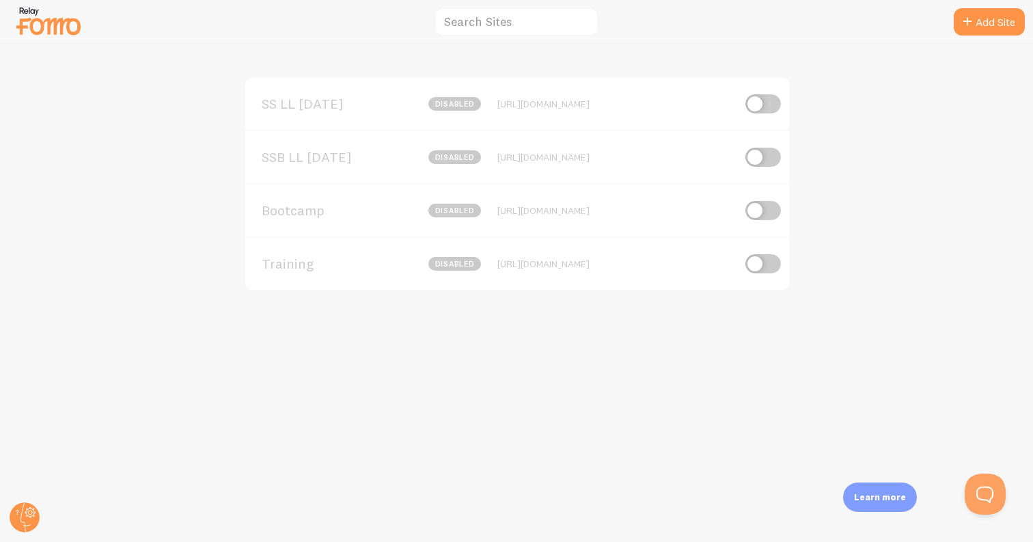
click at [323, 221] on div "Bootcamp disabled https://paigebrunton.com/bootcamp" at bounding box center [517, 209] width 544 height 53
click at [288, 212] on span "Bootcamp" at bounding box center [317, 210] width 110 height 12
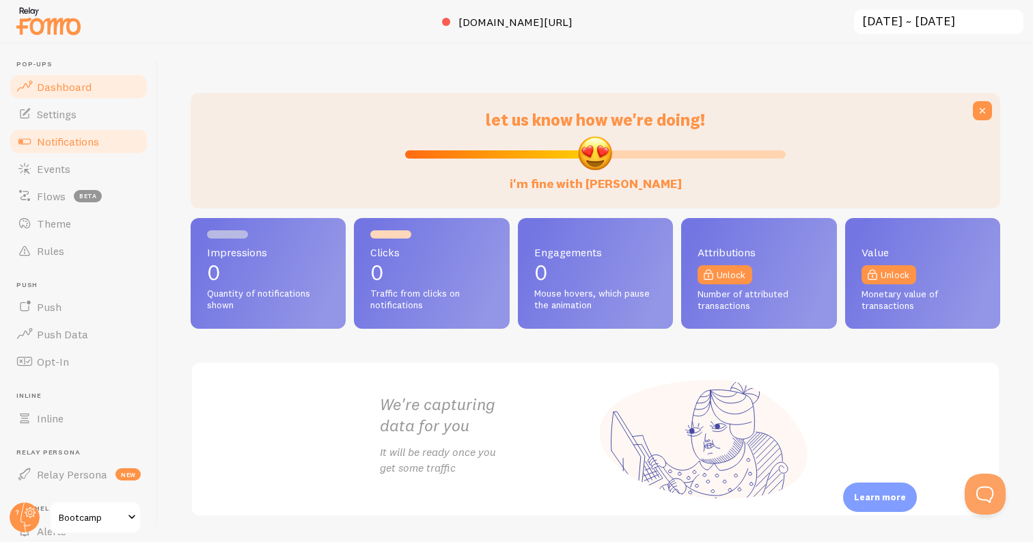
click at [96, 146] on span "Notifications" at bounding box center [68, 142] width 62 height 14
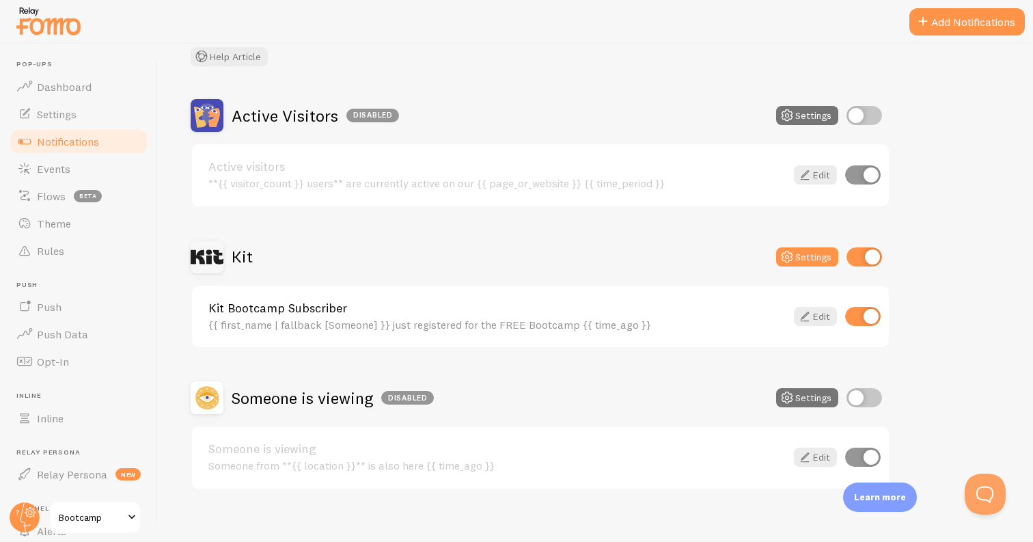
scroll to position [101, 0]
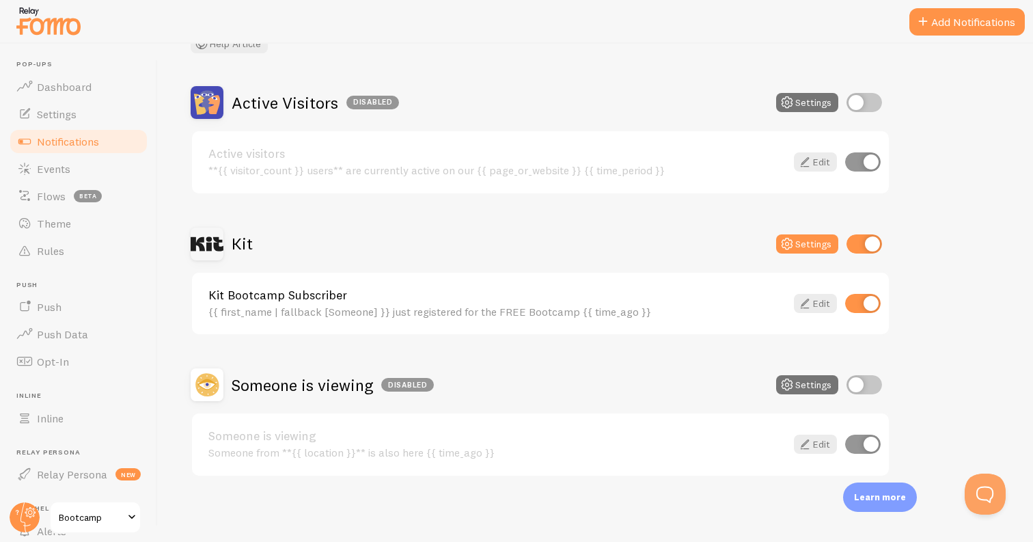
click at [99, 503] on link "Bootcamp" at bounding box center [95, 517] width 92 height 33
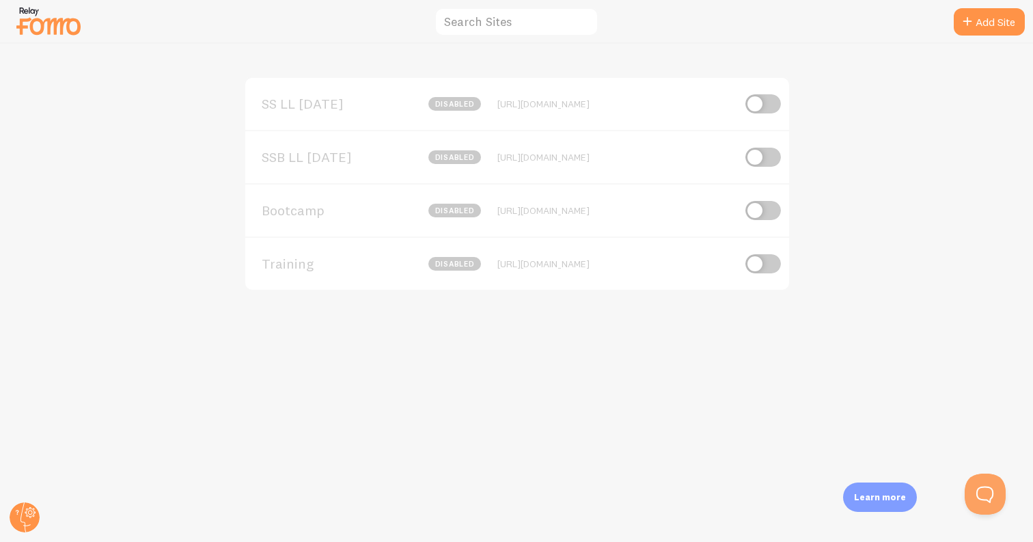
click at [346, 151] on span "SSB LL [DATE]" at bounding box center [317, 157] width 110 height 12
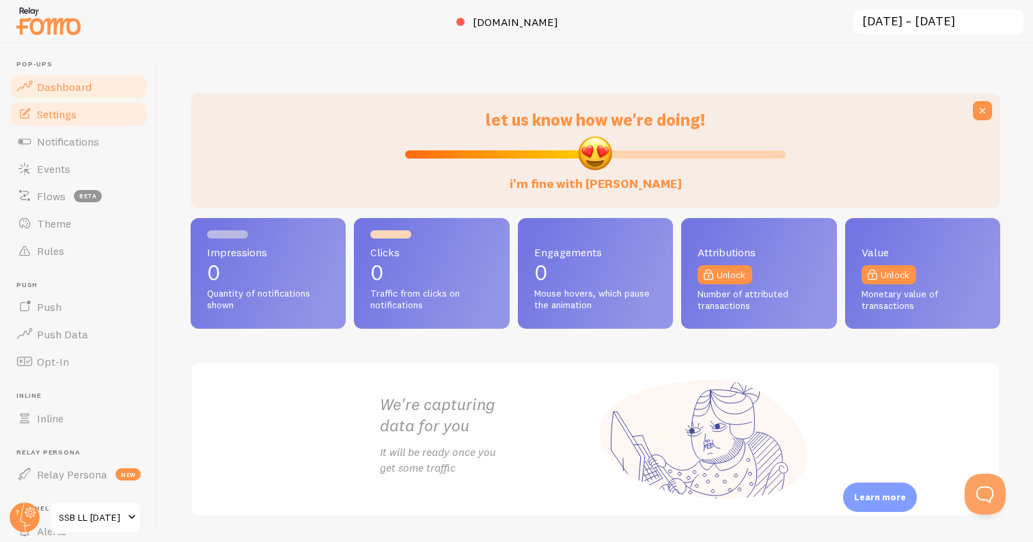
click at [106, 114] on link "Settings" at bounding box center [78, 113] width 141 height 27
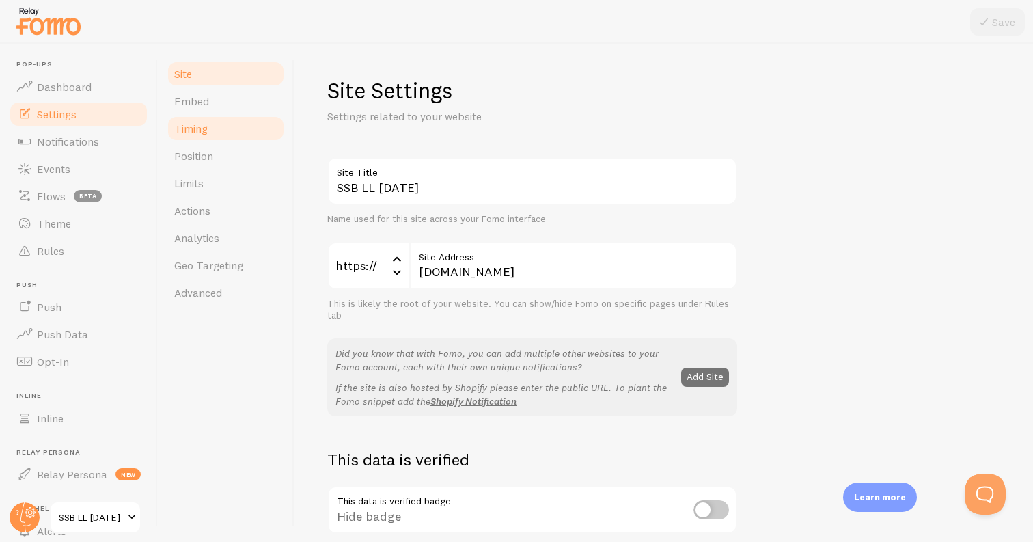
click at [237, 128] on link "Timing" at bounding box center [226, 128] width 120 height 27
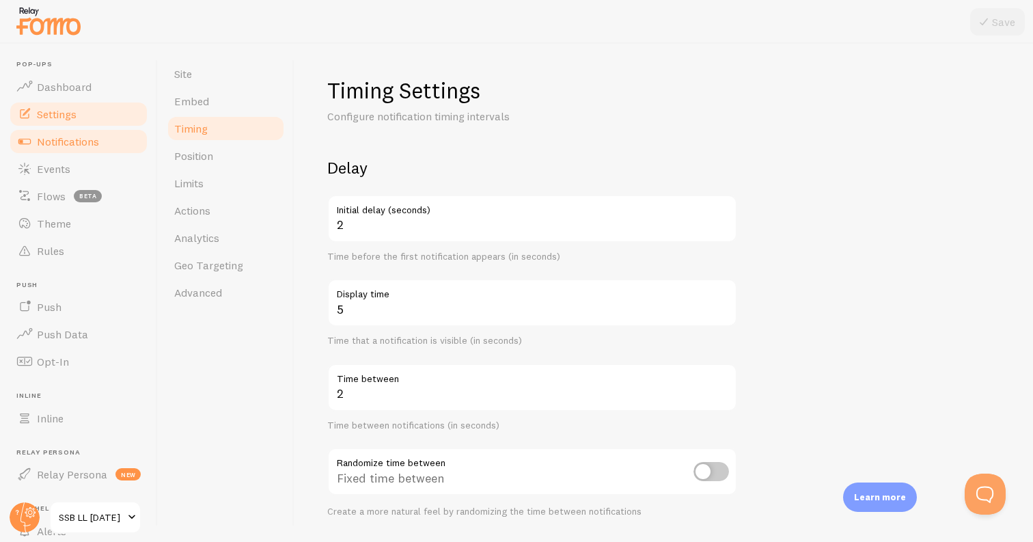
click at [92, 143] on span "Notifications" at bounding box center [68, 142] width 62 height 14
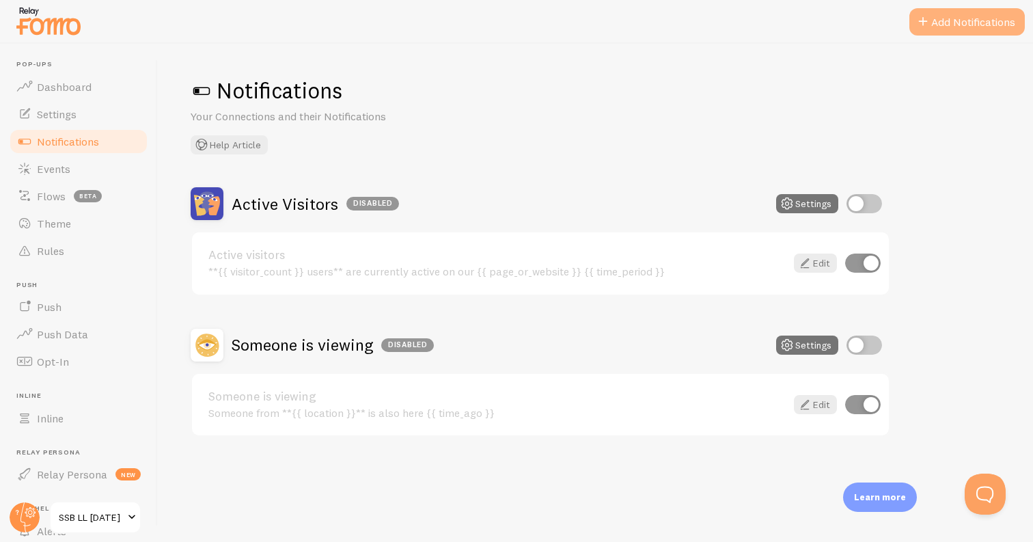
click at [969, 15] on button "Add Notifications" at bounding box center [966, 21] width 115 height 27
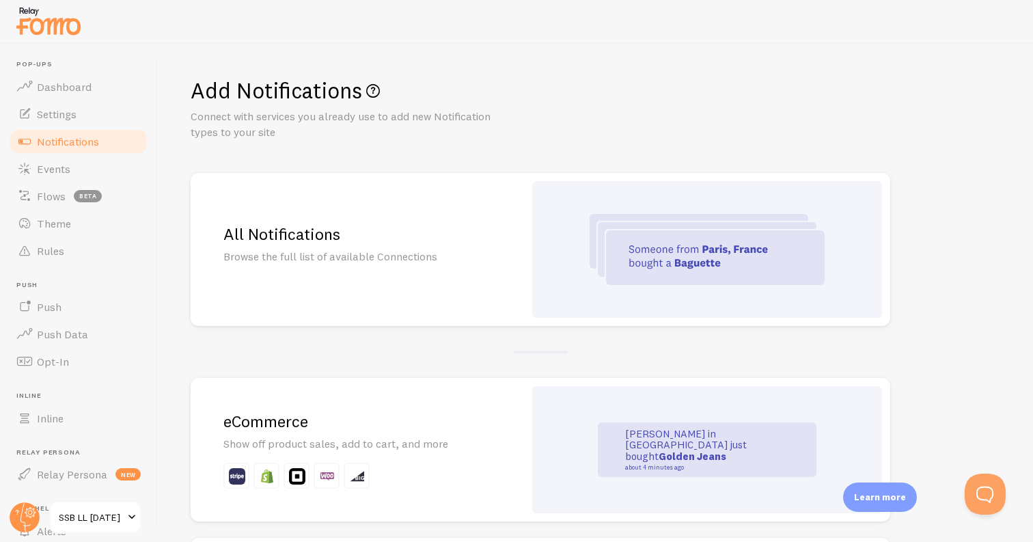
click at [453, 269] on div "All Notifications Browse the full list of available Connections" at bounding box center [357, 249] width 333 height 153
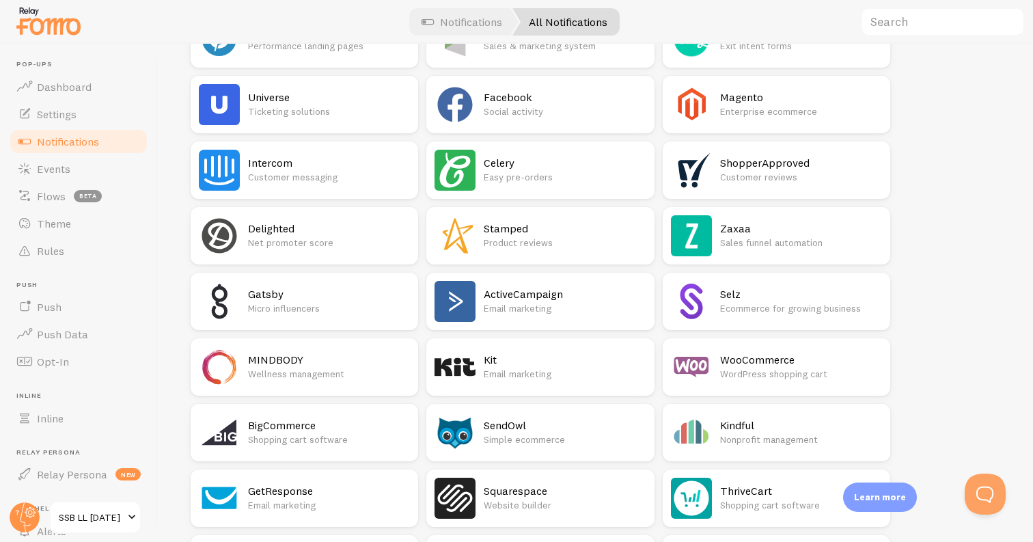
scroll to position [1018, 0]
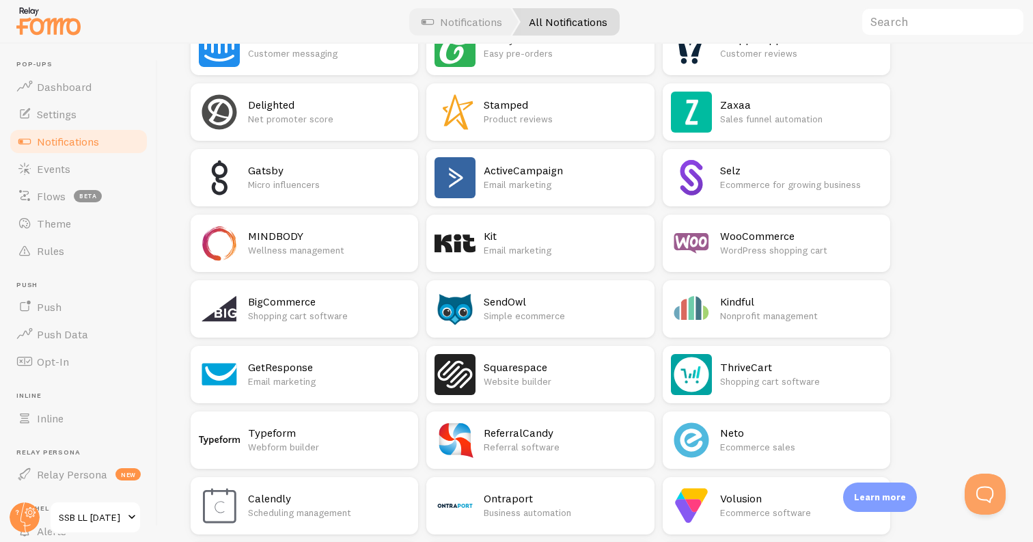
click at [740, 364] on h2 "ThriveCart" at bounding box center [801, 367] width 162 height 14
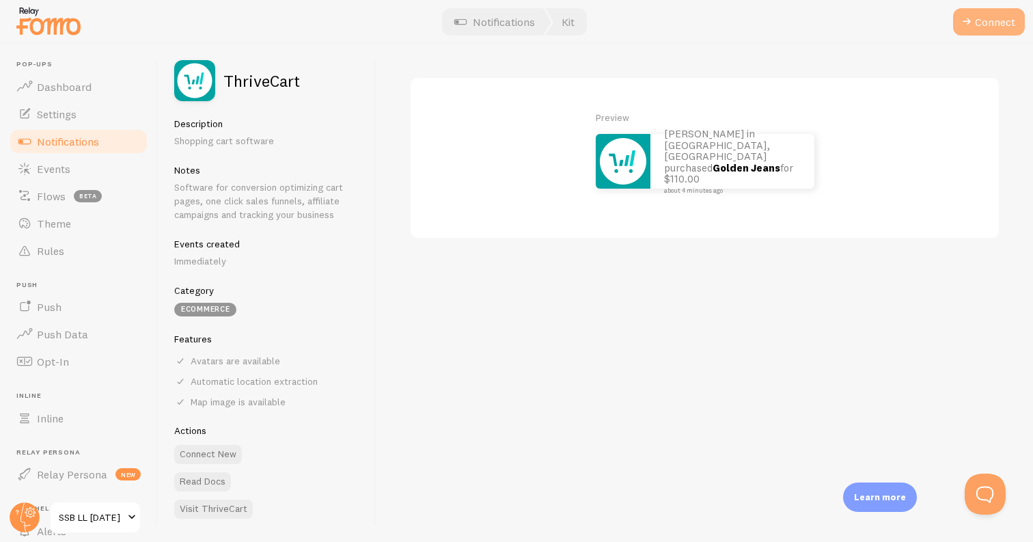
click at [957, 28] on button "Connect" at bounding box center [989, 21] width 72 height 27
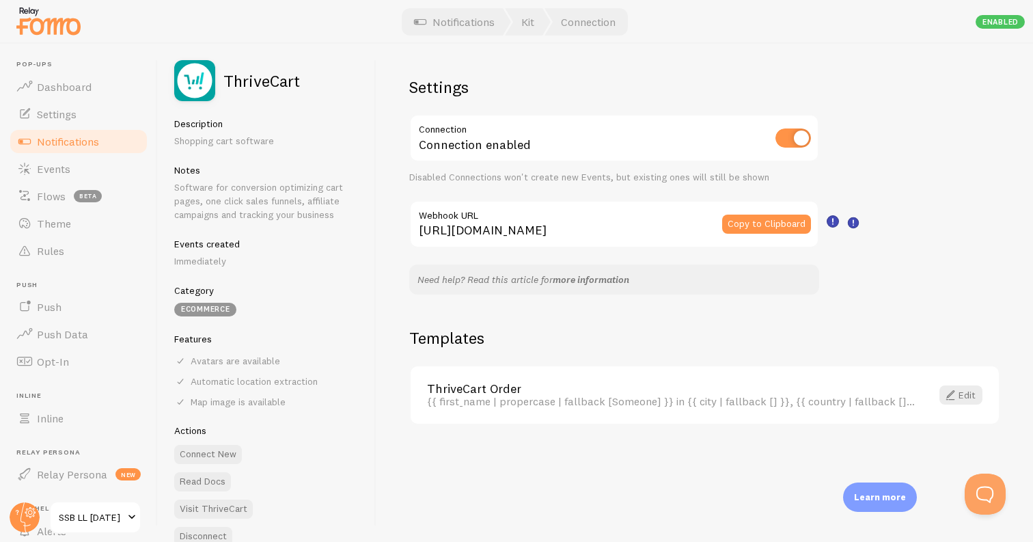
click at [573, 284] on link "more information" at bounding box center [591, 279] width 77 height 12
click at [743, 226] on button "Copy to Clipboard" at bounding box center [766, 224] width 89 height 19
click at [961, 394] on link "Edit" at bounding box center [960, 394] width 43 height 19
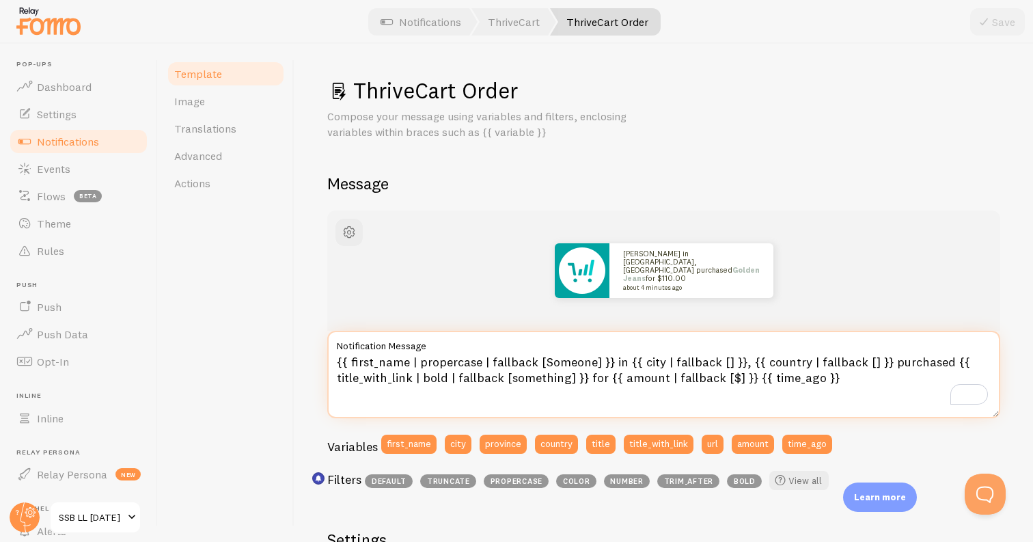
drag, startPoint x: 654, startPoint y: 359, endPoint x: 638, endPoint y: 357, distance: 15.8
click at [638, 357] on textarea "{{ first_name | propercase | fallback [Someone] }} in {{ city | fallback [] }},…" at bounding box center [663, 374] width 673 height 87
drag, startPoint x: 764, startPoint y: 361, endPoint x: 894, endPoint y: 361, distance: 130.5
click at [894, 361] on textarea "{{ first_name | propercase | fallback [Someone] }} in {{ country | fallback [] …" at bounding box center [663, 374] width 673 height 87
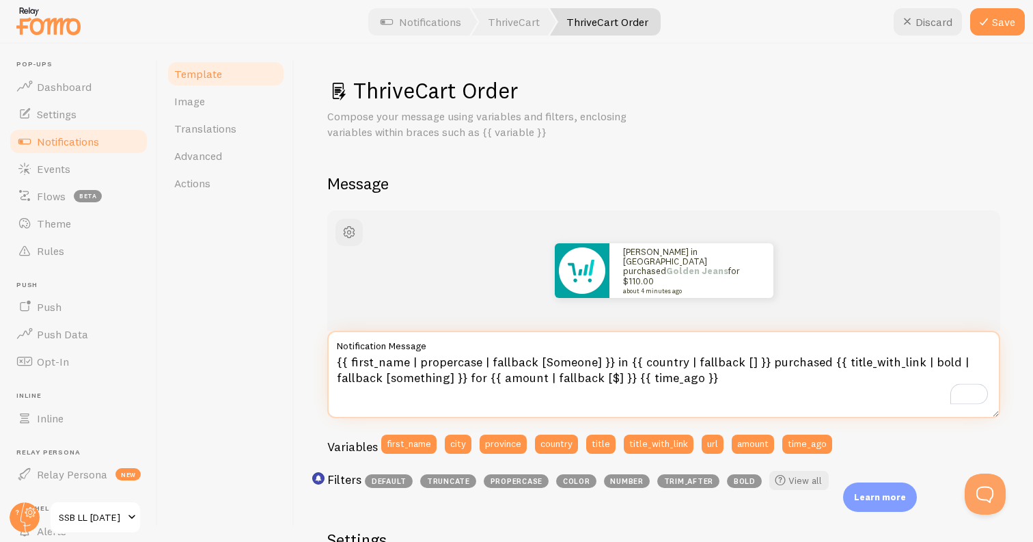
drag, startPoint x: 443, startPoint y: 376, endPoint x: 388, endPoint y: 374, distance: 55.4
click at [388, 374] on textarea "{{ first_name | propercase | fallback [Someone] }} in {{ country | fallback [] …" at bounding box center [663, 374] width 673 height 87
drag, startPoint x: 551, startPoint y: 377, endPoint x: 711, endPoint y: 379, distance: 159.9
click at [711, 379] on textarea "{{ first_name | propercase | fallback [Someone] }} in {{ country | fallback [] …" at bounding box center [663, 374] width 673 height 87
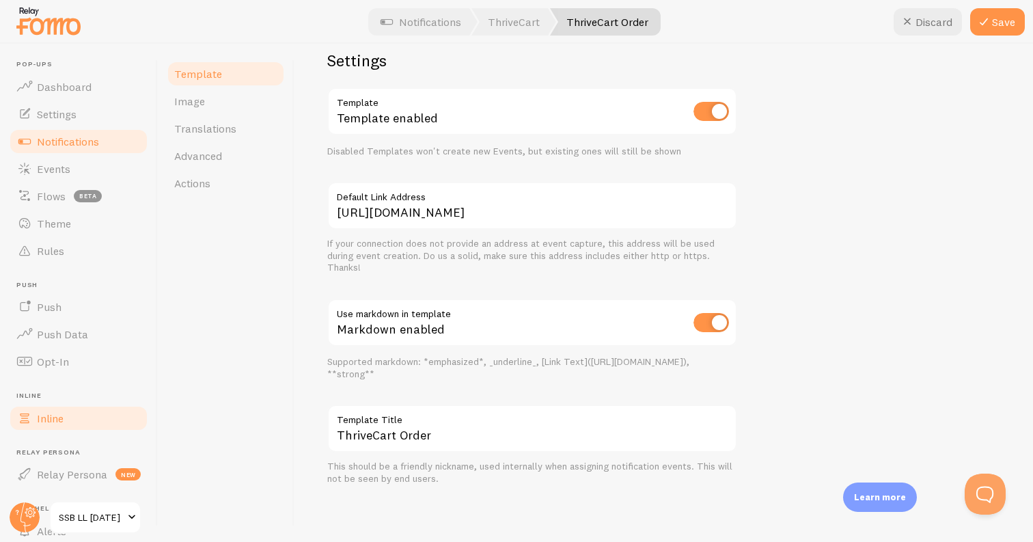
type textarea "{{ first_name | propercase | fallback [Someone] }} in {{ country | fallback [] …"
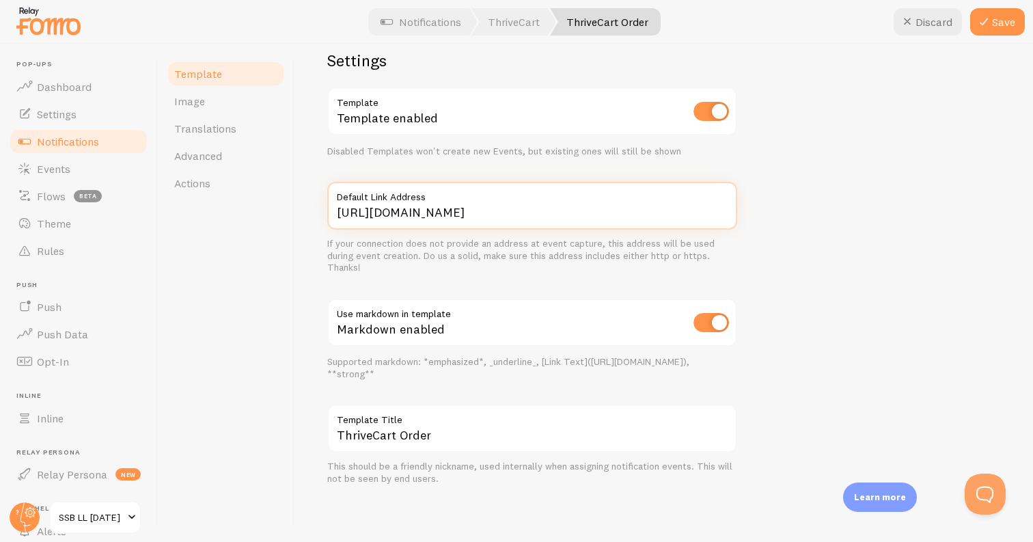
click at [539, 213] on input "[URL][DOMAIN_NAME]" at bounding box center [532, 206] width 410 height 48
type input "[URL][DOMAIN_NAME]"
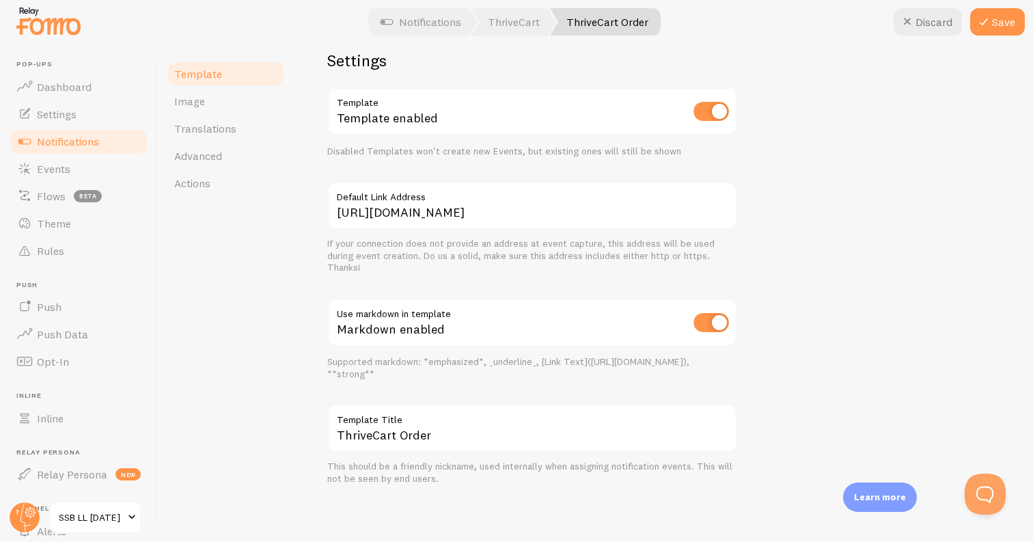
drag, startPoint x: 886, startPoint y: 314, endPoint x: 963, endPoint y: 121, distance: 208.5
click at [886, 314] on div "[PERSON_NAME] in [GEOGRAPHIC_DATA] purchased Golden Jeans about 4 minutes ago {…" at bounding box center [663, 108] width 673 height 754
click at [1015, 28] on button "Save" at bounding box center [997, 21] width 55 height 27
click at [212, 99] on link "Image" at bounding box center [226, 100] width 120 height 27
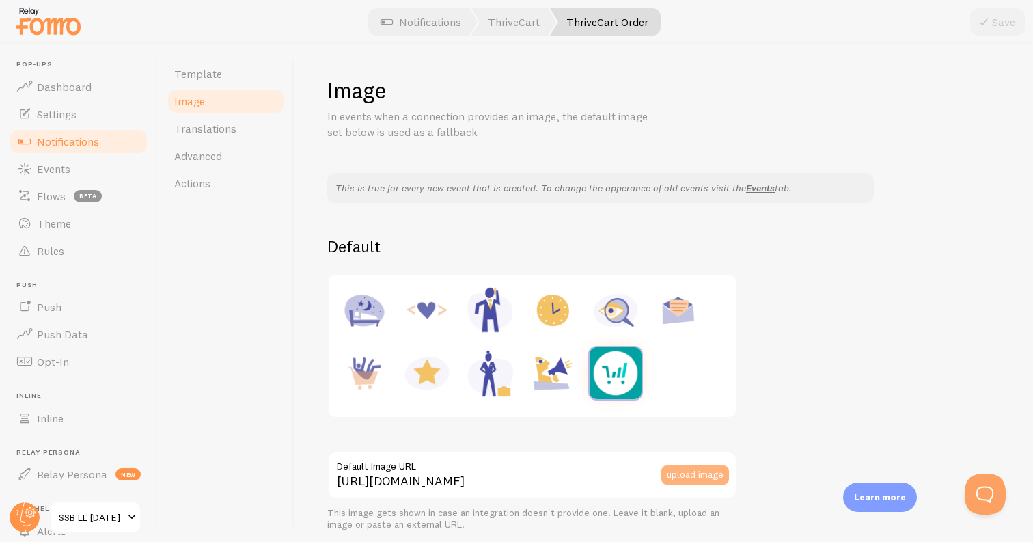
click at [693, 471] on button "upload image" at bounding box center [695, 474] width 68 height 19
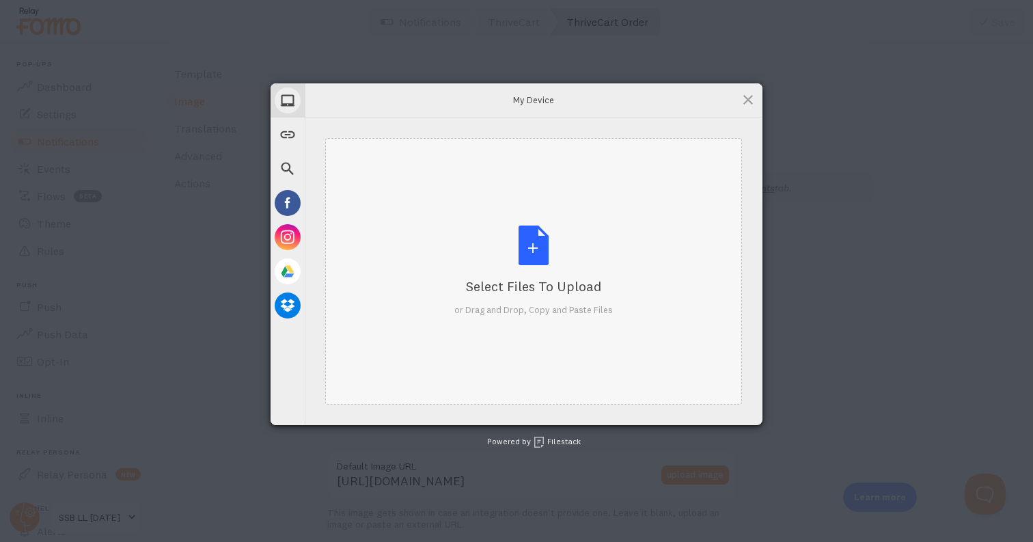
click at [575, 242] on div "Select Files to Upload or Drag and Drop, Copy and Paste Files" at bounding box center [533, 270] width 159 height 91
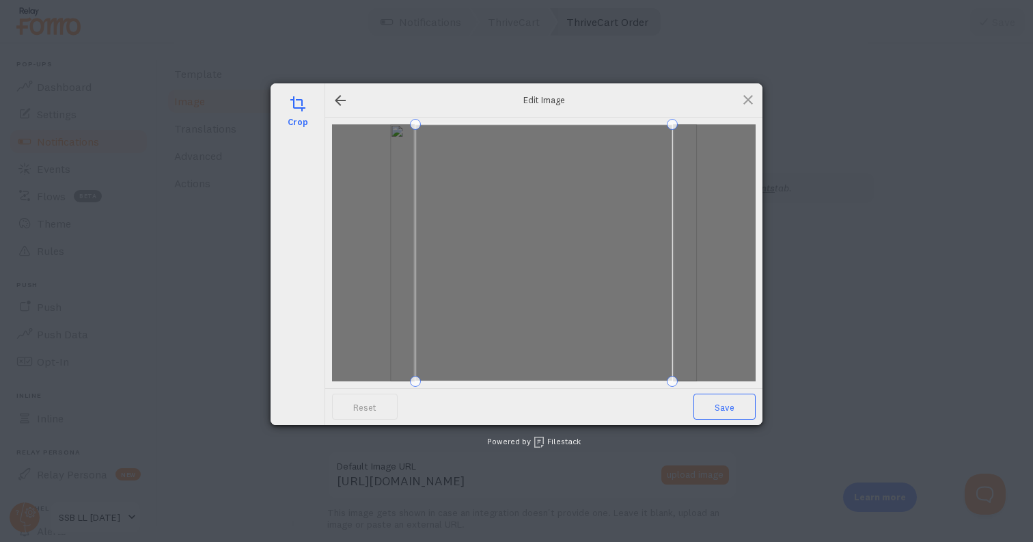
click at [721, 408] on span "Save" at bounding box center [725, 407] width 62 height 26
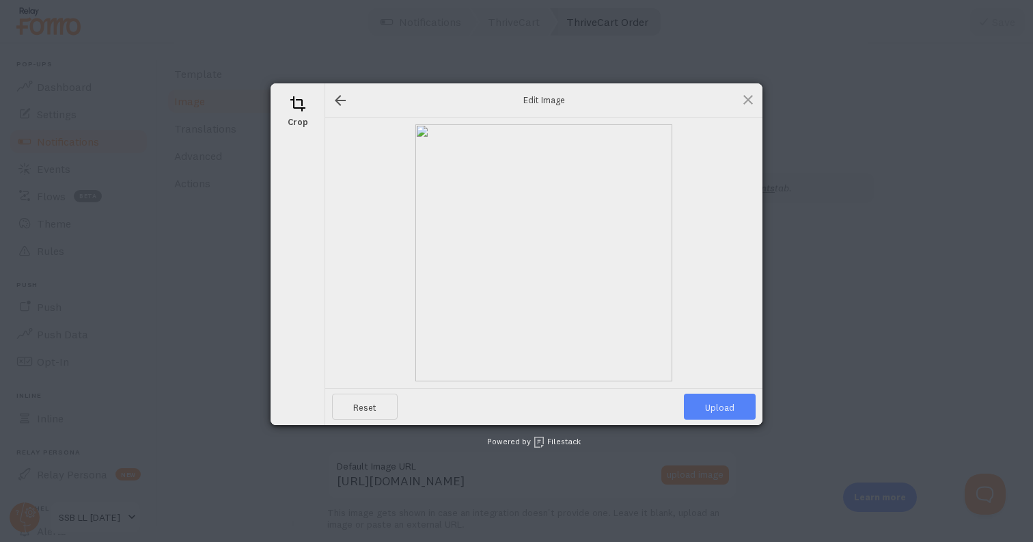
click at [724, 409] on span "Upload" at bounding box center [720, 407] width 72 height 26
type input "[URL][DOMAIN_NAME][DOMAIN_NAME]"
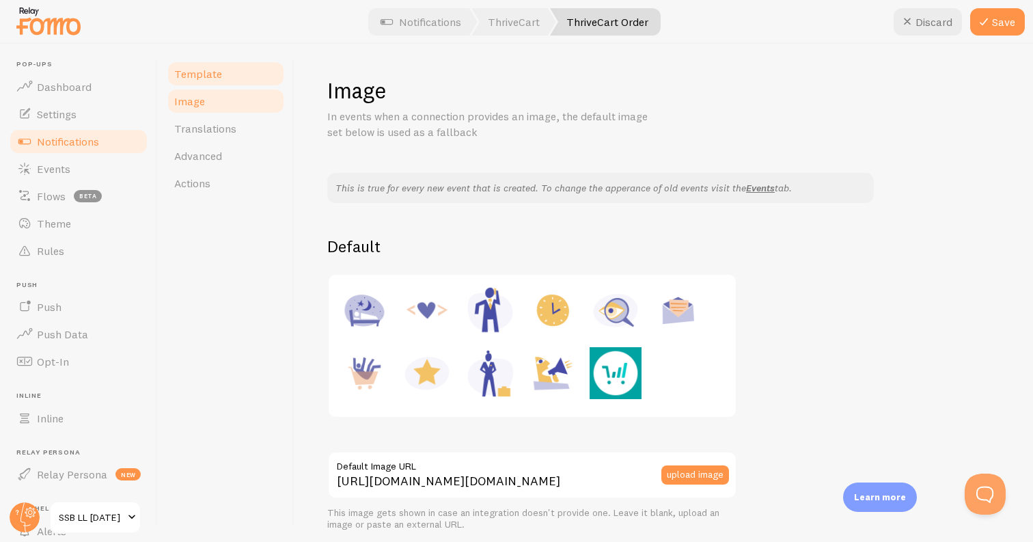
click at [238, 74] on link "Template" at bounding box center [226, 73] width 120 height 27
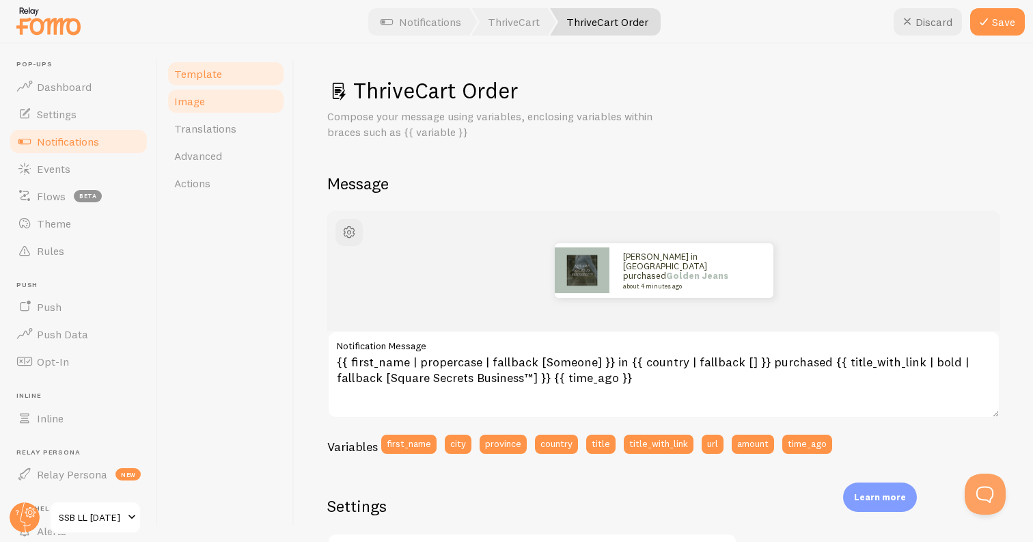
click at [234, 92] on link "Image" at bounding box center [226, 100] width 120 height 27
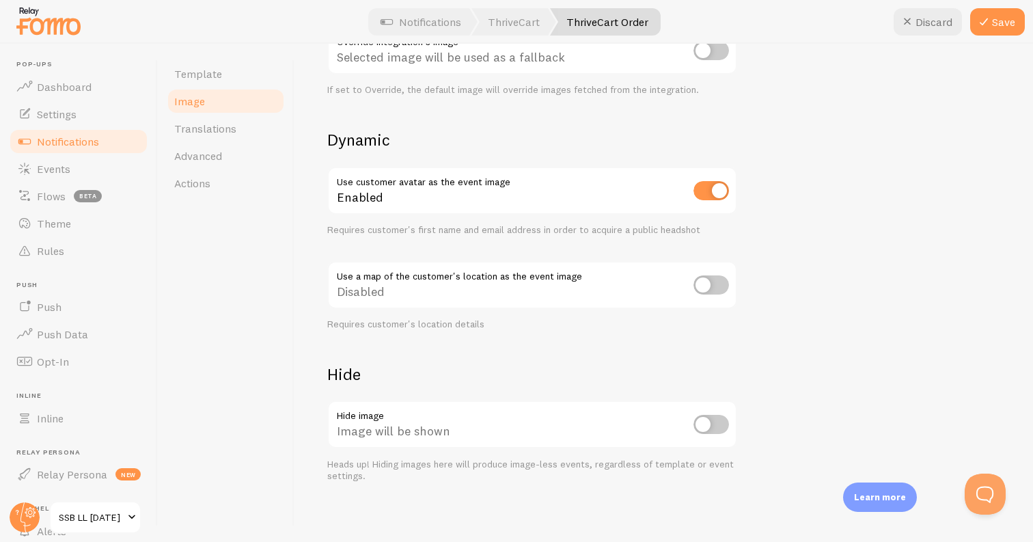
scroll to position [535, 0]
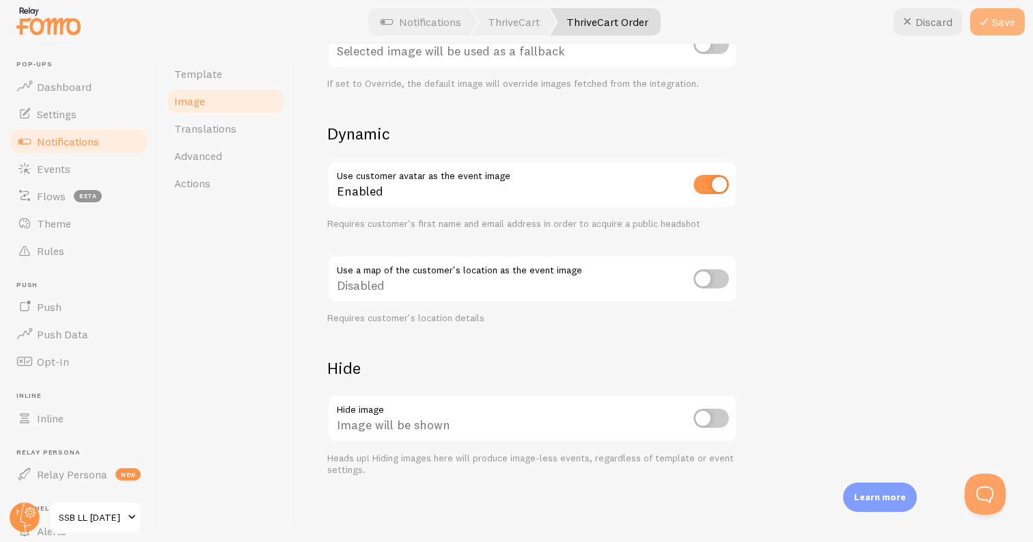
click at [996, 22] on button "Save" at bounding box center [997, 21] width 55 height 27
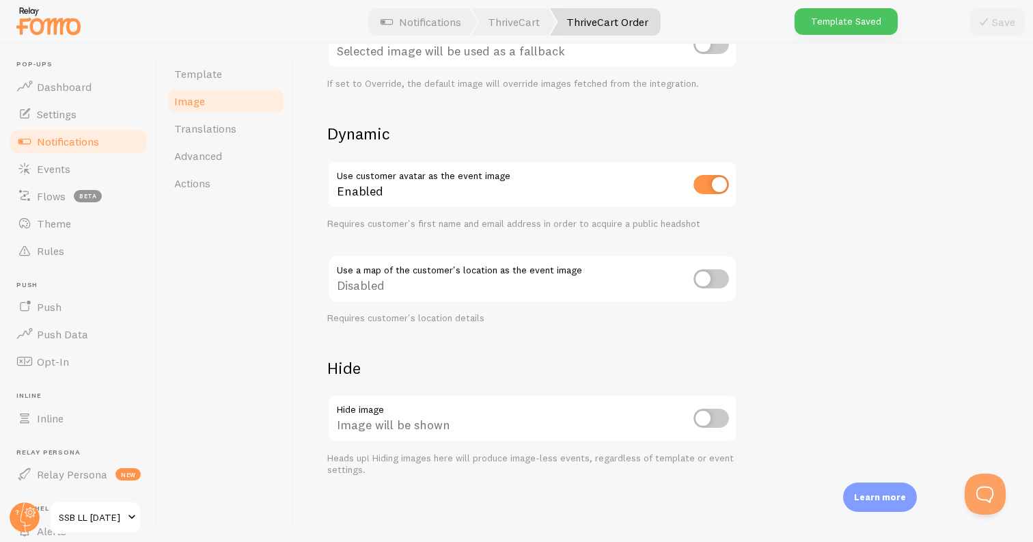
drag, startPoint x: 195, startPoint y: 135, endPoint x: 139, endPoint y: 152, distance: 58.6
click at [196, 135] on link "Translations" at bounding box center [226, 128] width 120 height 27
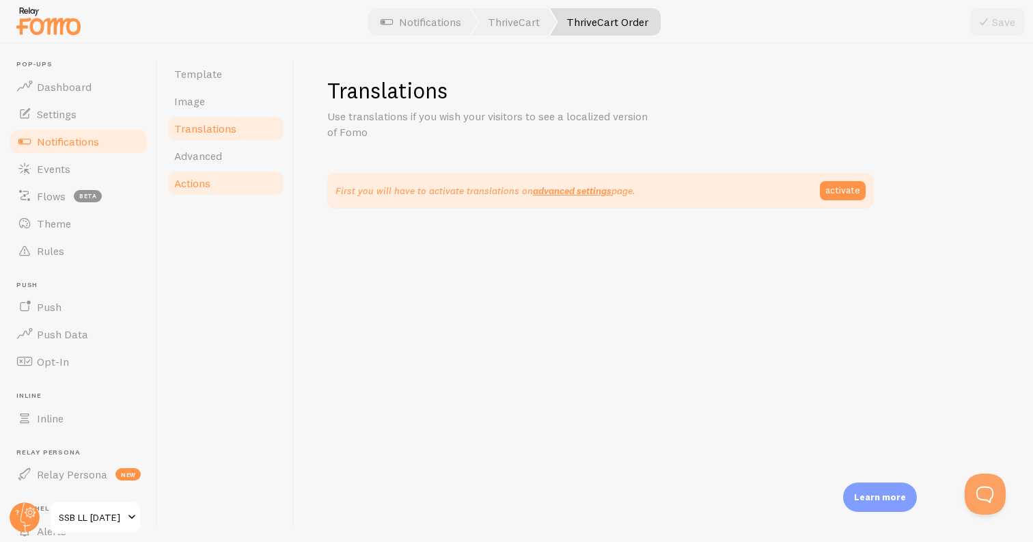
click at [223, 180] on link "Actions" at bounding box center [226, 182] width 120 height 27
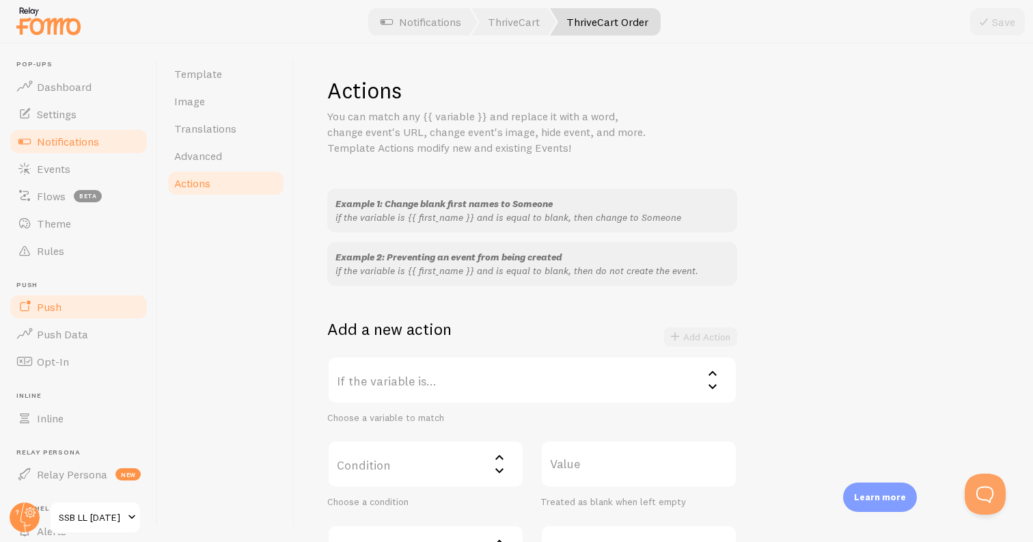
scroll to position [168, 0]
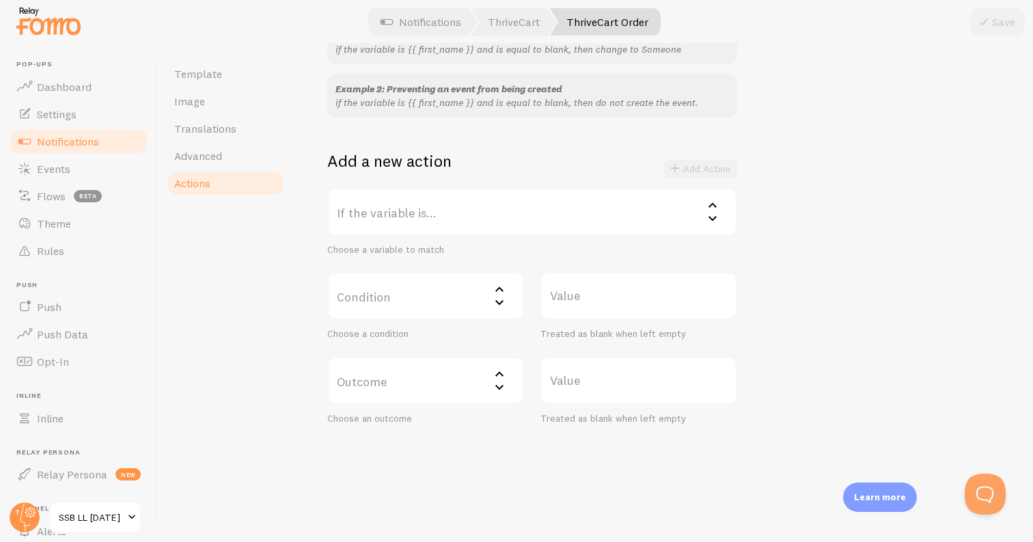
click at [385, 210] on label "If the variable is..." at bounding box center [532, 212] width 410 height 48
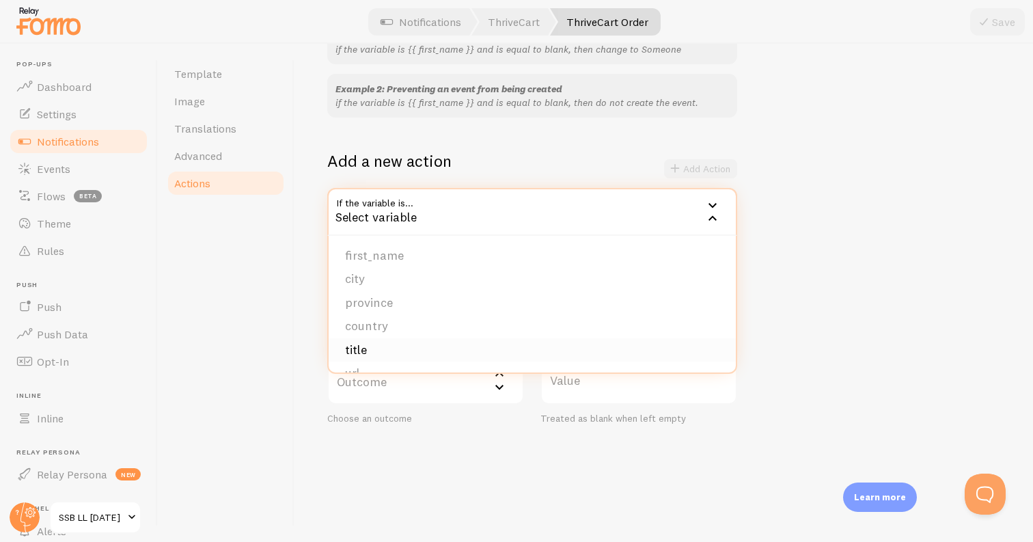
click at [452, 358] on li "title" at bounding box center [532, 350] width 407 height 24
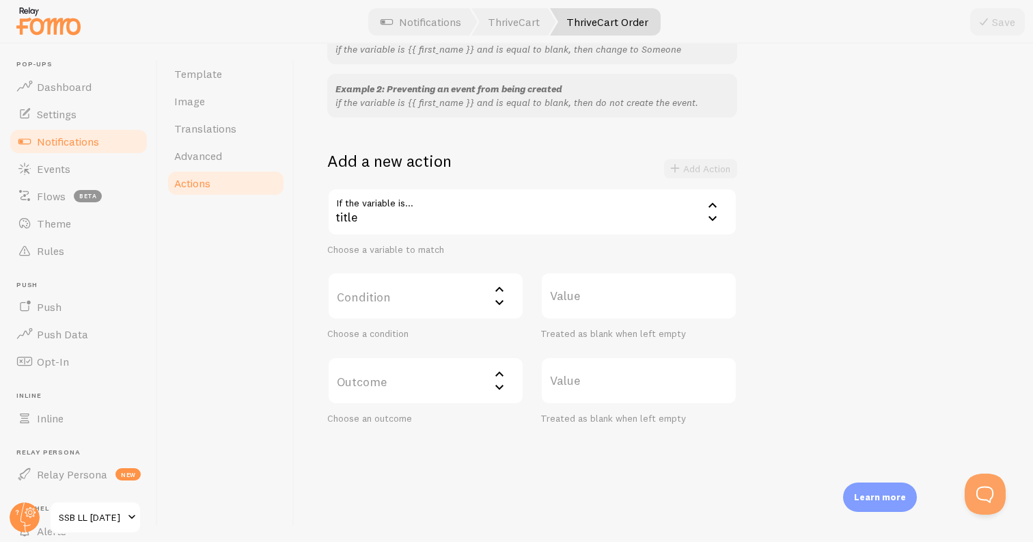
click at [394, 307] on label "Condition" at bounding box center [425, 296] width 197 height 48
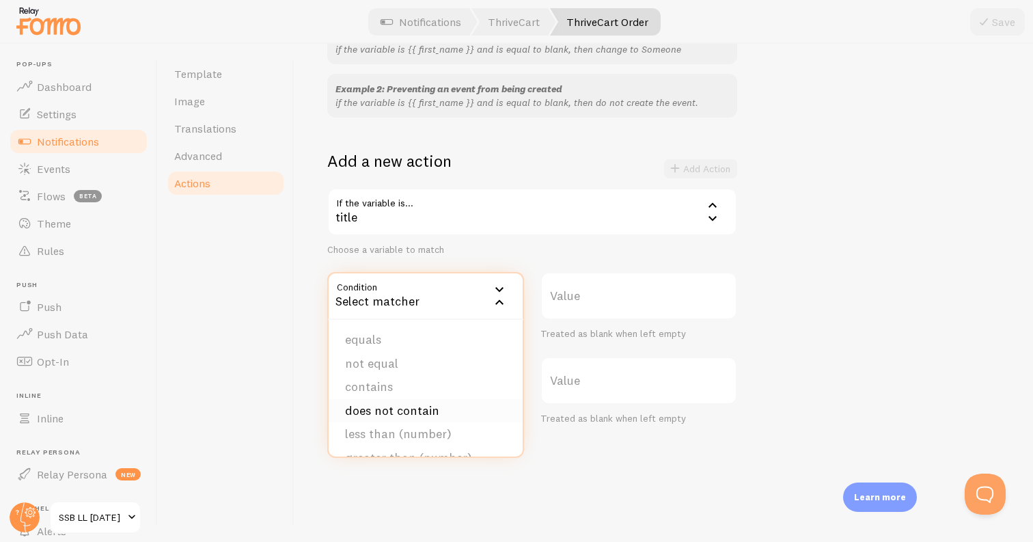
click at [404, 412] on li "does not contain" at bounding box center [426, 411] width 194 height 24
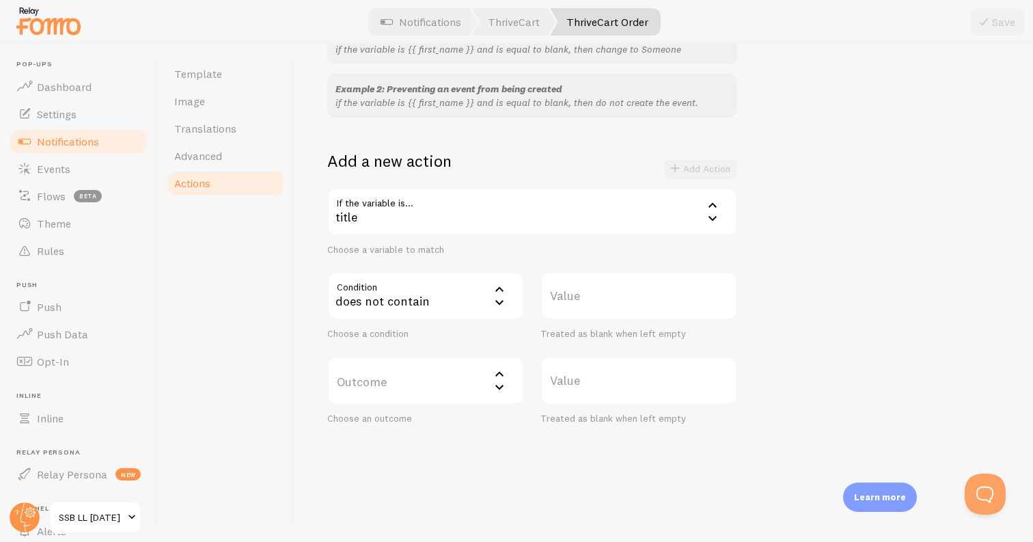
click at [646, 295] on label "Value" at bounding box center [638, 296] width 197 height 48
click at [646, 295] on input "Value" at bounding box center [638, 296] width 197 height 48
type input "Business"
click at [375, 383] on label "Outcome" at bounding box center [425, 381] width 197 height 48
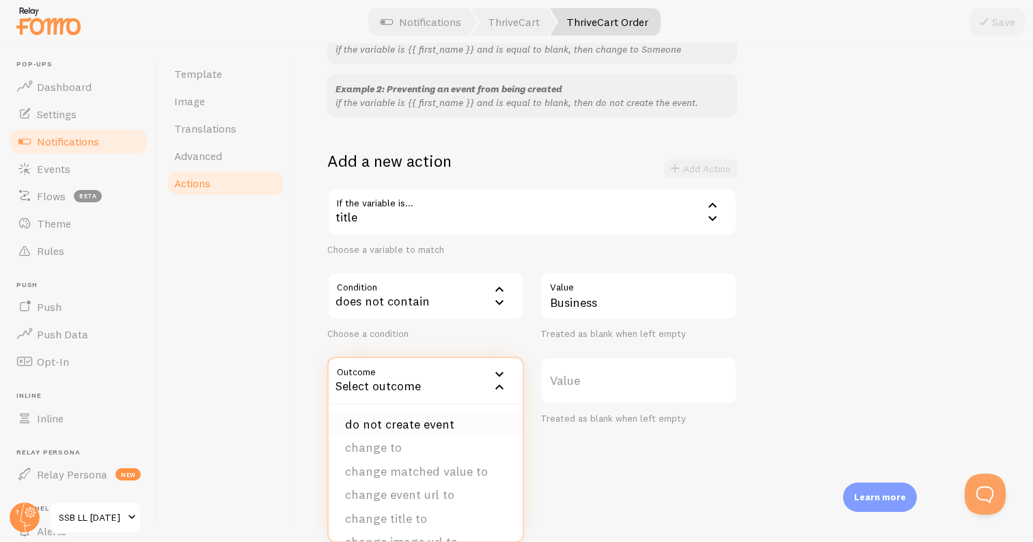
click at [452, 421] on li "do not create event" at bounding box center [426, 425] width 194 height 24
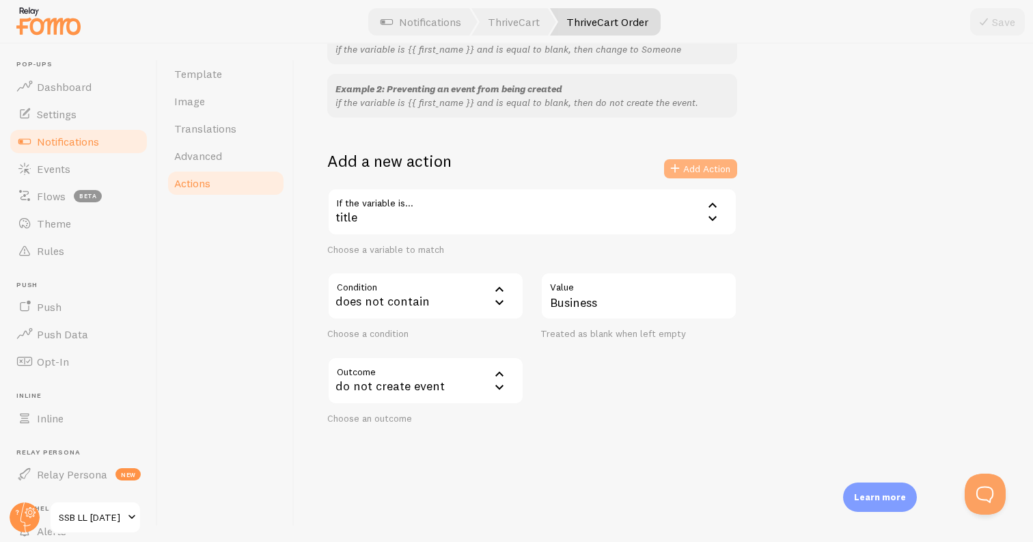
click at [699, 169] on button "Add Action" at bounding box center [700, 168] width 73 height 19
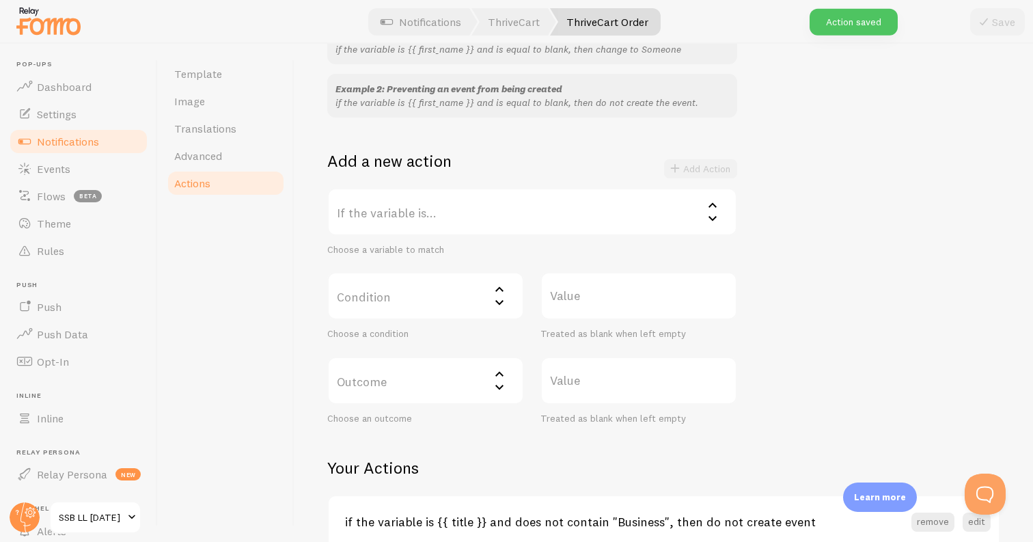
click at [443, 223] on label "If the variable is..." at bounding box center [532, 212] width 410 height 48
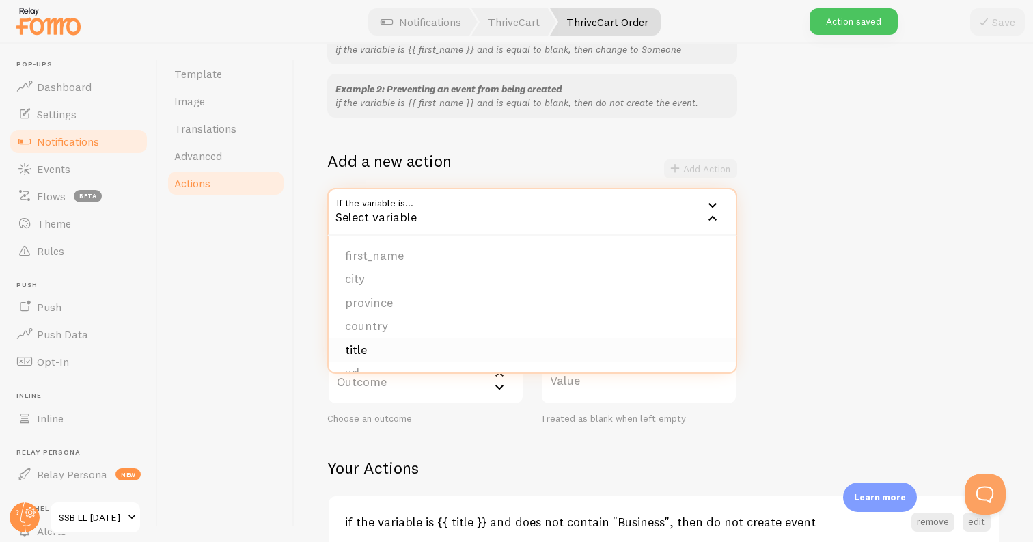
click at [393, 342] on li "title" at bounding box center [532, 350] width 407 height 24
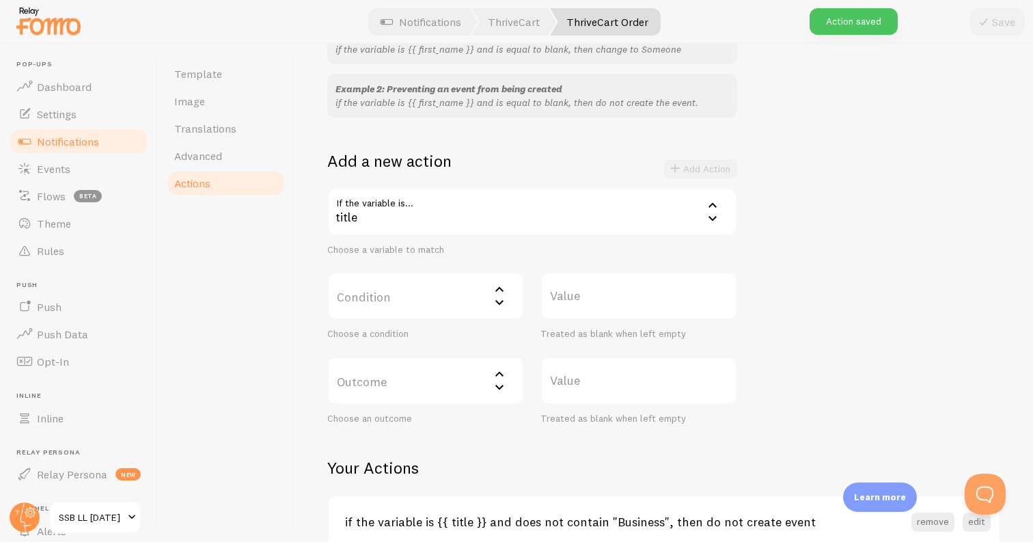
click at [388, 313] on label "Condition" at bounding box center [425, 296] width 197 height 48
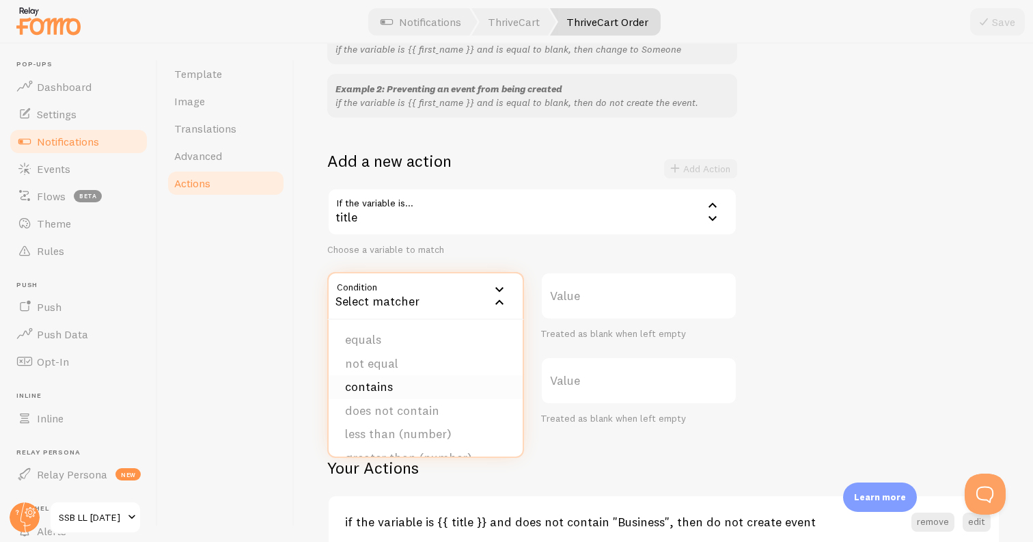
click at [383, 385] on li "contains" at bounding box center [426, 387] width 194 height 24
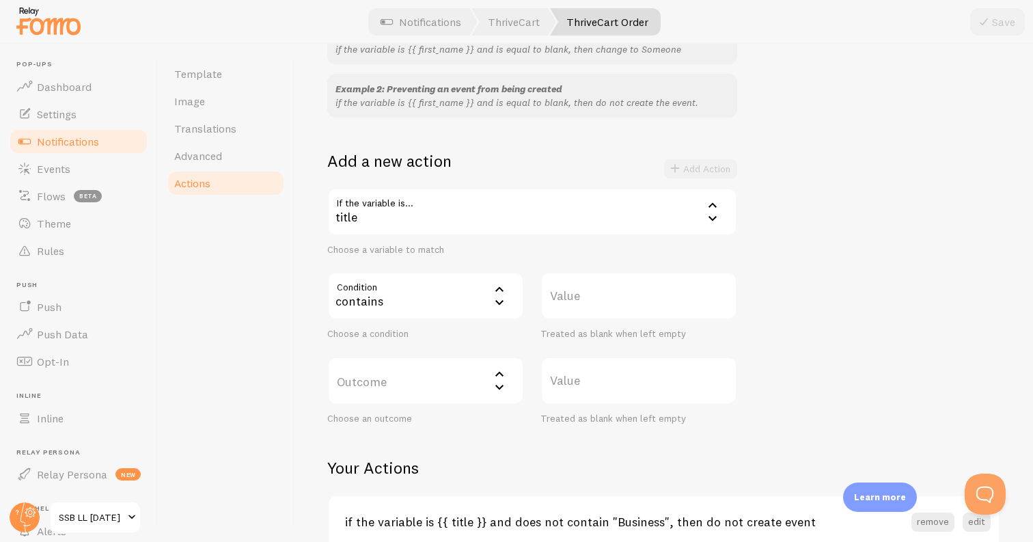
click at [584, 299] on label "Value" at bounding box center [638, 296] width 197 height 48
click at [584, 299] on input "Value" at bounding box center [638, 296] width 197 height 48
type input "BCC"
click at [404, 379] on label "Outcome" at bounding box center [425, 381] width 197 height 48
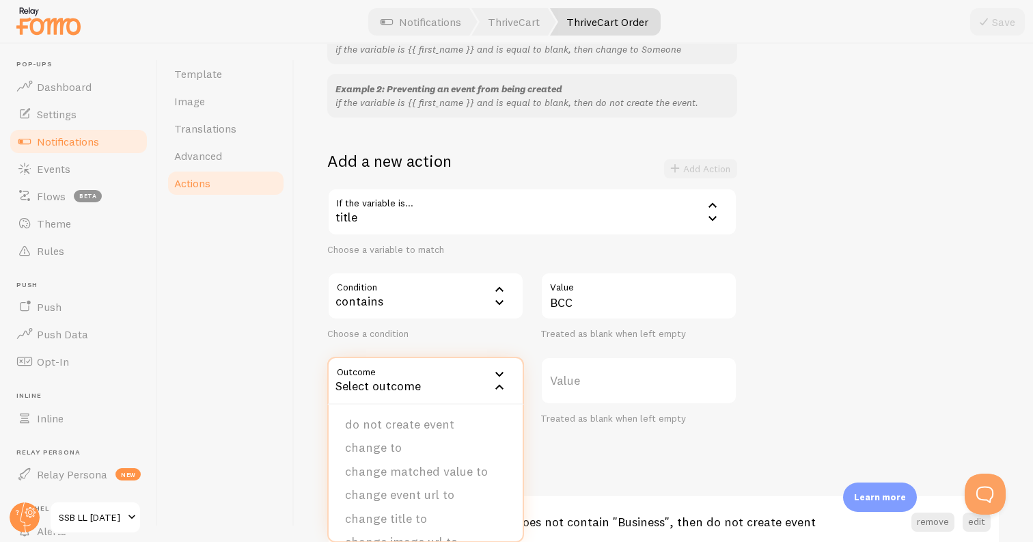
click at [425, 422] on li "do not create event" at bounding box center [426, 425] width 194 height 24
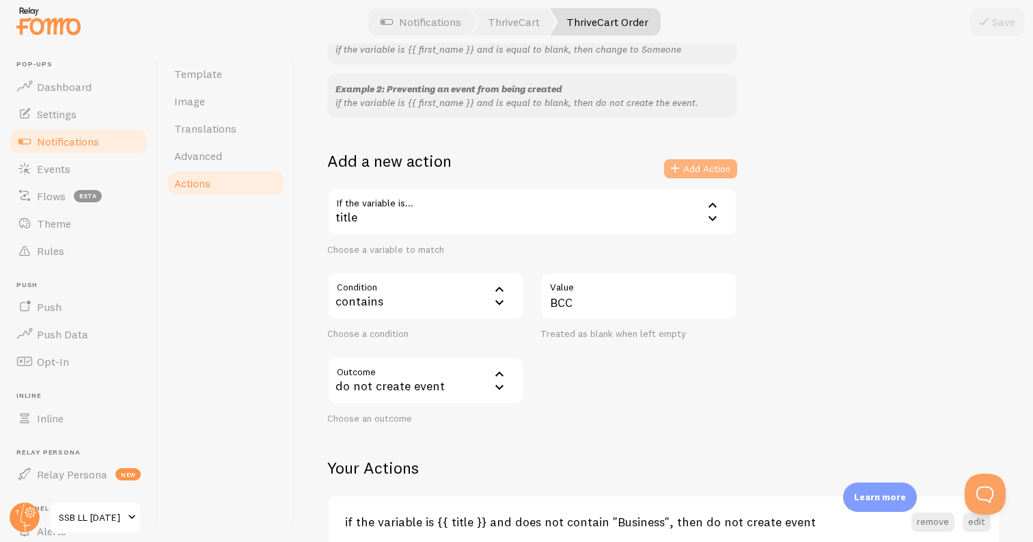
click at [698, 171] on button "Add Action" at bounding box center [700, 168] width 73 height 19
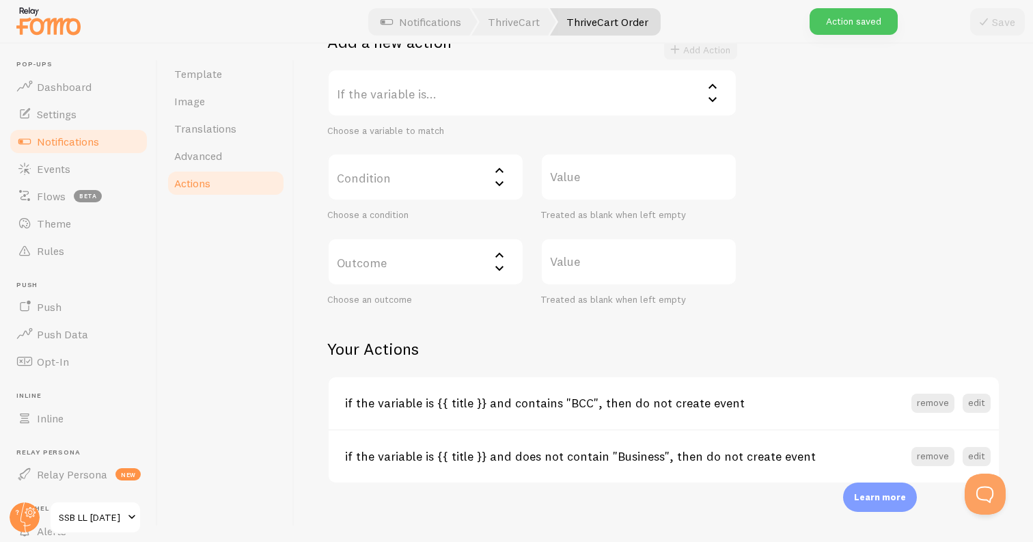
scroll to position [294, 0]
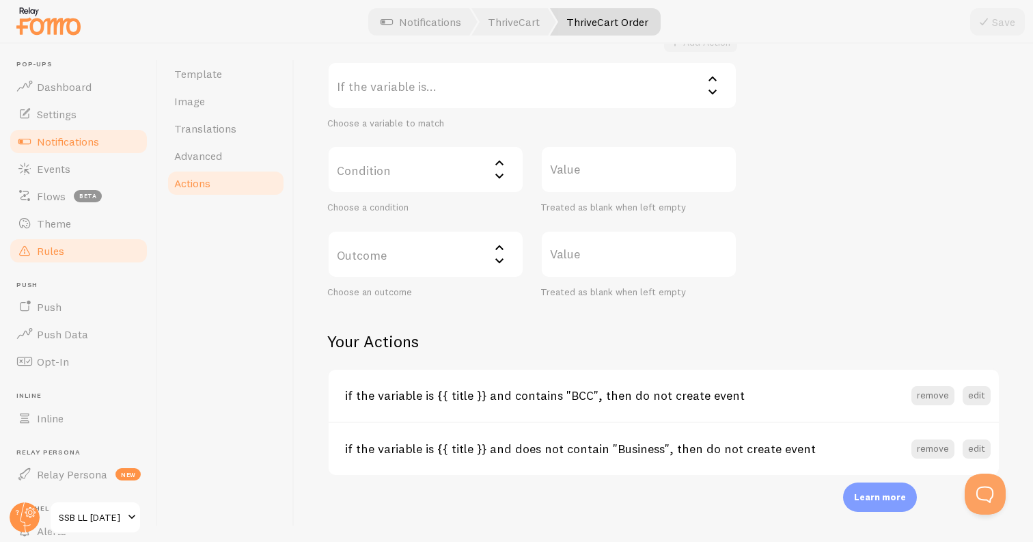
click at [74, 253] on link "Rules" at bounding box center [78, 250] width 141 height 27
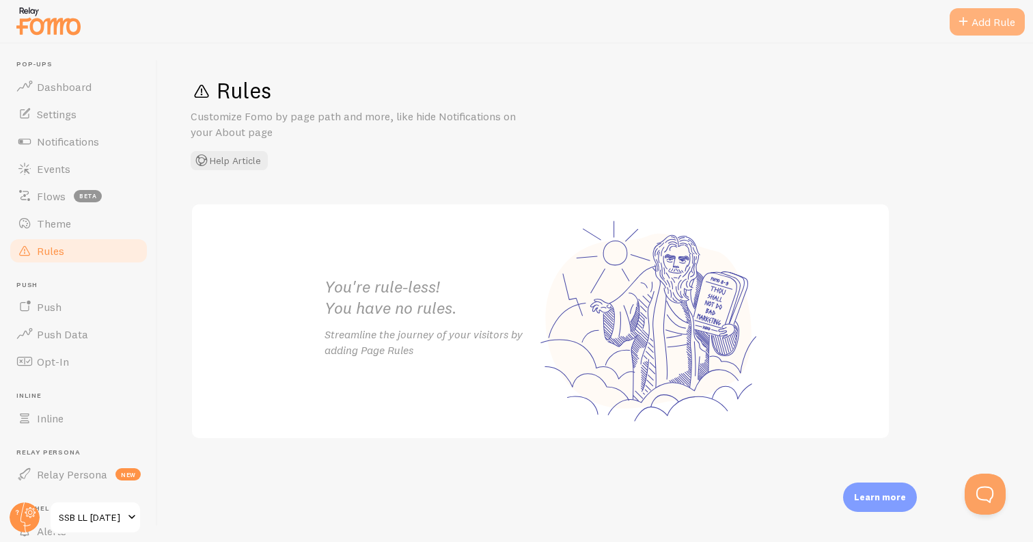
click at [1005, 26] on div "Add Rule" at bounding box center [987, 21] width 75 height 27
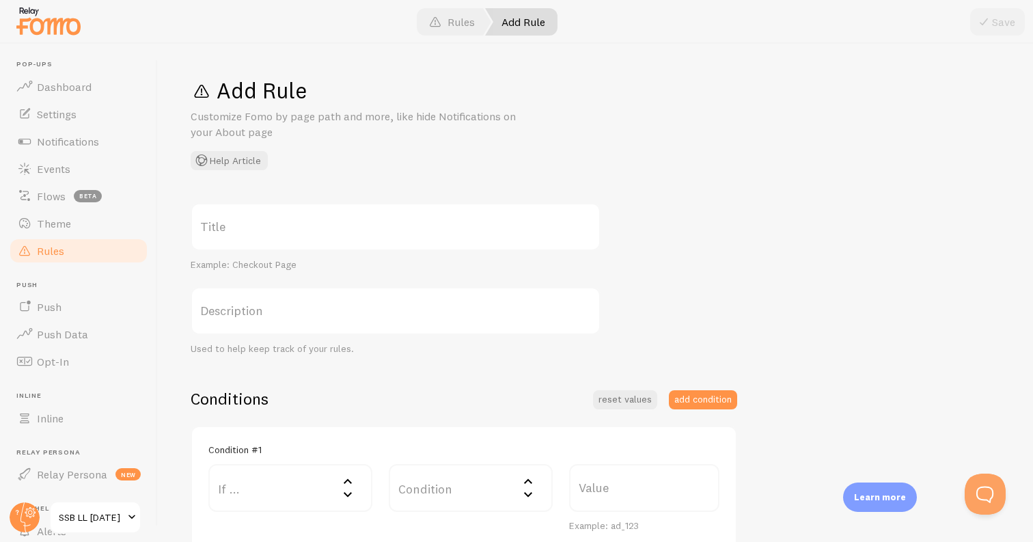
click at [297, 223] on label "Title" at bounding box center [396, 227] width 410 height 48
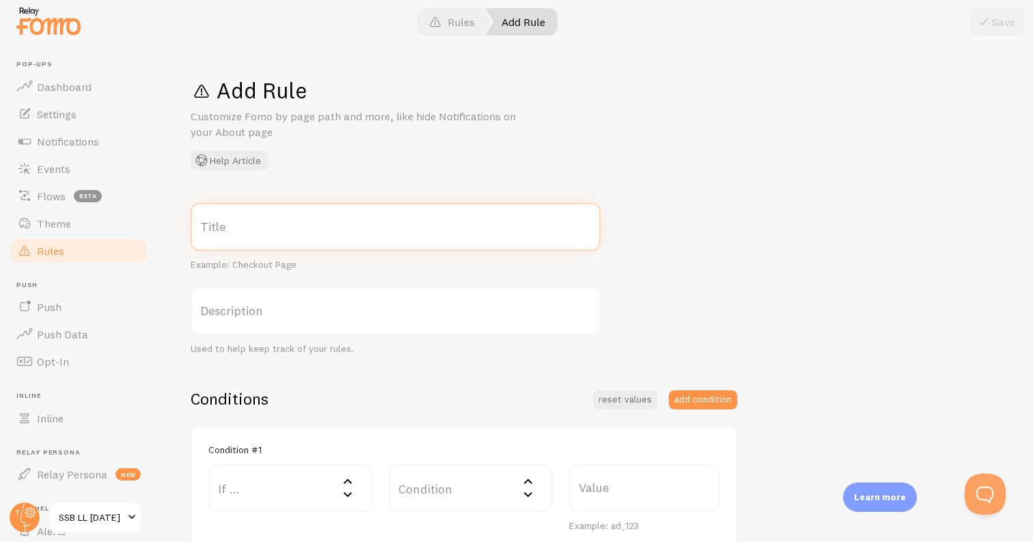
click at [297, 223] on input "Title" at bounding box center [396, 227] width 410 height 48
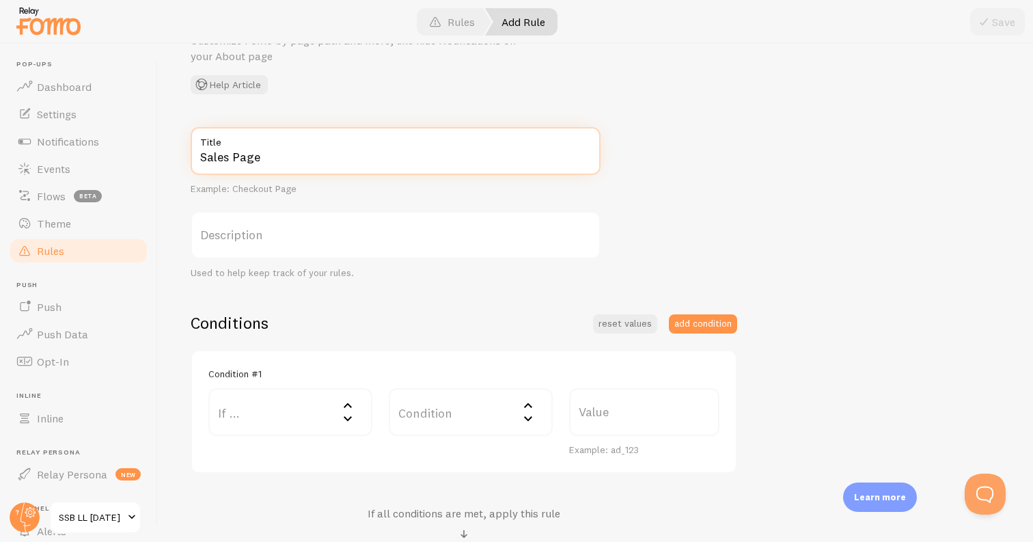
scroll to position [68, 0]
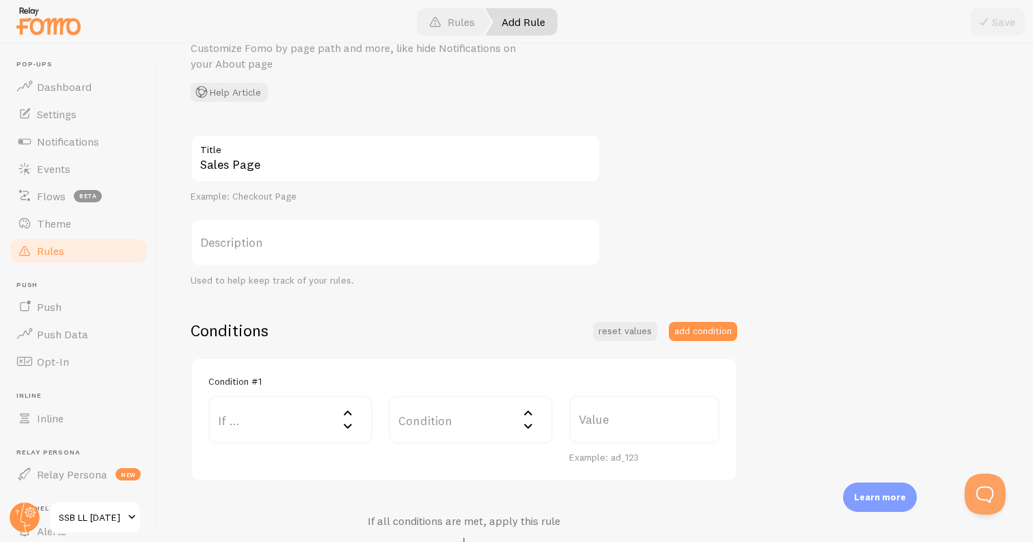
click at [284, 411] on label "If ..." at bounding box center [290, 420] width 164 height 48
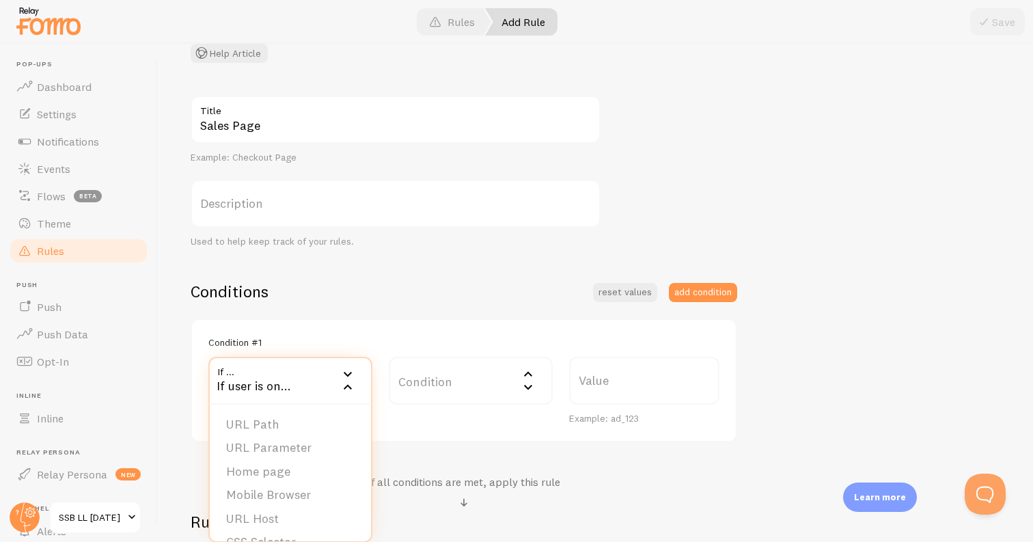
scroll to position [113, 0]
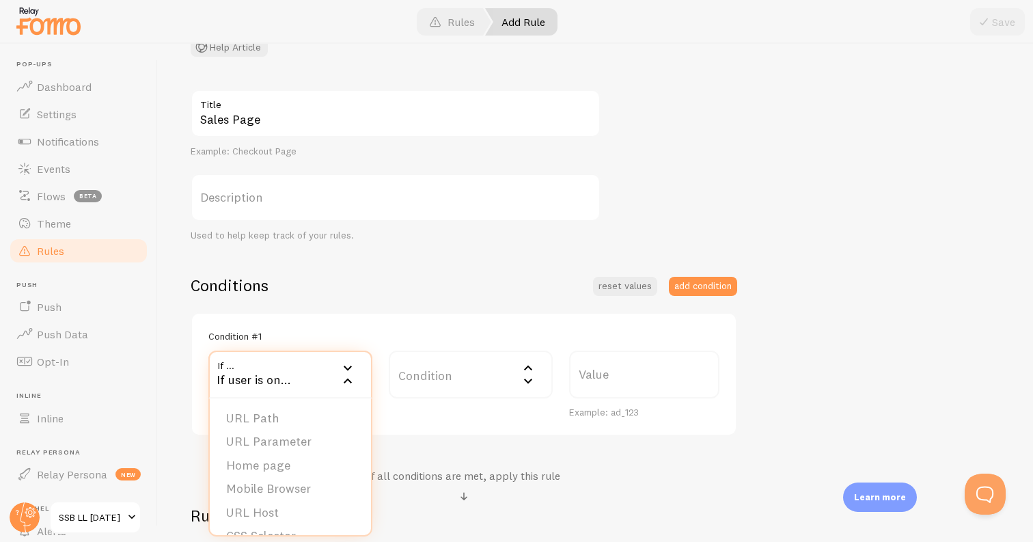
drag, startPoint x: 271, startPoint y: 417, endPoint x: 325, endPoint y: 409, distance: 55.4
click at [271, 417] on li "URL Path" at bounding box center [290, 419] width 161 height 24
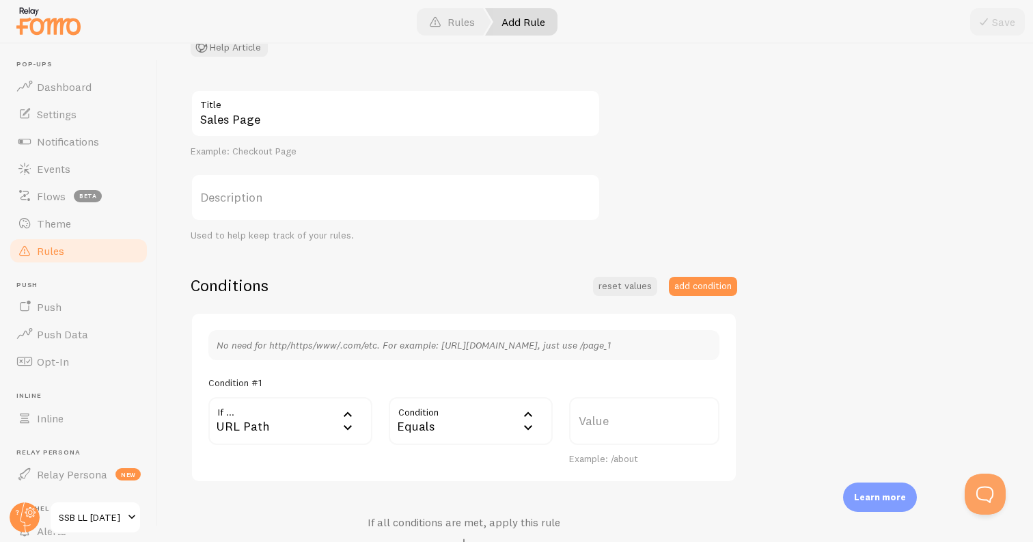
click at [650, 418] on label "Value" at bounding box center [644, 421] width 150 height 48
click at [650, 418] on input "Value" at bounding box center [644, 421] width 150 height 48
drag, startPoint x: 189, startPoint y: 133, endPoint x: 209, endPoint y: 113, distance: 27.5
click at [189, 133] on div "Add Rule Customize Fomo by page path and more, like hide Notifications on your …" at bounding box center [595, 293] width 875 height 498
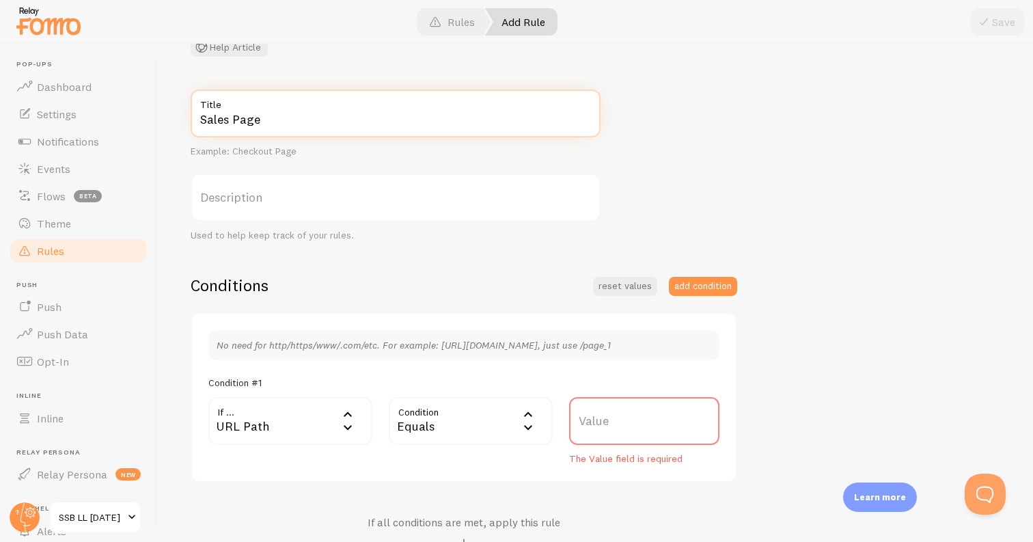
click at [201, 115] on input "Sales Page" at bounding box center [396, 114] width 410 height 48
type input "SSB Sales Page"
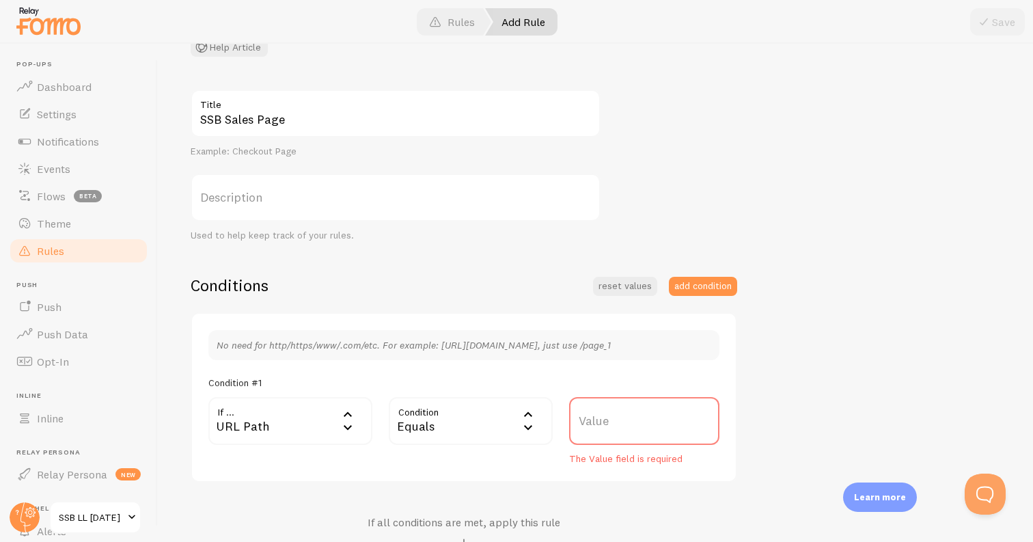
click at [471, 404] on div "Equals" at bounding box center [471, 421] width 164 height 48
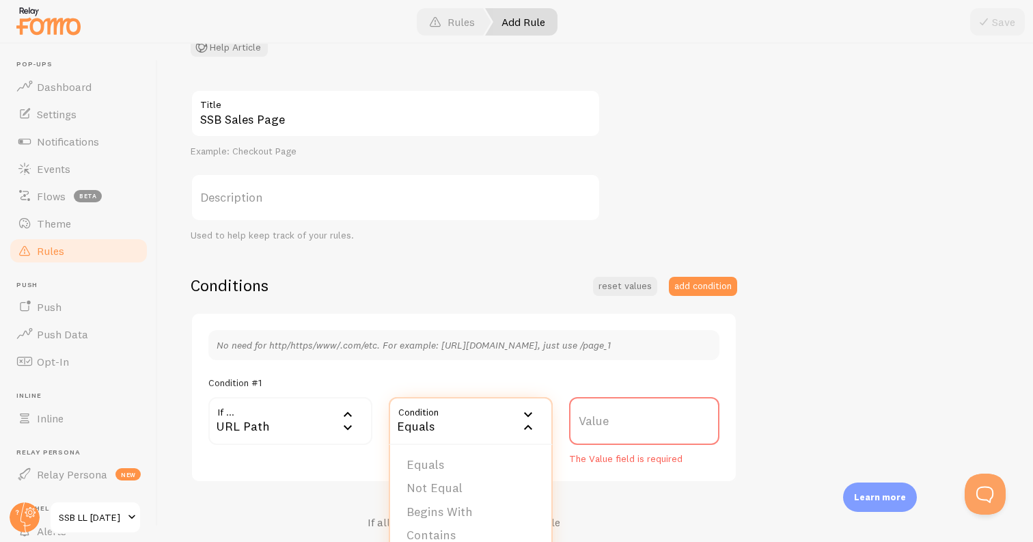
click at [468, 486] on li "Not Equal" at bounding box center [470, 488] width 161 height 24
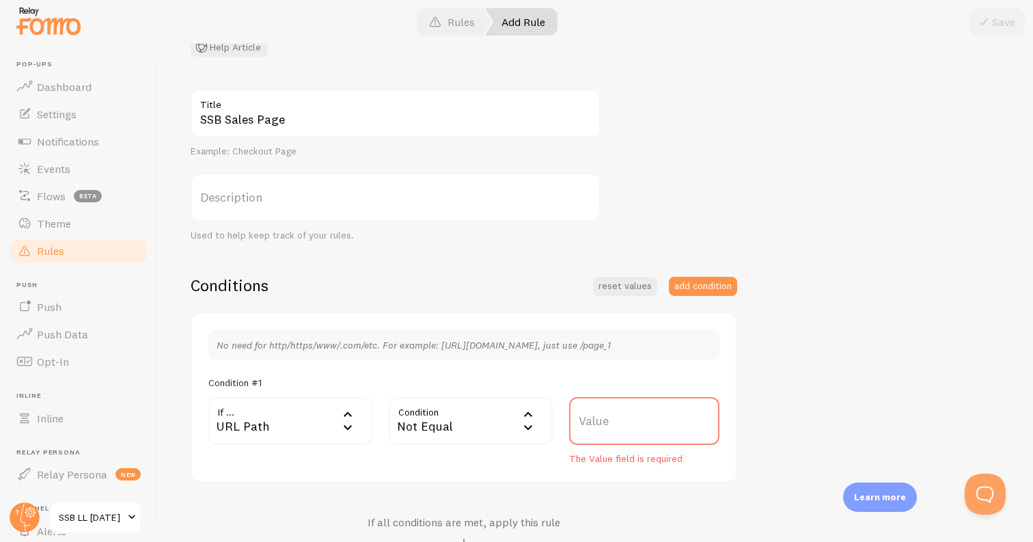
click at [605, 424] on label "Value" at bounding box center [644, 421] width 150 height 48
click at [605, 424] on input "Value" at bounding box center [644, 421] width 150 height 48
type input "/,/ssb-ll"
click at [909, 404] on div "SSB Sales Page Title Example: Checkout Page Description Used to help keep track…" at bounding box center [596, 381] width 810 height 583
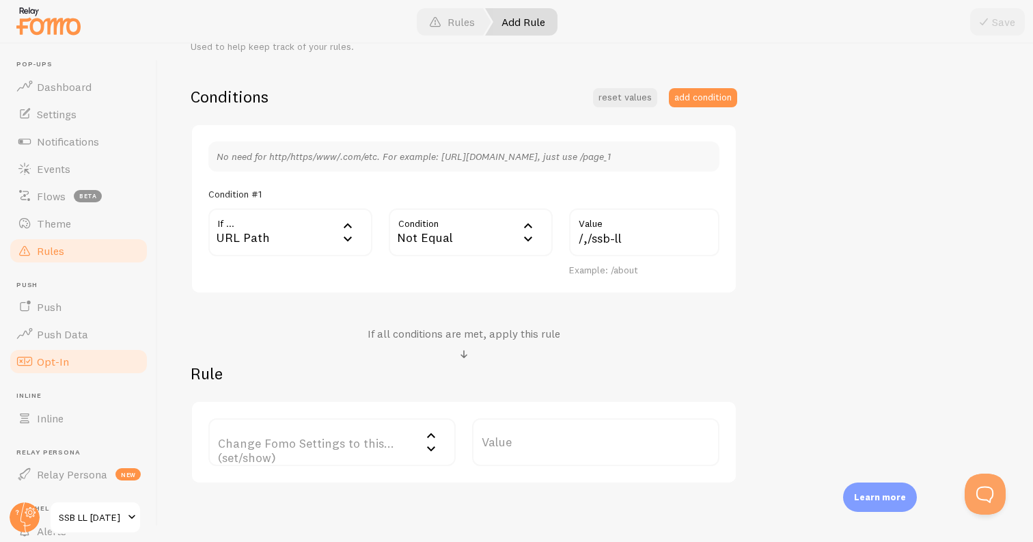
scroll to position [325, 0]
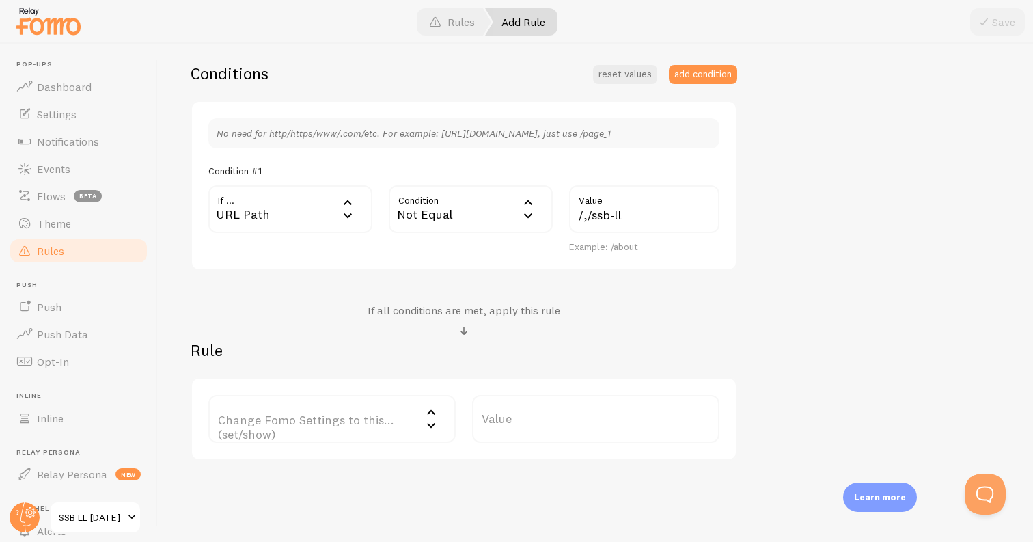
click at [337, 430] on label "Change Fomo Settings to this... (set/show)" at bounding box center [331, 419] width 247 height 48
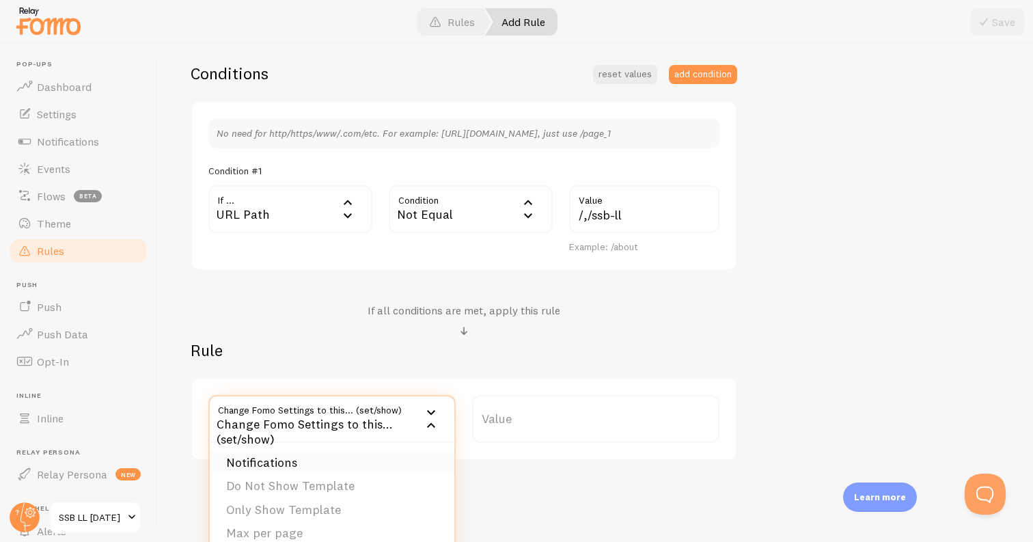
click at [327, 455] on li "Notifications" at bounding box center [332, 463] width 245 height 24
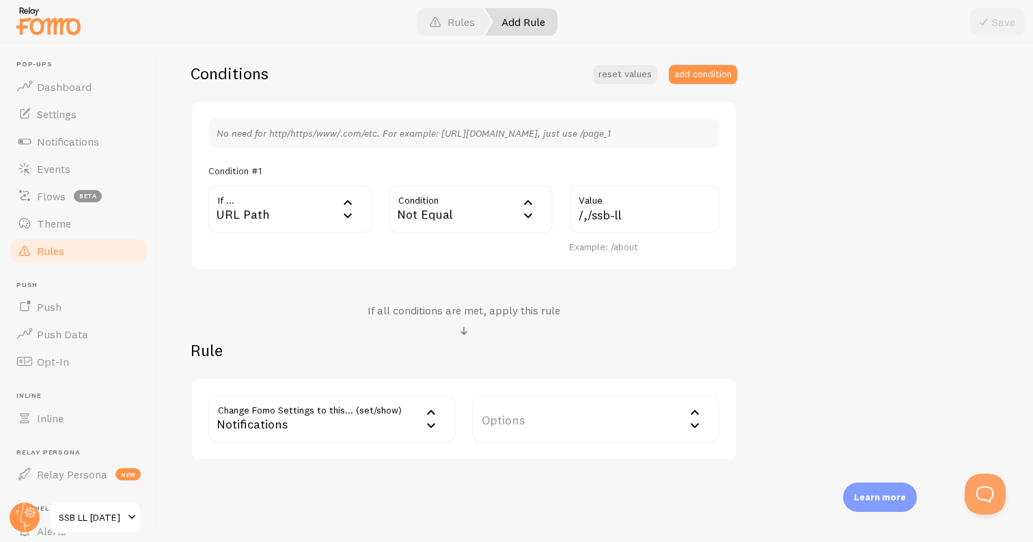
drag, startPoint x: 660, startPoint y: 443, endPoint x: 628, endPoint y: 435, distance: 33.1
click at [660, 443] on div "Change Fomo Settings to this... (set/show) show Notifications Notifications Do …" at bounding box center [464, 418] width 547 height 83
click at [603, 427] on label "Options" at bounding box center [595, 419] width 247 height 48
click at [569, 456] on li "Hide Fomo" at bounding box center [595, 463] width 245 height 24
click at [811, 326] on div "SSB Sales Page Title Example: Checkout Page Description Used to help keep track…" at bounding box center [596, 169] width 810 height 583
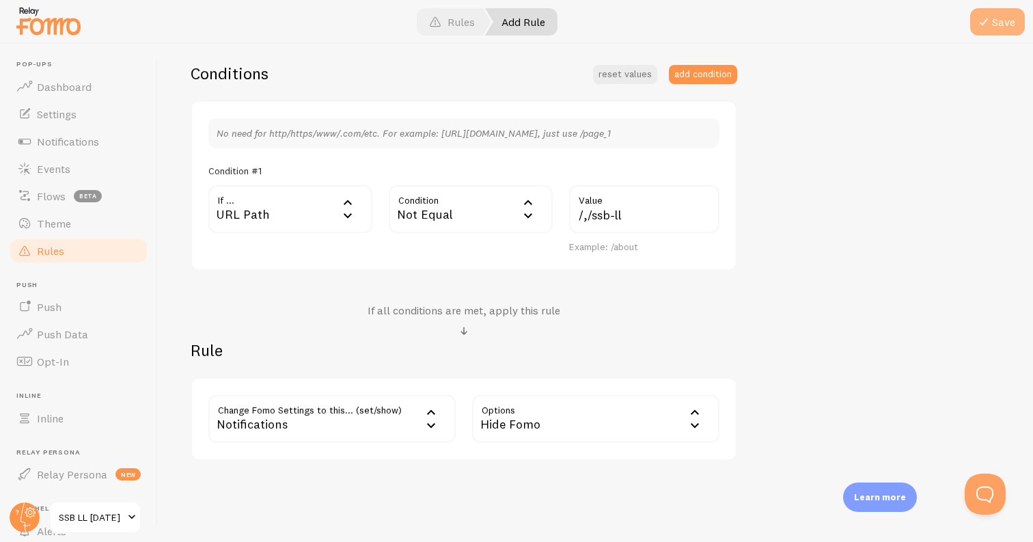
click at [991, 12] on button "Save" at bounding box center [997, 21] width 55 height 27
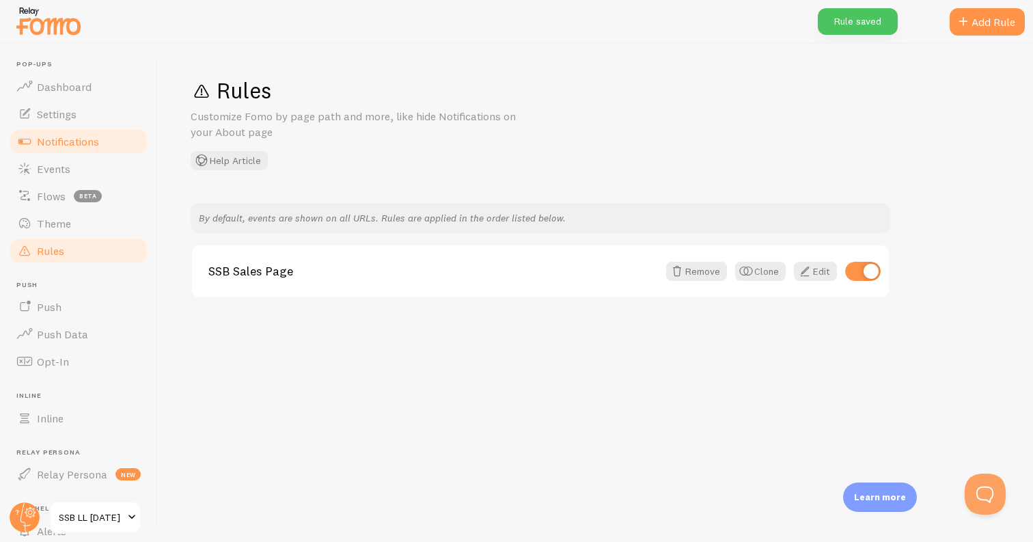
click at [100, 134] on link "Notifications" at bounding box center [78, 141] width 141 height 27
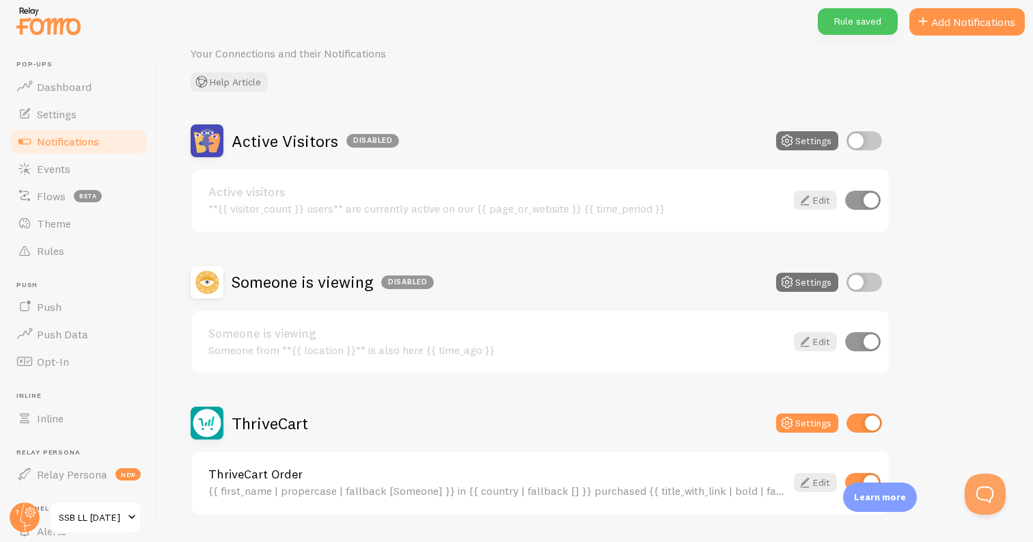
scroll to position [22, 0]
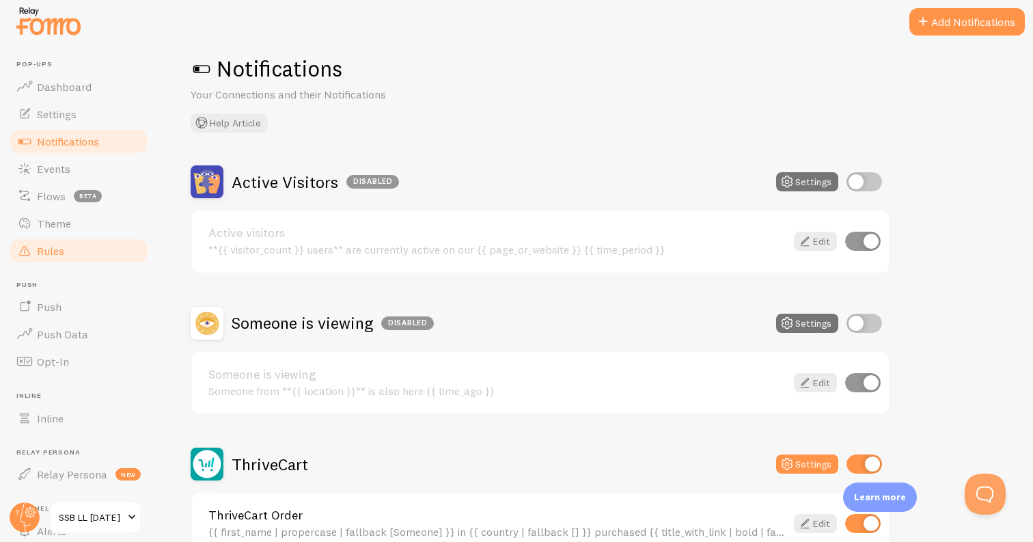
click at [81, 249] on link "Rules" at bounding box center [78, 250] width 141 height 27
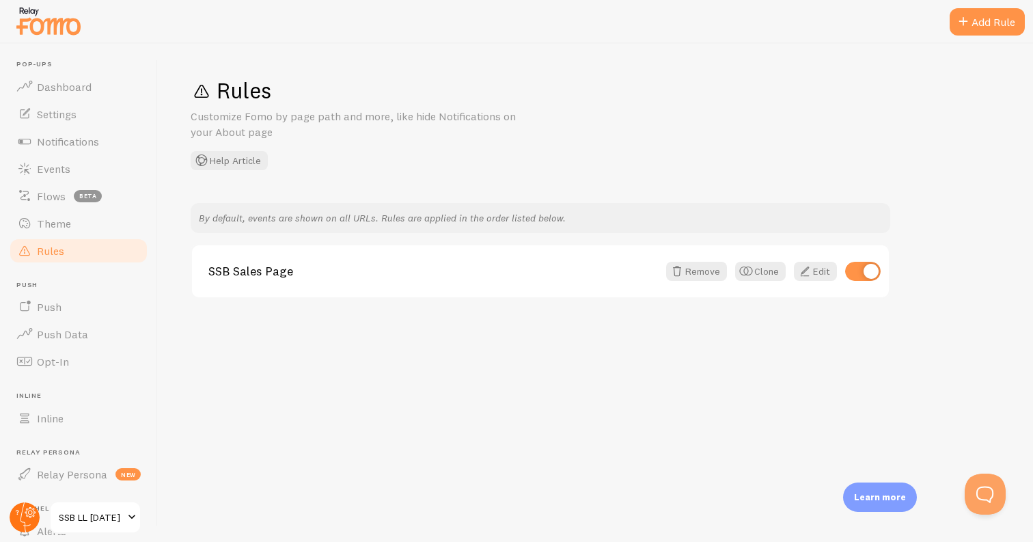
click at [17, 512] on icon at bounding box center [17, 512] width 1 height 5
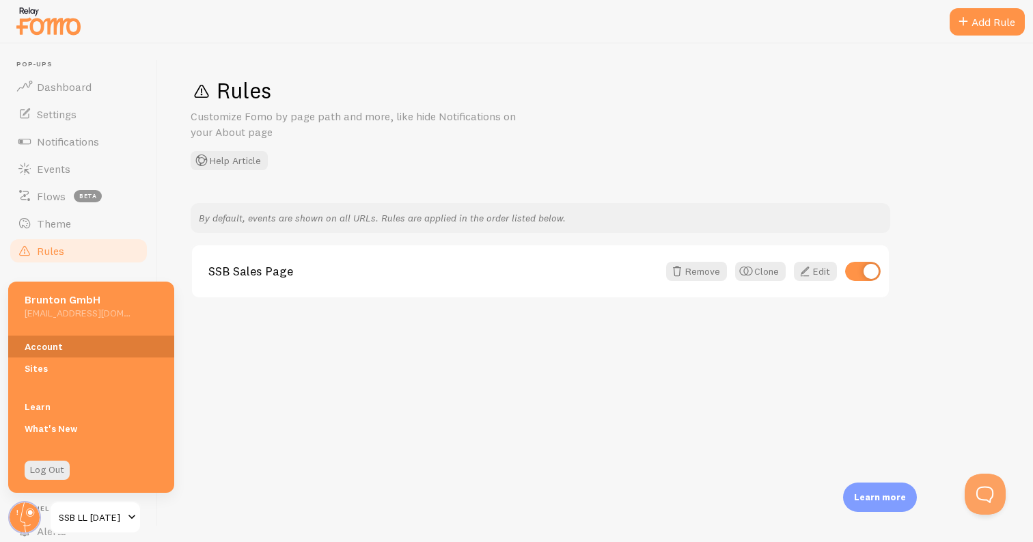
click at [106, 353] on link "Account" at bounding box center [91, 346] width 166 height 22
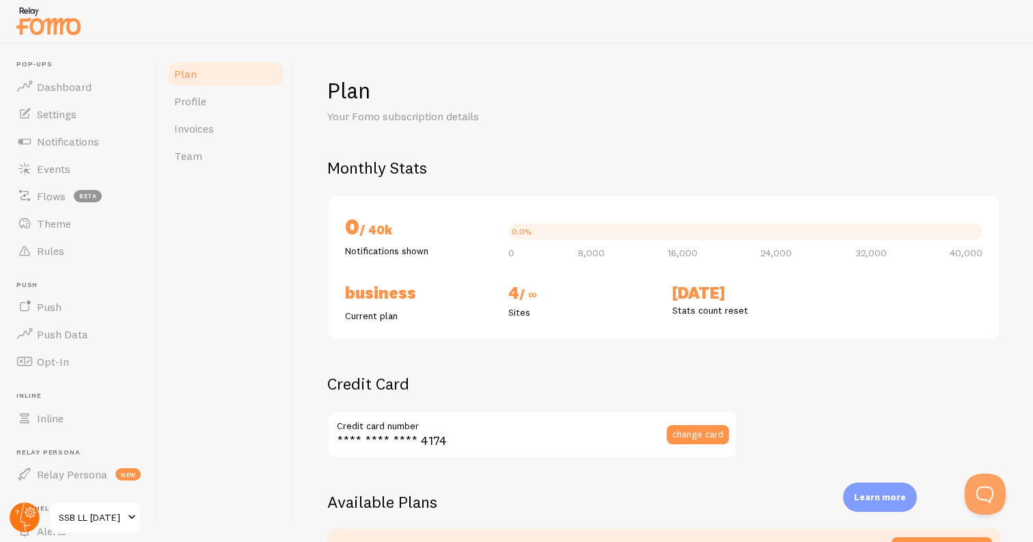
drag, startPoint x: 19, startPoint y: 521, endPoint x: 28, endPoint y: 517, distance: 9.8
click at [20, 521] on circle at bounding box center [25, 517] width 30 height 30
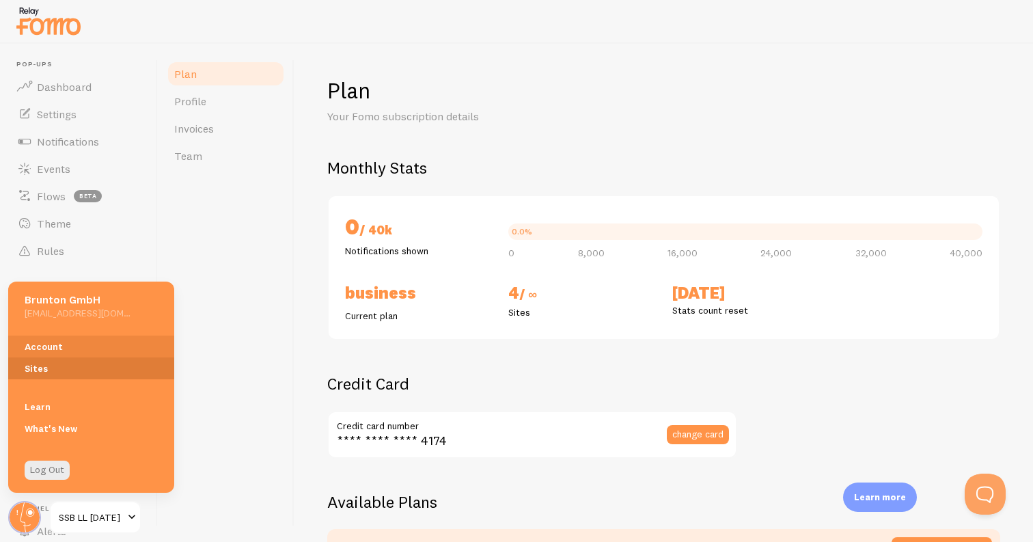
click at [112, 361] on link "Sites" at bounding box center [91, 368] width 166 height 22
